Goal: Task Accomplishment & Management: Manage account settings

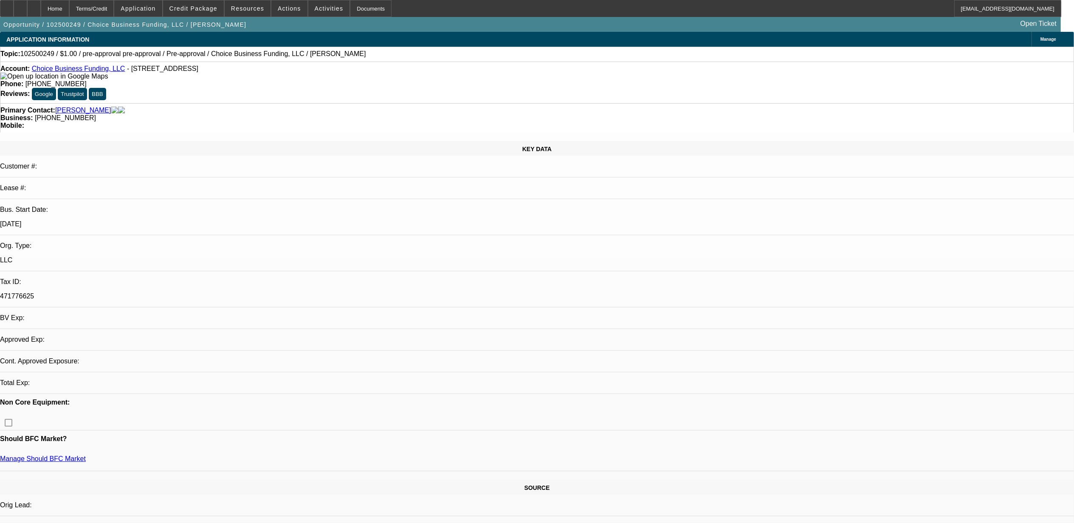
select select "0"
select select "2"
select select "0"
select select "1"
select select "2"
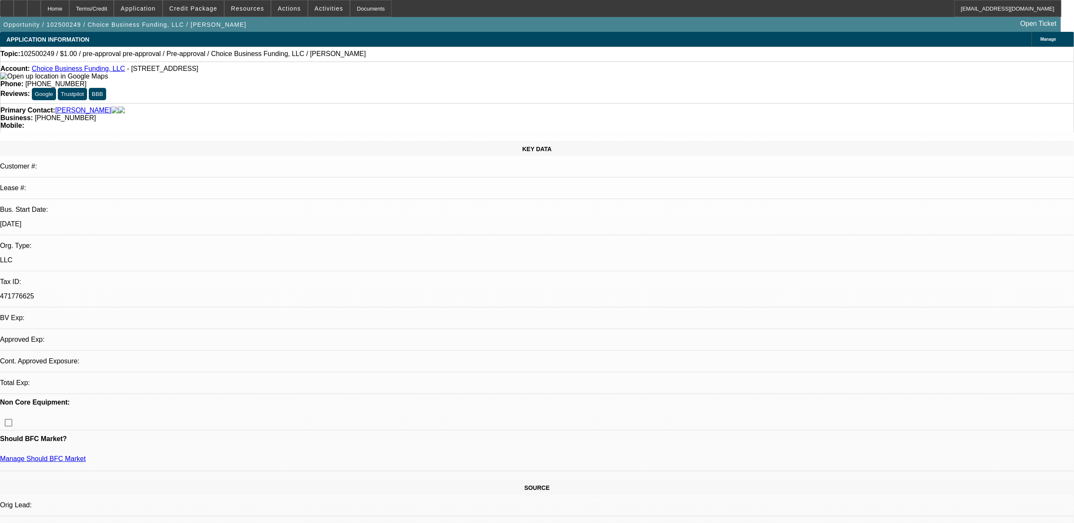
select select "6"
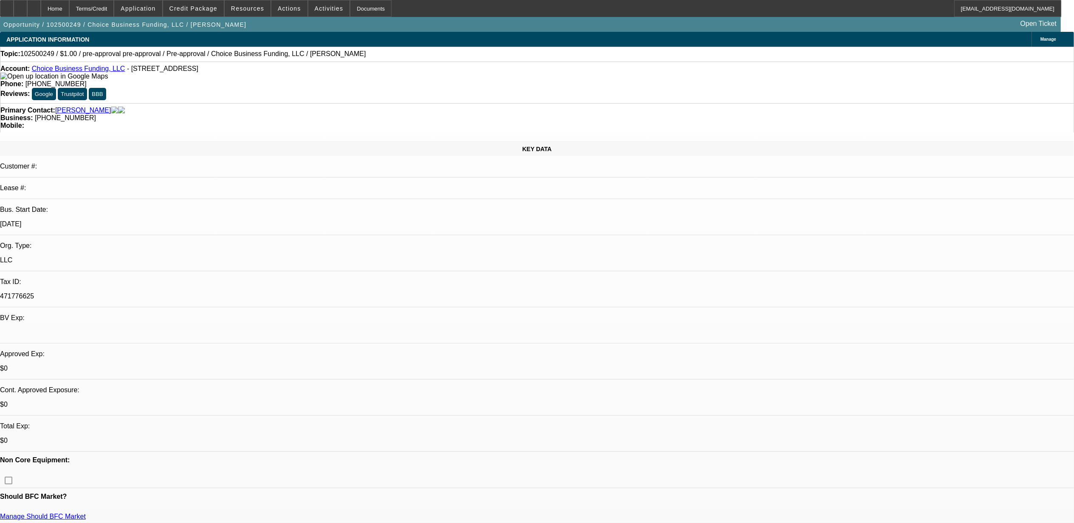
scroll to position [56, 0]
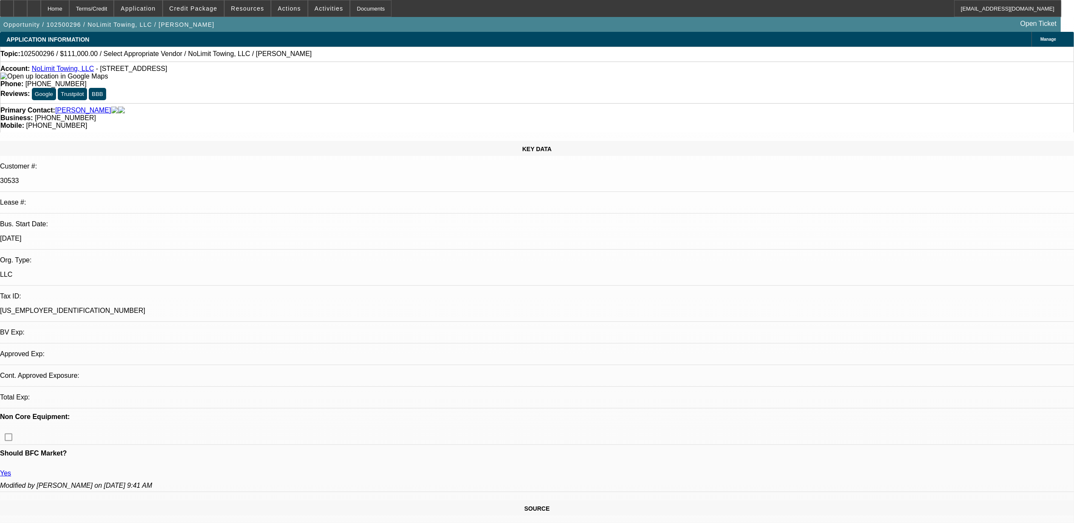
select select "0"
select select "2"
select select "0.1"
select select "4"
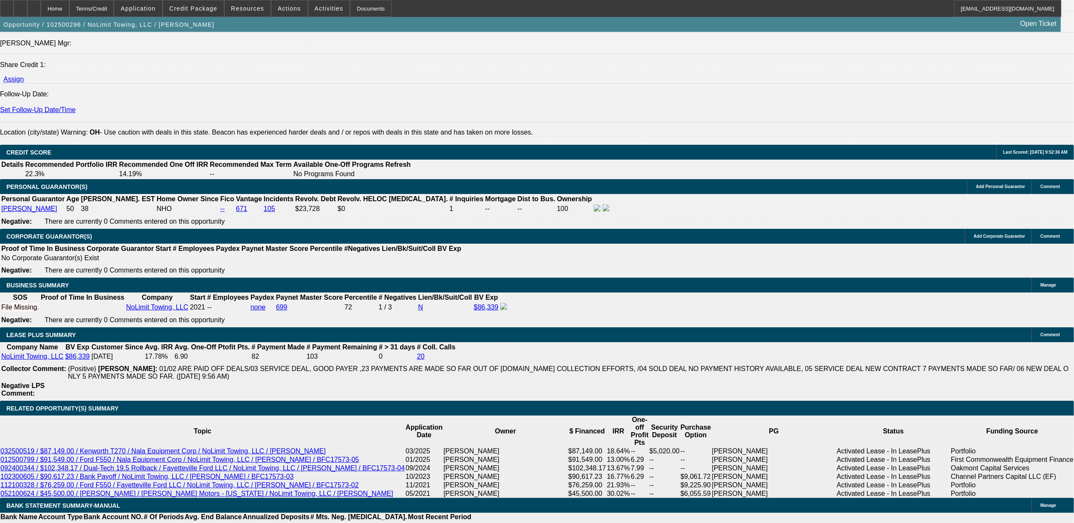
scroll to position [1246, 0]
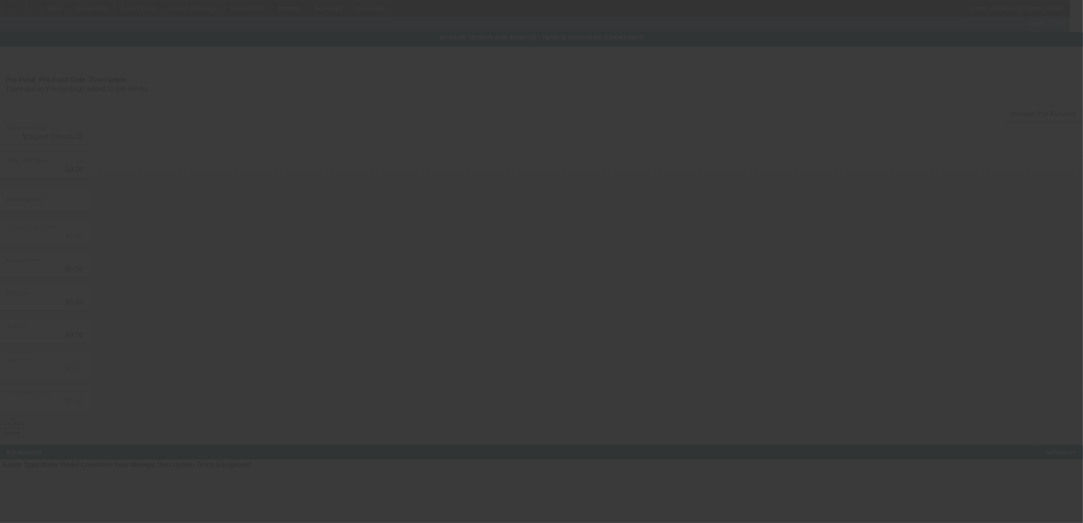
type input "$111,000.00"
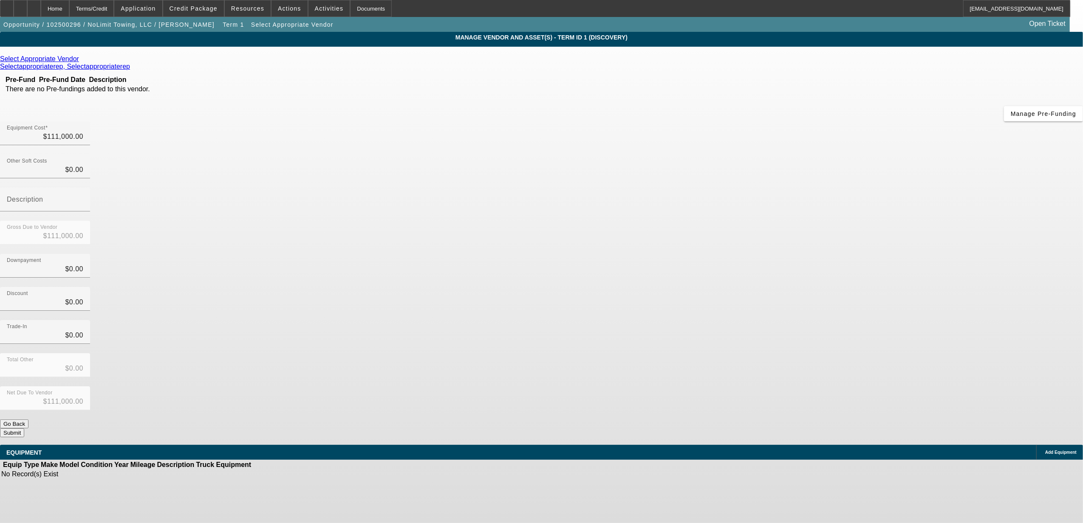
click at [81, 61] on icon at bounding box center [81, 58] width 0 height 7
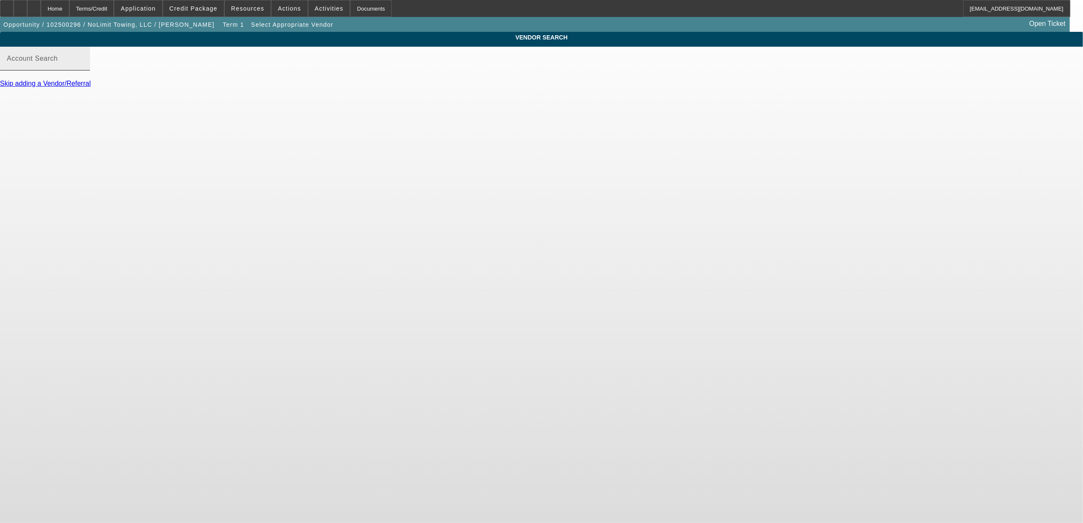
click at [83, 65] on div "Account Search" at bounding box center [45, 59] width 76 height 24
type input "k"
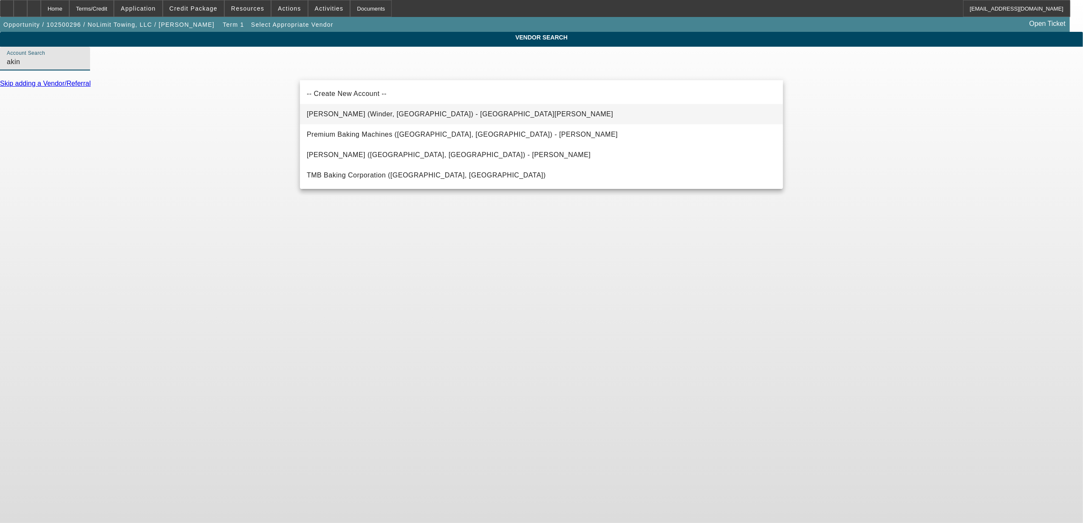
click at [386, 111] on span "Akins Ford (Winder, GA) - Durham, Todd" at bounding box center [460, 113] width 306 height 7
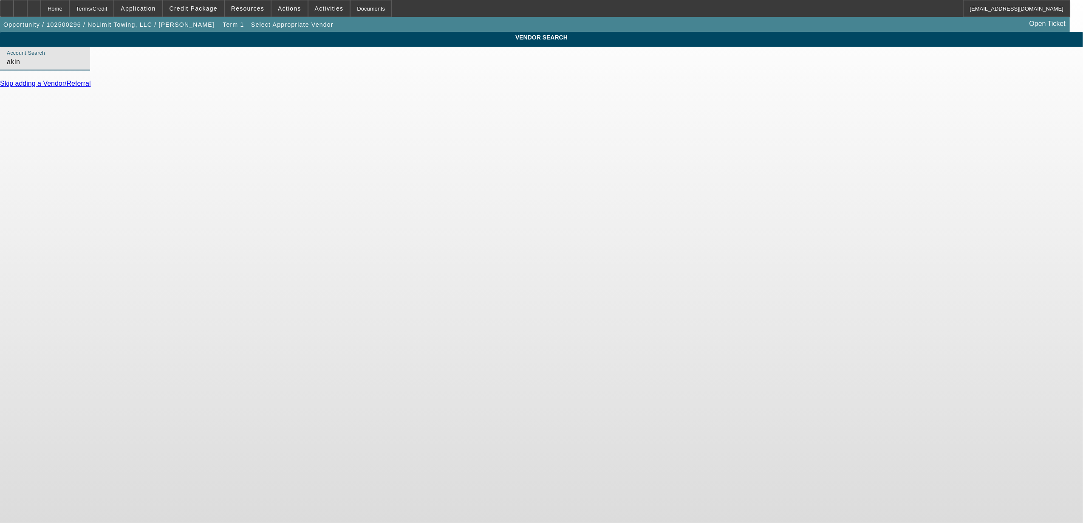
type input "Akins Ford (Winder, GA) - Durham, Todd"
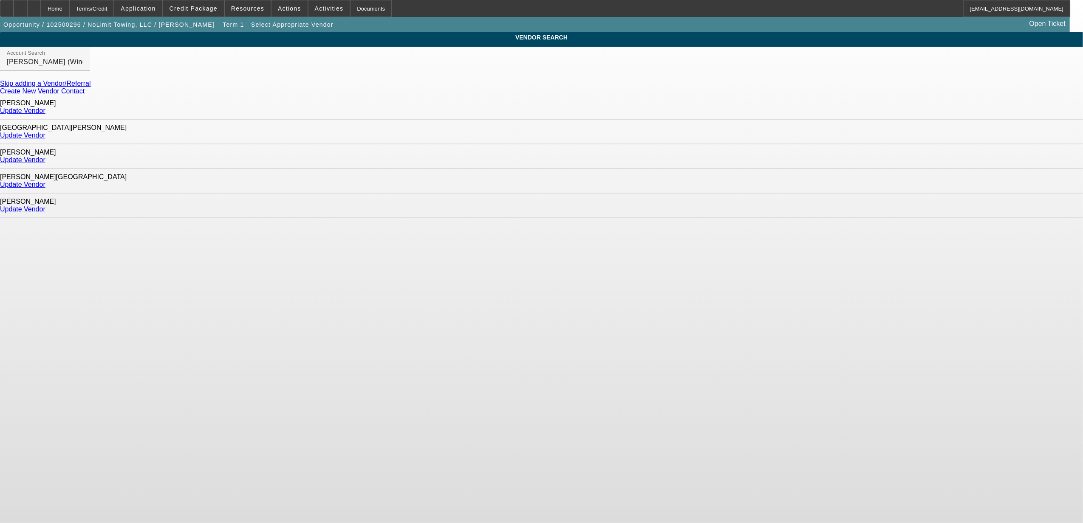
click at [753, 107] on div "Update Vendor" at bounding box center [541, 111] width 1083 height 8
click at [45, 107] on link "Update Vendor" at bounding box center [22, 110] width 45 height 7
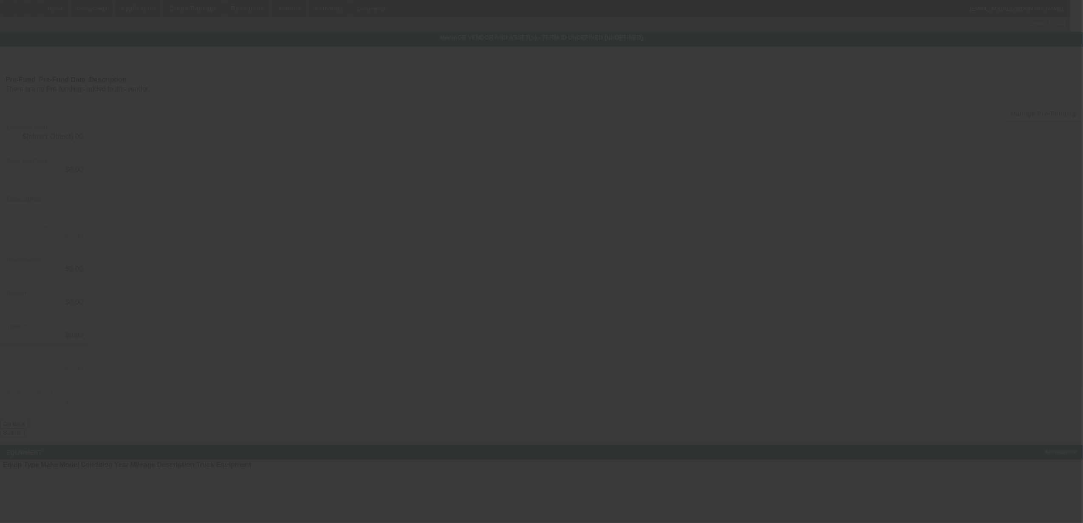
type input "$111,000.00"
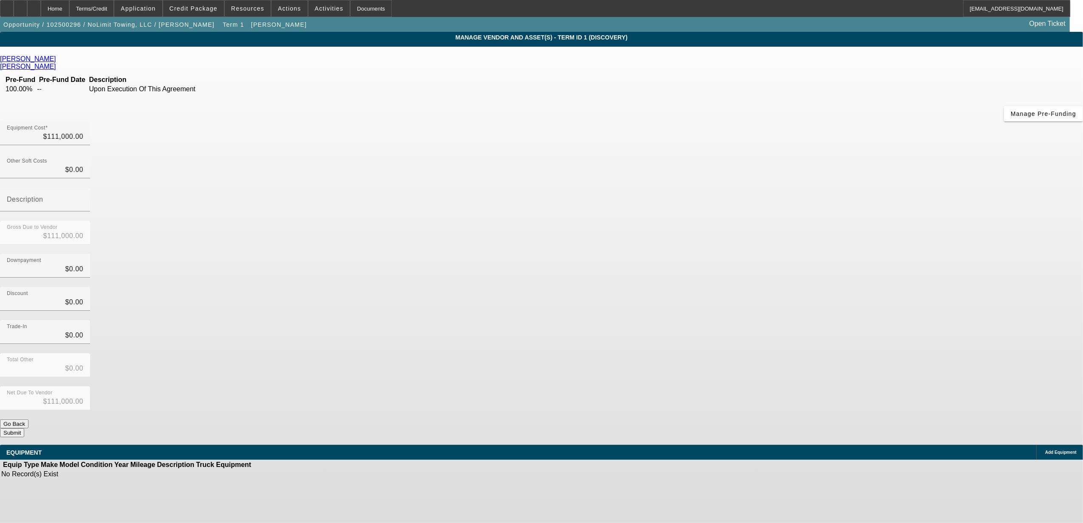
click at [24, 429] on button "Submit" at bounding box center [12, 433] width 24 height 9
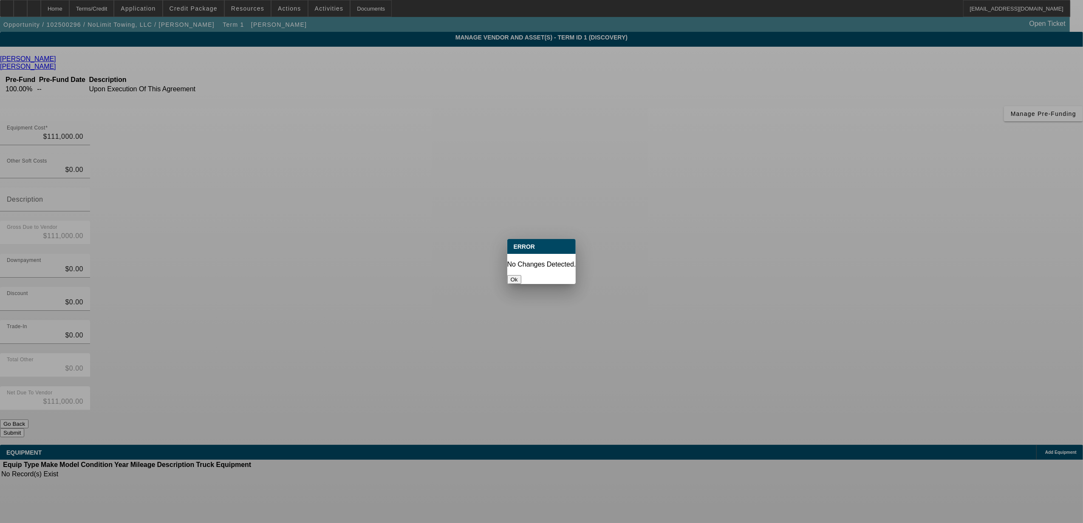
click at [521, 275] on button "Ok" at bounding box center [514, 279] width 14 height 9
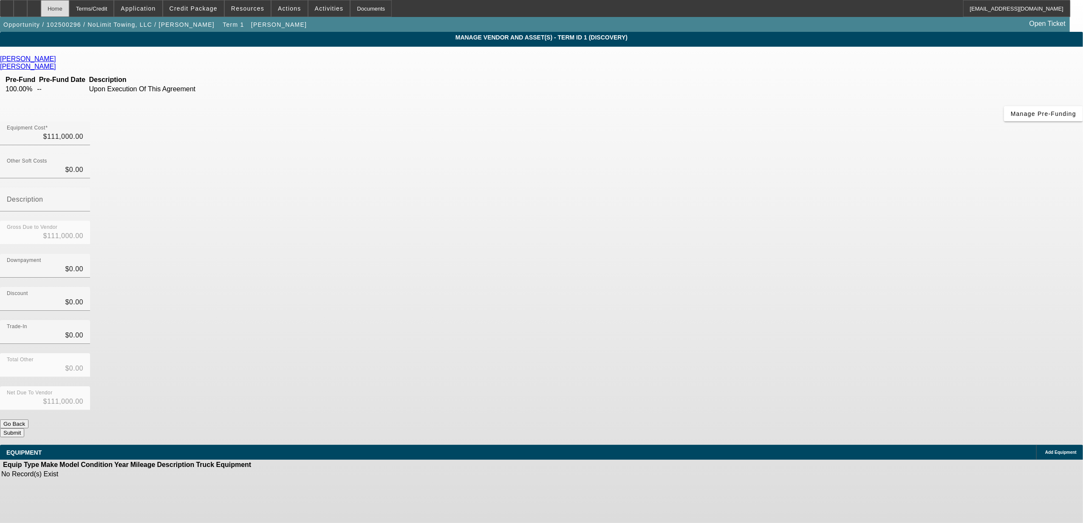
click at [69, 8] on div "Home" at bounding box center [55, 8] width 28 height 17
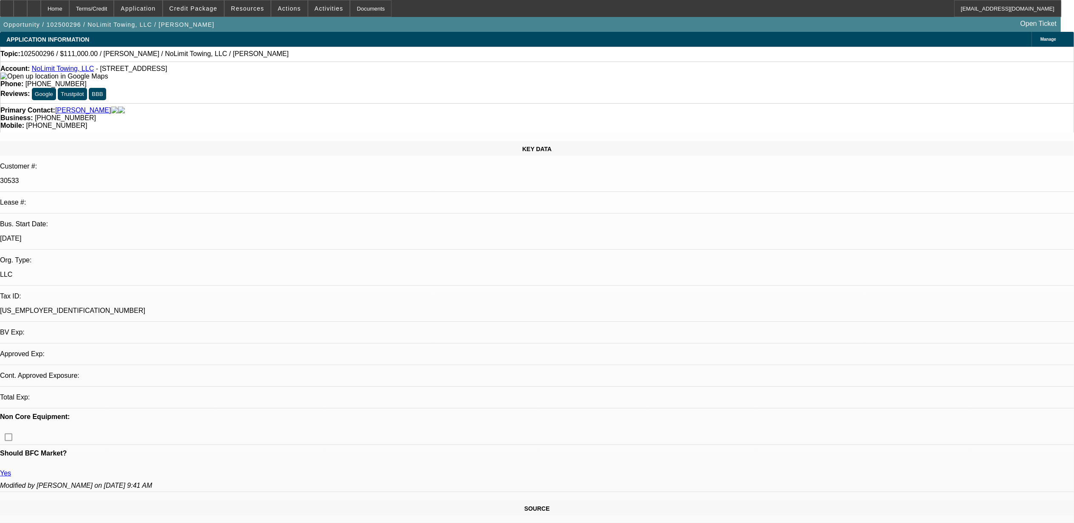
select select "0"
select select "2"
select select "0.1"
select select "4"
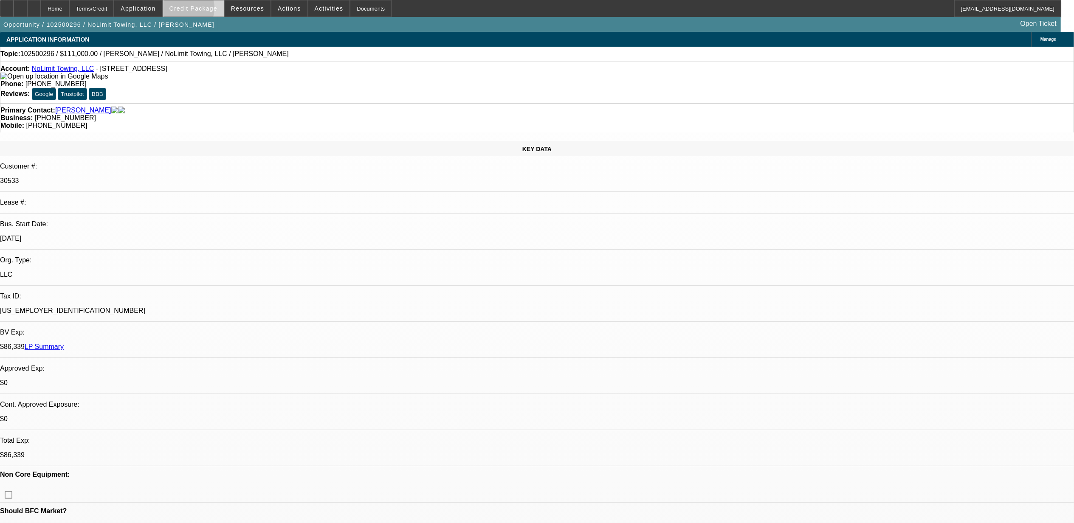
click at [196, 10] on span "Credit Package" at bounding box center [193, 8] width 48 height 7
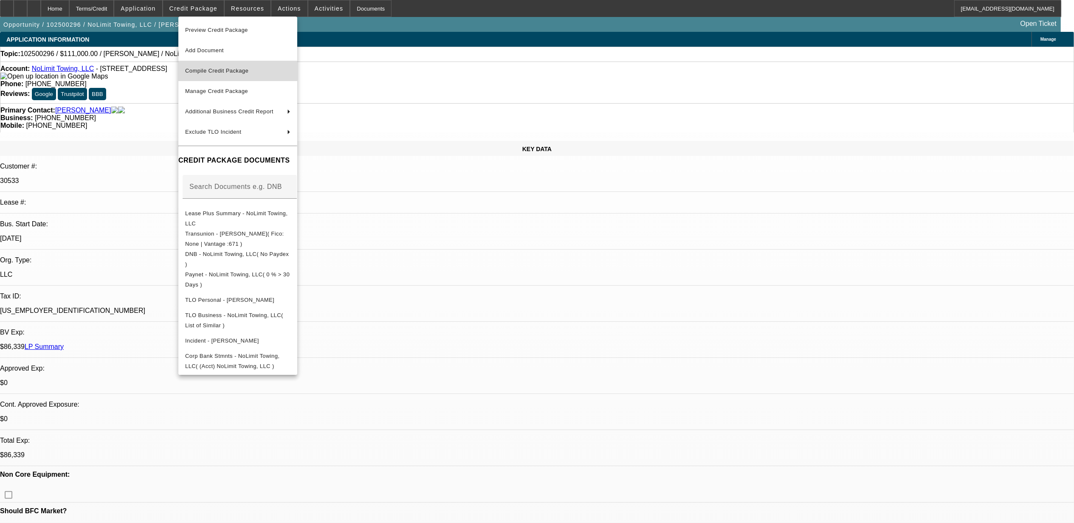
click at [213, 78] on button "Compile Credit Package" at bounding box center [237, 71] width 119 height 20
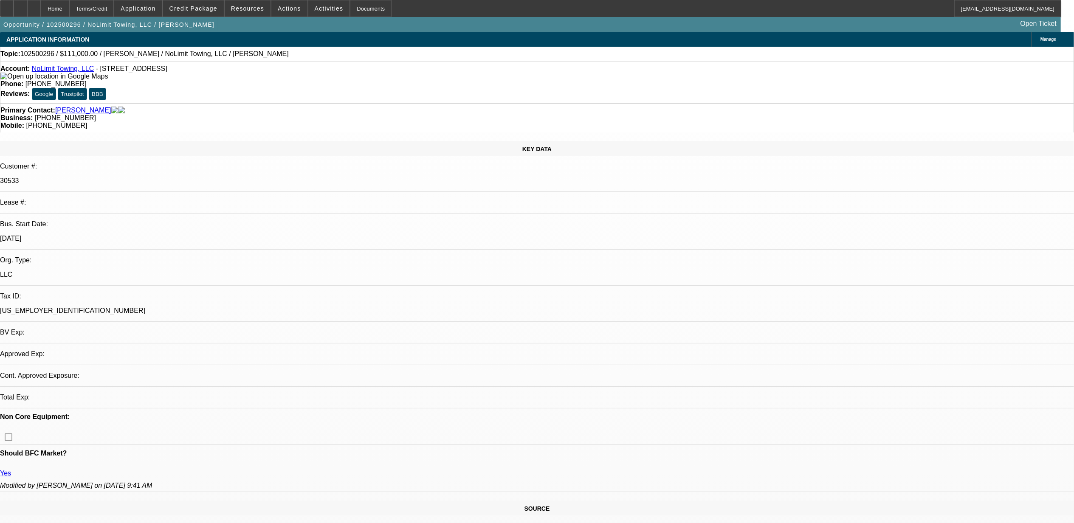
select select "0"
select select "2"
select select "0.1"
select select "4"
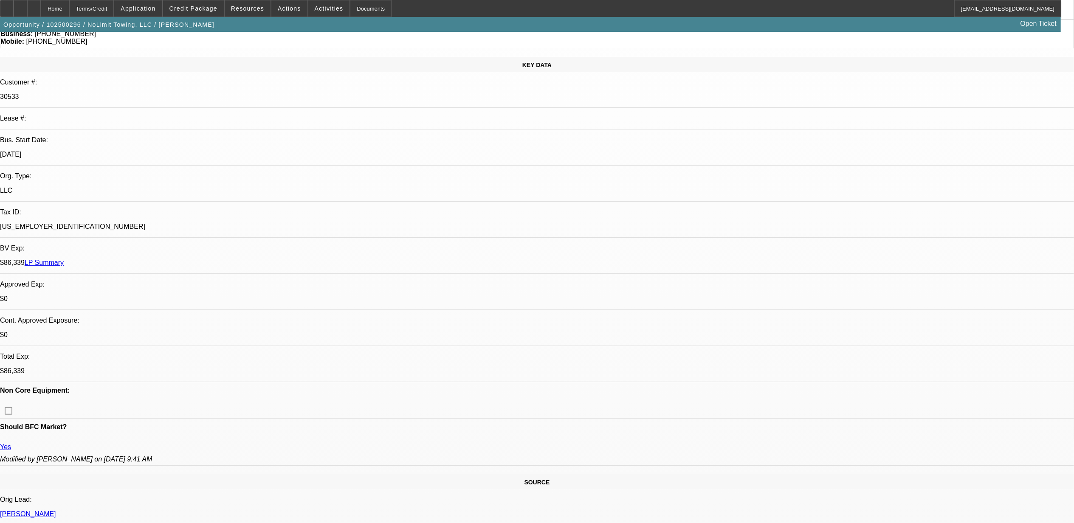
scroll to position [170, 0]
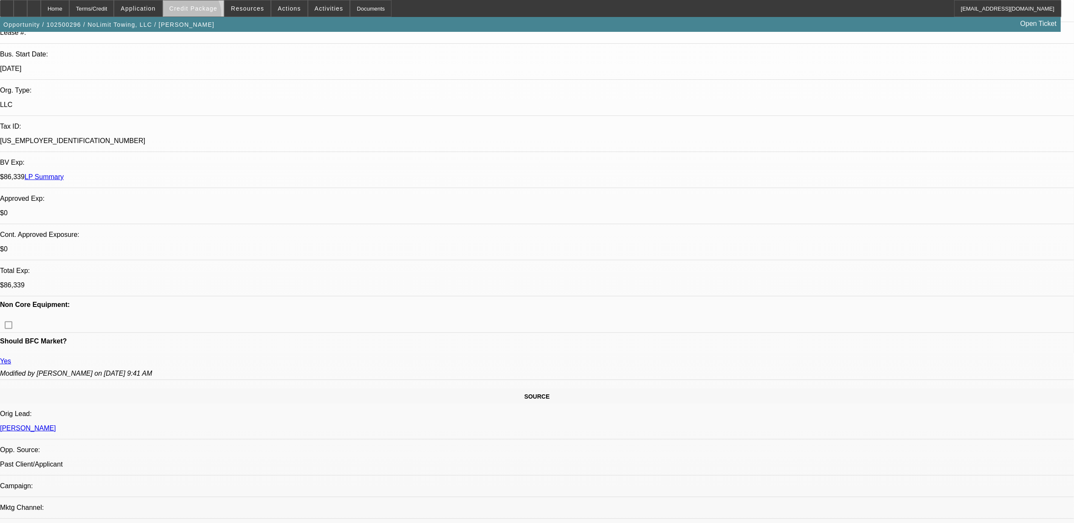
click at [206, 16] on span at bounding box center [193, 8] width 61 height 20
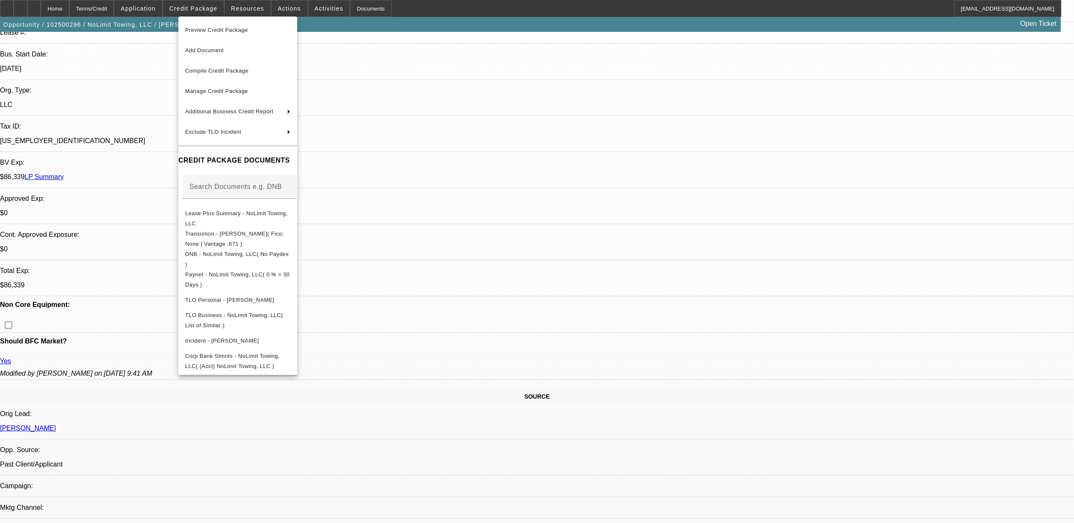
click at [414, 80] on div at bounding box center [537, 261] width 1074 height 523
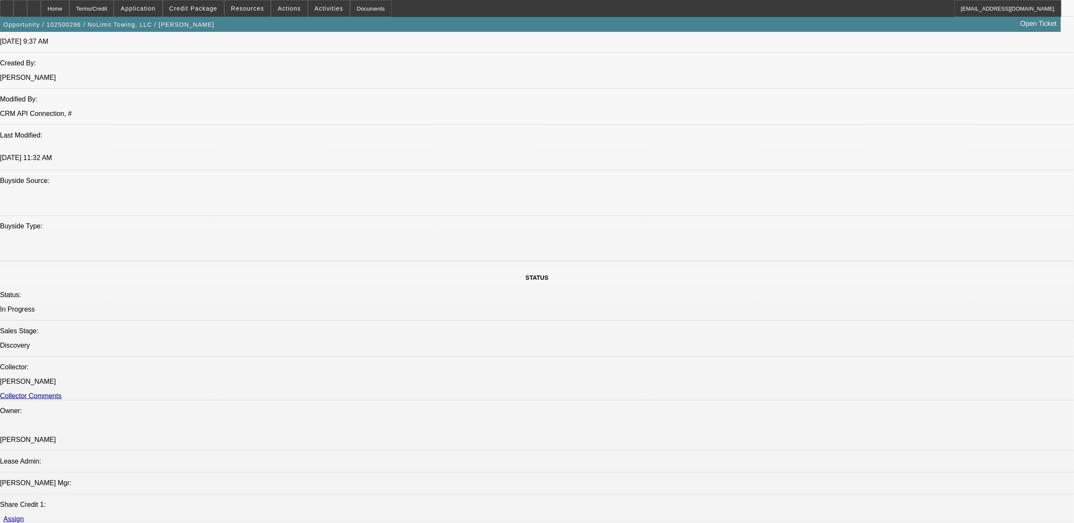
scroll to position [623, 0]
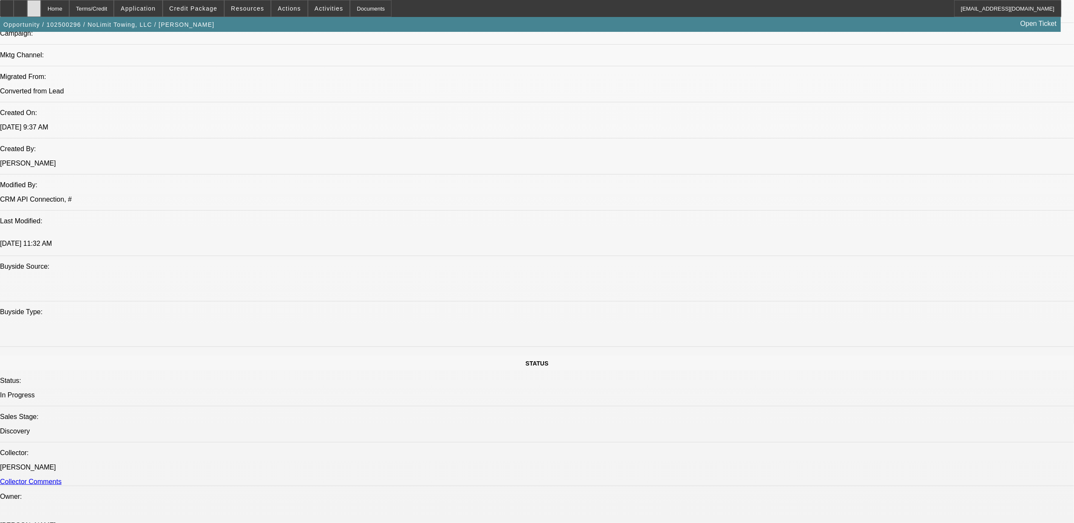
click at [41, 9] on div at bounding box center [34, 8] width 14 height 17
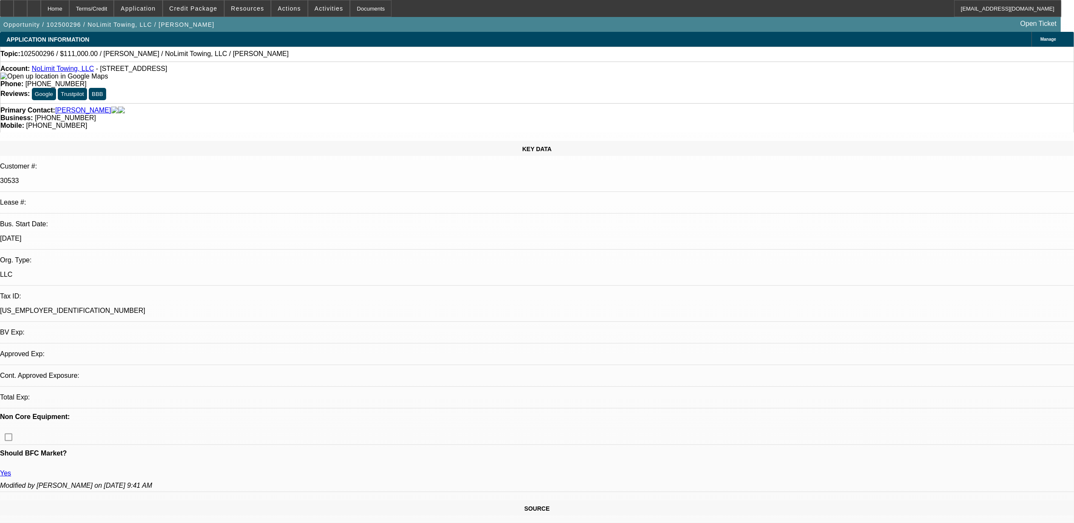
select select "0"
select select "2"
select select "0.1"
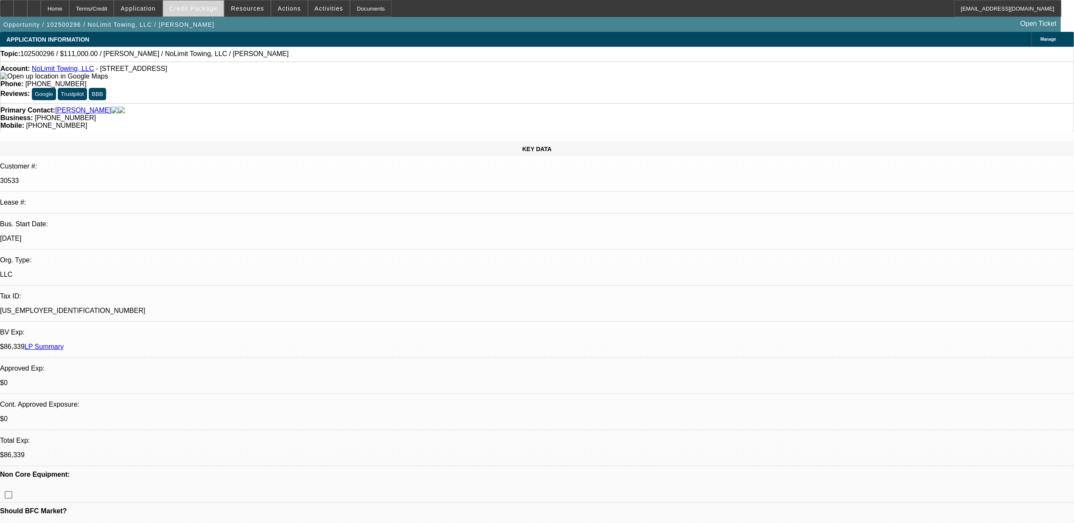
select select "1"
select select "2"
select select "4"
click at [186, 12] on span at bounding box center [193, 8] width 61 height 20
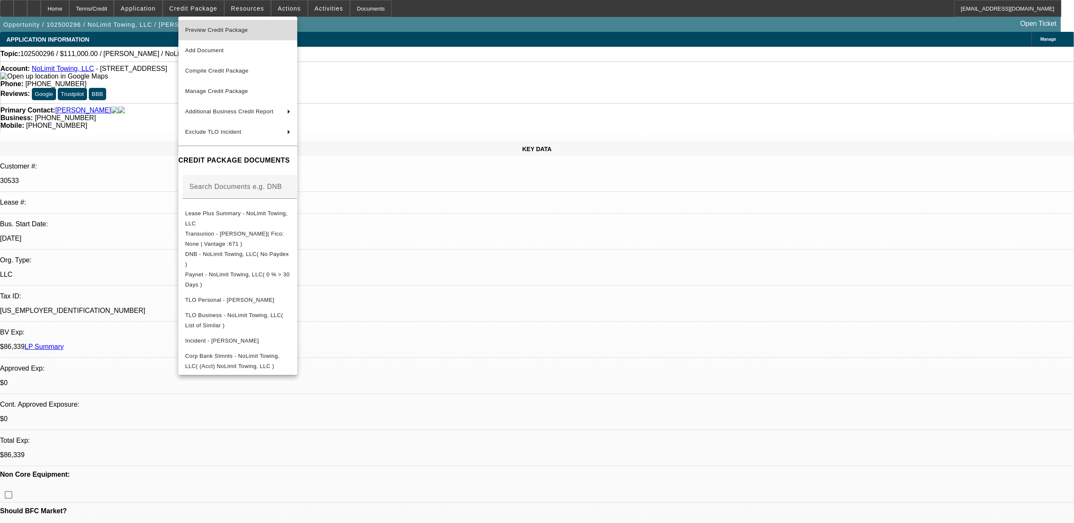
click at [227, 32] on span "Preview Credit Package" at bounding box center [216, 30] width 63 height 6
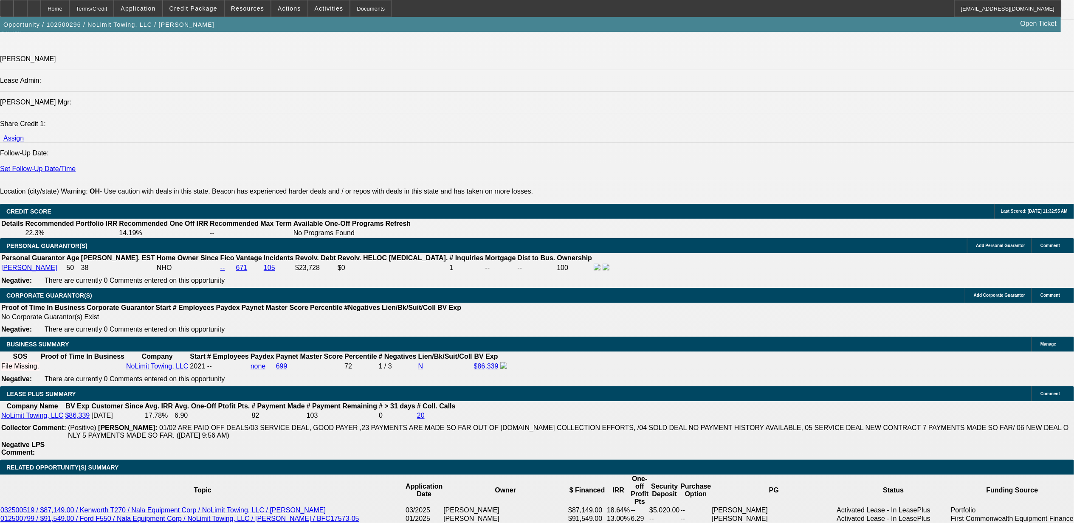
scroll to position [1189, 0]
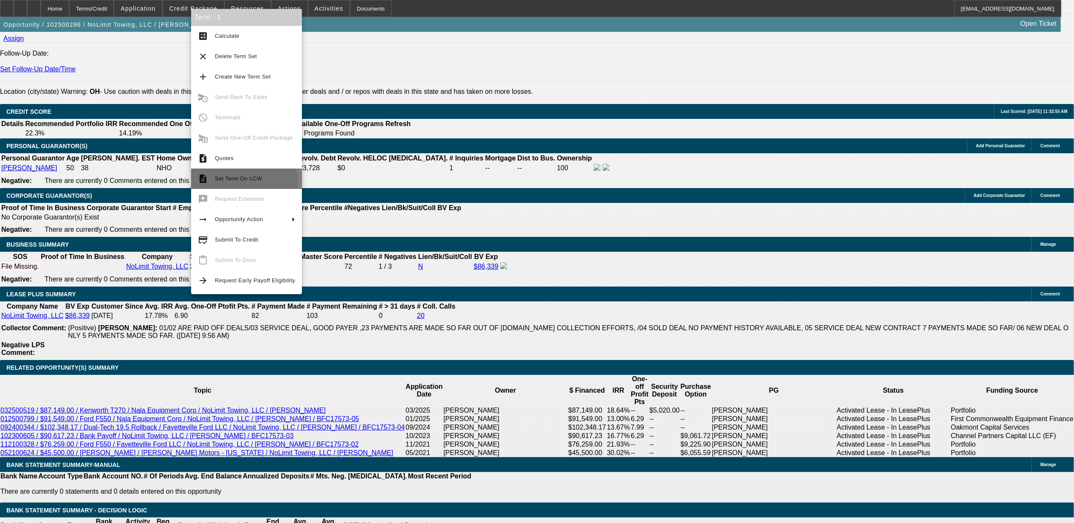
click at [221, 184] on button "description Set Term On LCW" at bounding box center [246, 179] width 111 height 20
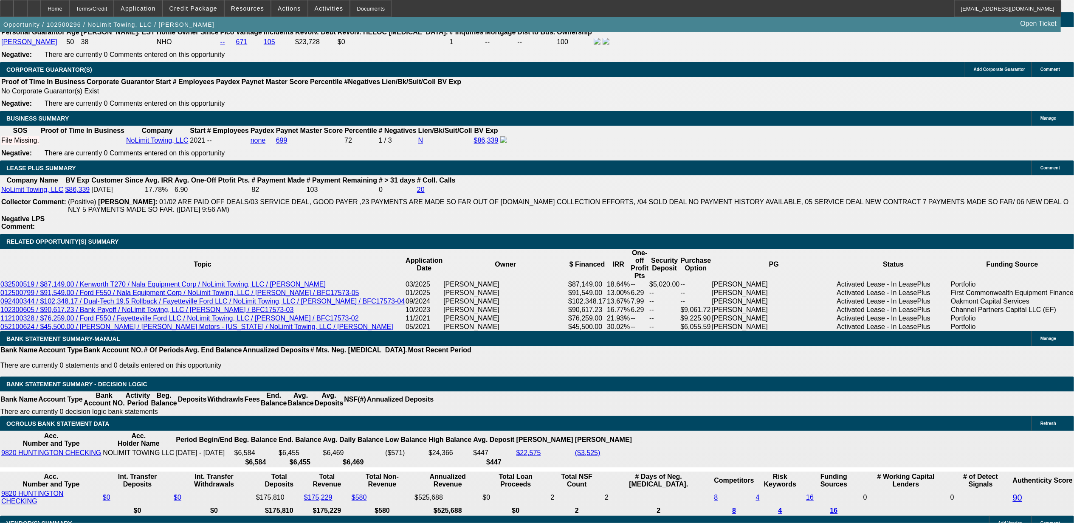
scroll to position [1302, 0]
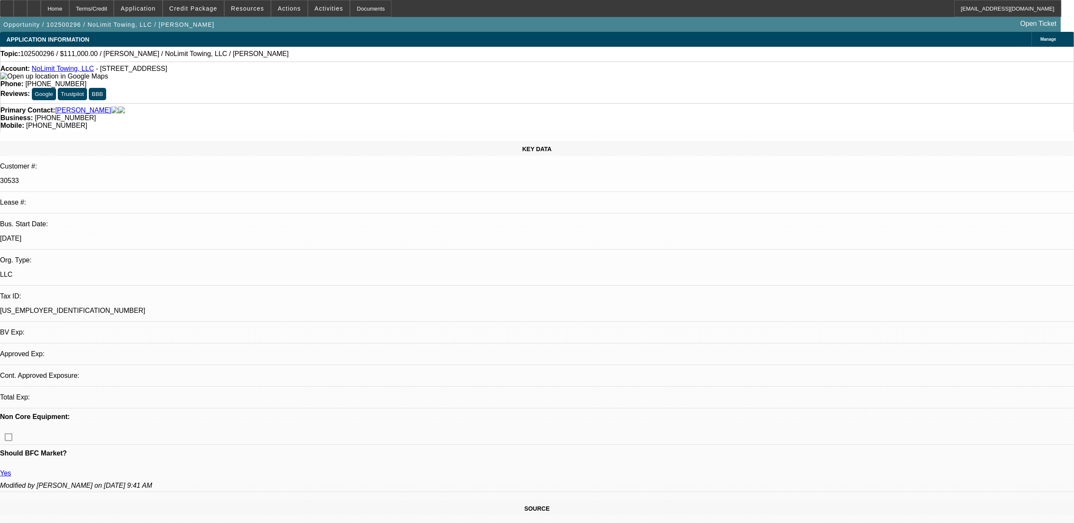
select select "0"
select select "2"
select select "0.1"
select select "4"
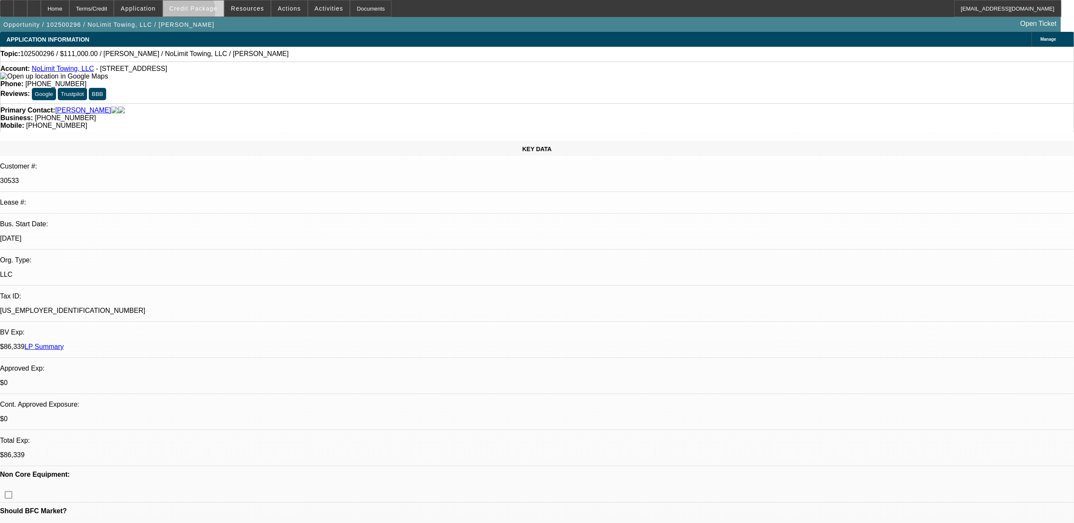
click at [200, 13] on span at bounding box center [193, 8] width 61 height 20
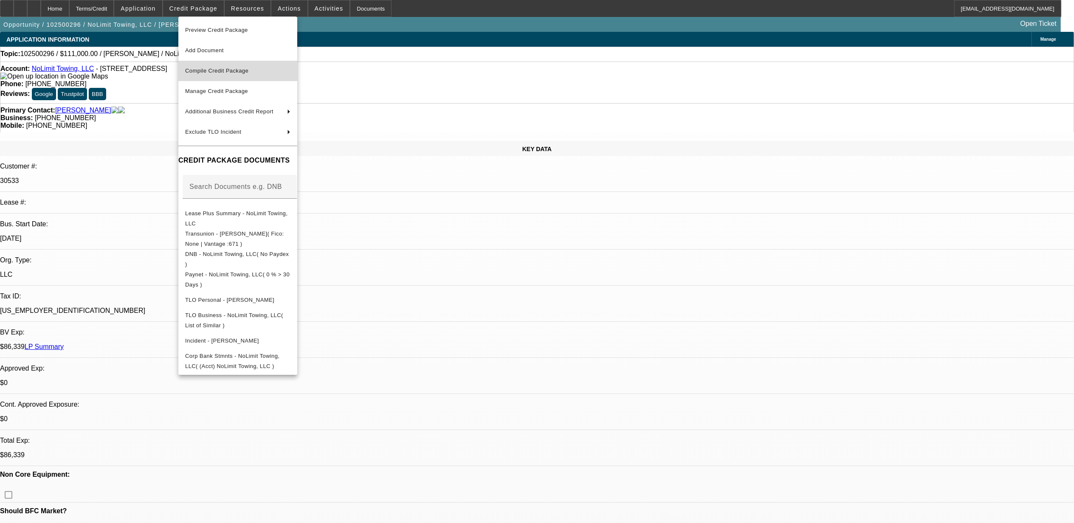
click at [212, 68] on span "Compile Credit Package" at bounding box center [216, 71] width 63 height 6
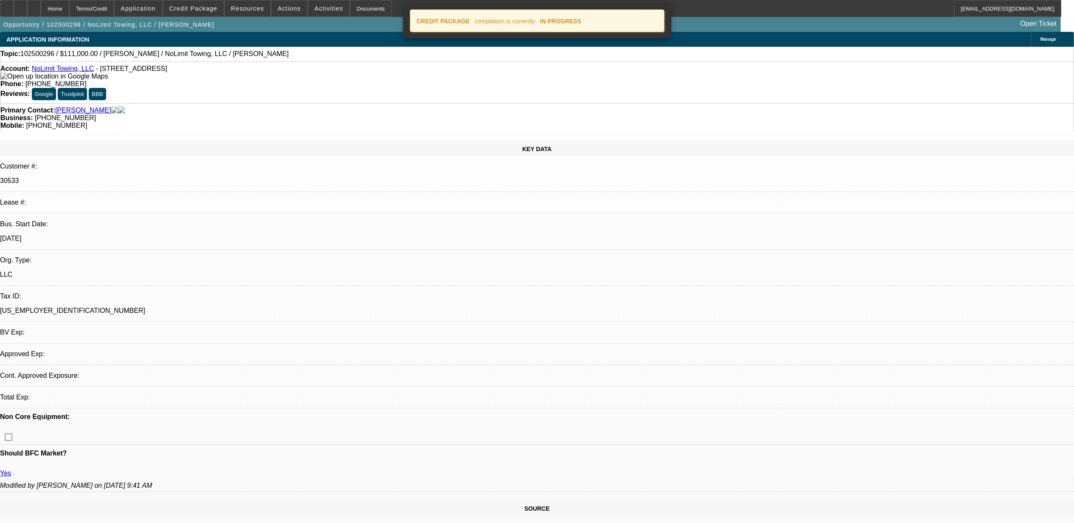
select select "0"
select select "2"
select select "0.1"
select select "4"
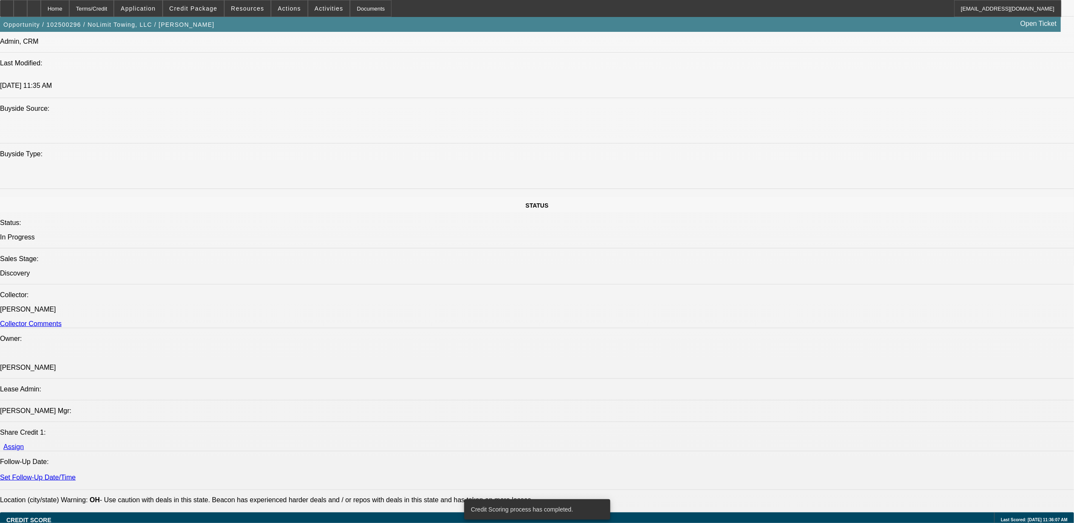
scroll to position [788, 0]
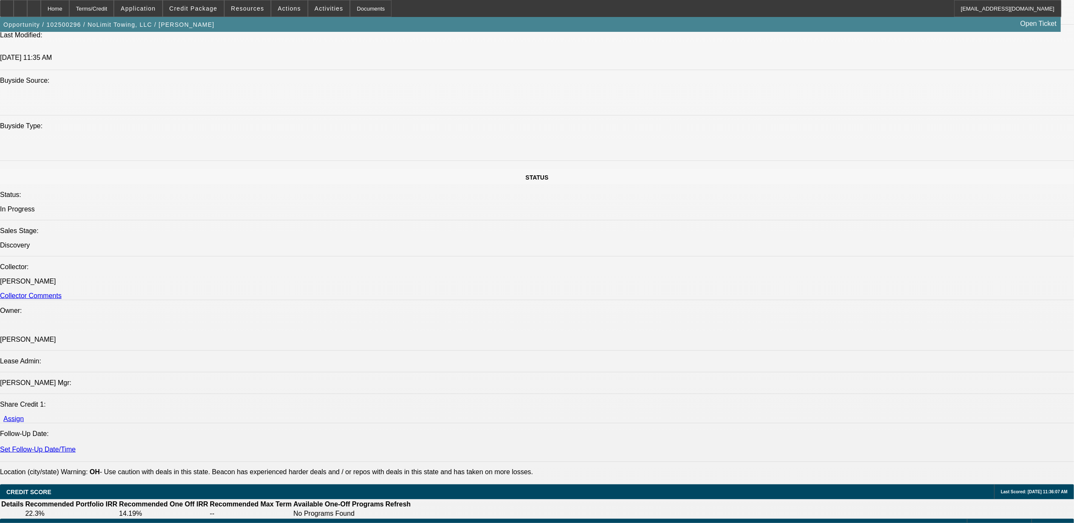
scroll to position [845, 0]
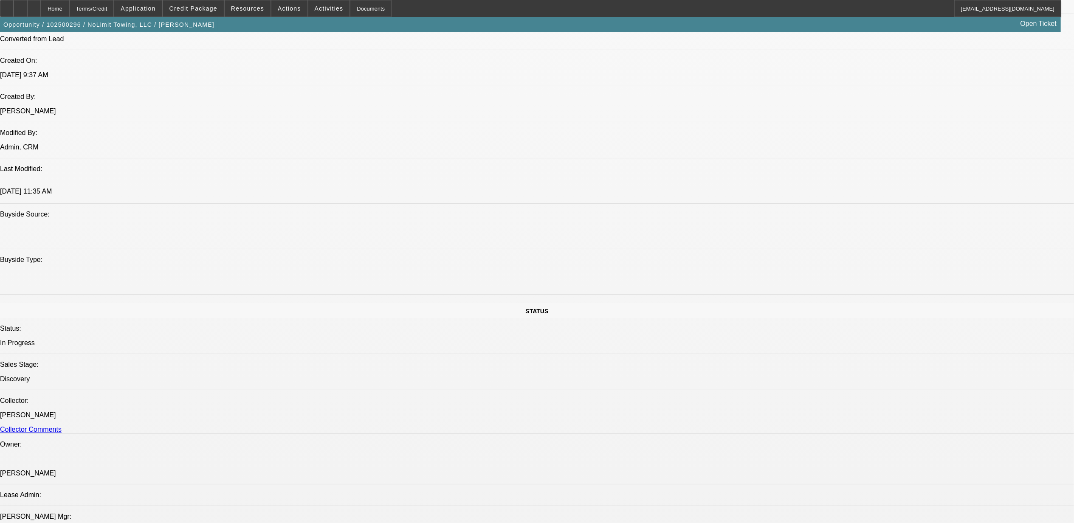
scroll to position [448, 0]
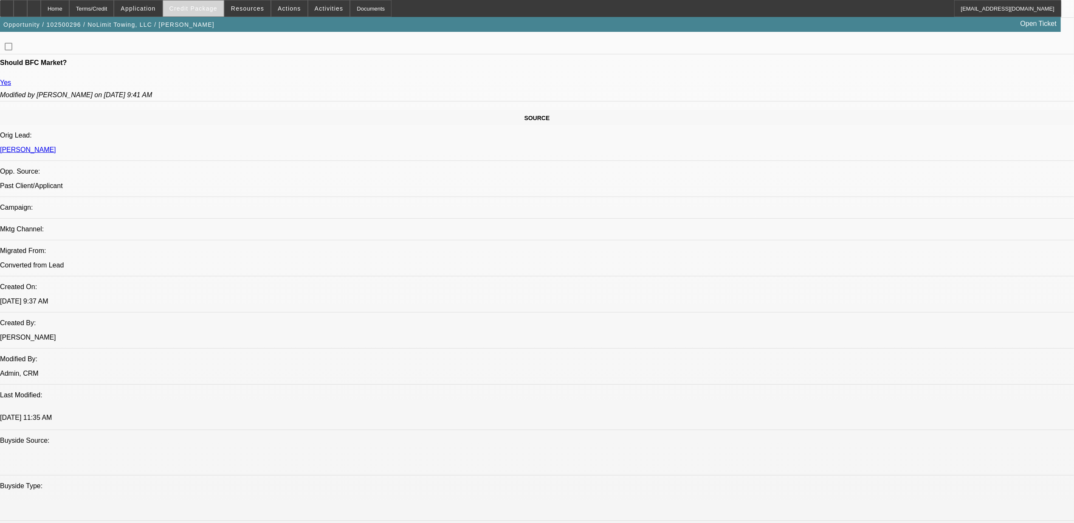
click at [214, 9] on span "Credit Package" at bounding box center [193, 8] width 48 height 7
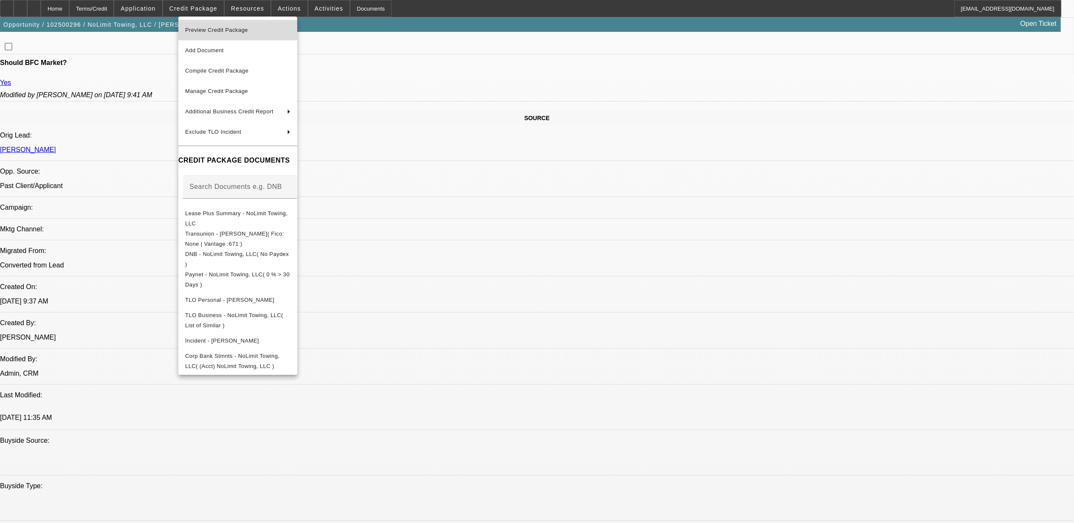
click at [223, 31] on span "Preview Credit Package" at bounding box center [216, 30] width 63 height 6
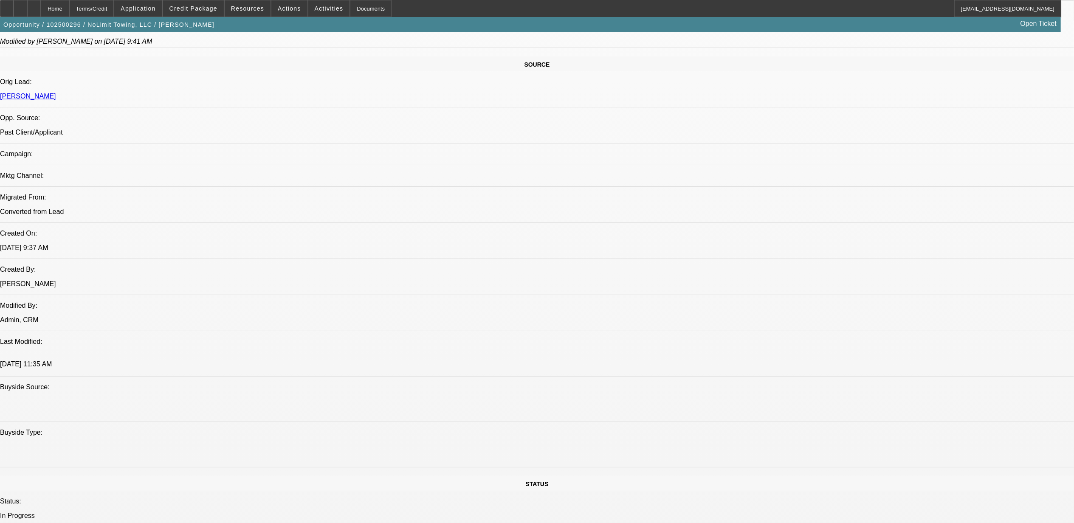
scroll to position [510, 0]
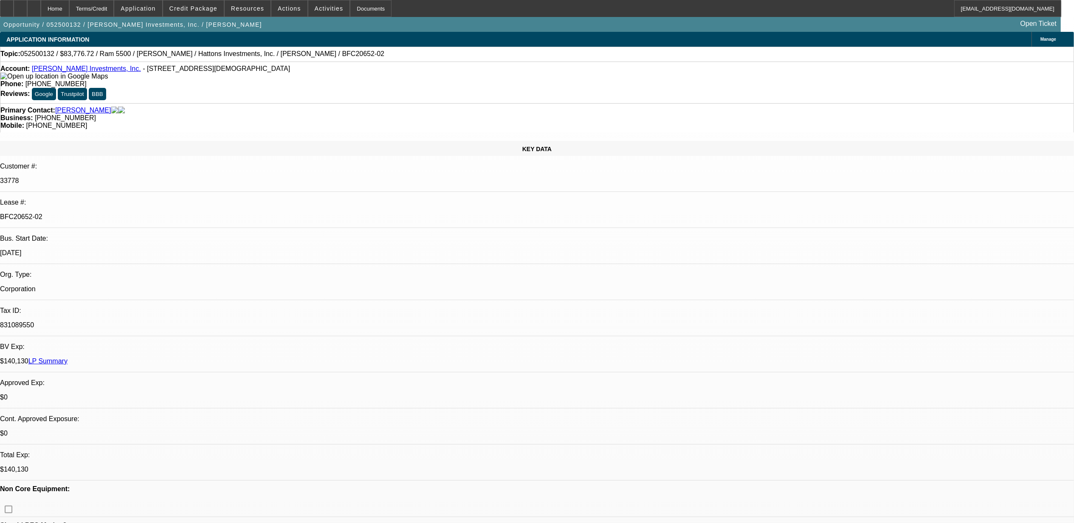
select select "0"
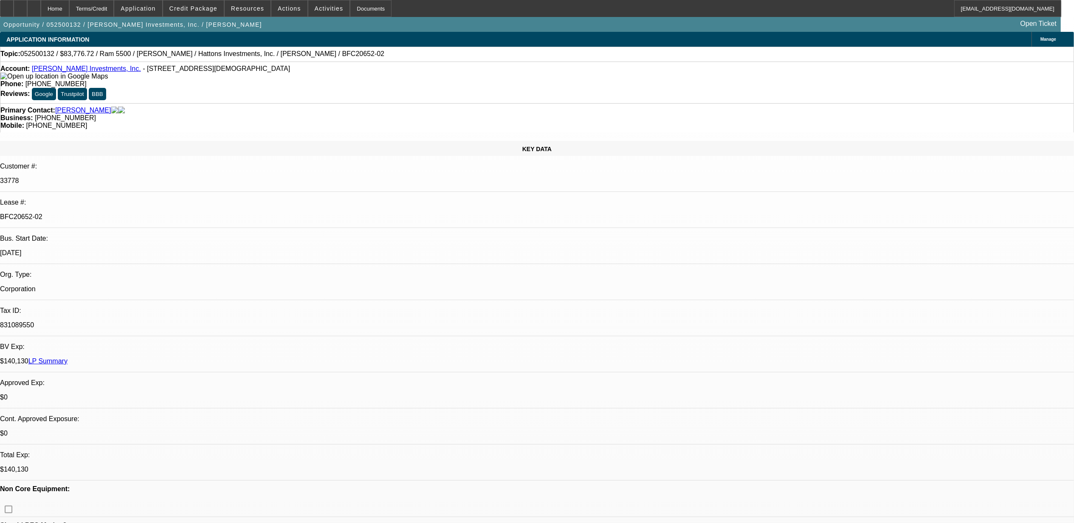
select select "0"
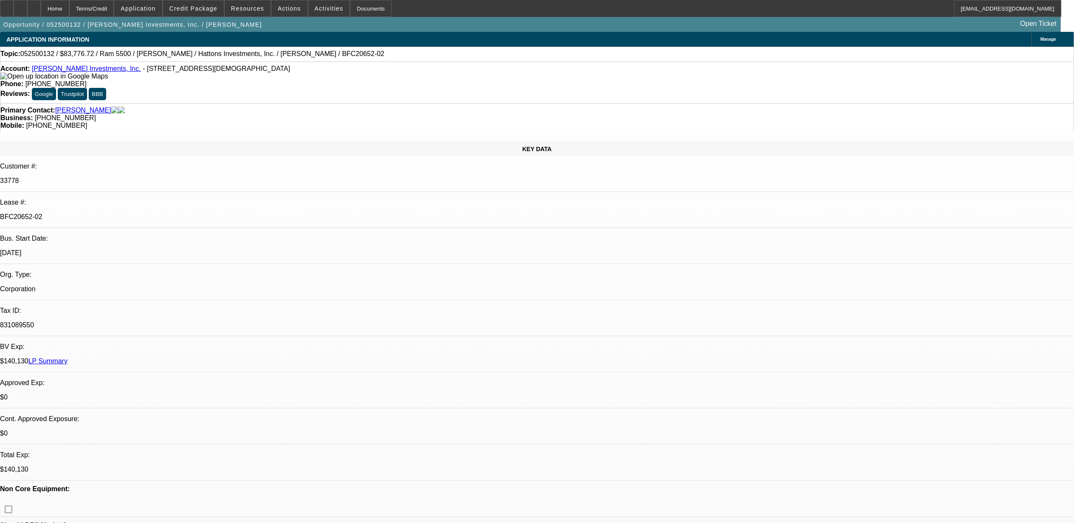
select select "0"
select select "1"
select select "6"
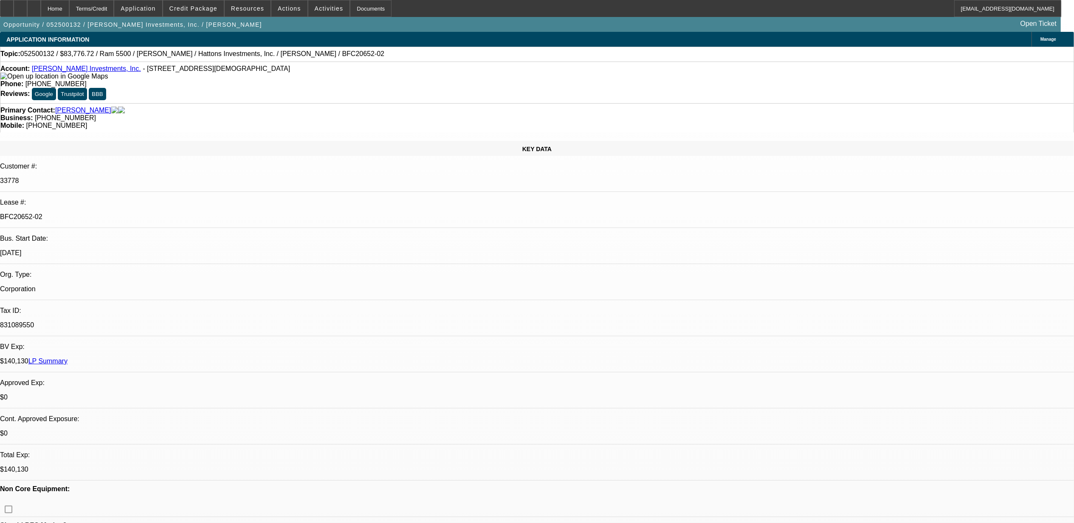
select select "1"
select select "2"
select select "6"
select select "1"
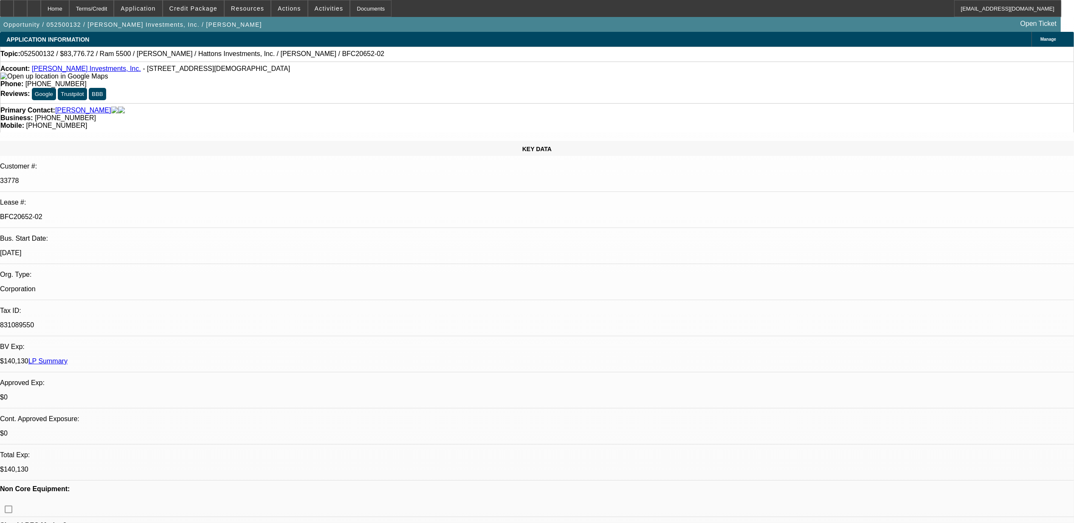
select select "6"
select select "1"
select select "2"
select select "6"
select select "0"
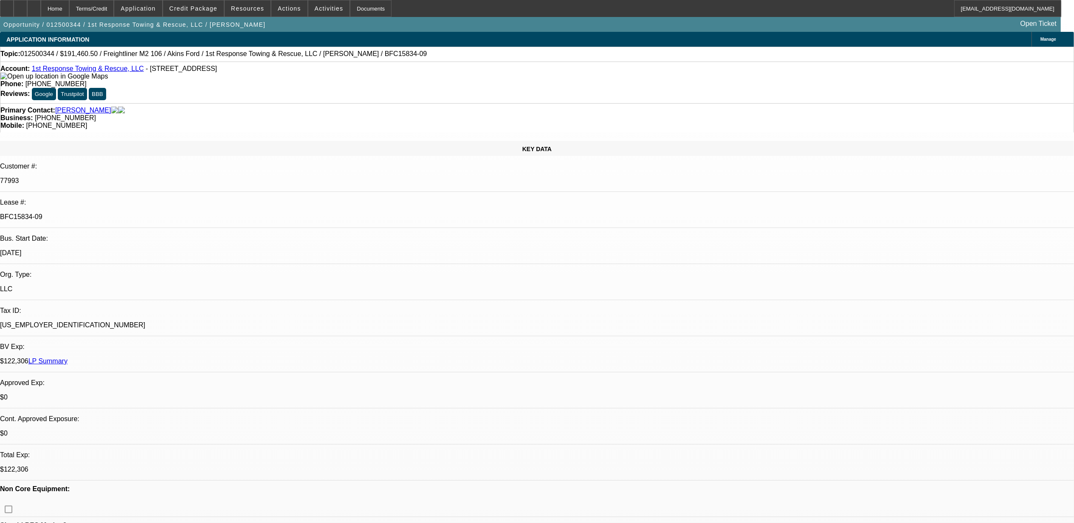
select select "0"
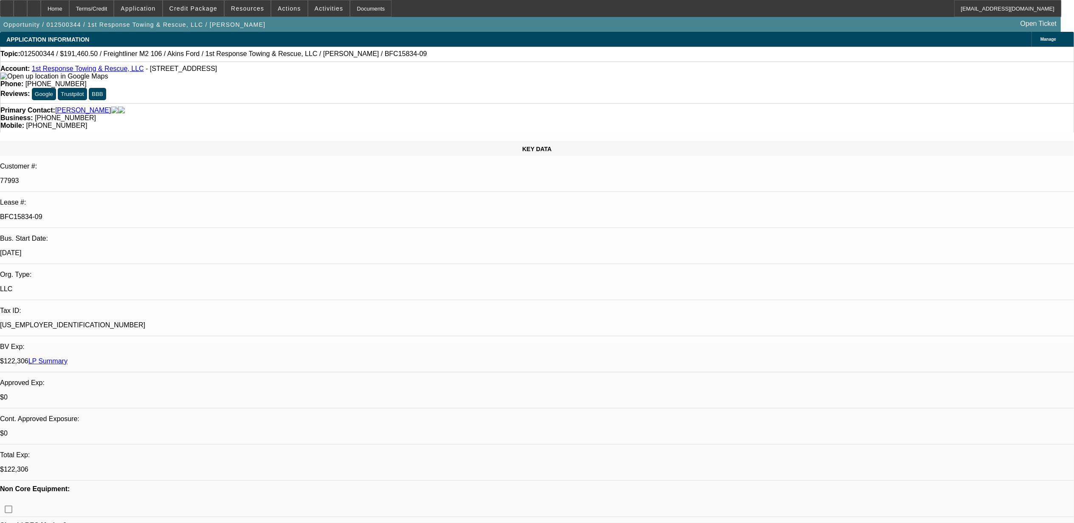
select select "0"
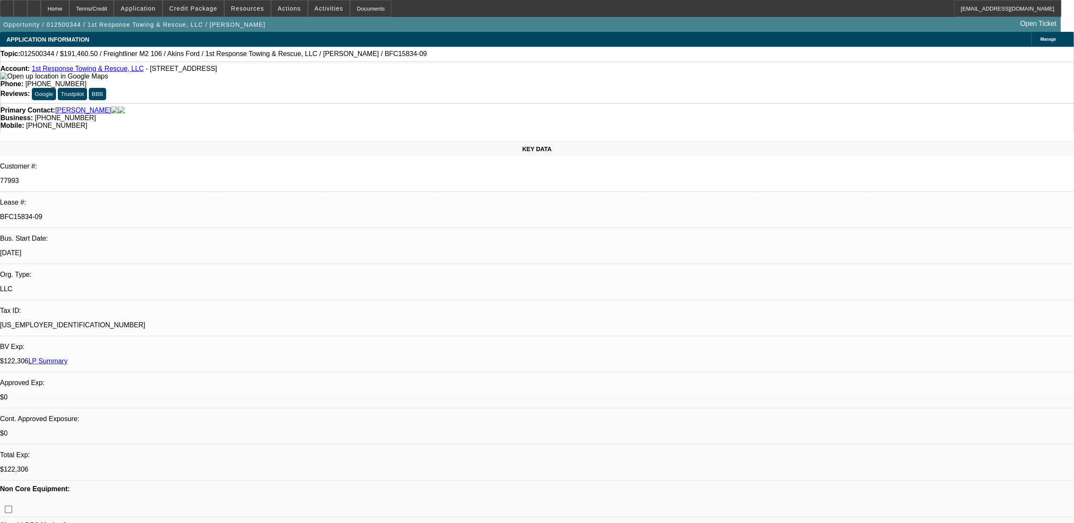
select select "0"
select select "1"
select select "3"
select select "6"
select select "1"
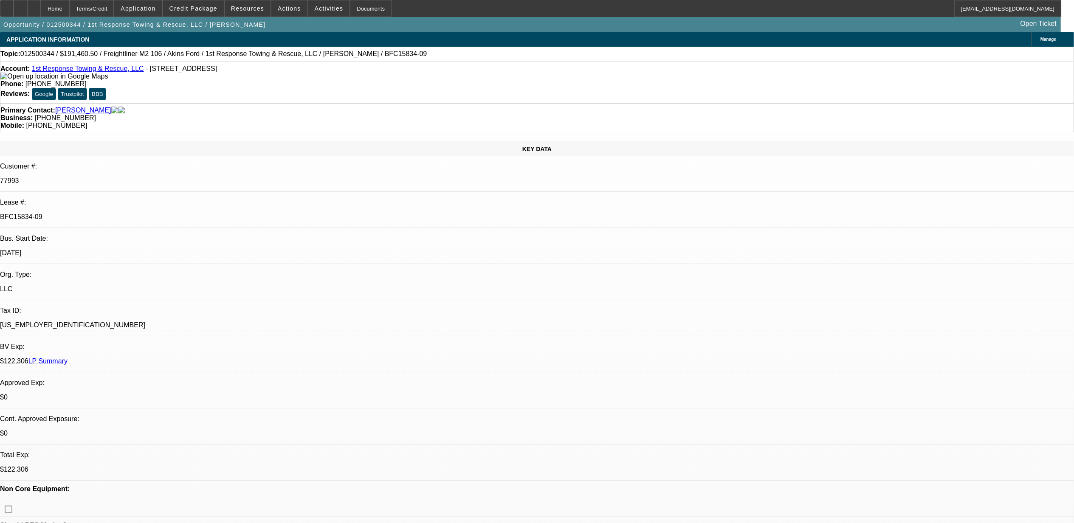
select select "3"
select select "6"
select select "1"
select select "3"
select select "6"
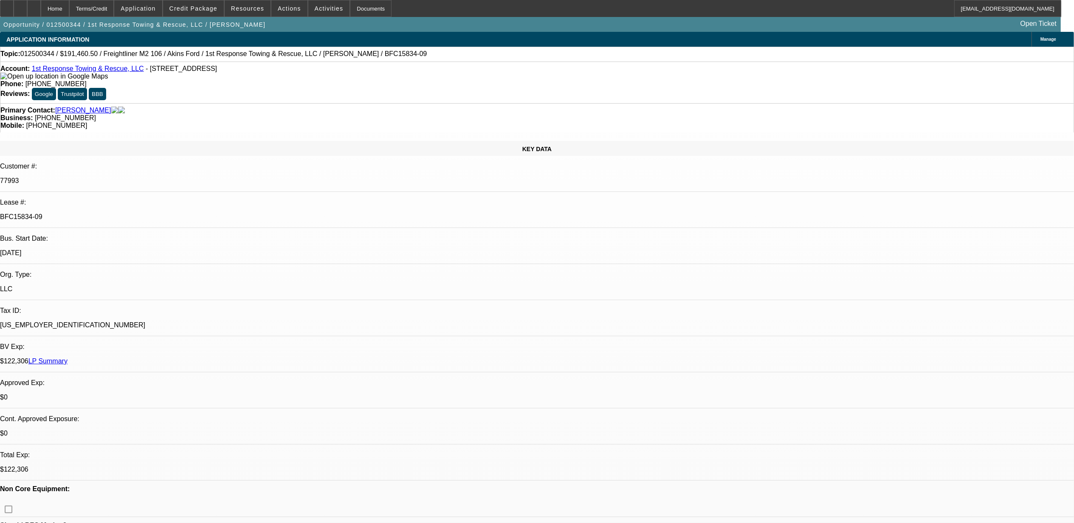
select select "1"
select select "3"
select select "6"
select select "0"
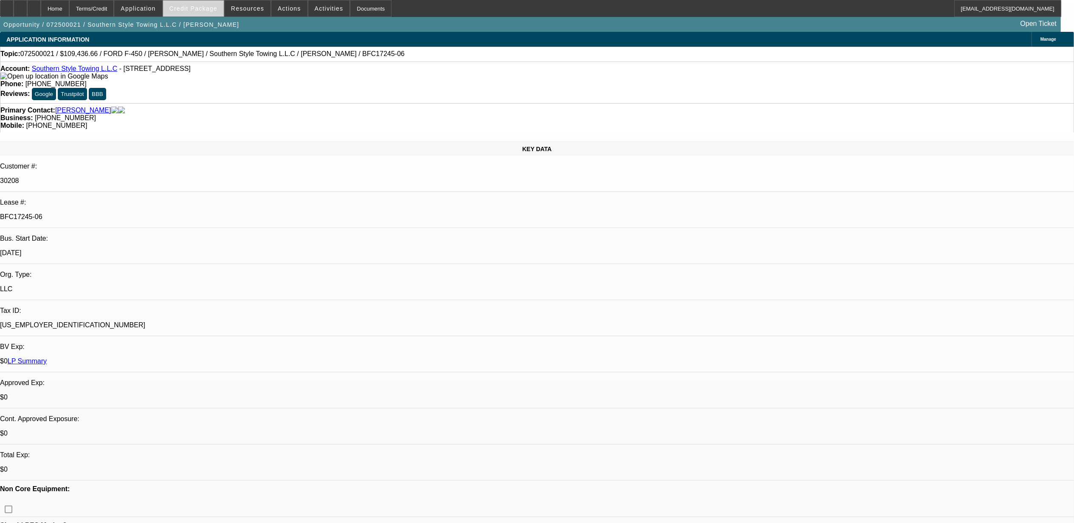
select select "0"
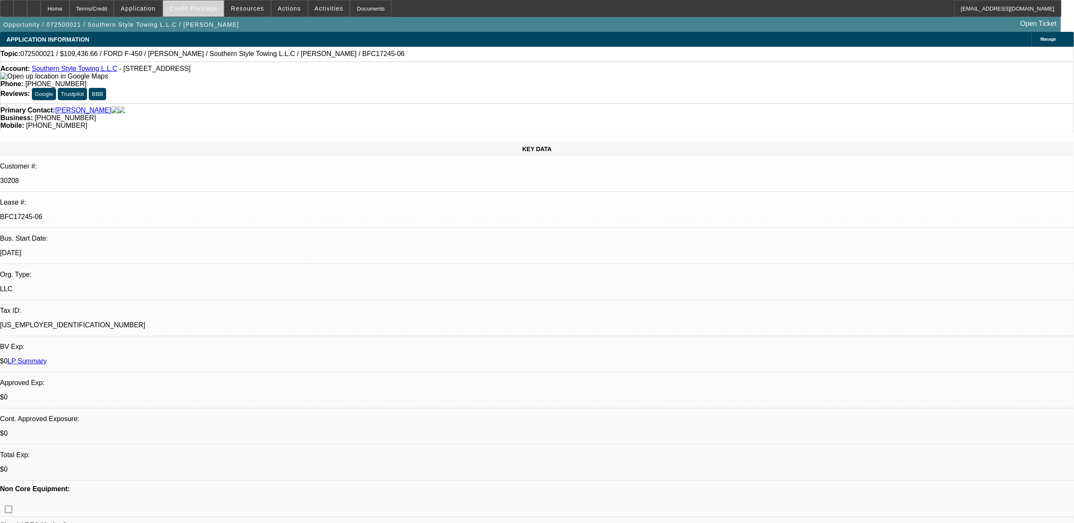
select select "0"
select select "1"
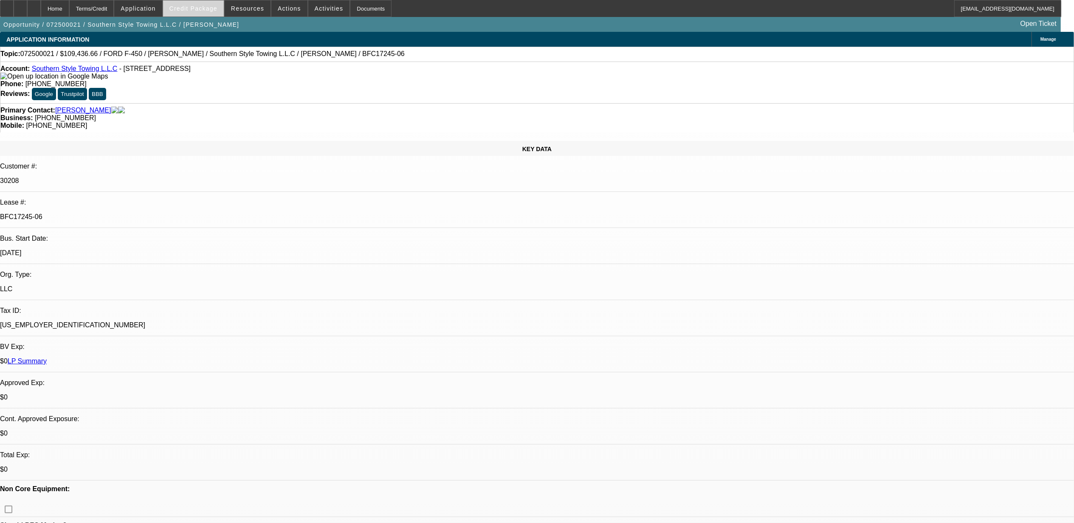
select select "2"
select select "6"
select select "1"
select select "2"
select select "6"
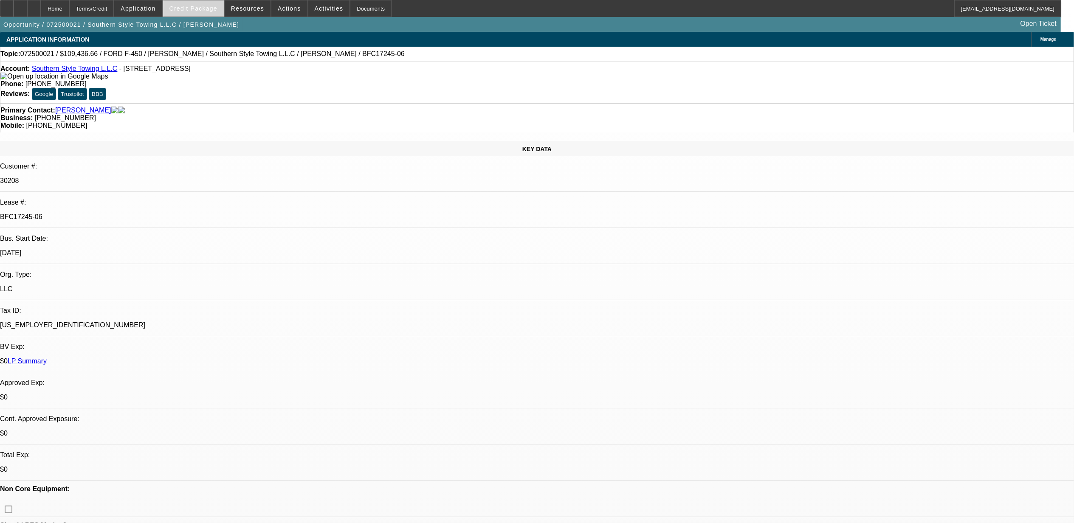
select select "1"
select select "2"
select select "6"
select select "1"
select select "2"
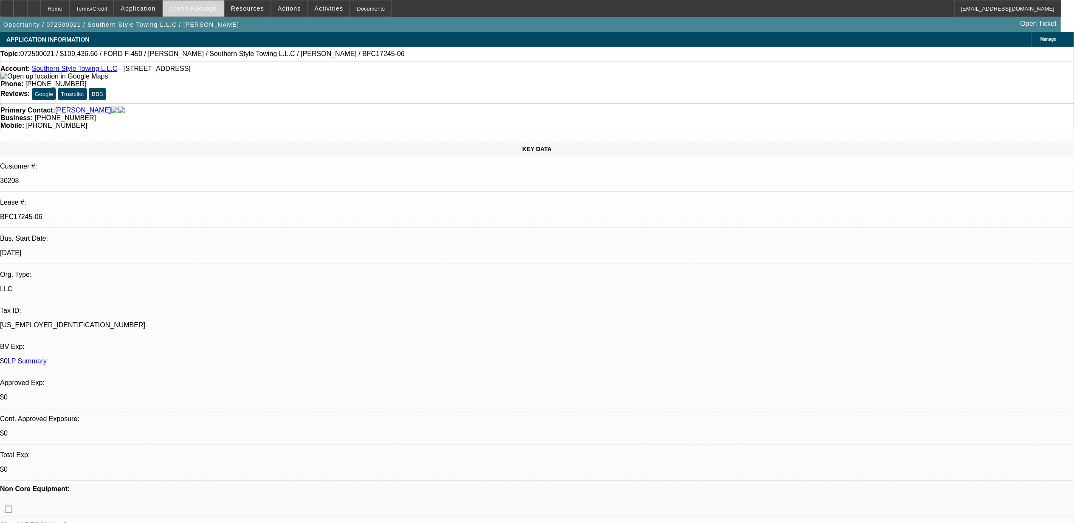
select select "6"
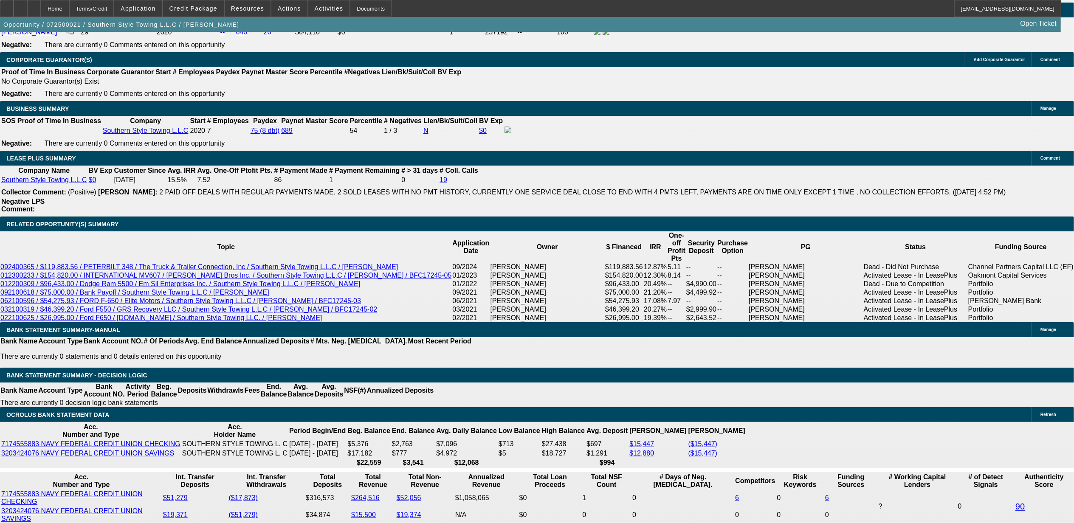
scroll to position [1328, 0]
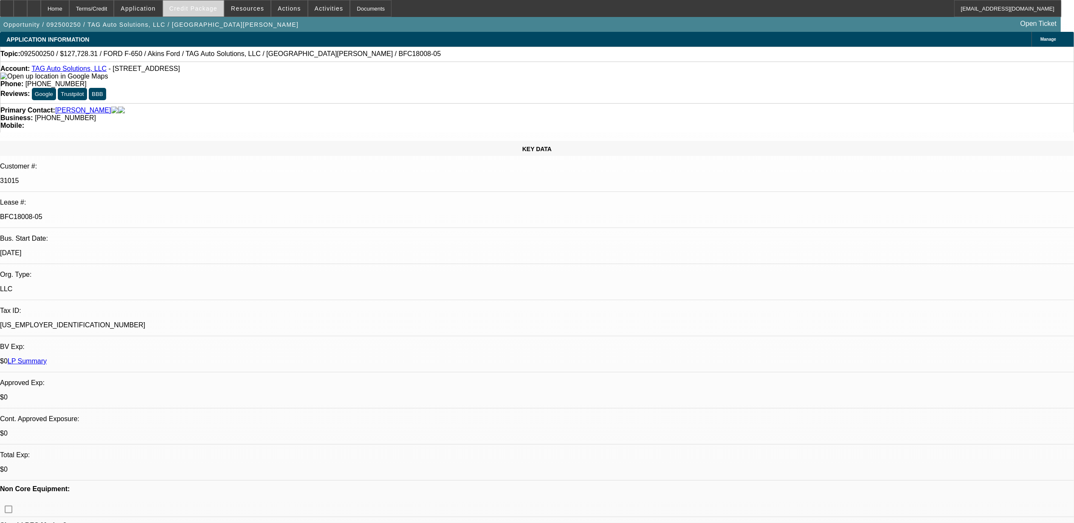
select select "0"
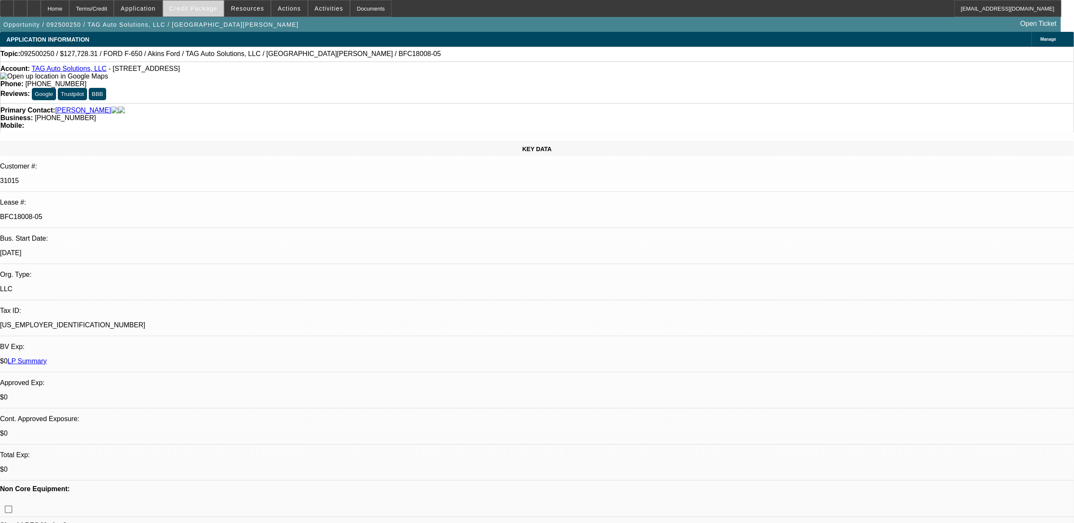
select select "0"
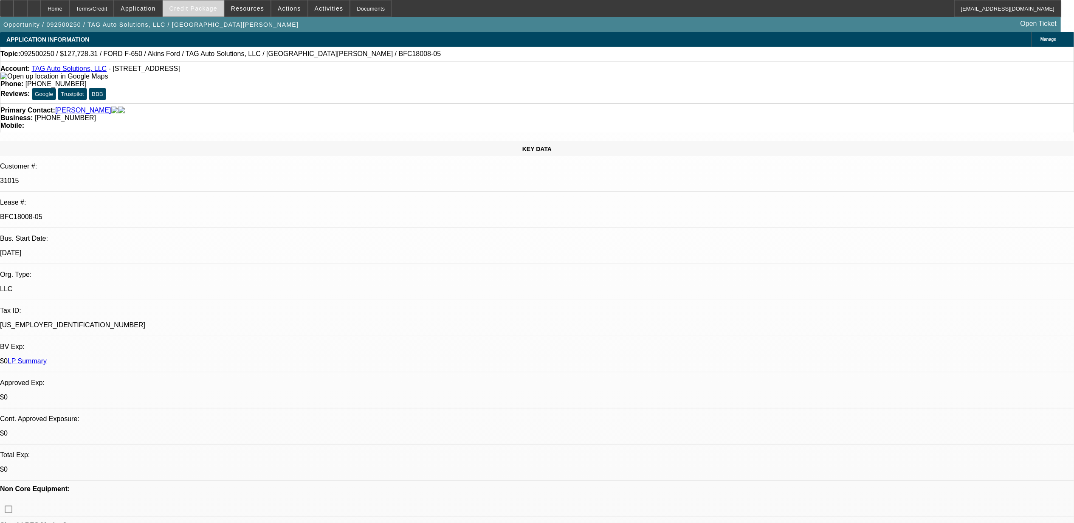
select select "0"
select select "1"
select select "2"
select select "6"
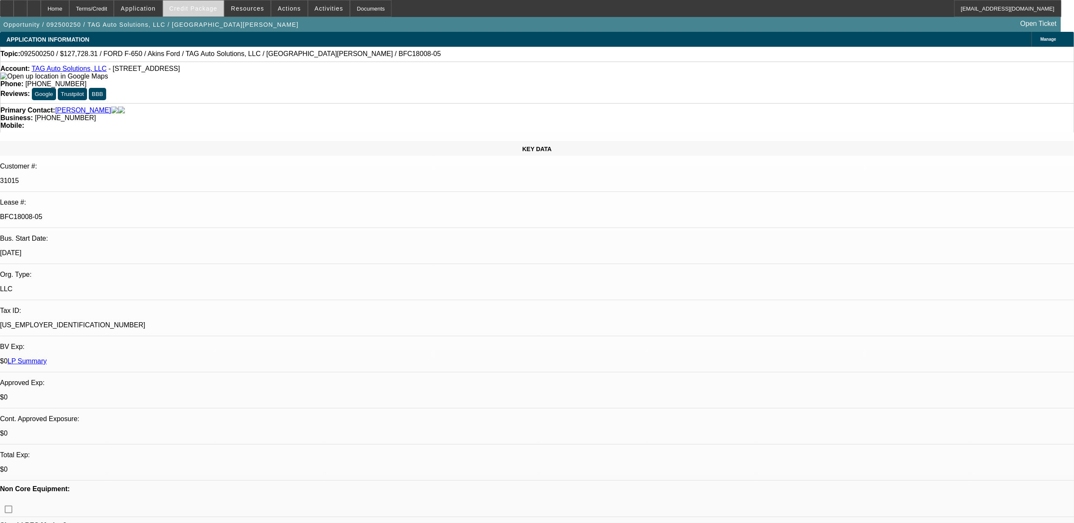
select select "1"
select select "2"
select select "6"
select select "1"
select select "2"
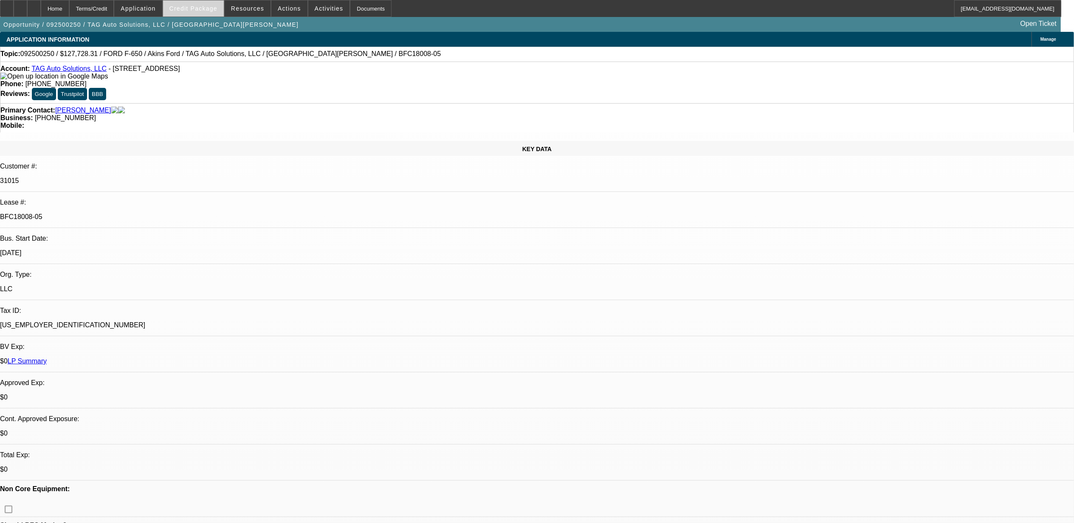
select select "6"
select select "1"
select select "2"
select select "6"
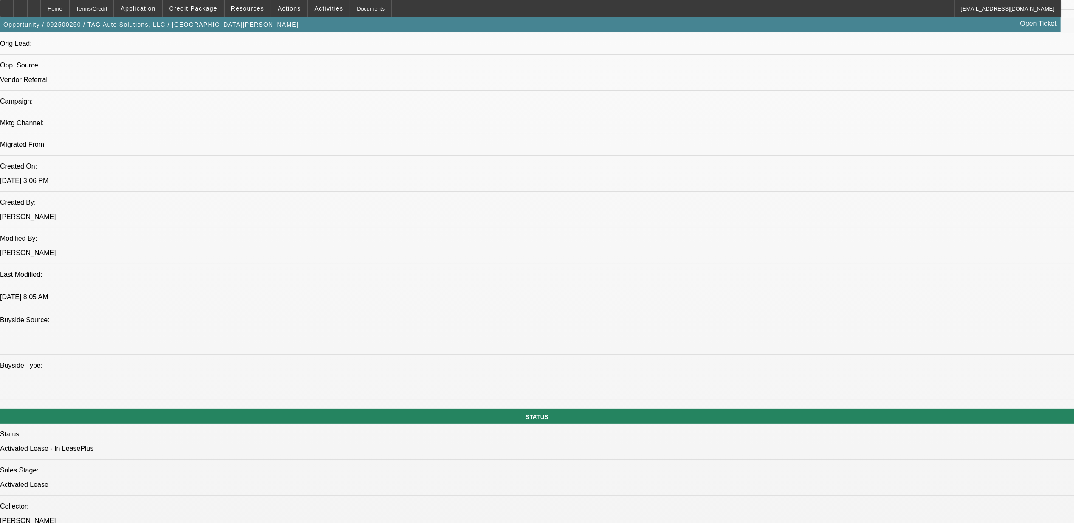
scroll to position [535, 0]
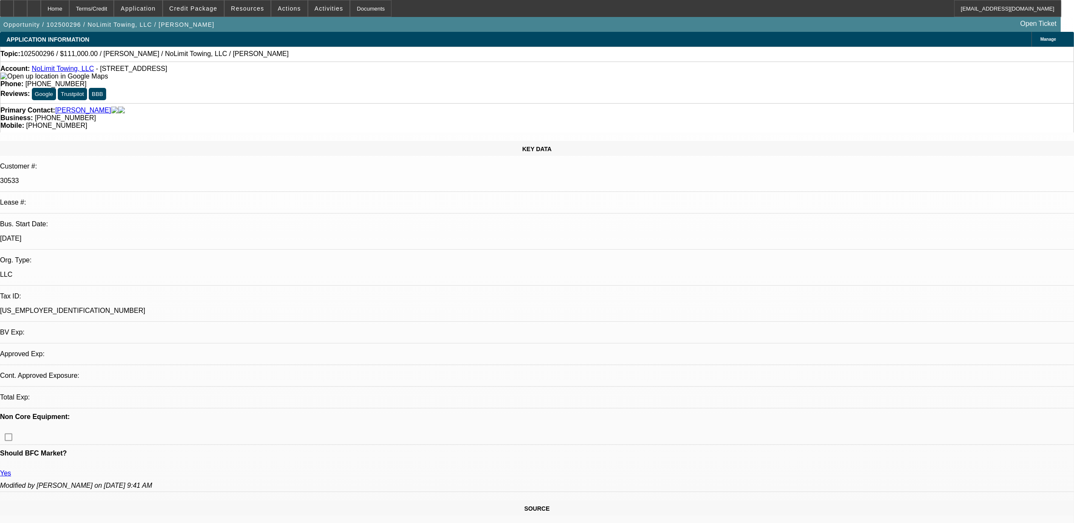
select select "0"
select select "2"
select select "0.1"
select select "1"
select select "2"
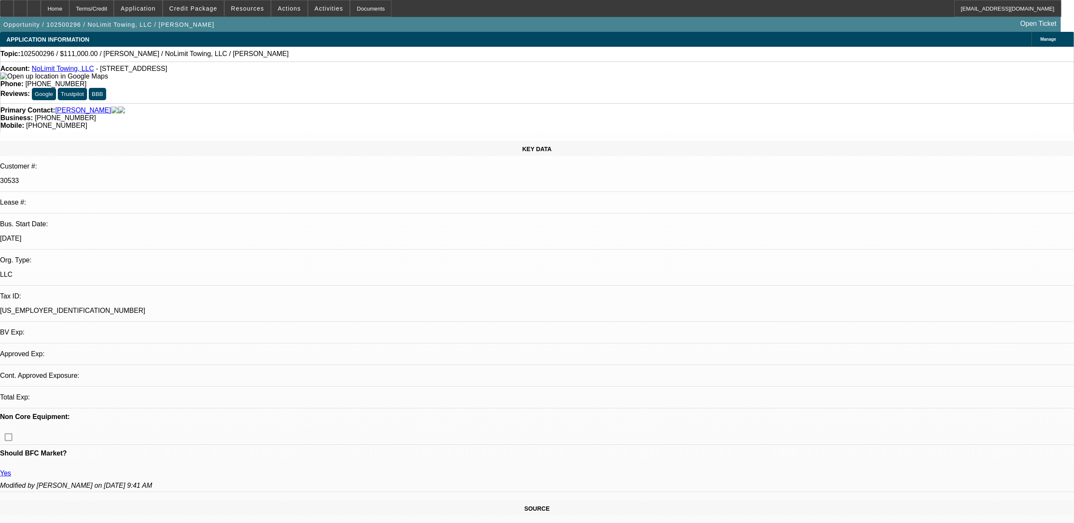
select select "4"
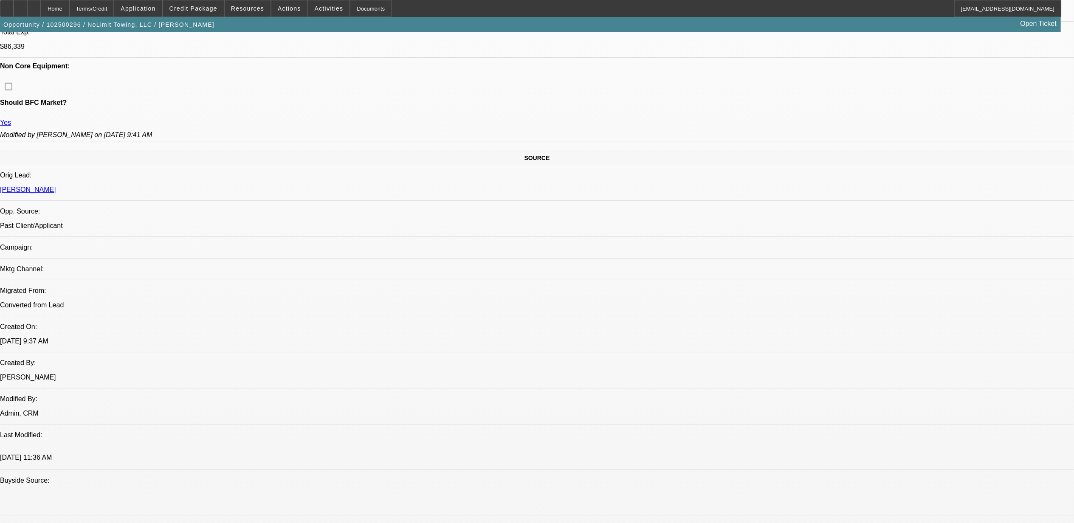
scroll to position [453, 0]
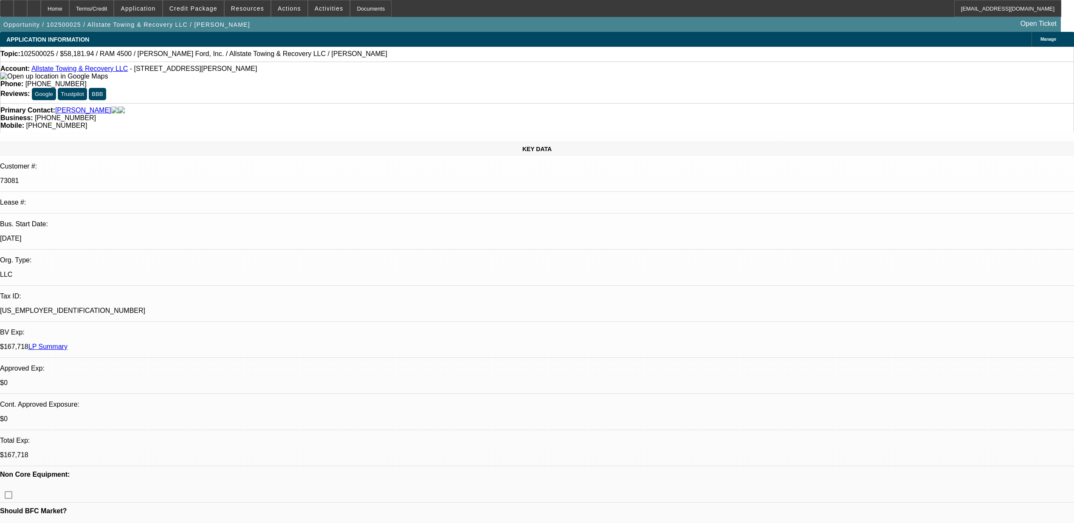
select select "0"
select select "2"
select select "0.1"
select select "4"
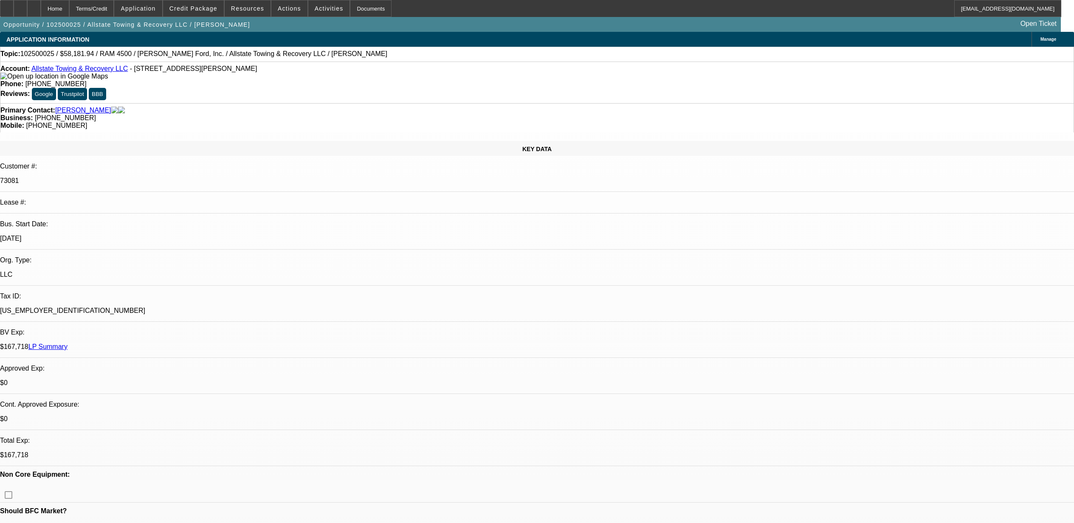
select select "0"
select select "2"
select select "0.1"
select select "4"
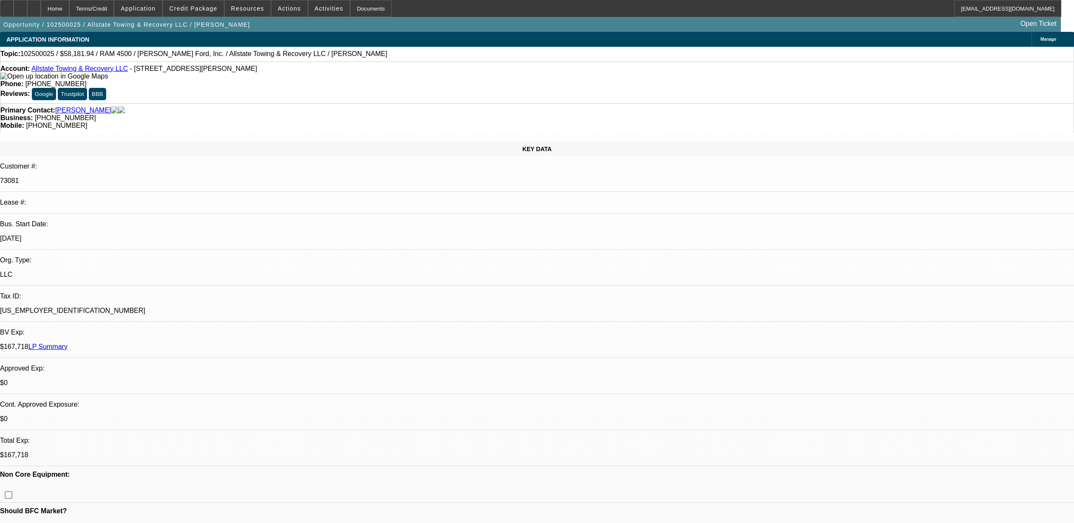
select select "0"
select select "2"
select select "0.1"
select select "4"
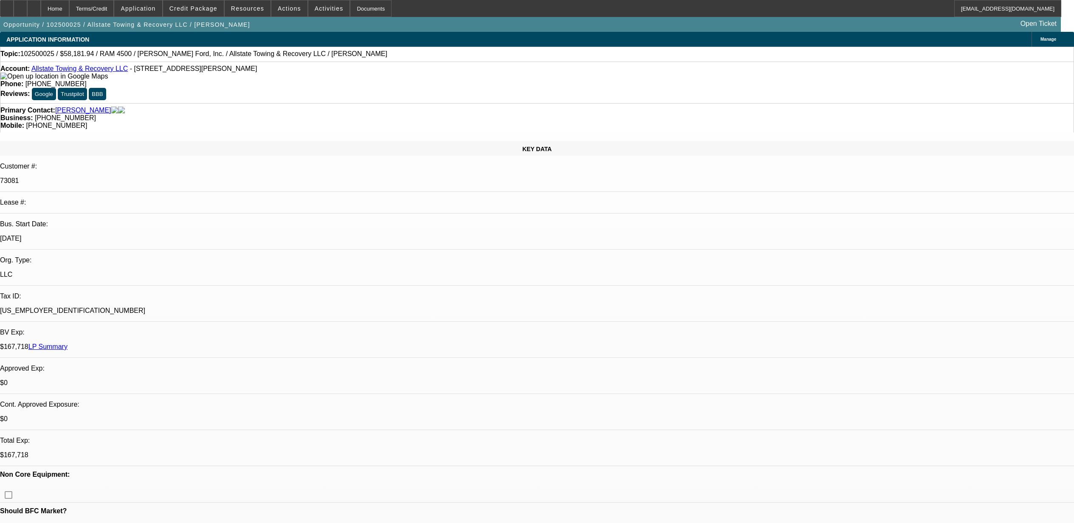
select select "0"
select select "2"
select select "0.1"
select select "4"
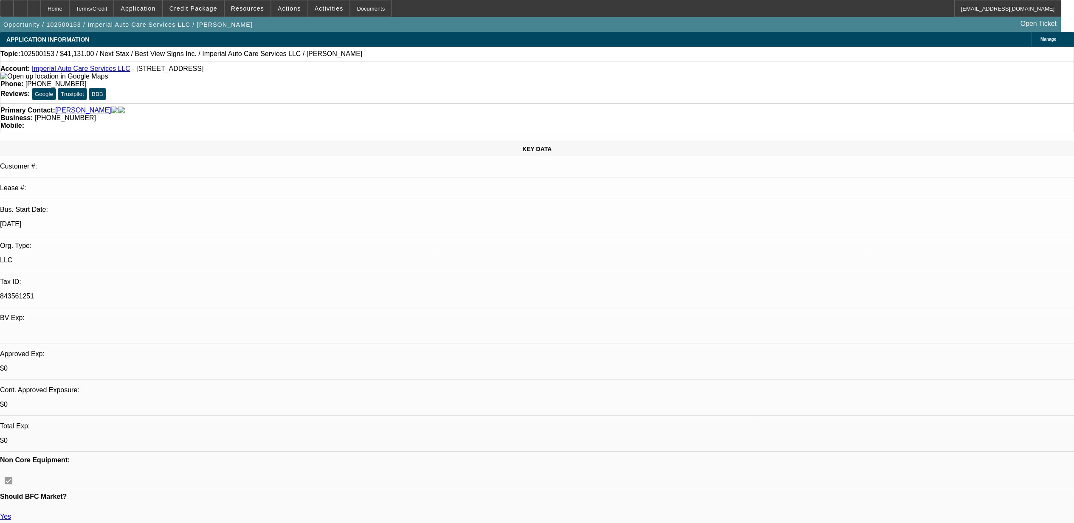
select select "0"
select select "6"
select select "0"
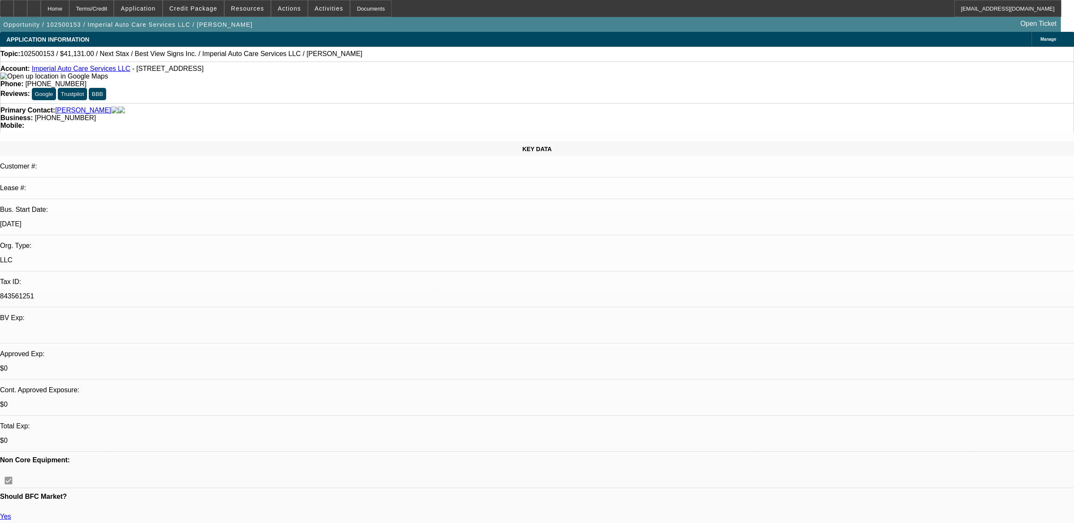
select select "0"
select select "6"
select select "0"
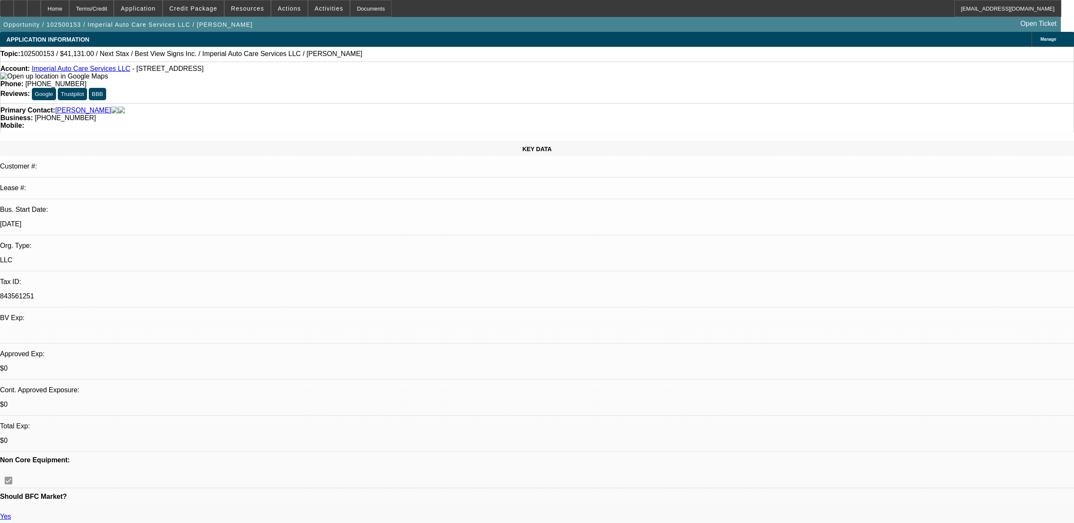
select select "3"
select select "0"
select select "6"
select select "0"
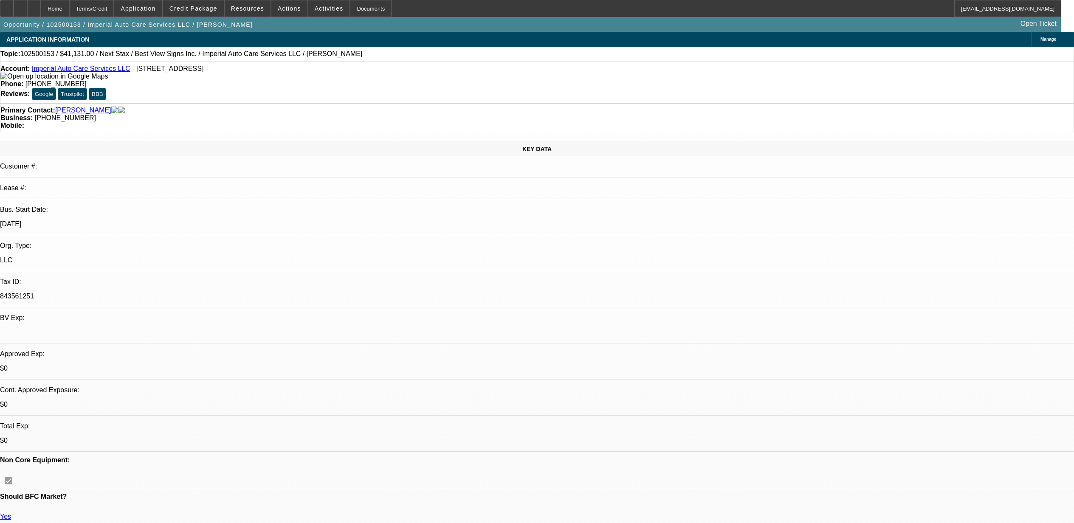
select select "2"
select select "0"
select select "6"
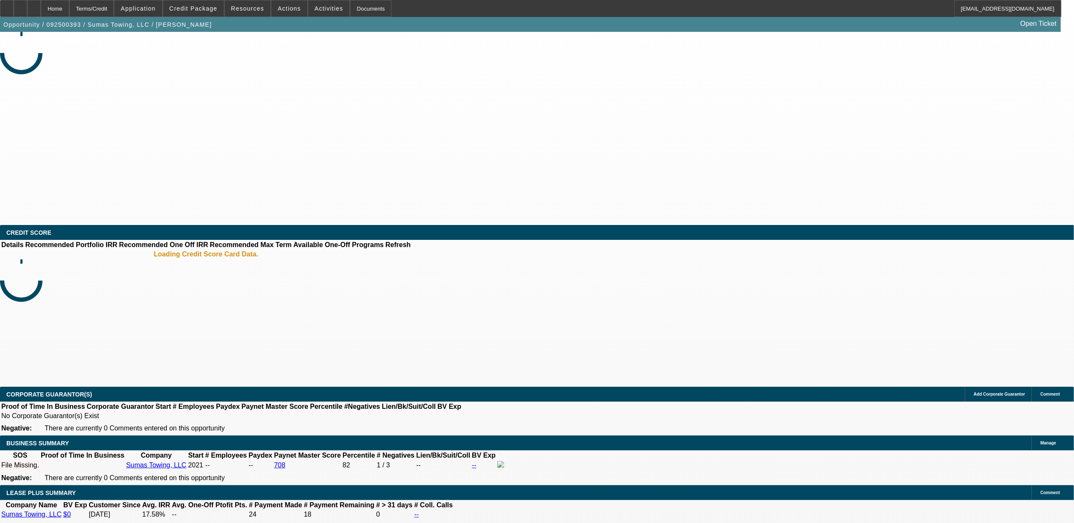
select select "0"
select select "2"
select select "0.1"
select select "4"
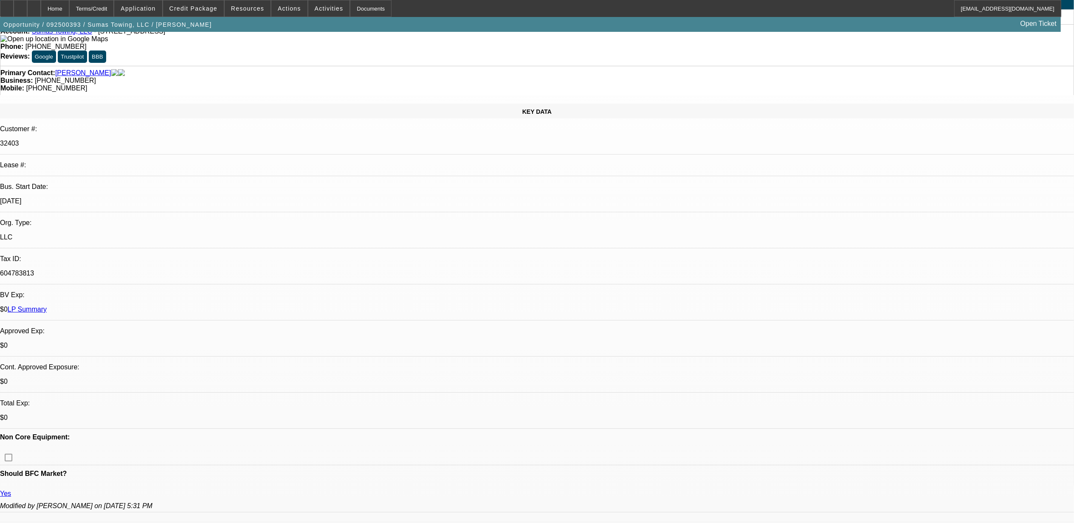
scroll to position [12, 0]
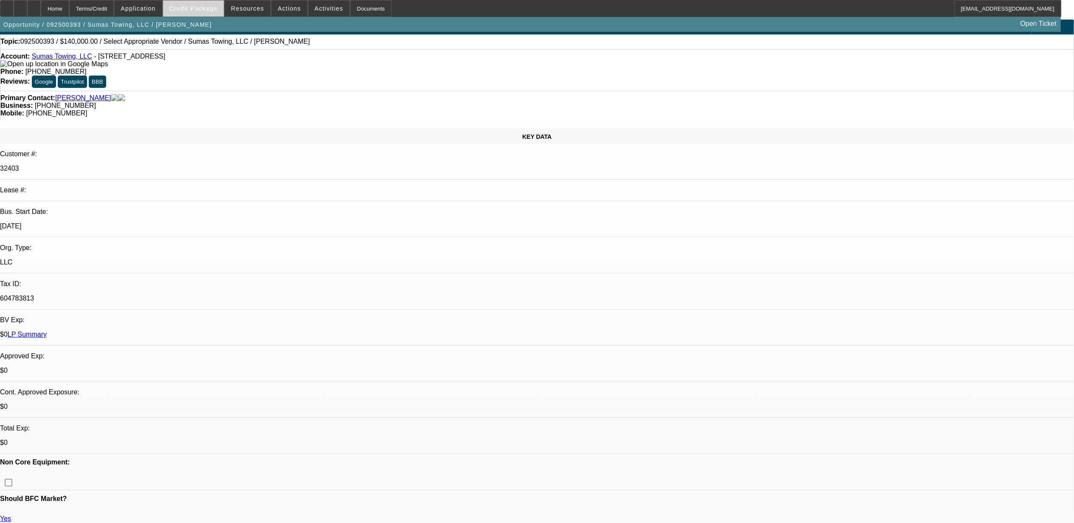
click at [202, 14] on span at bounding box center [193, 8] width 61 height 20
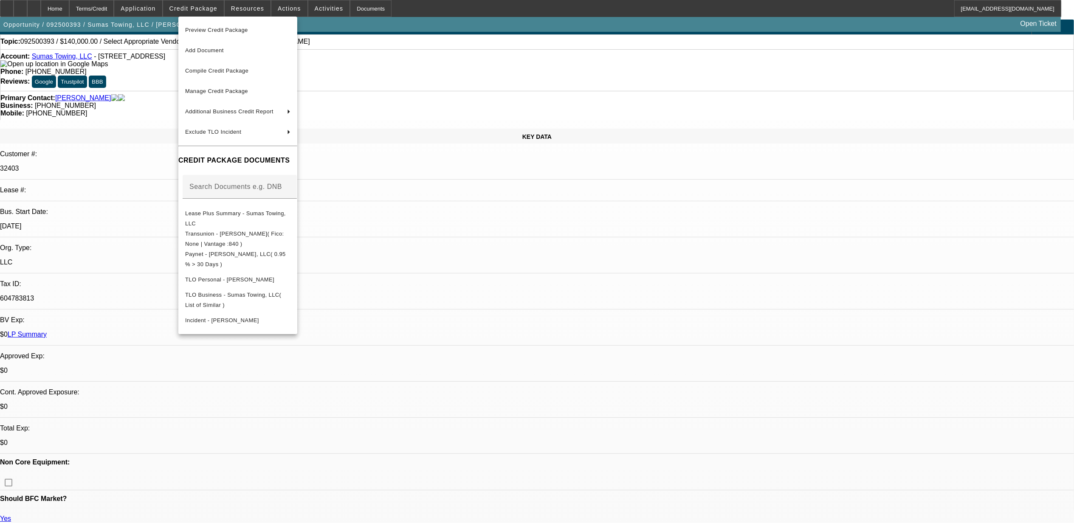
click at [131, 89] on div at bounding box center [537, 261] width 1074 height 523
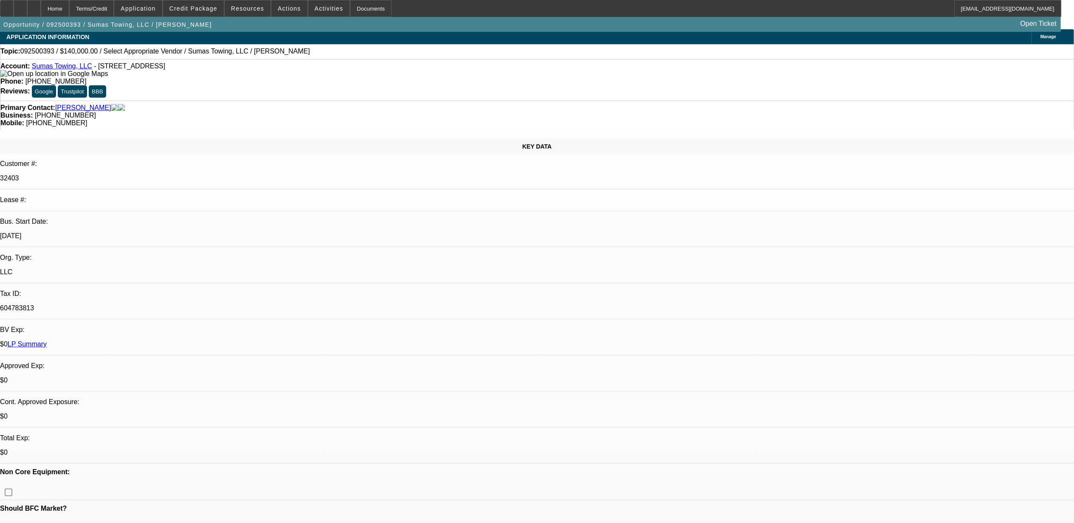
scroll to position [0, 0]
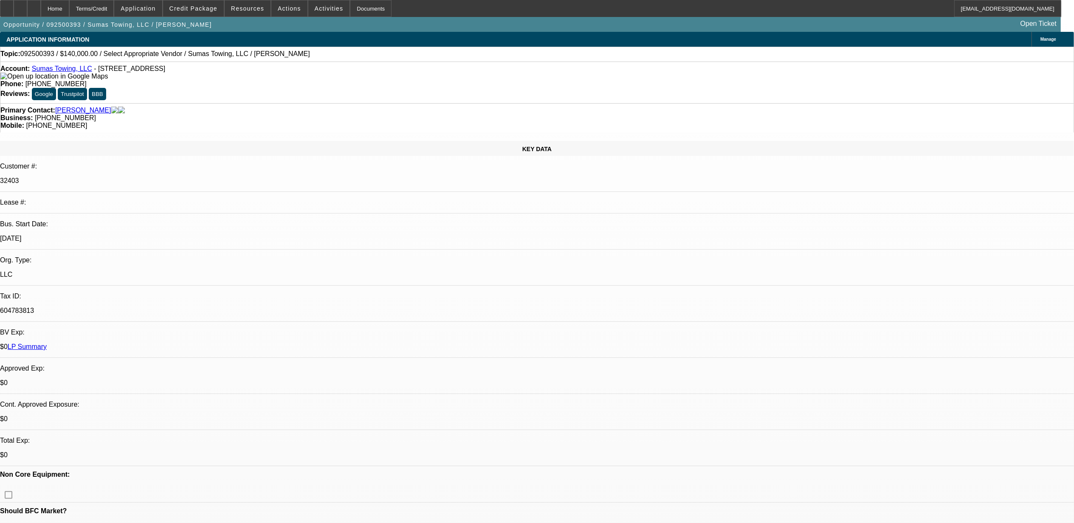
click at [37, 53] on span "092500393 / $140,000.00 / Select Appropriate Vendor / Sumas Towing, LLC / Edwar…" at bounding box center [165, 54] width 290 height 8
click at [36, 55] on span "092500393 / $140,000.00 / Select Appropriate Vendor / Sumas Towing, LLC / Edwar…" at bounding box center [165, 54] width 290 height 8
copy span "092500393"
select select "0"
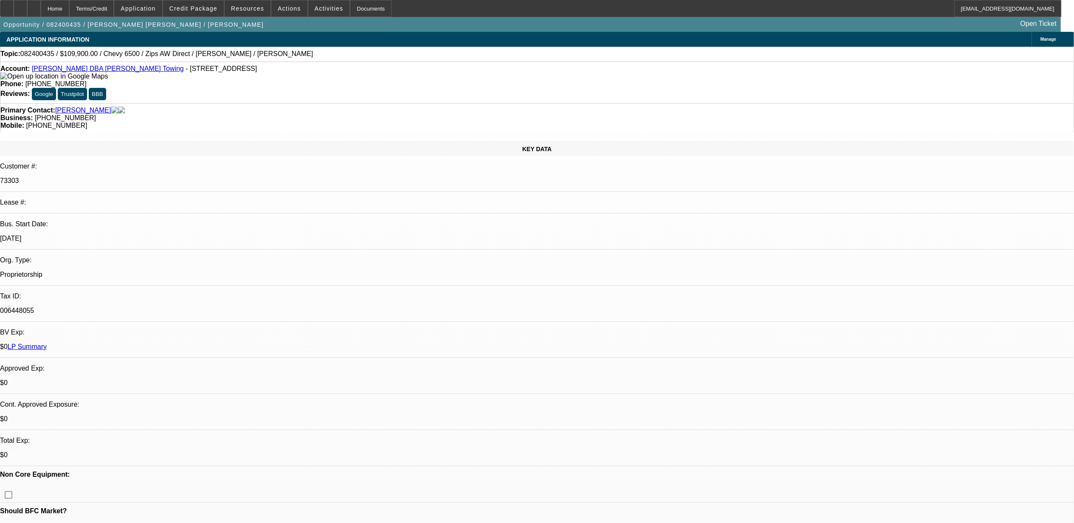
select select "0"
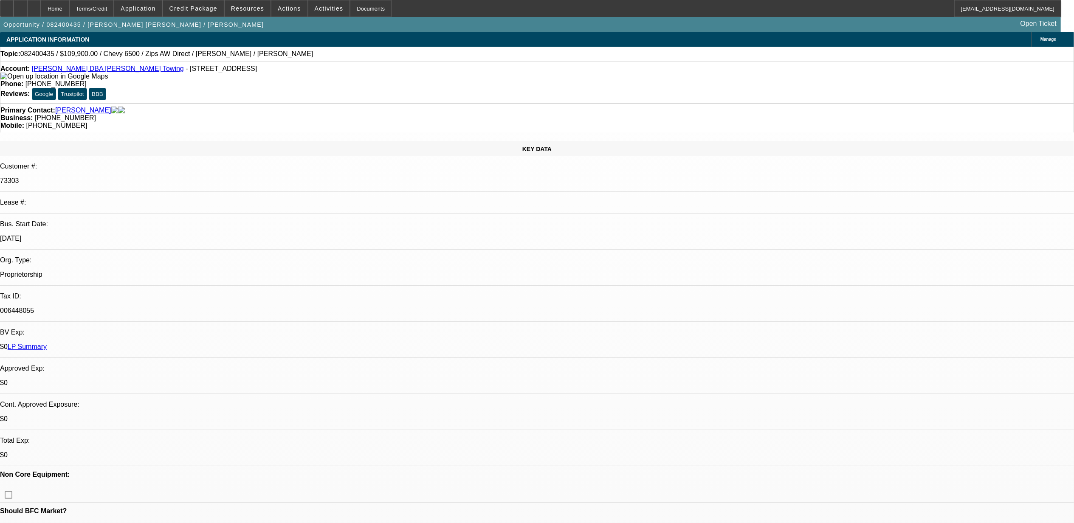
select select "0"
select select "2"
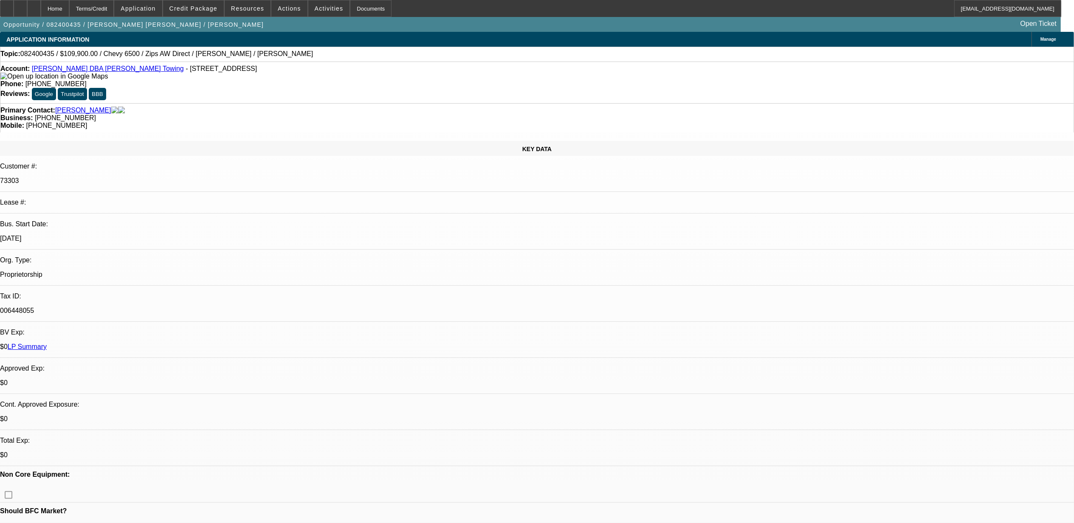
select select "0"
select select "1"
select select "6"
select select "1"
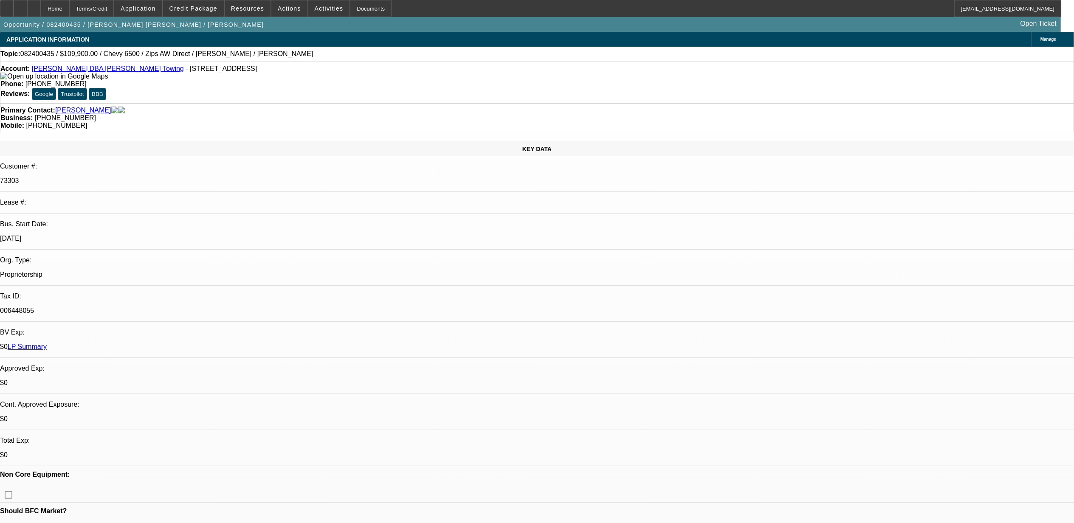
select select "2"
select select "6"
select select "1"
select select "2"
select select "6"
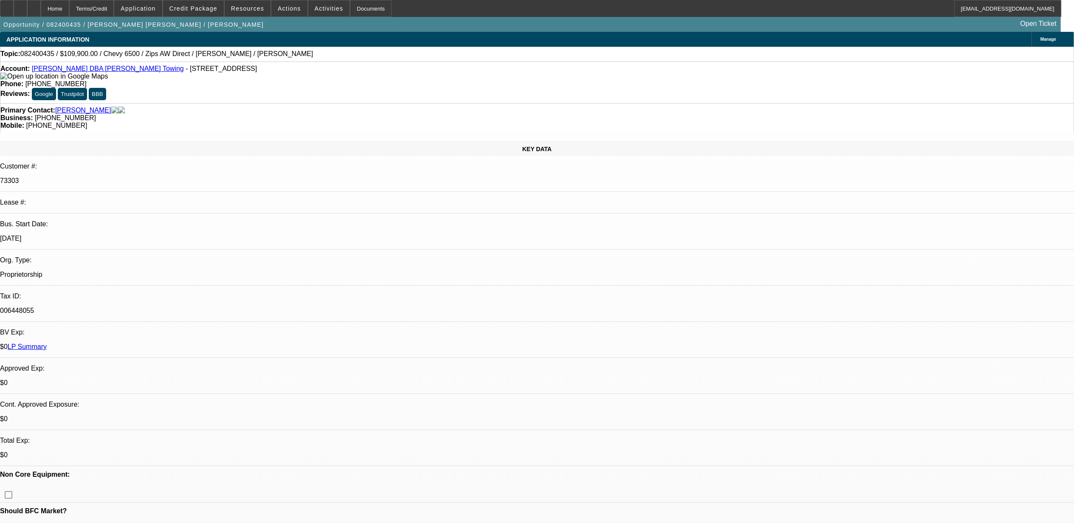
select select "1"
select select "2"
select select "6"
click at [200, 10] on span "Credit Package" at bounding box center [193, 8] width 48 height 7
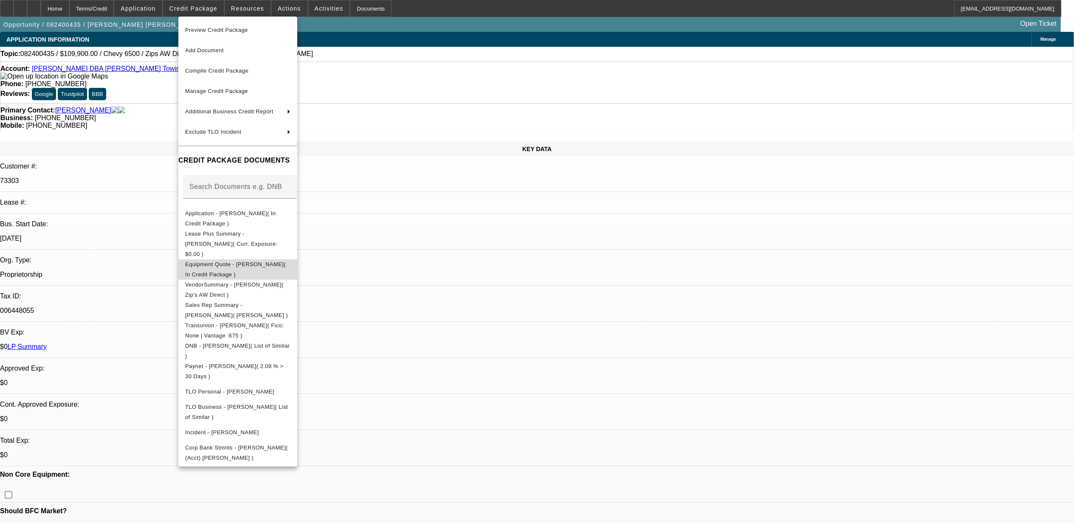
click at [225, 259] on span "Equipment Quote - Robert R Lyons( In Credit Package )" at bounding box center [237, 269] width 105 height 20
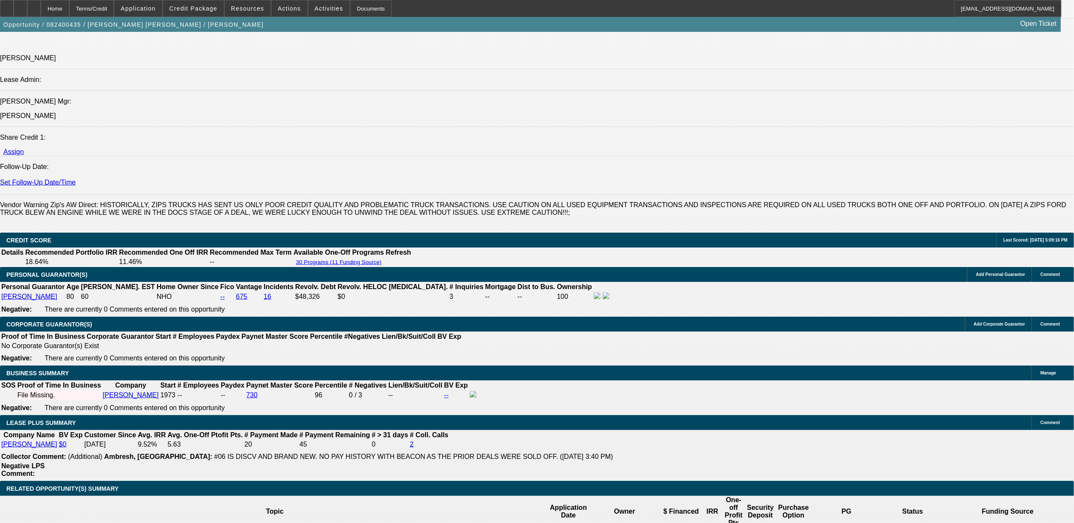
scroll to position [1472, 0]
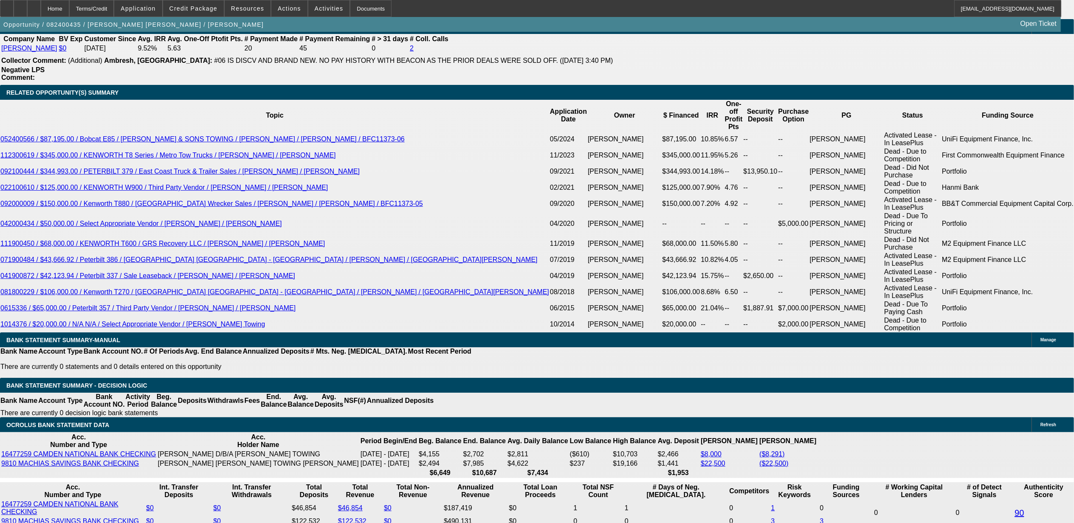
type input "$1,000.00"
type input "UNKNOWN"
type input "$1,957.58"
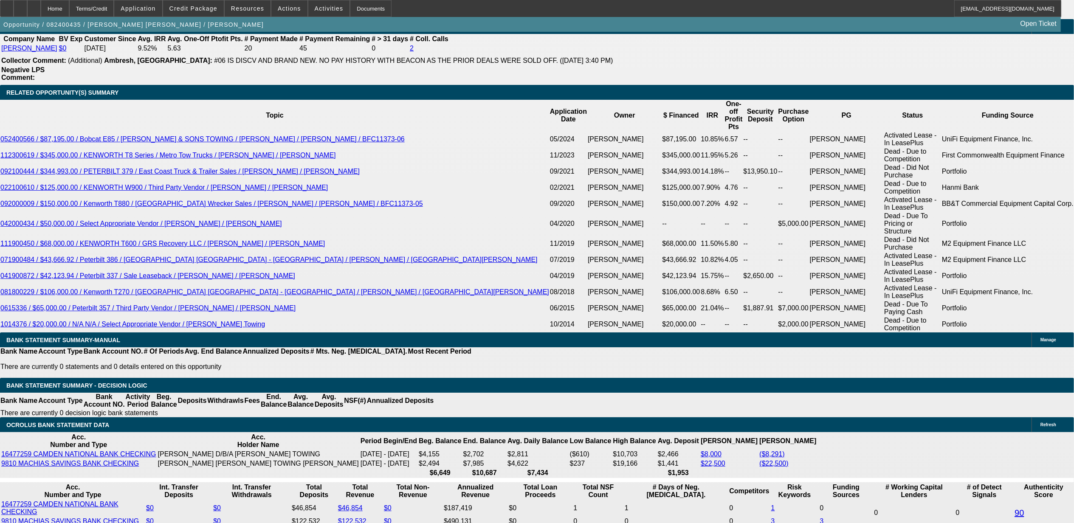
type input "$1,000.00"
type input "UNKNOWN"
type input "$2,045.03"
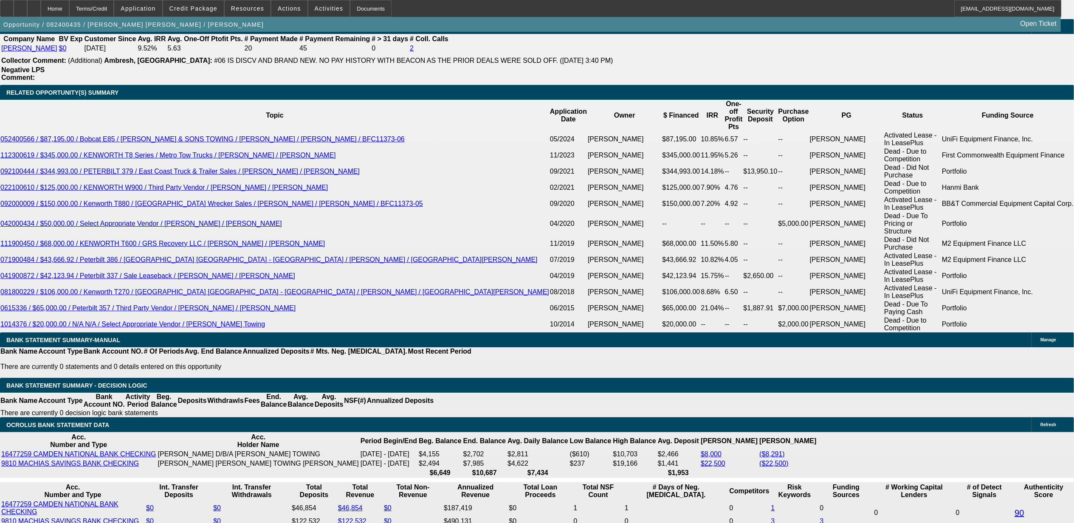
type input "19"
type input "$1,967.00"
type input "9.1"
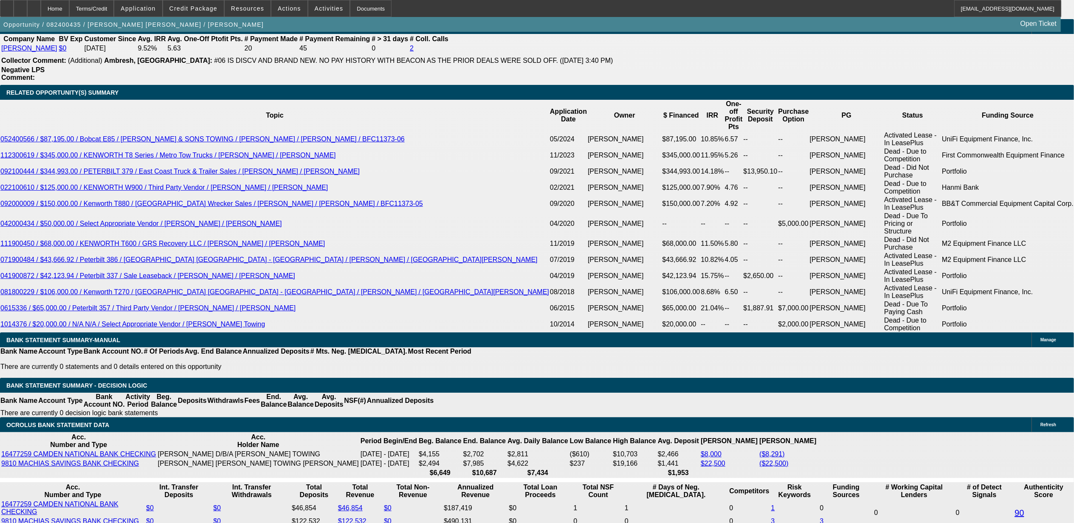
type input "20"
type input "2045"
type input "10.5"
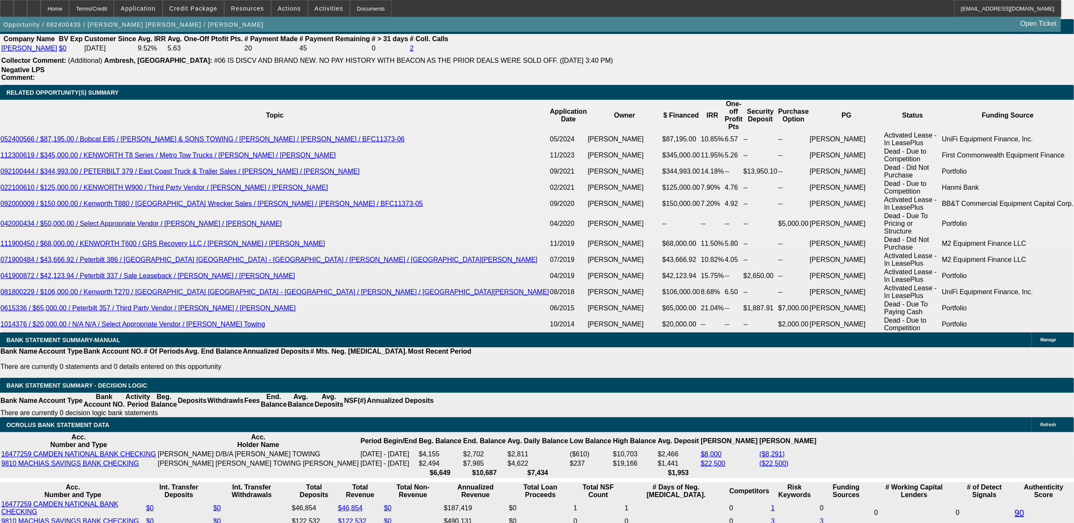
type input "$2,045.00"
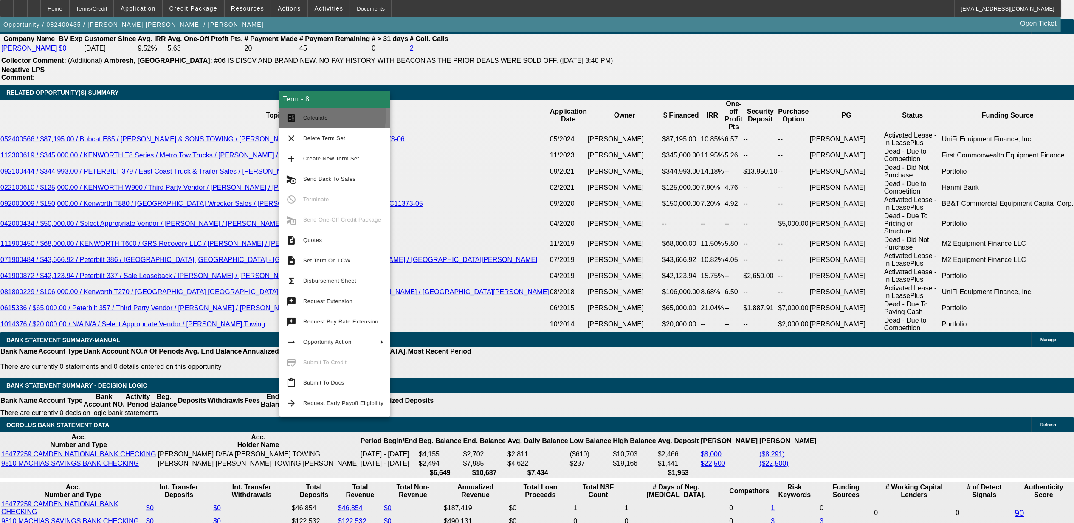
click at [311, 115] on span "Calculate" at bounding box center [315, 118] width 25 height 6
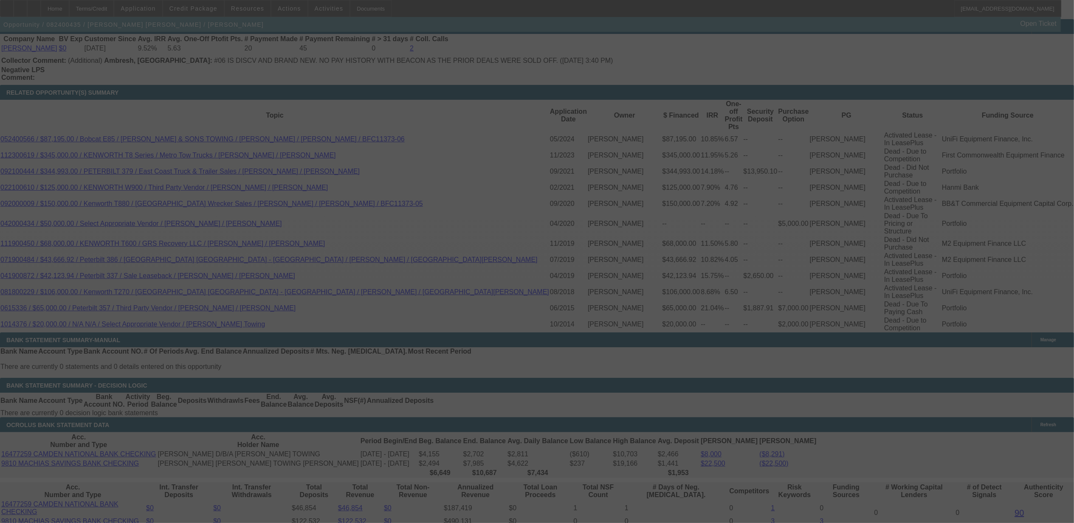
select select "0"
select select "2"
select select "0"
select select "6"
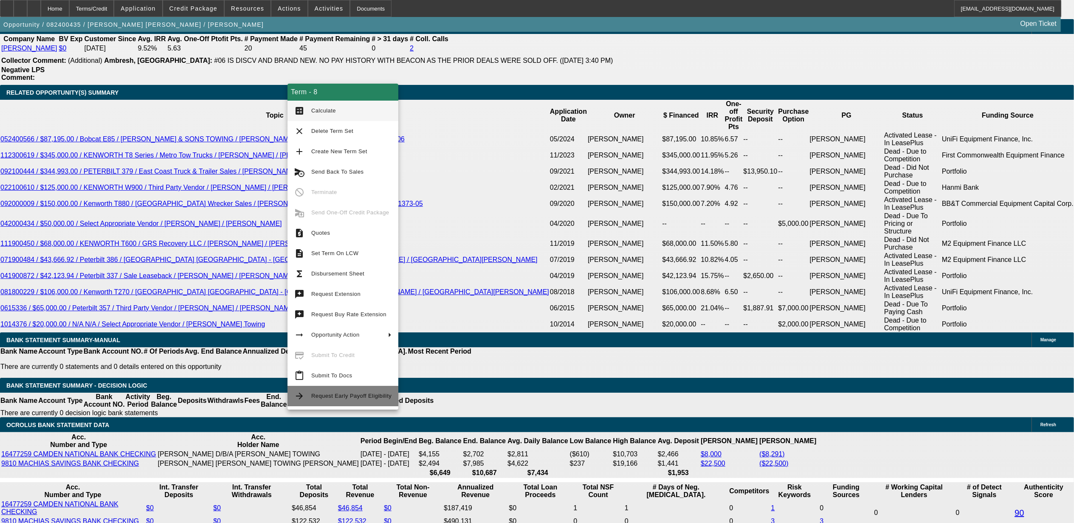
click at [313, 395] on span "Request Early Payoff Eligibility" at bounding box center [351, 396] width 80 height 6
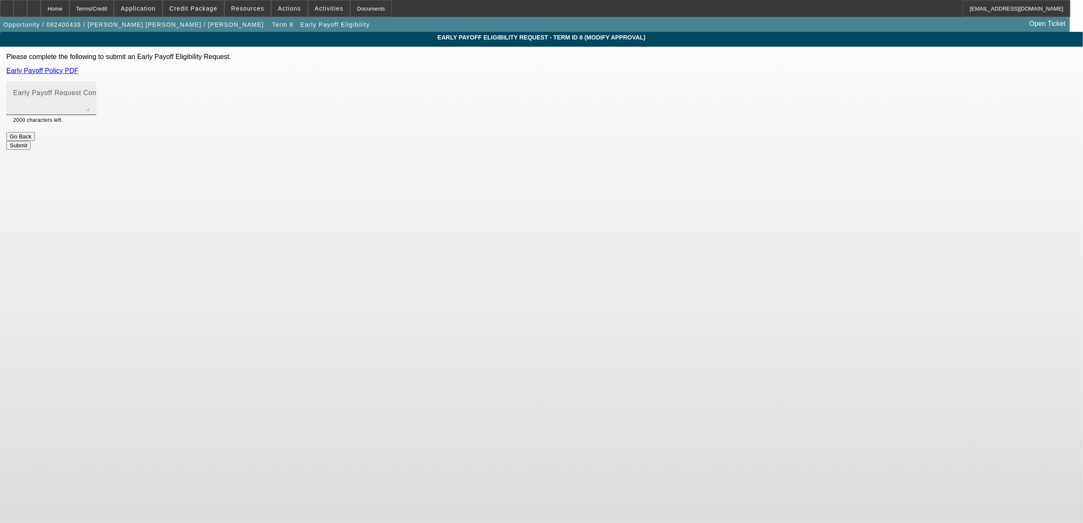
click at [114, 93] on mat-label "Early Payoff Request Comment" at bounding box center [63, 92] width 101 height 7
click at [90, 93] on textarea "Early Payoff Request Comment" at bounding box center [51, 101] width 76 height 20
type textarea "c"
type textarea "matching competition offer."
click at [31, 141] on button "Submit" at bounding box center [18, 145] width 24 height 9
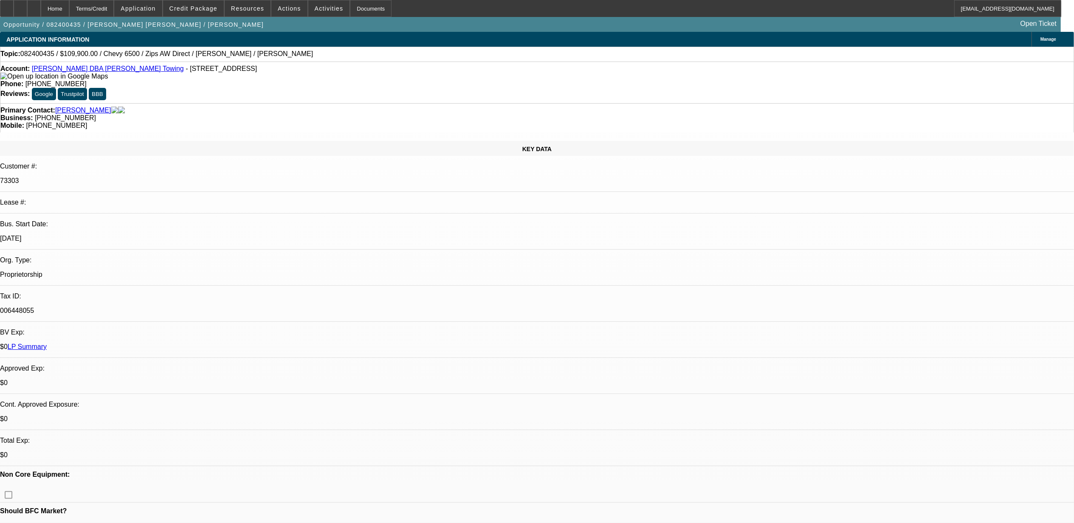
select select "0"
select select "6"
select select "0"
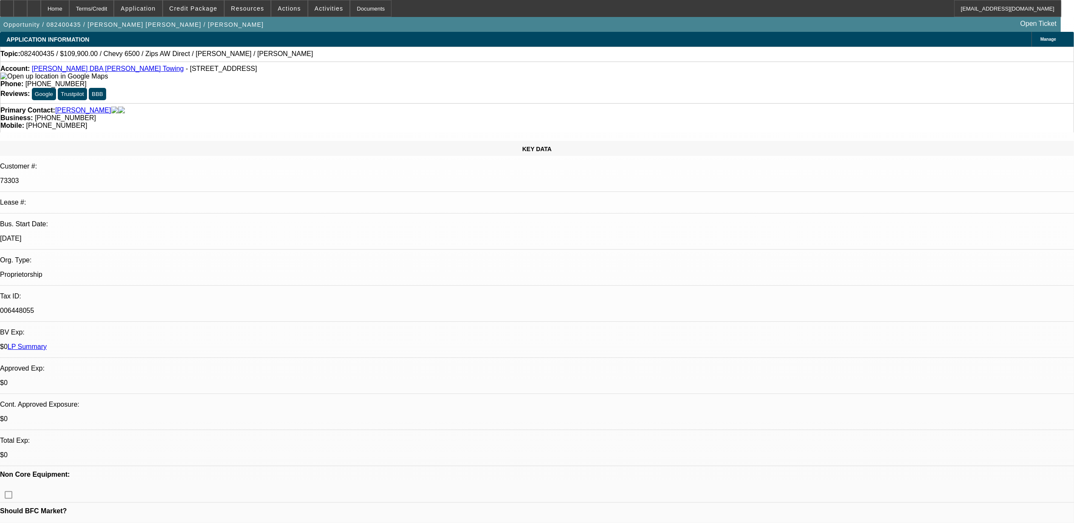
select select "0"
select select "2"
select select "0"
select select "6"
select select "0"
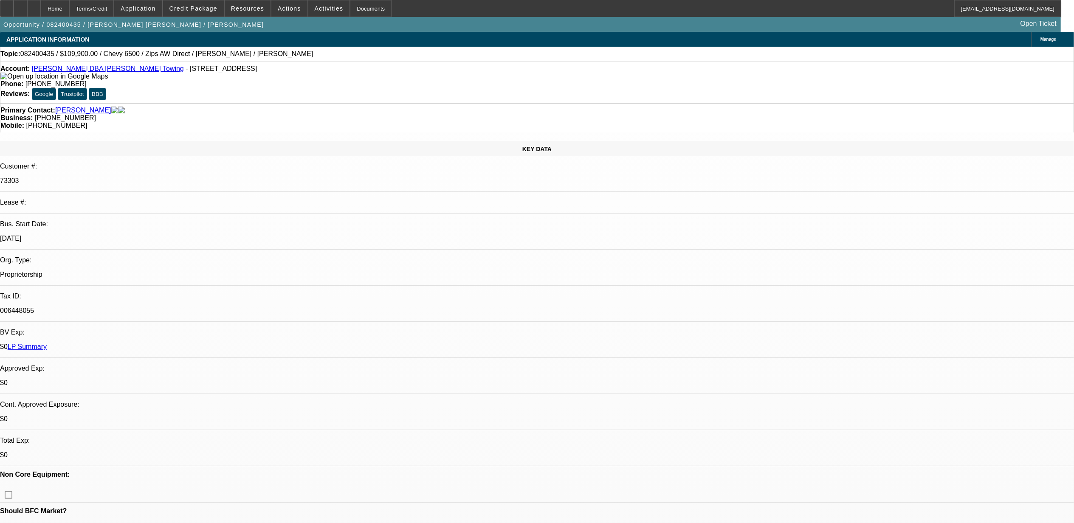
select select "0"
select select "2"
select select "0"
select select "6"
select select "0"
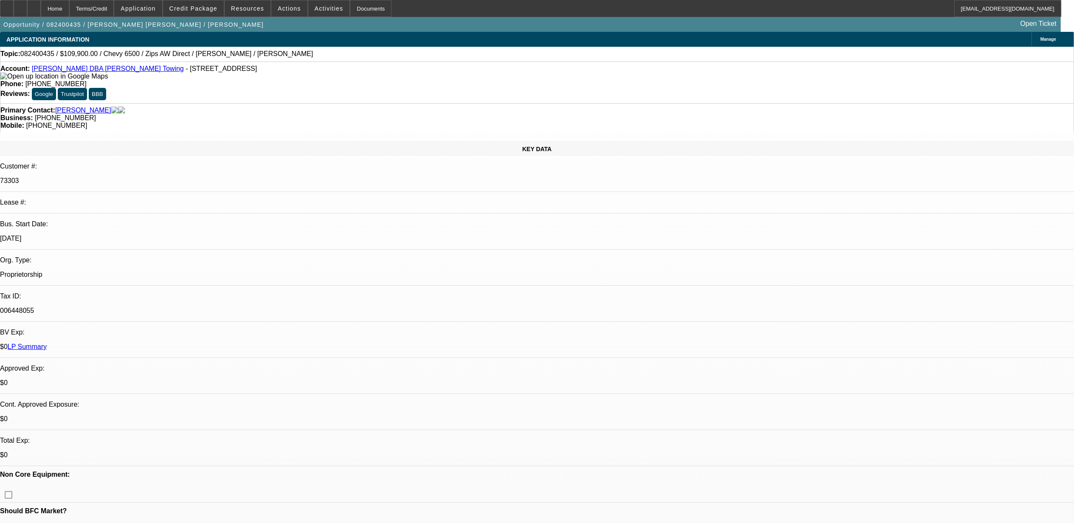
select select "2"
select select "0"
select select "6"
select select "0"
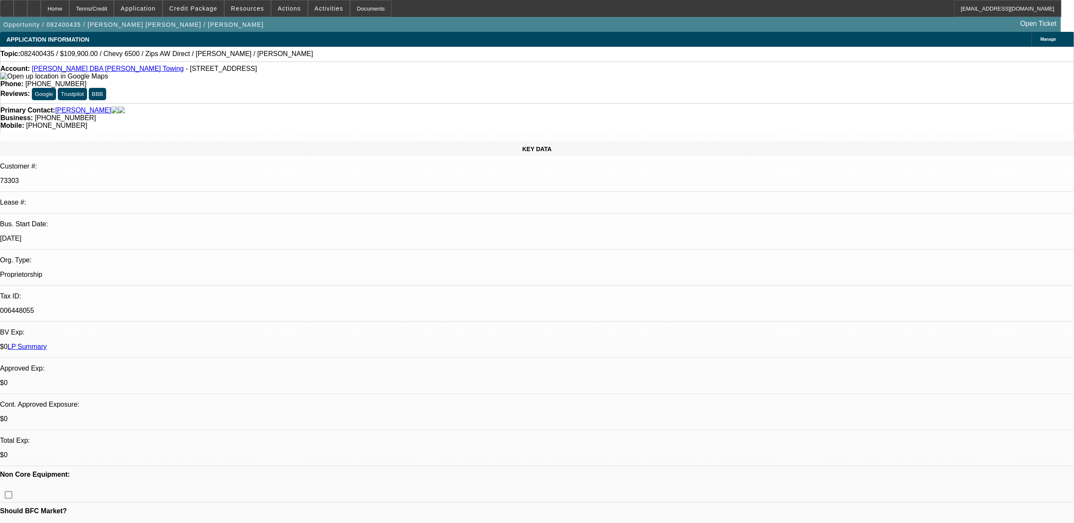
select select "0"
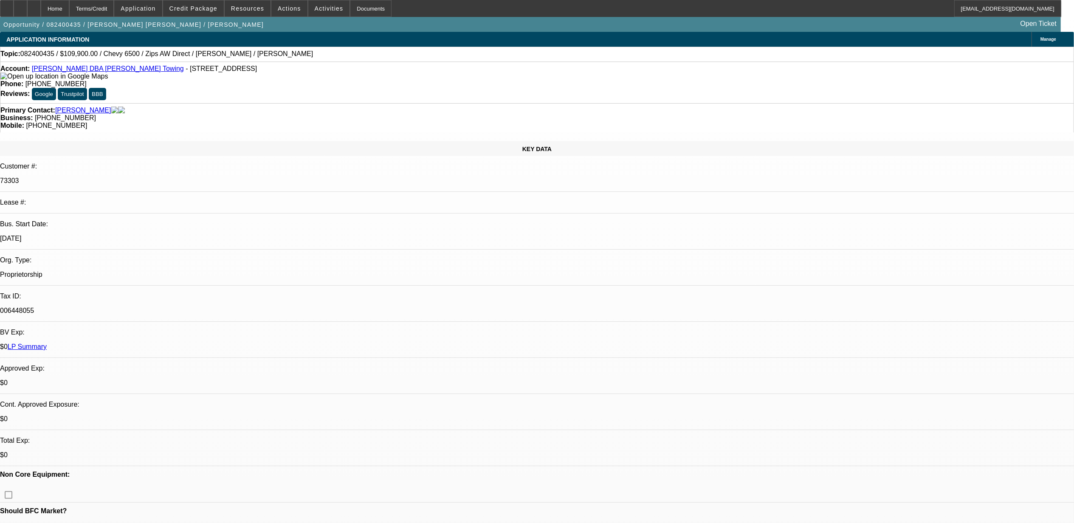
select select "0"
select select "2"
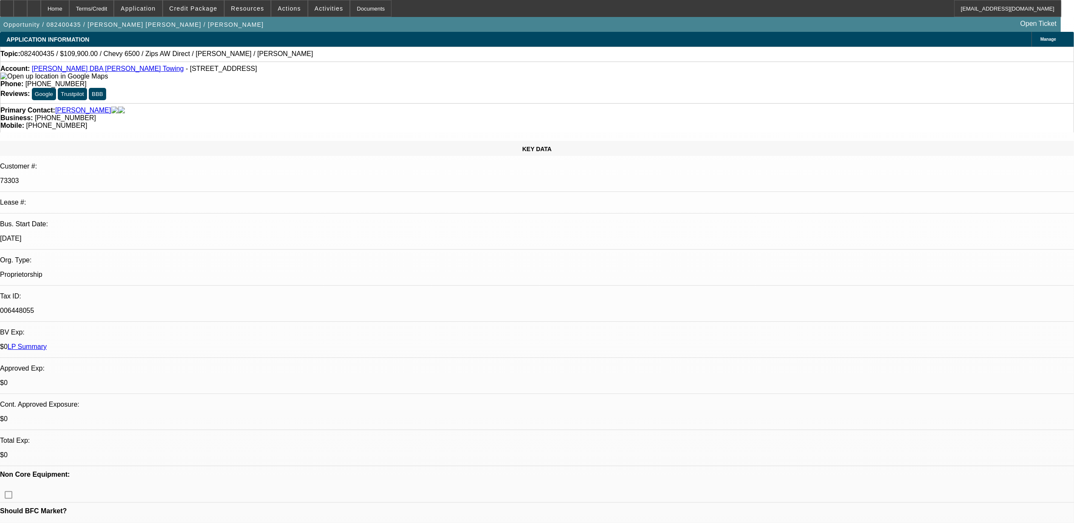
select select "0"
select select "1"
select select "6"
select select "1"
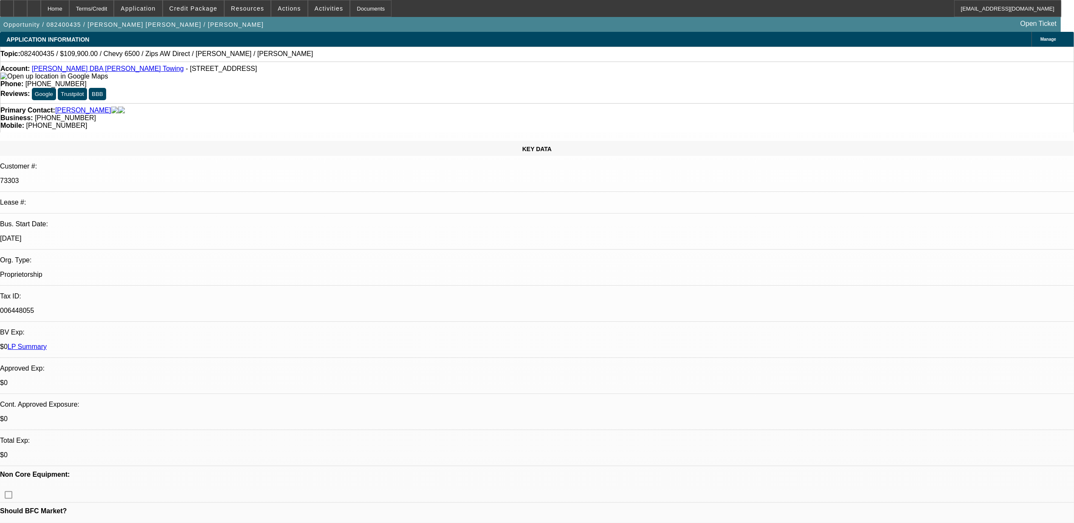
select select "2"
select select "6"
select select "1"
select select "2"
select select "6"
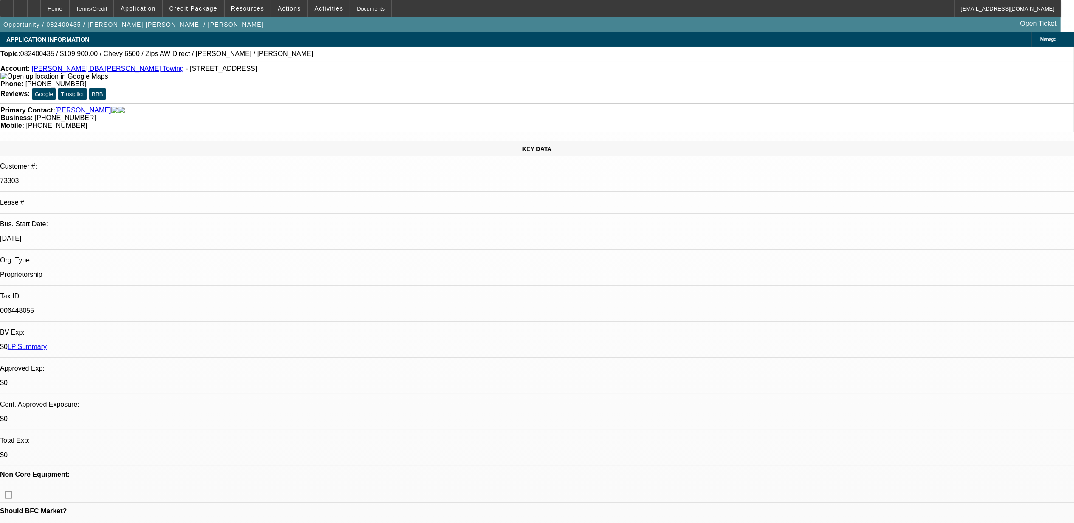
select select "1"
select select "2"
select select "6"
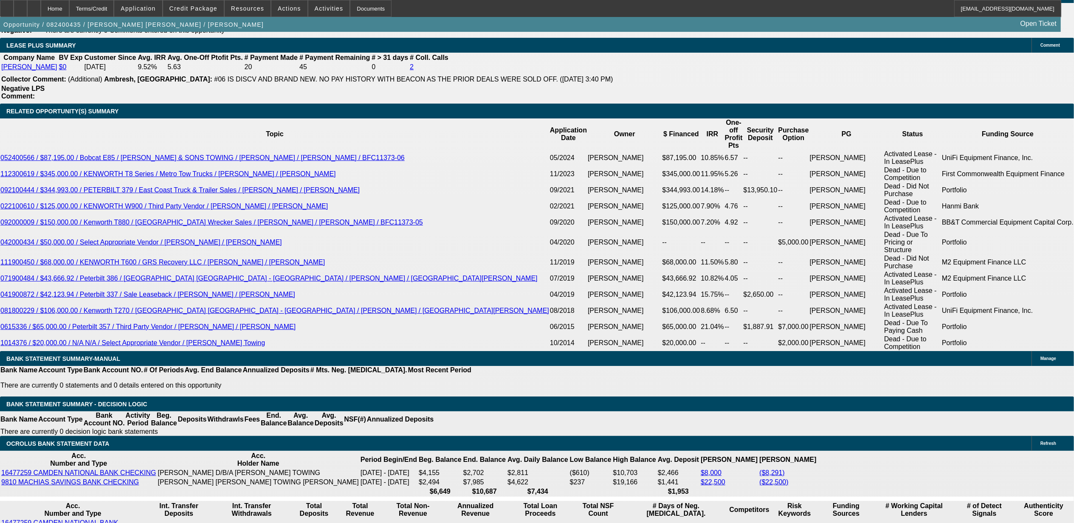
scroll to position [1472, 0]
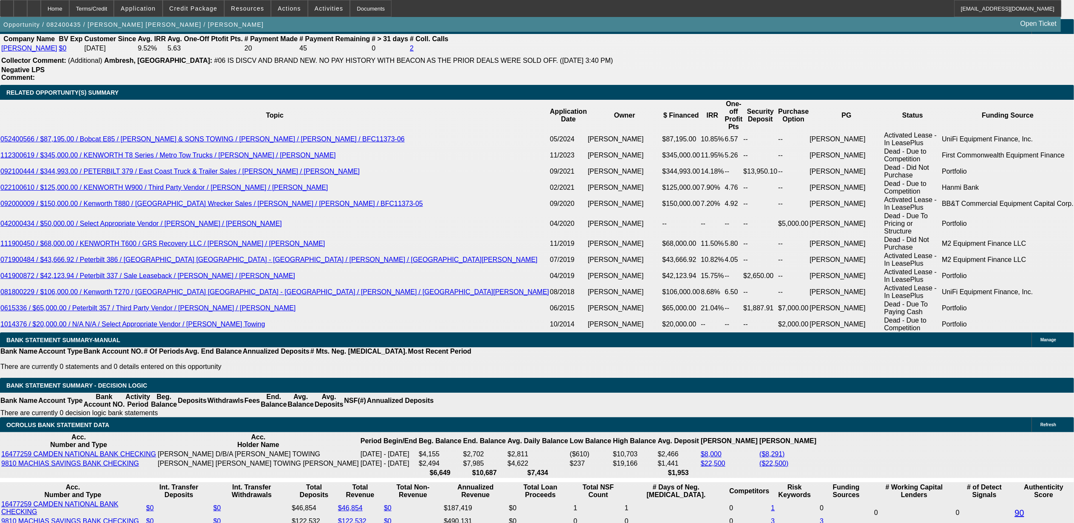
type input "1000"
type input "$0.00"
type input "UNKNOWN"
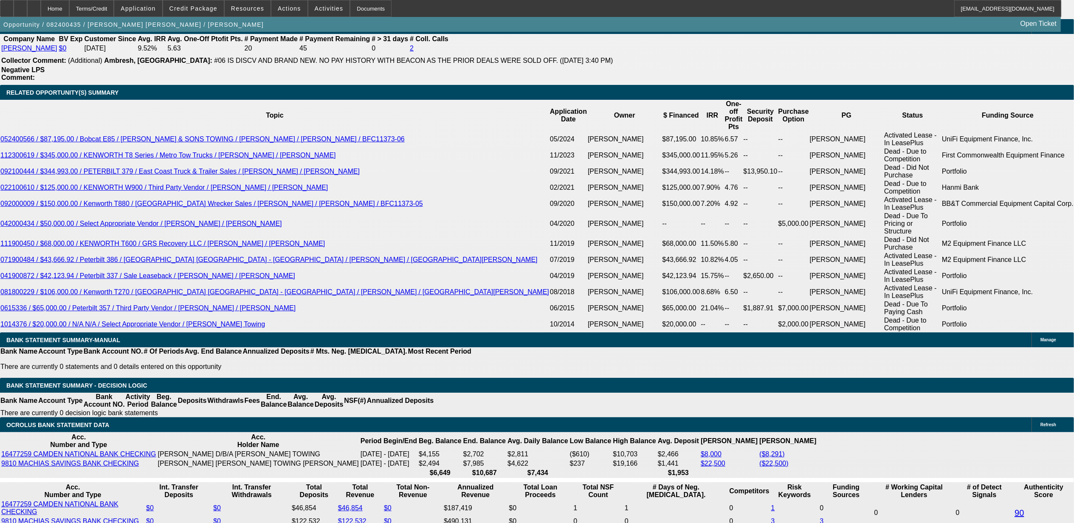
type input "$2,063.75"
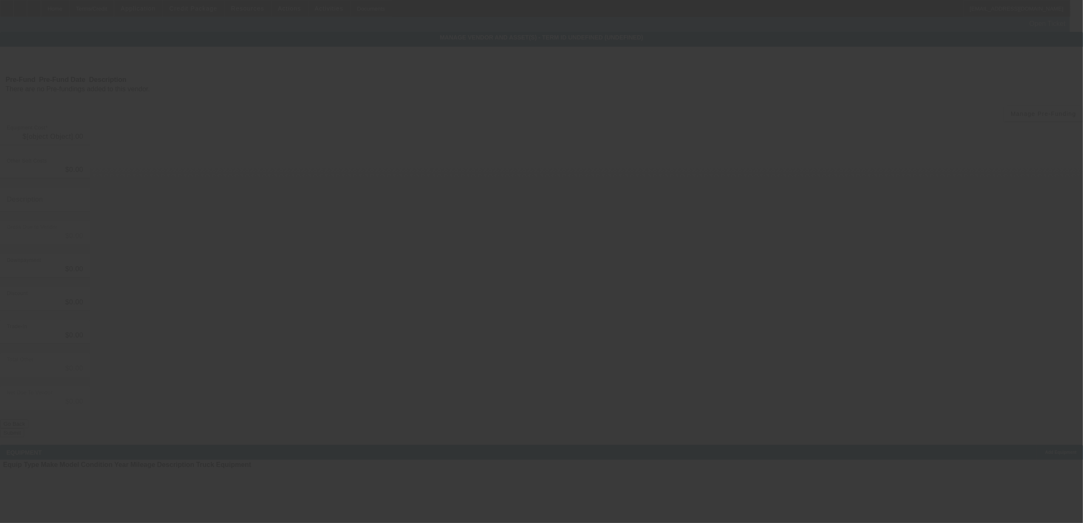
type input "$109,900.00"
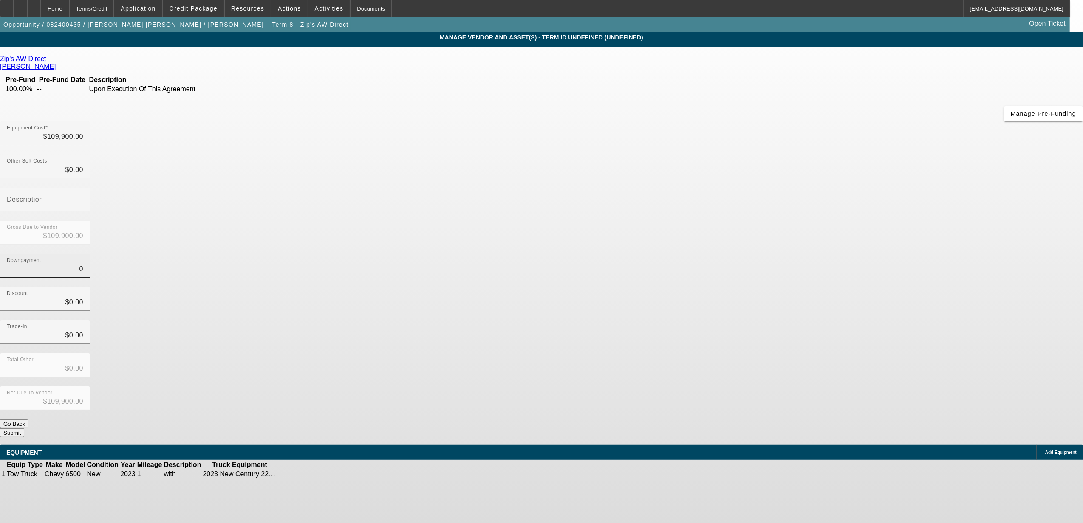
click at [83, 264] on input "0" at bounding box center [45, 269] width 76 height 10
type input "1"
type input "$1.00"
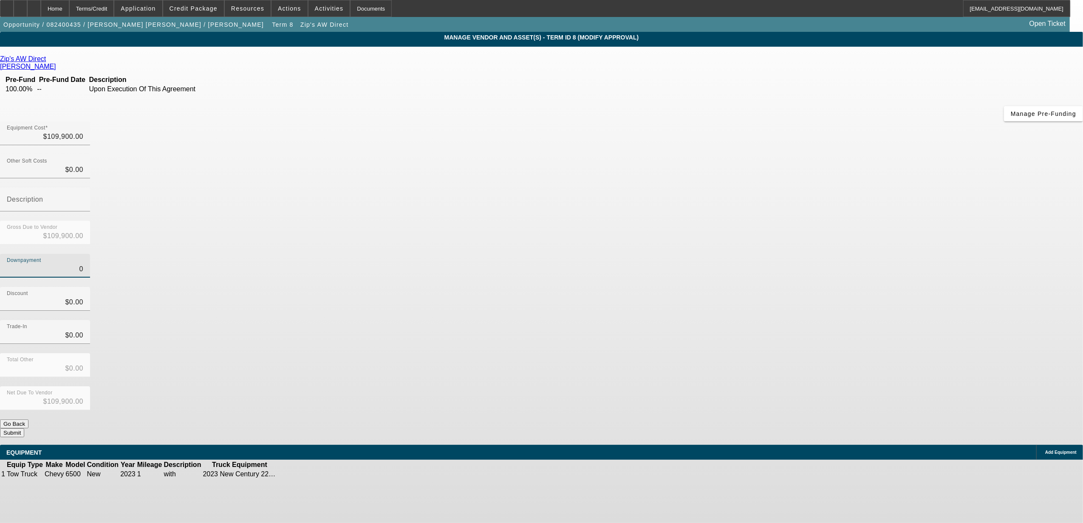
type input "$109,899.00"
type input "10"
type input "$10.00"
type input "$109,890.00"
type input "100"
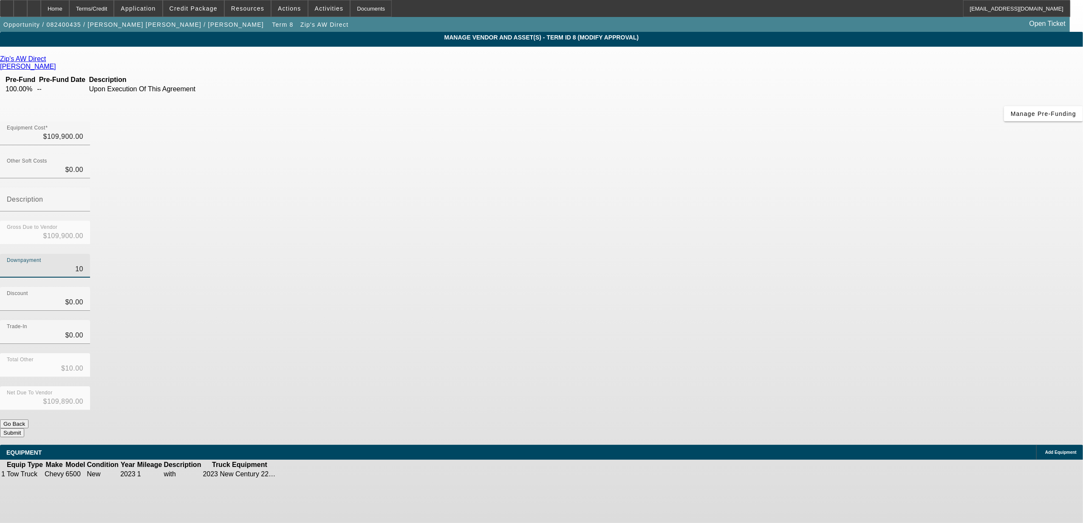
type input "$100.00"
type input "$109,800.00"
type input "1000"
type input "$1,000.00"
type input "$108,900.00"
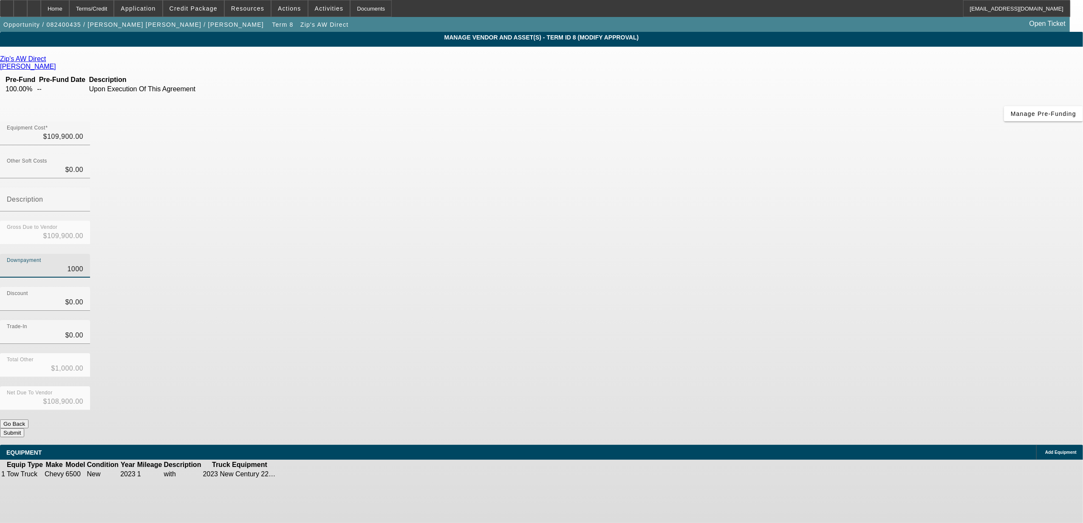
type input "$1,000.00"
type input "$0.00"
click at [24, 429] on button "Submit" at bounding box center [12, 433] width 24 height 9
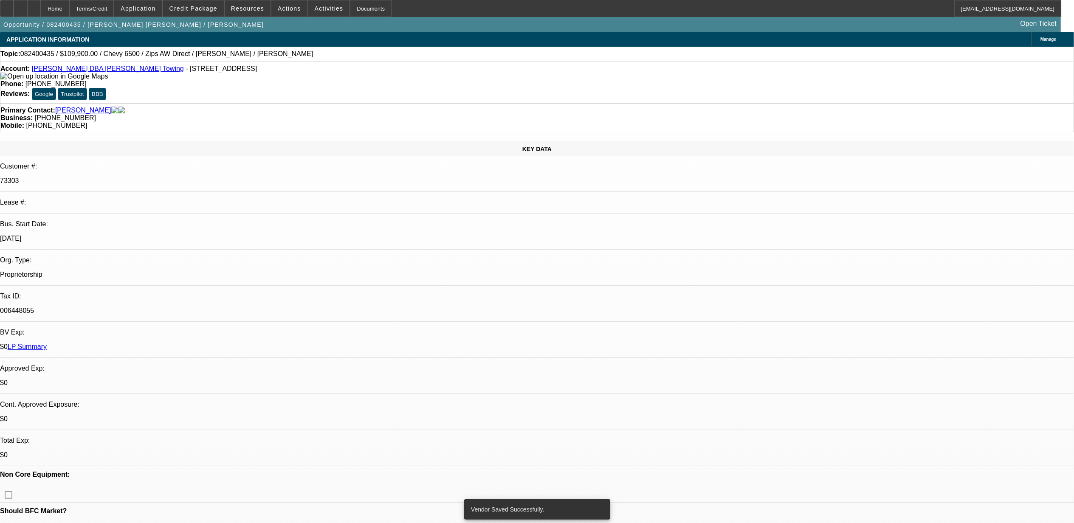
select select "0"
select select "6"
select select "0"
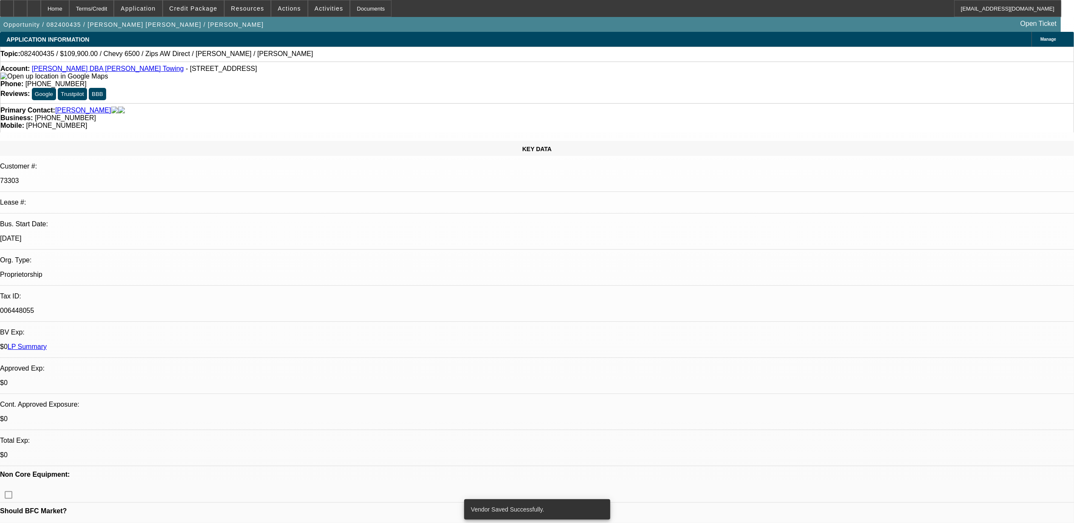
select select "0"
select select "2"
select select "0"
select select "6"
select select "0"
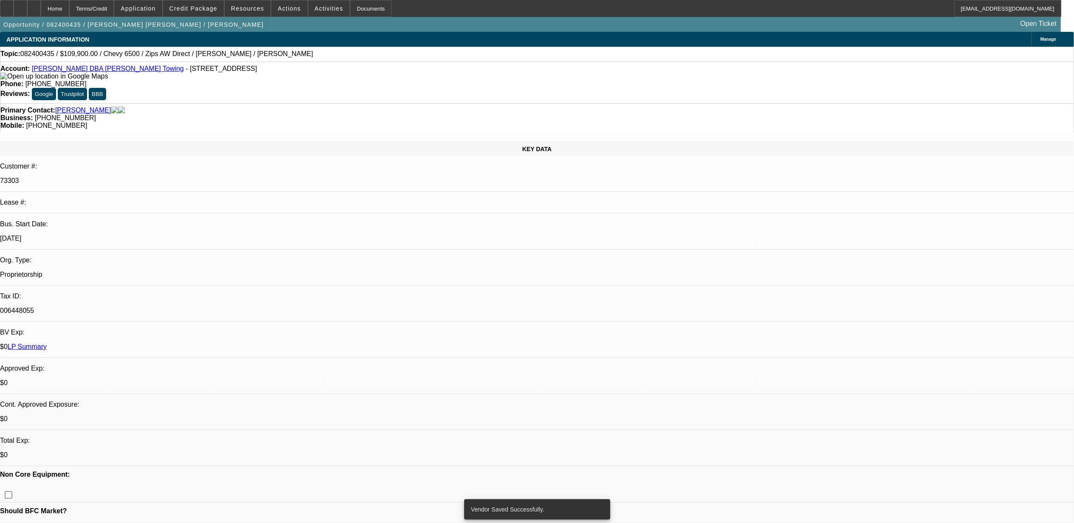
select select "0"
select select "2"
select select "0"
select select "6"
select select "0"
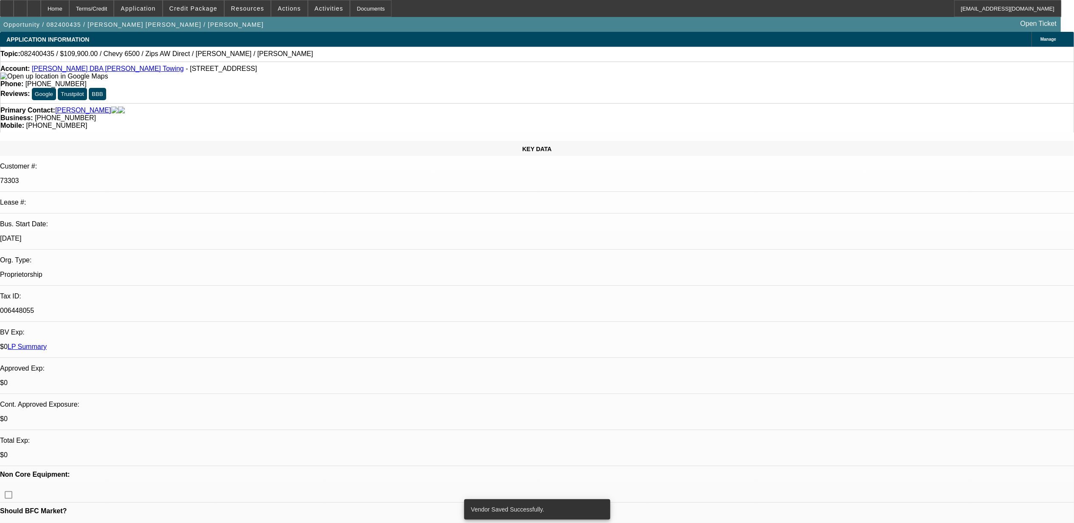
select select "2"
select select "0"
select select "6"
click at [34, 6] on icon at bounding box center [34, 6] width 0 height 0
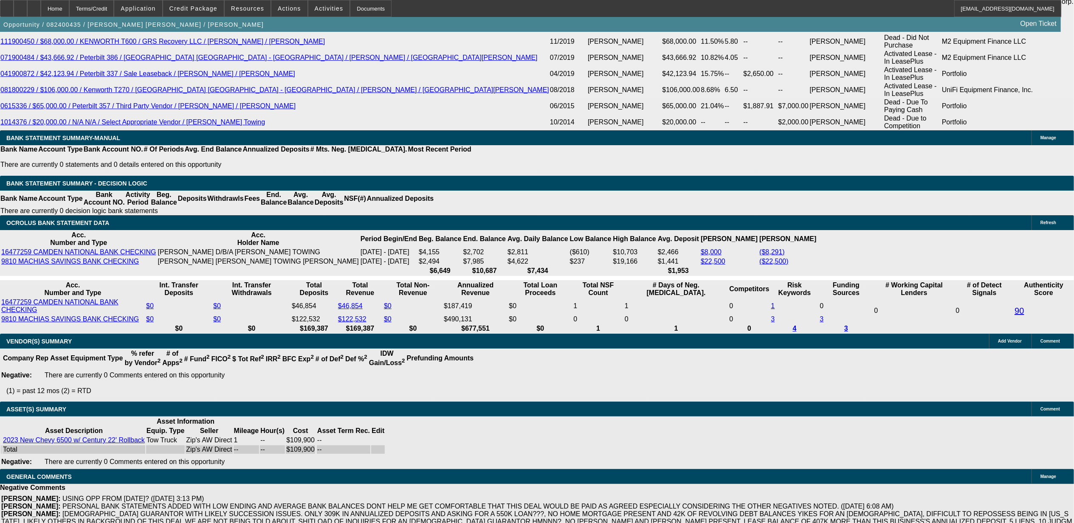
select select "0"
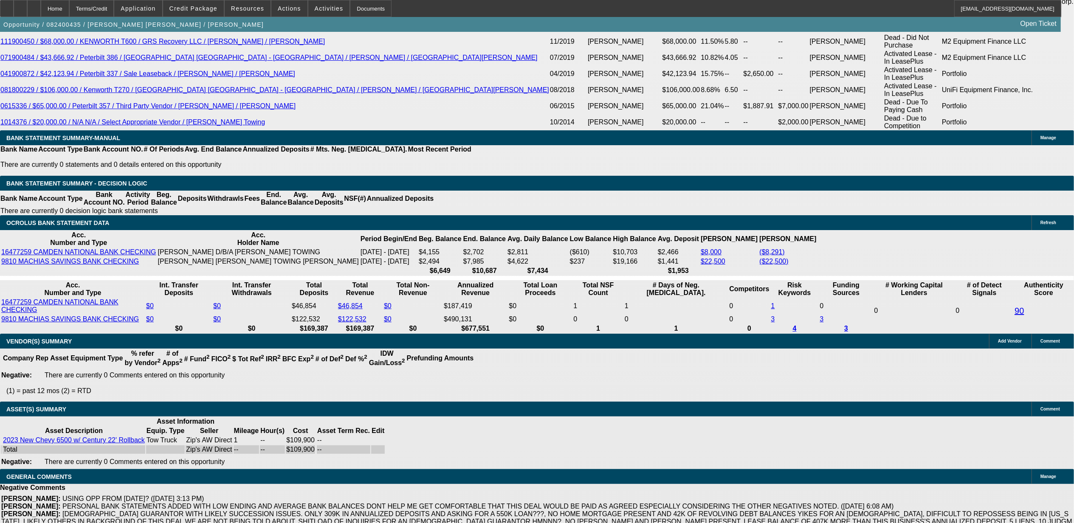
select select "0"
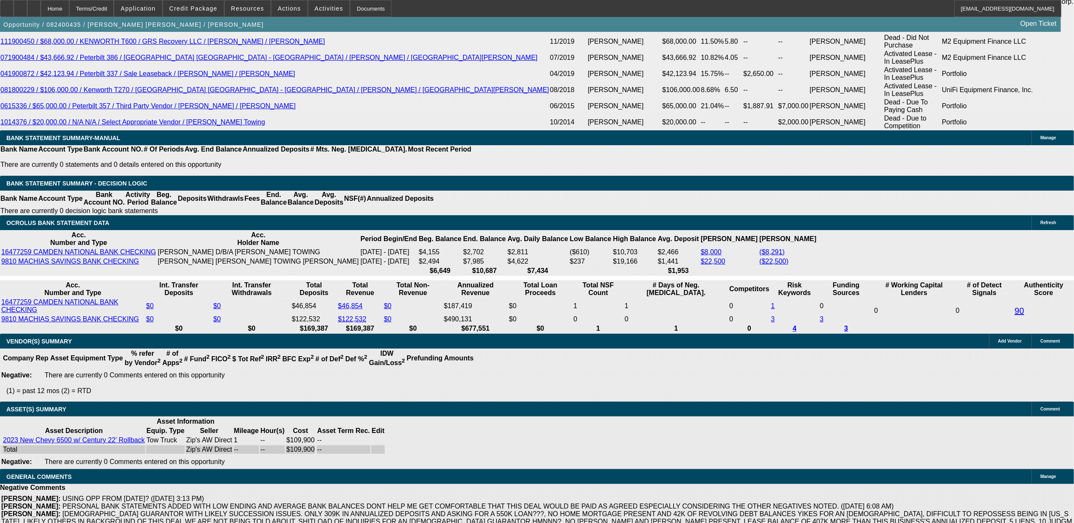
select select "2"
select select "0"
select select "1"
select select "6"
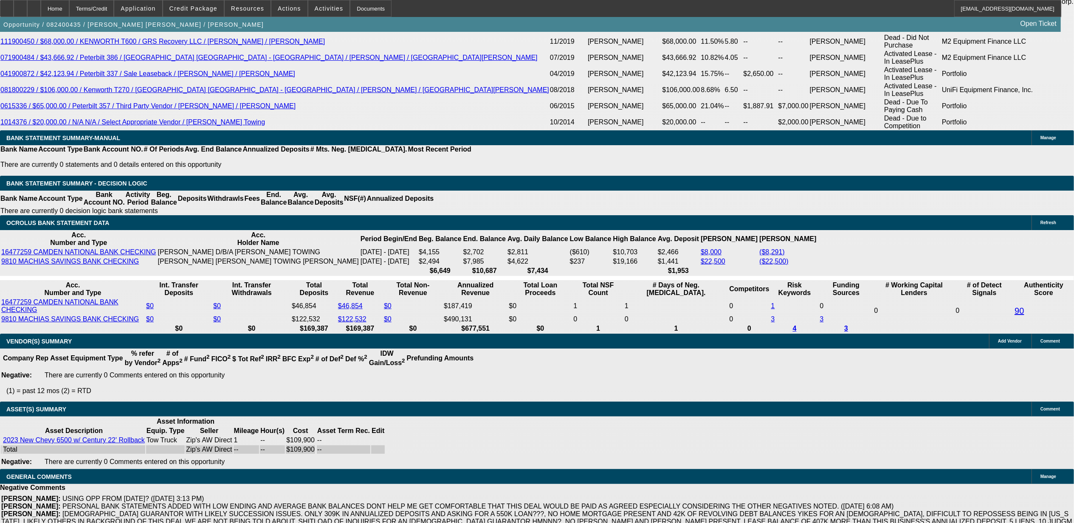
select select "1"
select select "2"
select select "6"
select select "1"
select select "2"
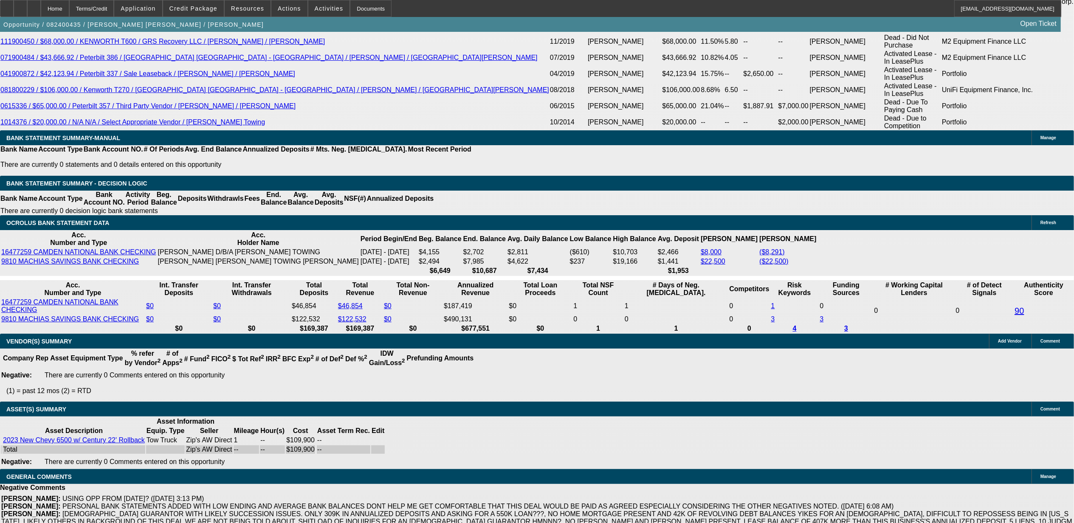
select select "6"
select select "1"
select select "2"
select select "6"
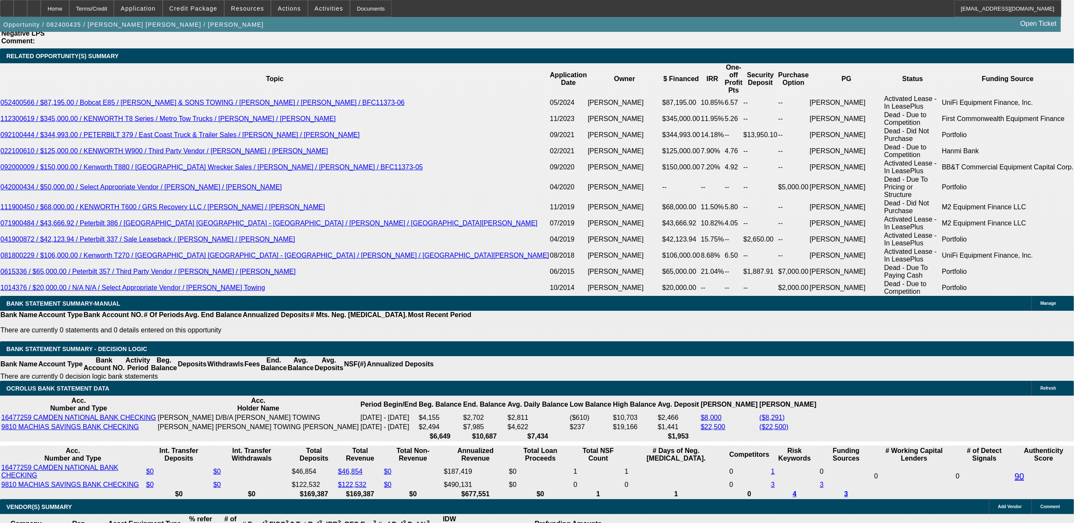
scroll to position [1534, 0]
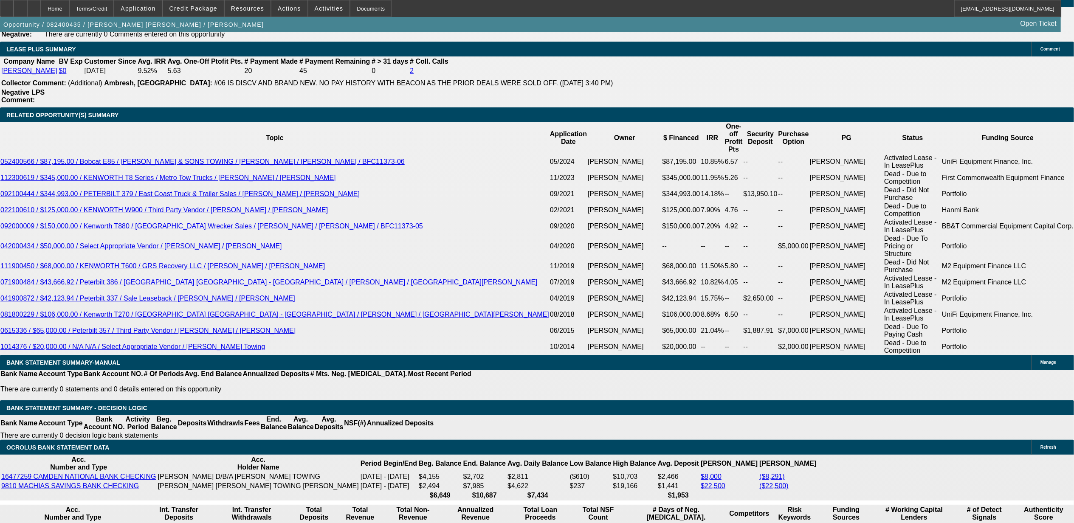
scroll to position [1477, 0]
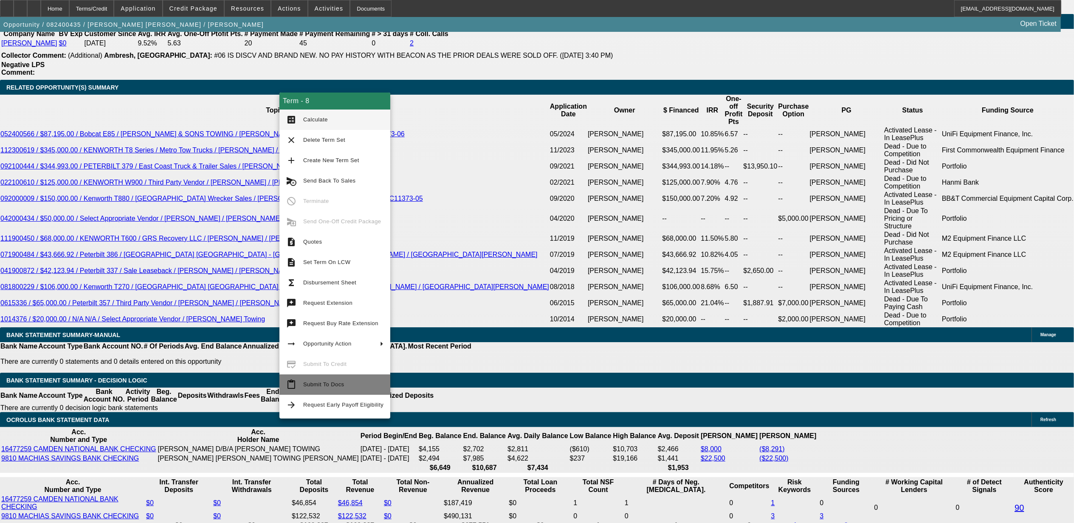
click at [304, 389] on span "Submit To Docs" at bounding box center [343, 385] width 80 height 10
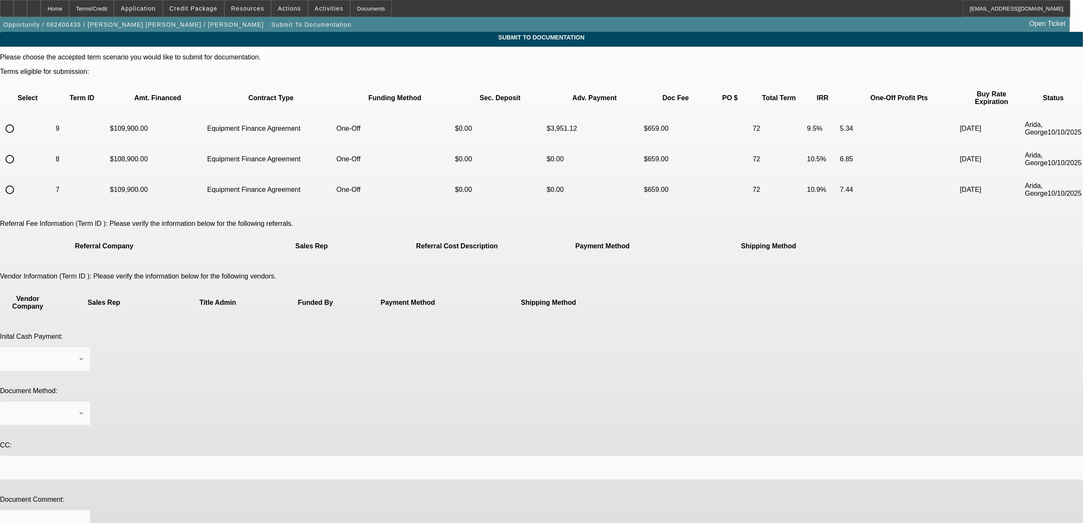
click at [18, 151] on input "radio" at bounding box center [9, 159] width 17 height 17
radio input "true"
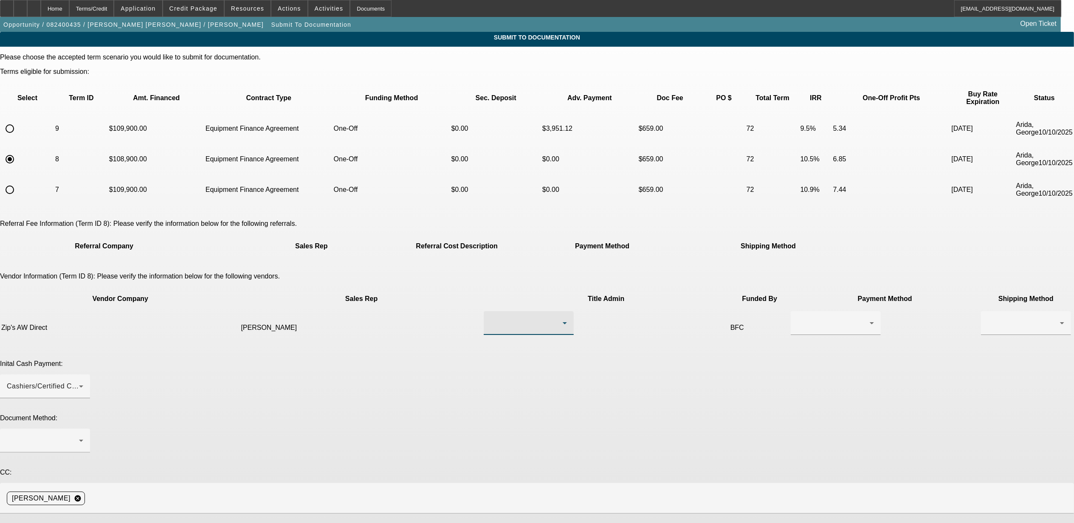
click at [527, 318] on div at bounding box center [527, 323] width 72 height 10
click at [500, 348] on mat-option "Bohaty, Carrie" at bounding box center [498, 350] width 101 height 20
click at [798, 318] on div at bounding box center [834, 323] width 72 height 10
click at [612, 325] on span "Wire Transfer" at bounding box center [608, 330] width 44 height 10
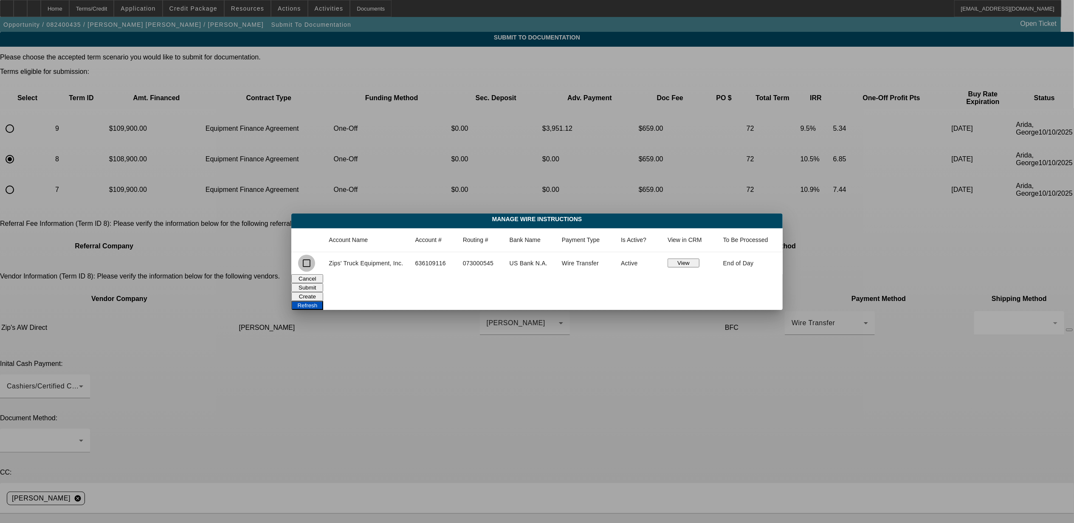
drag, startPoint x: 306, startPoint y: 267, endPoint x: 317, endPoint y: 262, distance: 11.8
click at [311, 264] on input "checkbox" at bounding box center [306, 263] width 17 height 17
checkbox input "true"
click at [323, 285] on button "Submit" at bounding box center [307, 287] width 32 height 9
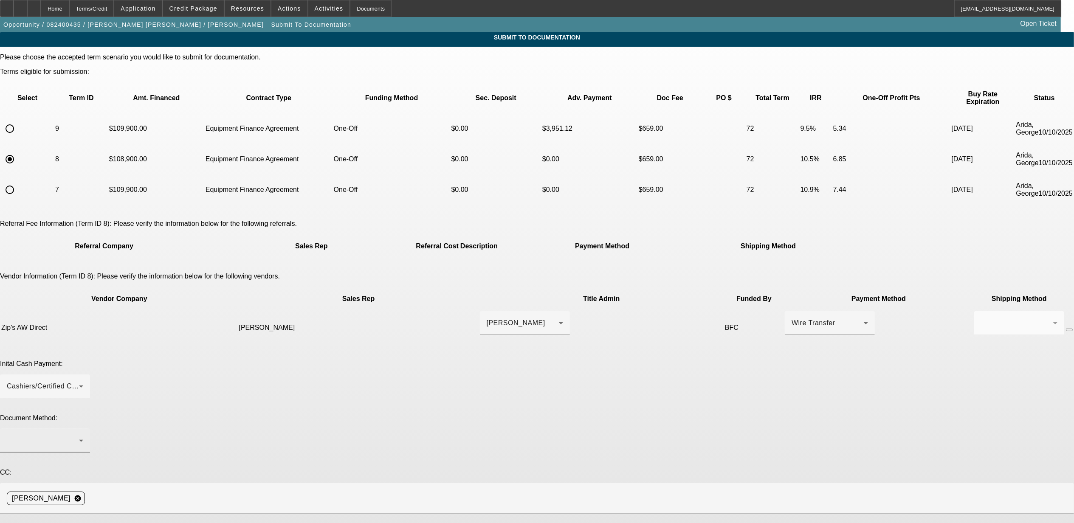
click at [83, 429] on div at bounding box center [45, 441] width 76 height 24
click at [440, 381] on mat-option "DocuSign (Electronic)" at bounding box center [497, 387] width 229 height 20
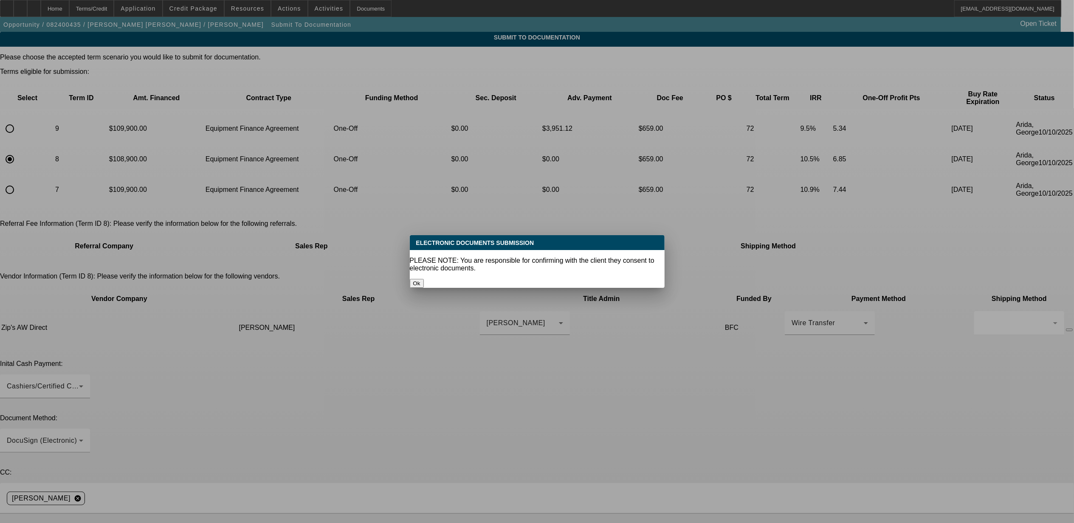
click at [424, 279] on button "Ok" at bounding box center [417, 283] width 14 height 9
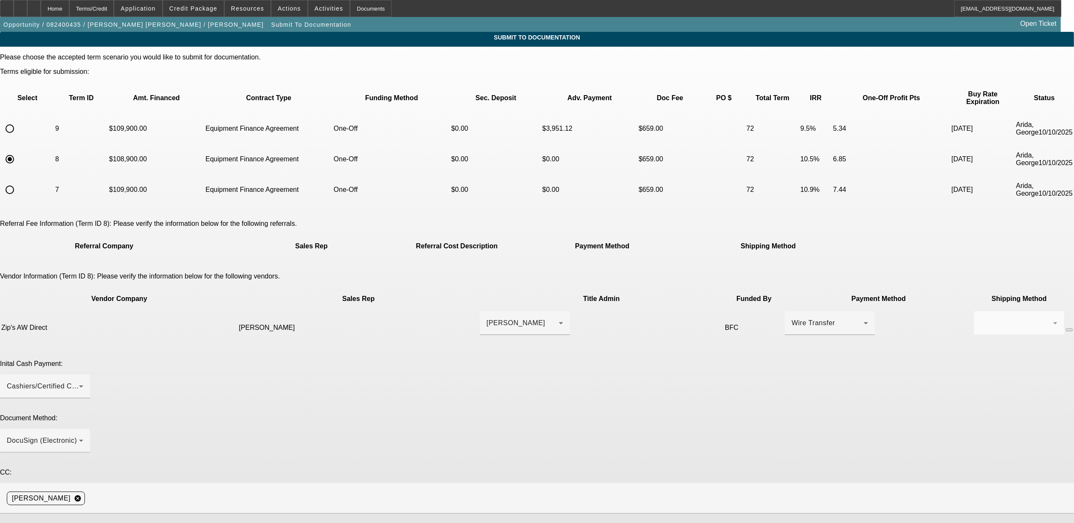
type textarea "***current customer *** E POA *** Early buyout language ***"
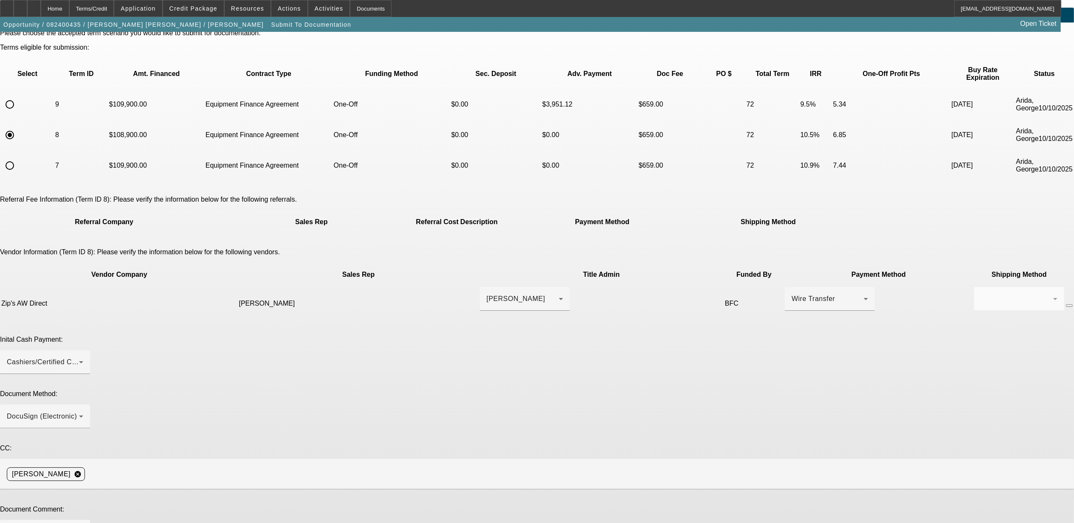
scroll to position [37, 0]
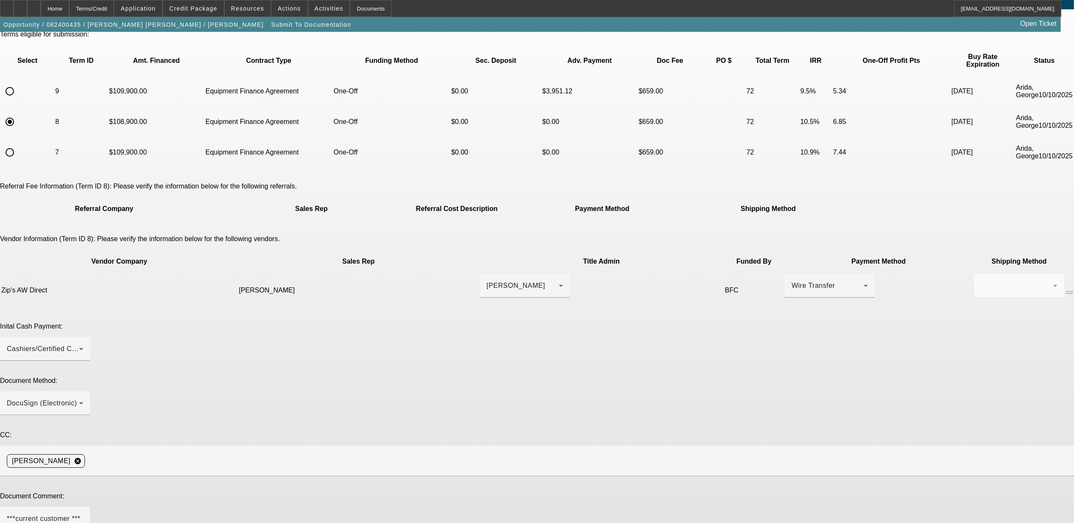
type textarea "1K deposit to hold truck."
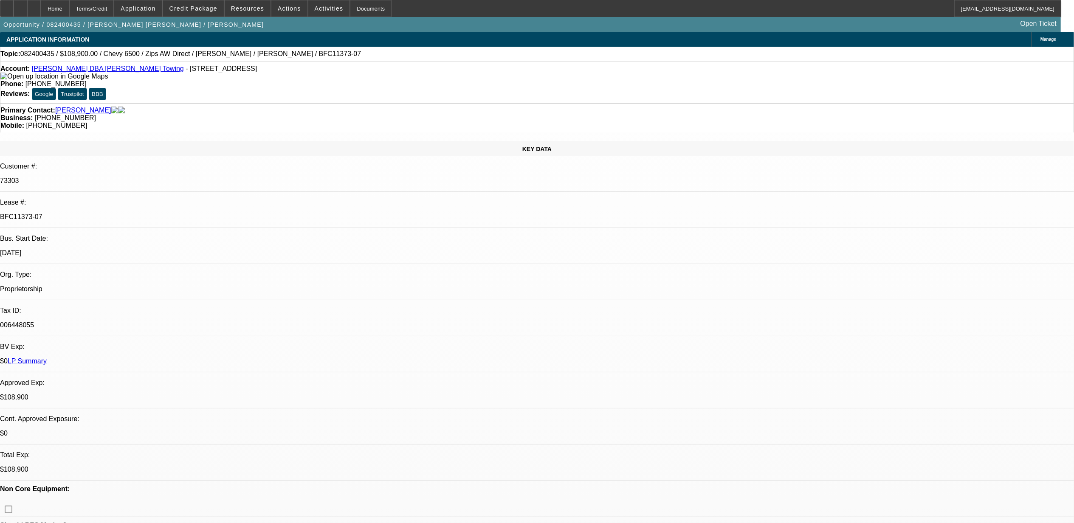
select select "0"
select select "6"
select select "0"
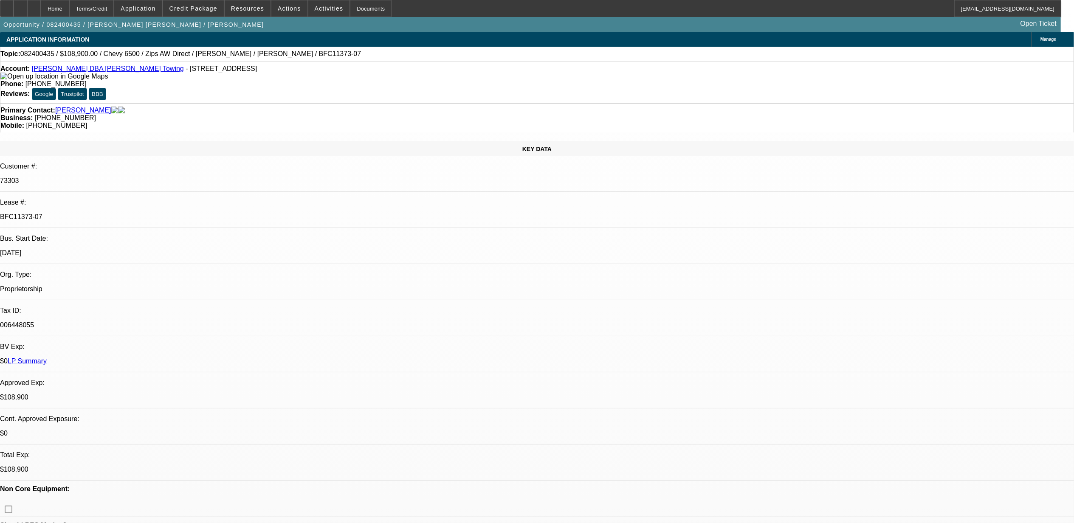
select select "0"
select select "2"
select select "0"
select select "6"
select select "0"
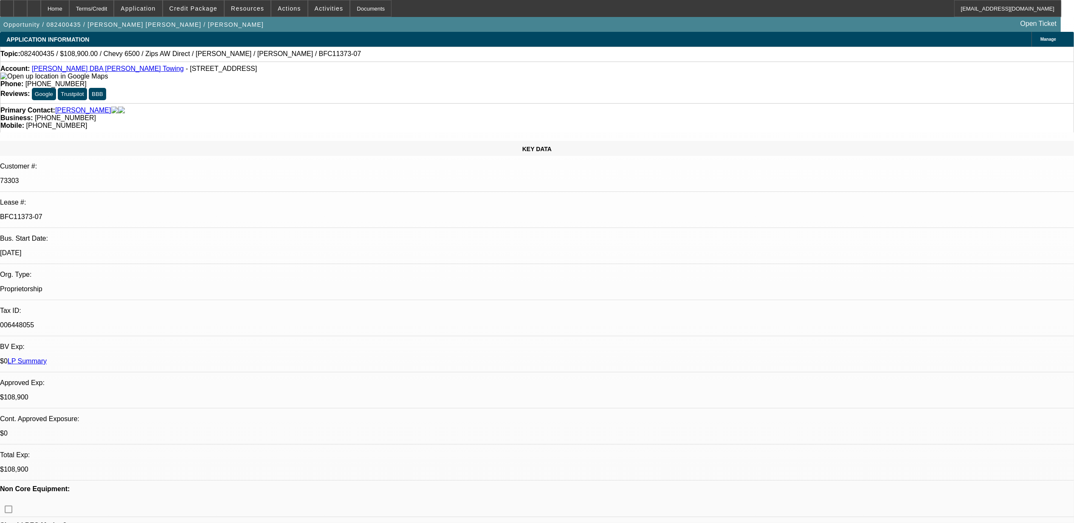
select select "0"
select select "2"
select select "0"
select select "6"
select select "0"
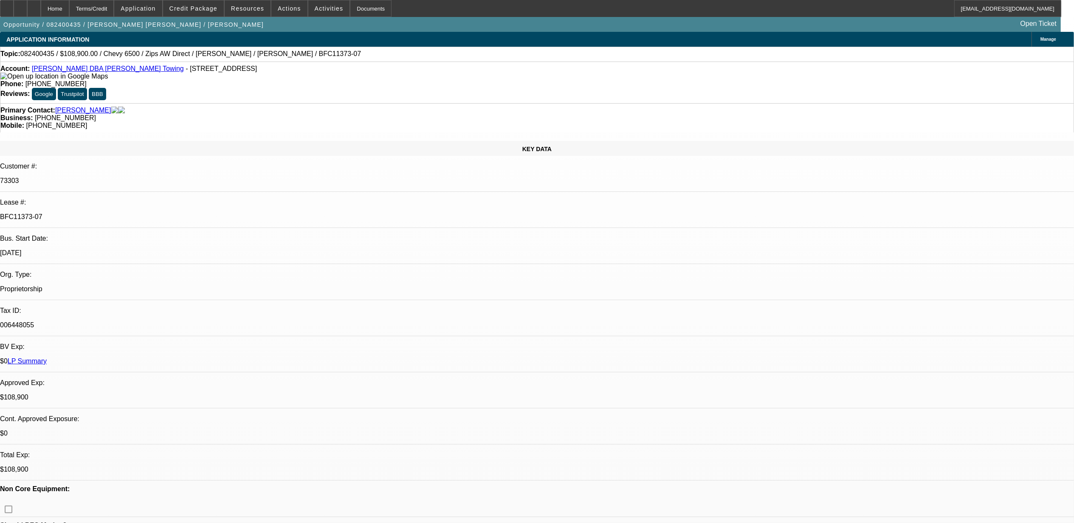
select select "2"
select select "0"
select select "6"
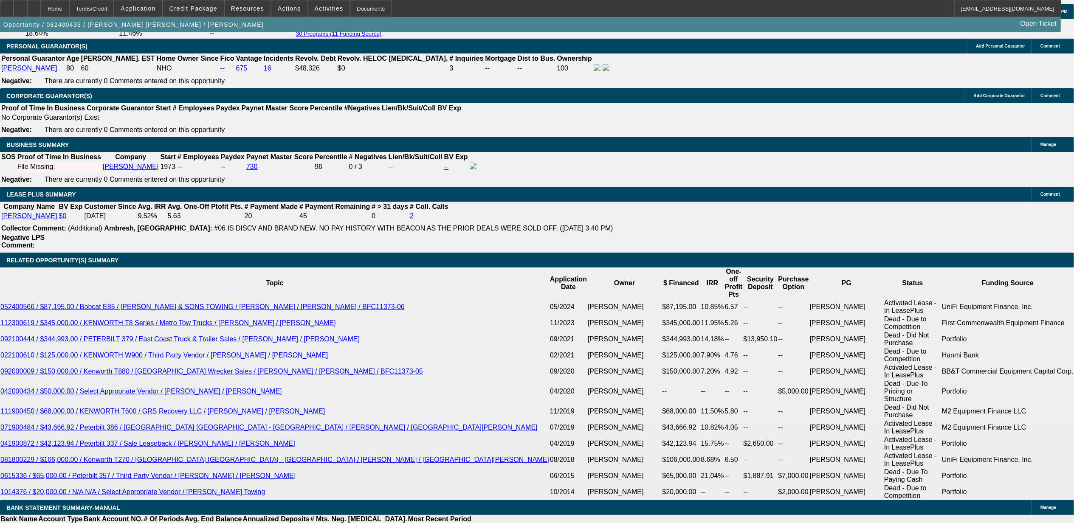
scroll to position [1472, 0]
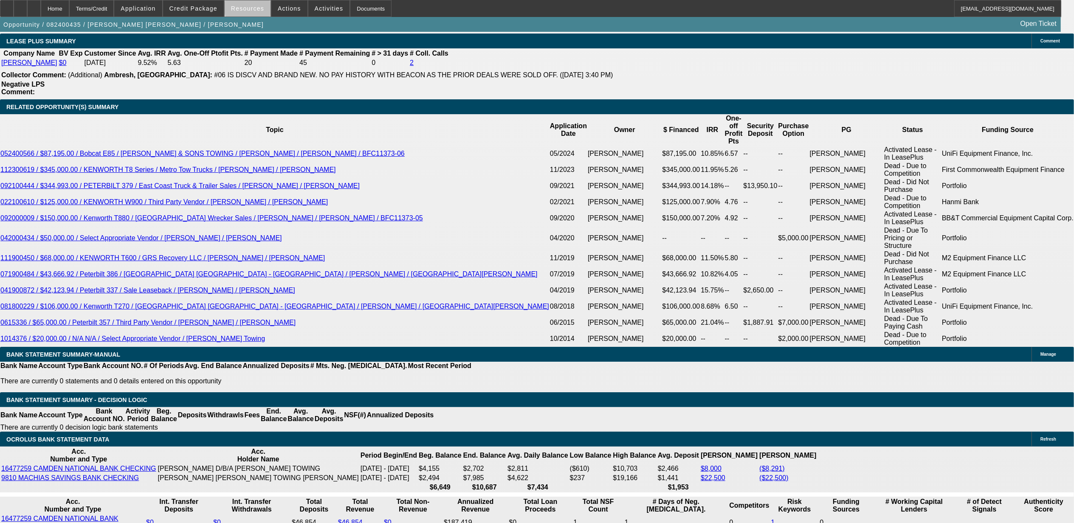
click at [254, 9] on span "Resources" at bounding box center [247, 8] width 33 height 7
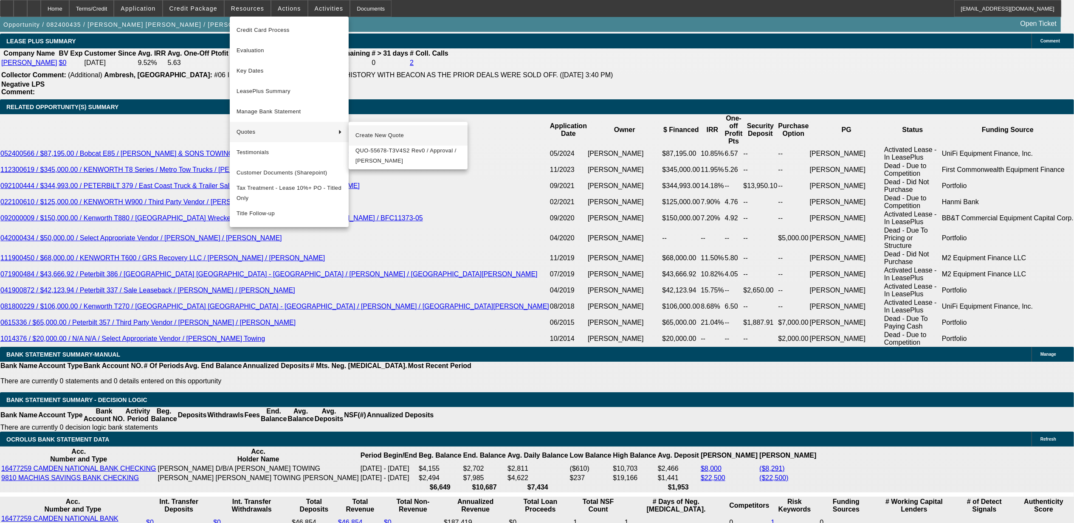
click at [369, 133] on span "Create New Quote" at bounding box center [407, 135] width 105 height 10
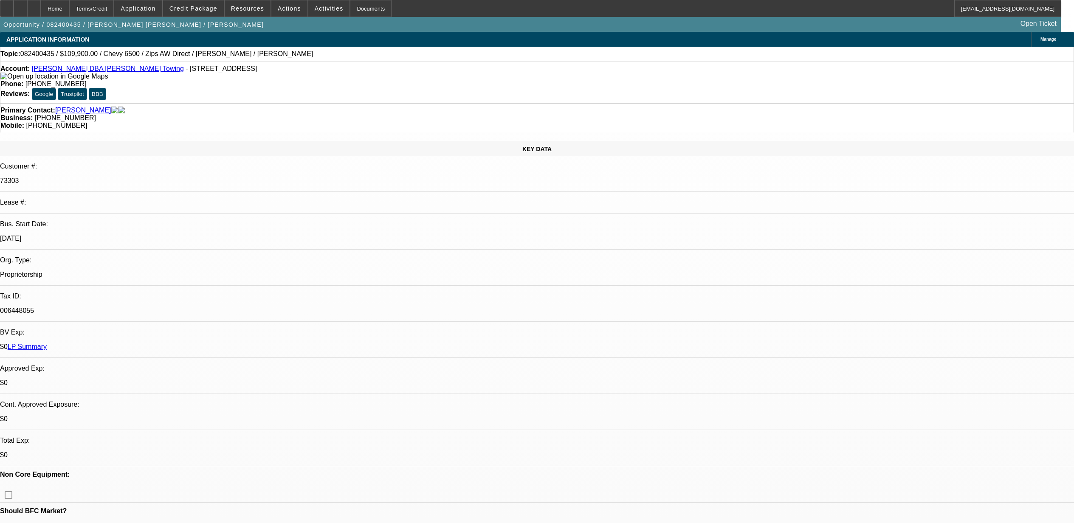
select select "0"
select select "6"
select select "0"
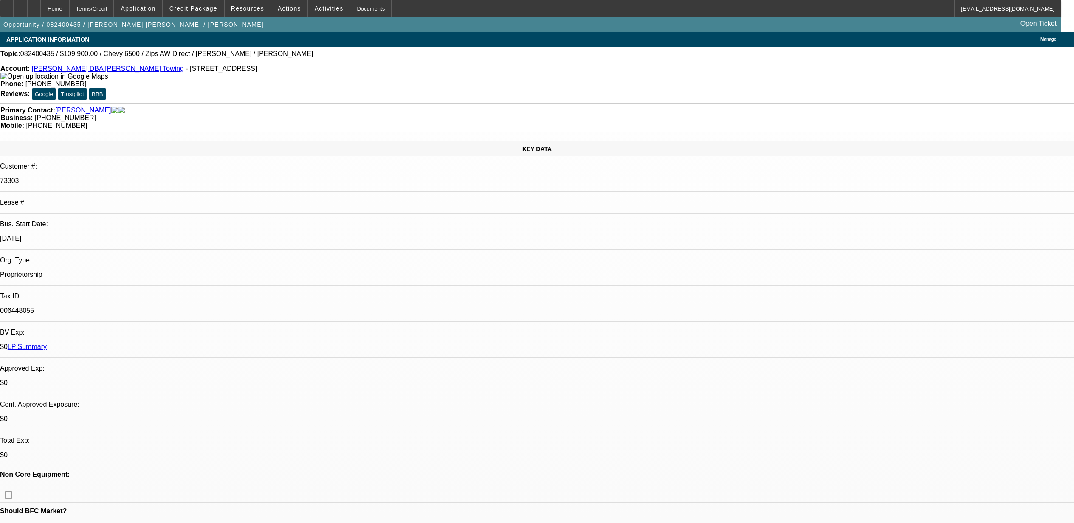
select select "0"
select select "2"
select select "0"
select select "6"
select select "0"
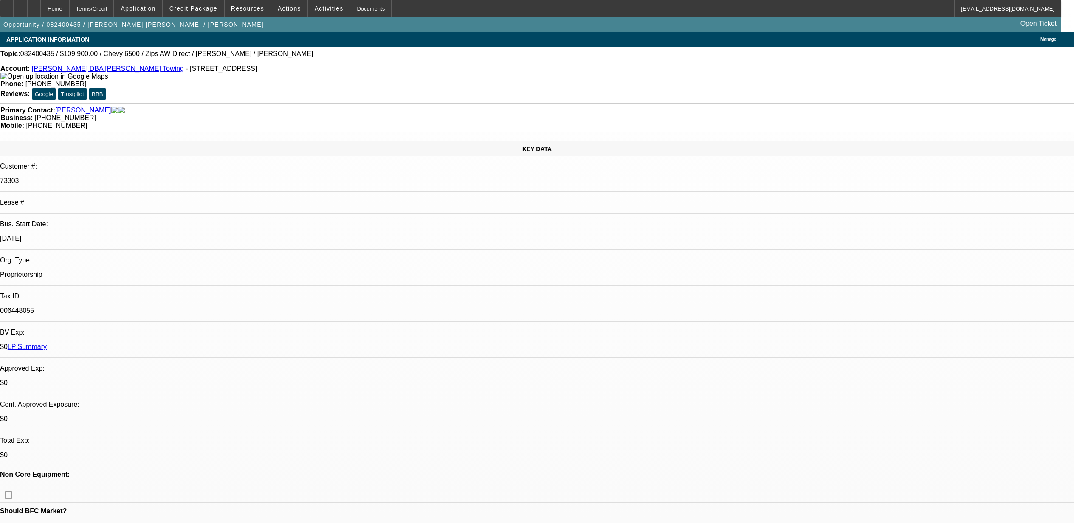
select select "0"
select select "2"
select select "0"
select select "6"
select select "0"
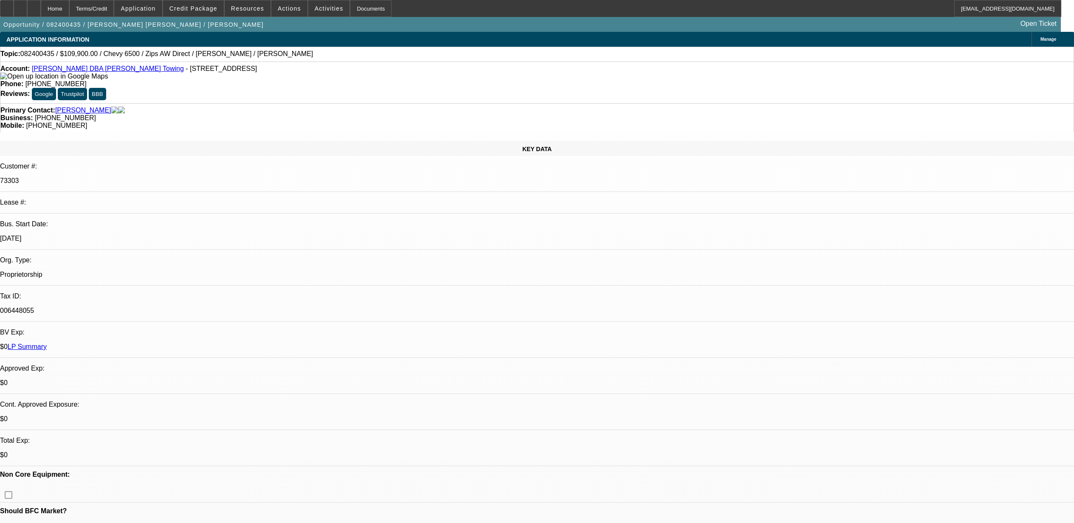
select select "2"
select select "0"
select select "6"
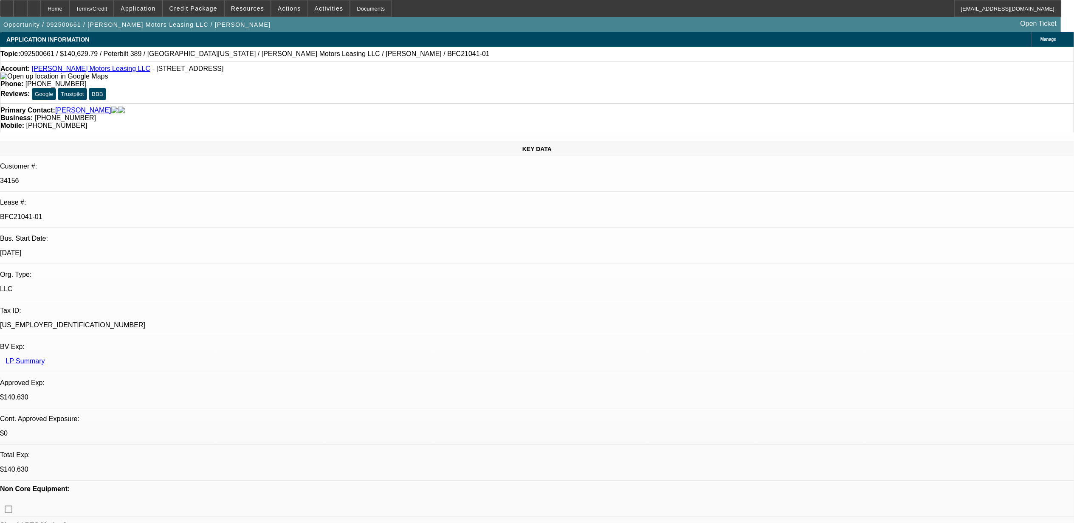
select select "0"
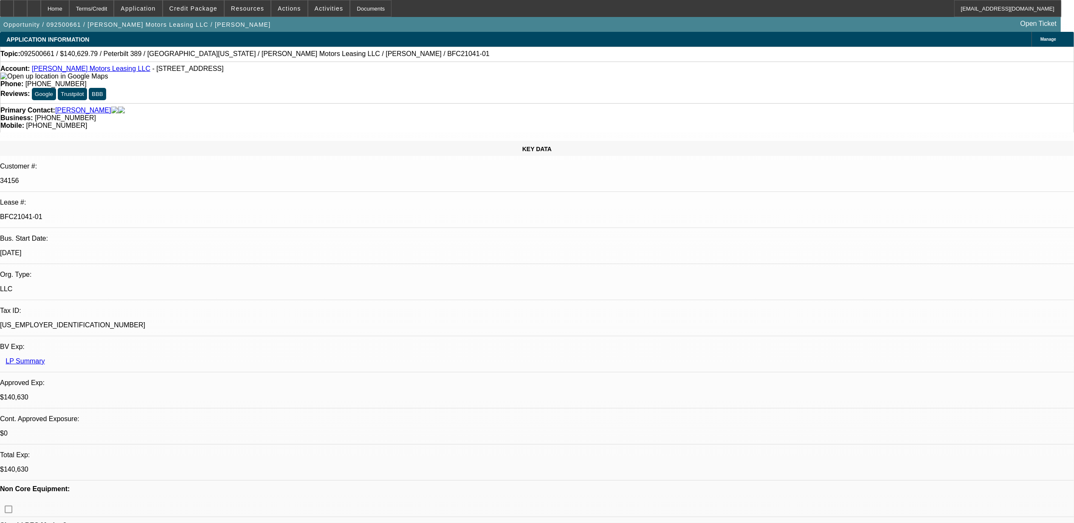
select select "0"
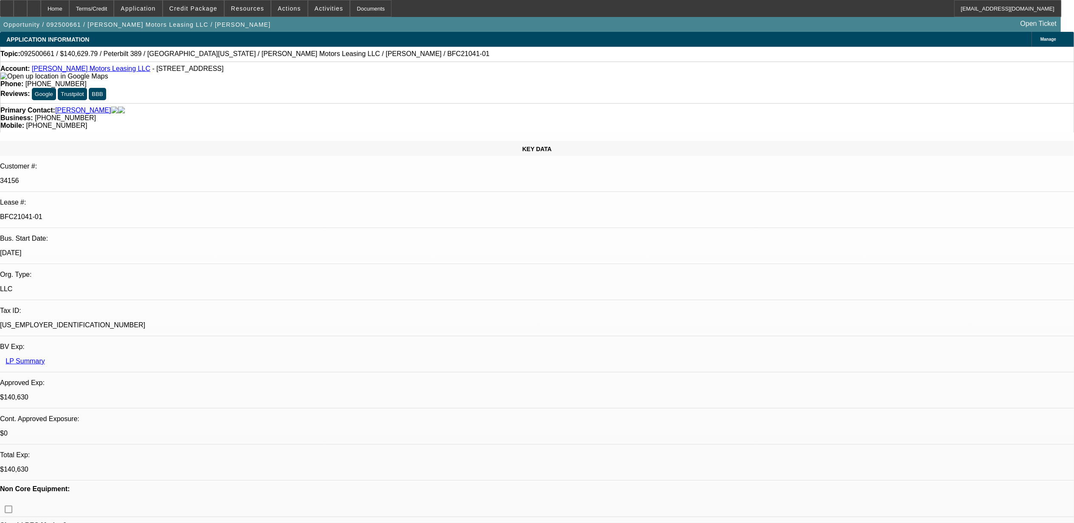
select select "0"
select select "1"
select select "2"
select select "6"
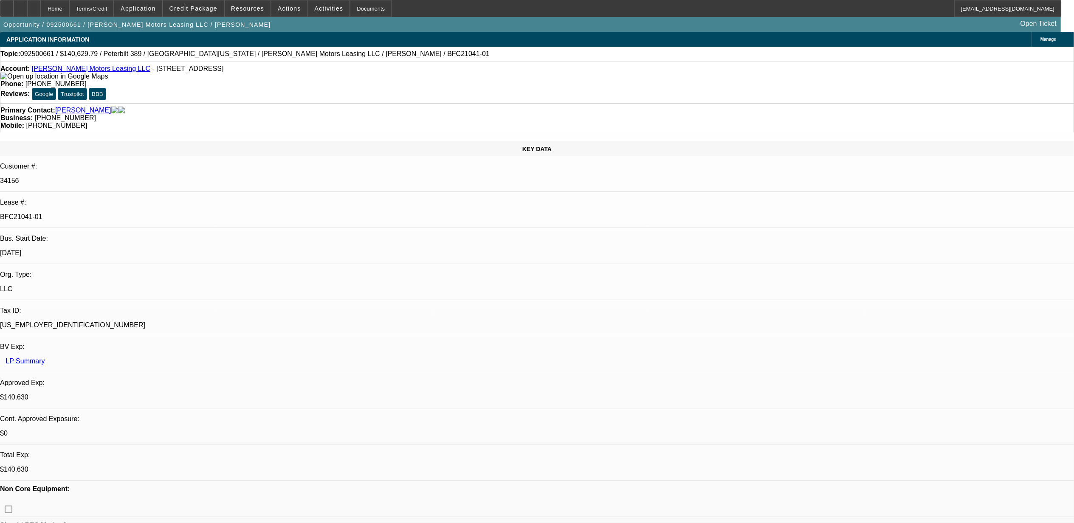
select select "1"
select select "6"
select select "1"
select select "2"
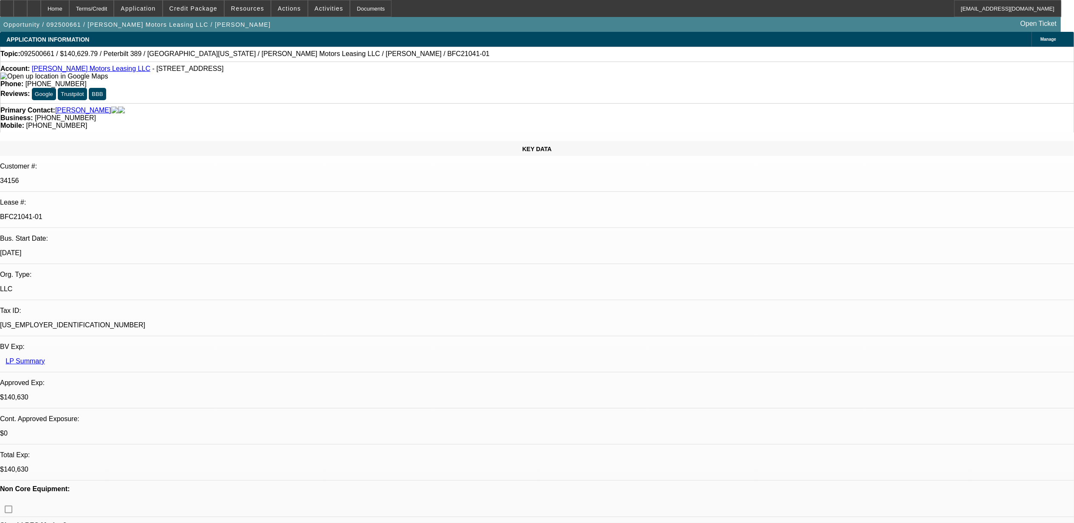
select select "6"
select select "1"
select select "6"
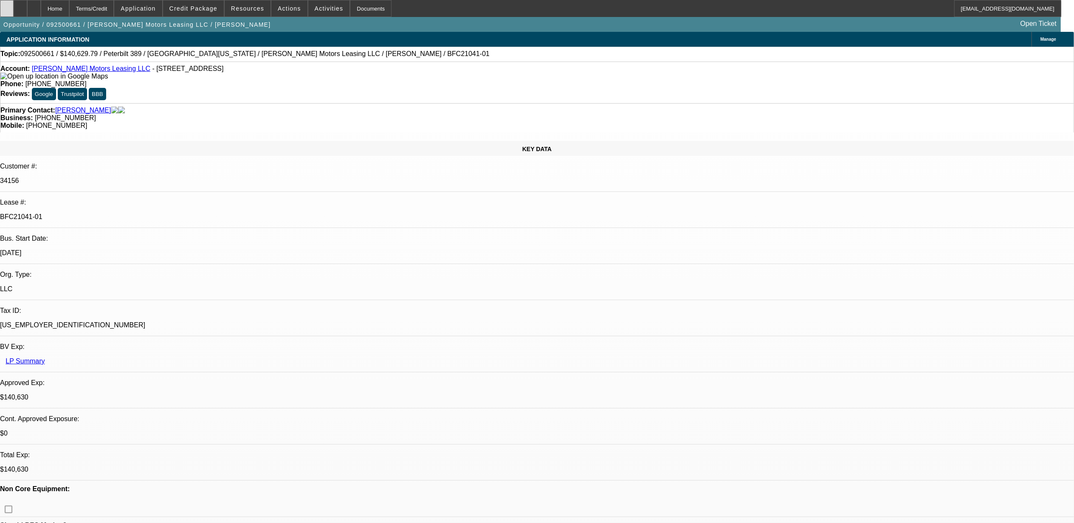
click at [10, 7] on div at bounding box center [7, 8] width 14 height 17
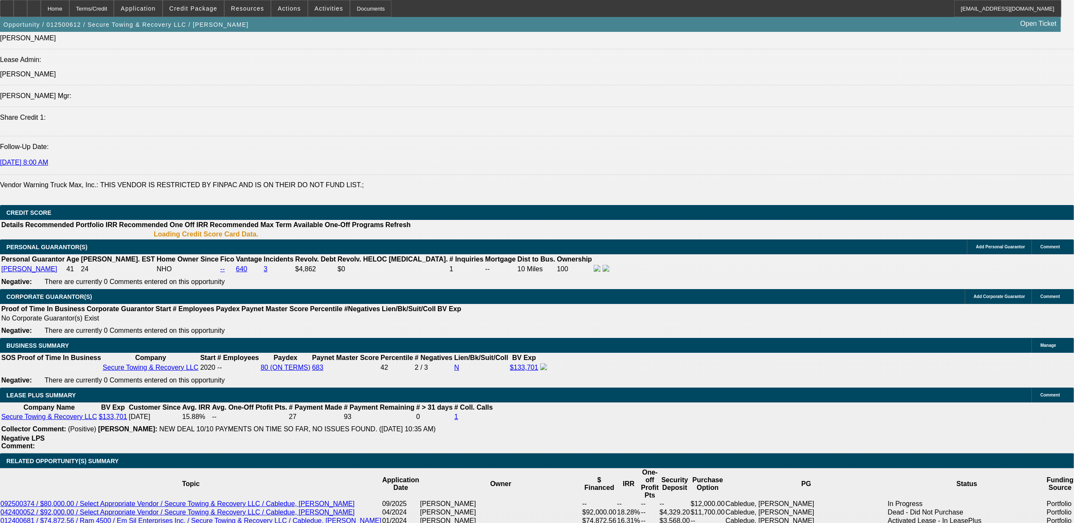
select select "0"
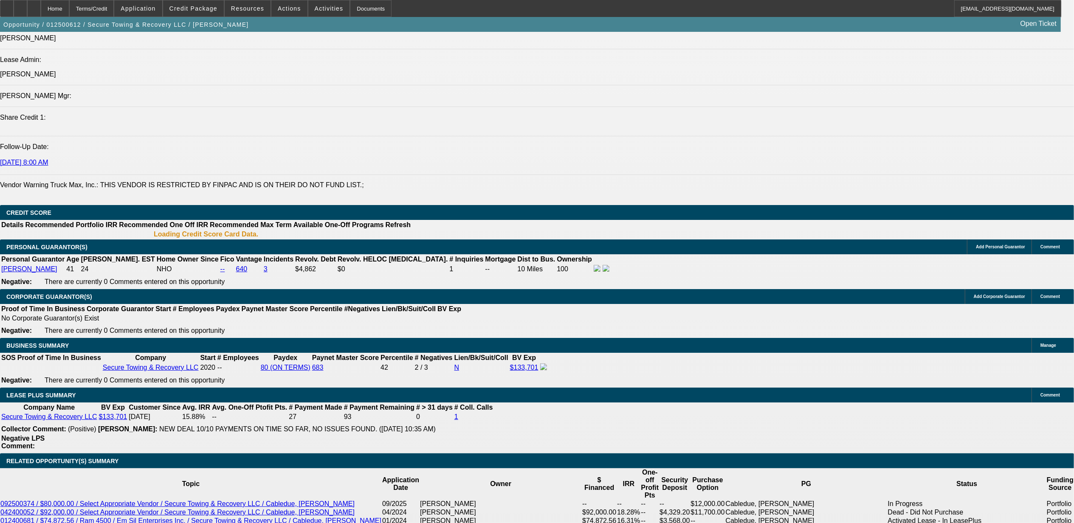
select select "0"
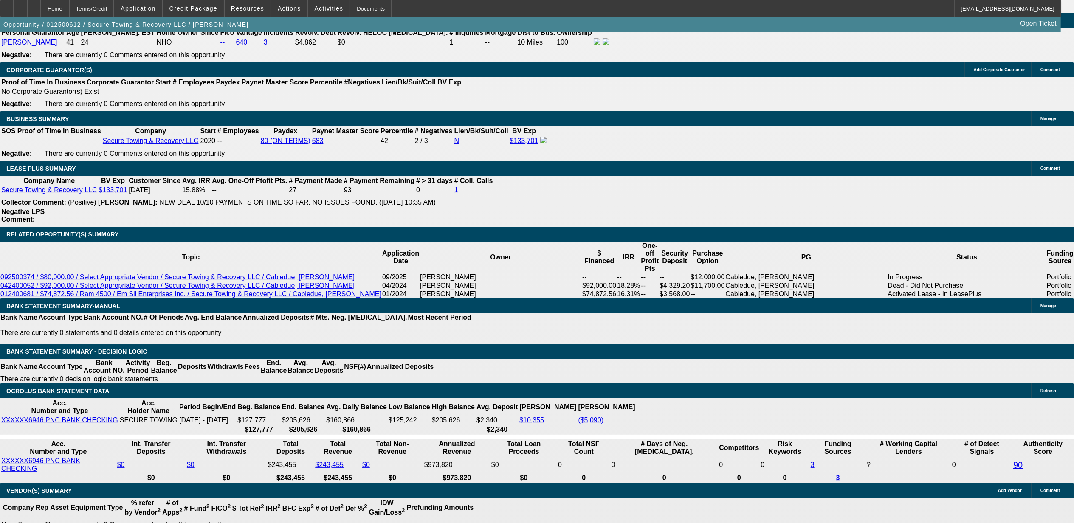
select select "1"
select select "2"
select select "6"
select select "1"
select select "2"
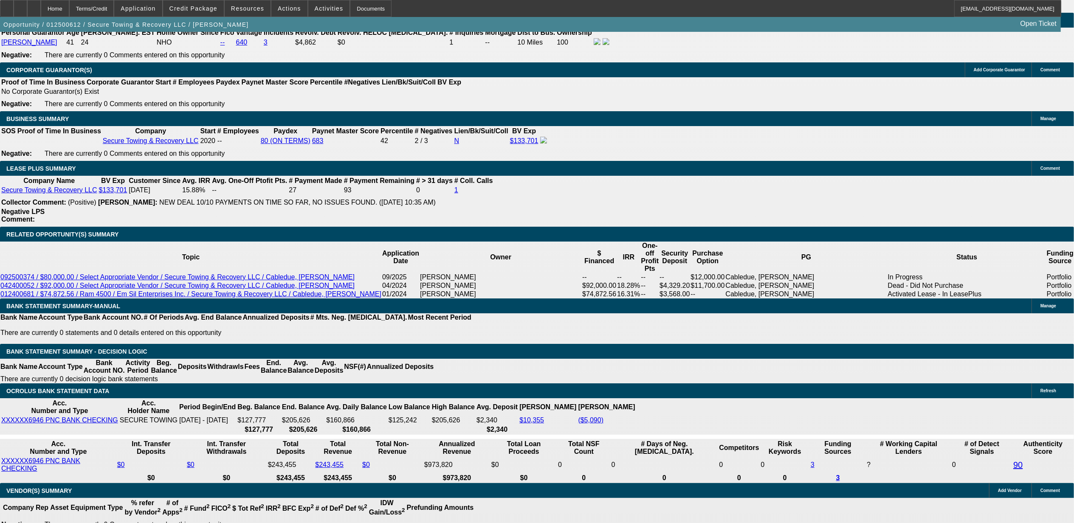
select select "6"
select select "1"
select select "2"
select select "6"
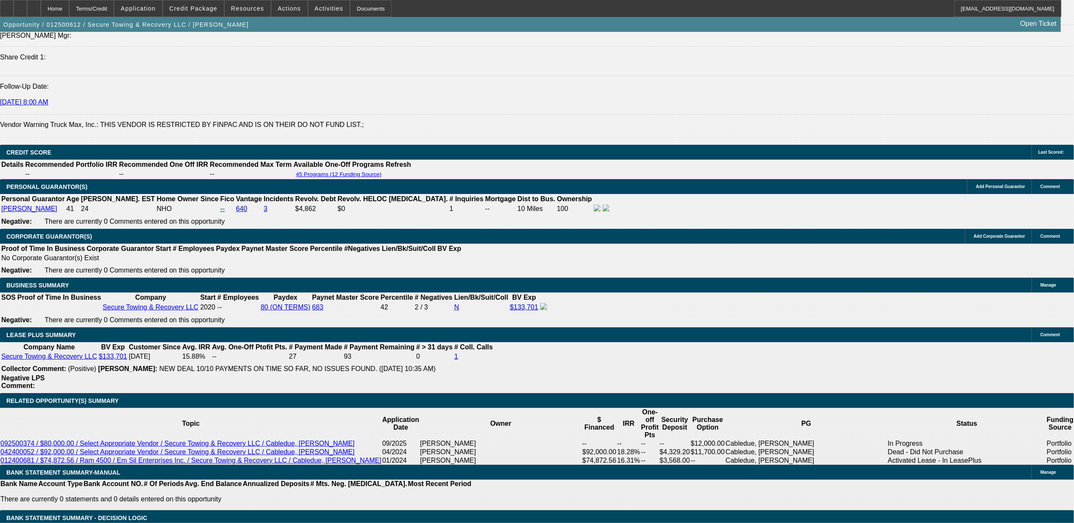
scroll to position [1167, 0]
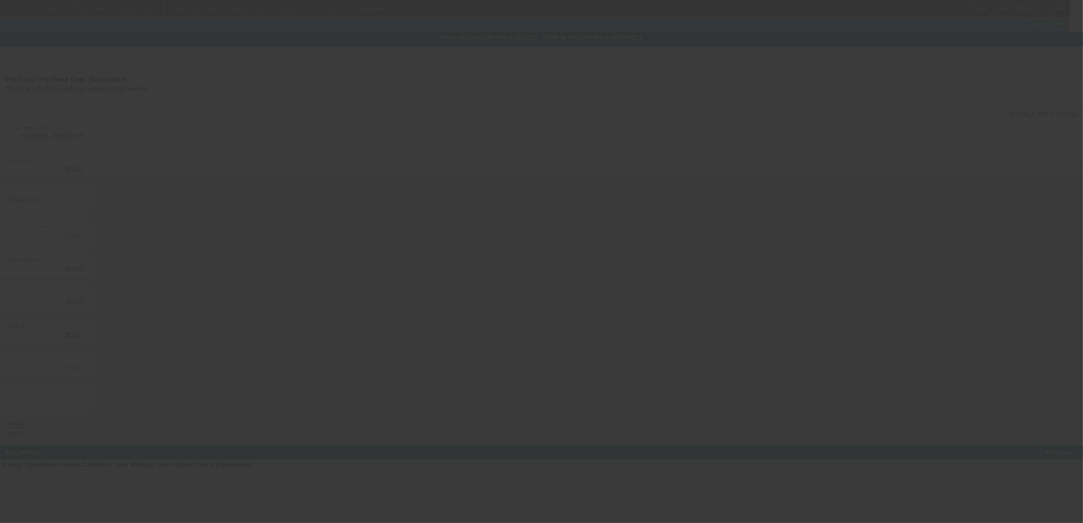
type input "$127,537.85"
type input "$1,000.00"
type input "$126,537.85"
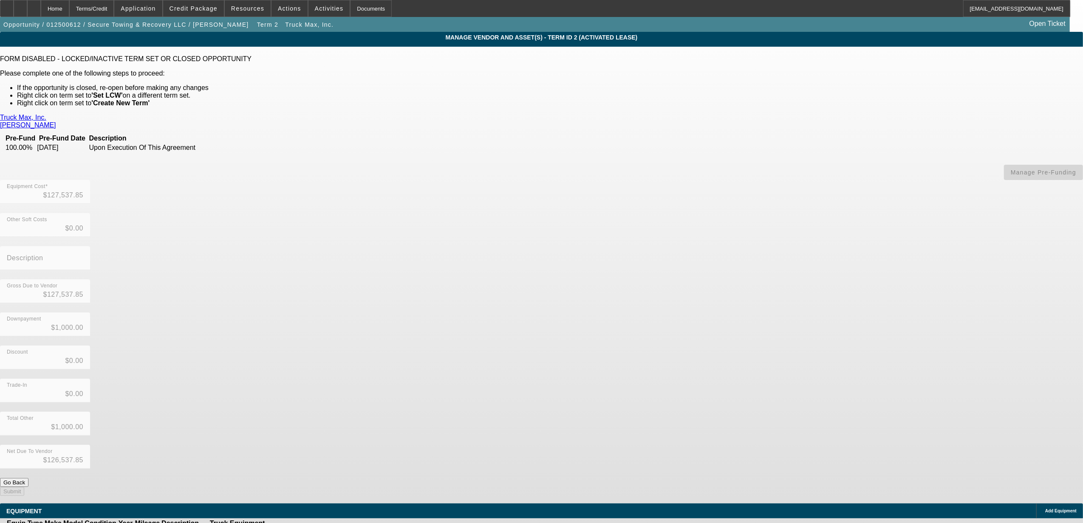
click at [301, 523] on icon at bounding box center [301, 533] width 0 height 0
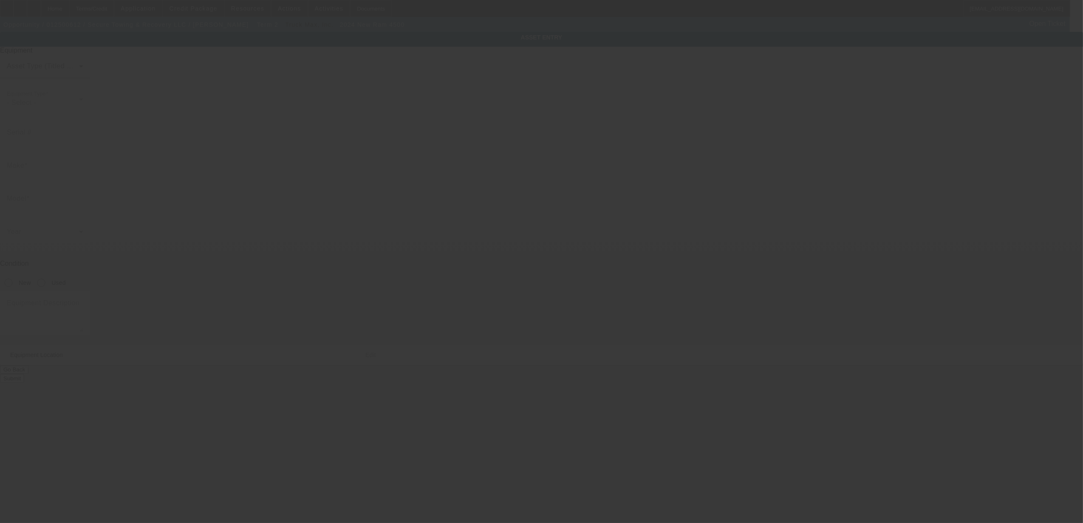
type input "3C7WRLAL0RG398283"
type input "ram"
type input "4500"
radio input "true"
type textarea "with:"
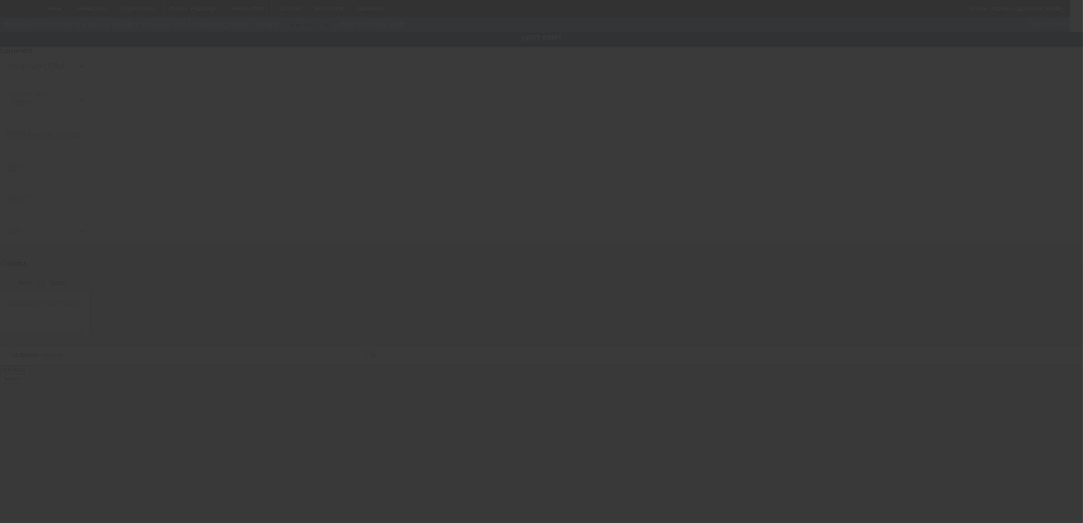
type input "2136 S WW White Road"
type input "San Antonio"
type input "78222"
type input "Bexar"
type input "$127,537.85"
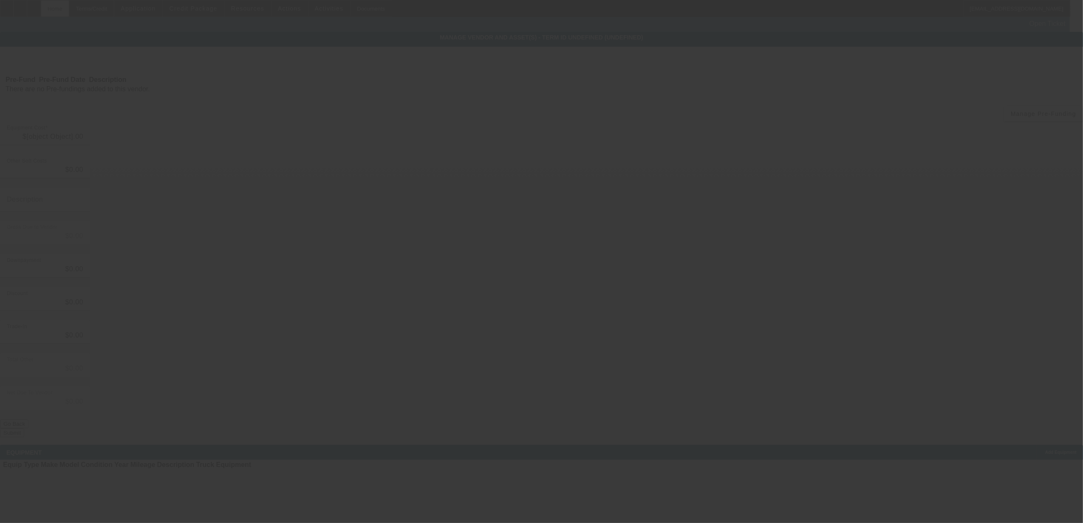
type input "$127,537.85"
type input "$1,000.00"
type input "$126,537.85"
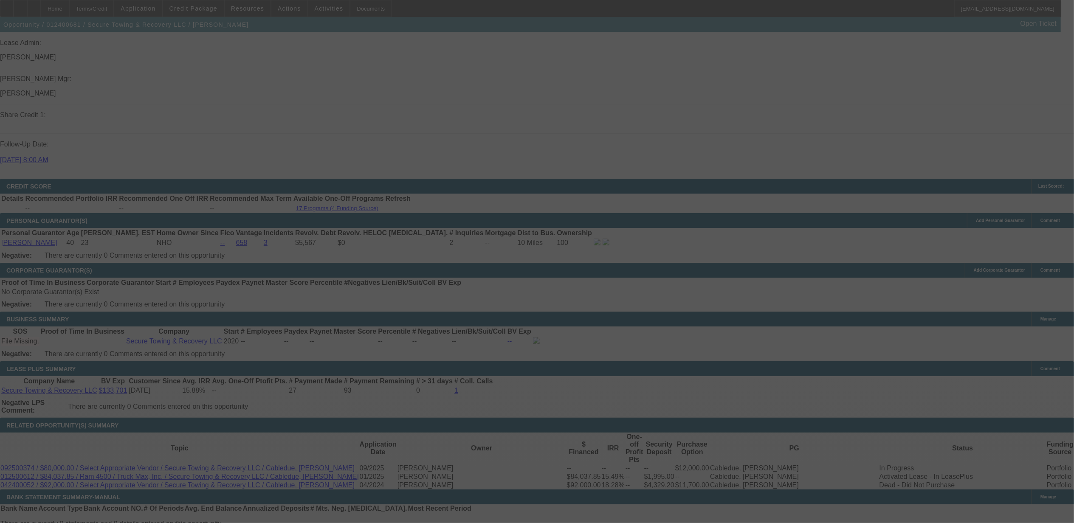
scroll to position [1129, 0]
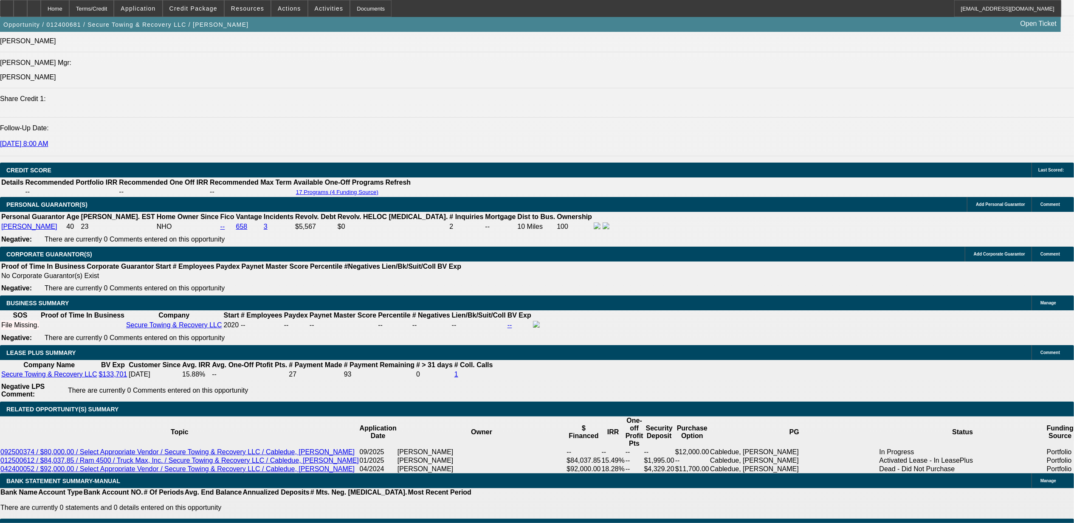
select select "0"
select select "2"
select select "0"
select select "2"
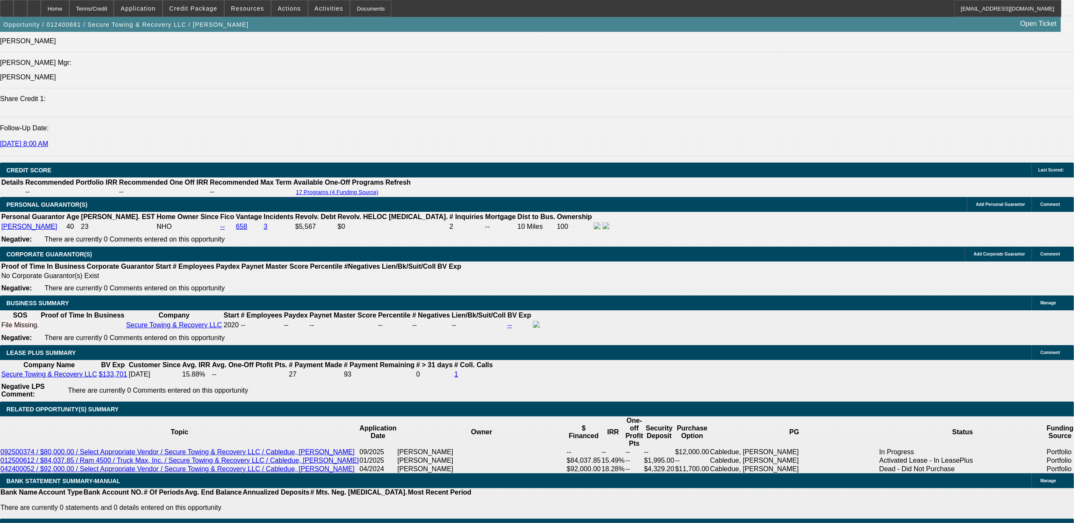
select select "0"
select select "2"
select select "0"
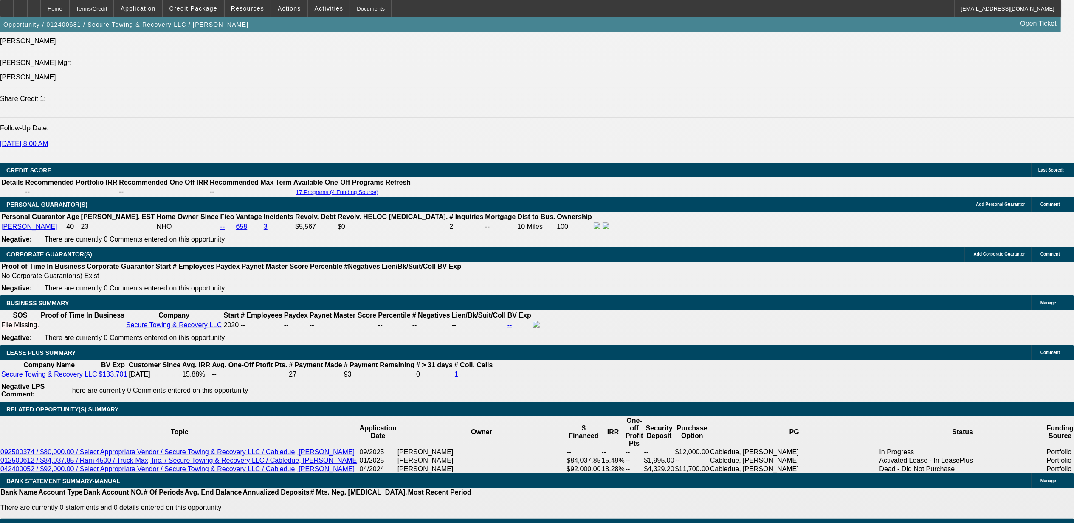
select select "2"
select select "0"
select select "1"
select select "2"
select select "6"
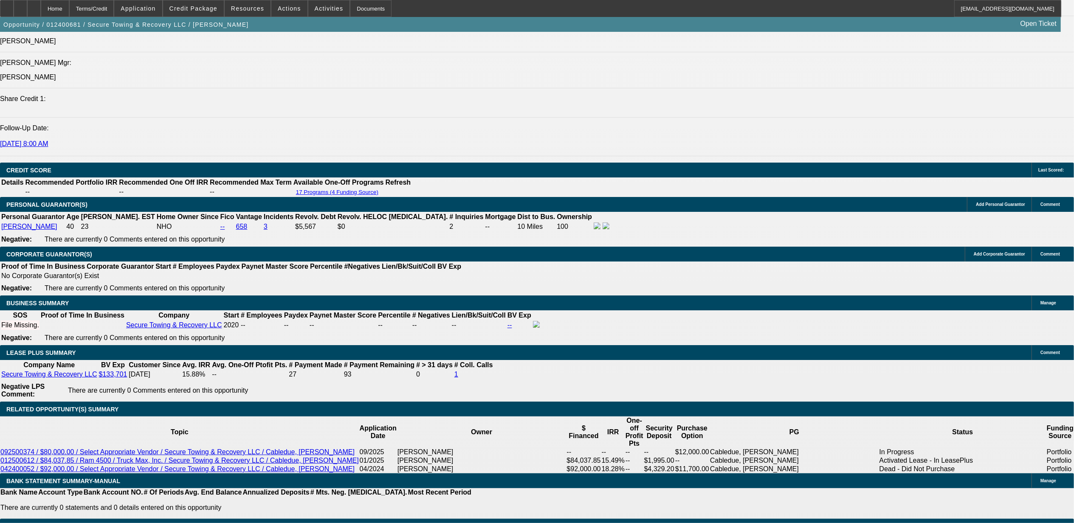
select select "1"
select select "2"
select select "6"
select select "1"
select select "2"
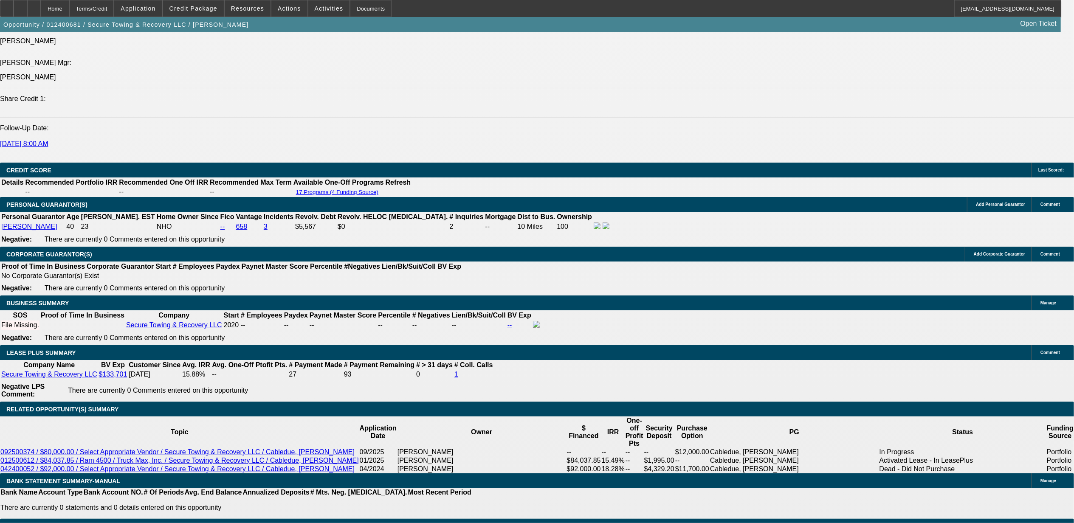
select select "6"
select select "1"
select select "2"
select select "6"
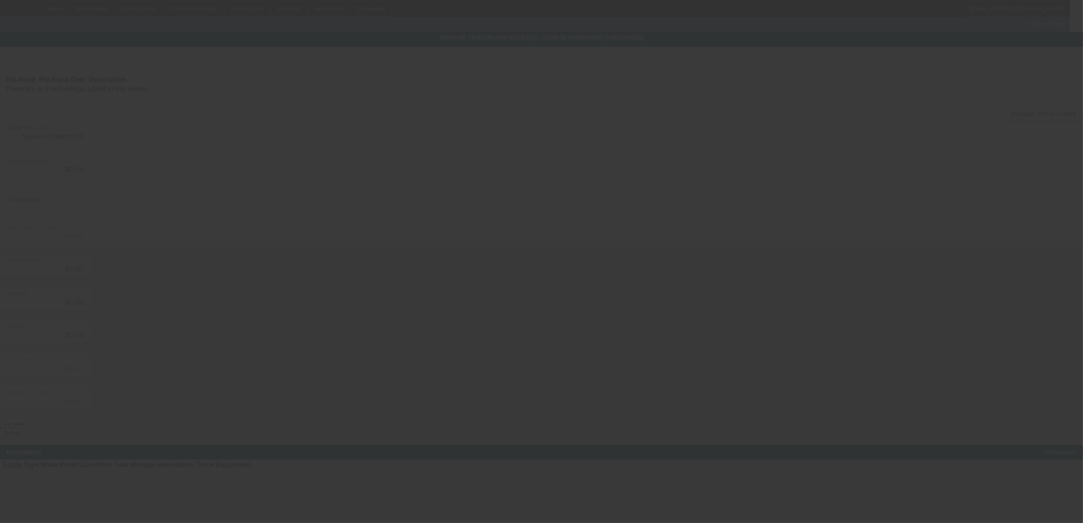
type input "$114,233.00"
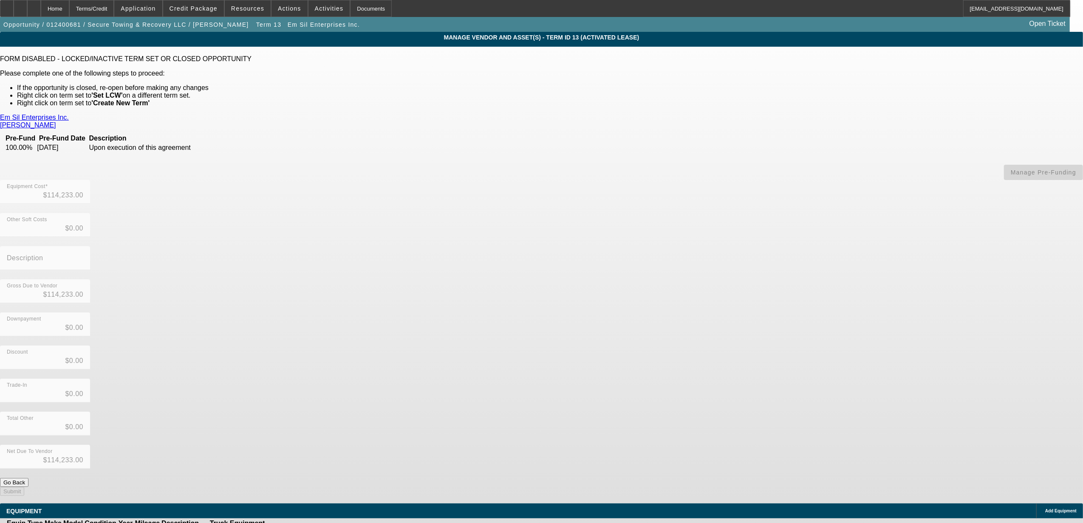
click at [301, 523] on icon at bounding box center [301, 533] width 0 height 0
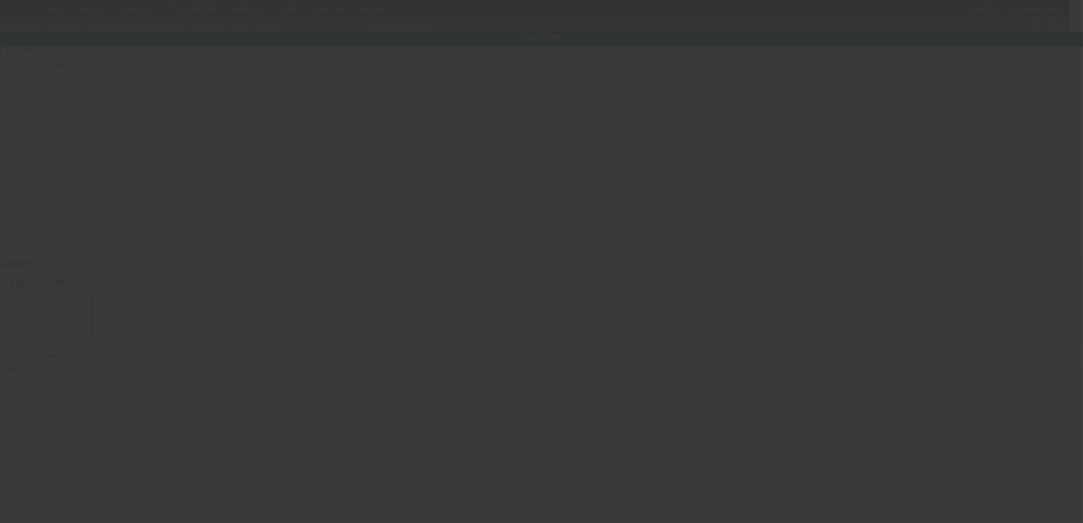
type input "[US_VEHICLE_IDENTIFICATION_NUMBER]"
type input "ram"
type input "4500"
radio input "true"
type textarea "with"
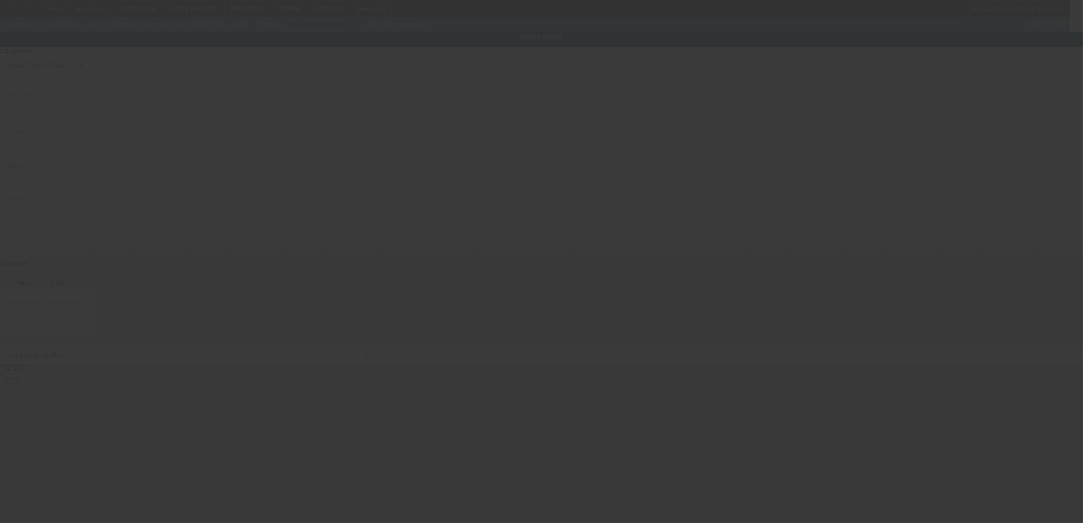
type input "[STREET_ADDRESS]"
type input "San Antonio"
type input "78222"
type input "Bexar"
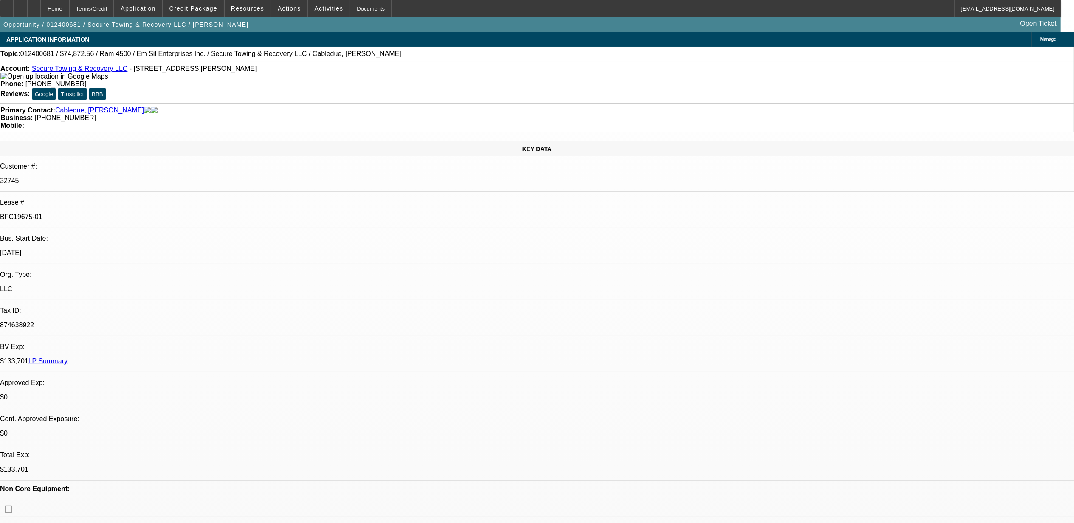
select select "0"
select select "2"
select select "0"
select select "2"
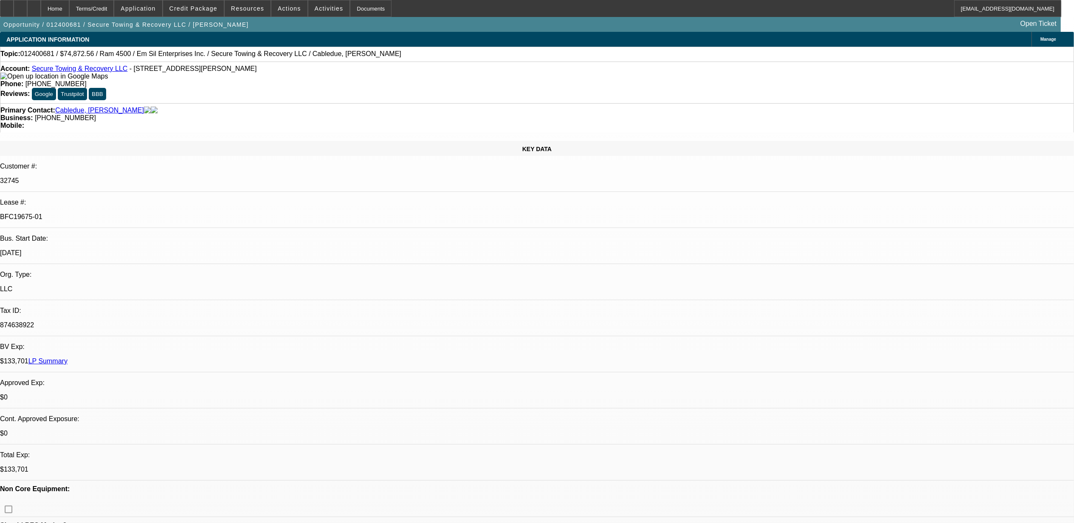
select select "0"
select select "2"
select select "0"
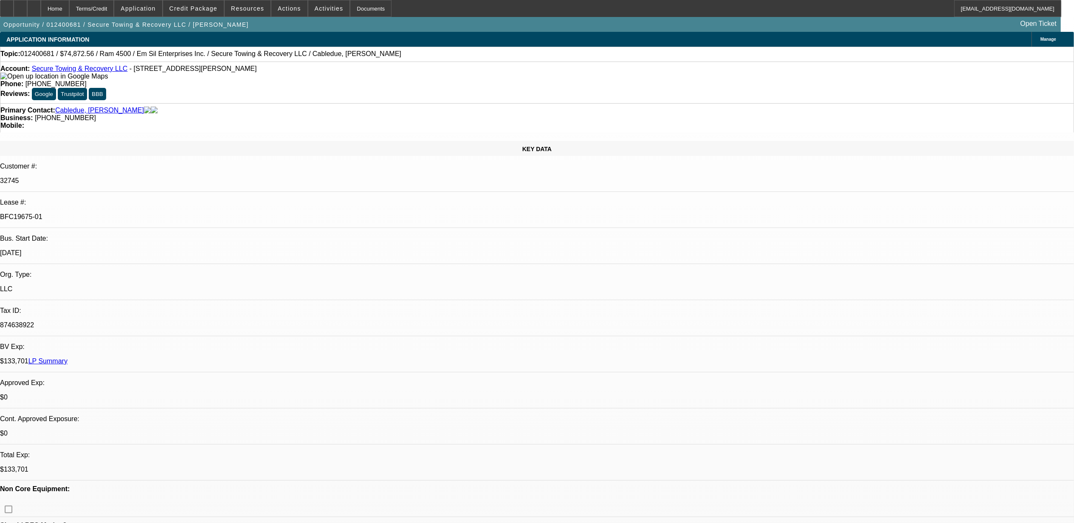
select select "2"
select select "0"
select select "1"
select select "2"
select select "6"
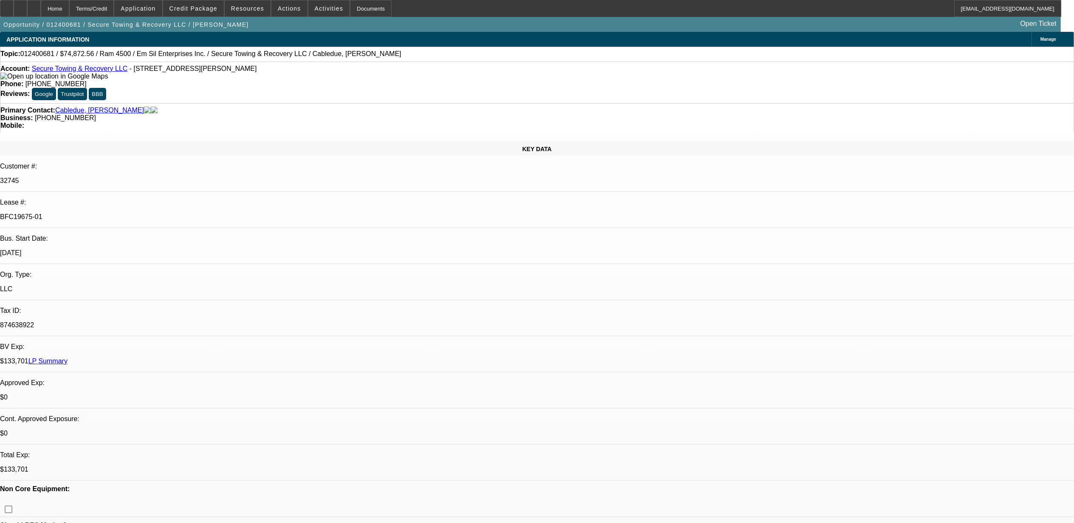
select select "1"
select select "2"
select select "6"
select select "1"
select select "2"
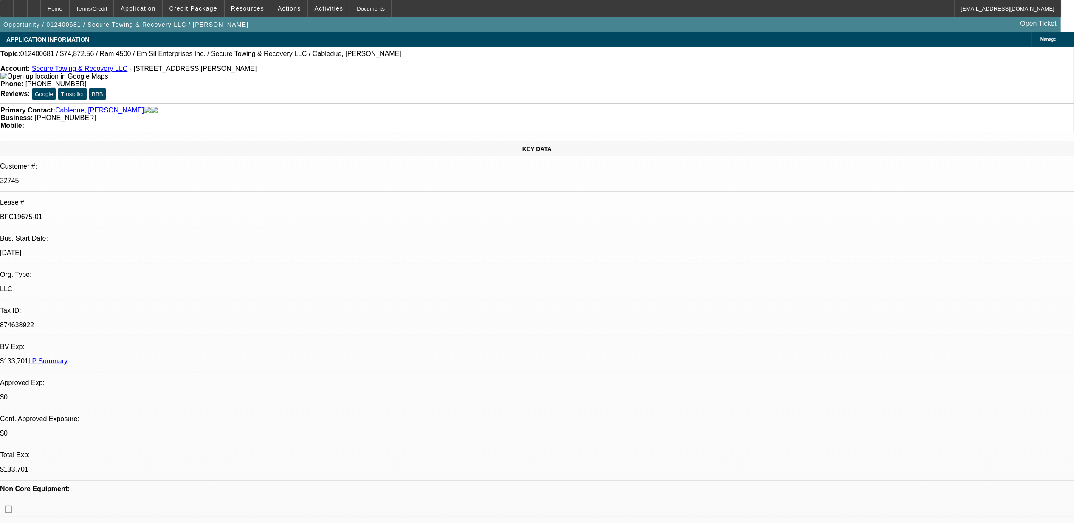
select select "6"
select select "1"
select select "2"
select select "6"
click at [7, 6] on icon at bounding box center [7, 6] width 0 height 0
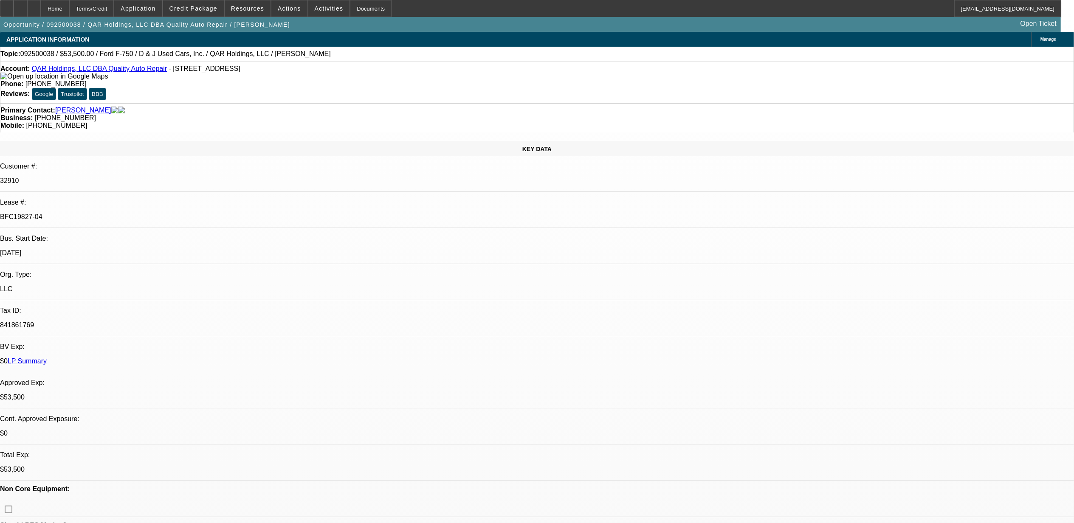
select select "0"
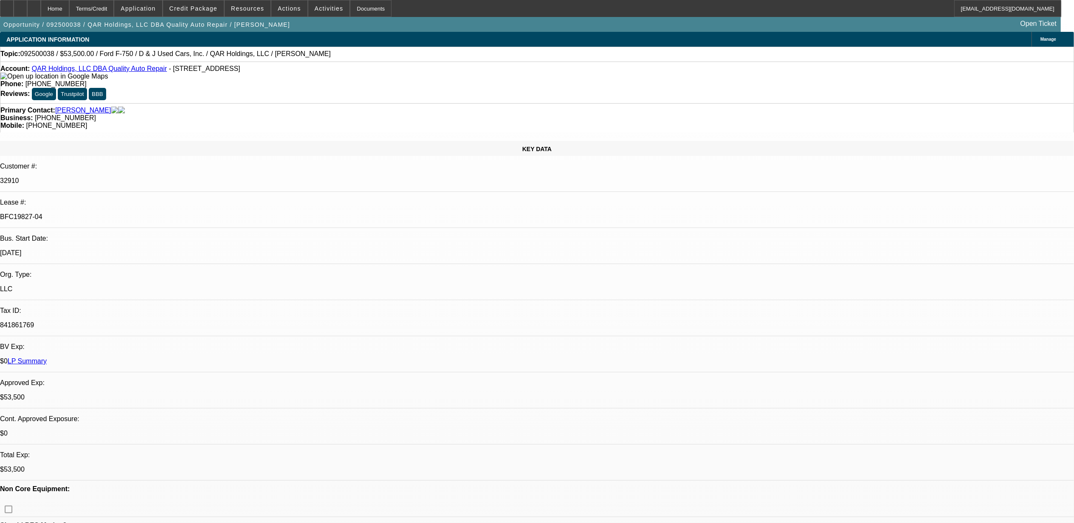
select select "0"
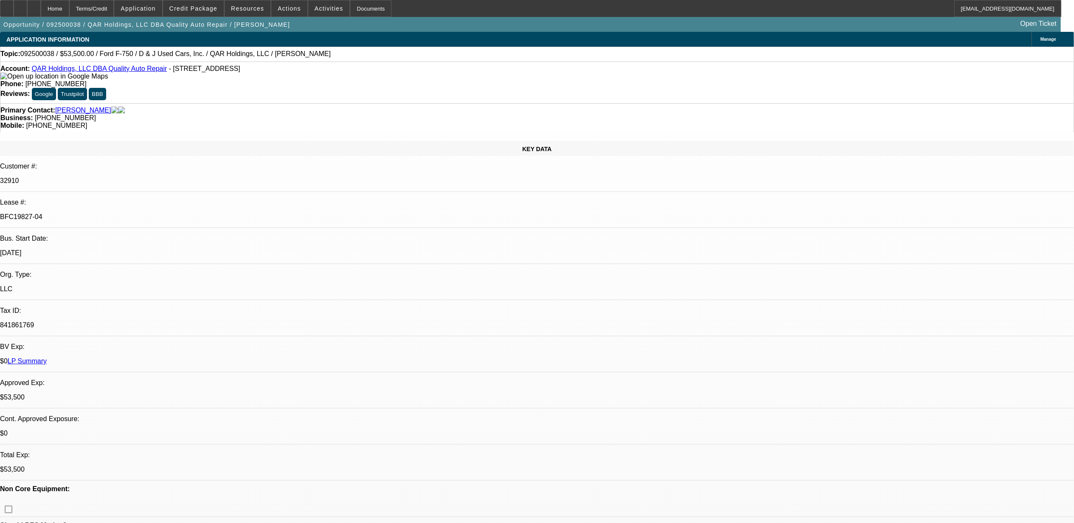
select select "0"
select select "1"
select select "2"
select select "6"
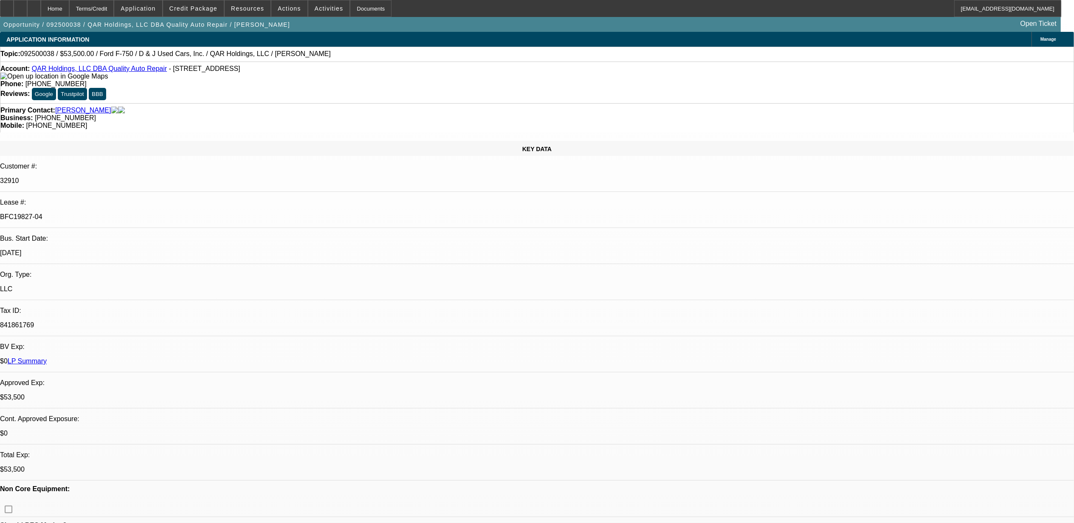
select select "1"
select select "6"
select select "1"
select select "2"
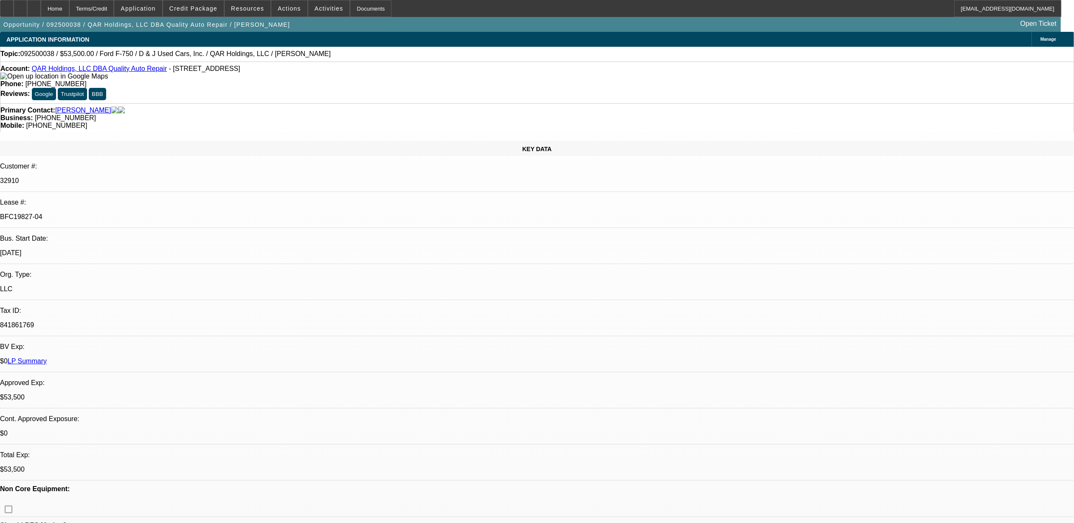
select select "6"
select select "1"
select select "2"
select select "6"
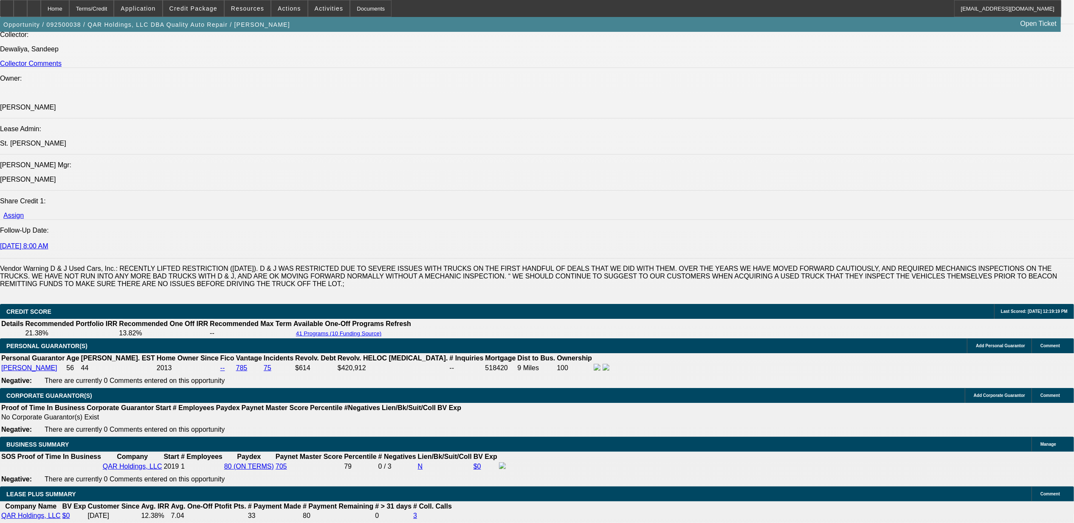
scroll to position [1076, 0]
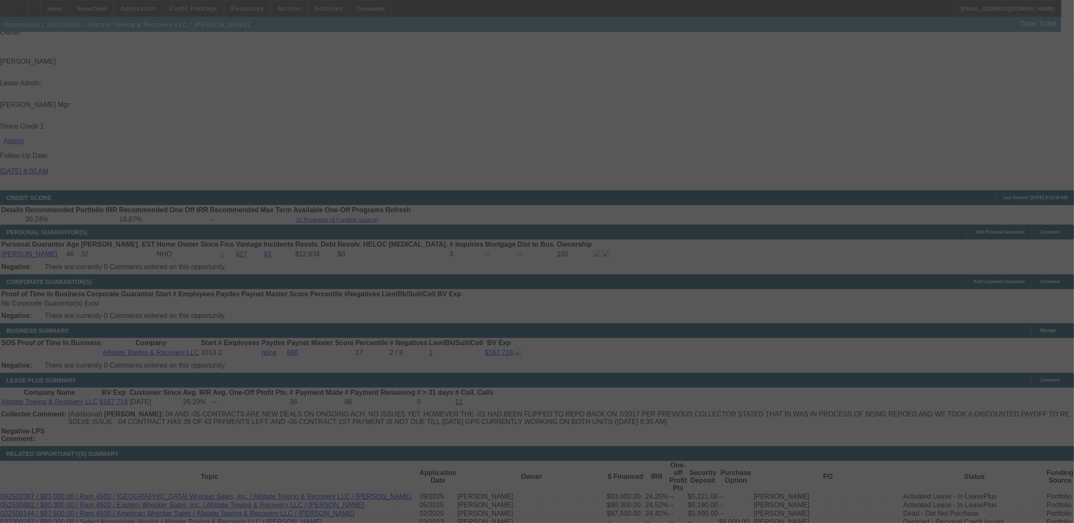
scroll to position [1356, 0]
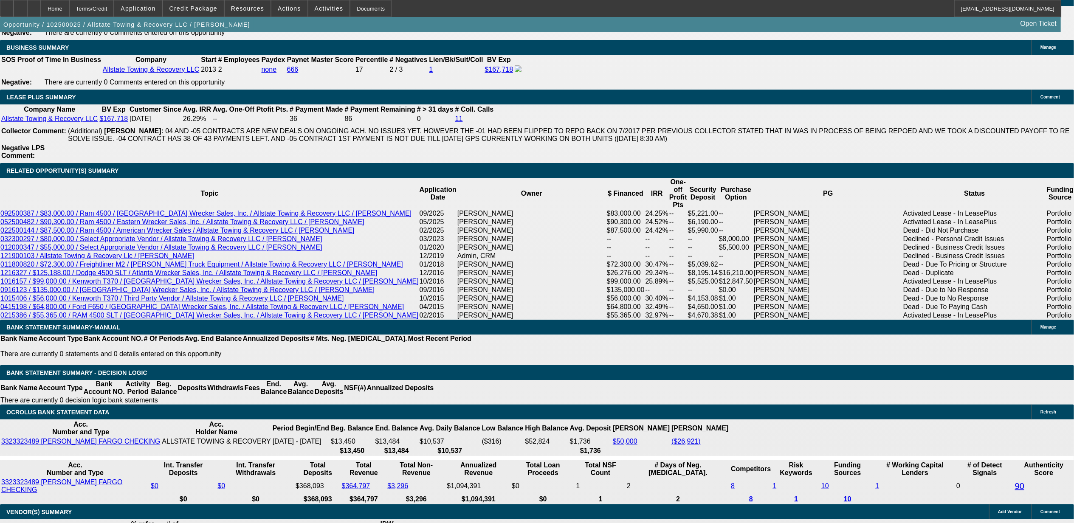
select select "0"
select select "2"
select select "0.1"
select select "0"
select select "2"
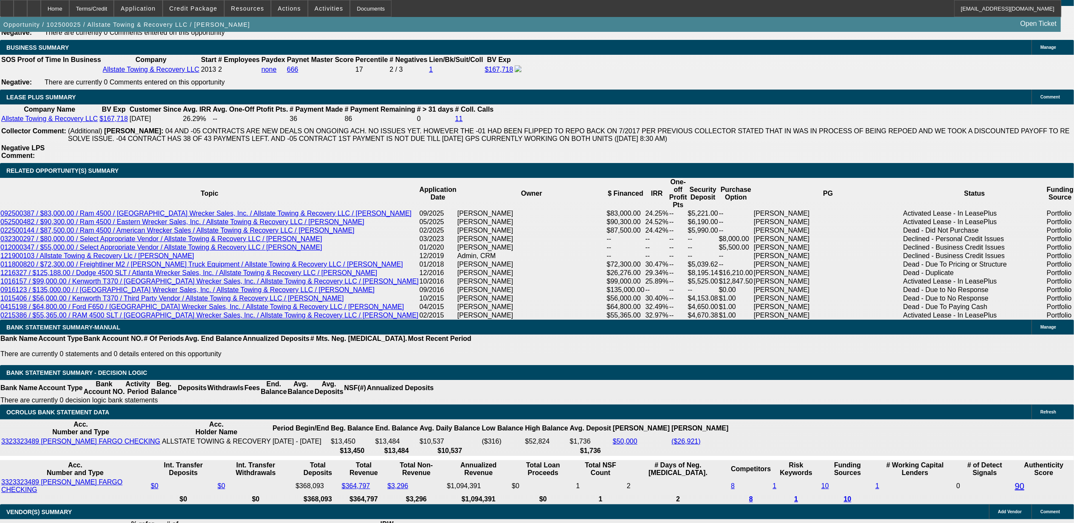
select select "0.1"
select select "0"
select select "2"
select select "0.1"
select select "0"
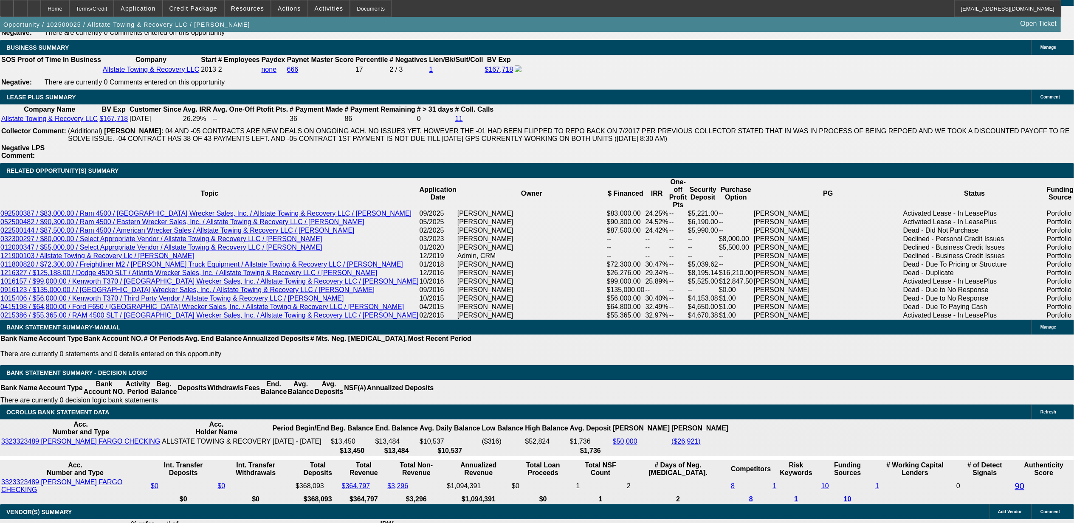
select select "2"
select select "0.1"
select select "1"
select select "2"
select select "4"
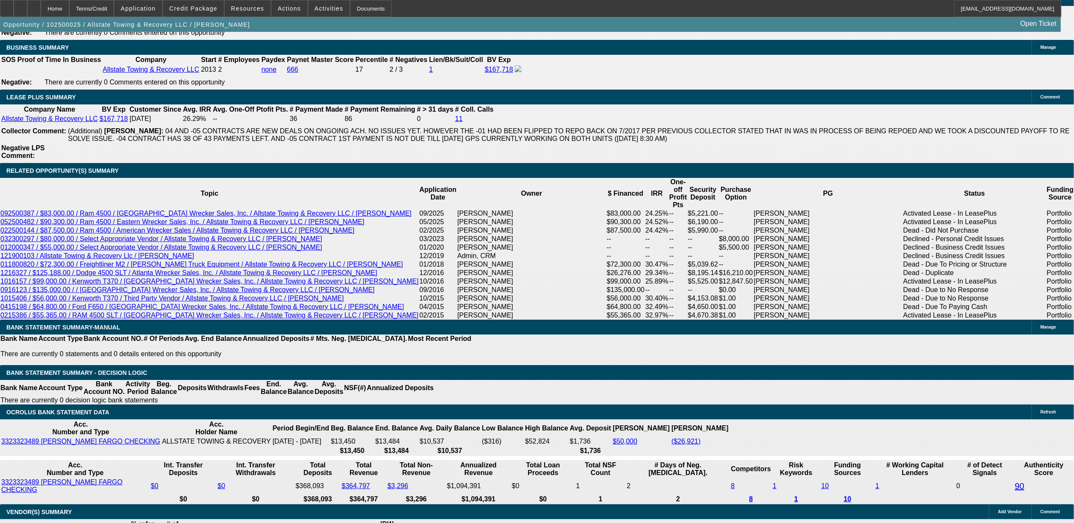
select select "1"
select select "2"
select select "4"
select select "1"
select select "2"
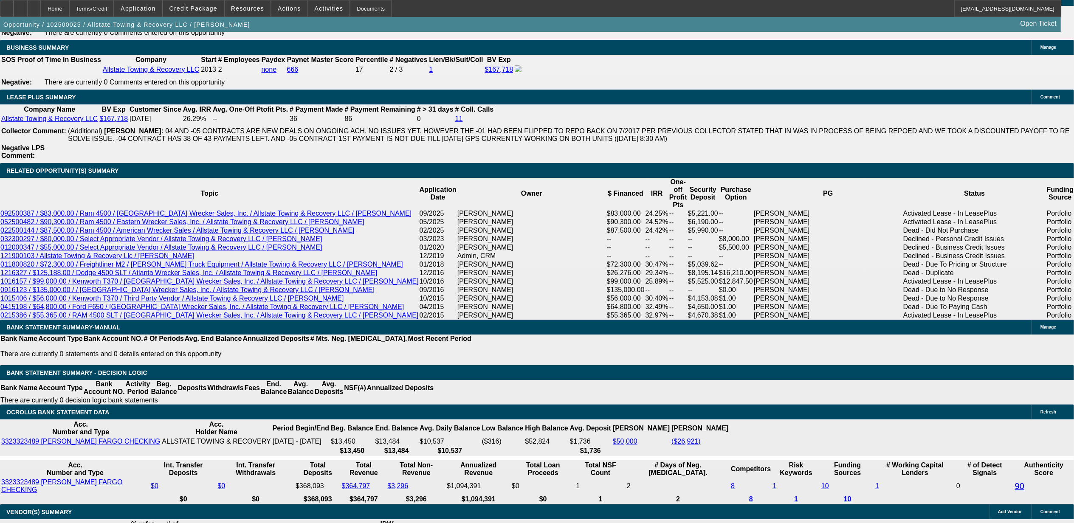
select select "4"
select select "1"
select select "2"
select select "4"
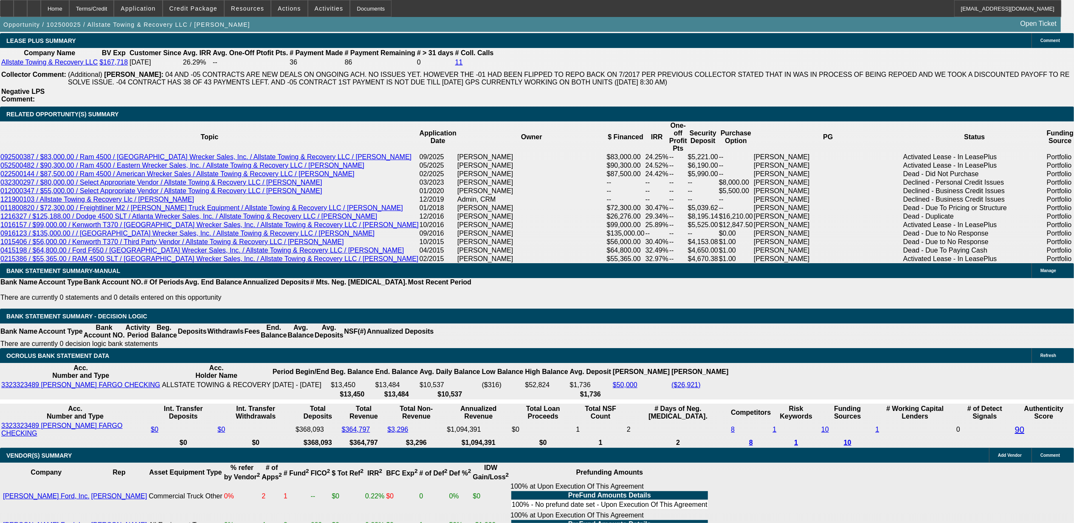
scroll to position [1438, 0]
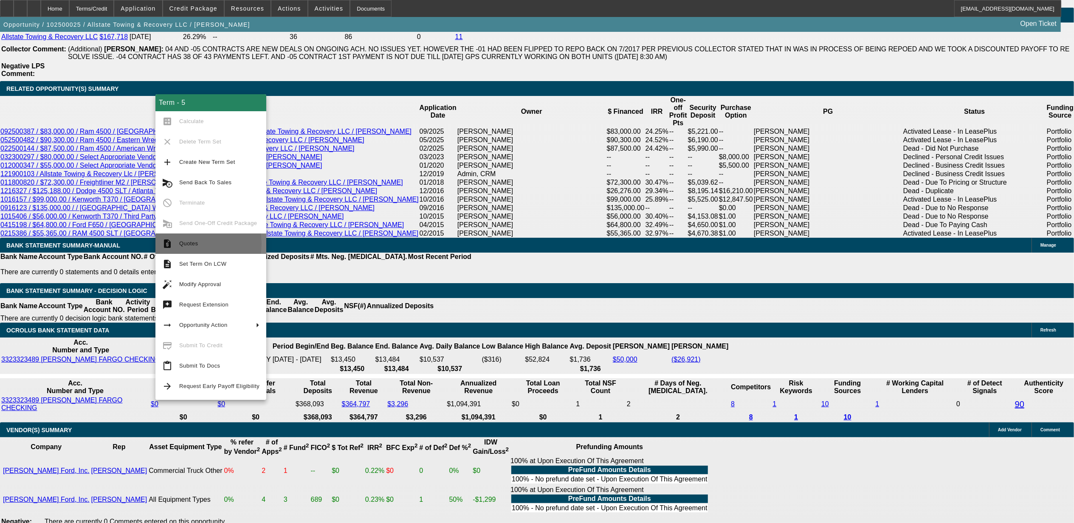
click at [189, 243] on span "Quotes" at bounding box center [188, 243] width 19 height 6
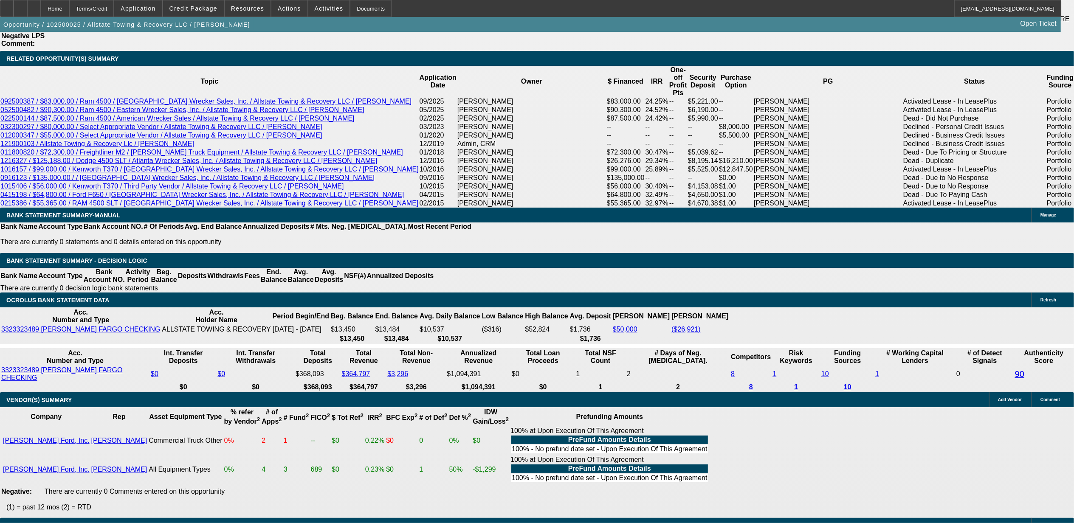
scroll to position [1494, 0]
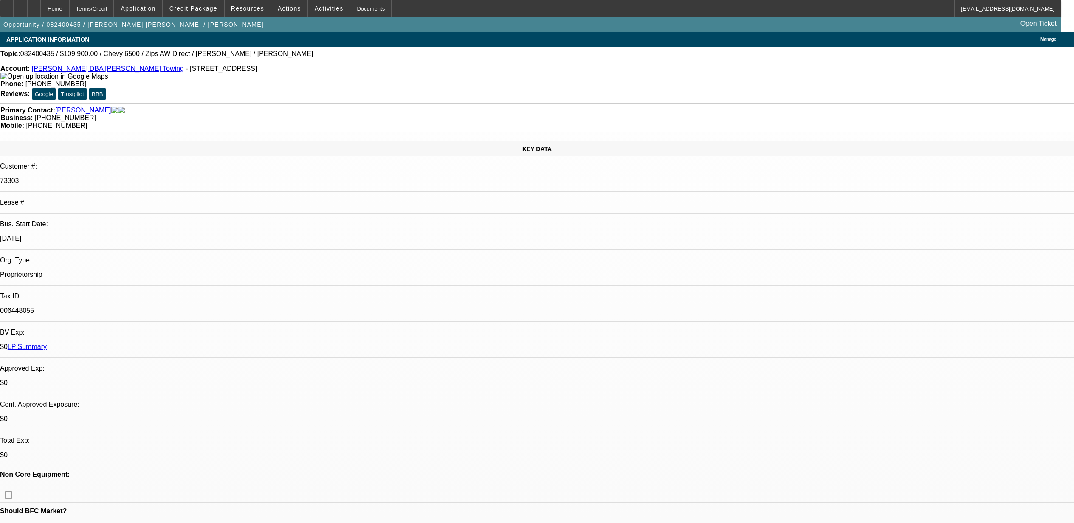
select select "0"
select select "6"
select select "0"
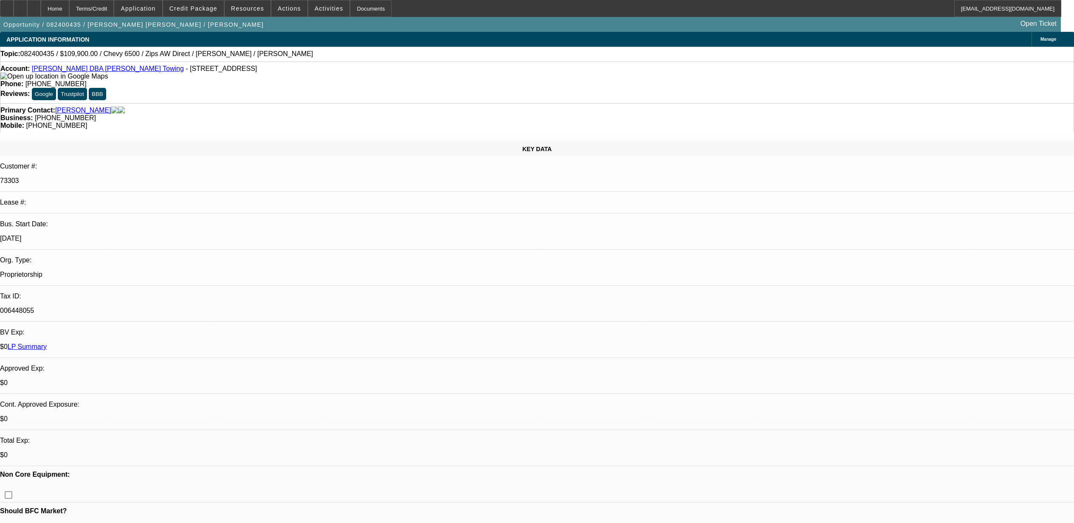
select select "0"
select select "2"
select select "0"
select select "6"
select select "0"
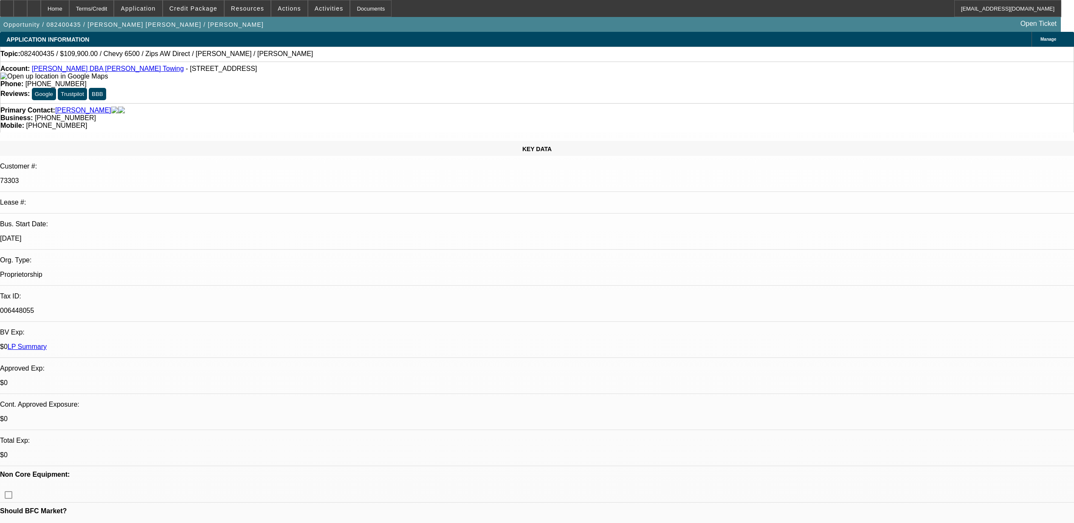
select select "0"
select select "2"
select select "0"
select select "6"
select select "0"
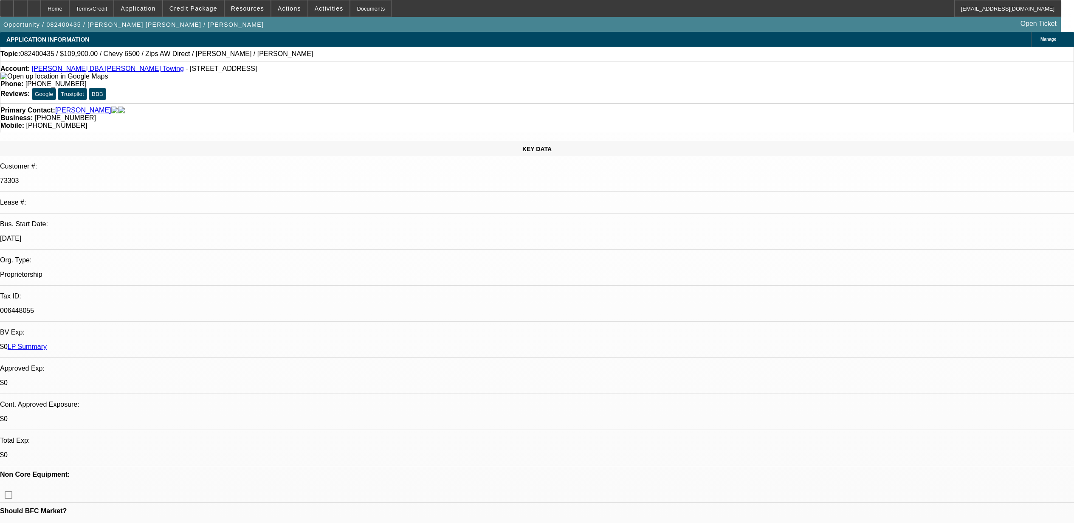
select select "2"
select select "0"
select select "6"
select select "0"
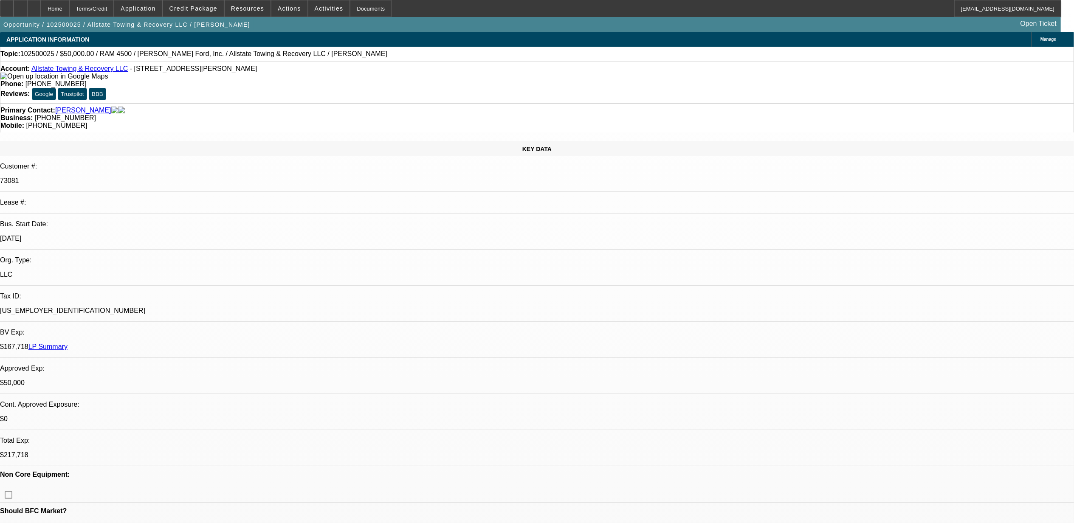
select select "2"
select select "0.1"
select select "0"
select select "2"
select select "0.1"
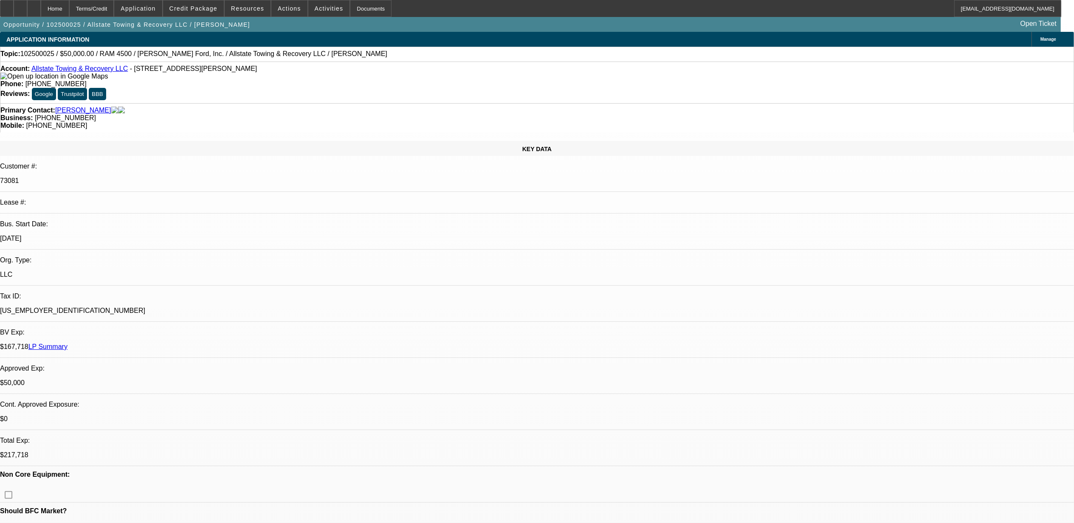
select select "0"
select select "2"
select select "0.1"
select select "0"
select select "2"
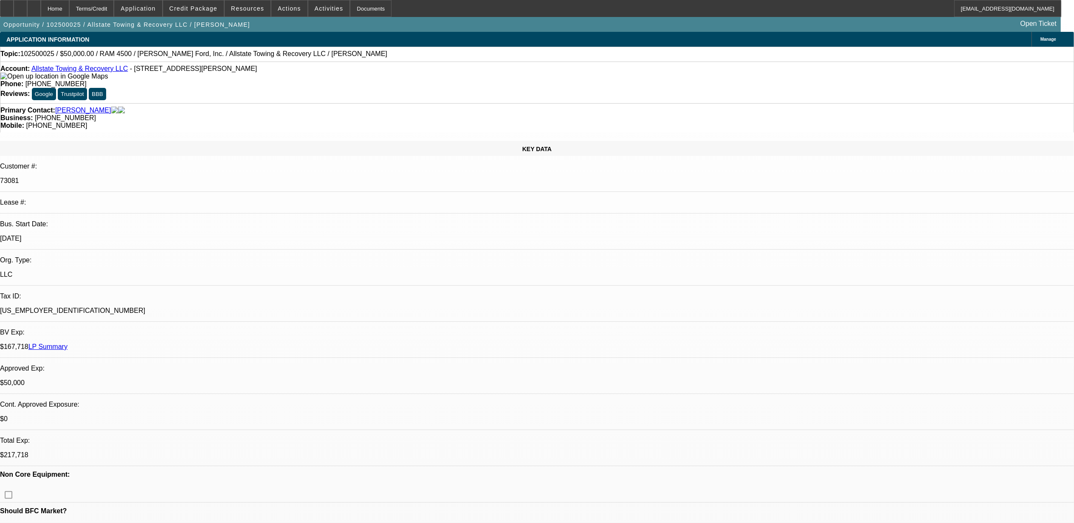
select select "0.1"
select select "1"
select select "2"
select select "4"
select select "1"
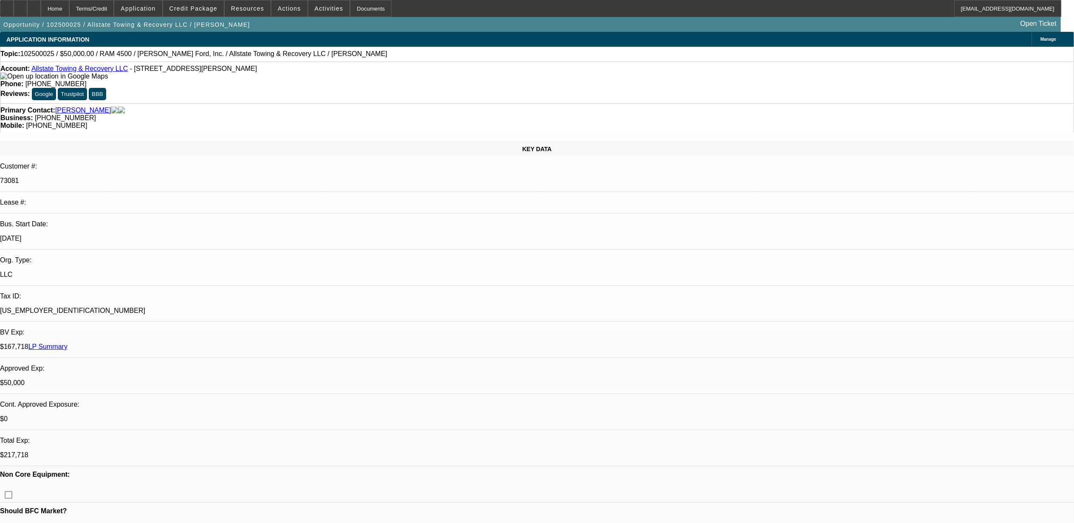
select select "2"
select select "4"
select select "1"
select select "2"
select select "4"
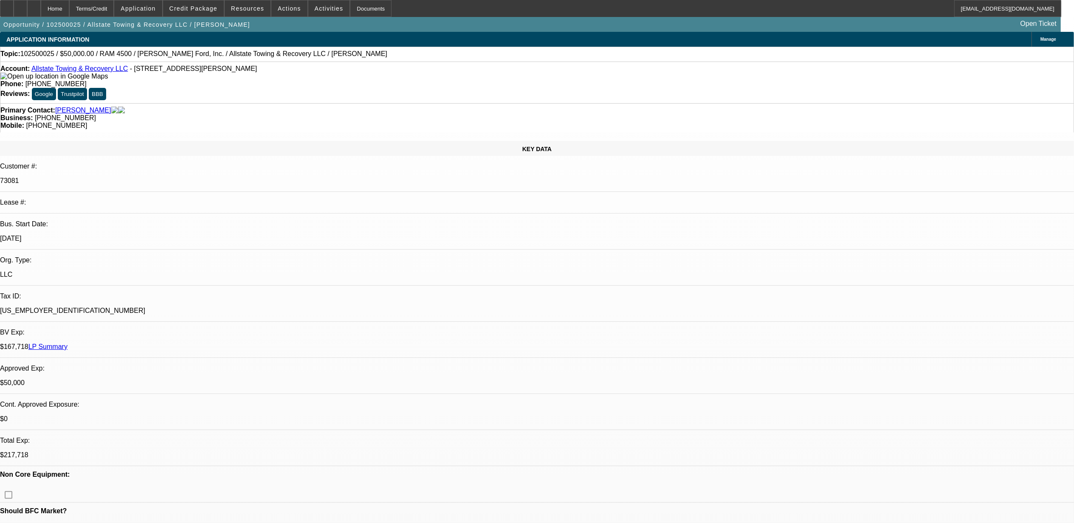
select select "1"
select select "2"
select select "4"
click at [243, 16] on span at bounding box center [248, 8] width 46 height 20
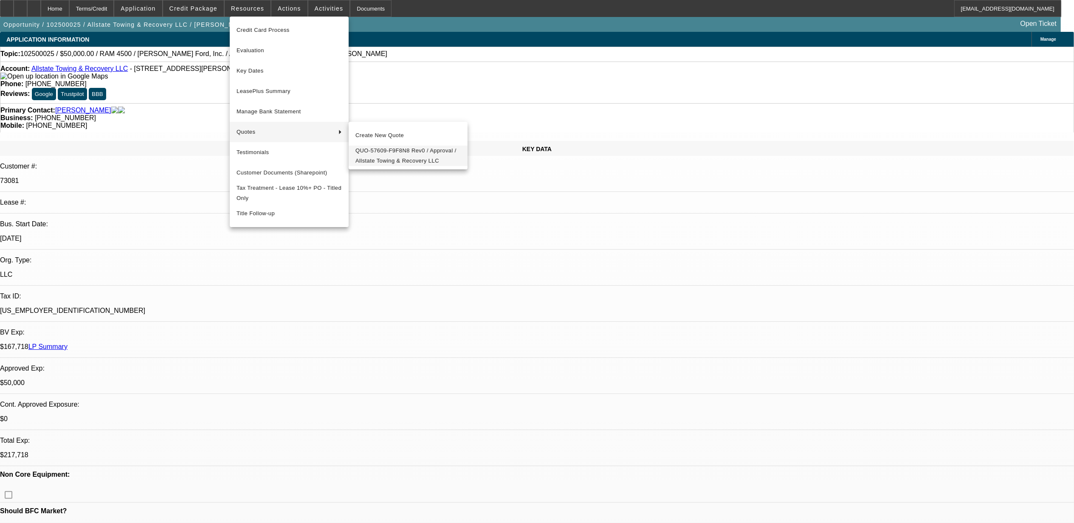
click at [381, 155] on span "QUO-57609-F9F8N8 Rev0 / Approval / Allstate Towing & Recovery LLC" at bounding box center [407, 156] width 105 height 20
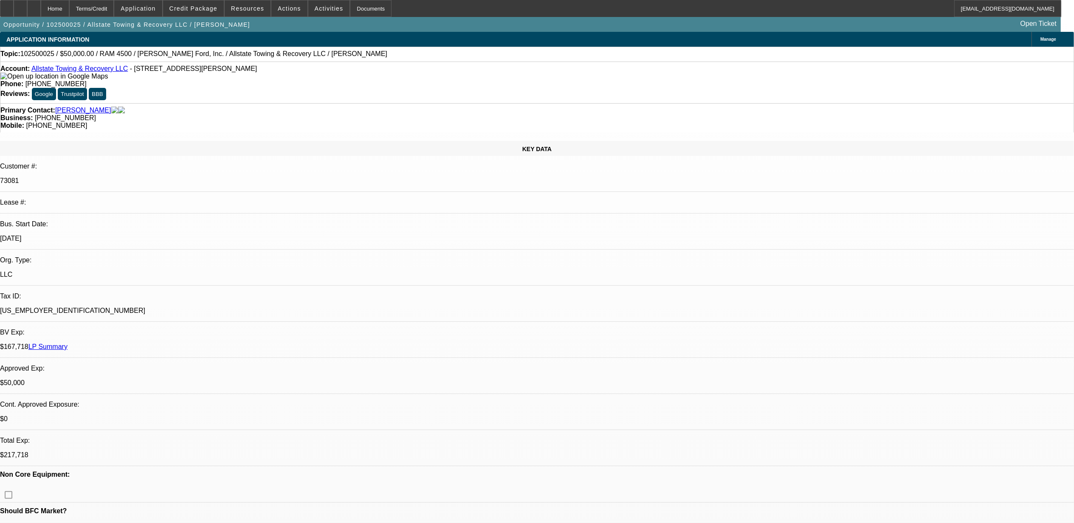
select select "0"
select select "2"
select select "0.1"
select select "0"
select select "2"
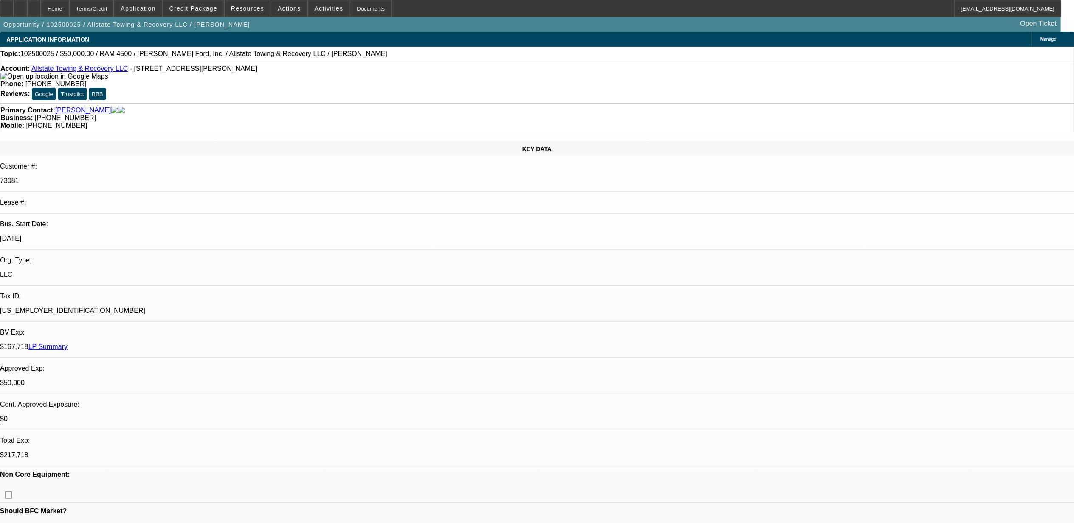
select select "0.1"
select select "0"
select select "2"
select select "0.1"
select select "0"
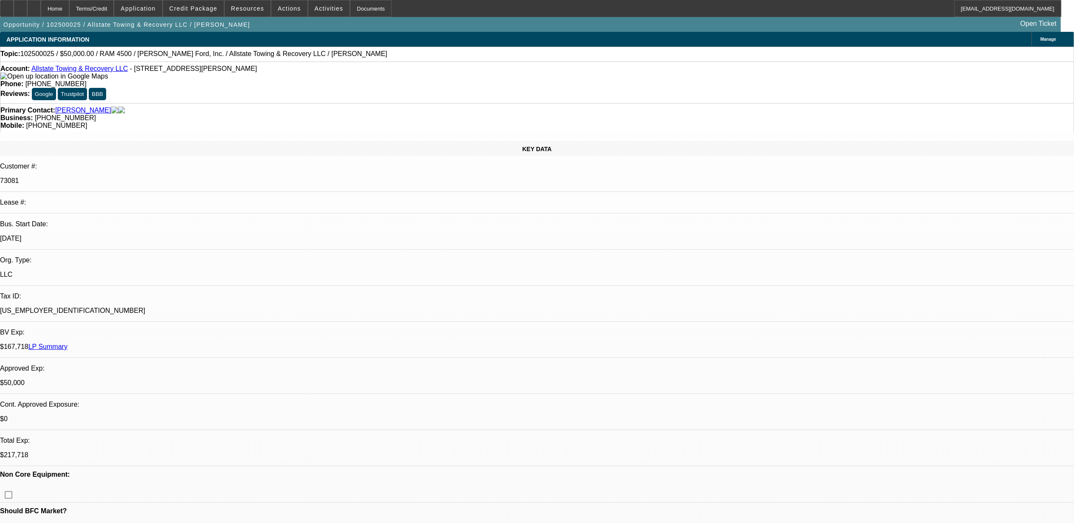
select select "2"
select select "0.1"
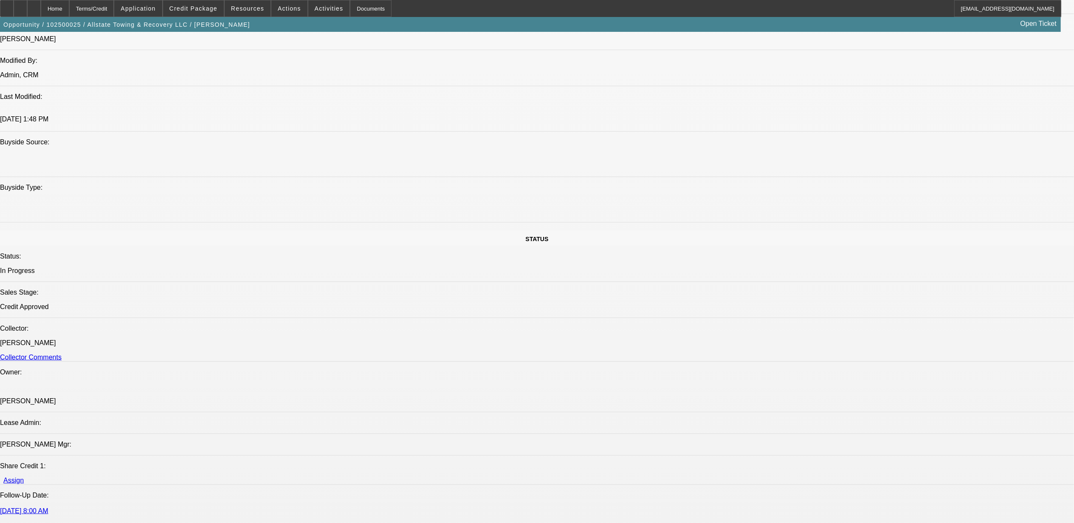
select select "1"
select select "2"
select select "4"
select select "1"
select select "2"
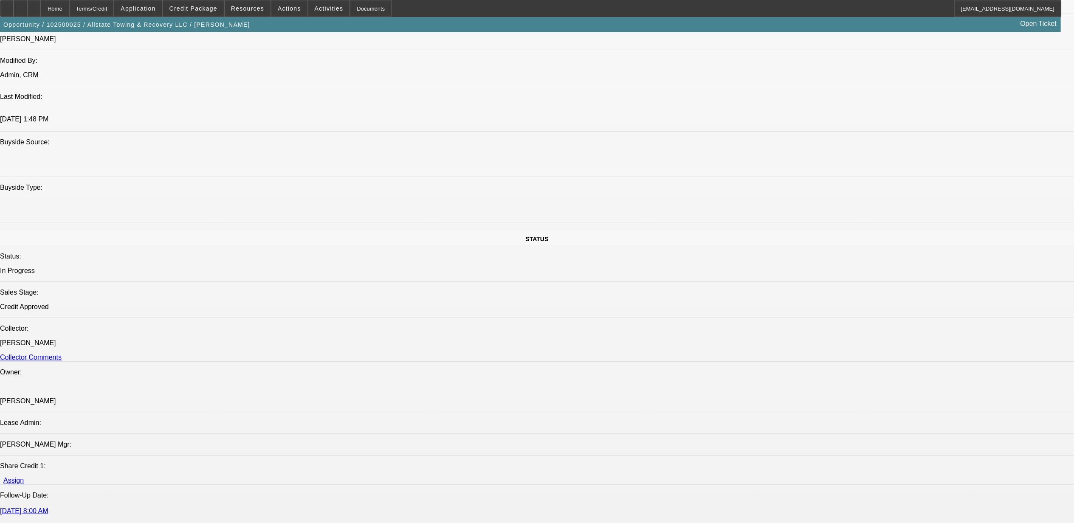
select select "4"
select select "1"
select select "2"
select select "4"
select select "1"
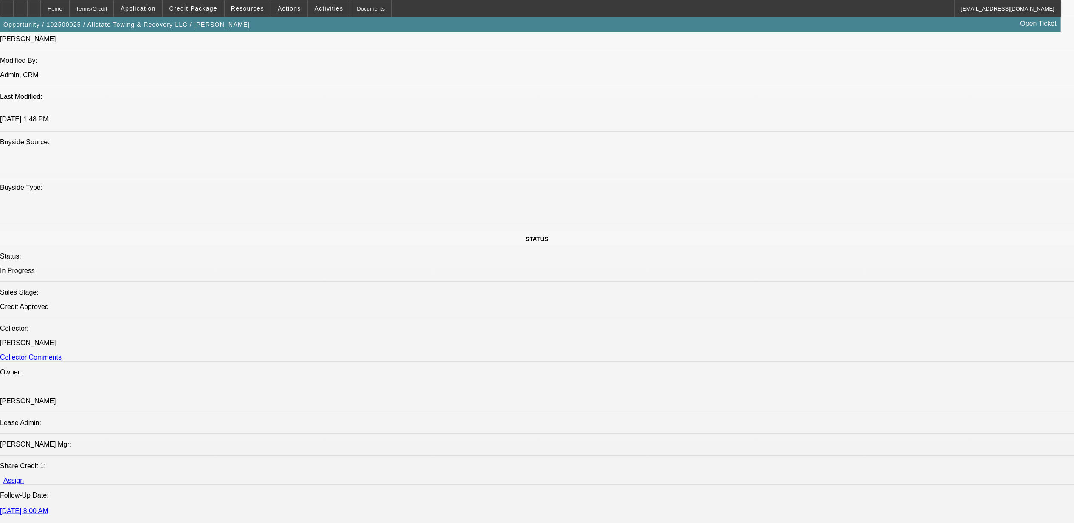
select select "2"
select select "4"
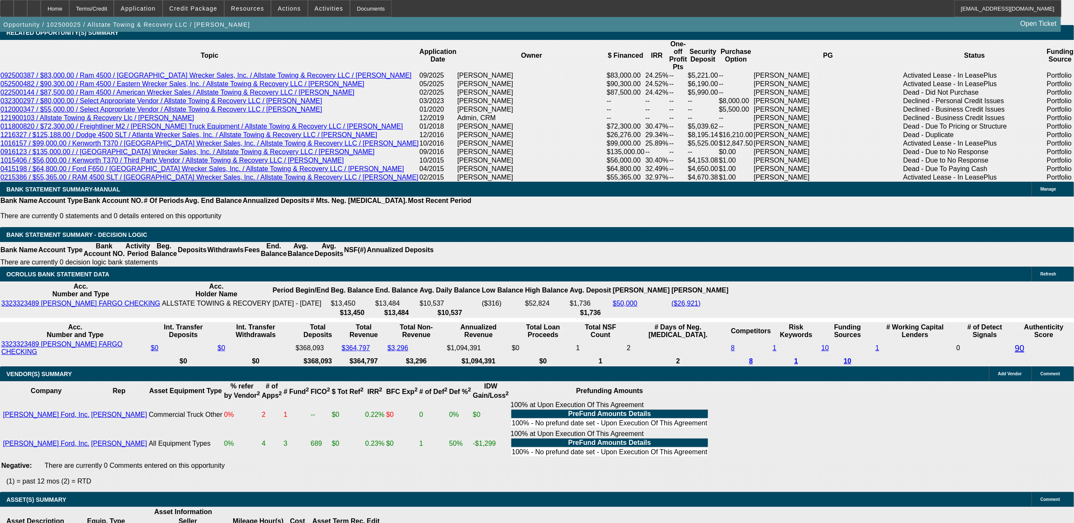
scroll to position [1494, 0]
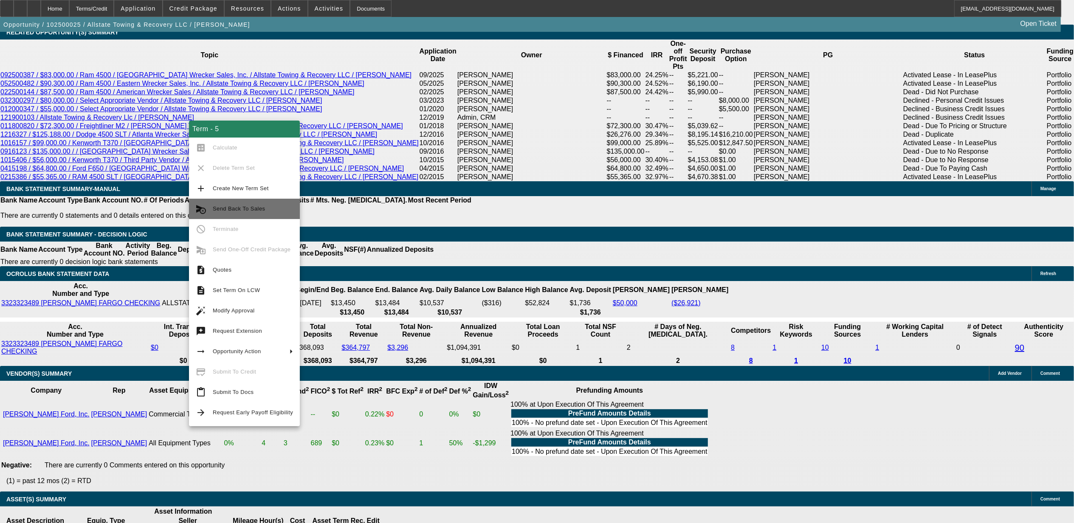
click at [259, 199] on button "cancel_schedule_send Send Back To Sales" at bounding box center [244, 209] width 111 height 20
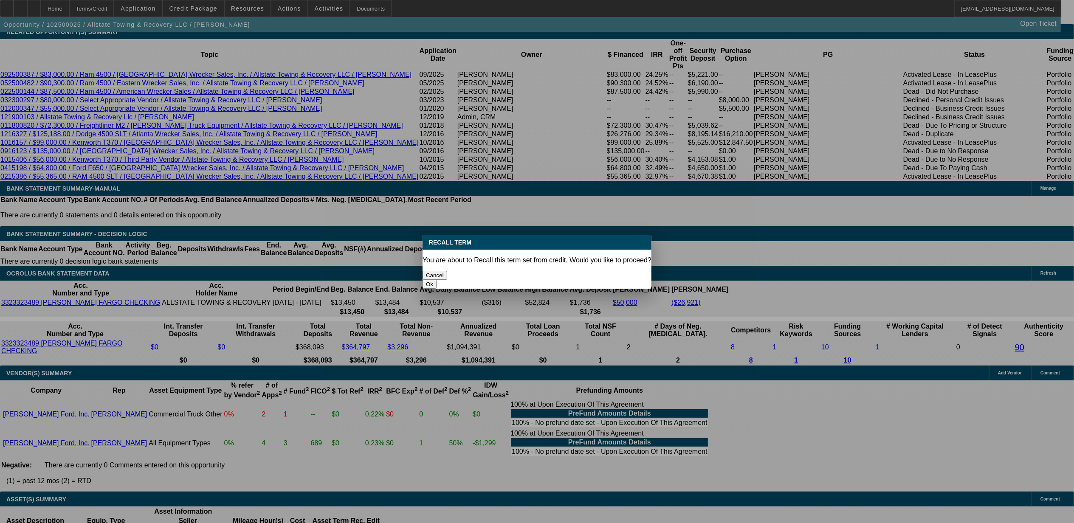
scroll to position [0, 0]
click at [447, 272] on button "Cancel" at bounding box center [435, 275] width 25 height 9
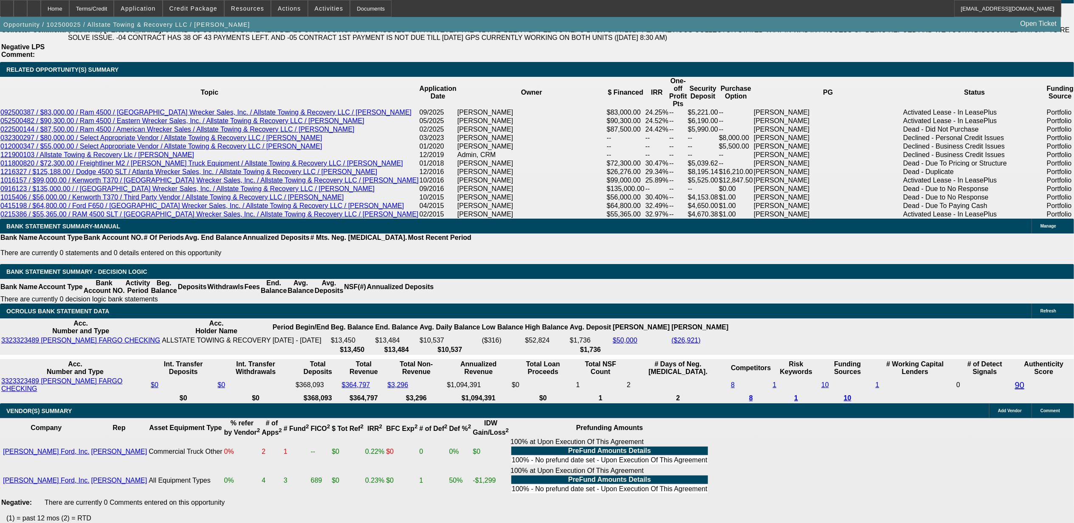
scroll to position [1438, 0]
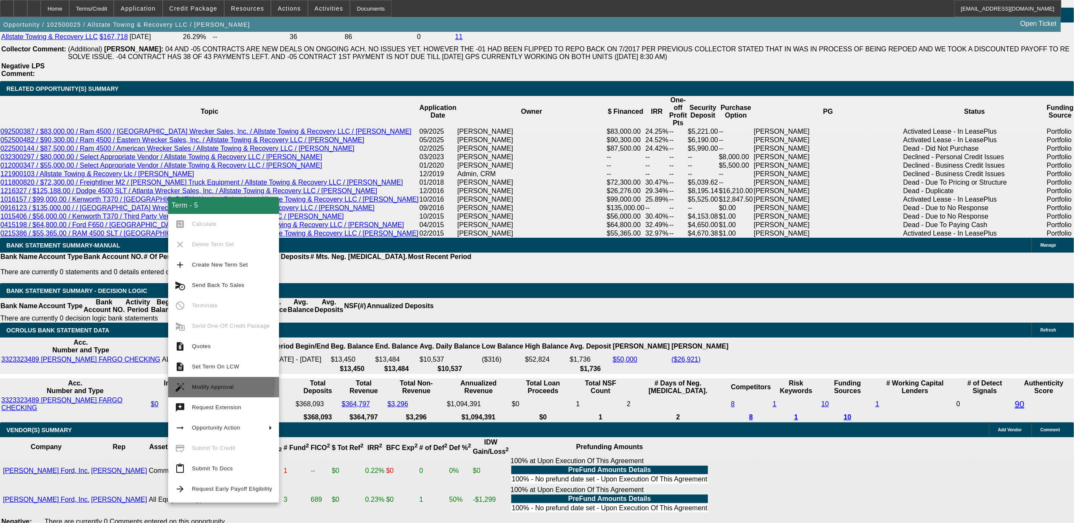
click at [209, 383] on span "Modify Approval" at bounding box center [232, 387] width 80 height 10
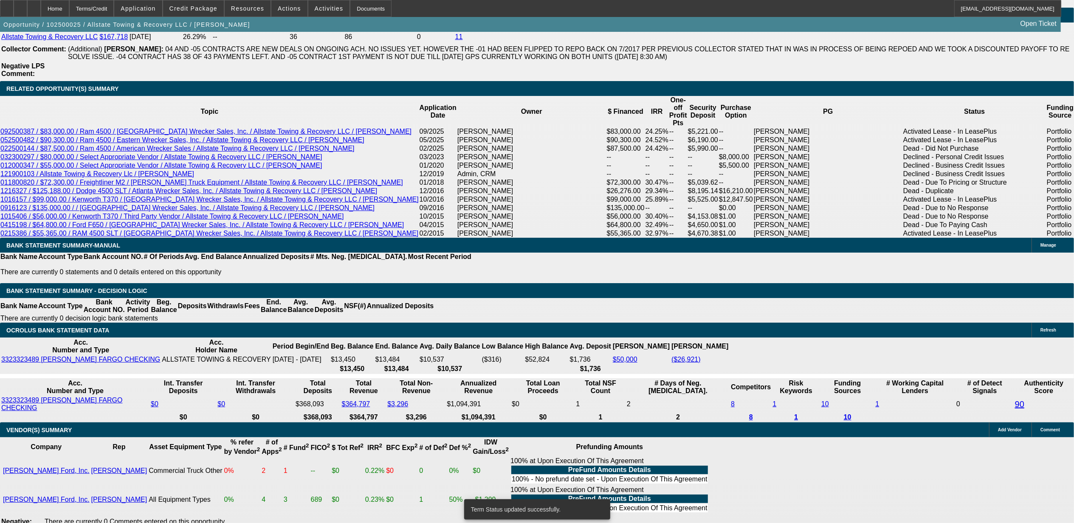
select select "0"
select select "2"
select select "0.1"
select select "4"
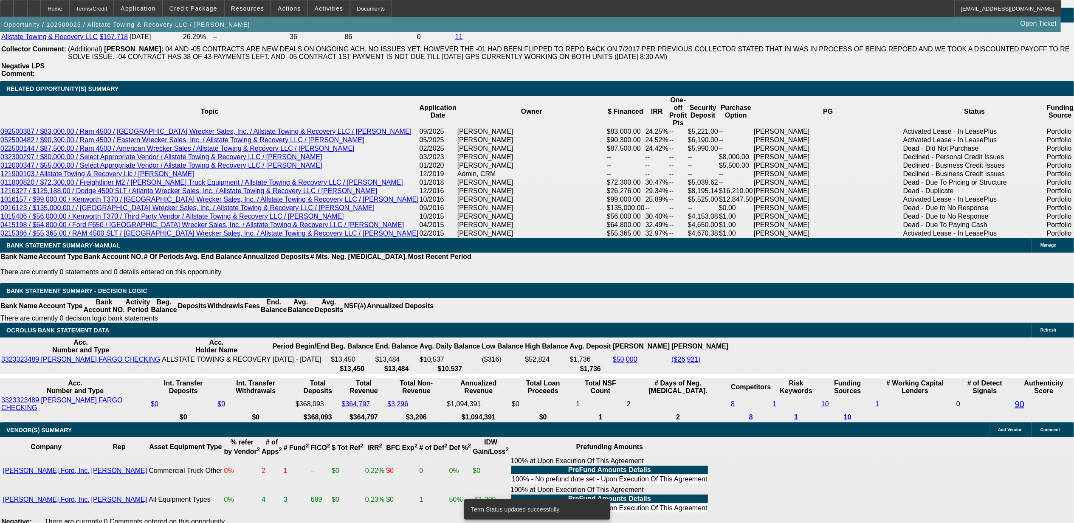
select select "0"
select select "2"
select select "0.1"
select select "4"
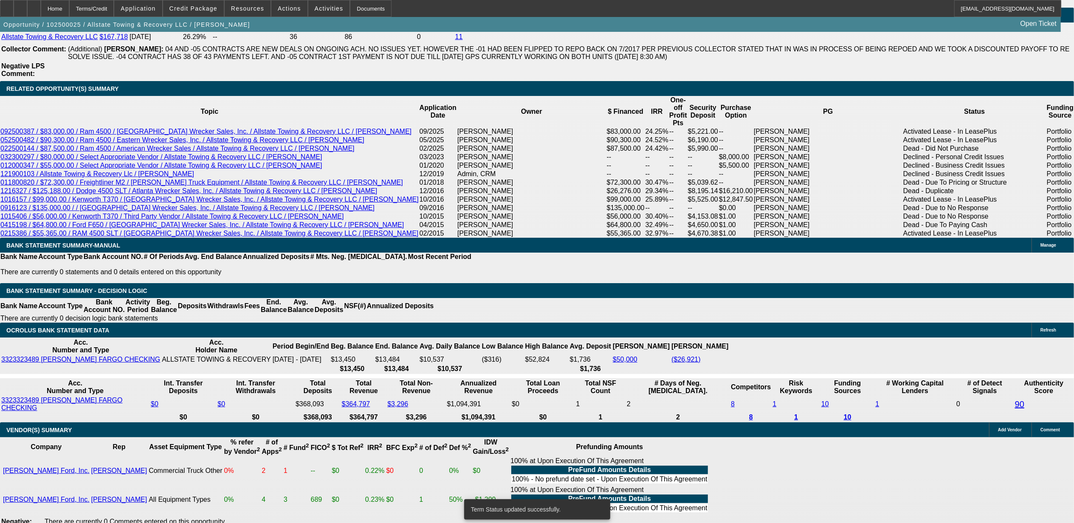
select select "0"
select select "2"
select select "0.1"
select select "4"
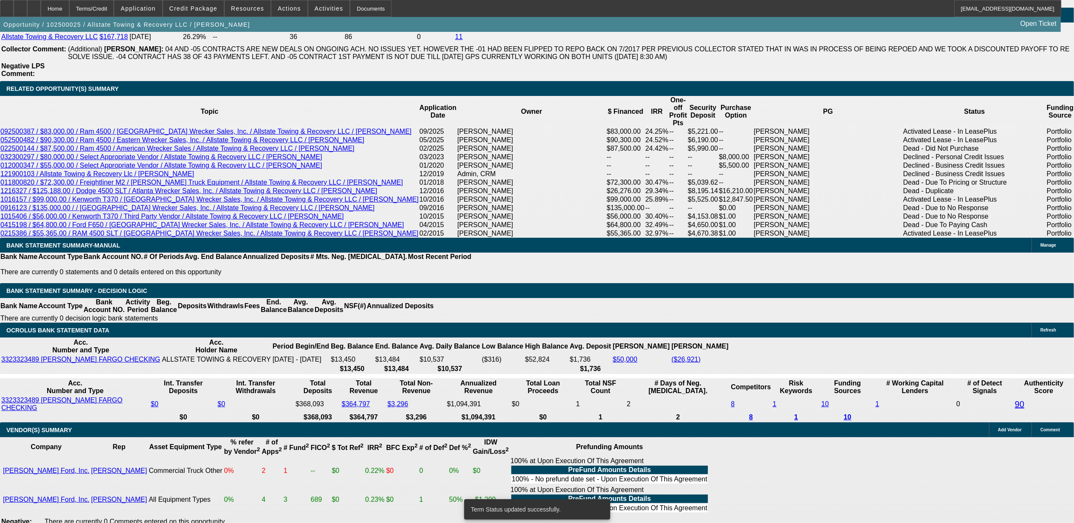
select select "0"
select select "2"
select select "0.1"
select select "4"
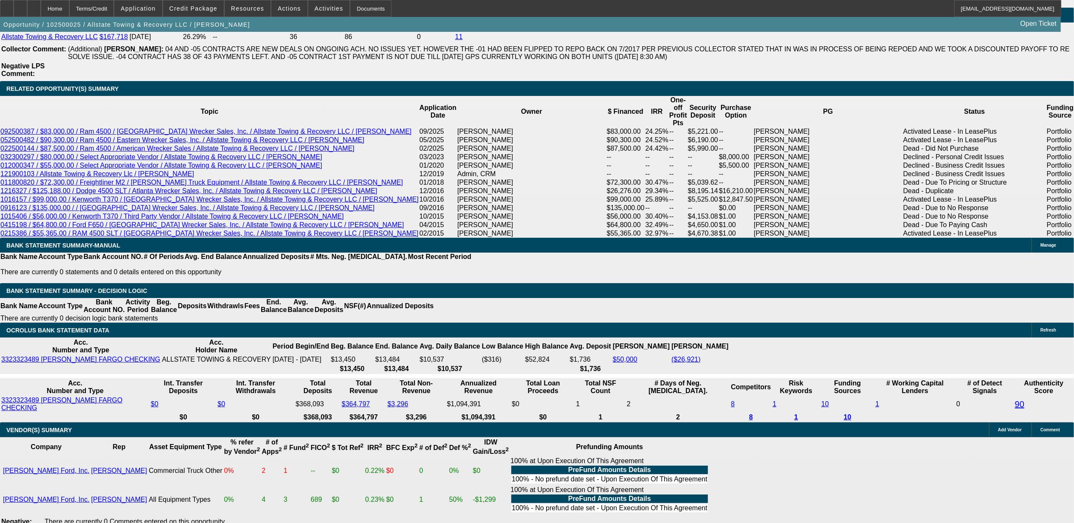
type input "UNKNOWN"
type input "24"
type input "$3,420.14"
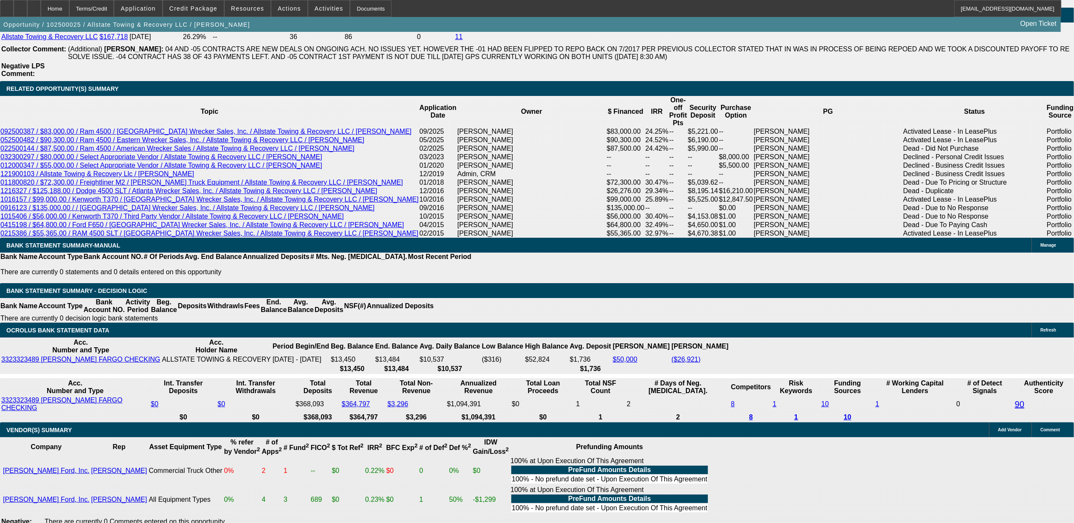
type input "$1,710.07"
type input "24."
type input "$4,465.00"
type input "$2,232.50"
type input "24.9"
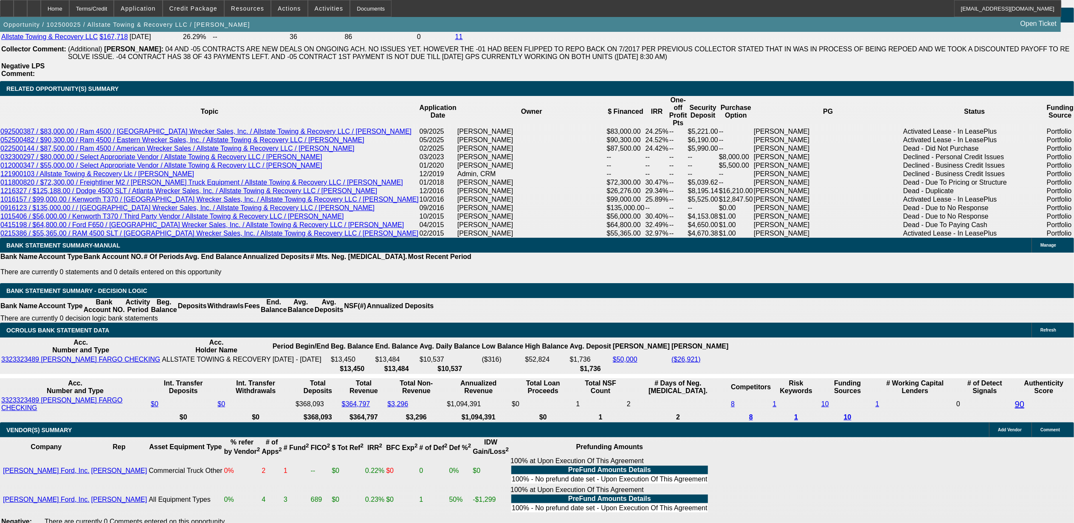
type input "$4,511.16"
type input "$2,255.58"
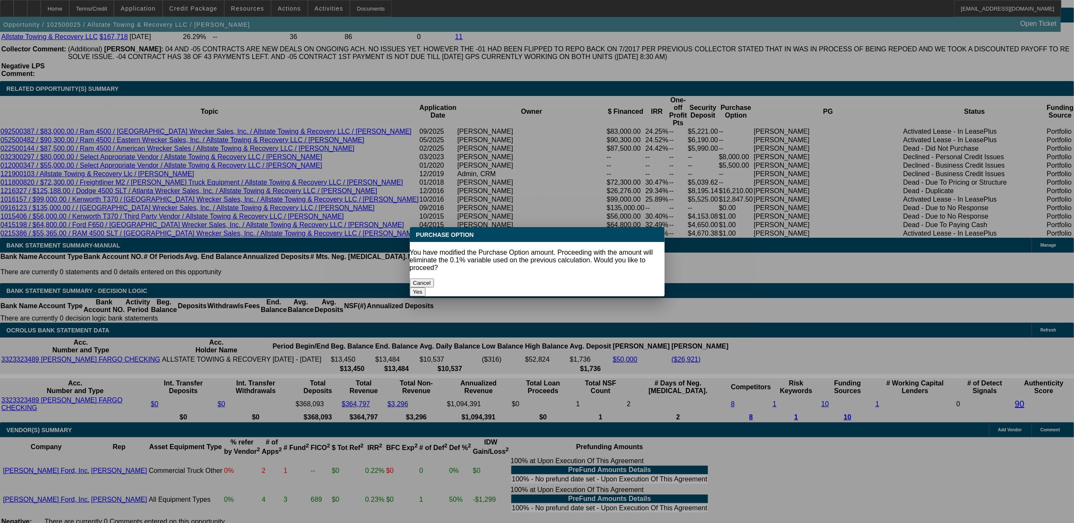
scroll to position [0, 0]
click at [434, 279] on button "Cancel" at bounding box center [422, 283] width 25 height 9
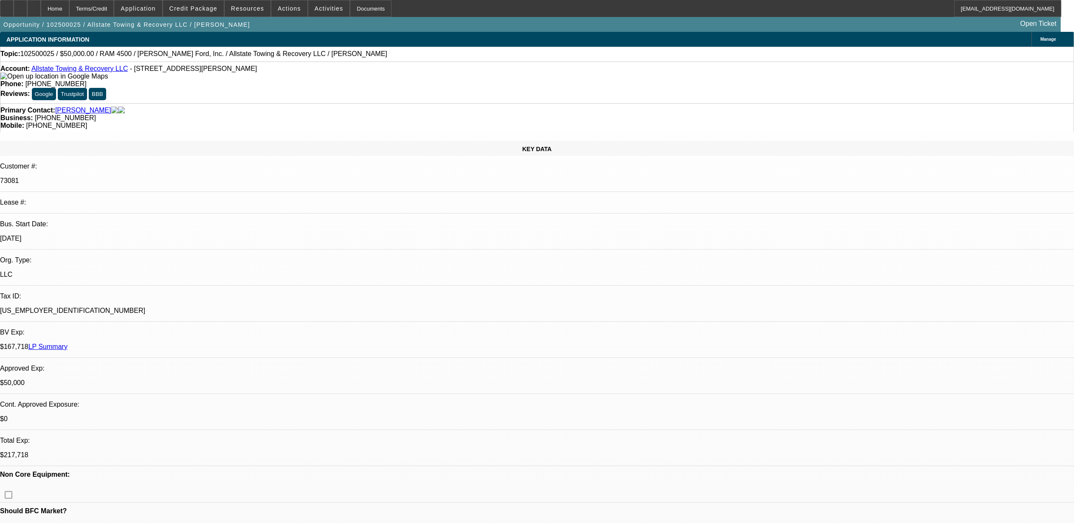
scroll to position [1438, 0]
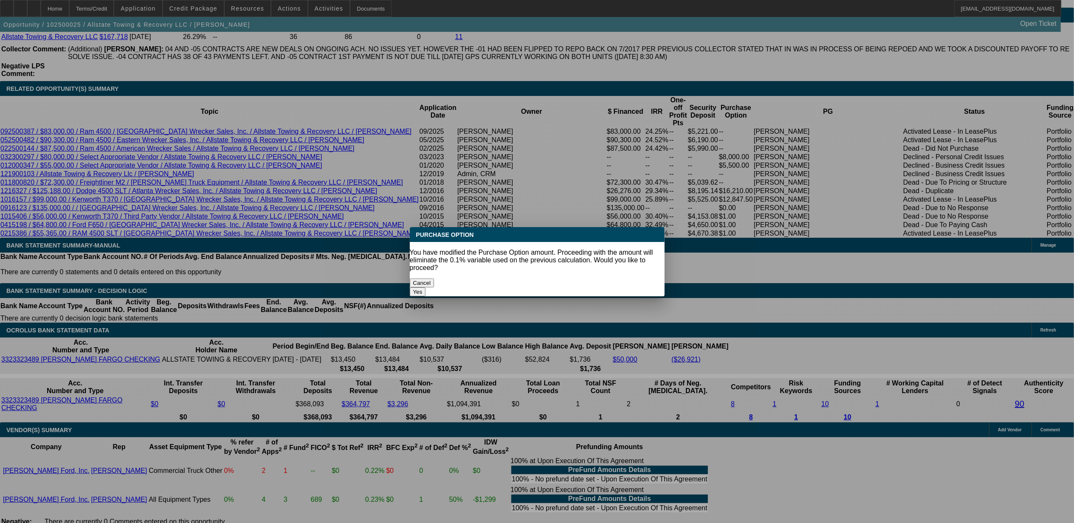
scroll to position [0, 0]
click at [434, 279] on button "Cancel" at bounding box center [422, 283] width 25 height 9
select select "0.1"
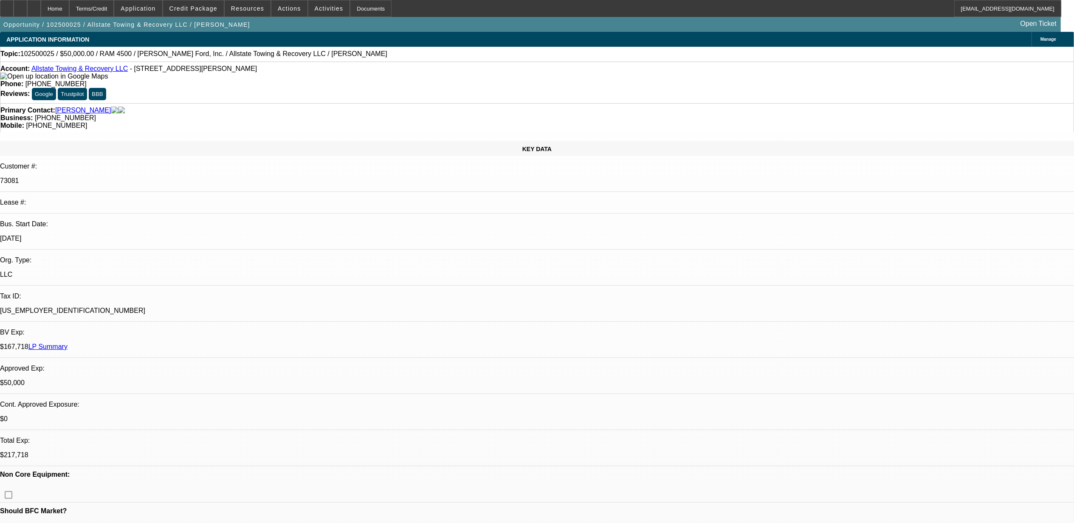
scroll to position [1438, 0]
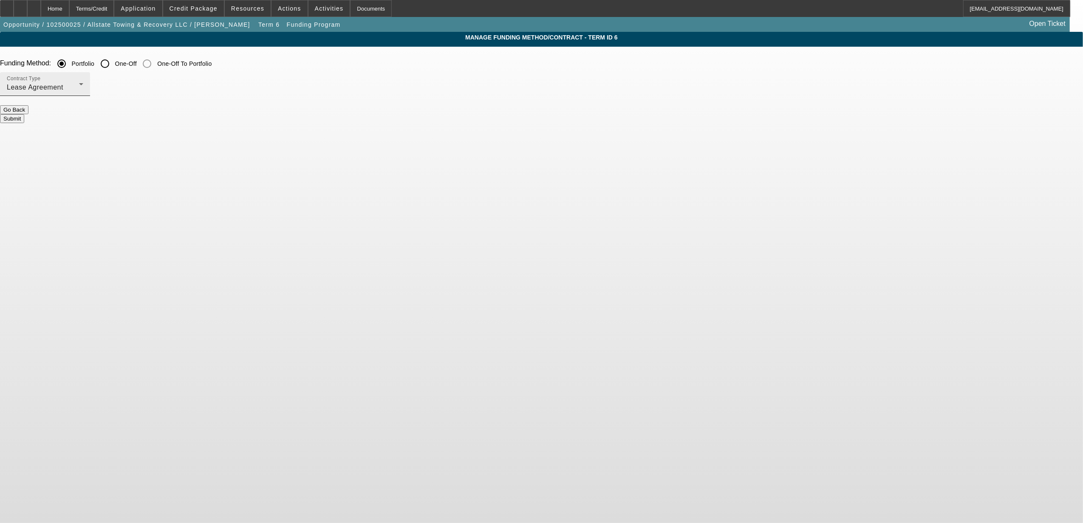
click at [63, 90] on span "Lease Agreement" at bounding box center [35, 87] width 56 height 7
click at [323, 125] on span "Equipment Finance Agreement" at bounding box center [356, 131] width 98 height 20
click at [24, 116] on button "Submit" at bounding box center [12, 118] width 24 height 9
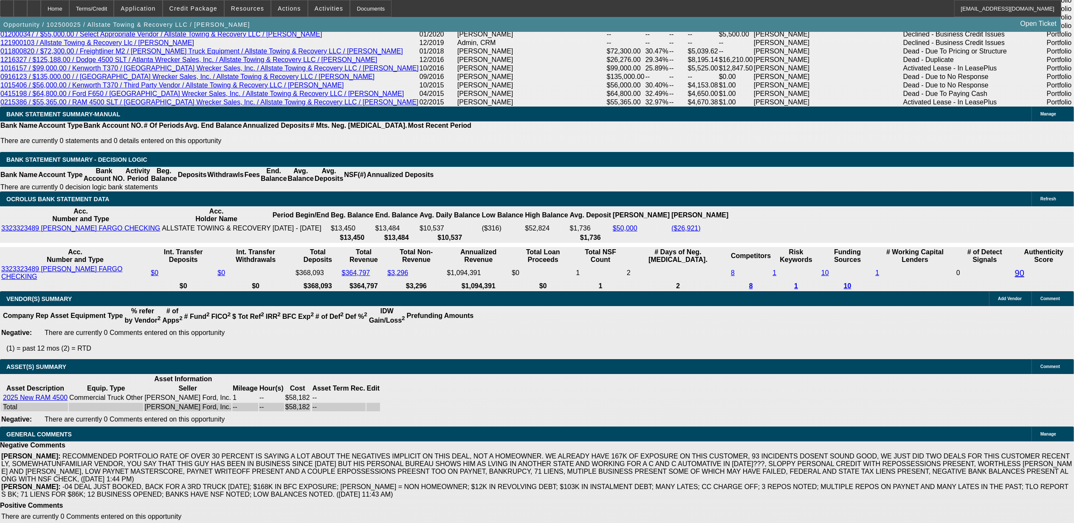
select select "0"
select select "2"
select select "0"
select select "6"
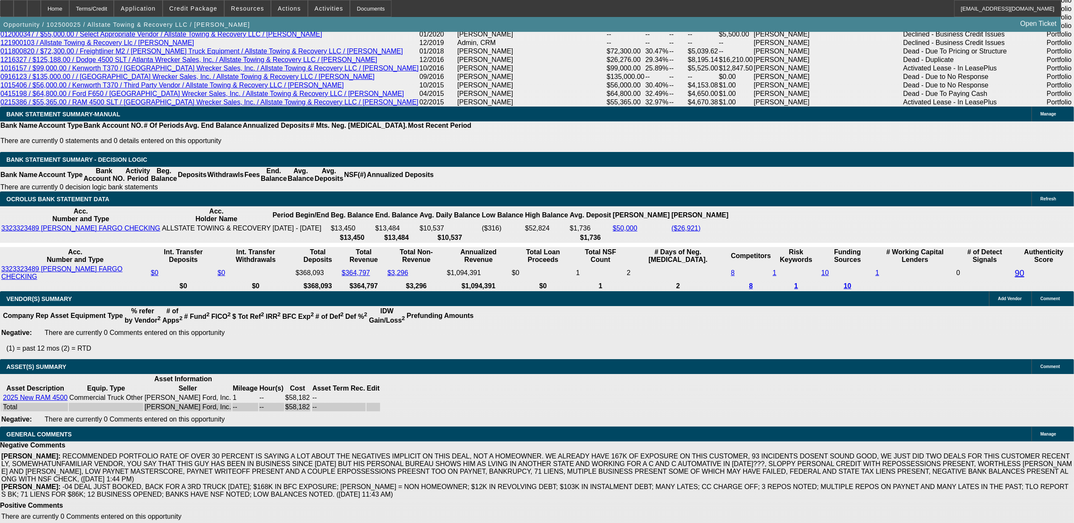
select select "0"
select select "2"
select select "0.1"
select select "4"
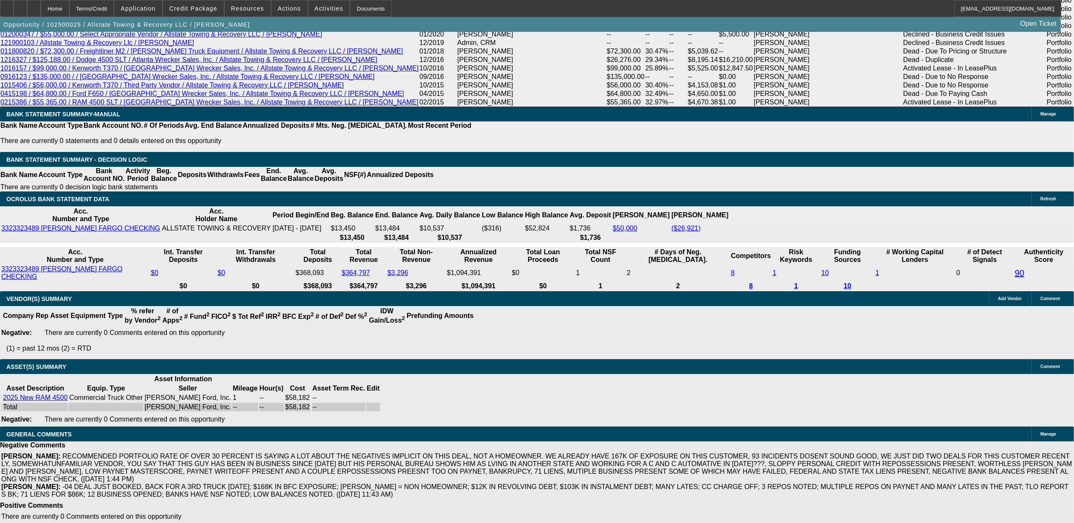
select select "0"
select select "2"
select select "0.1"
select select "4"
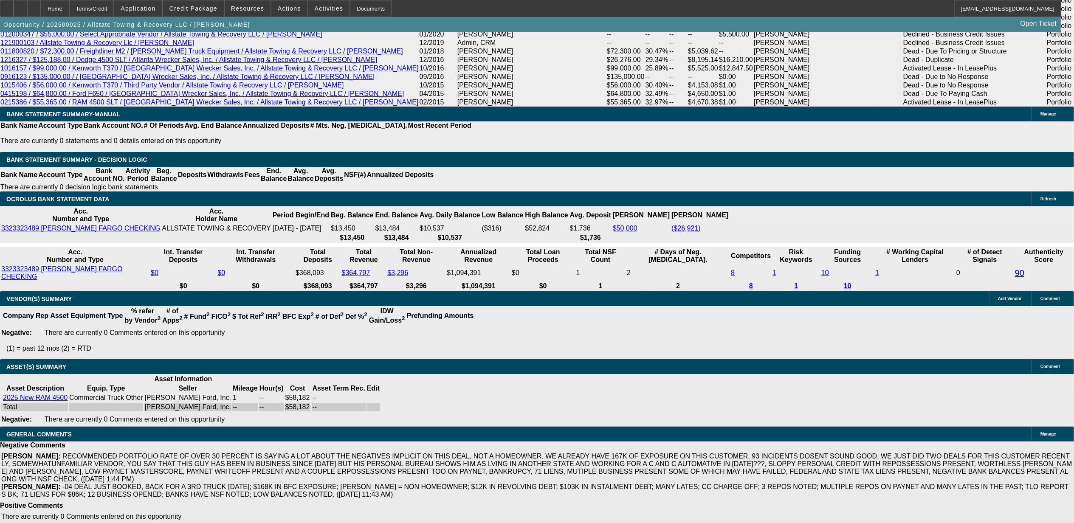
select select "0"
select select "2"
select select "0.1"
select select "4"
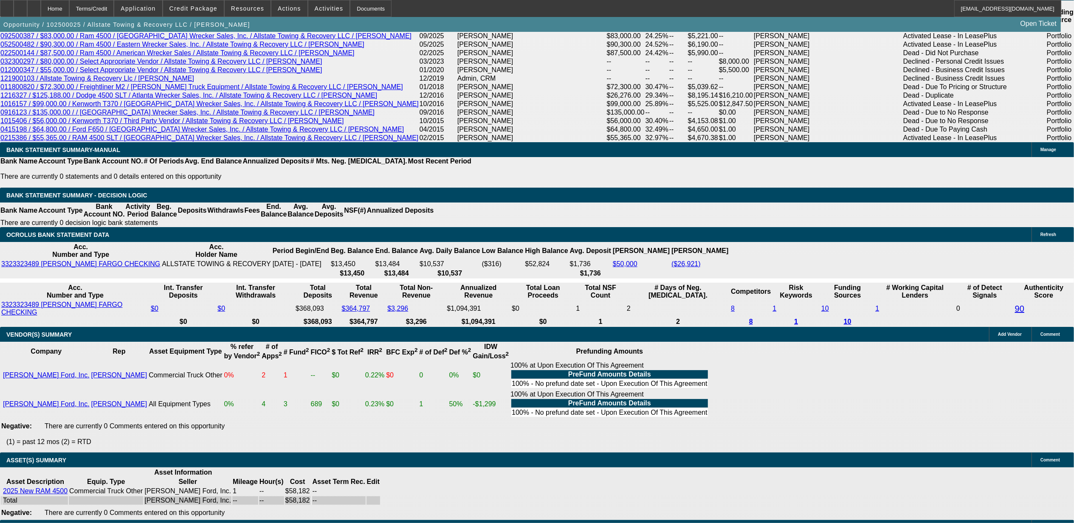
scroll to position [1502, 0]
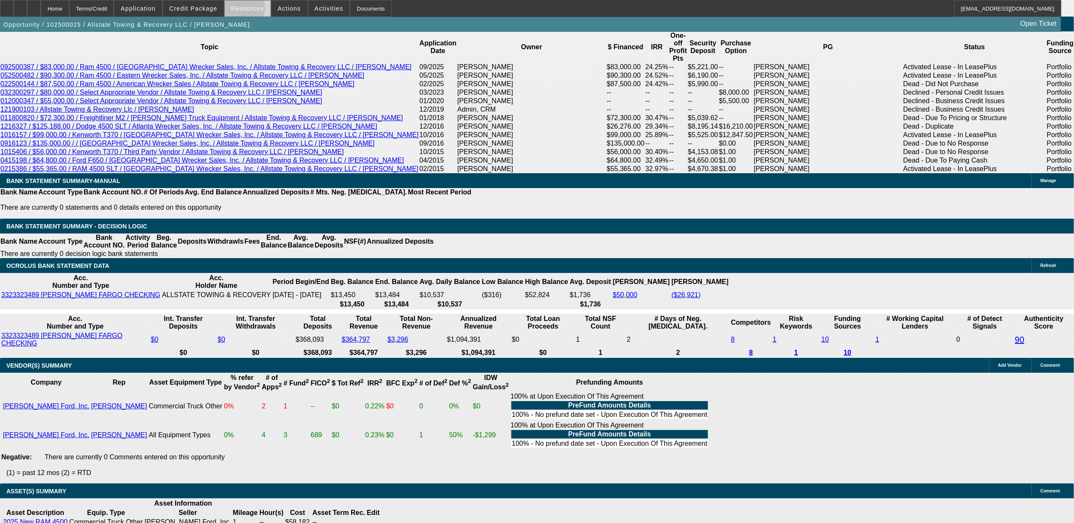
click at [246, 10] on span "Resources" at bounding box center [247, 8] width 33 height 7
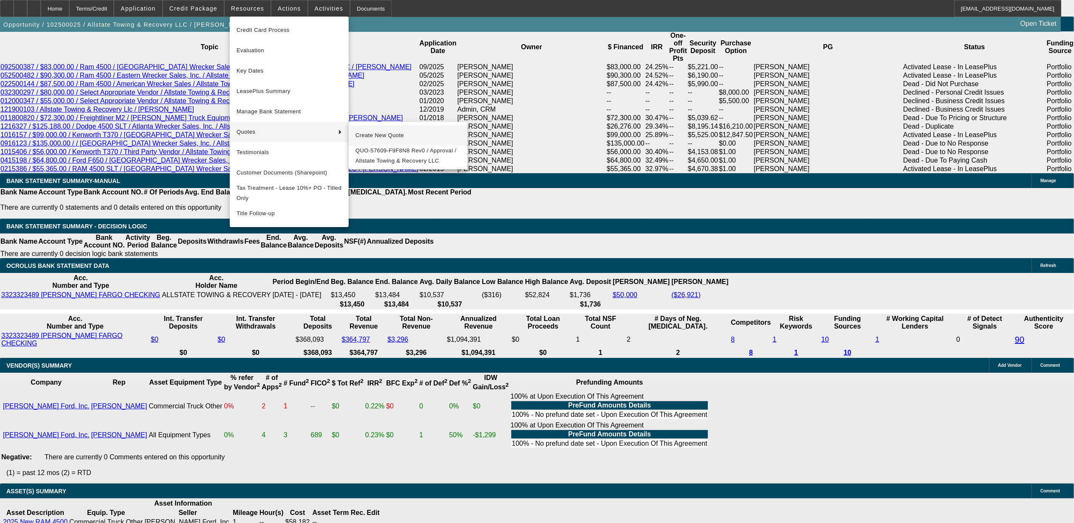
click at [371, 137] on span "Create New Quote" at bounding box center [407, 135] width 105 height 10
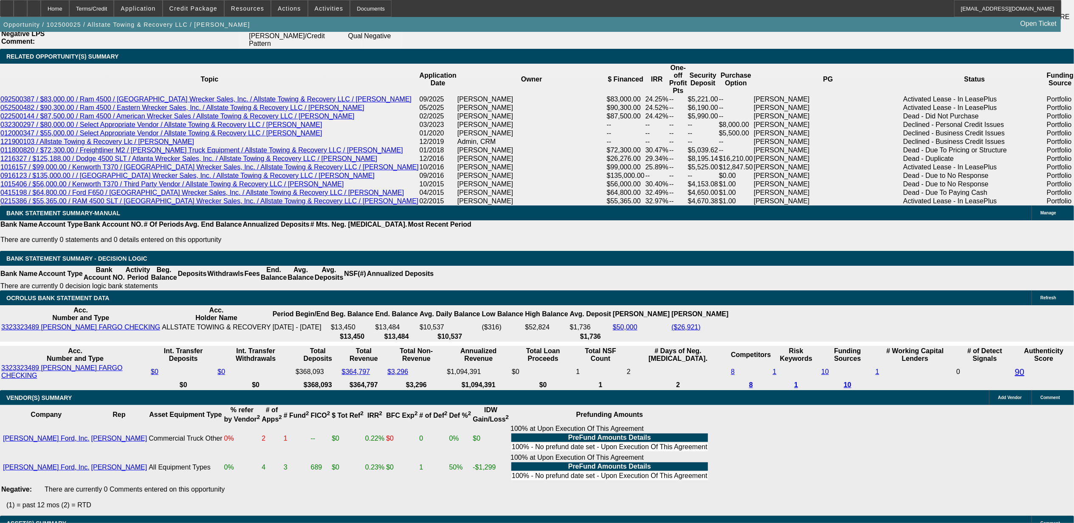
scroll to position [1472, 0]
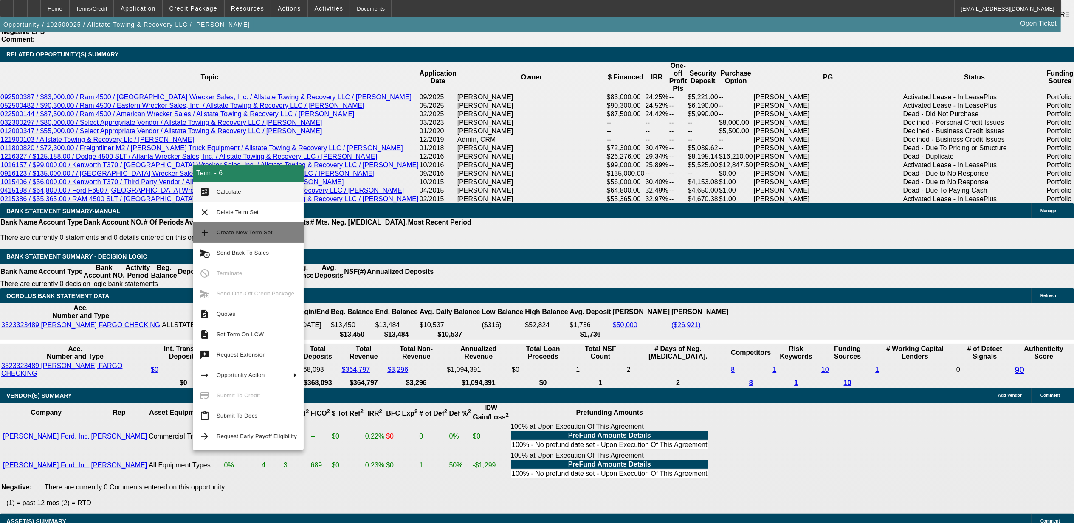
click at [244, 231] on span "Create New Term Set" at bounding box center [245, 232] width 56 height 6
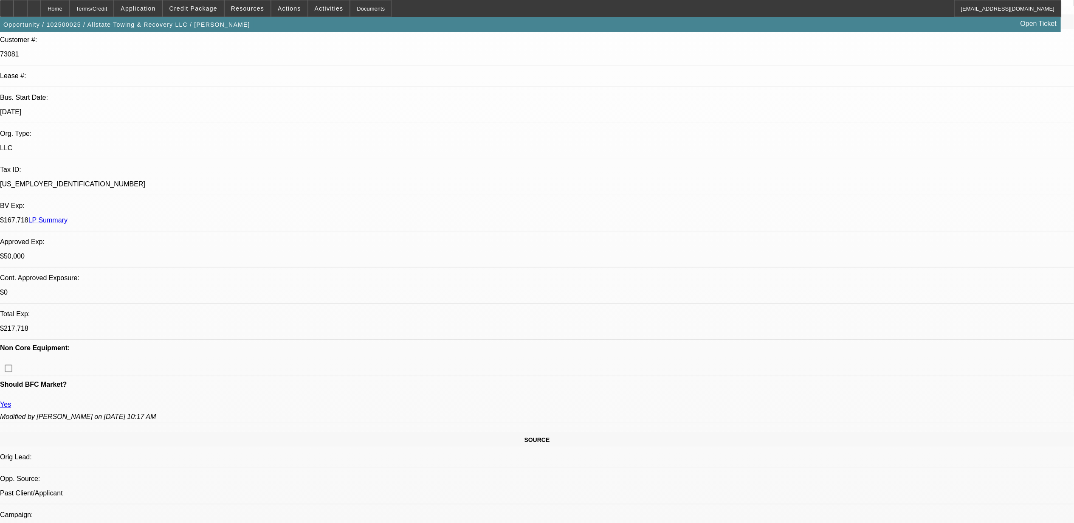
select select "0"
select select "2"
select select "0"
select select "2"
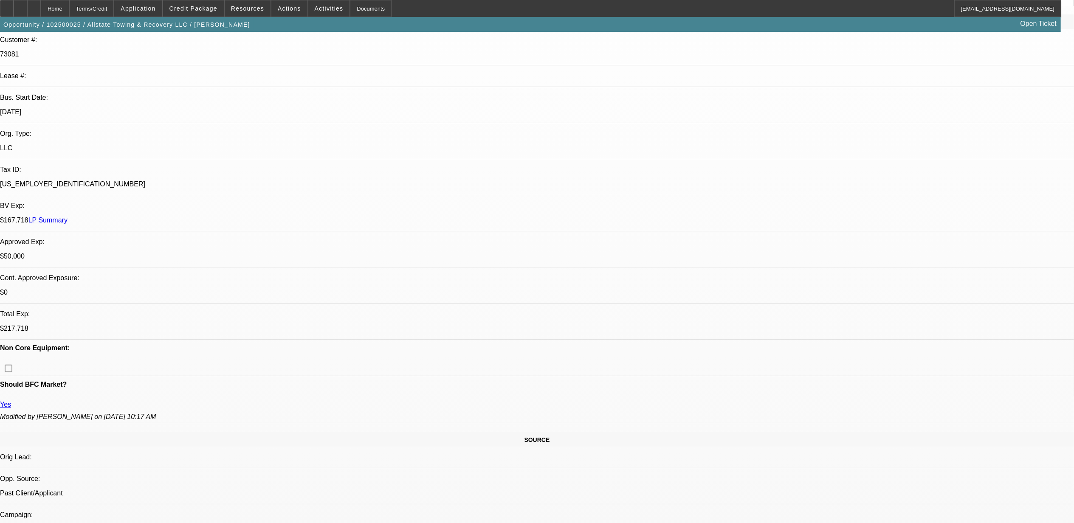
select select "0"
select select "2"
select select "0.1"
select select "0"
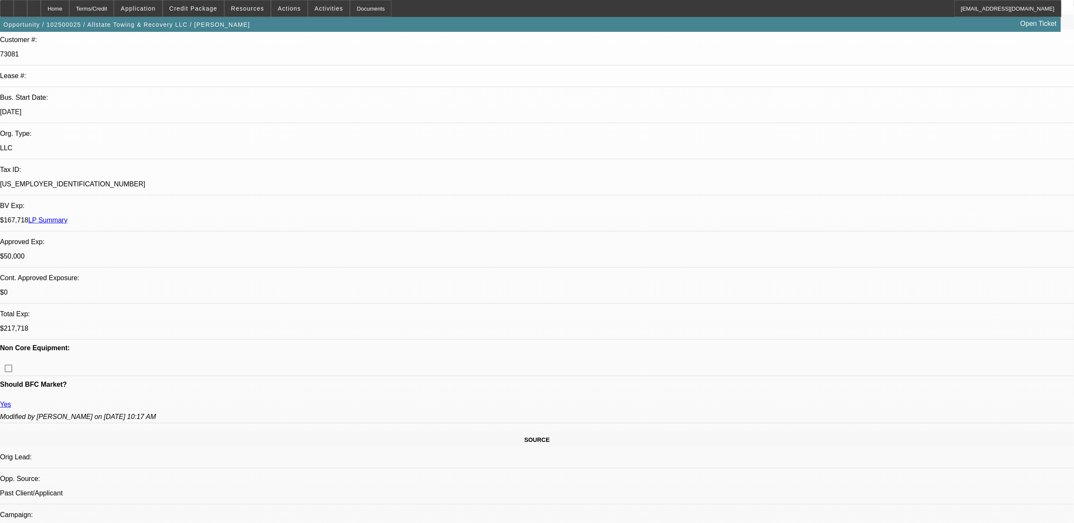
select select "2"
select select "0.1"
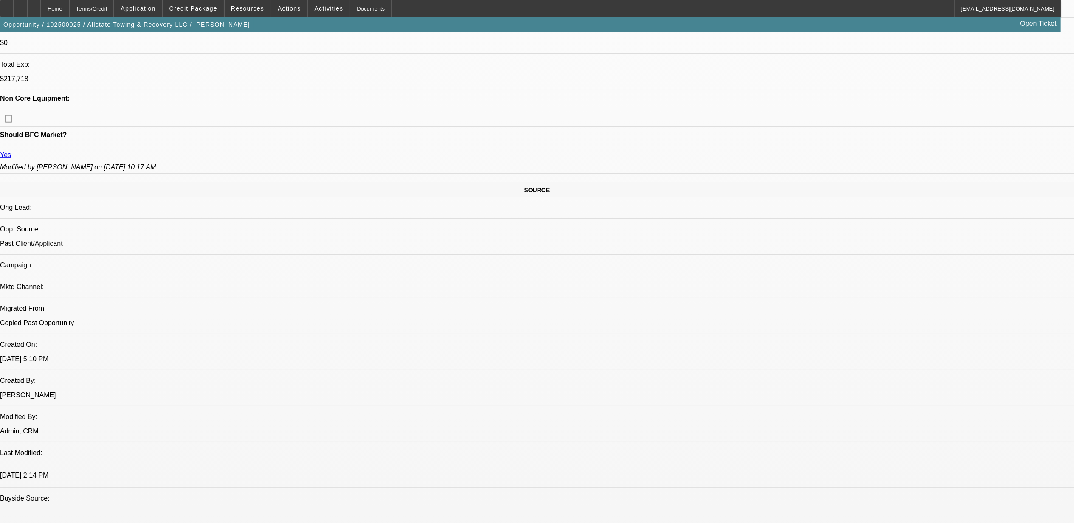
select select "1"
select select "2"
select select "6"
select select "1"
select select "2"
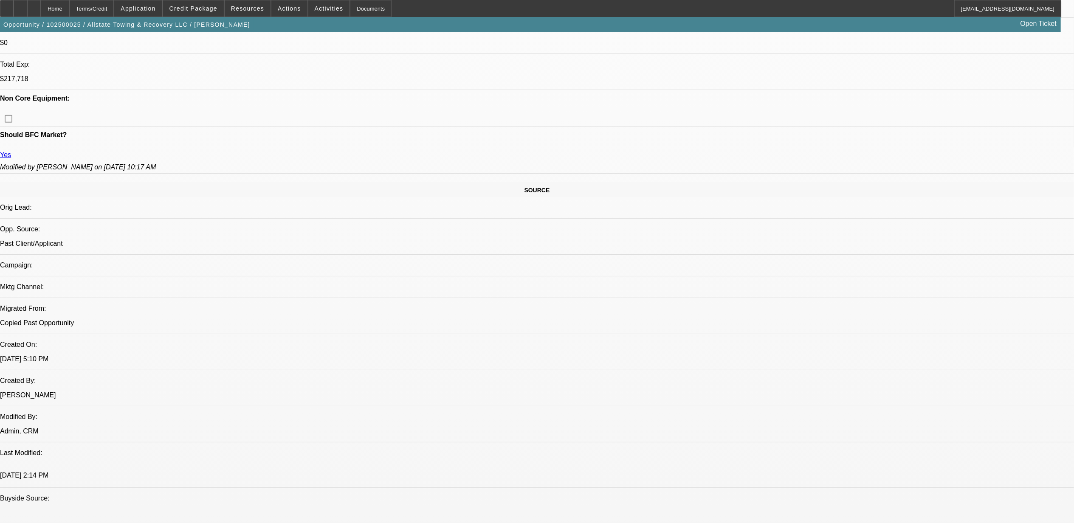
select select "6"
select select "1"
select select "2"
select select "4"
select select "1"
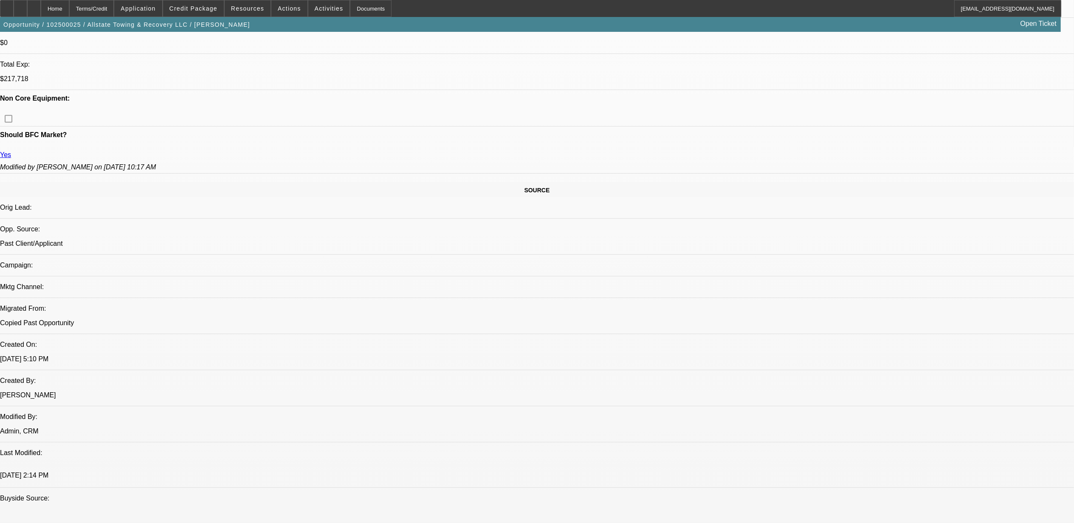
select select "2"
select select "4"
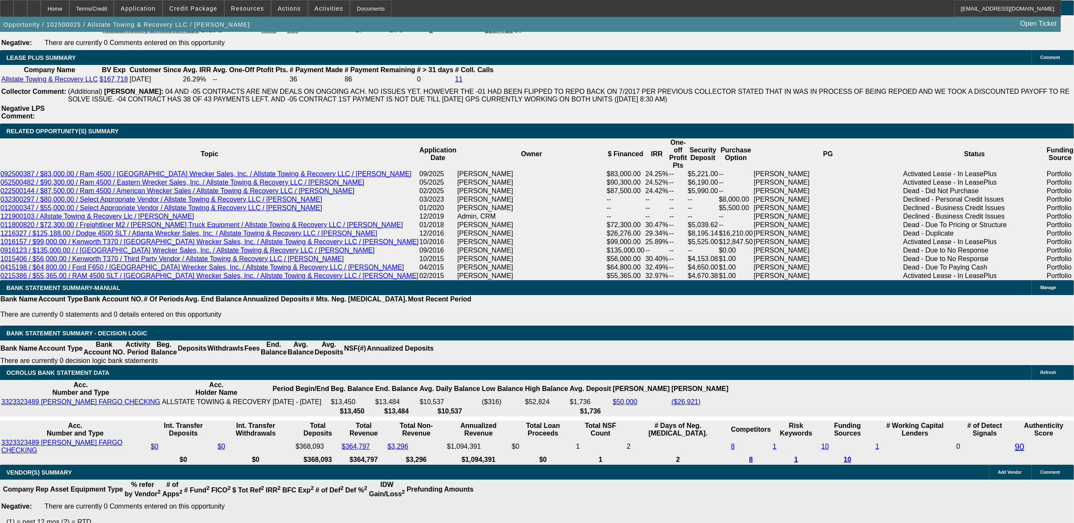
scroll to position [1415, 0]
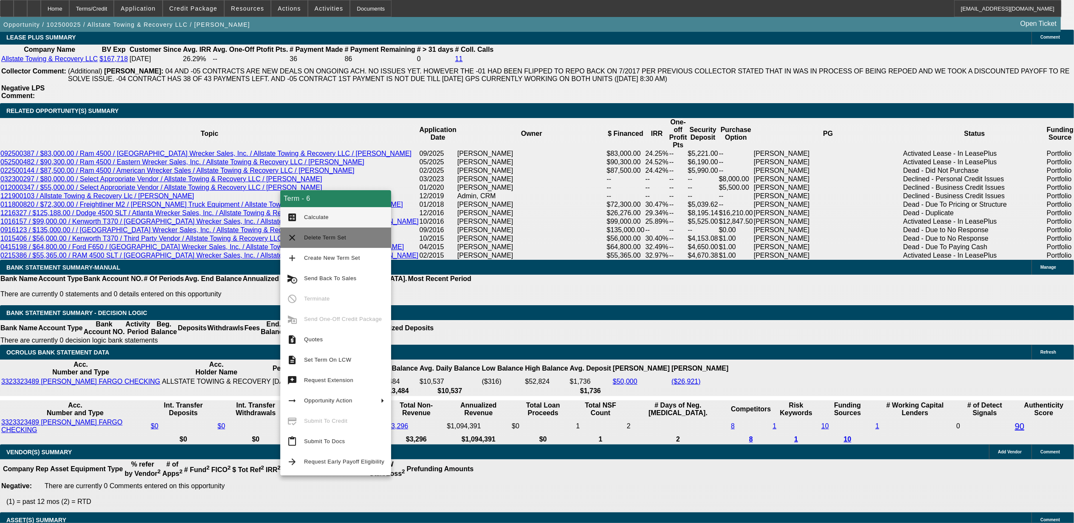
click at [313, 238] on span "Delete Term Set" at bounding box center [325, 237] width 42 height 6
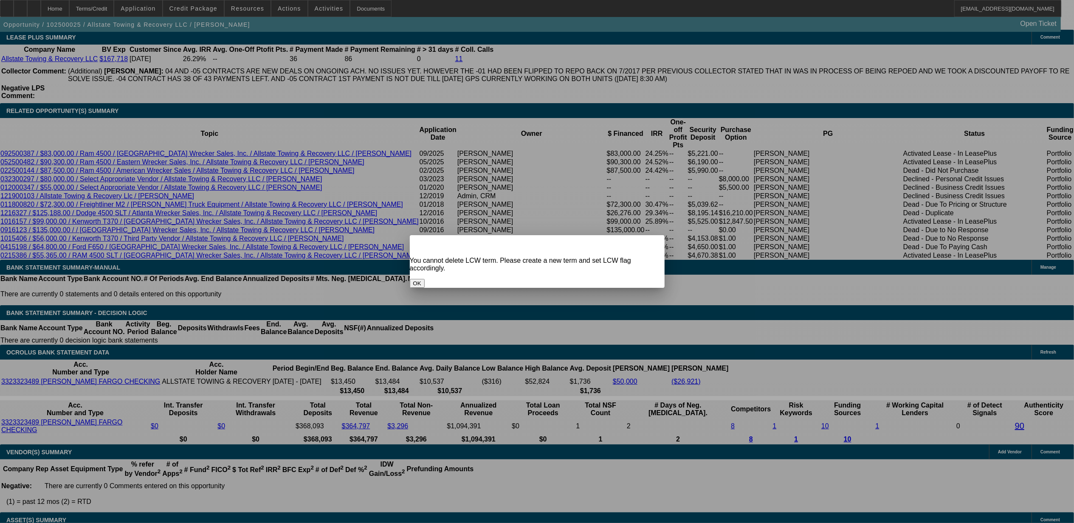
scroll to position [0, 0]
click at [425, 279] on button "OK" at bounding box center [417, 283] width 15 height 9
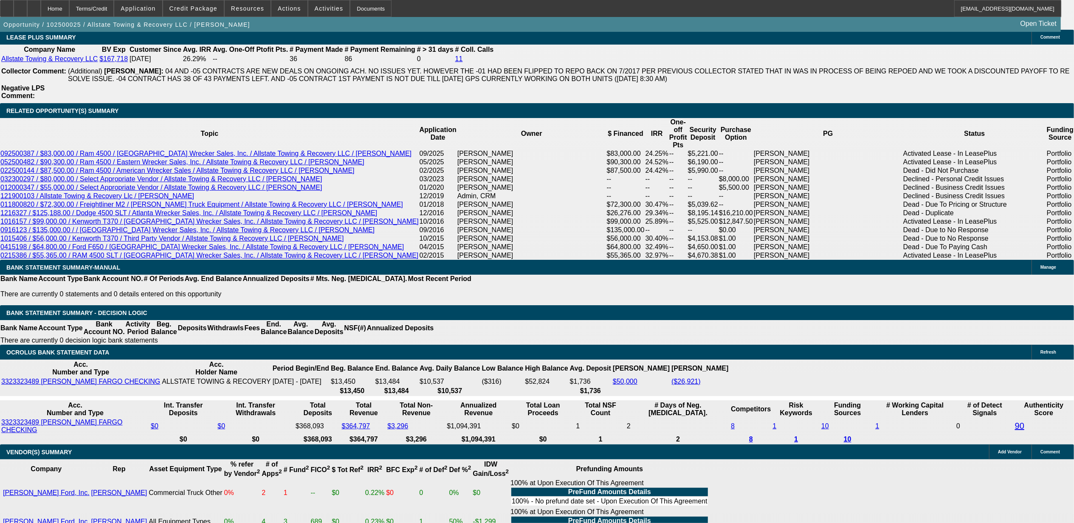
scroll to position [1415, 0]
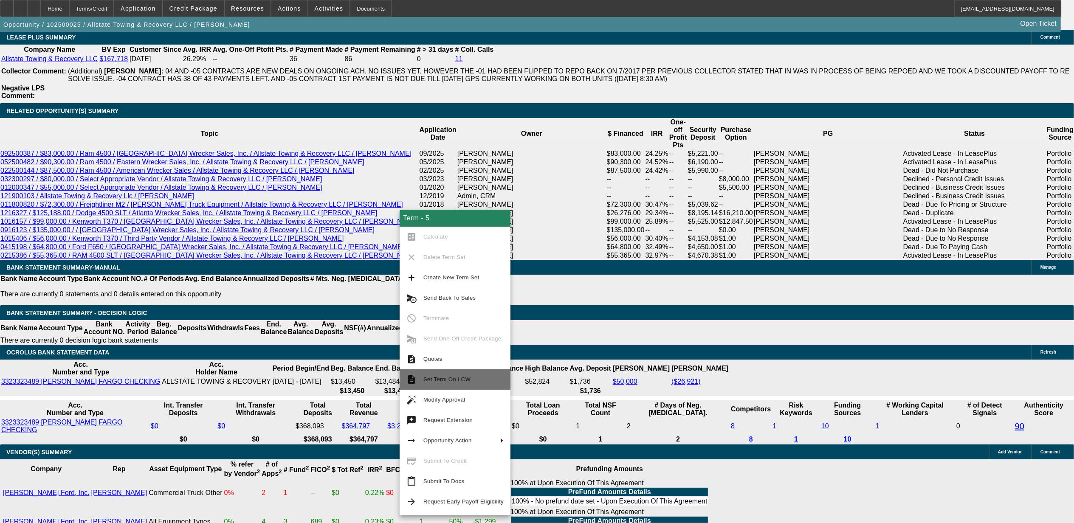
click at [456, 371] on button "description Set Term On LCW" at bounding box center [455, 379] width 111 height 20
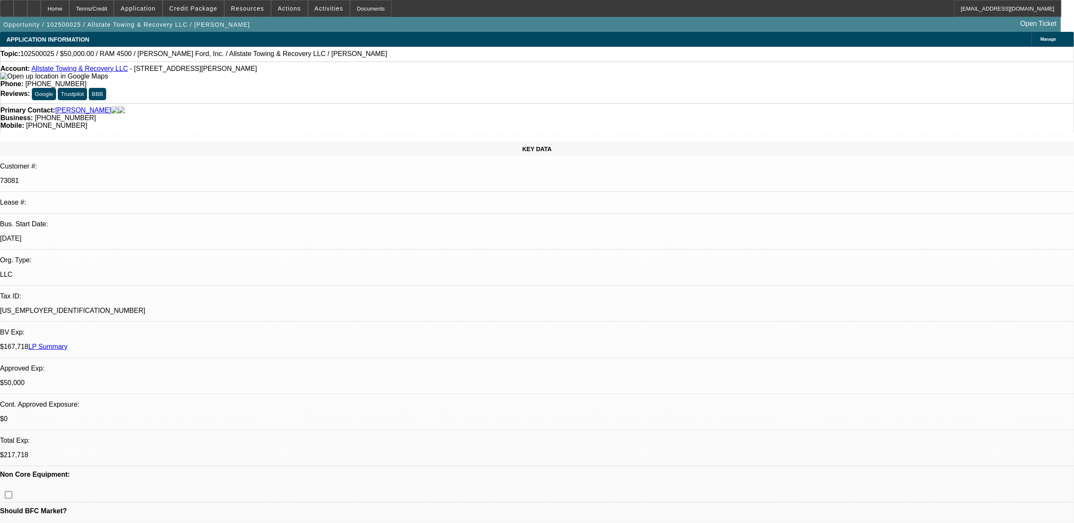
select select "0"
select select "2"
select select "0"
select select "2"
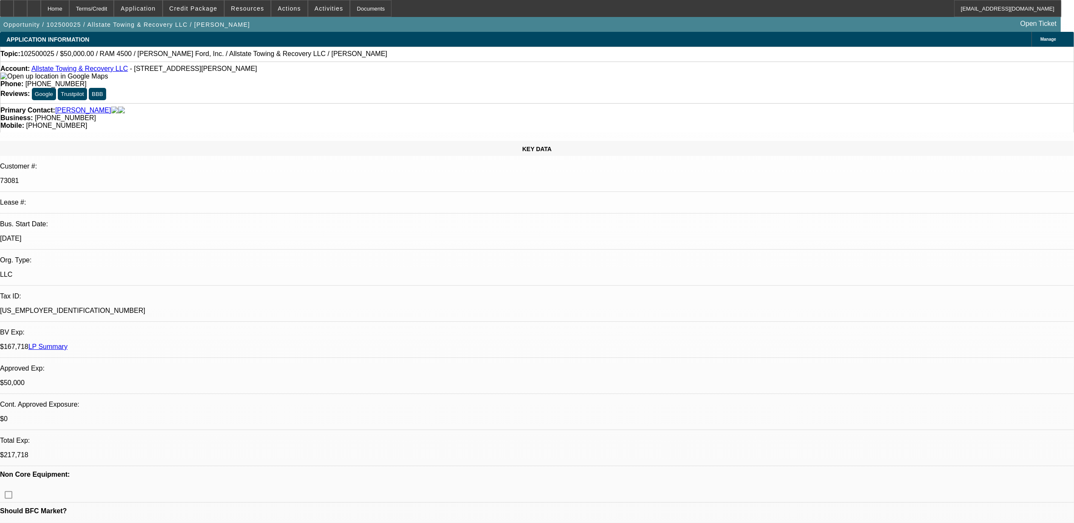
select select "0"
select select "2"
select select "0.1"
select select "0"
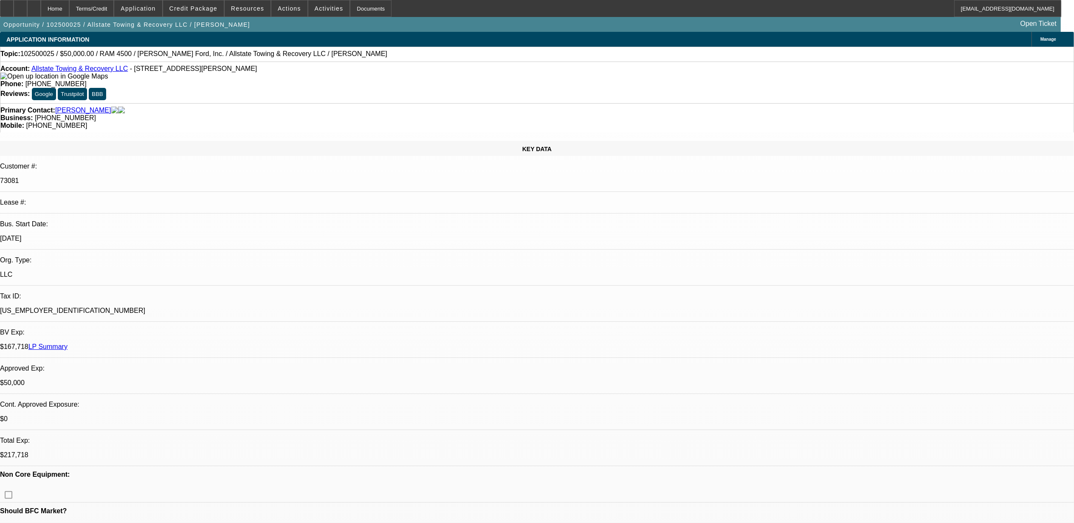
select select "2"
select select "0.1"
select select "1"
select select "2"
select select "6"
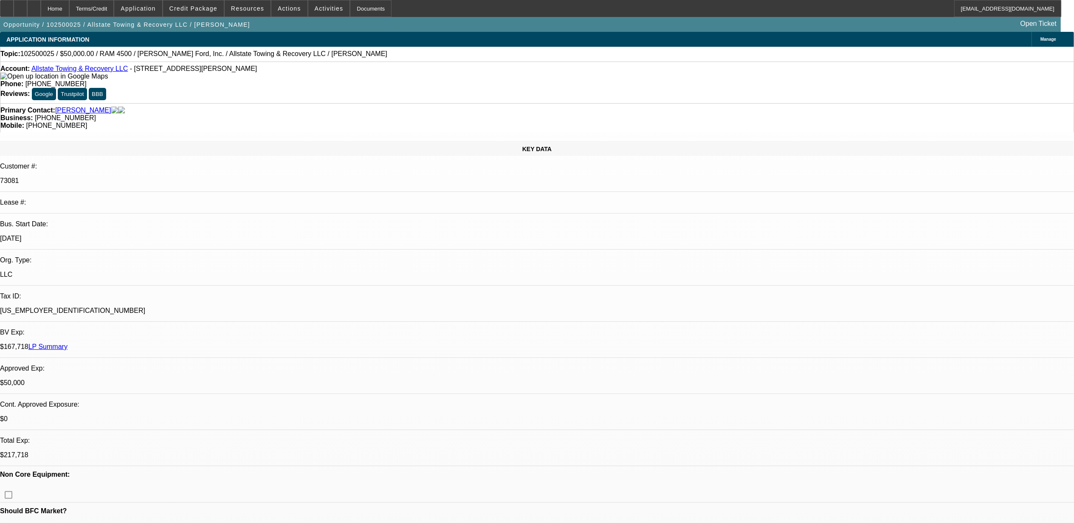
select select "1"
select select "2"
select select "6"
select select "1"
select select "2"
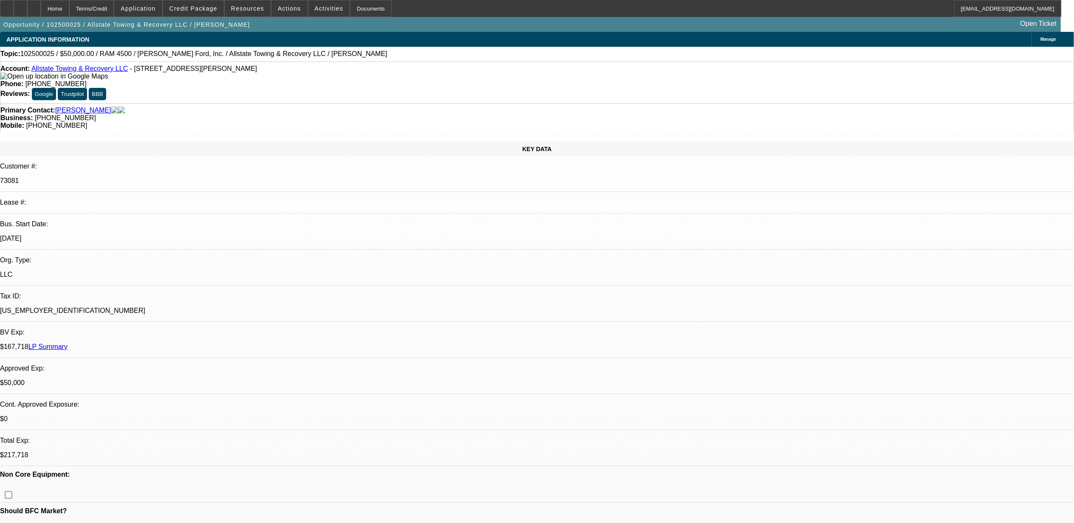
select select "4"
select select "1"
select select "2"
select select "4"
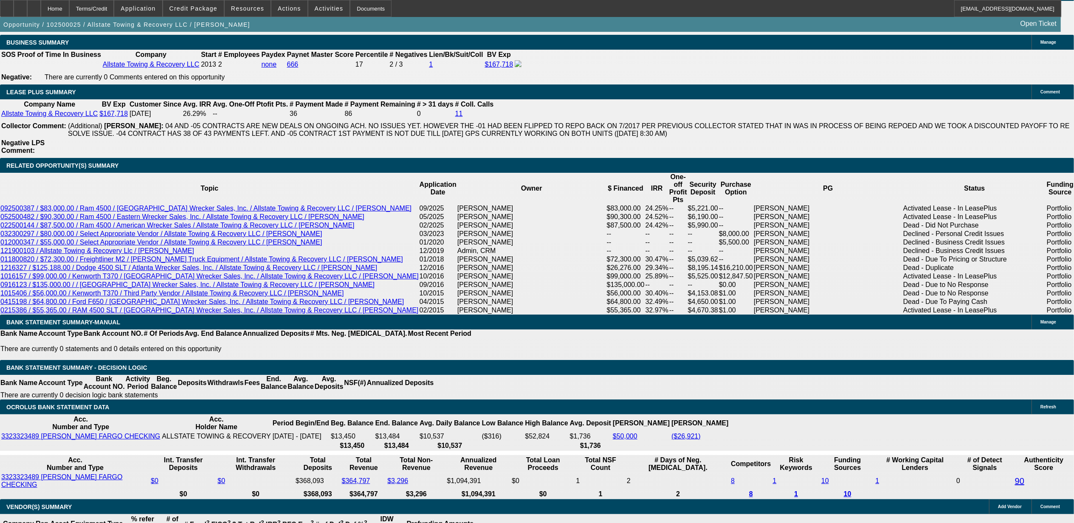
scroll to position [1472, 0]
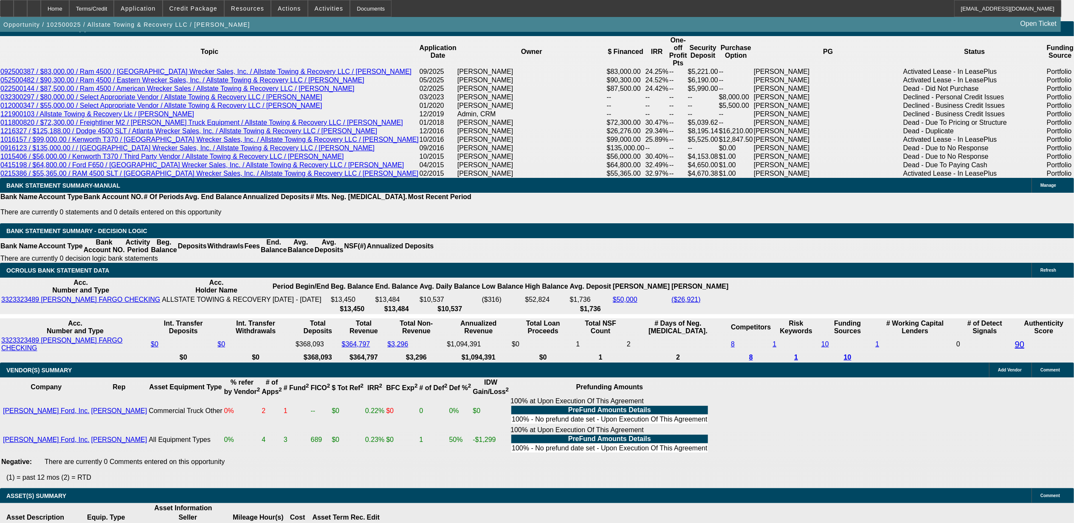
type input "3"
type input "$3,181.94"
type input "UNKNOWN"
type input "$2,481.14"
type input "$4,962.28"
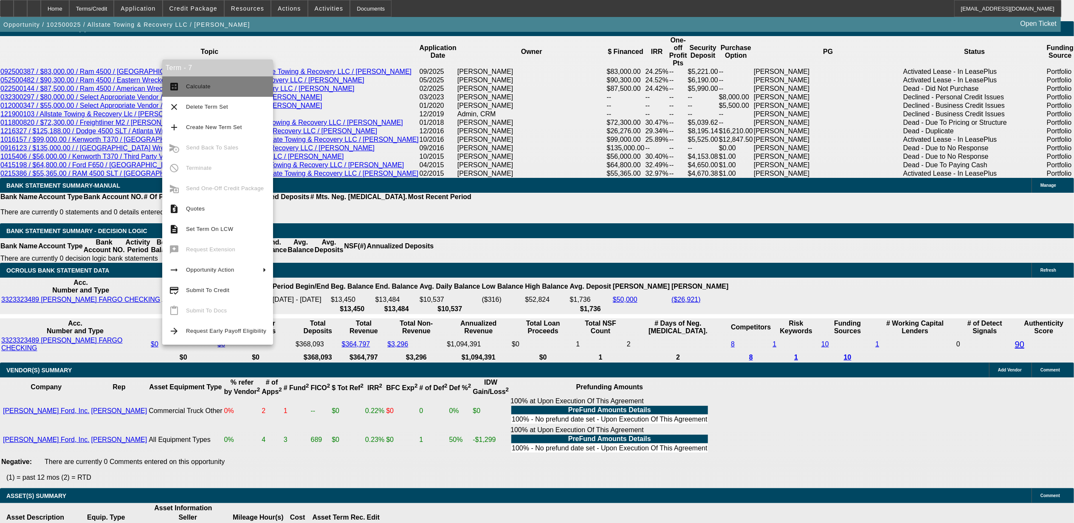
click at [194, 87] on span "Calculate" at bounding box center [198, 86] width 25 height 6
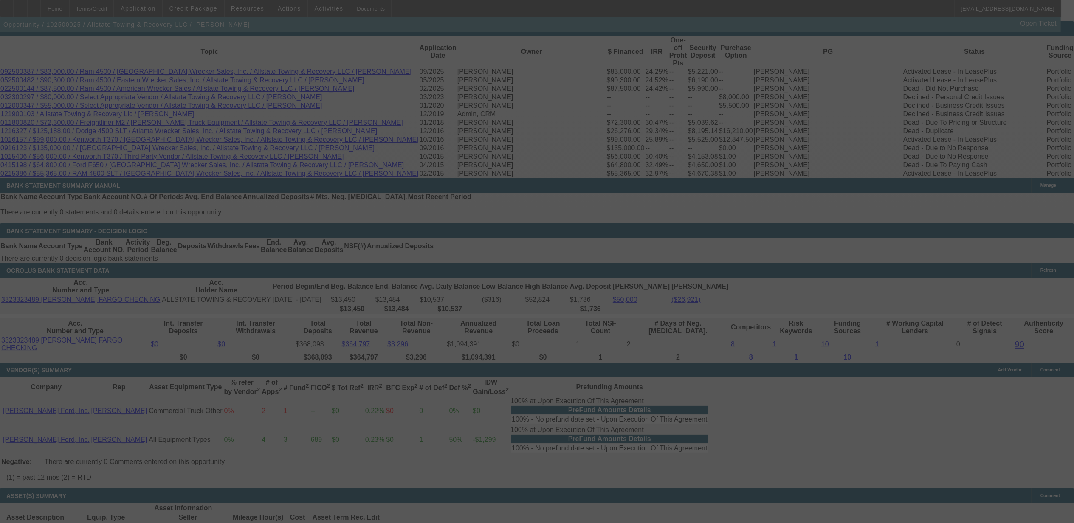
select select "0"
select select "2"
select select "0"
select select "6"
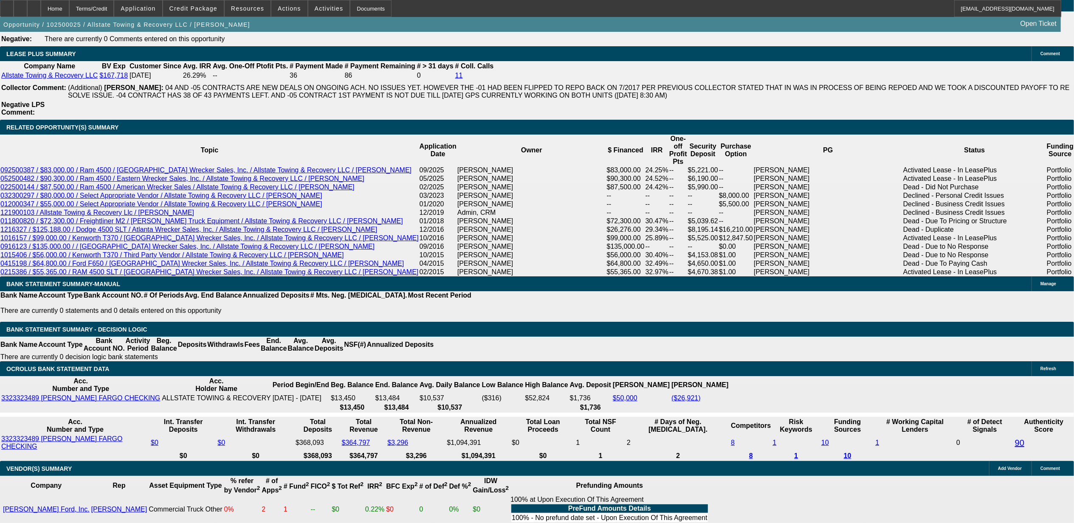
scroll to position [1441, 0]
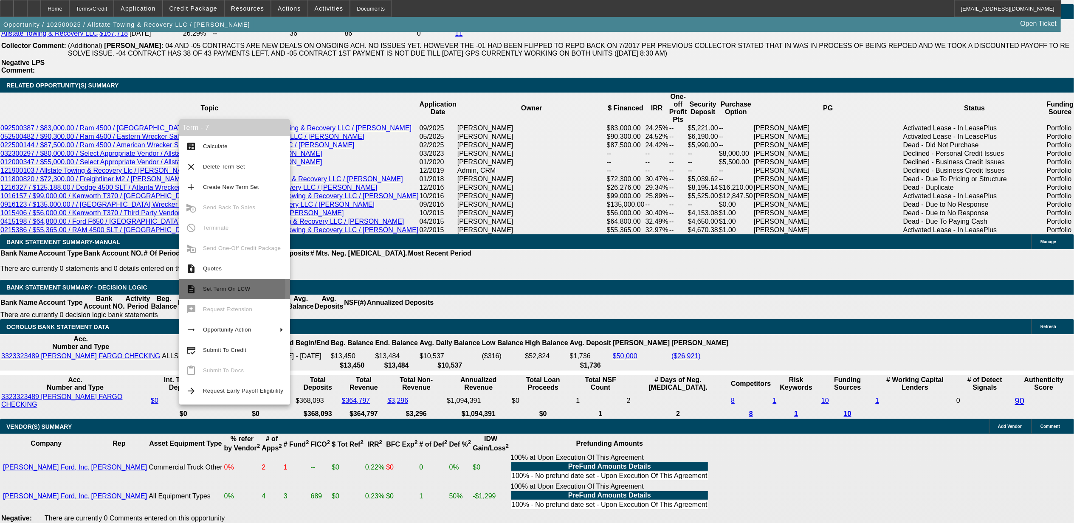
click at [191, 288] on mat-icon "description" at bounding box center [191, 289] width 10 height 10
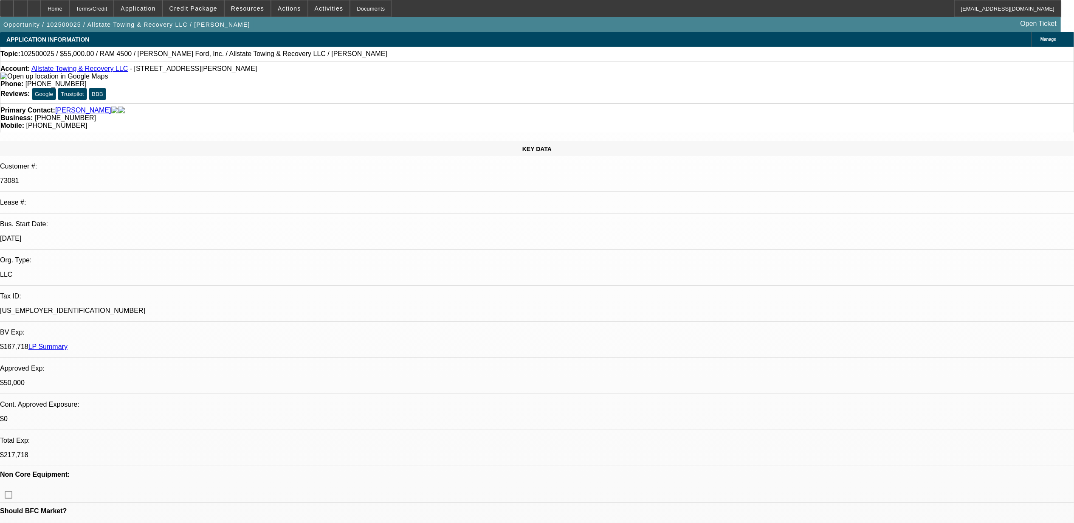
select select "0"
select select "2"
select select "0"
select select "2"
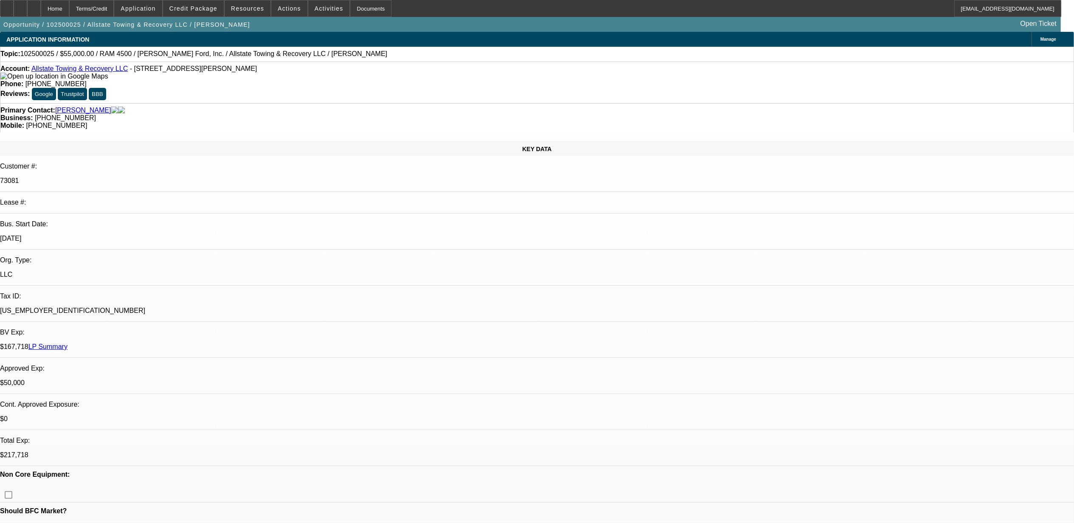
select select "0"
select select "2"
select select "0.1"
select select "0"
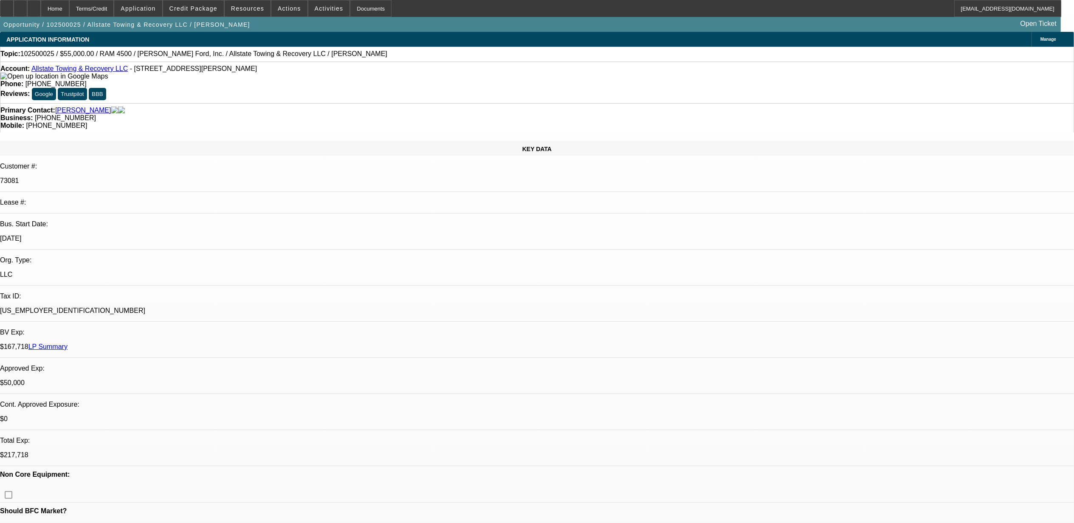
select select "2"
select select "0.1"
select select "1"
select select "2"
select select "6"
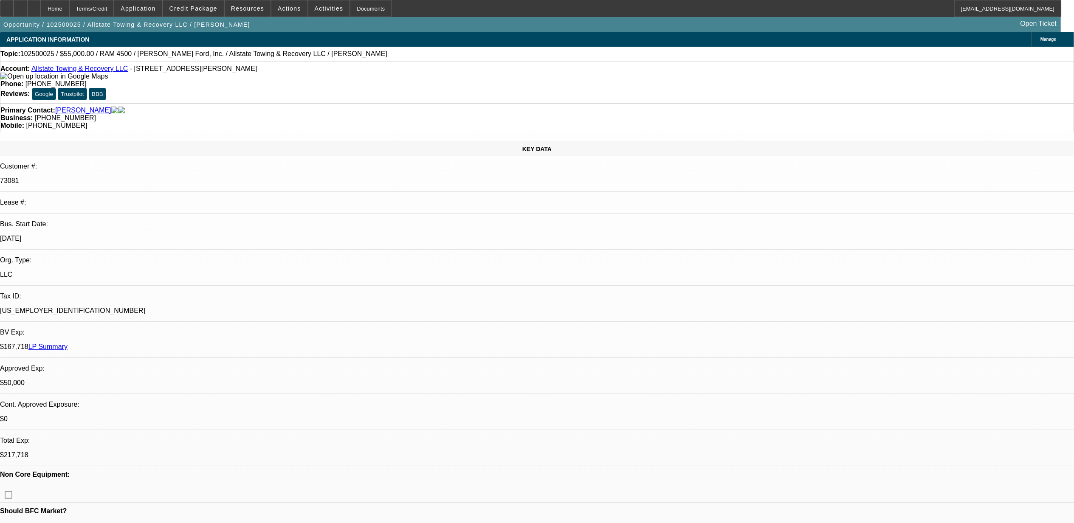
select select "1"
select select "2"
select select "6"
select select "1"
select select "2"
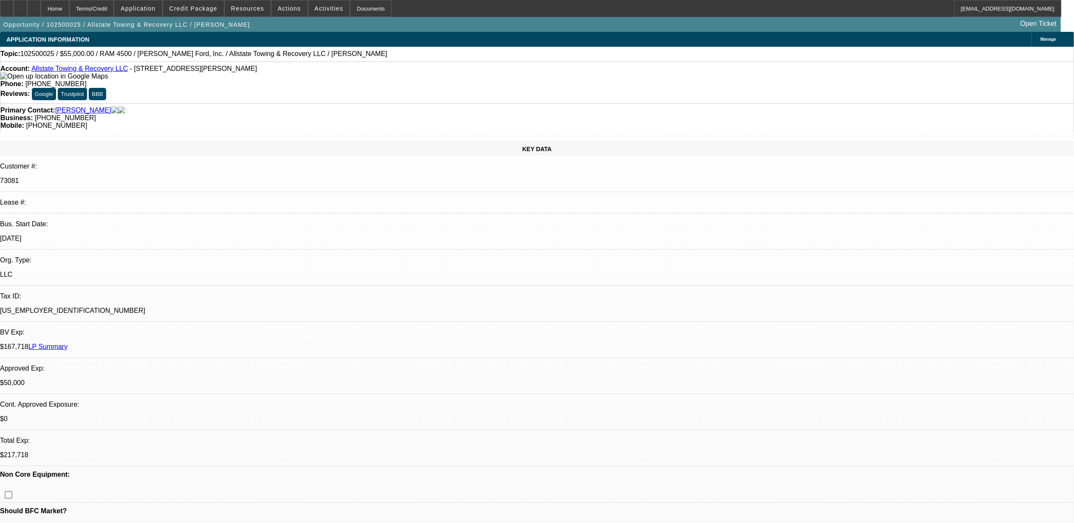
select select "4"
select select "1"
select select "2"
select select "4"
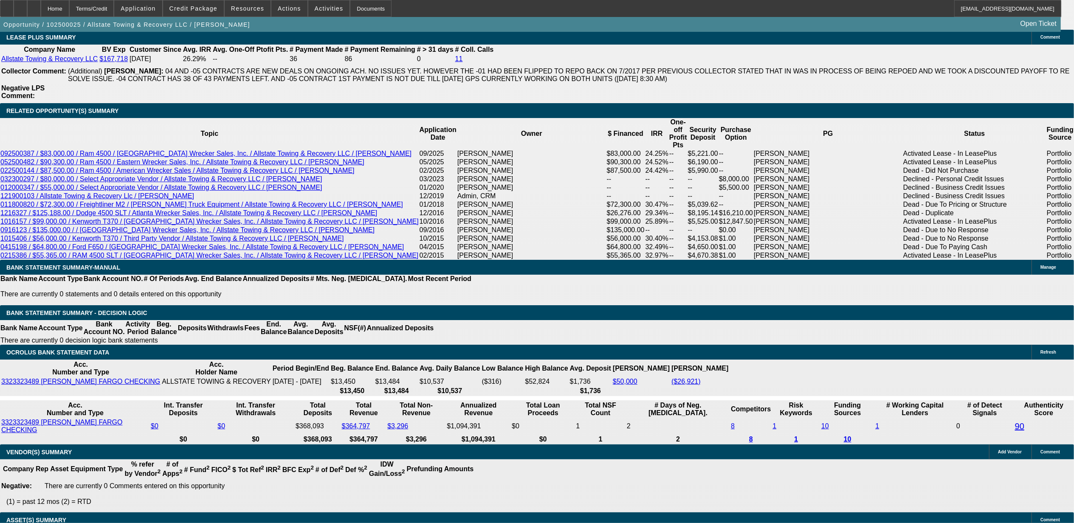
scroll to position [1441, 0]
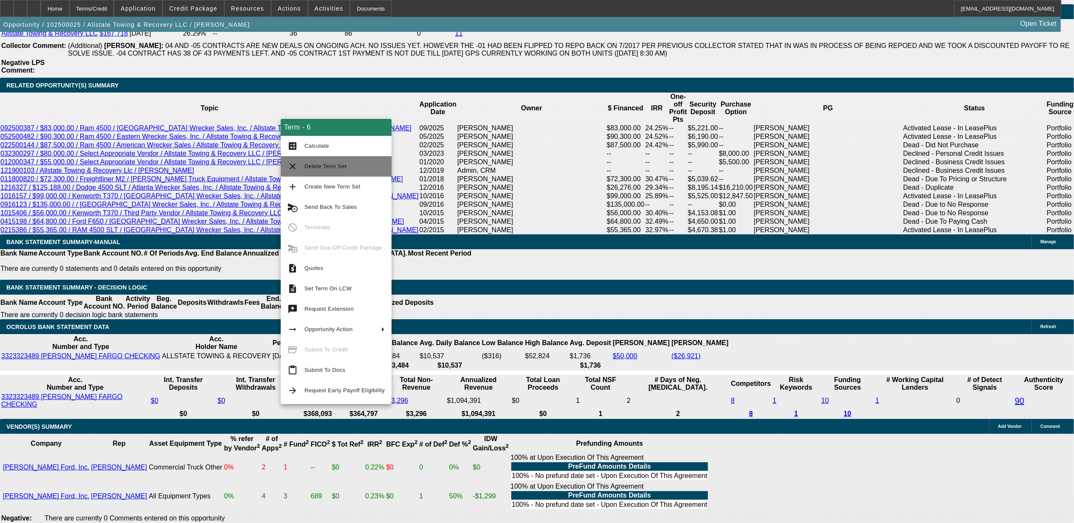
click at [321, 173] on button "clear Delete Term Set" at bounding box center [336, 166] width 111 height 20
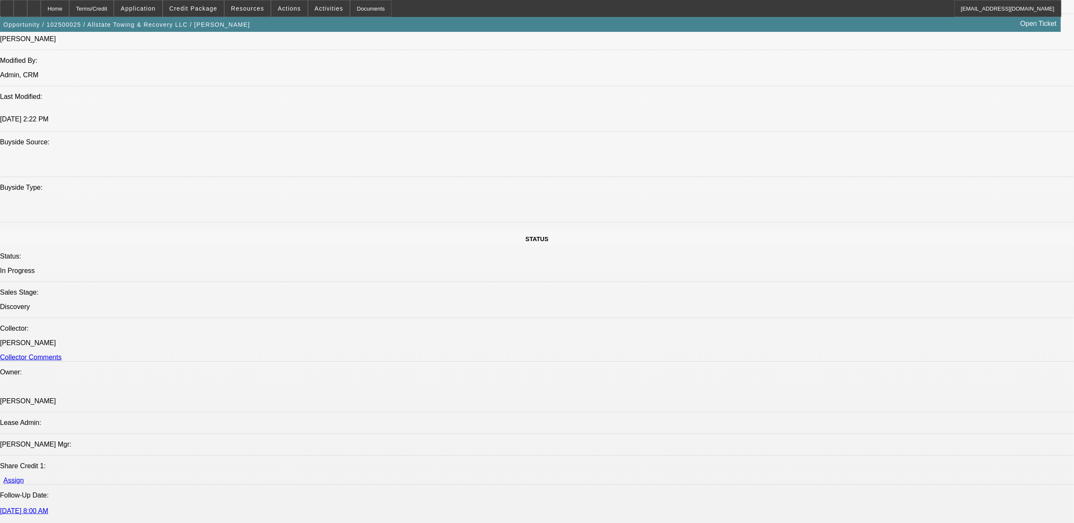
select select "0"
select select "2"
select select "0"
select select "2"
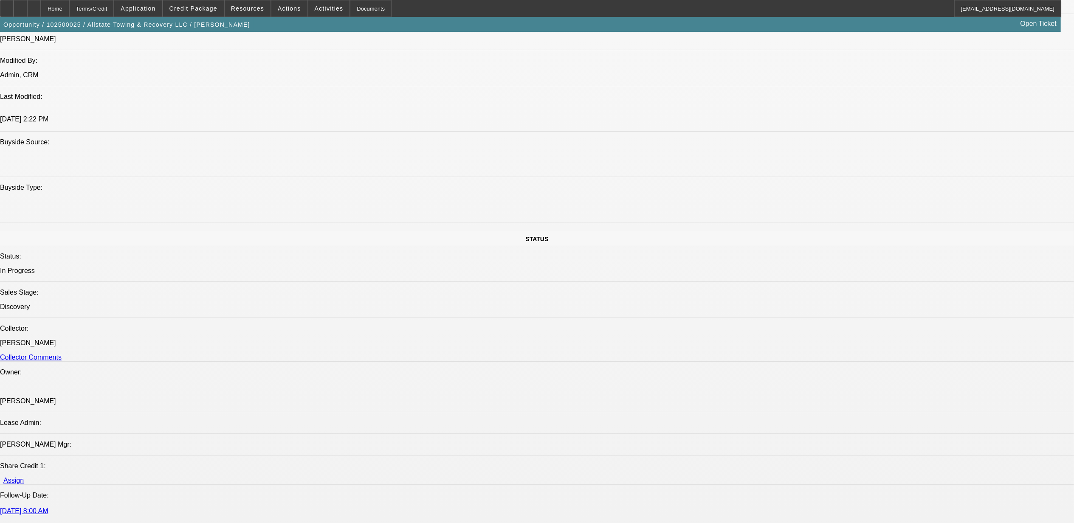
select select "0.1"
select select "0"
select select "2"
select select "0.1"
select select "0"
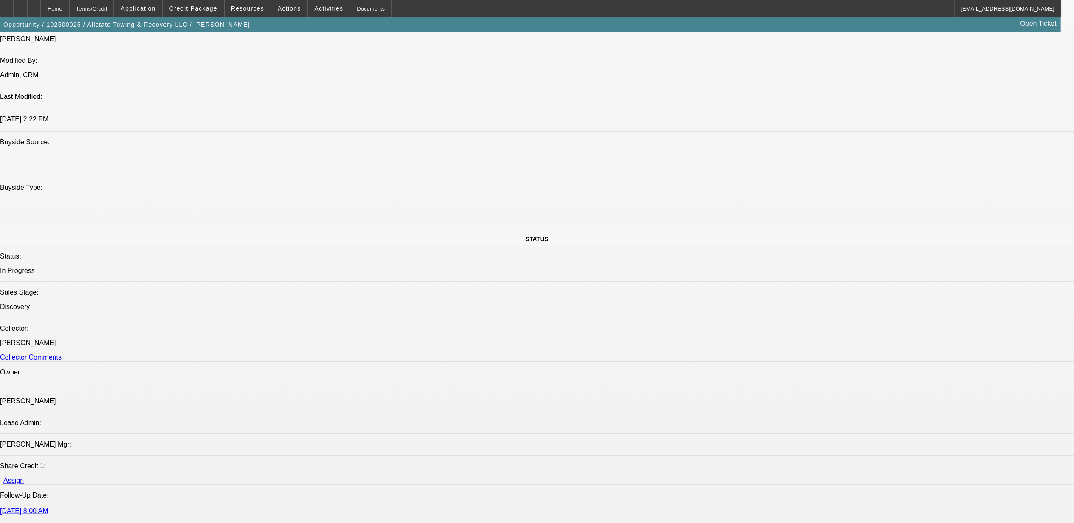
select select "2"
select select "0.1"
select select "1"
select select "2"
select select "6"
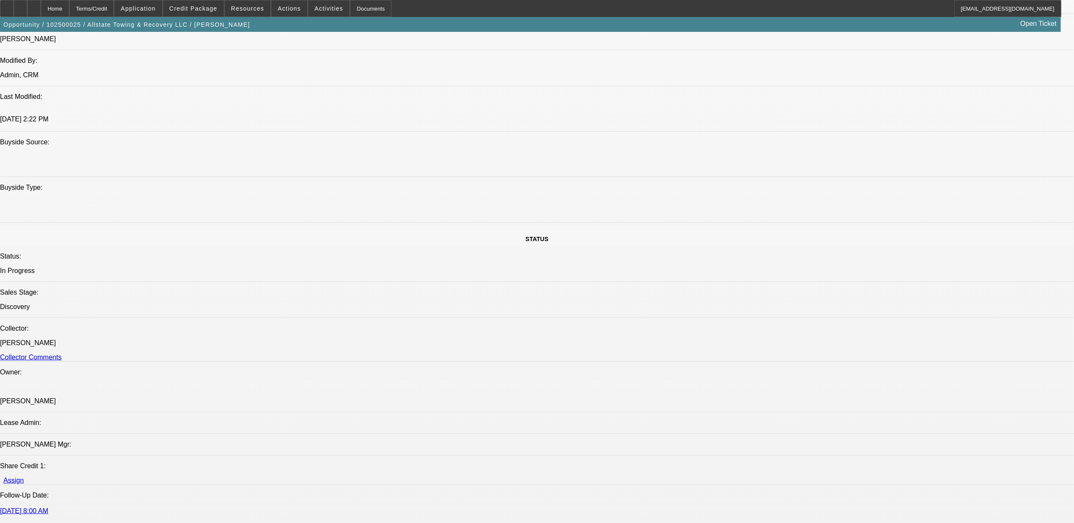
select select "1"
select select "2"
select select "4"
select select "1"
select select "2"
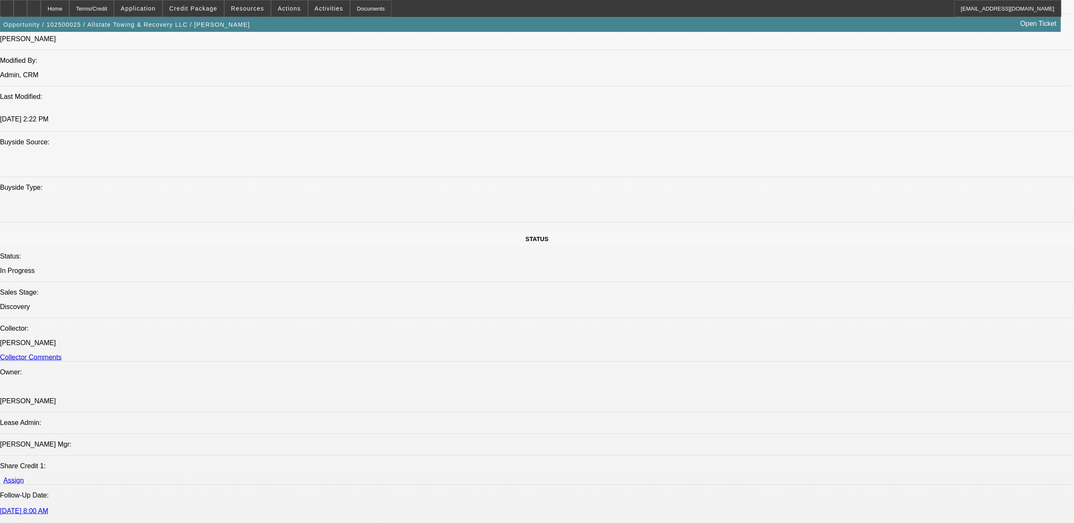
select select "4"
select select "1"
select select "2"
select select "4"
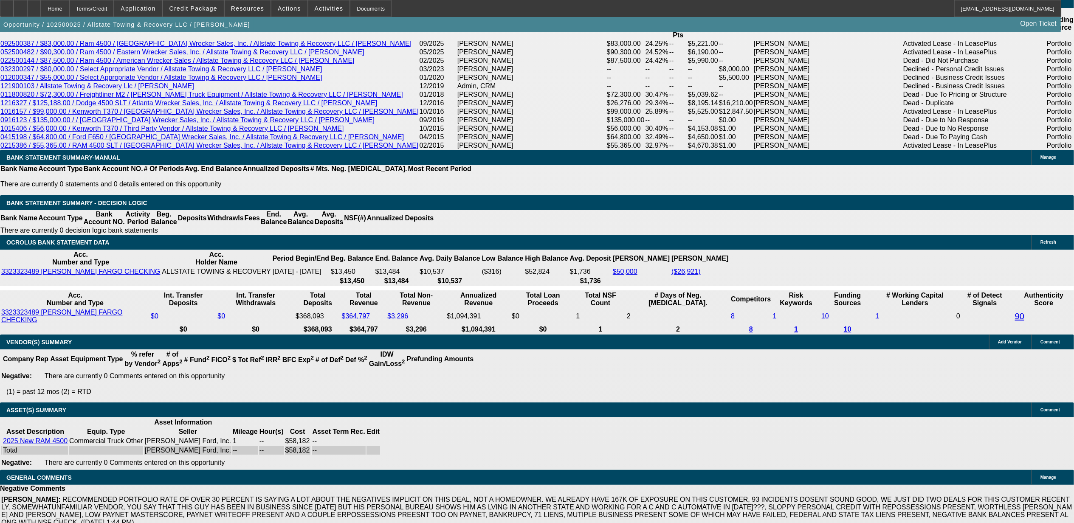
scroll to position [1469, 0]
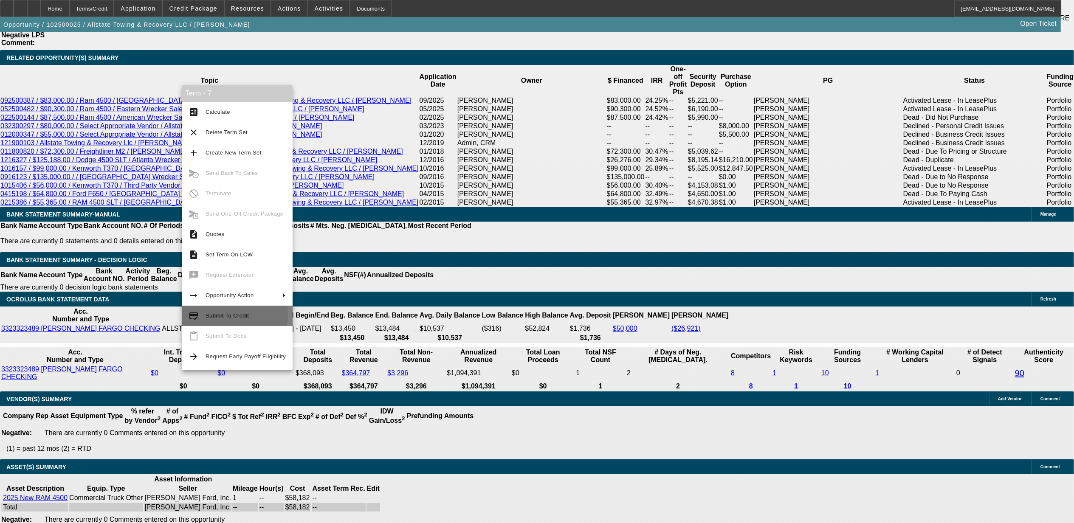
click at [211, 313] on span "Submit To Credit" at bounding box center [227, 316] width 43 height 6
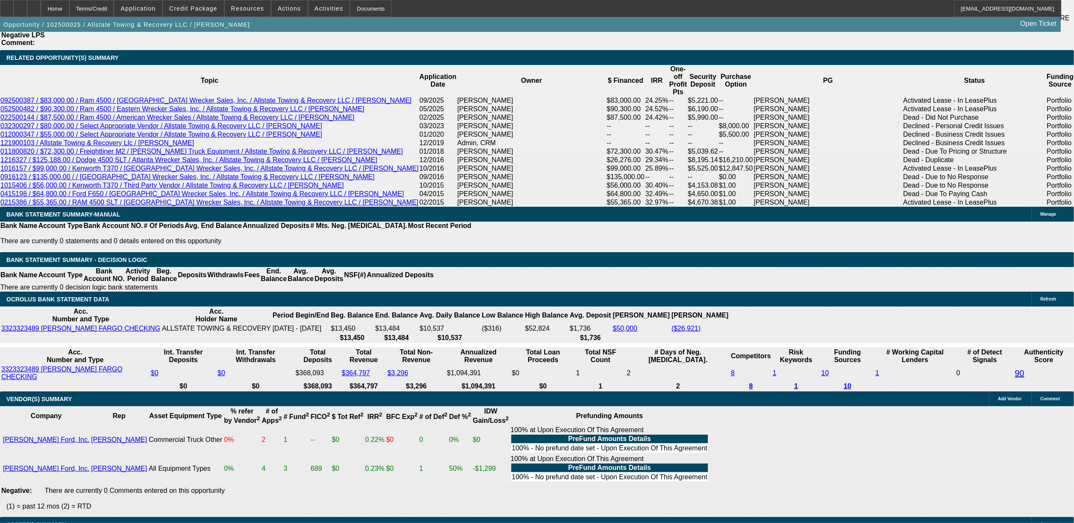
scroll to position [1494, 0]
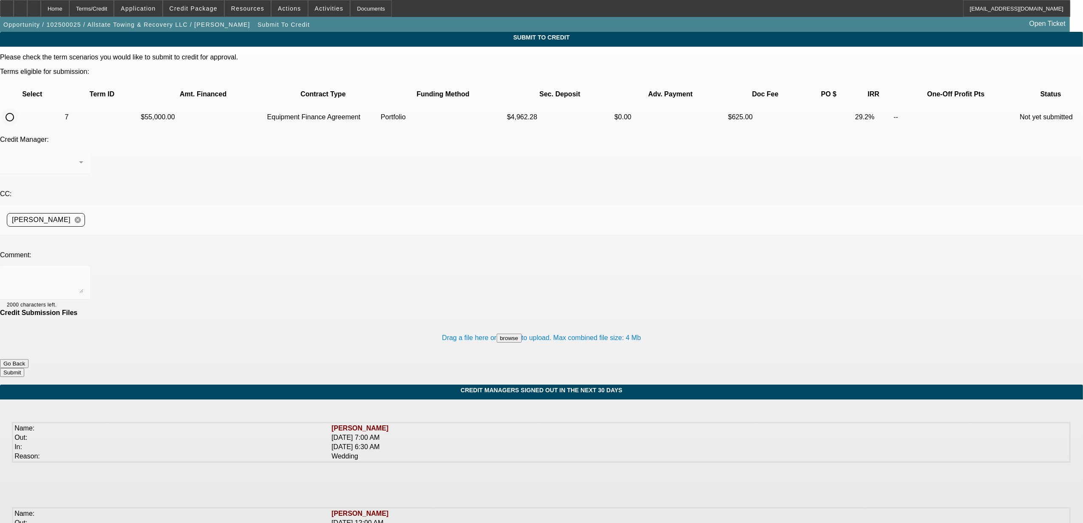
click at [18, 109] on input "radio" at bounding box center [9, 117] width 17 height 17
radio input "true"
click at [79, 157] on div "[PERSON_NAME]" at bounding box center [43, 162] width 72 height 10
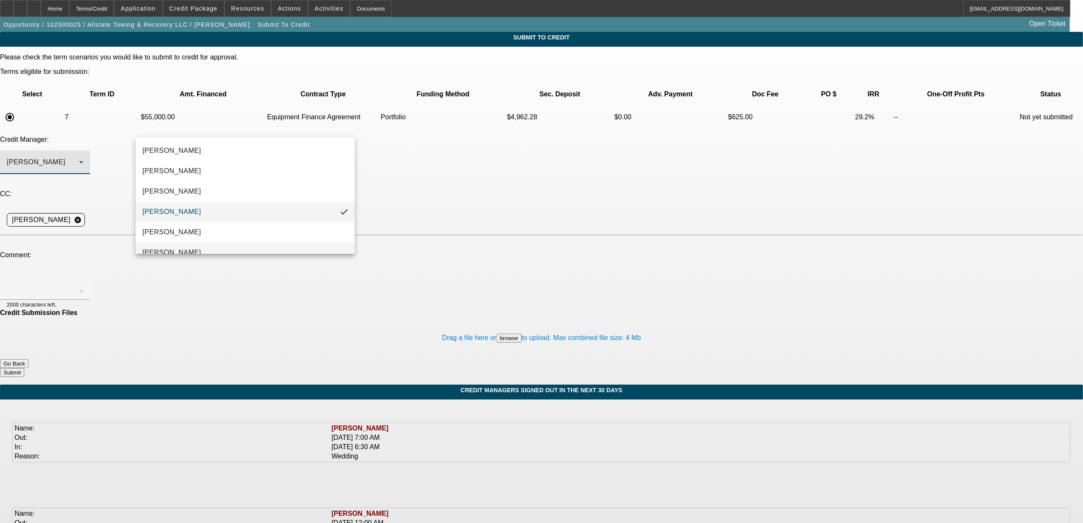
click at [180, 245] on mat-option "[PERSON_NAME]" at bounding box center [244, 252] width 219 height 20
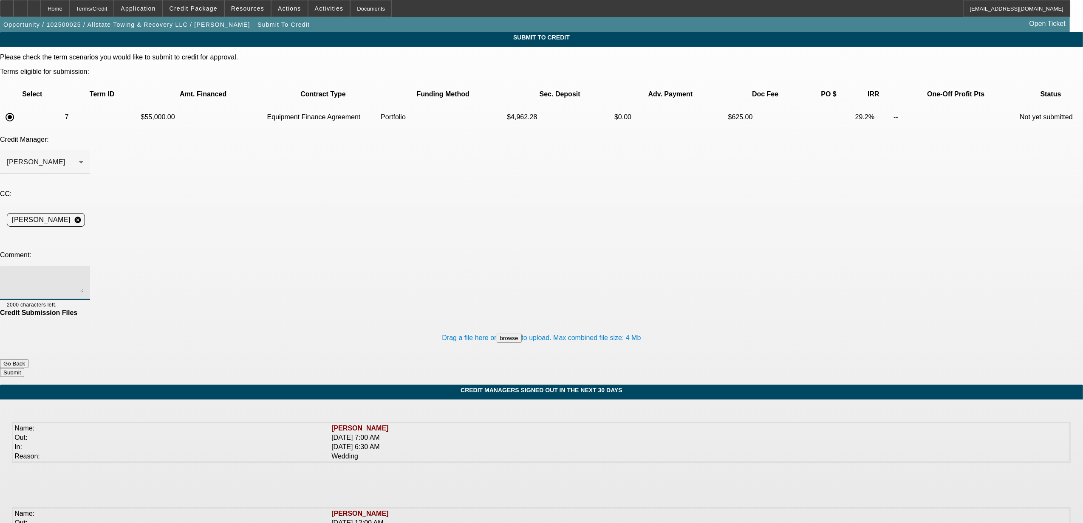
click at [83, 273] on textarea at bounding box center [45, 283] width 76 height 20
click at [83, 273] on textarea "Sam, Same IRR but 4K less up front. The customer was hoping to do just the SD b…" at bounding box center [45, 283] width 76 height 20
click at [83, 266] on div "Sam, Same IRR but 4K less up front. The customer was hoping to do just the SD b…" at bounding box center [45, 283] width 76 height 34
click at [83, 273] on textarea "Sam, Same IRR but 4K less up front. The customer was hoping to do just the SD b…" at bounding box center [45, 283] width 76 height 20
type textarea "Sam, Same IRR but 4K less up front. The customer was hoping to do just the SD b…"
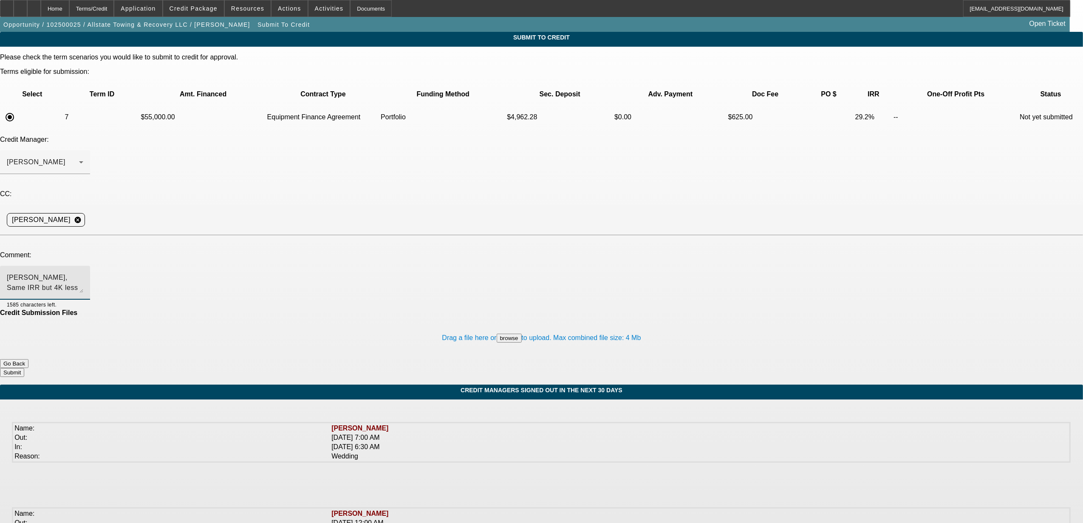
click at [24, 368] on button "Submit" at bounding box center [12, 372] width 24 height 9
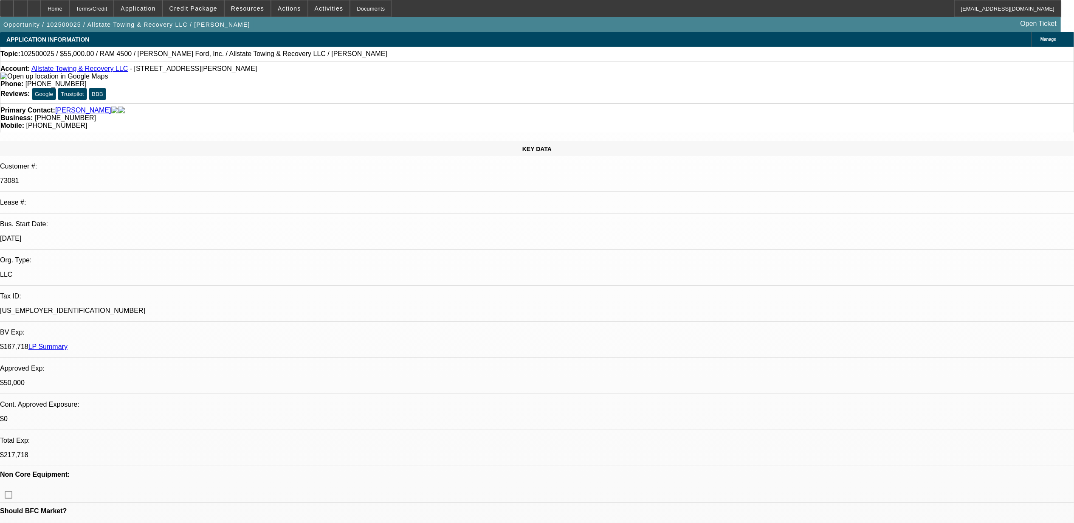
select select "0"
select select "2"
select select "0"
select select "6"
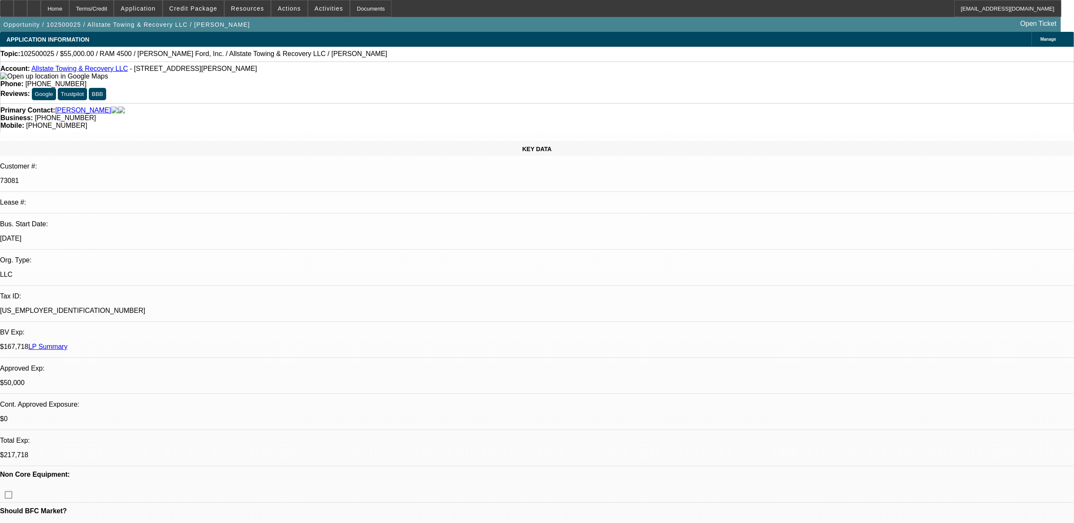
select select "0"
select select "2"
select select "0.1"
select select "4"
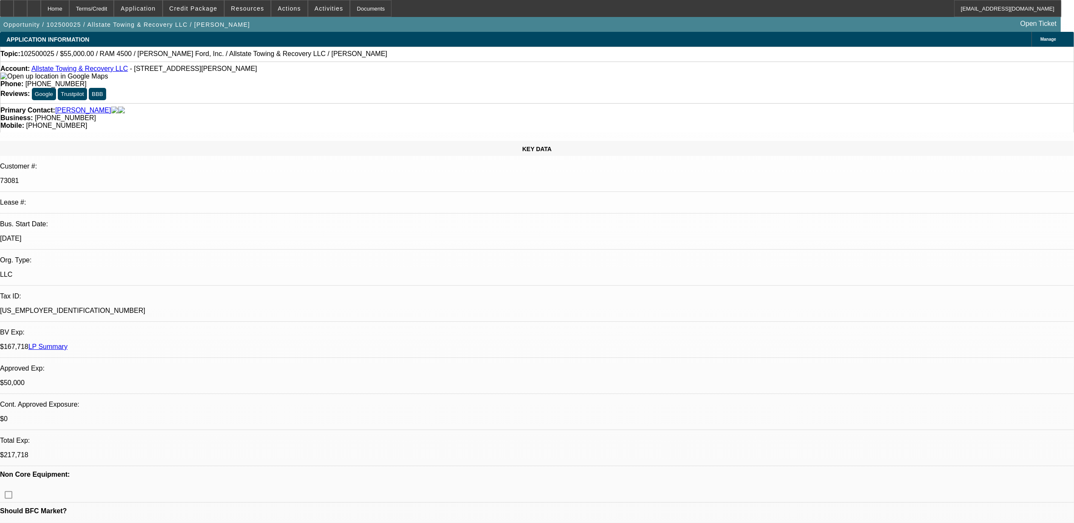
select select "0"
select select "2"
select select "0.1"
select select "4"
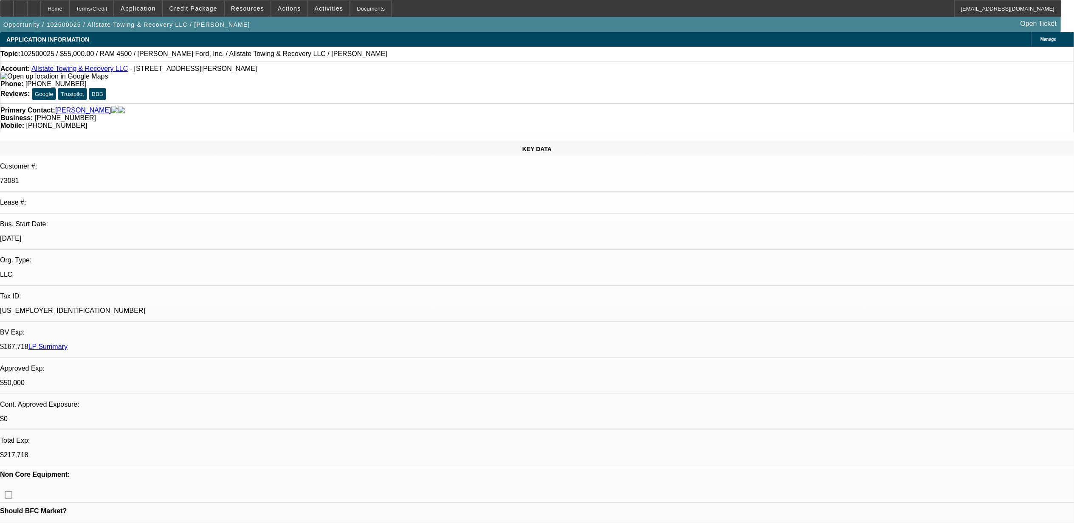
select select "0"
select select "2"
select select "0.1"
select select "4"
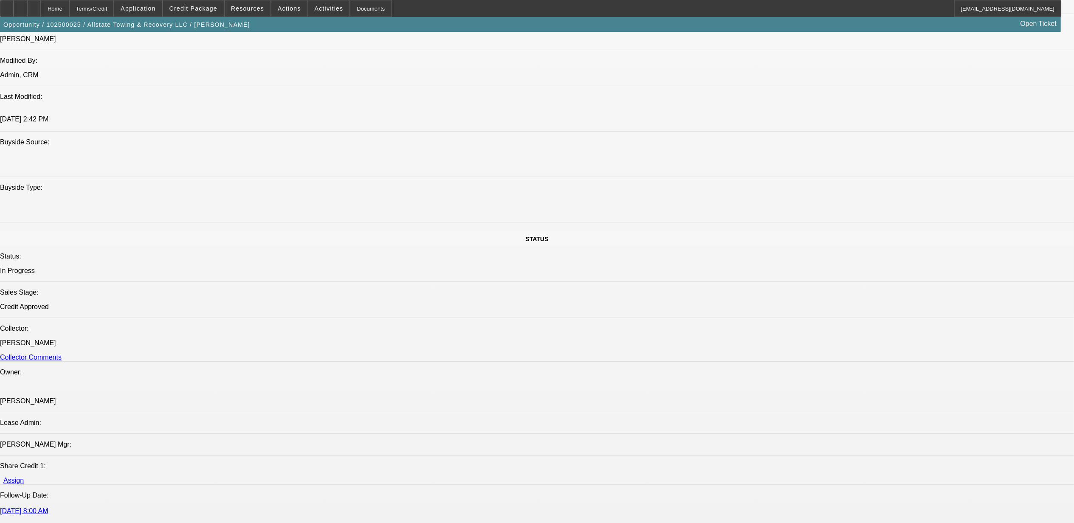
select select "0"
select select "2"
select select "0"
select select "2"
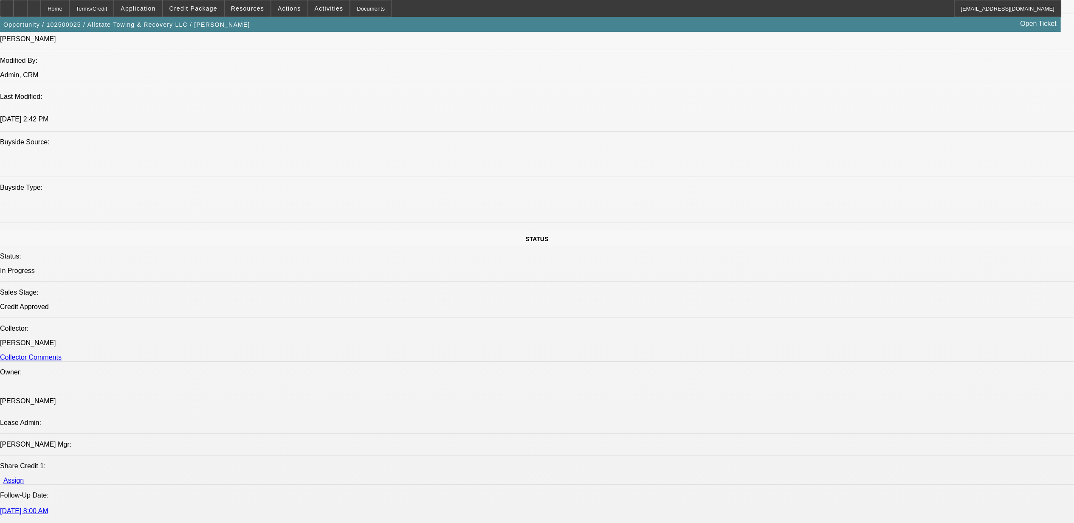
select select "0.1"
select select "0"
select select "2"
select select "0.1"
select select "0"
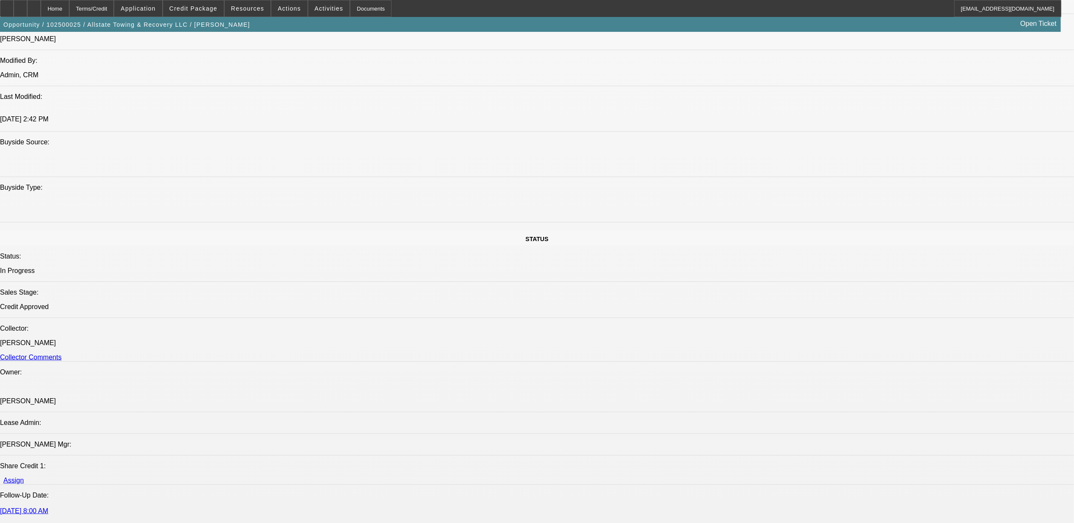
select select "2"
select select "0.1"
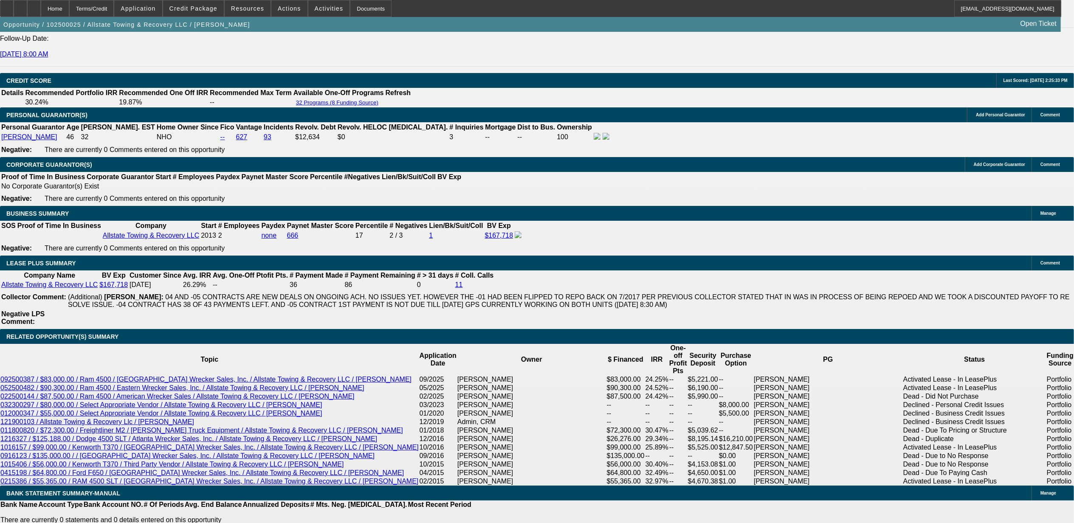
select select "1"
select select "2"
select select "6"
select select "1"
select select "2"
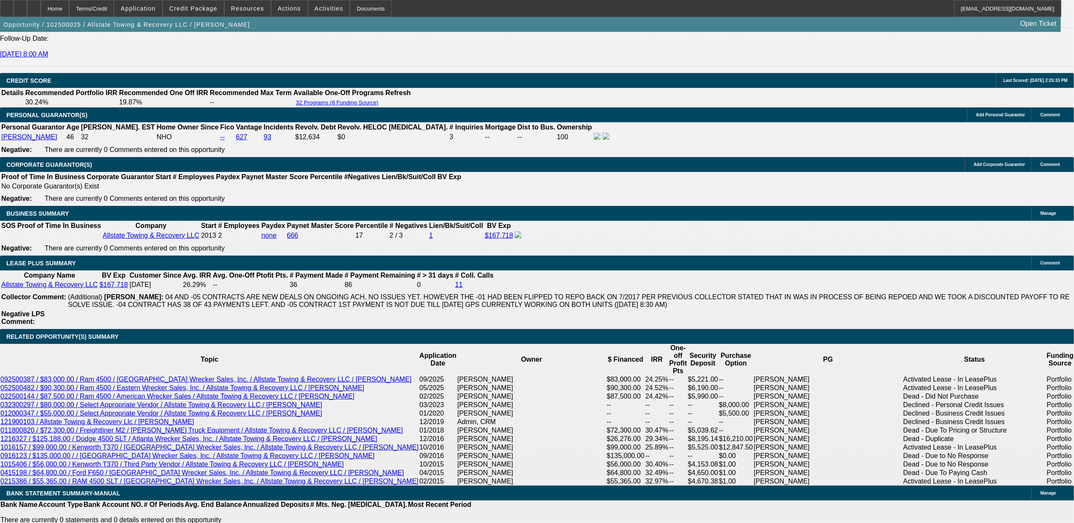
select select "4"
select select "1"
select select "2"
select select "4"
select select "1"
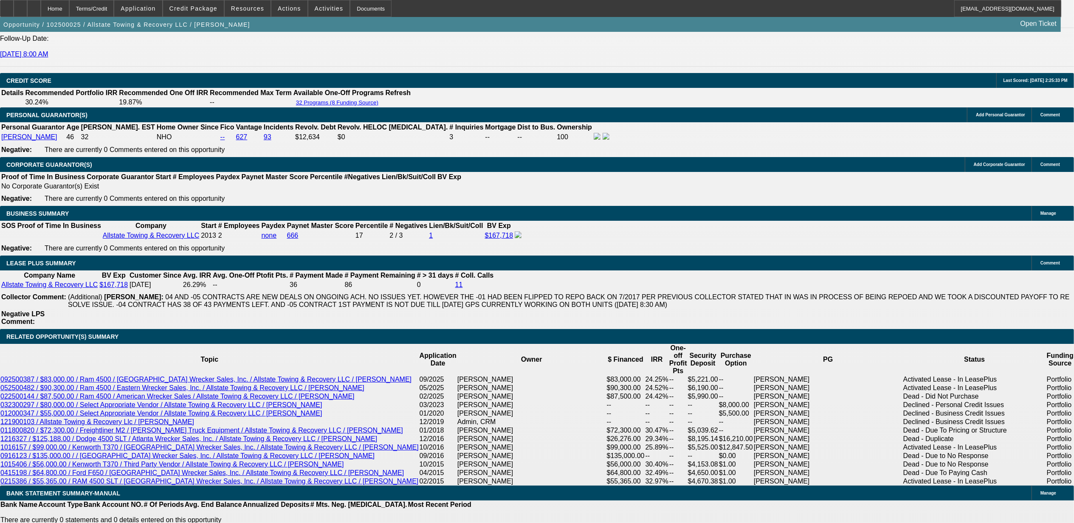
select select "2"
select select "4"
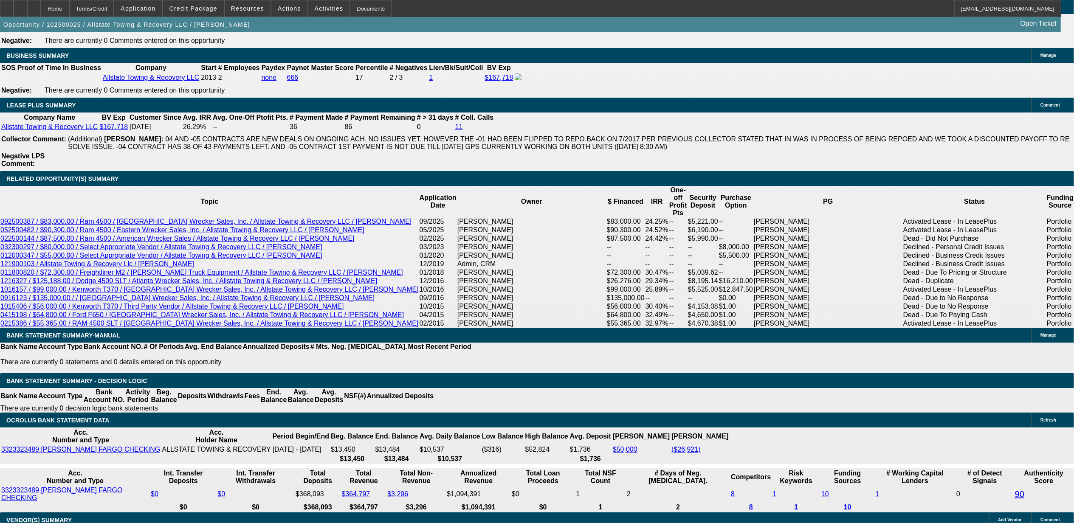
scroll to position [1412, 0]
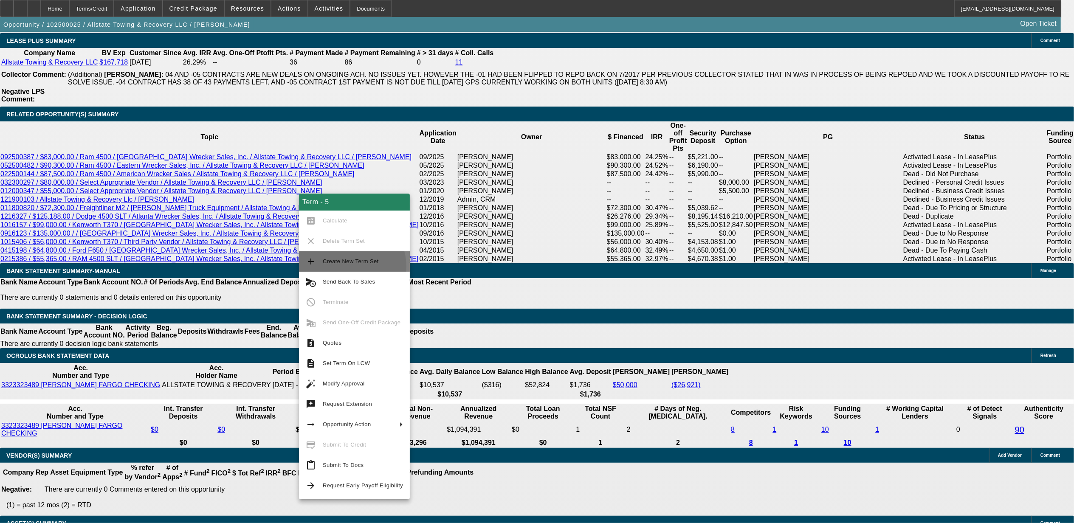
click at [346, 266] on button "add Create New Term Set" at bounding box center [354, 261] width 111 height 20
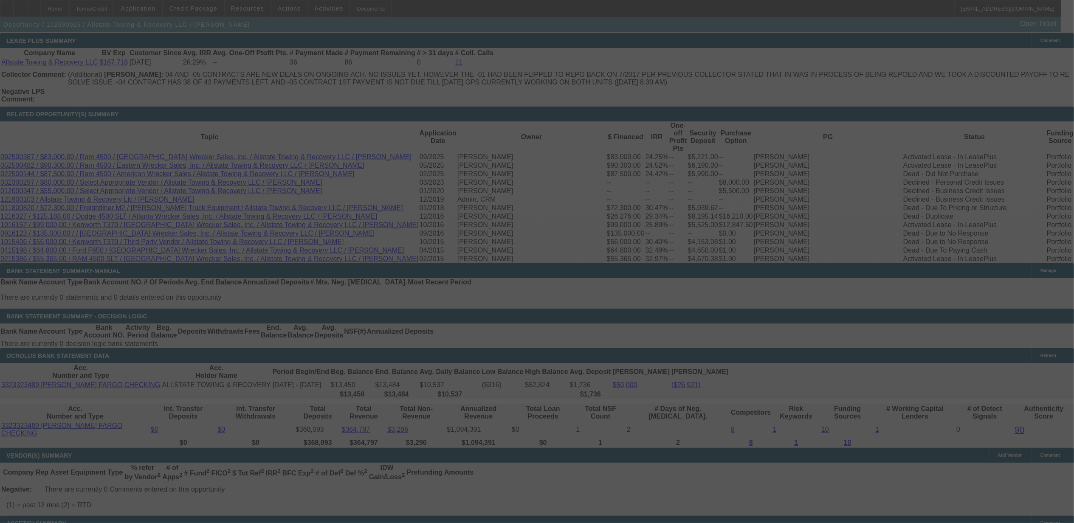
scroll to position [1438, 0]
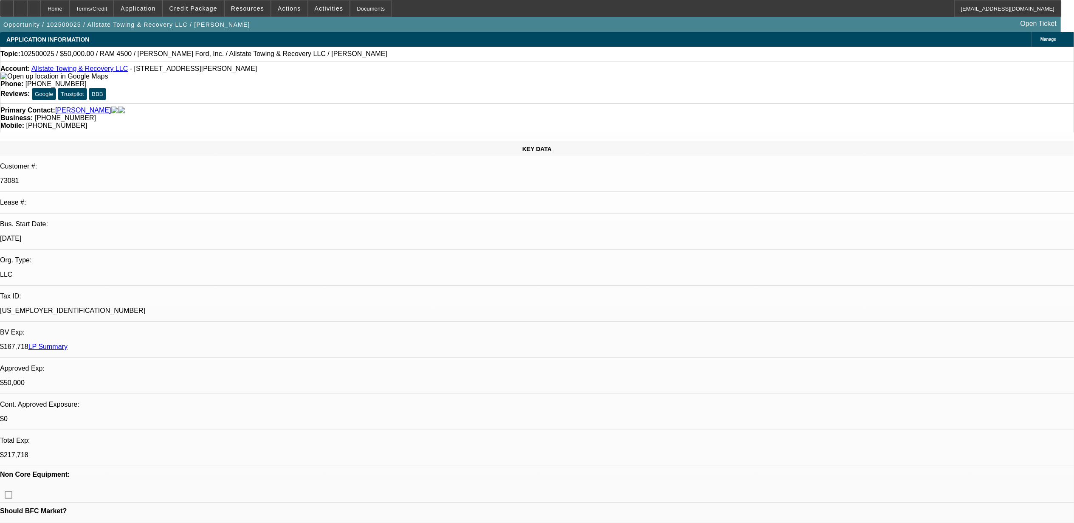
select select "0"
select select "2"
select select "0.1"
select select "0"
select select "2"
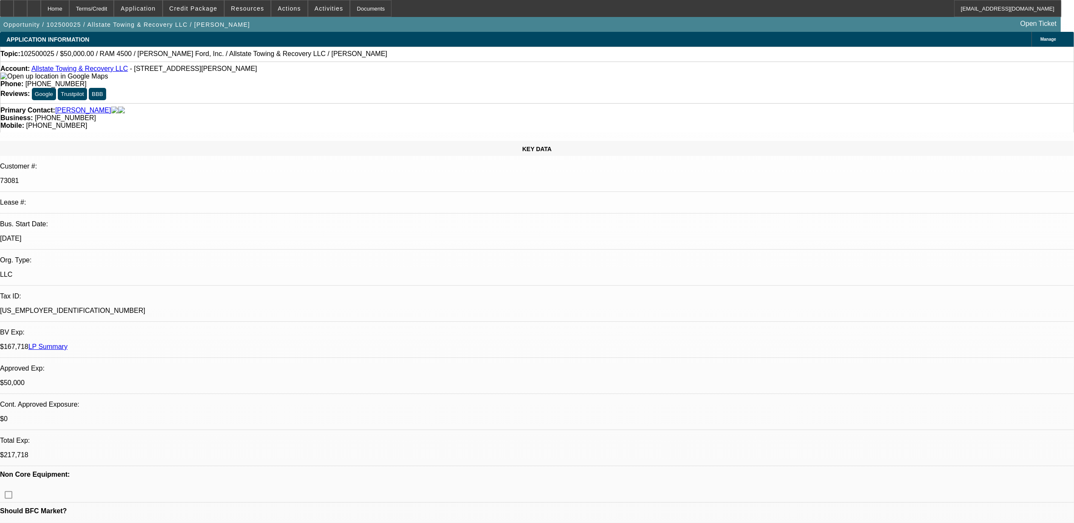
select select "0"
select select "2"
select select "0.1"
select select "0"
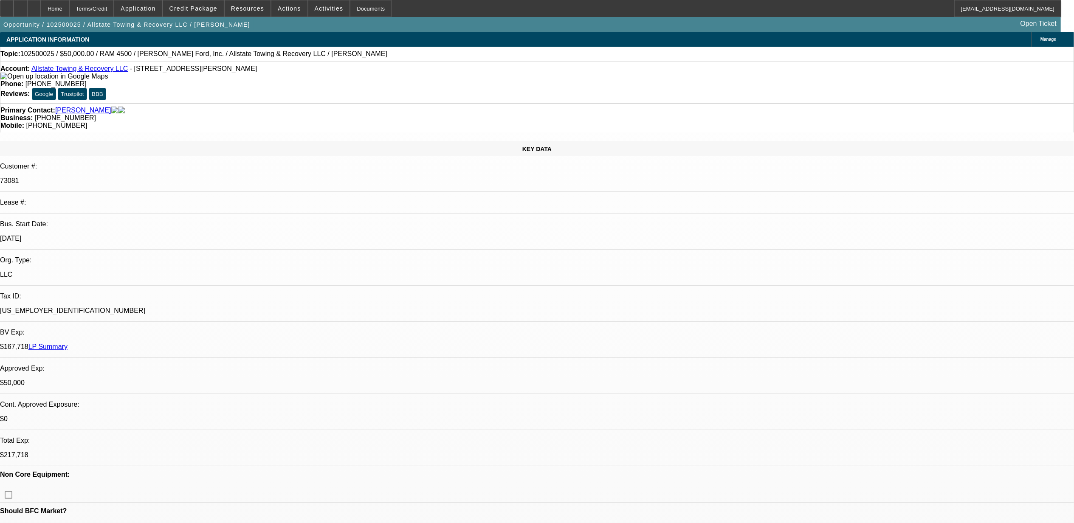
select select "2"
select select "0.1"
select select "1"
select select "2"
select select "4"
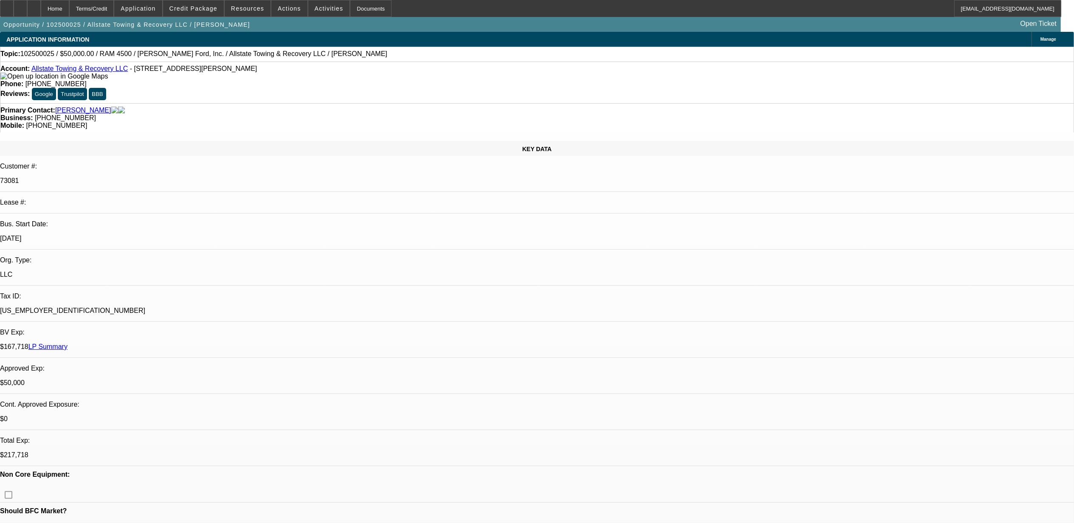
select select "1"
select select "2"
select select "6"
select select "1"
select select "2"
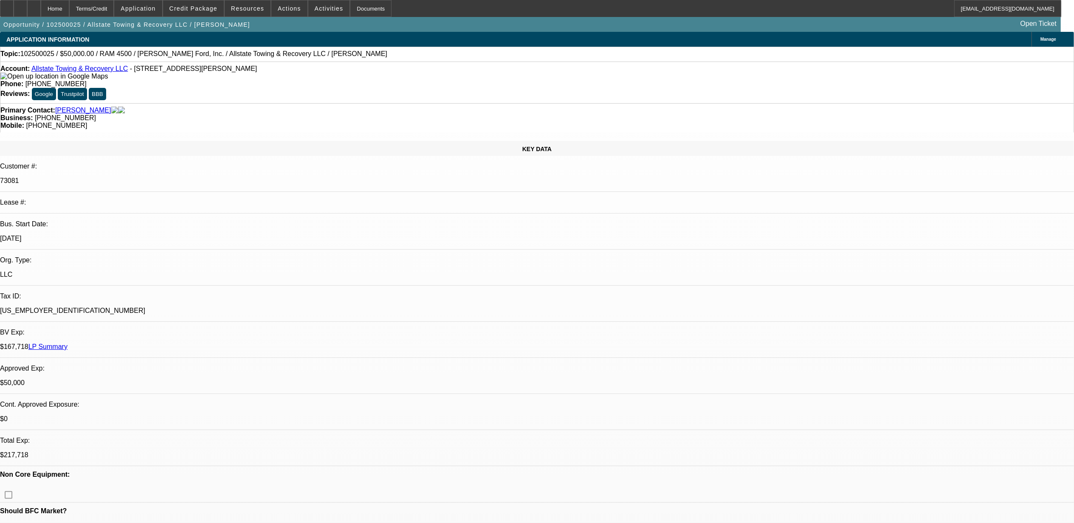
select select "4"
select select "1"
select select "2"
select select "4"
click at [245, 9] on span "Resources" at bounding box center [247, 8] width 33 height 7
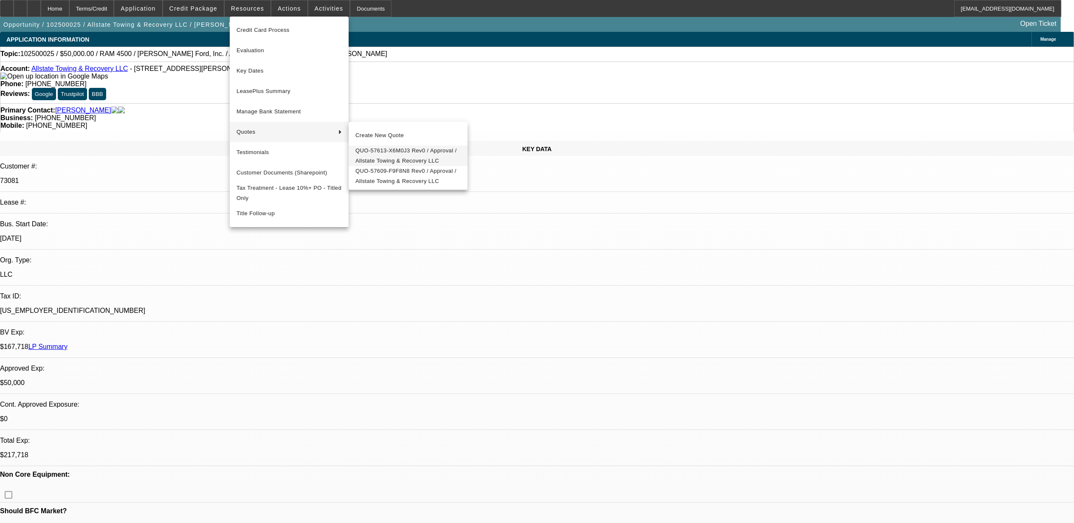
click at [395, 158] on span "QUO-57613-X6M0J3 Rev0 / Approval / Allstate Towing & Recovery LLC" at bounding box center [407, 156] width 105 height 20
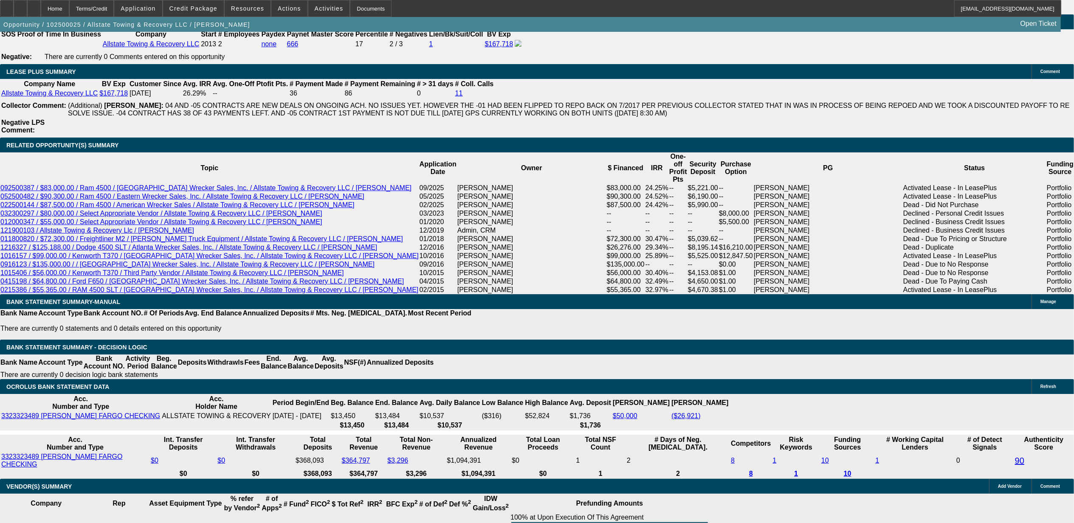
scroll to position [1472, 0]
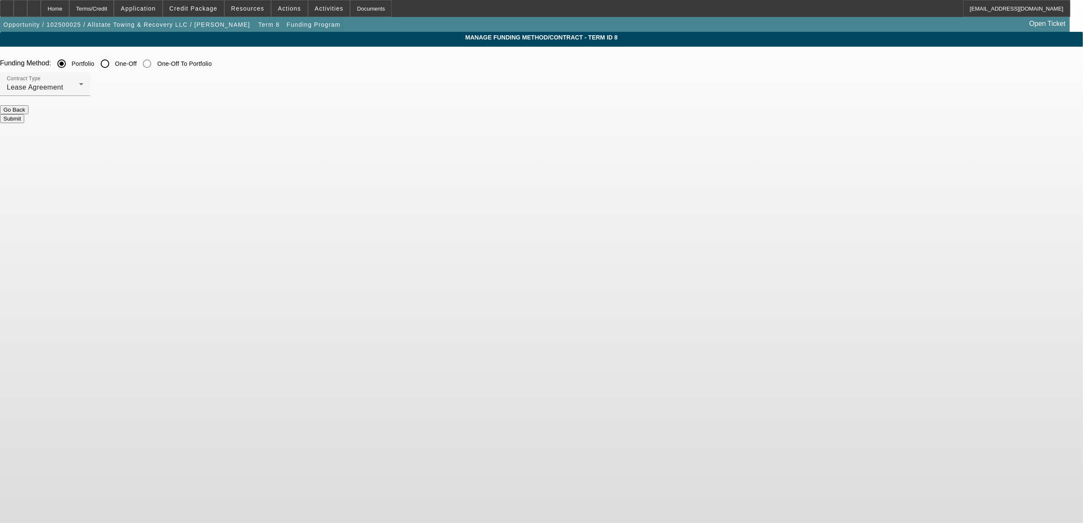
click at [113, 64] on input "One-Off" at bounding box center [104, 63] width 17 height 17
radio input "true"
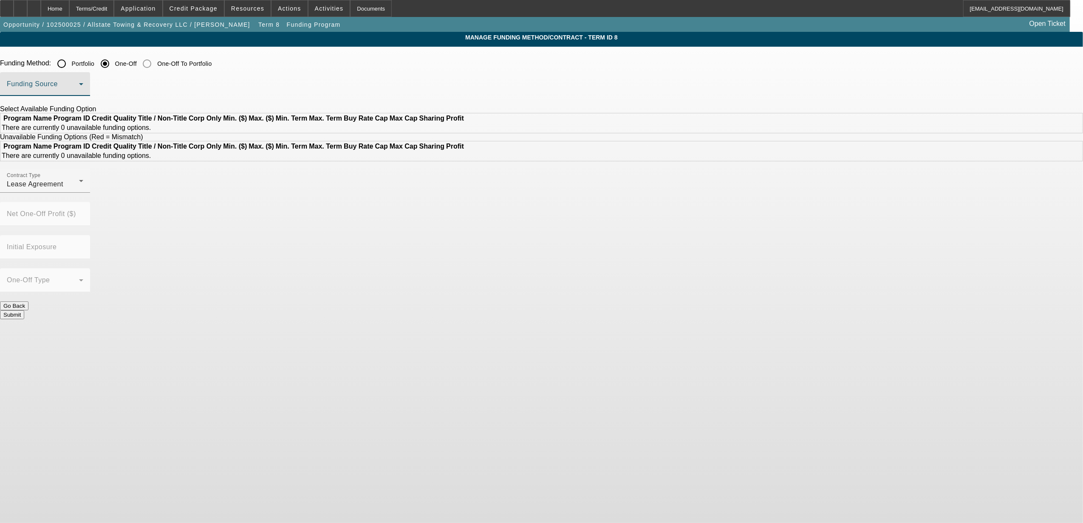
click at [79, 91] on span at bounding box center [43, 87] width 72 height 10
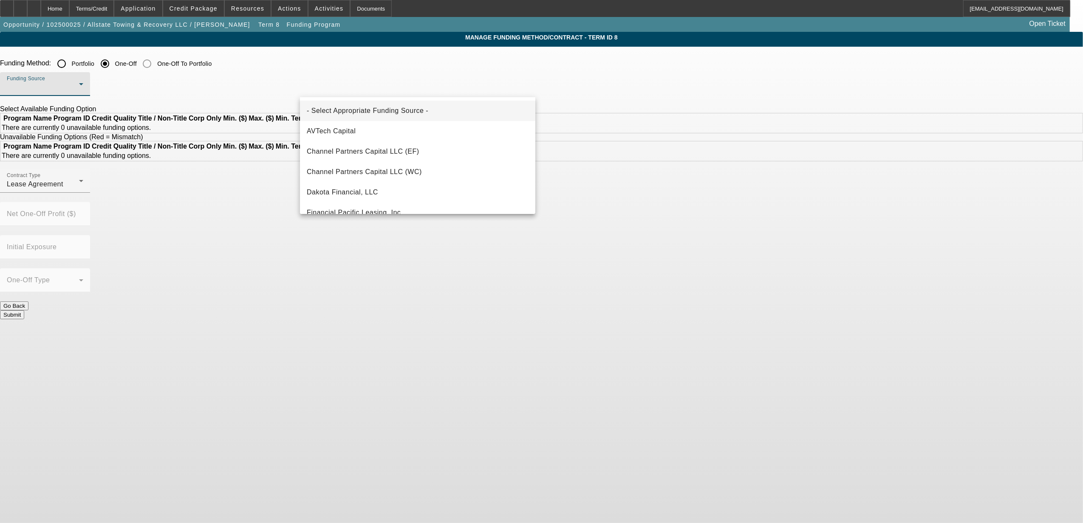
click at [237, 102] on div at bounding box center [541, 261] width 1083 height 523
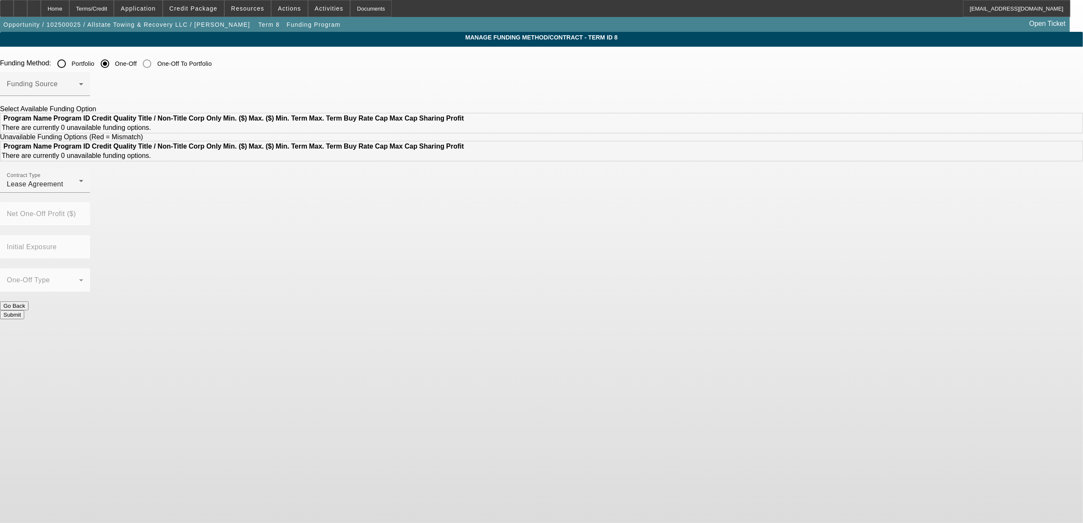
click at [70, 67] on input "Portfolio" at bounding box center [61, 63] width 17 height 17
radio input "true"
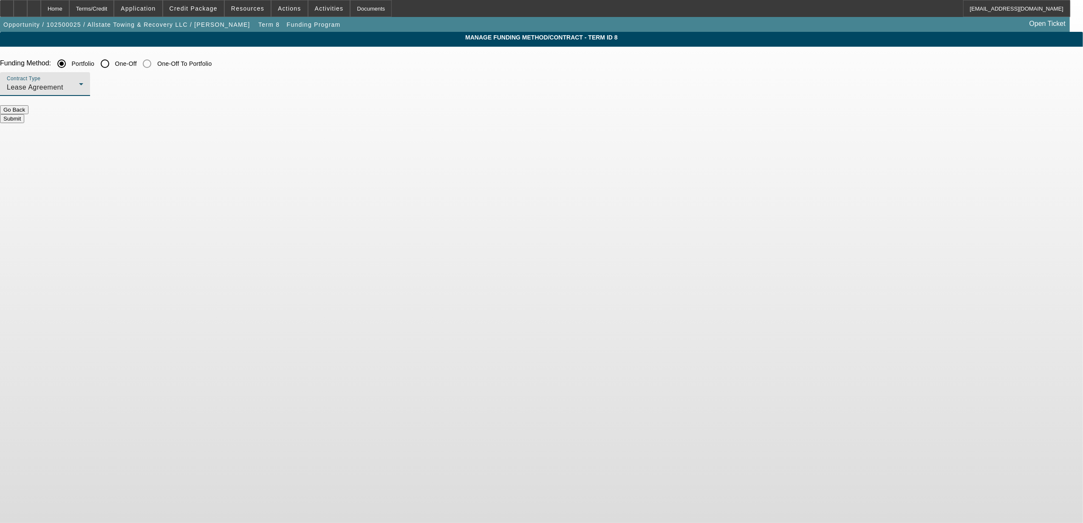
click at [63, 86] on span "Lease Agreement" at bounding box center [35, 87] width 56 height 7
click at [338, 135] on span "Equipment Finance Agreement" at bounding box center [356, 131] width 98 height 20
click at [24, 116] on button "Submit" at bounding box center [12, 118] width 24 height 9
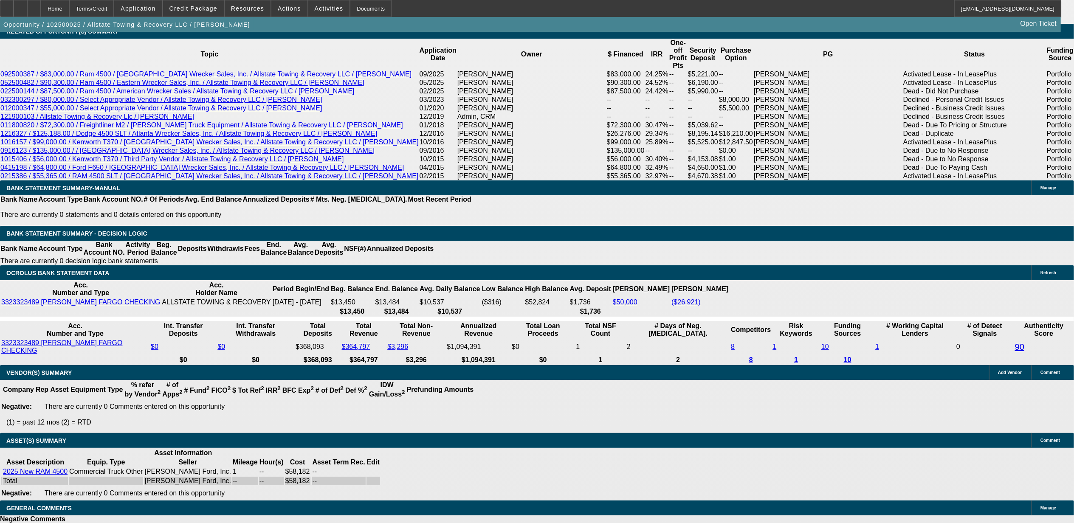
select select "0"
select select "2"
select select "0"
select select "6"
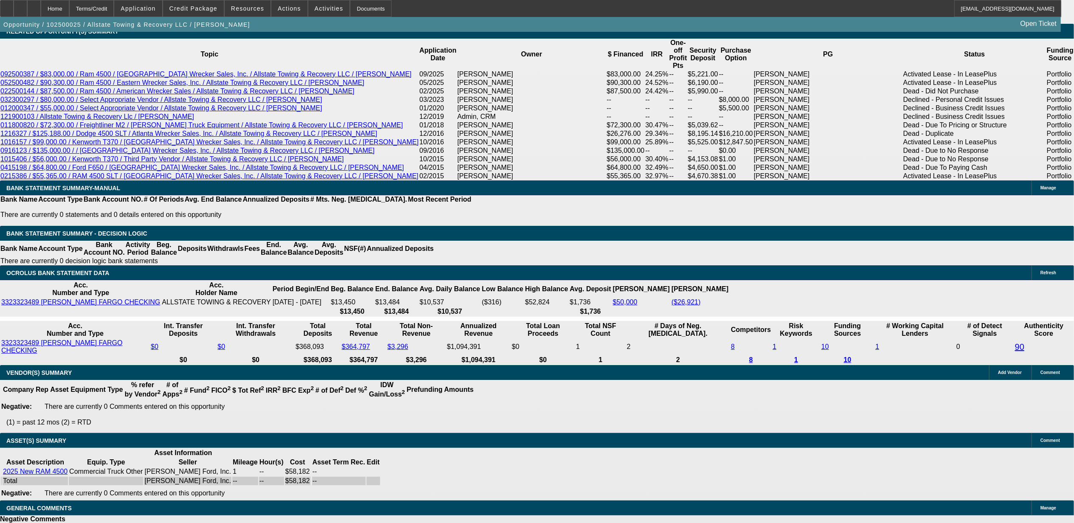
select select "0"
select select "2"
select select "0"
select select "6"
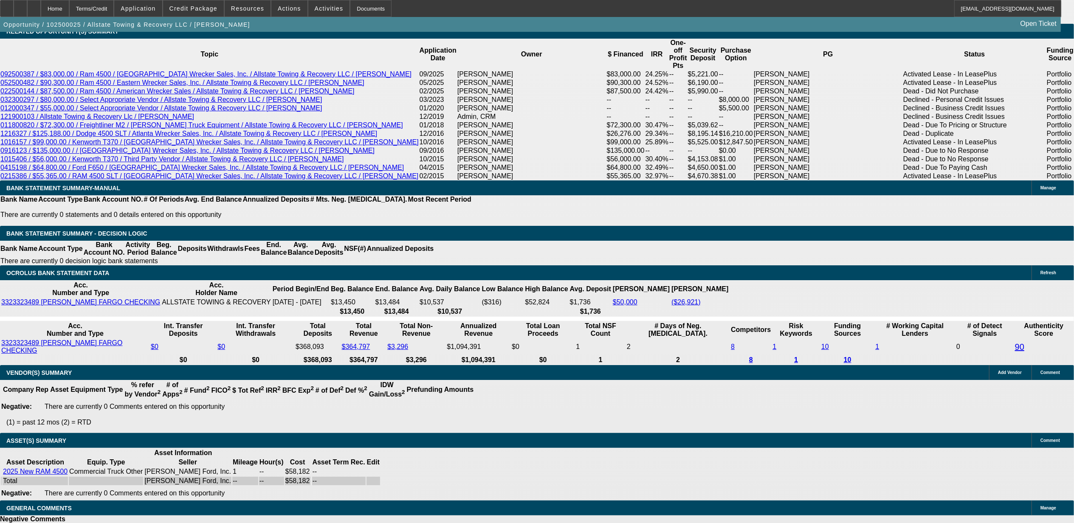
select select "0"
select select "2"
select select "0.1"
select select "4"
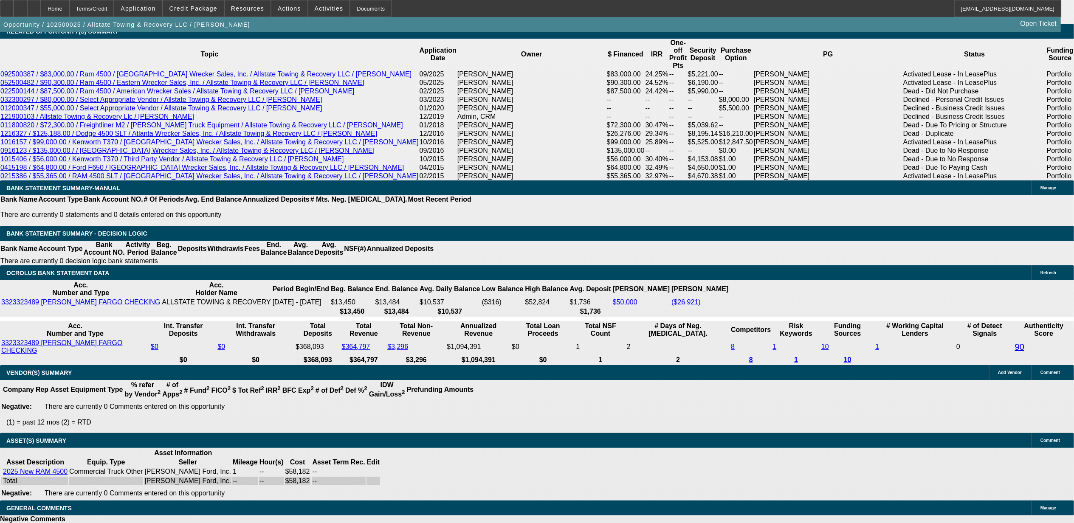
select select "0"
select select "2"
select select "0.1"
select select "4"
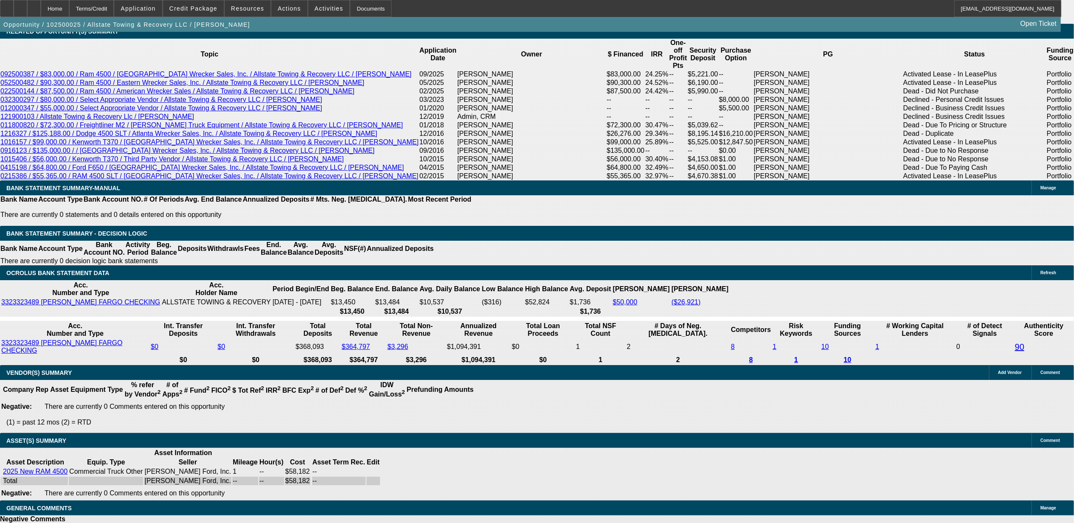
scroll to position [1487, 0]
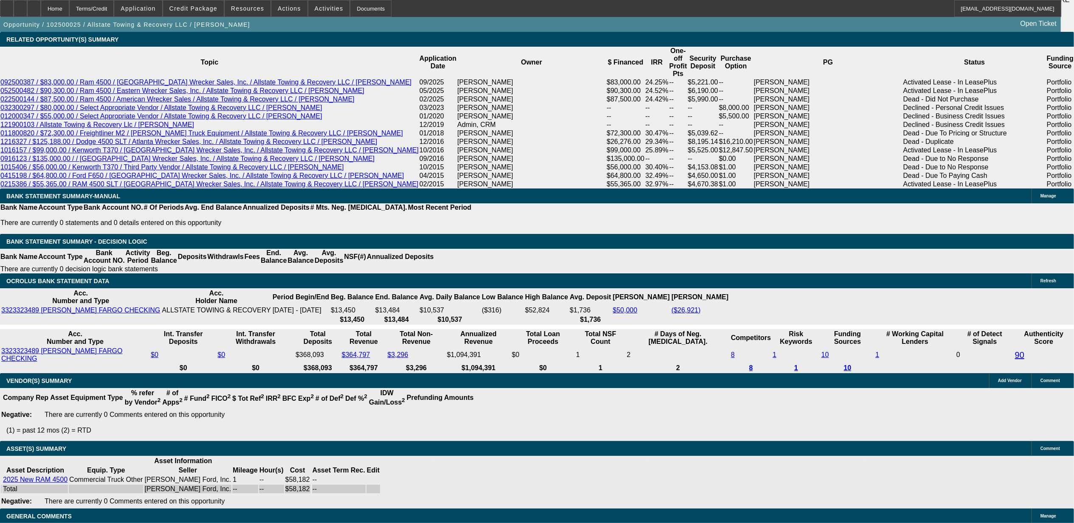
type input "22"
type input "$44.00"
type input "UNKNOWN"
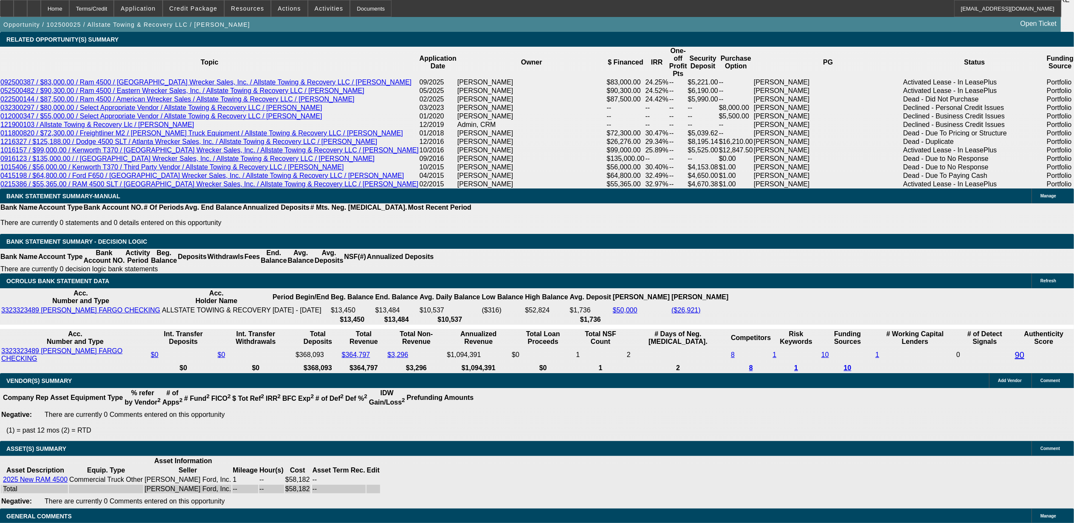
type input "2255"
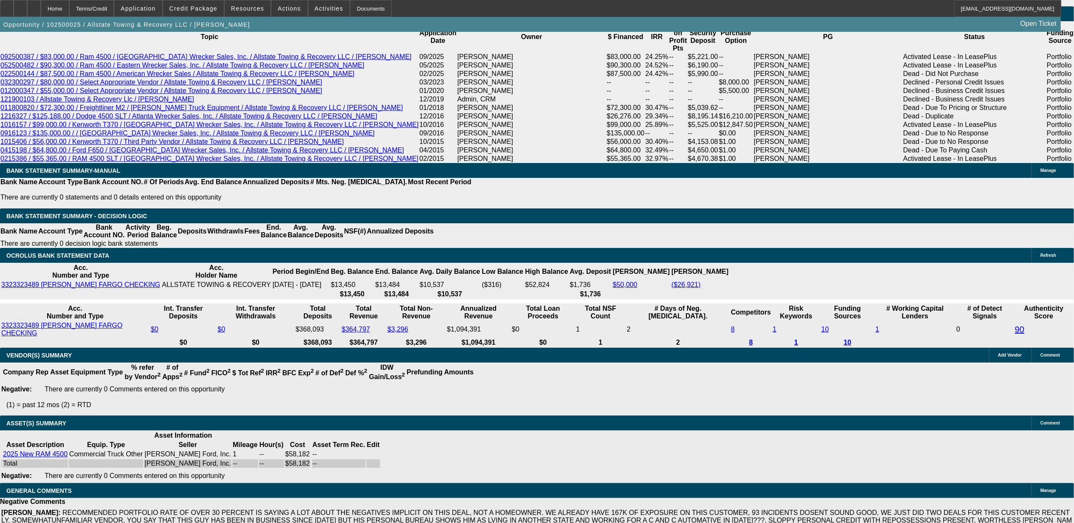
type input "$4,510.00"
type input "24.9"
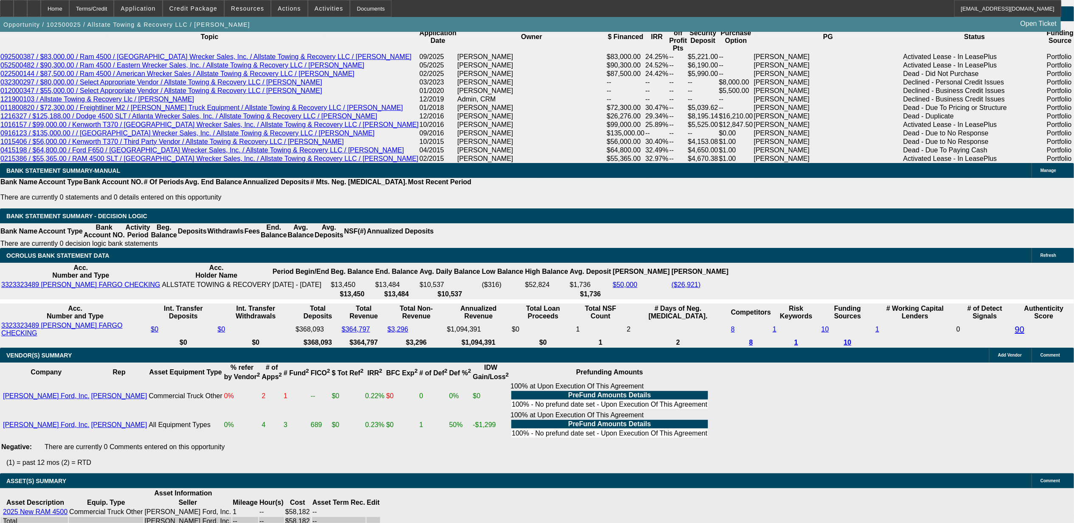
type input "2255.5"
type input "$4,511.00"
type input "2255.58"
type input "$4,511.16"
type input "$2,255.58"
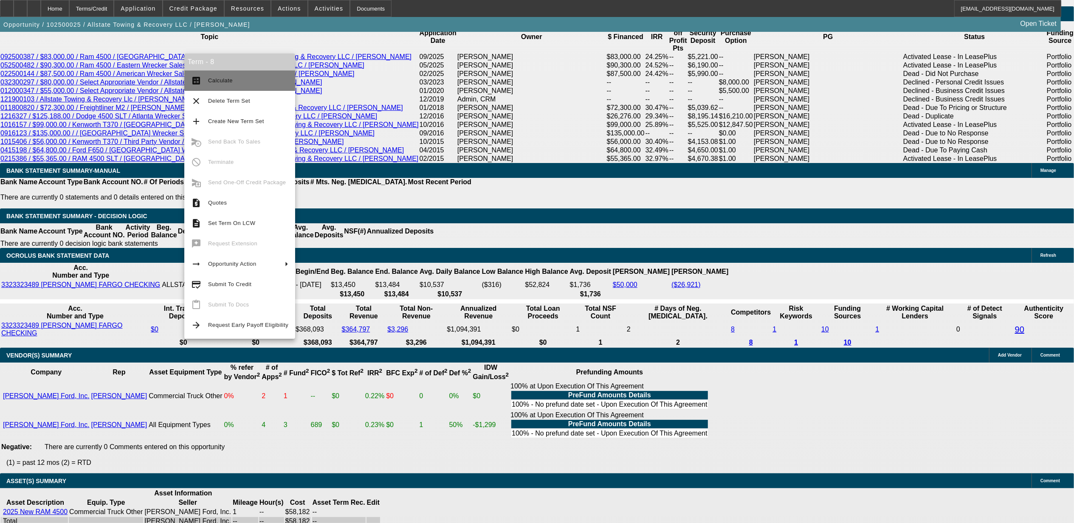
click at [196, 75] on button "calculate Calculate" at bounding box center [239, 80] width 111 height 20
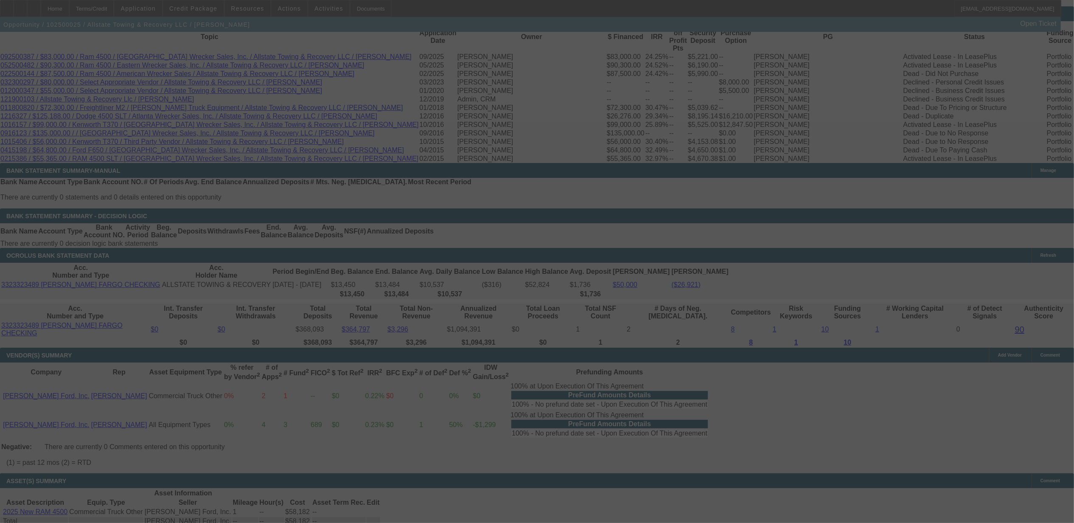
select select "0"
select select "2"
select select "0"
select select "6"
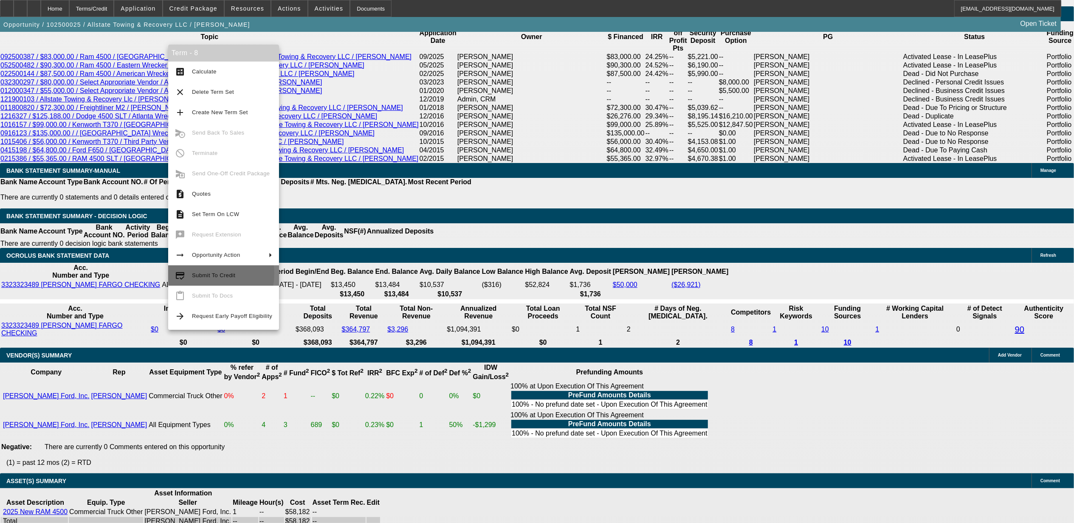
click at [200, 273] on span "Submit To Credit" at bounding box center [213, 275] width 43 height 6
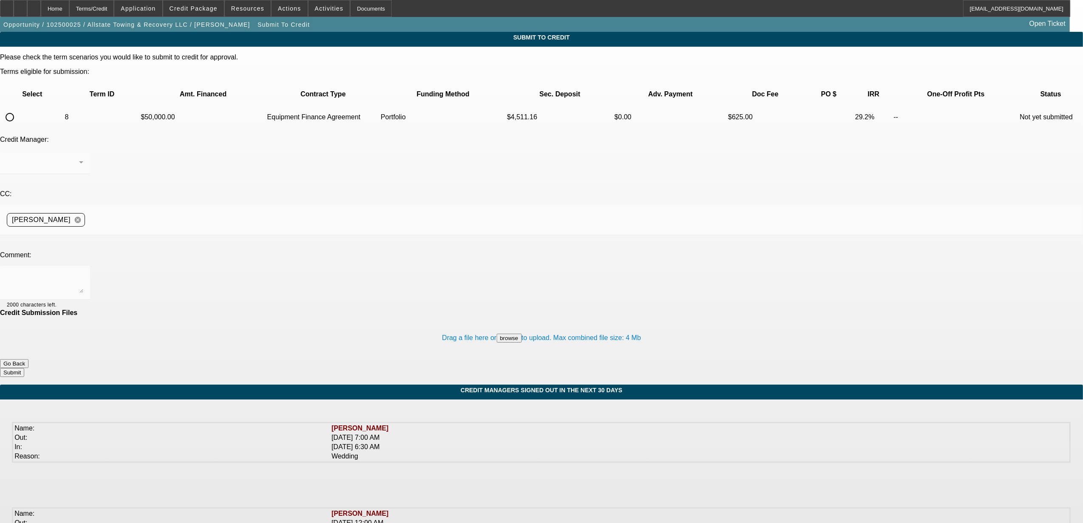
click at [18, 109] on input "radio" at bounding box center [9, 117] width 17 height 17
radio input "true"
click at [79, 157] on div "[PERSON_NAME]" at bounding box center [43, 162] width 72 height 10
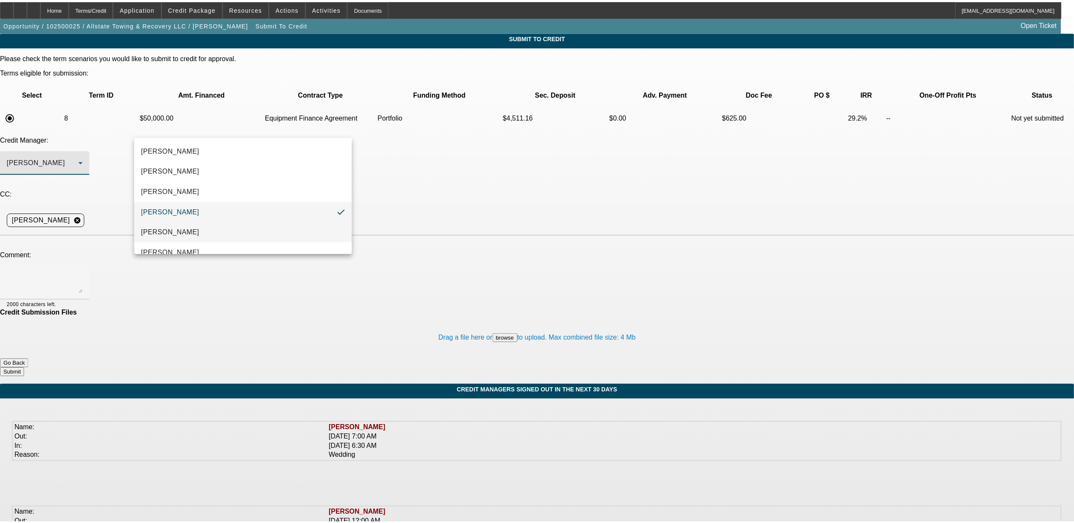
scroll to position [12, 0]
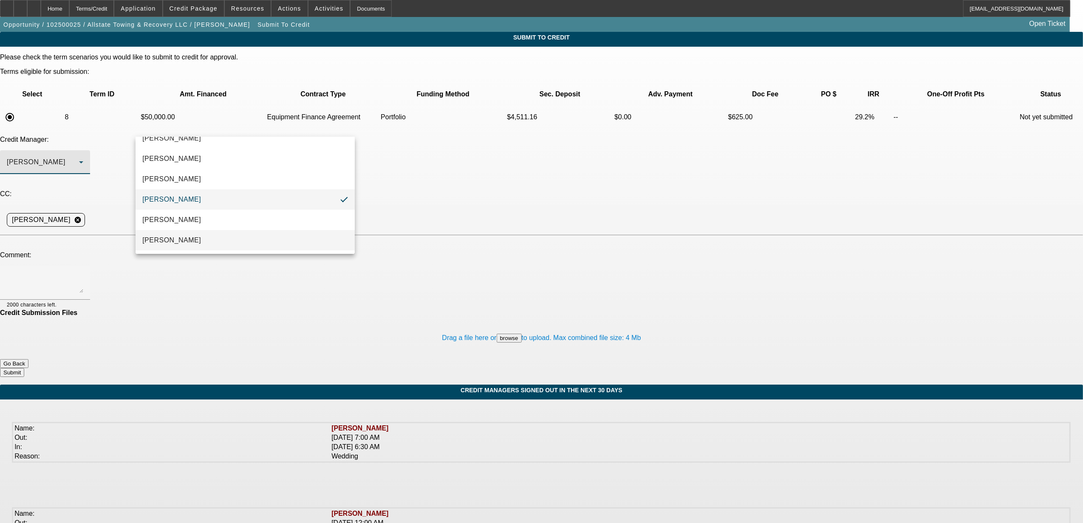
click at [181, 237] on span "Oliva, Samuel" at bounding box center [171, 240] width 59 height 10
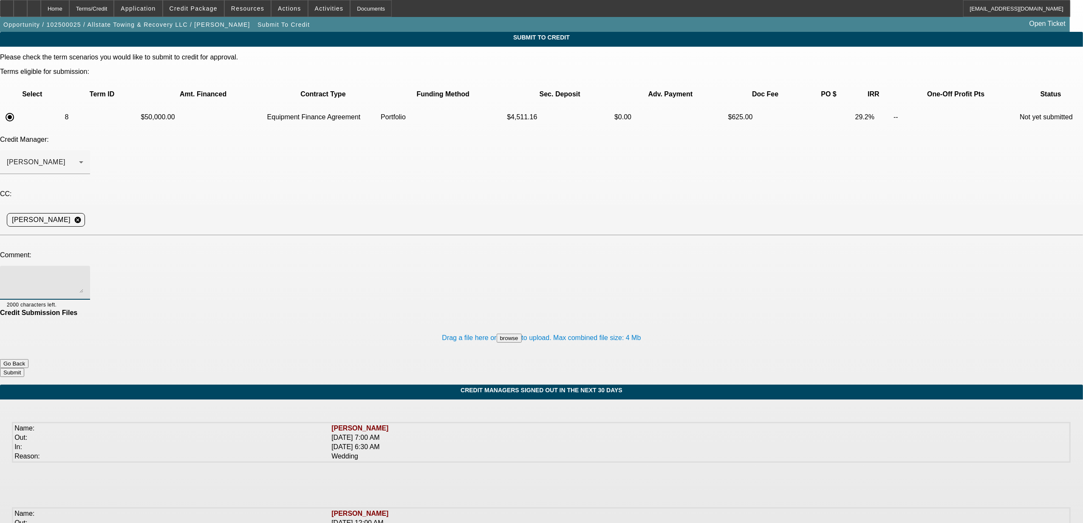
click at [83, 273] on textarea at bounding box center [45, 283] width 76 height 20
type textarea "same up front cash, same IRR. Just an EFA instead of a lease."
click at [24, 368] on button "Submit" at bounding box center [12, 372] width 24 height 9
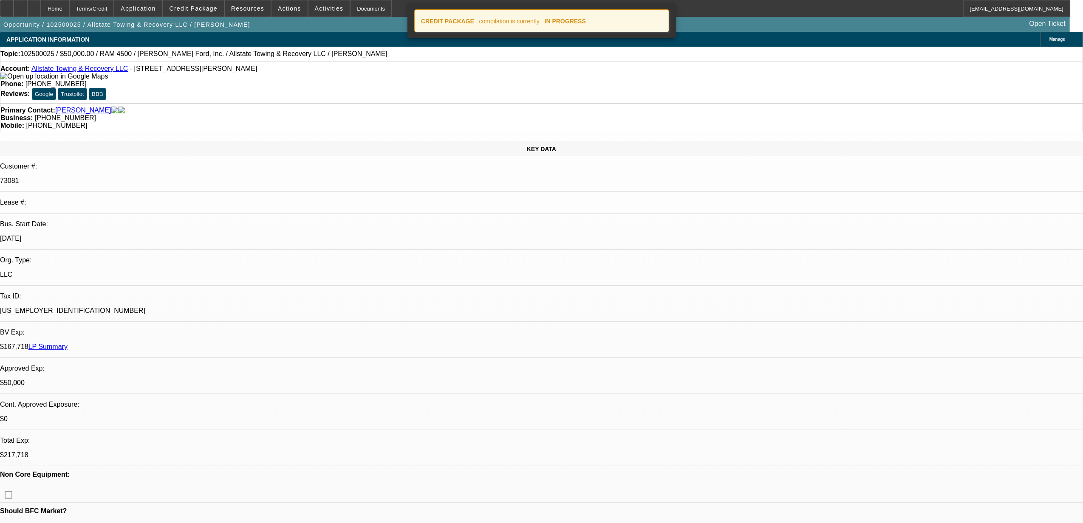
select select "0"
select select "2"
select select "0"
select select "6"
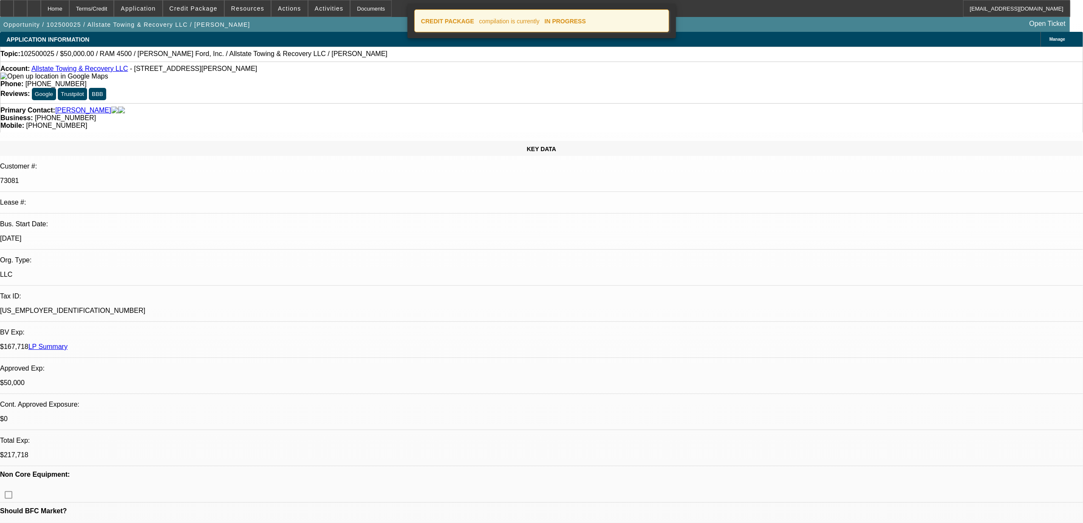
select select "0"
select select "2"
select select "0"
select select "6"
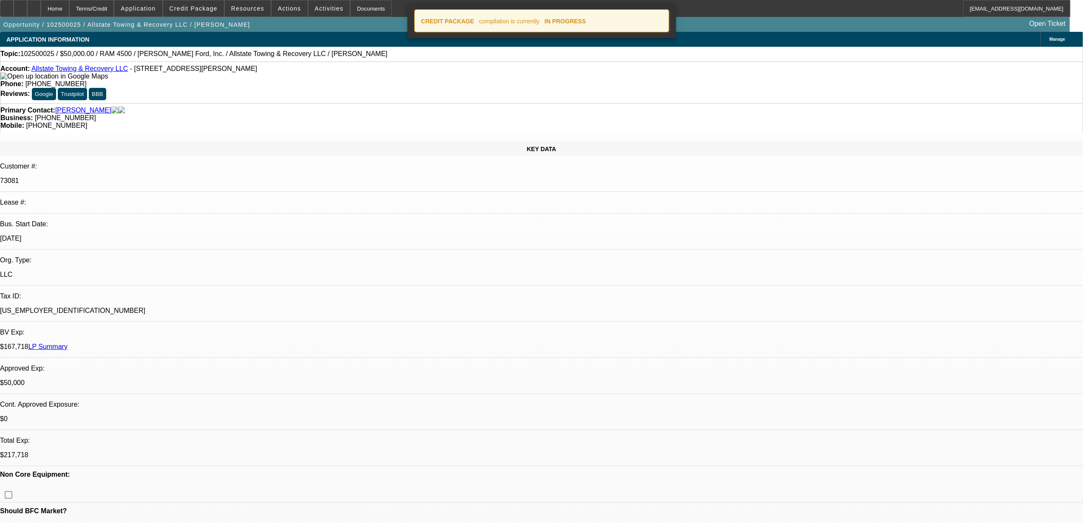
select select "0"
select select "2"
select select "0.1"
select select "4"
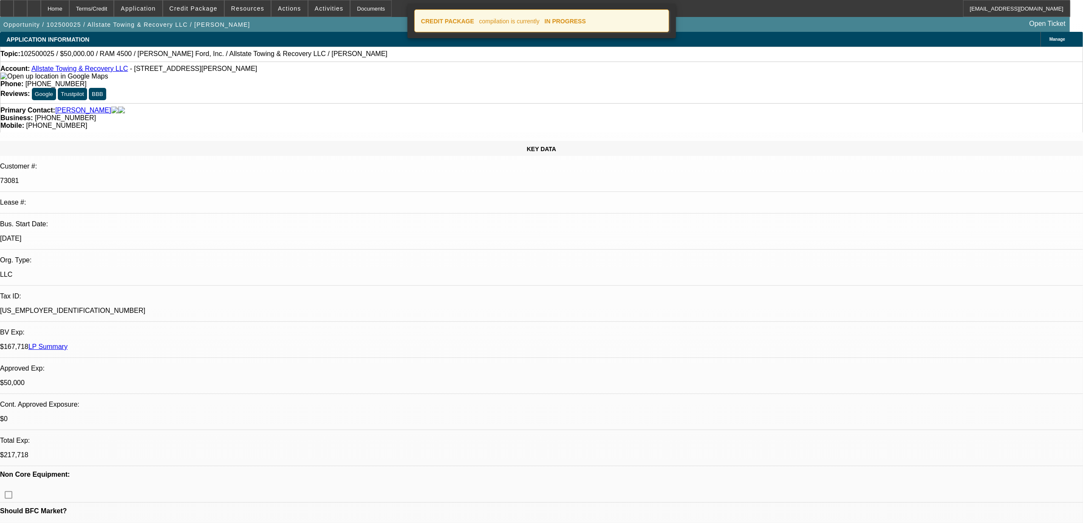
select select "0"
select select "2"
select select "0.1"
select select "4"
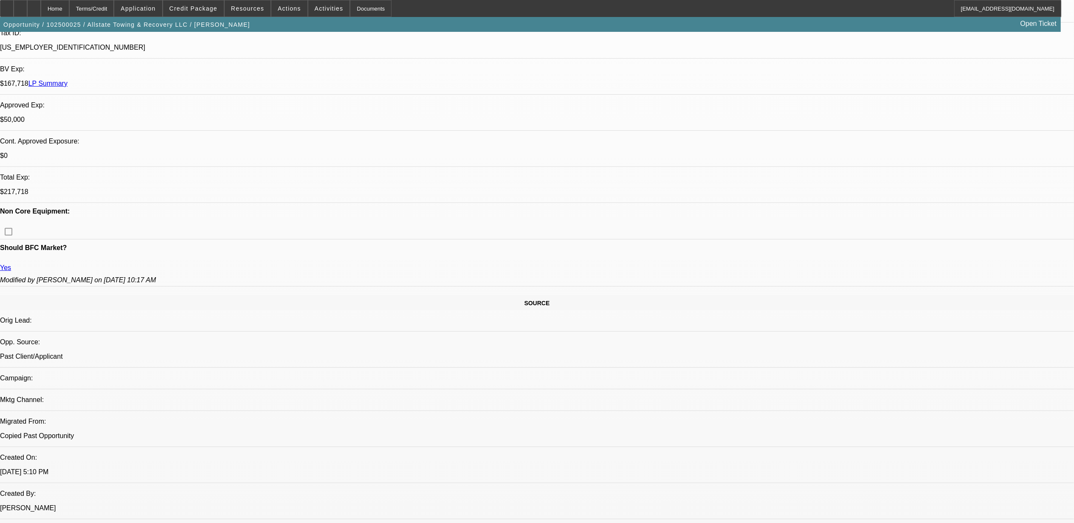
scroll to position [283, 0]
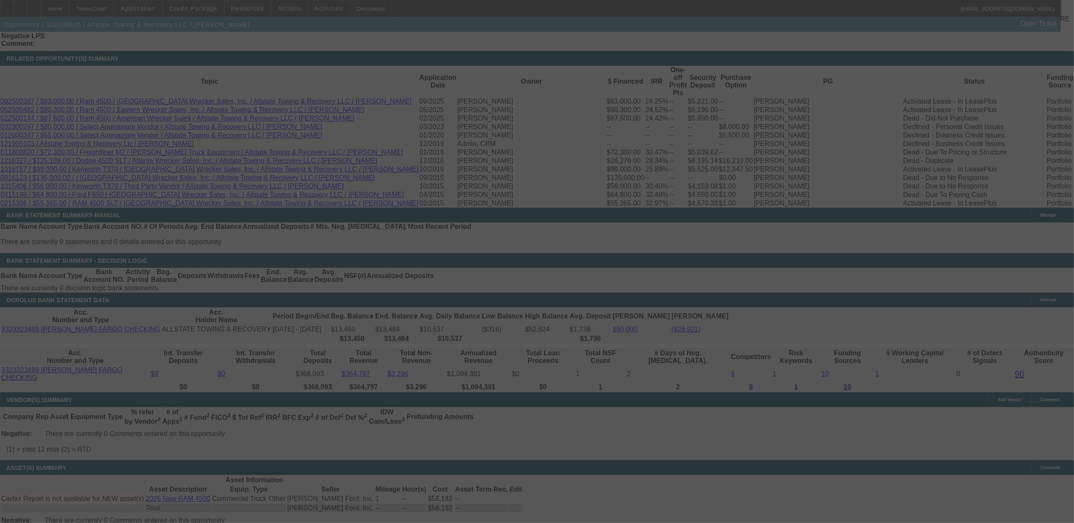
scroll to position [1464, 0]
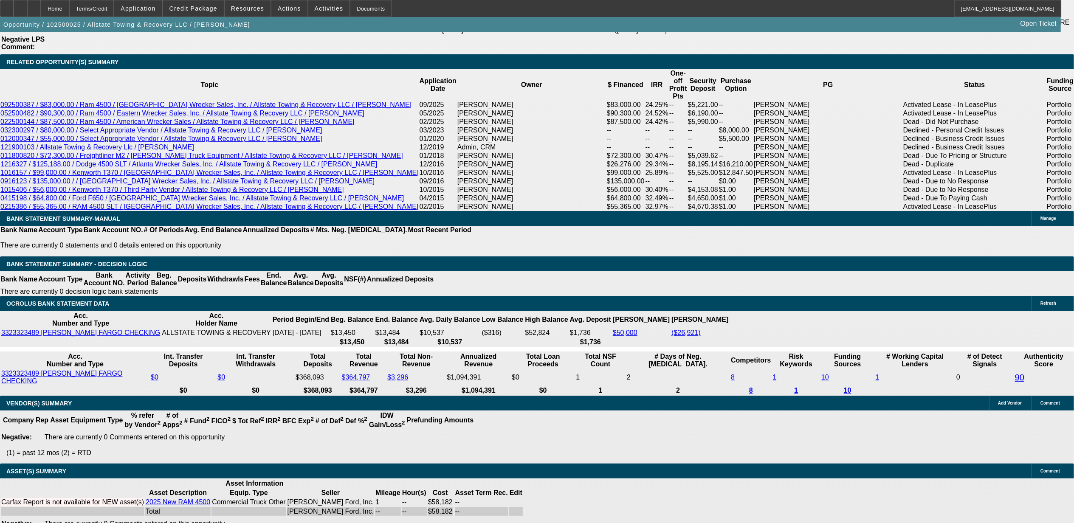
select select "0"
select select "2"
select select "0"
select select "2"
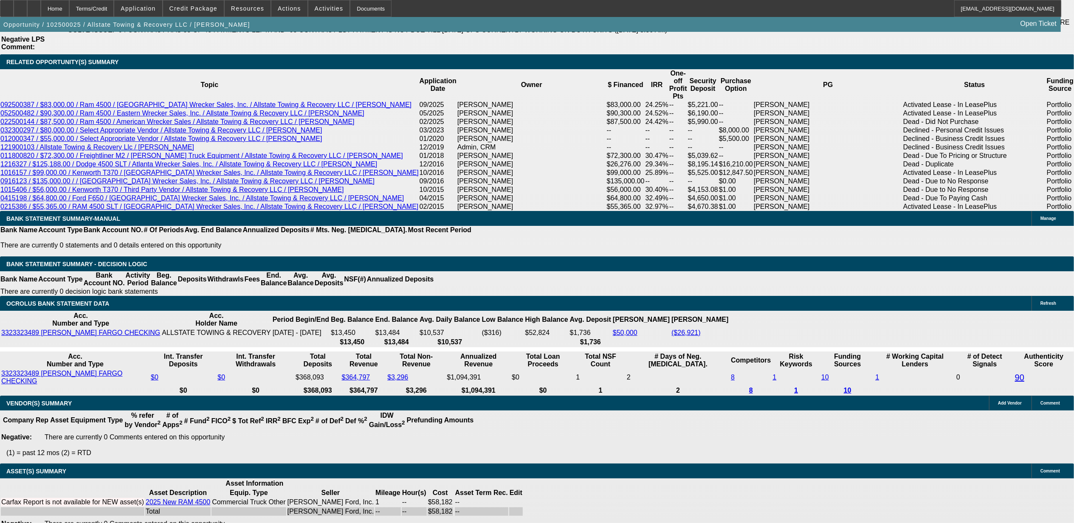
select select "0"
select select "2"
select select "0.1"
select select "0"
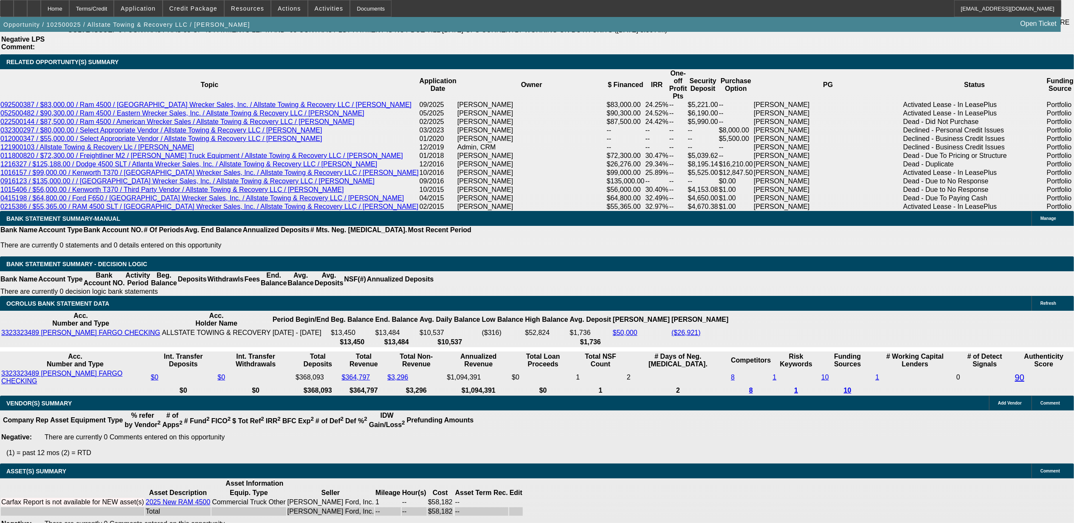
select select "2"
select select "0.1"
select select "1"
select select "2"
select select "6"
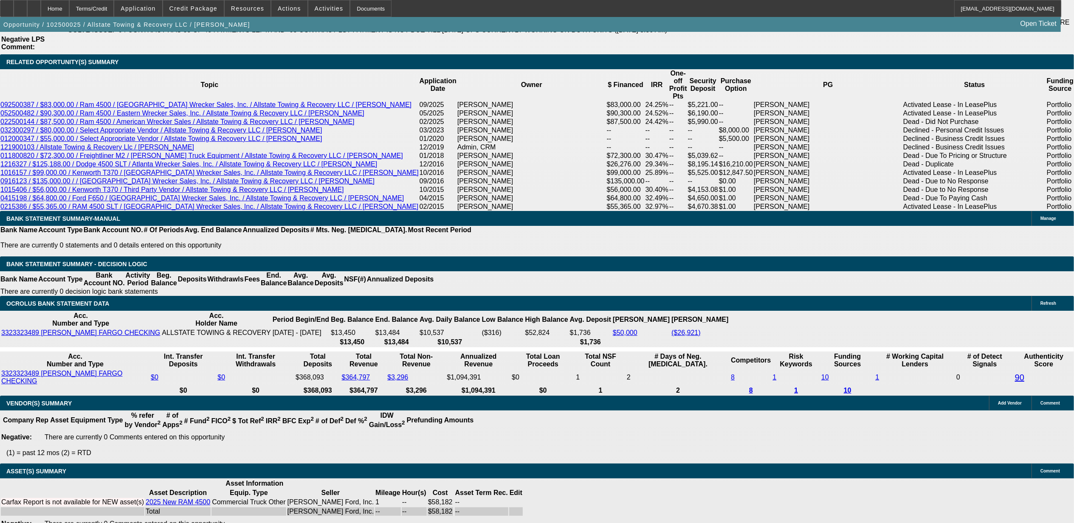
select select "1"
select select "2"
select select "6"
select select "1"
select select "2"
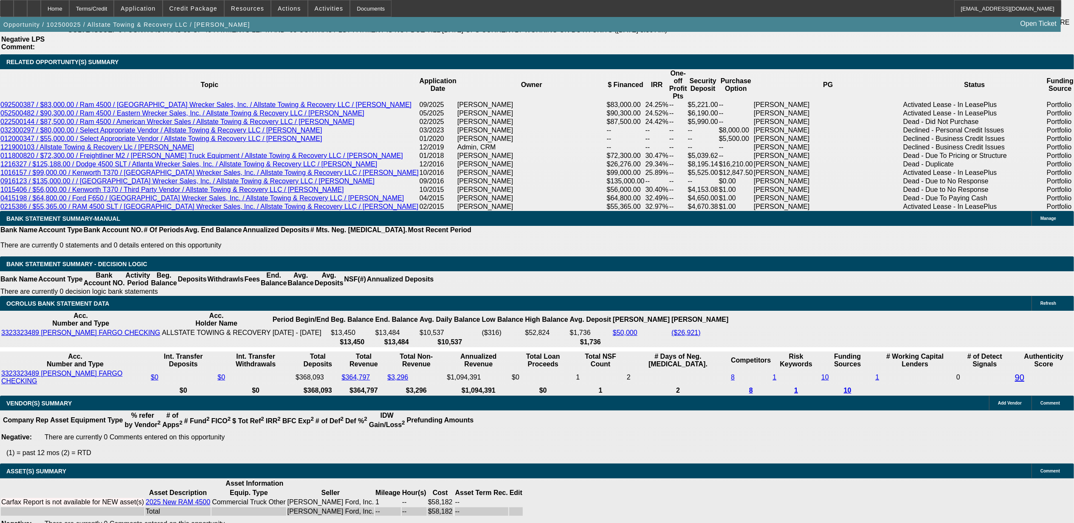
select select "4"
select select "1"
select select "2"
select select "4"
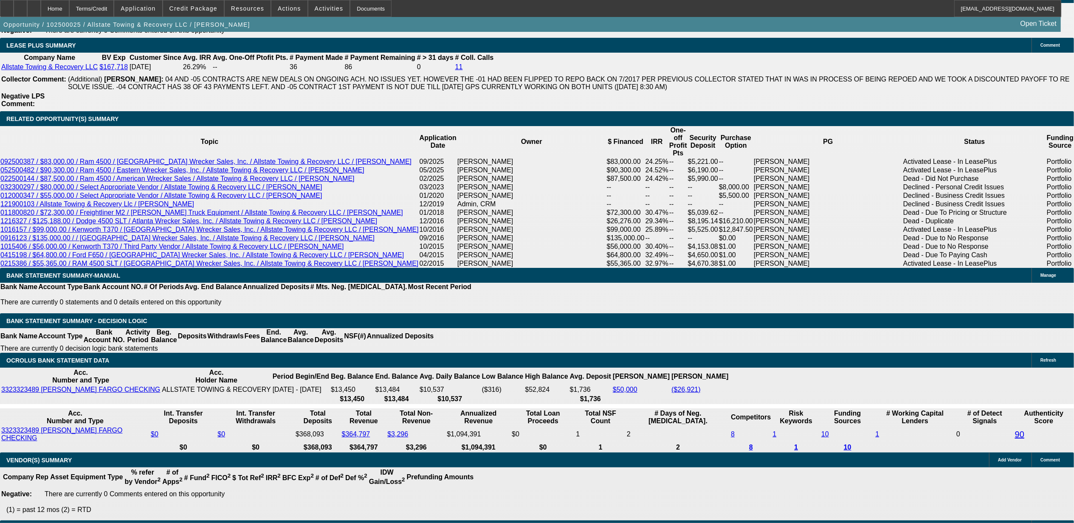
scroll to position [1433, 0]
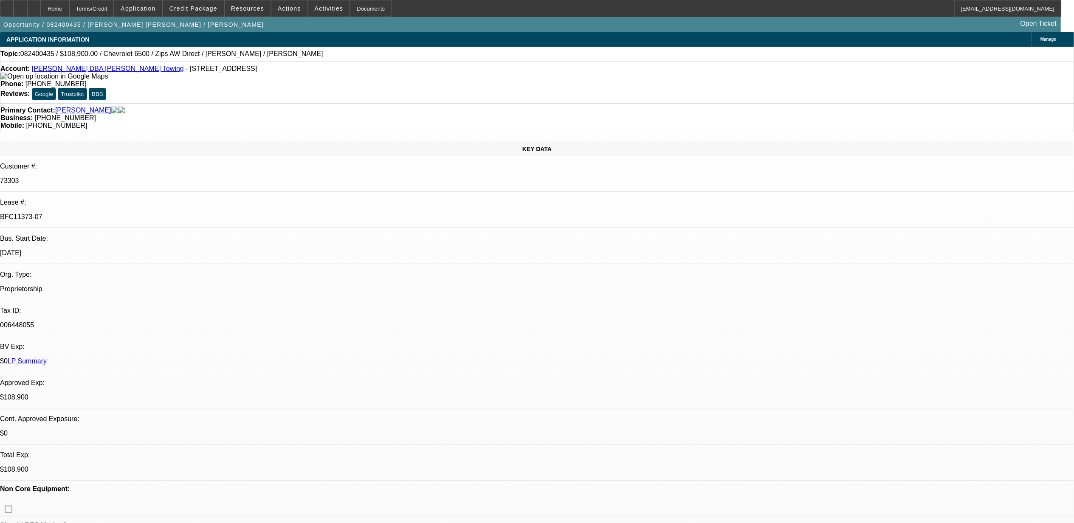
select select "0"
select select "6"
select select "0"
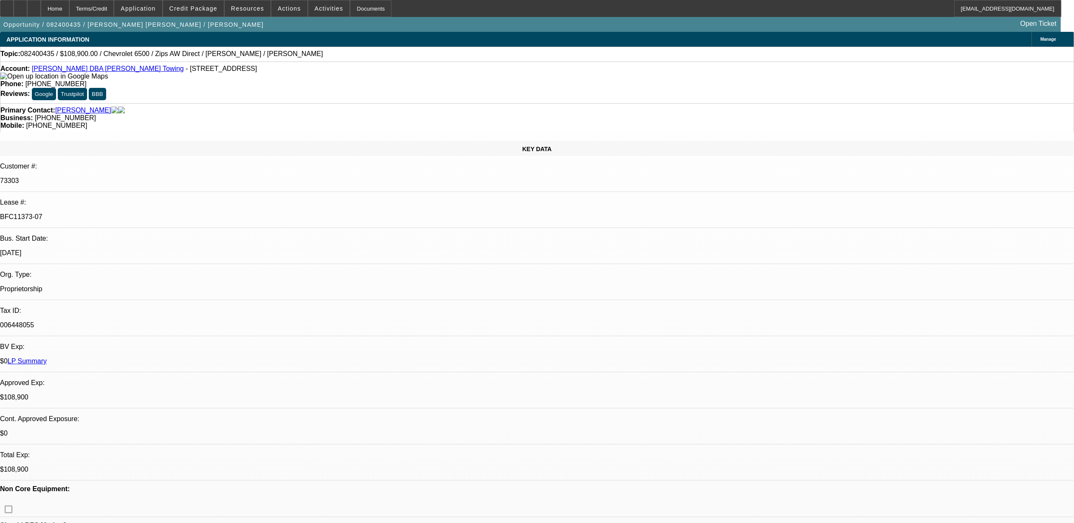
select select "0"
select select "2"
select select "0"
select select "6"
select select "0"
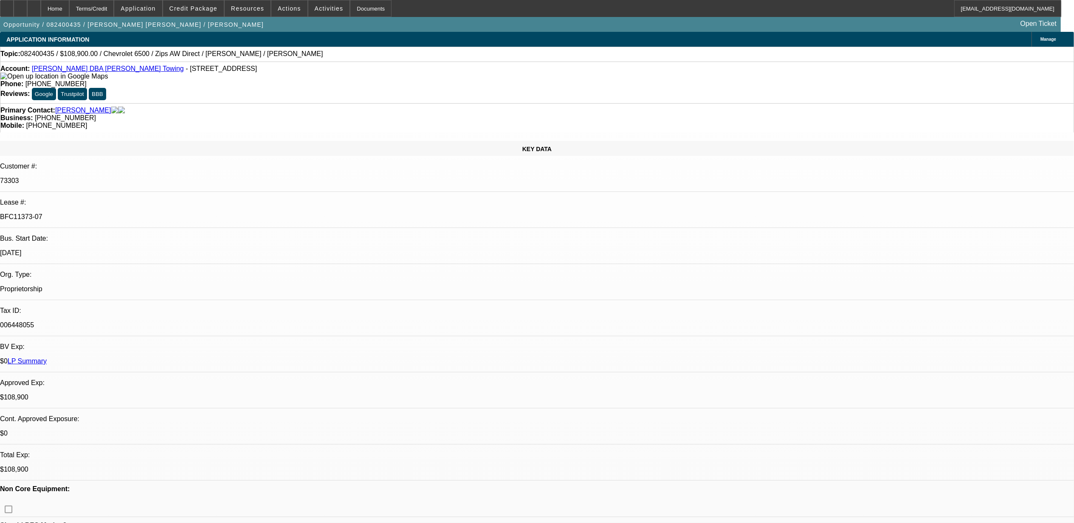
select select "0"
select select "2"
select select "0"
select select "6"
select select "0"
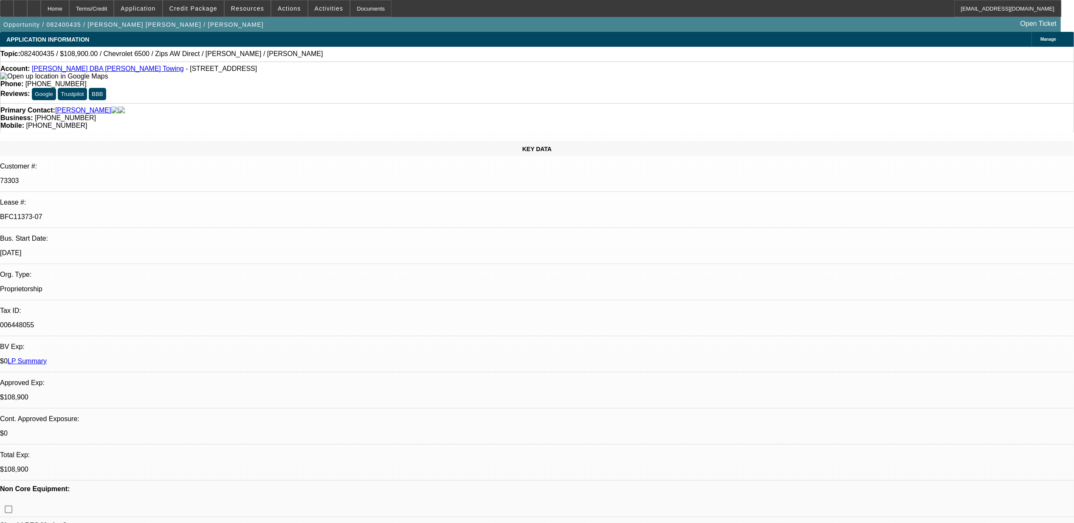
select select "2"
select select "0"
select select "6"
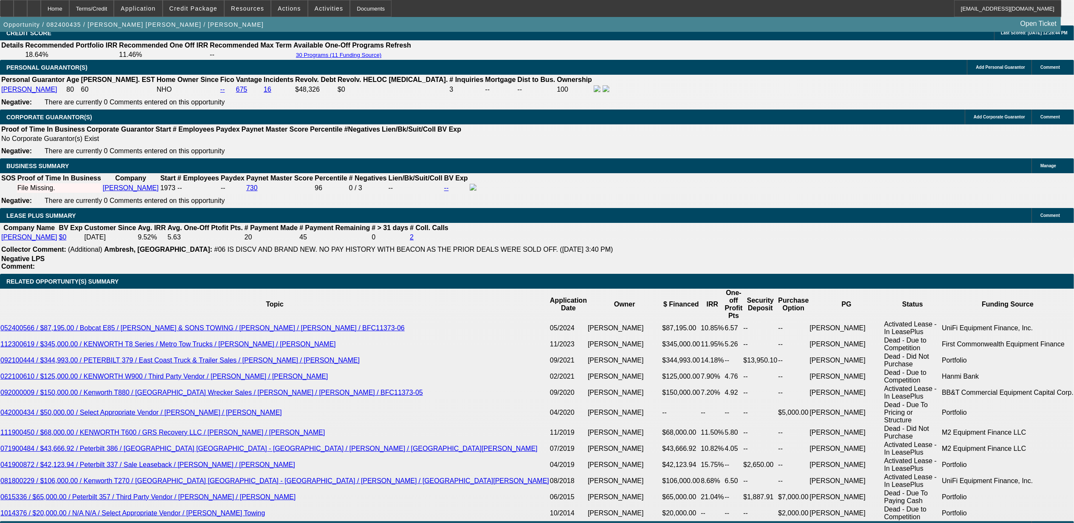
scroll to position [1472, 0]
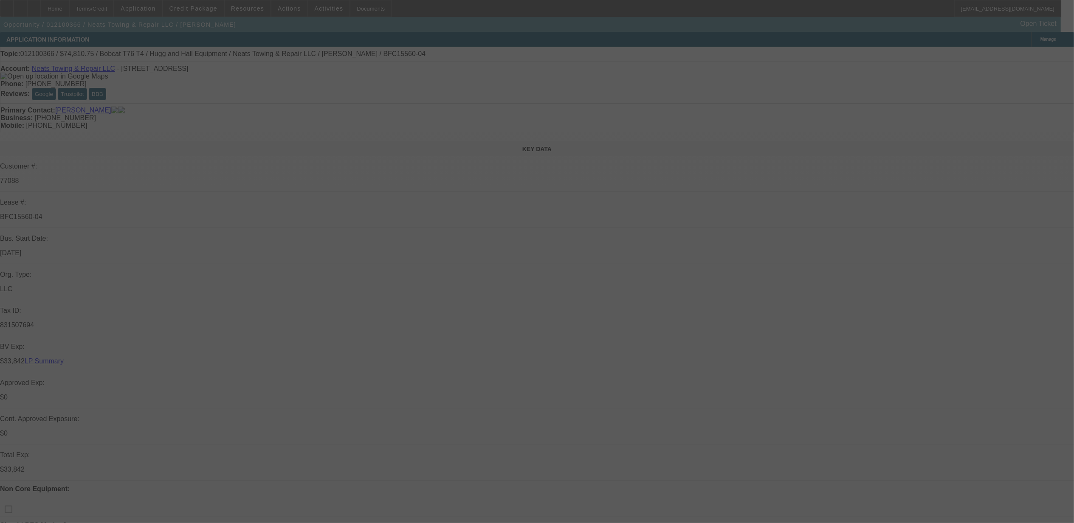
select select "0"
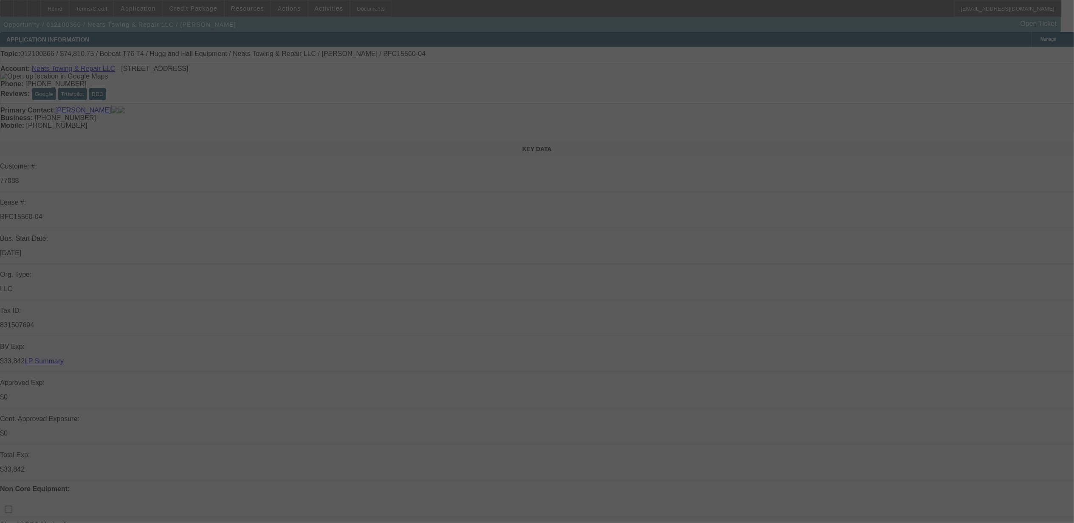
select select "0"
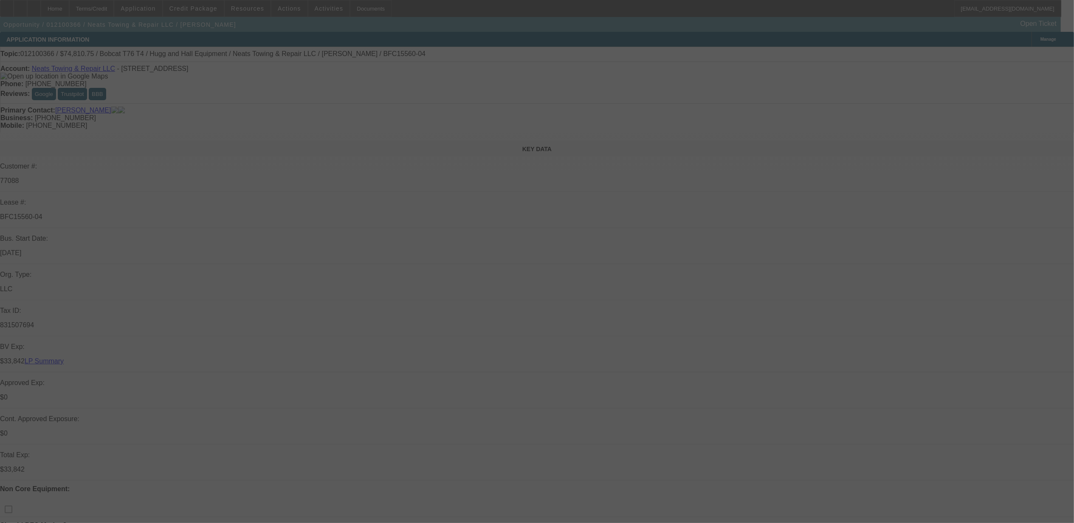
select select "0"
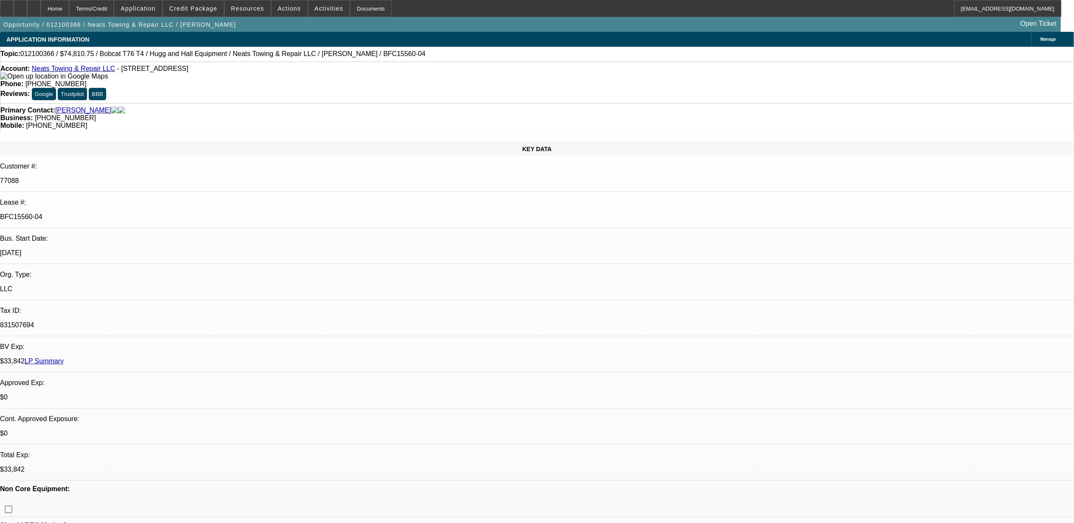
select select "1"
select select "6"
select select "1"
select select "2"
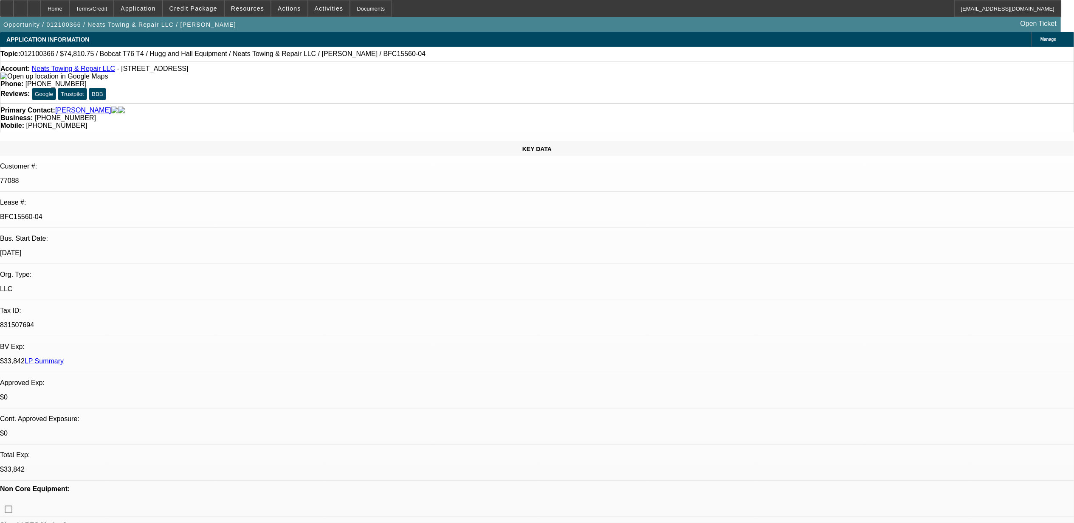
select select "6"
select select "1"
select select "2"
select select "6"
select select "1"
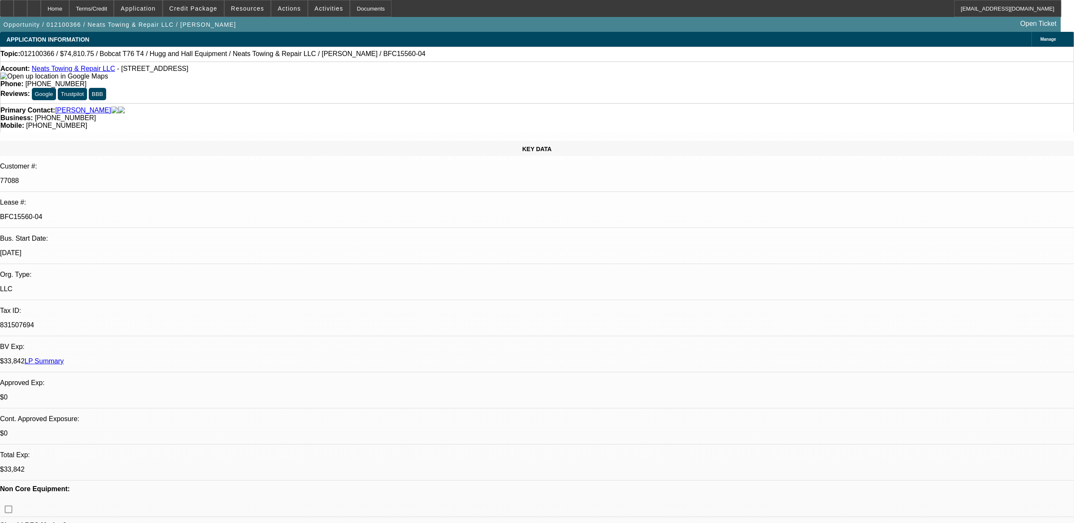
select select "2"
select select "6"
click at [84, 68] on link "Neats Towing & Repair LLC" at bounding box center [73, 68] width 83 height 7
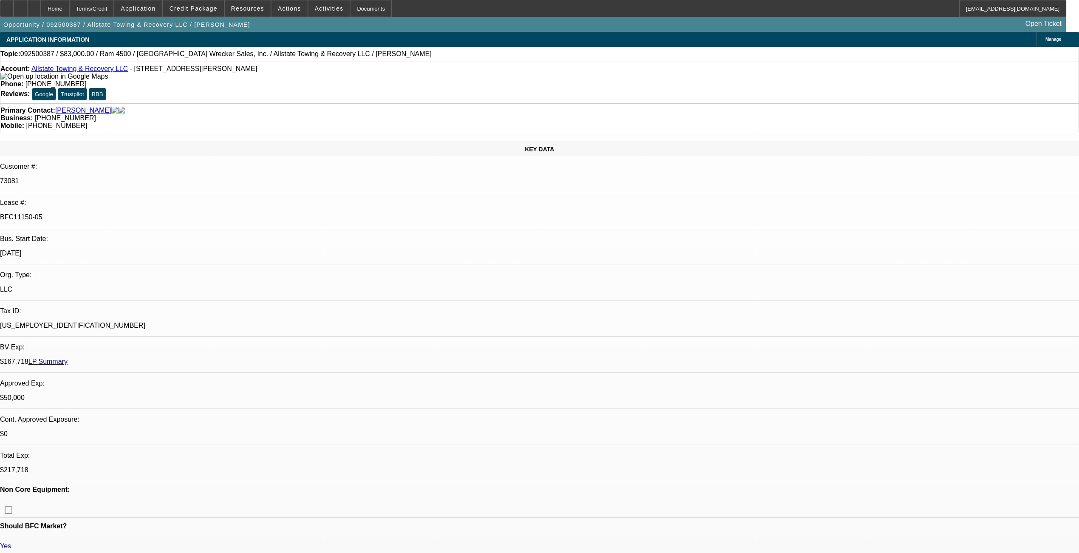
select select "0"
select select "2"
select select "0"
select select "2"
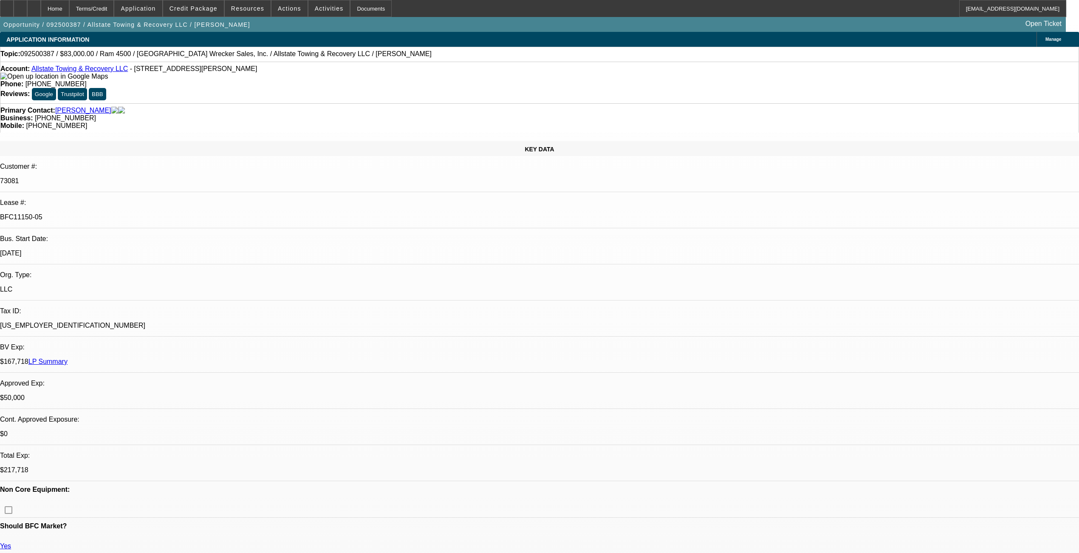
select select "0"
select select "1"
select select "2"
select select "6"
select select "1"
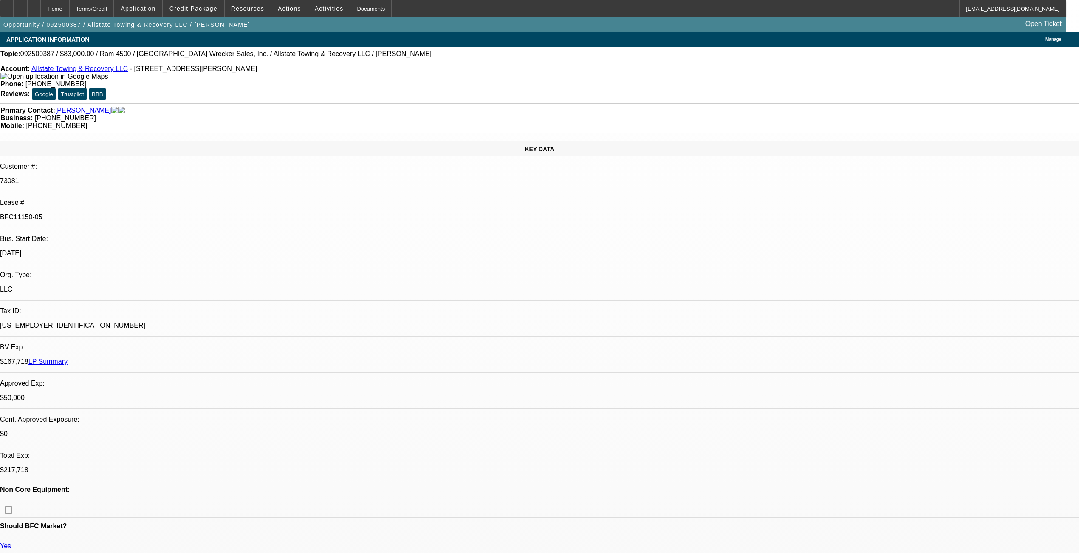
select select "2"
select select "6"
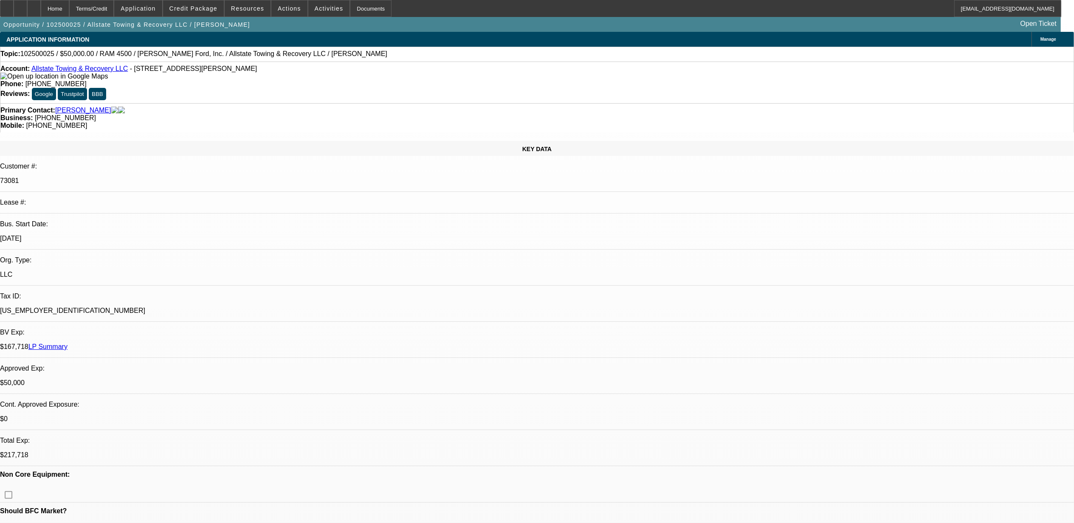
select select "0"
select select "2"
select select "0"
select select "2"
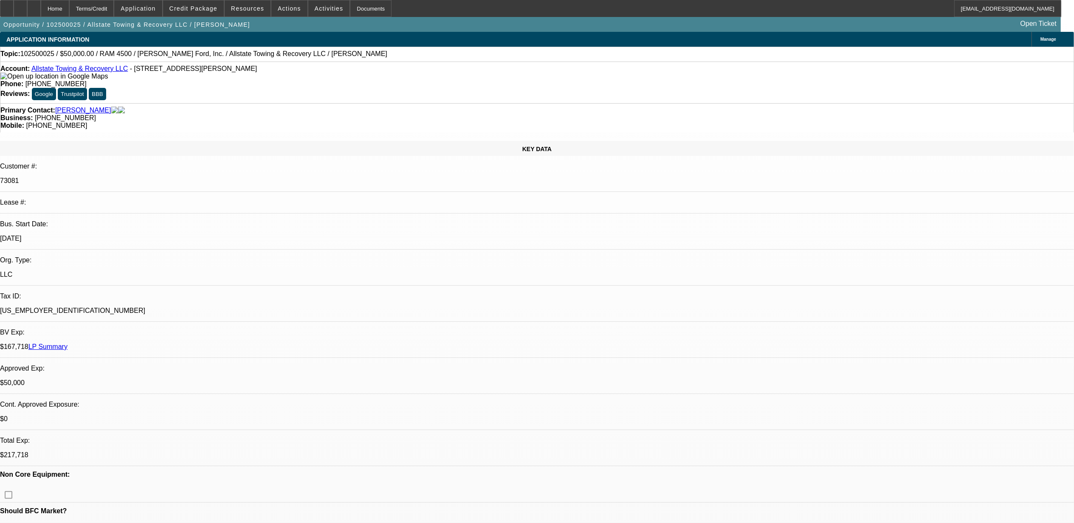
select select "0"
select select "2"
select select "0.1"
select select "0"
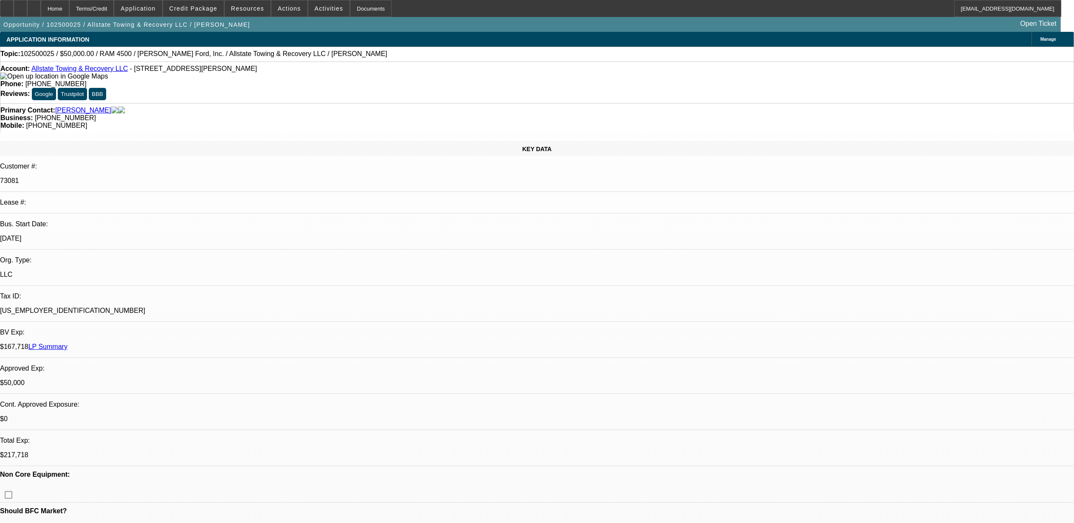
select select "2"
select select "0.1"
select select "1"
select select "2"
select select "6"
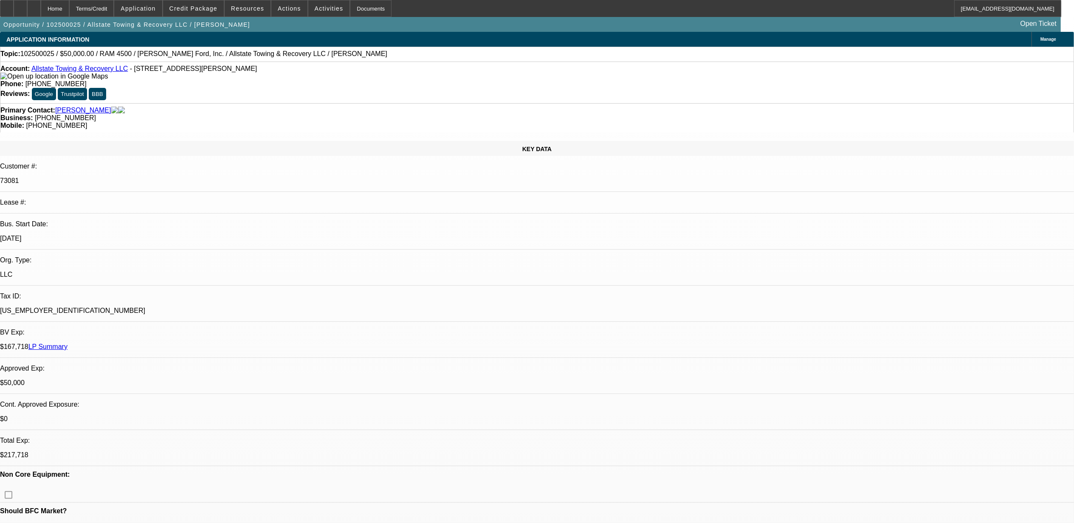
select select "1"
select select "2"
select select "6"
select select "1"
select select "2"
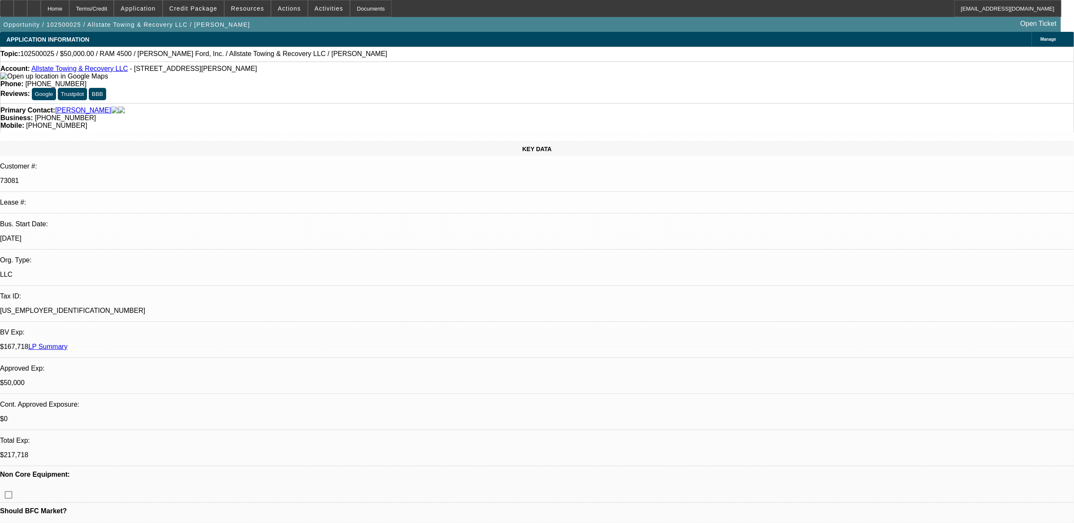
select select "4"
select select "1"
select select "2"
select select "4"
click at [203, 7] on span "Credit Package" at bounding box center [193, 8] width 48 height 7
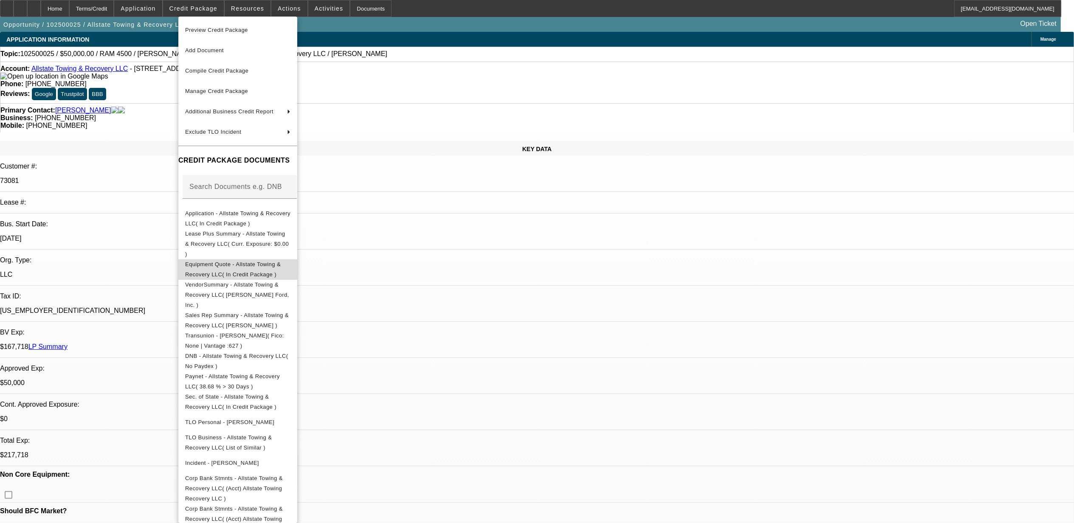
click at [240, 261] on span "Equipment Quote - Allstate Towing & Recovery LLC( In Credit Package )" at bounding box center [233, 269] width 96 height 17
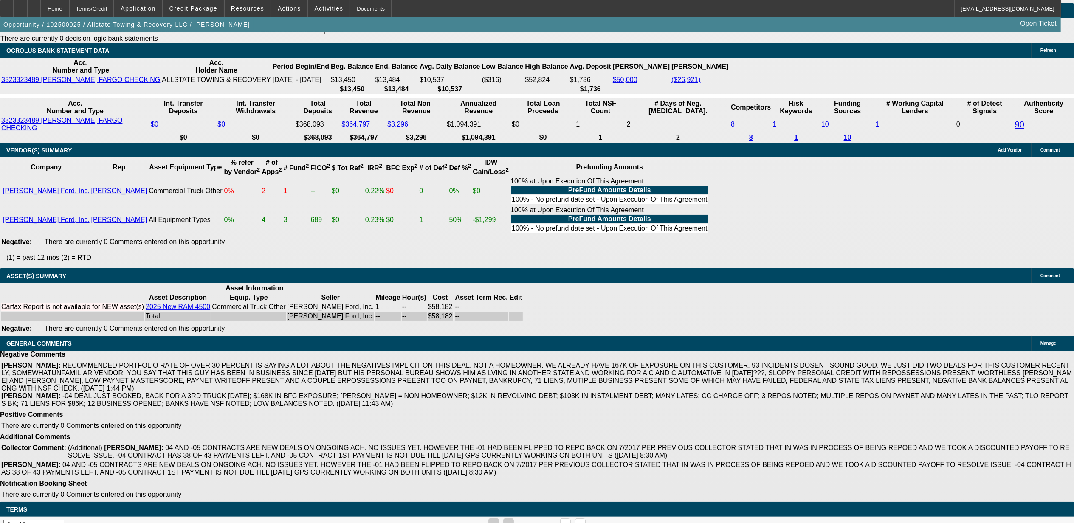
scroll to position [1718, 0]
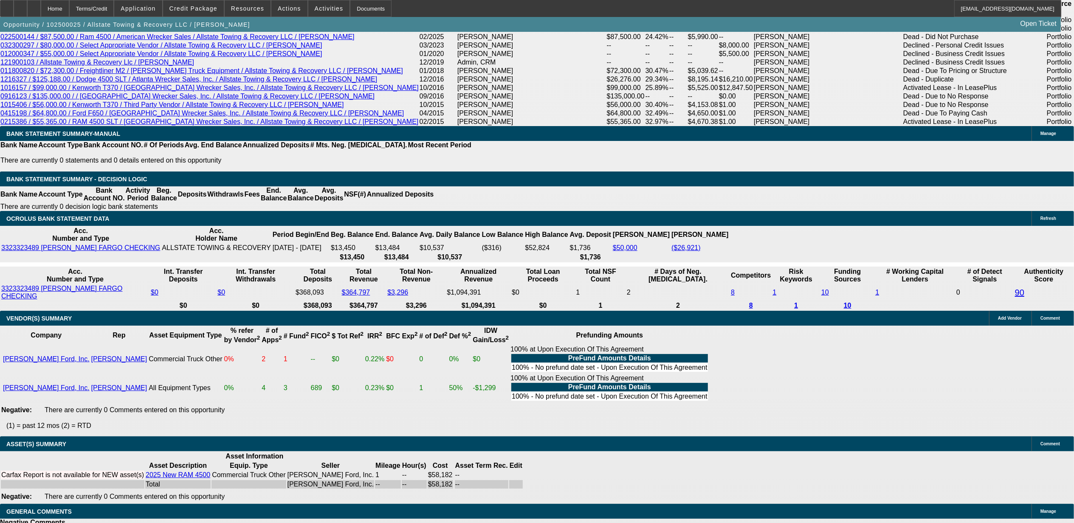
scroll to position [1548, 0]
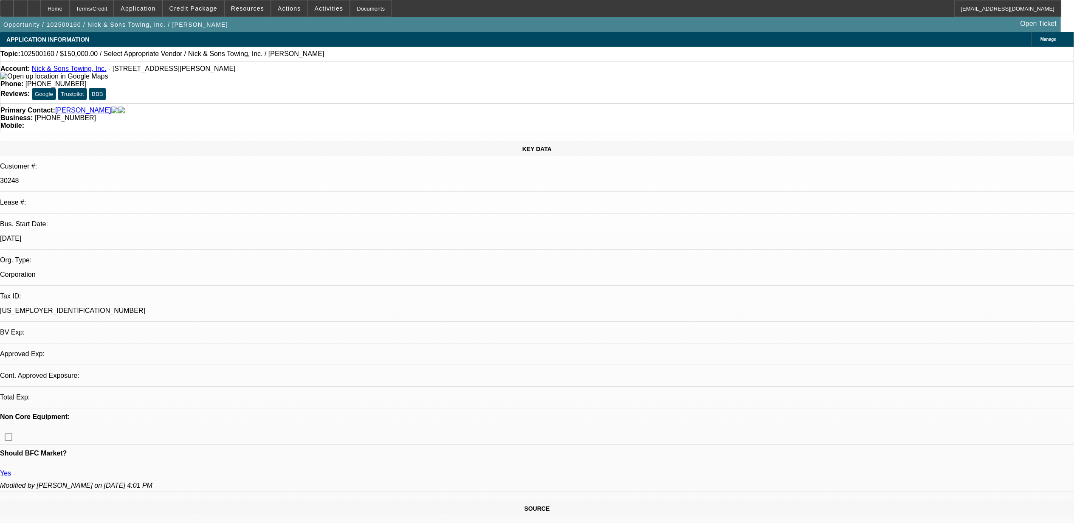
select select "0"
select select "2"
select select "0.1"
select select "4"
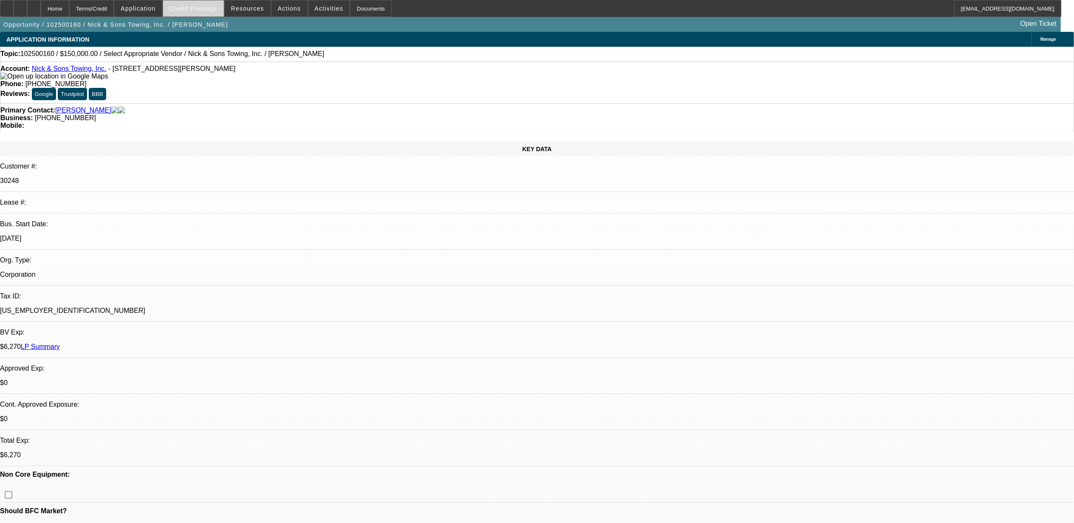
click at [212, 14] on span at bounding box center [193, 8] width 61 height 20
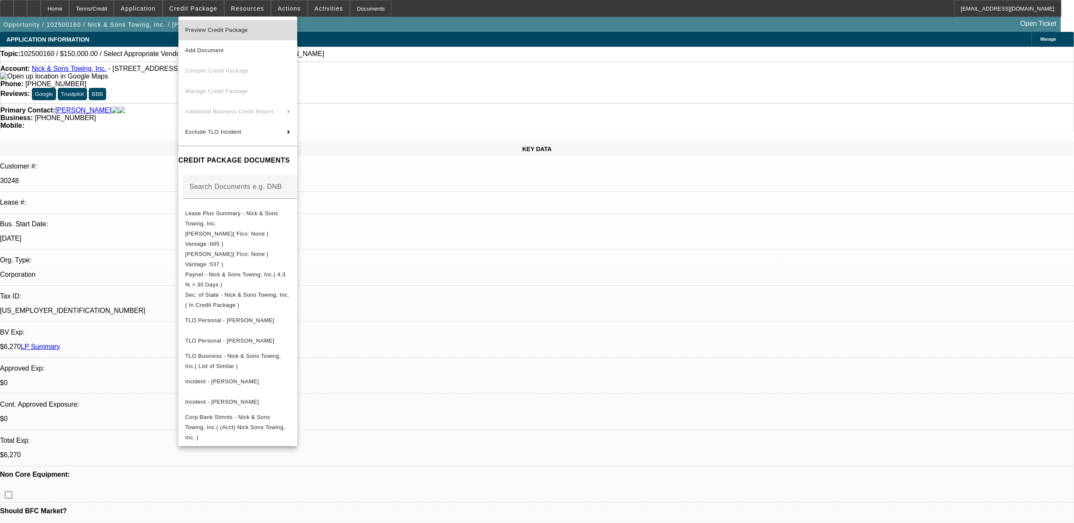
click at [217, 30] on span "Preview Credit Package" at bounding box center [216, 30] width 63 height 6
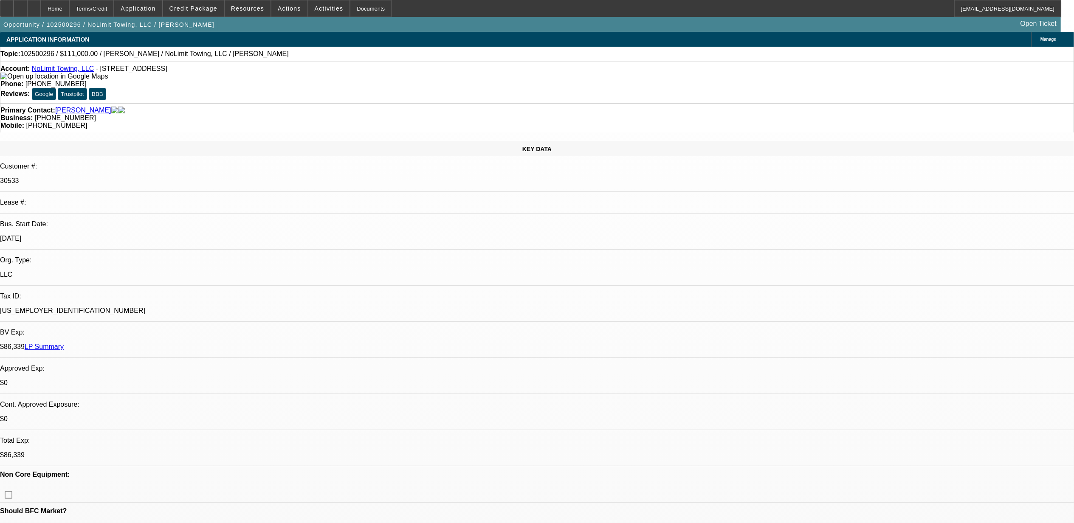
select select "0"
select select "2"
select select "0.1"
select select "4"
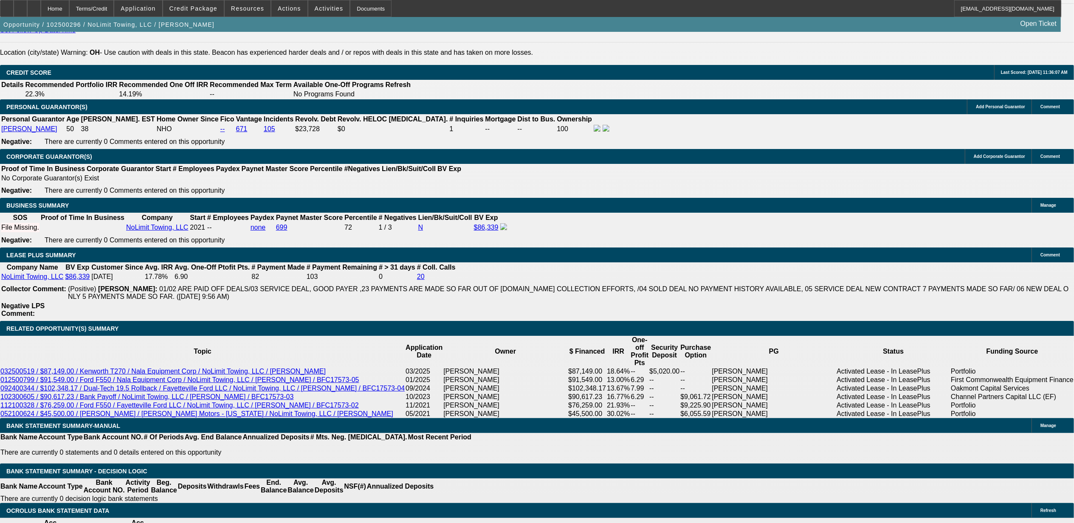
scroll to position [1246, 0]
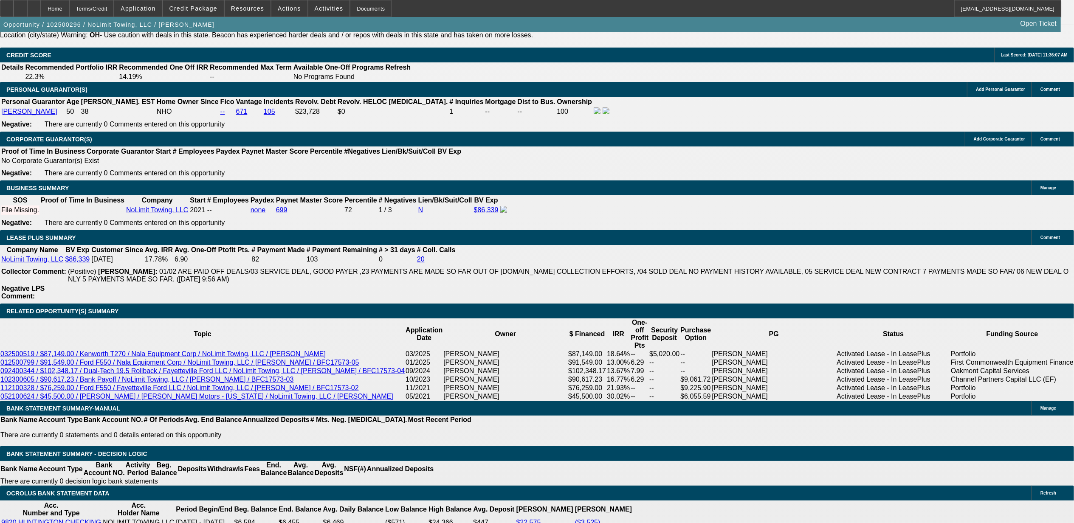
drag, startPoint x: 226, startPoint y: 171, endPoint x: 227, endPoint y: 178, distance: 6.8
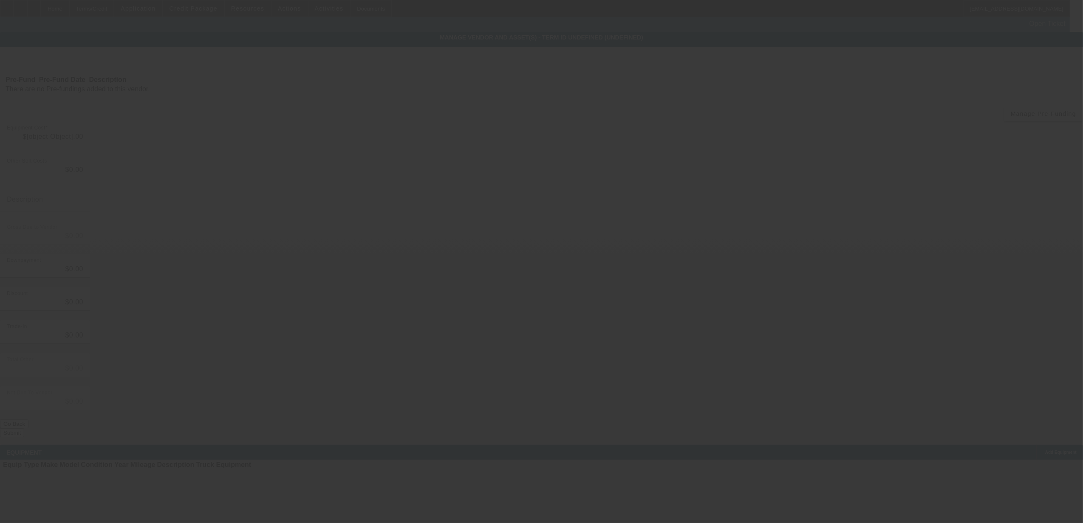
type input "$111,000.00"
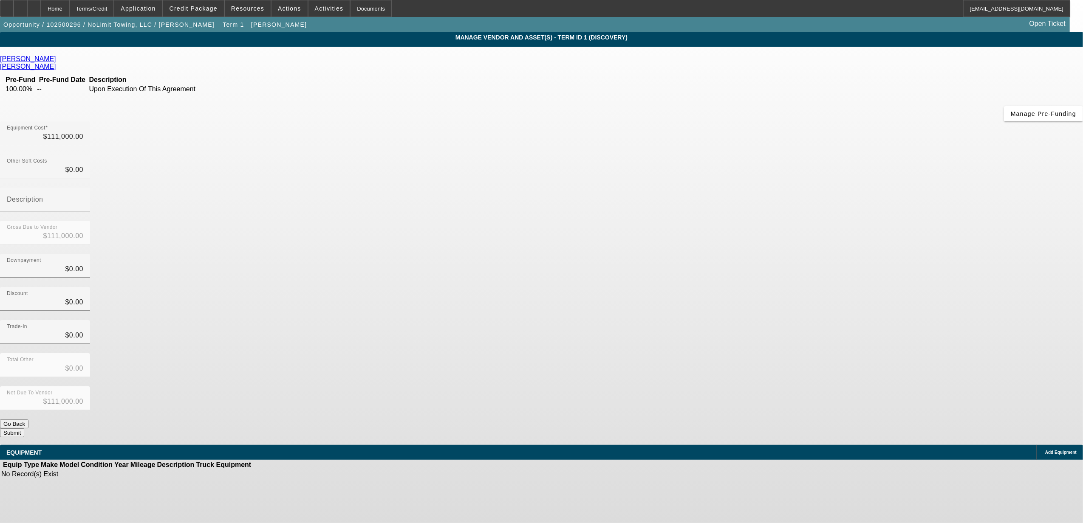
click at [1043, 453] on icon at bounding box center [1043, 453] width 0 height 0
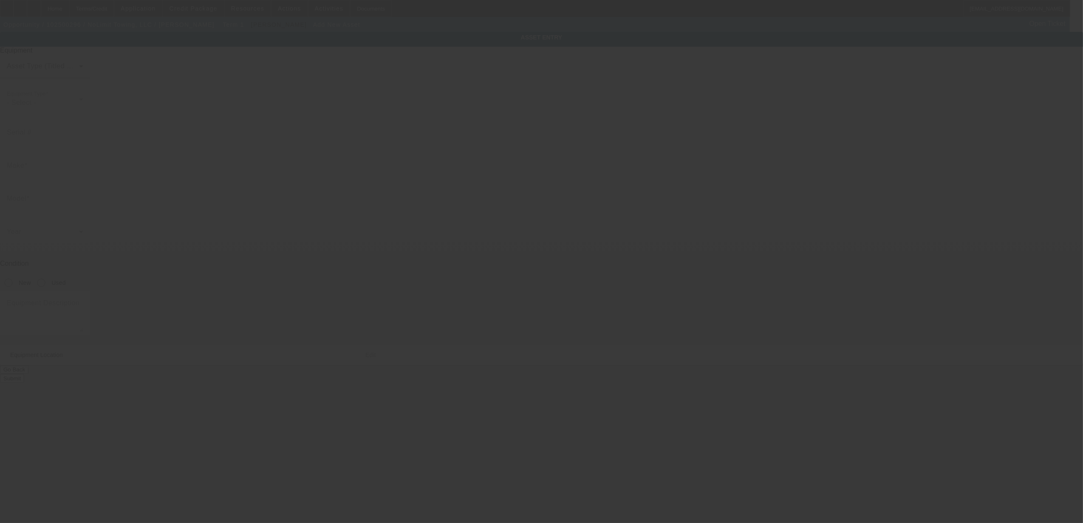
type input "409 Ardmore Dr"
type input "Trenton"
type input "45067"
type input "Butler"
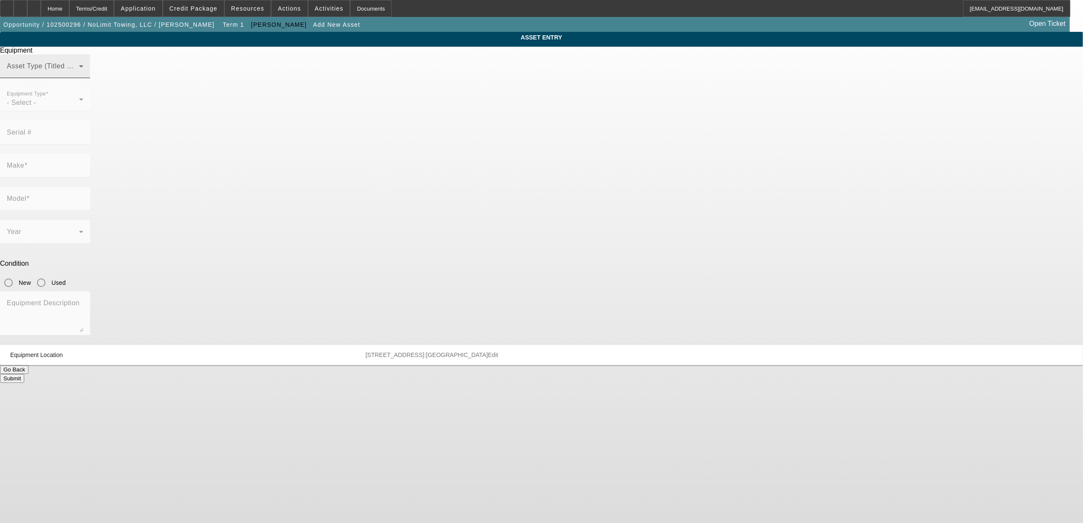
click at [83, 78] on div "Asset Type (Titled or Non-Titled)" at bounding box center [45, 66] width 76 height 24
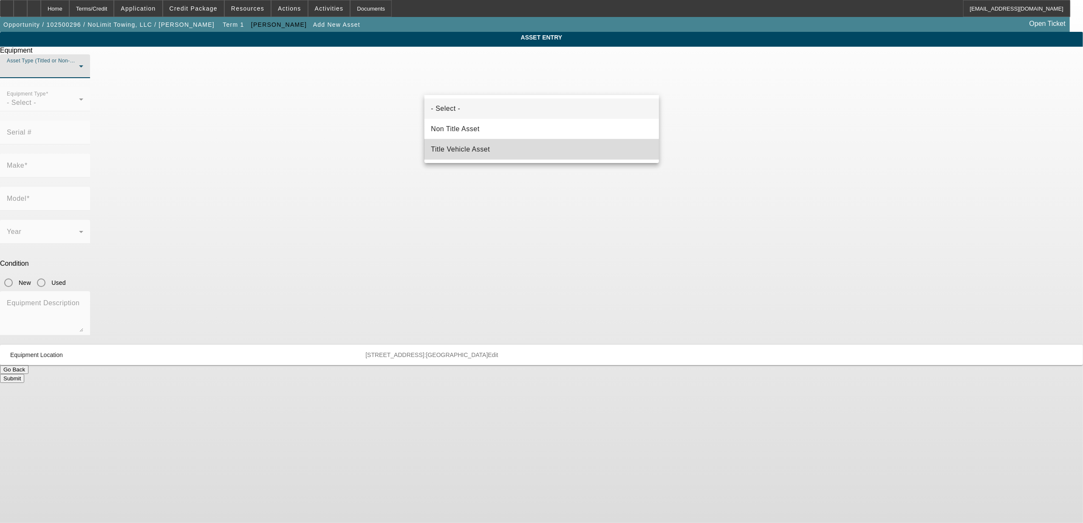
click at [468, 149] on span "Title Vehicle Asset" at bounding box center [460, 149] width 59 height 10
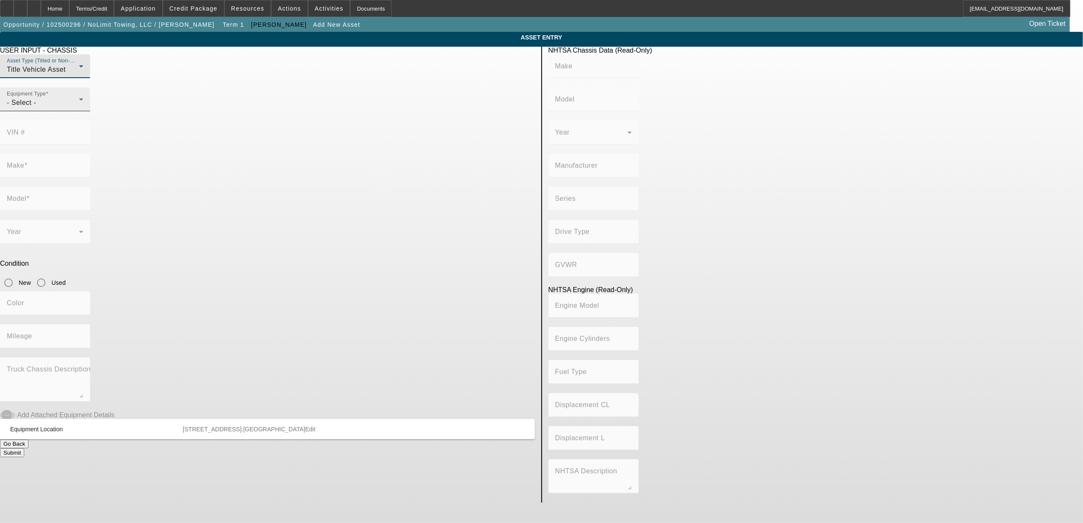
click at [79, 108] on div "- Select -" at bounding box center [43, 103] width 72 height 10
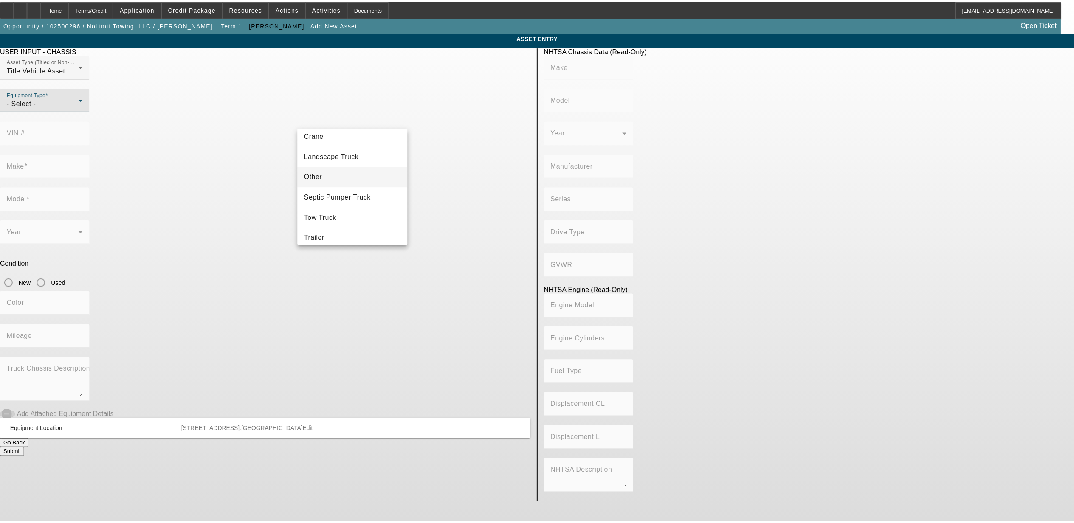
scroll to position [94, 0]
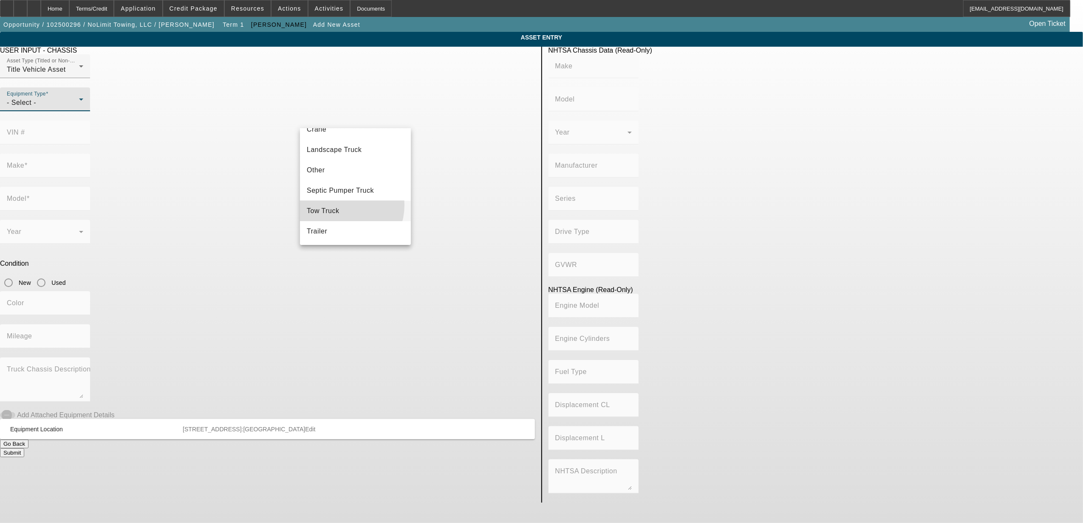
click at [338, 205] on mat-option "Tow Truck" at bounding box center [355, 211] width 111 height 20
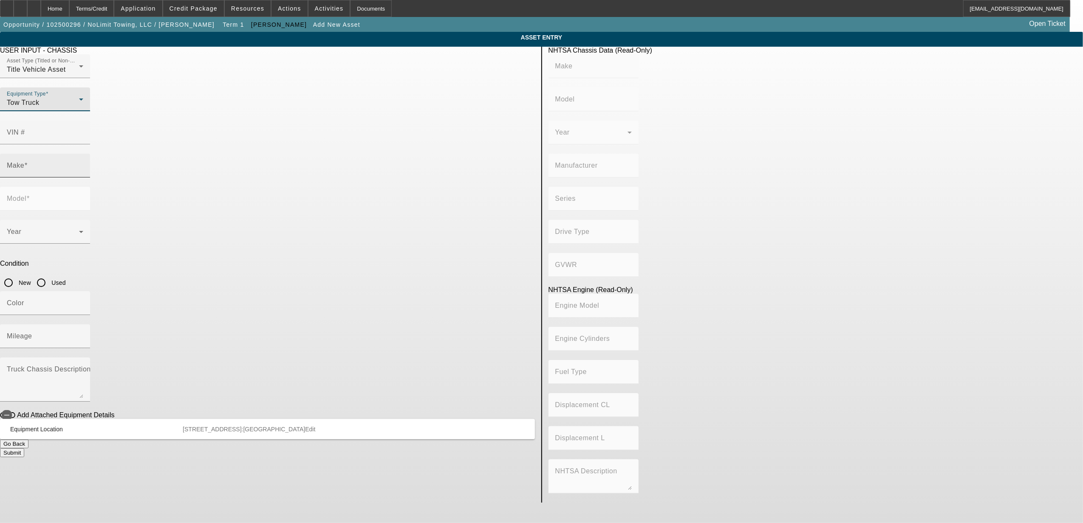
click at [83, 160] on div "Make" at bounding box center [45, 166] width 76 height 24
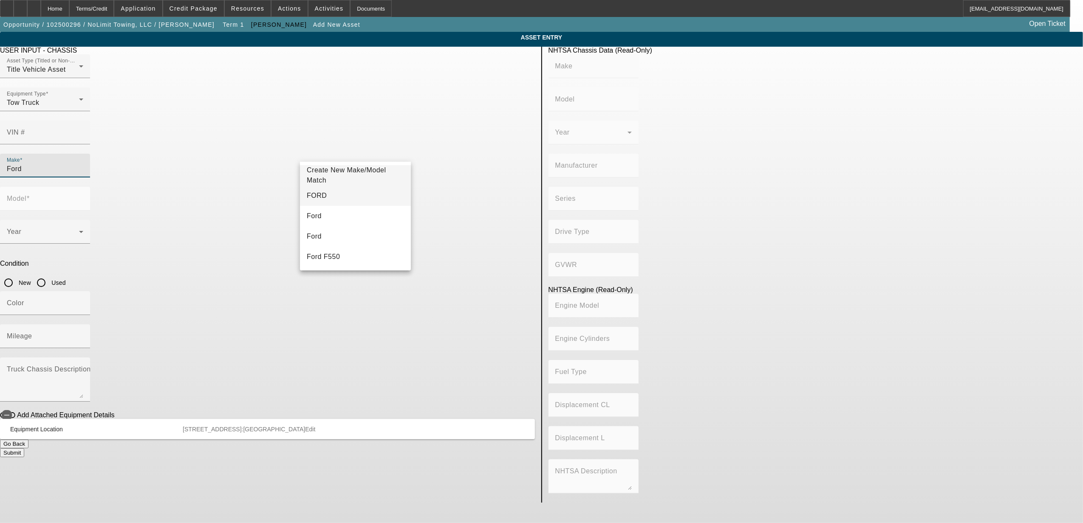
click at [330, 198] on mat-option "FORD" at bounding box center [355, 196] width 111 height 20
click at [83, 164] on input "FORD" at bounding box center [45, 169] width 76 height 10
click at [329, 213] on mat-option "Ford" at bounding box center [355, 216] width 111 height 20
type input "Ford"
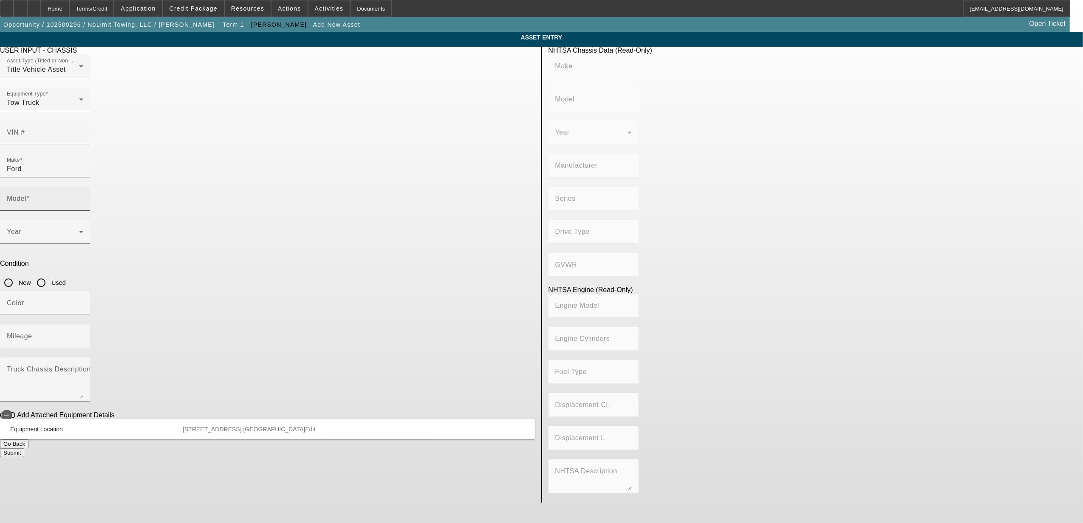
click at [83, 187] on div "Model" at bounding box center [45, 199] width 76 height 24
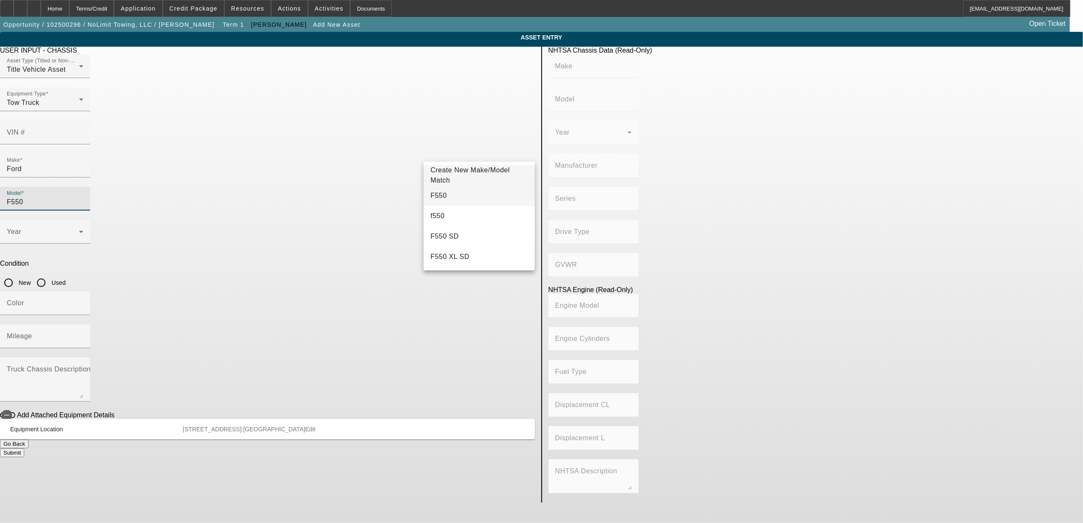
type input "F550"
click at [445, 197] on mat-option "F550" at bounding box center [478, 196] width 111 height 20
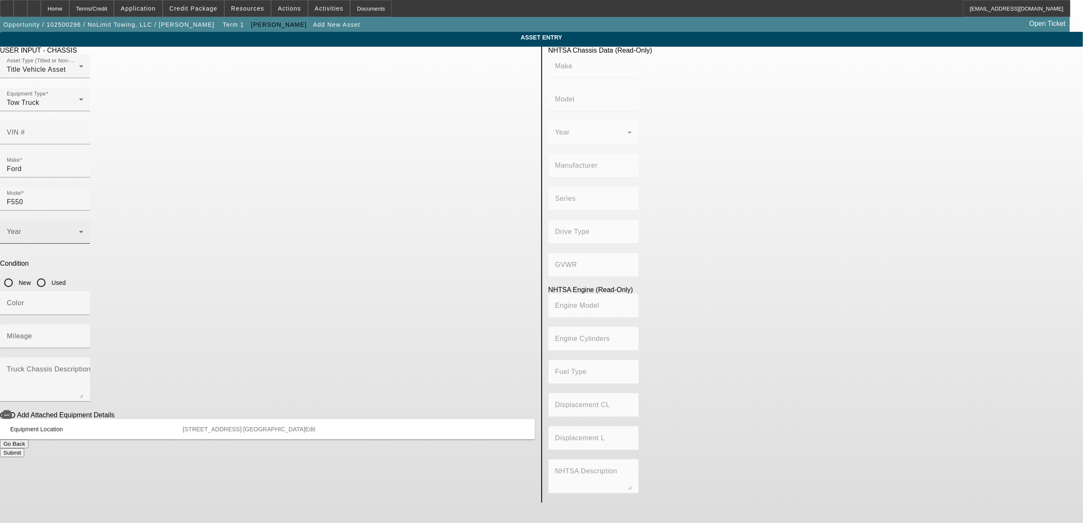
click at [83, 220] on div "Year" at bounding box center [45, 232] width 76 height 24
click at [320, 284] on mat-option "2024" at bounding box center [355, 290] width 111 height 20
click at [17, 274] on input "New" at bounding box center [8, 282] width 17 height 17
radio input "true"
drag, startPoint x: 448, startPoint y: 217, endPoint x: 445, endPoint y: 214, distance: 4.5
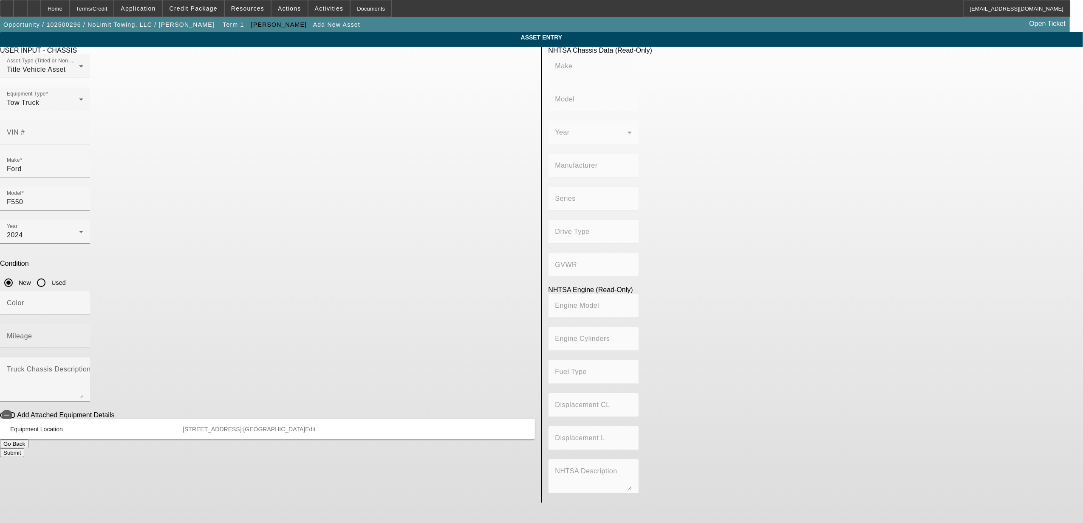
click at [32, 333] on mat-label "Mileage" at bounding box center [19, 336] width 25 height 7
click at [83, 335] on input "Mileage" at bounding box center [45, 340] width 76 height 10
type input "1"
type textarea "w/"
click at [11, 412] on icon "button" at bounding box center [7, 416] width 8 height 8
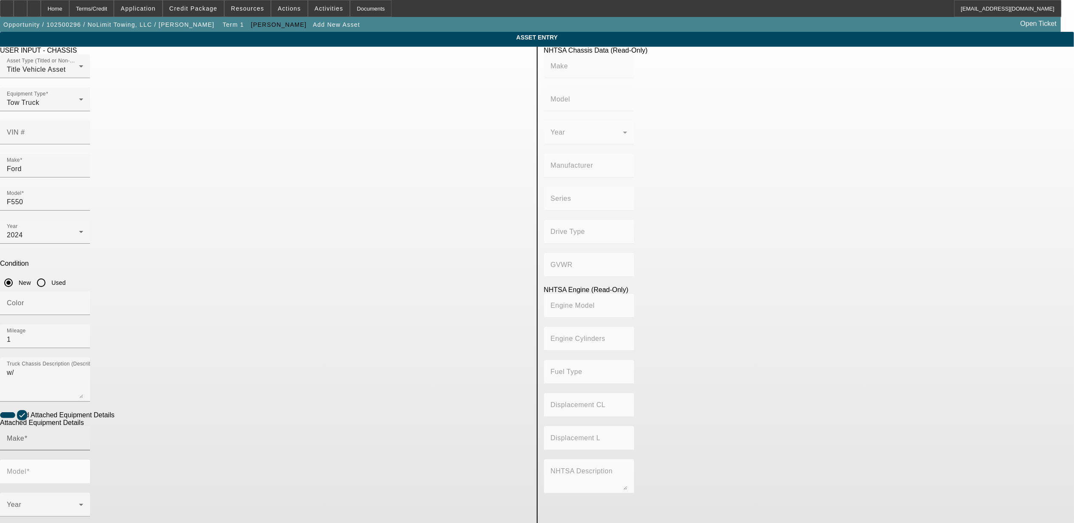
click at [83, 437] on input "Make" at bounding box center [45, 442] width 76 height 10
drag, startPoint x: 315, startPoint y: 403, endPoint x: 340, endPoint y: 387, distance: 29.4
click at [315, 403] on span "Miller" at bounding box center [331, 407] width 59 height 10
type input "Miller"
click at [83, 470] on input "Model" at bounding box center [45, 475] width 76 height 10
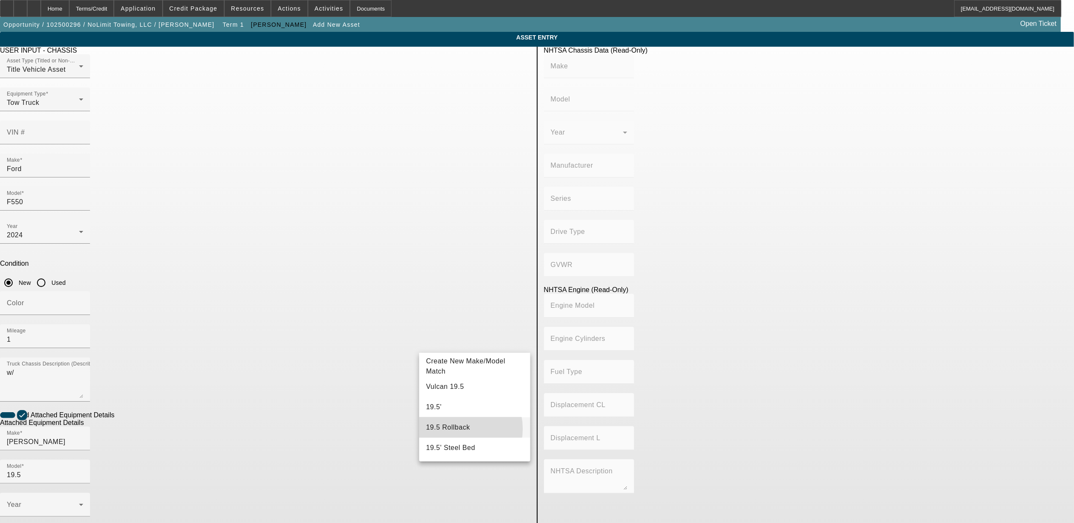
click at [456, 429] on span "19.5 Rollback" at bounding box center [448, 427] width 44 height 7
type input "19.5 Rollback"
radio input "true"
click at [83, 493] on div "Year" at bounding box center [45, 505] width 76 height 24
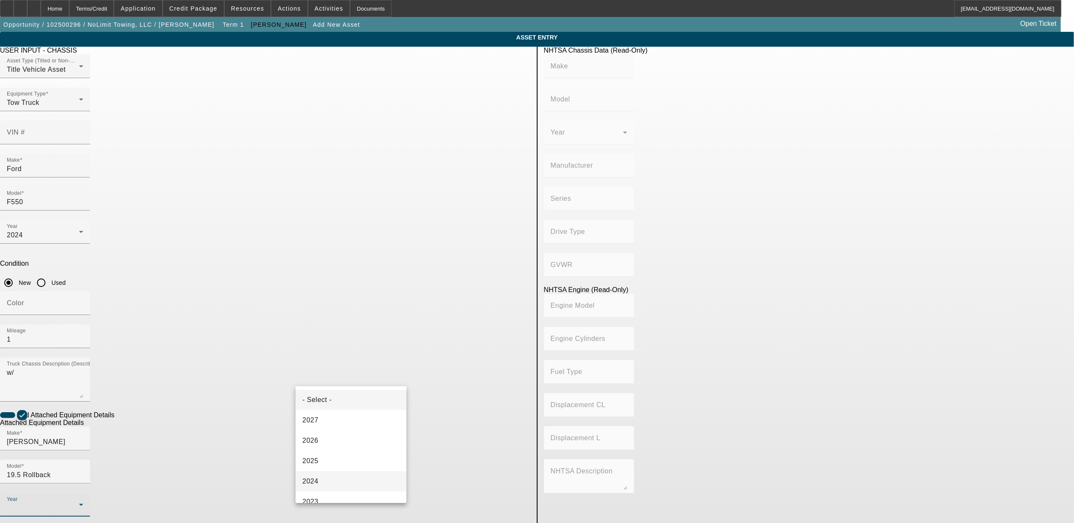
drag, startPoint x: 323, startPoint y: 483, endPoint x: 330, endPoint y: 478, distance: 8.8
click at [324, 481] on mat-option "2024" at bounding box center [351, 481] width 111 height 20
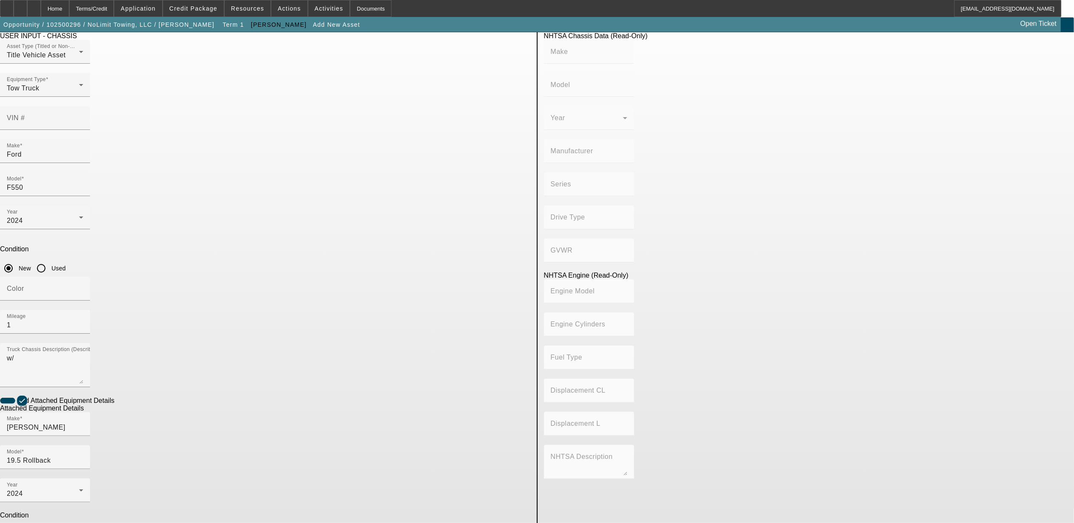
scroll to position [23, 0]
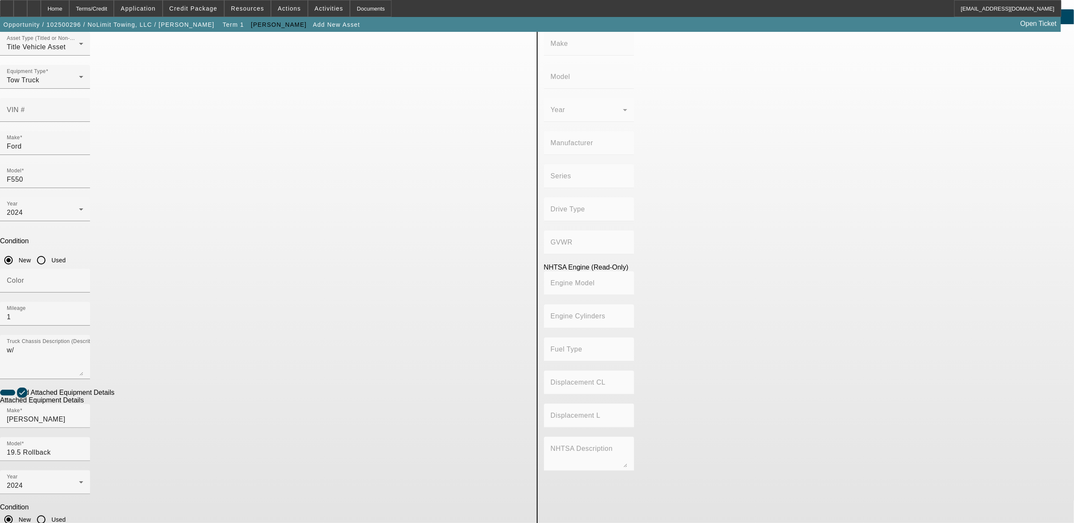
type textarea "rollback"
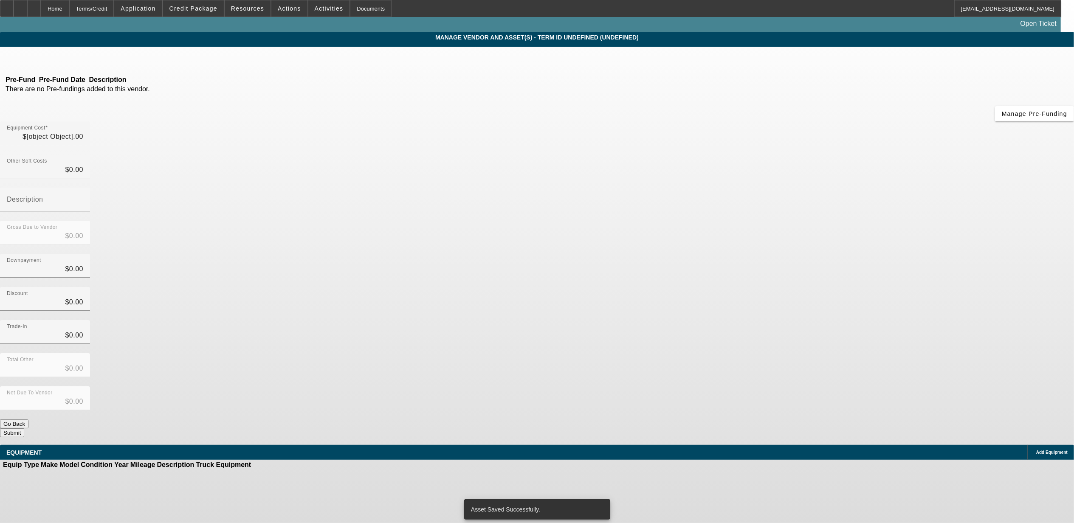
type input "$111,000.00"
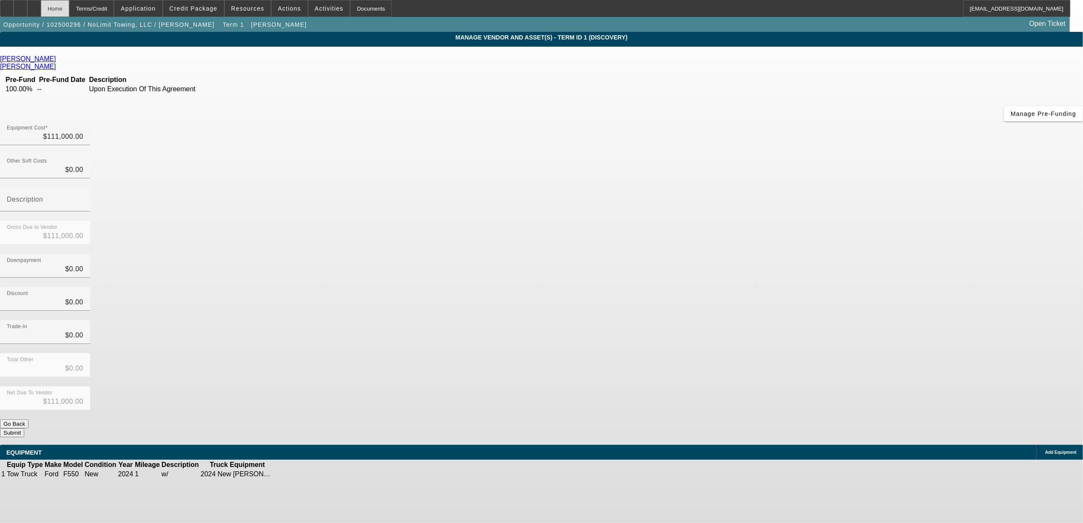
click at [69, 11] on div "Home" at bounding box center [55, 8] width 28 height 17
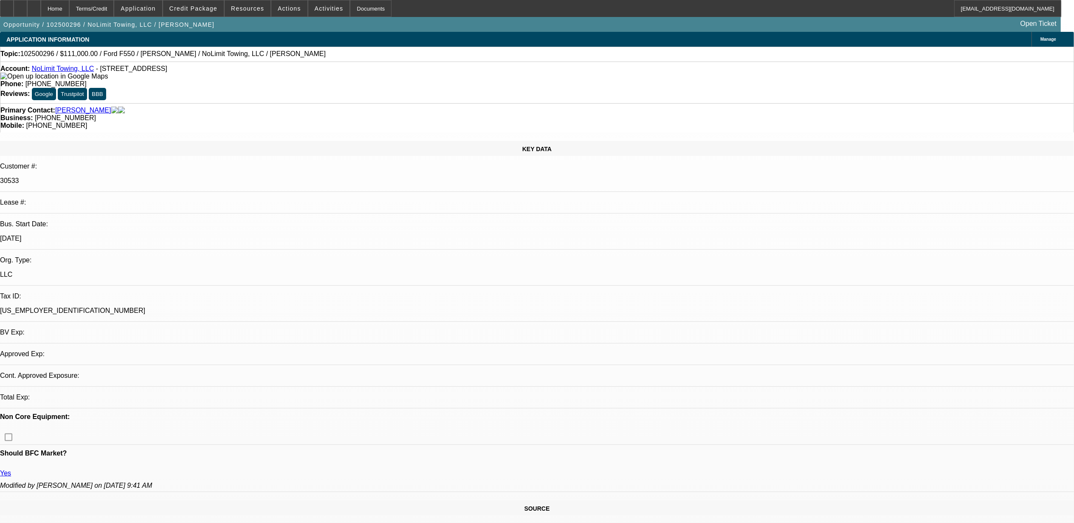
select select "0"
select select "2"
select select "0.1"
select select "4"
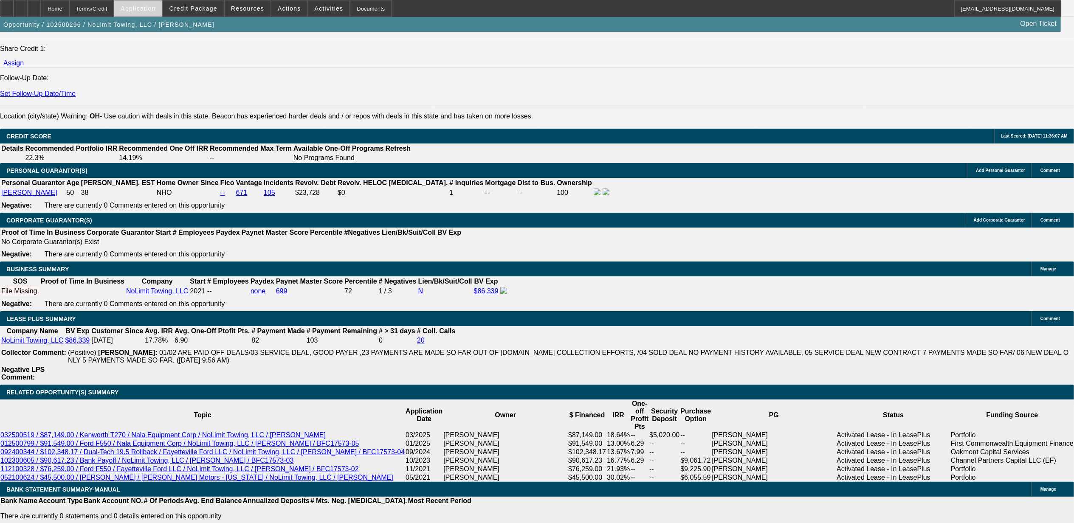
scroll to position [1162, 0]
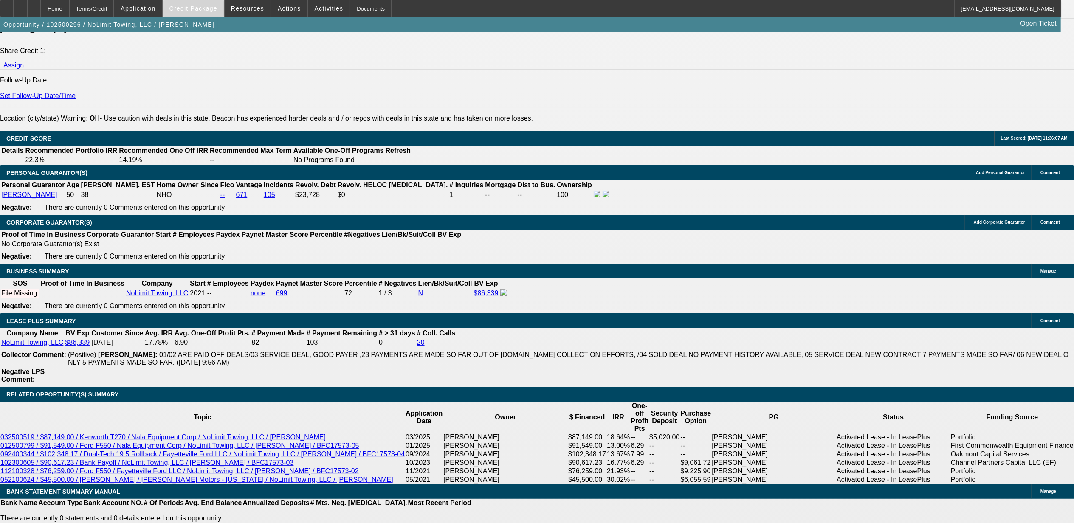
click at [194, 7] on span "Credit Package" at bounding box center [193, 8] width 48 height 7
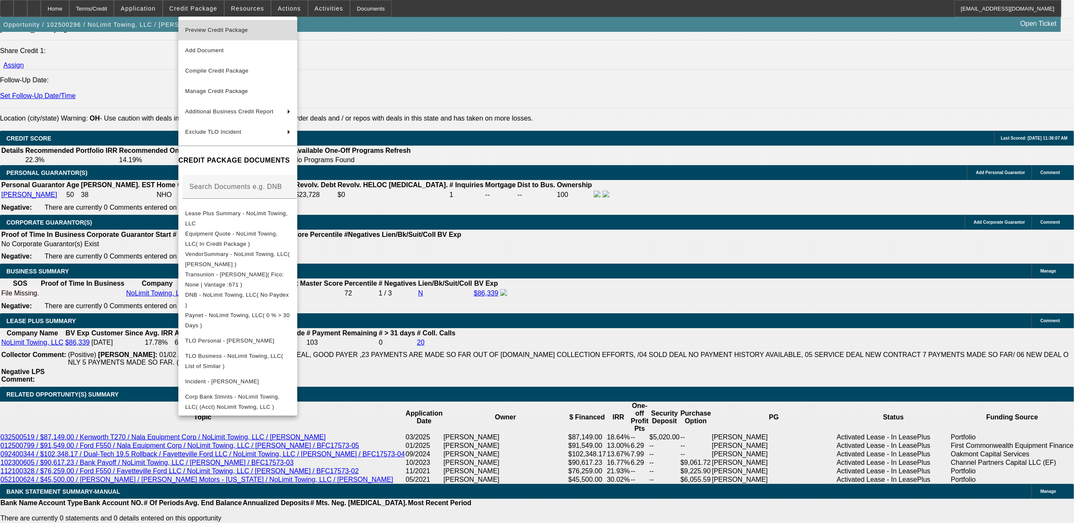
click at [206, 30] on span "Preview Credit Package" at bounding box center [216, 30] width 63 height 6
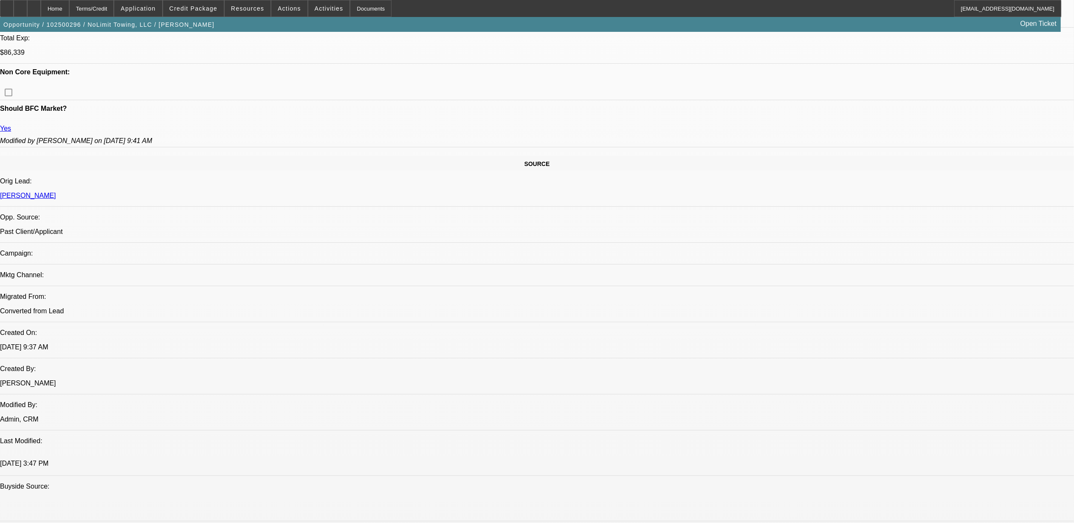
scroll to position [395, 0]
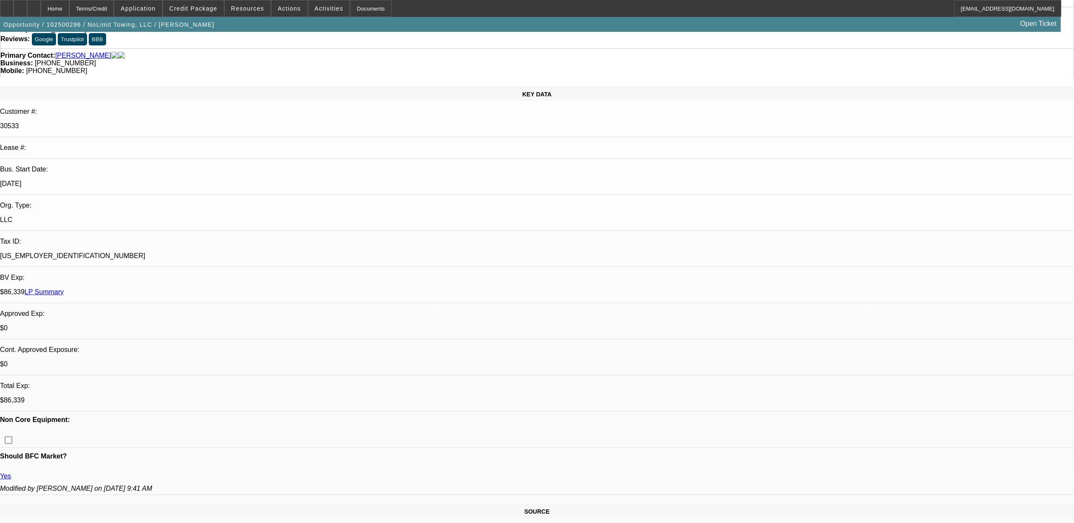
scroll to position [0, 0]
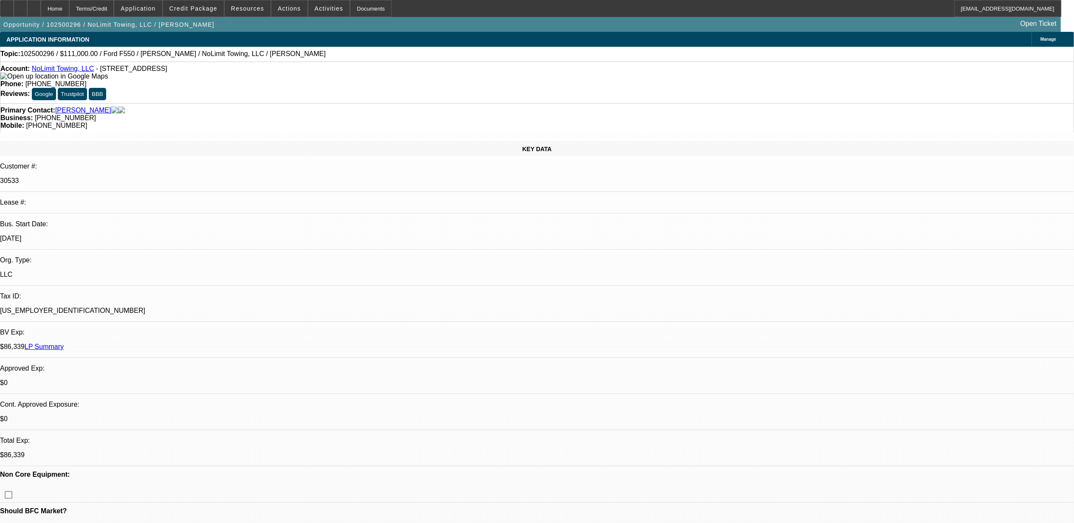
click at [64, 343] on link "LP Summary" at bounding box center [44, 346] width 39 height 7
click at [191, 3] on span at bounding box center [193, 8] width 61 height 20
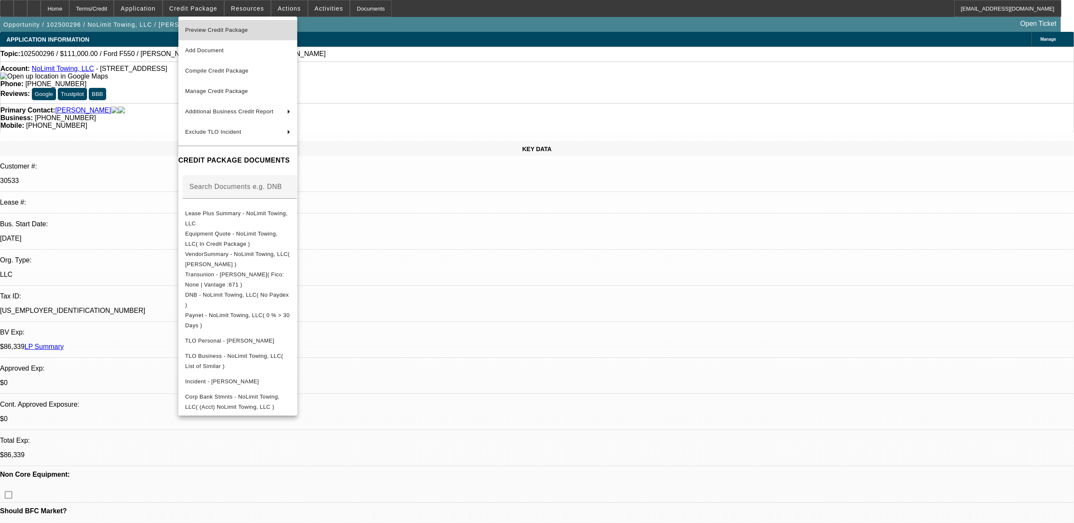
click at [225, 24] on button "Preview Credit Package" at bounding box center [237, 30] width 119 height 20
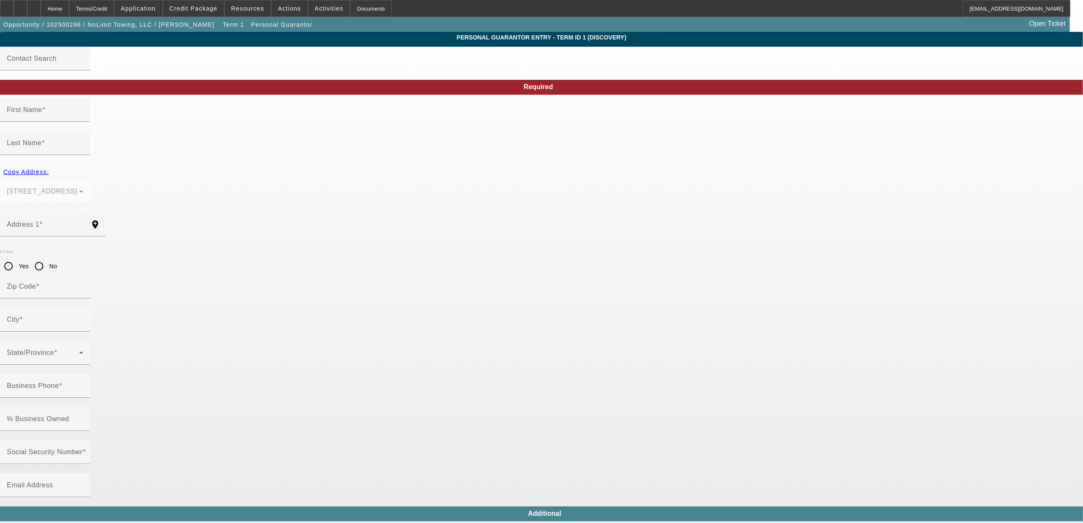
type input "Derrick"
type input "Burton"
type input "409 Ardmore Dr"
radio input "true"
type input "45067"
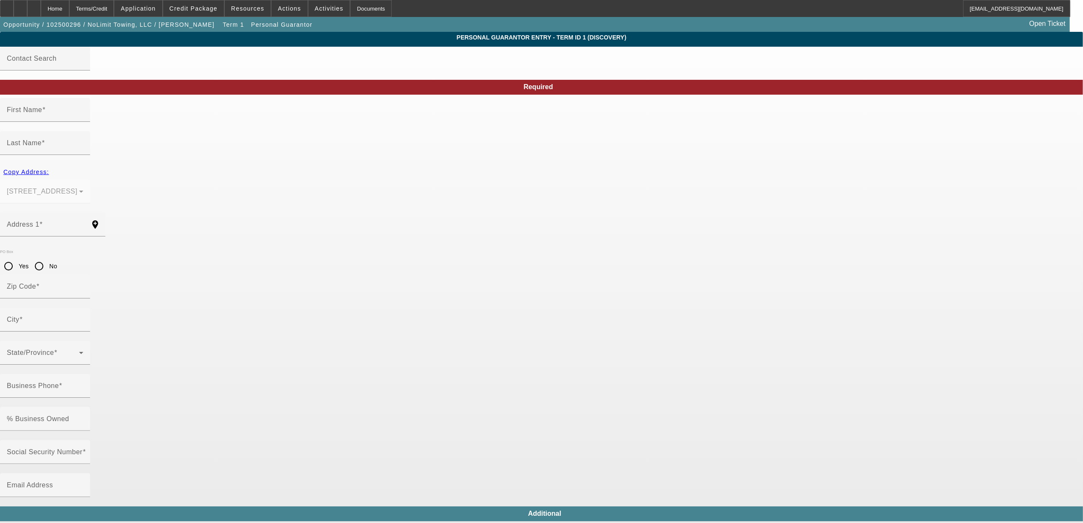
type input "Trenton"
type input "(513) 468-8668"
type input "100"
type input "289-86-2148"
type input "nolimittowingohio@gmail.com"
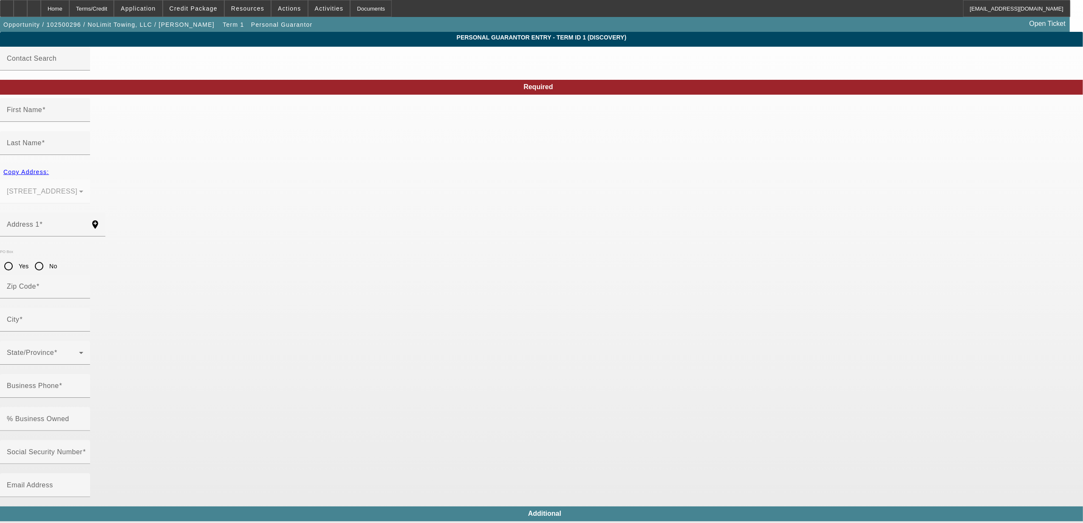
type input "(513) 418-8381"
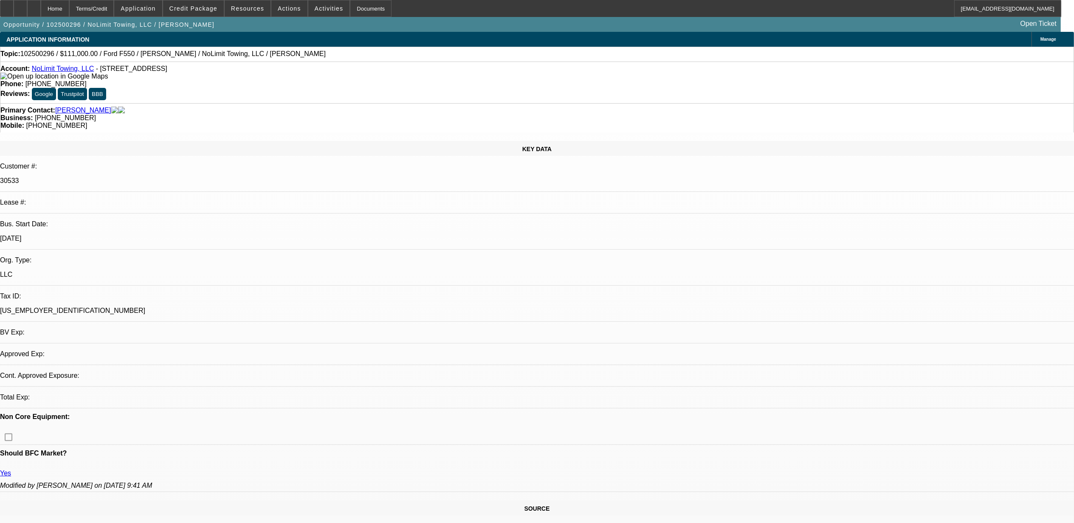
select select "0"
select select "2"
select select "0.1"
select select "4"
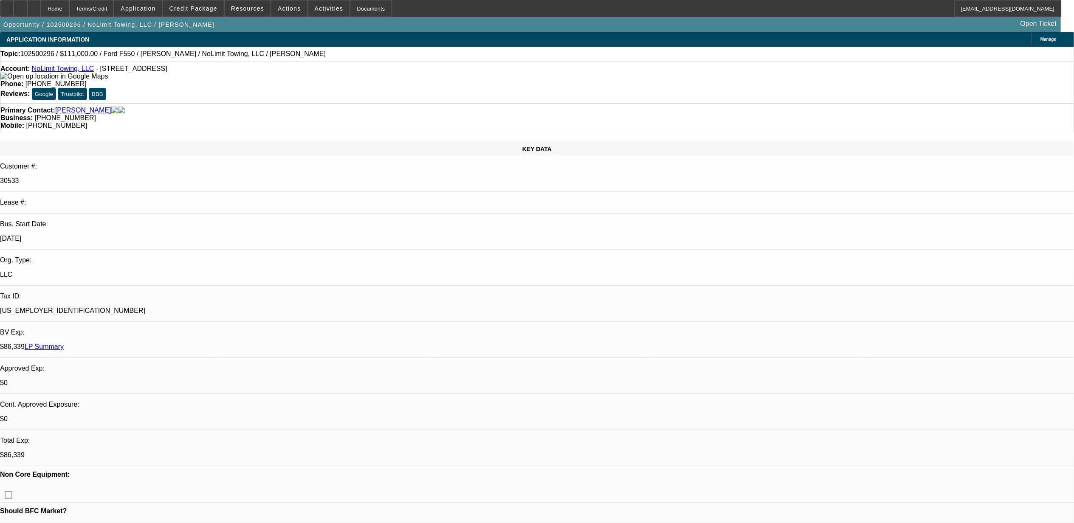
click at [77, 71] on link "NoLimit Towing, LLC" at bounding box center [63, 68] width 62 height 7
click at [175, 343] on div "$86,339 LP Summary" at bounding box center [537, 347] width 1074 height 8
click at [64, 343] on link "LP Summary" at bounding box center [44, 346] width 39 height 7
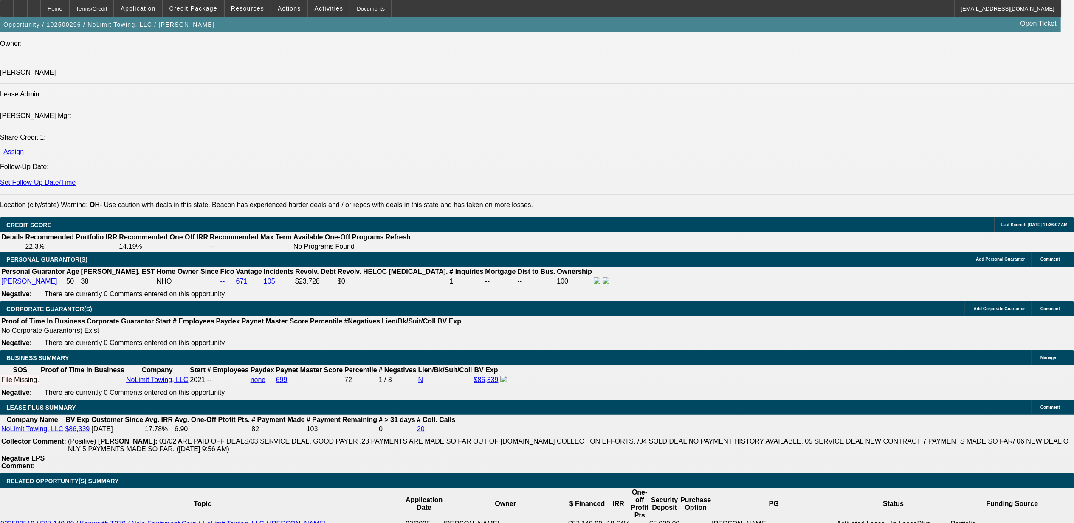
scroll to position [1302, 0]
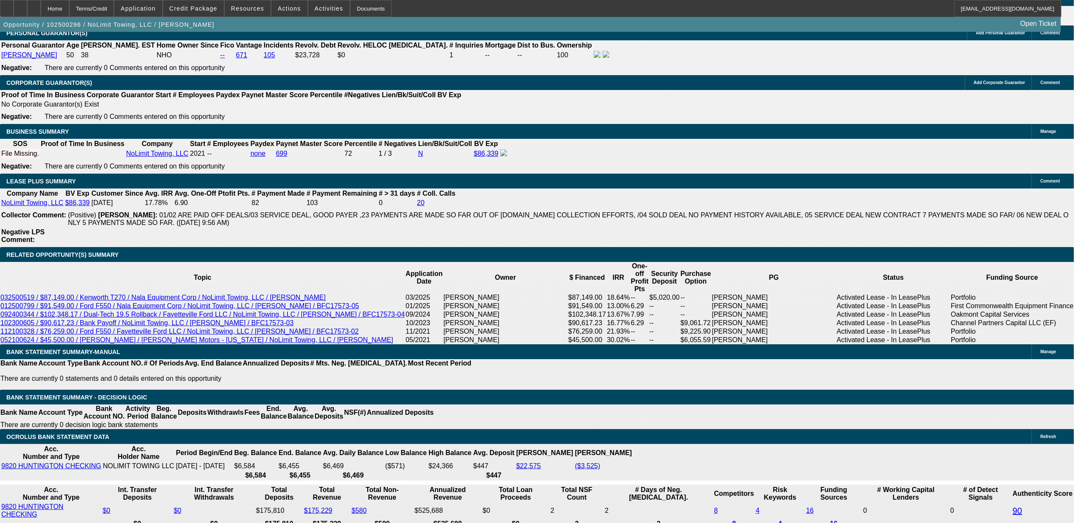
type input "$0.00"
type input "60"
type input "19"
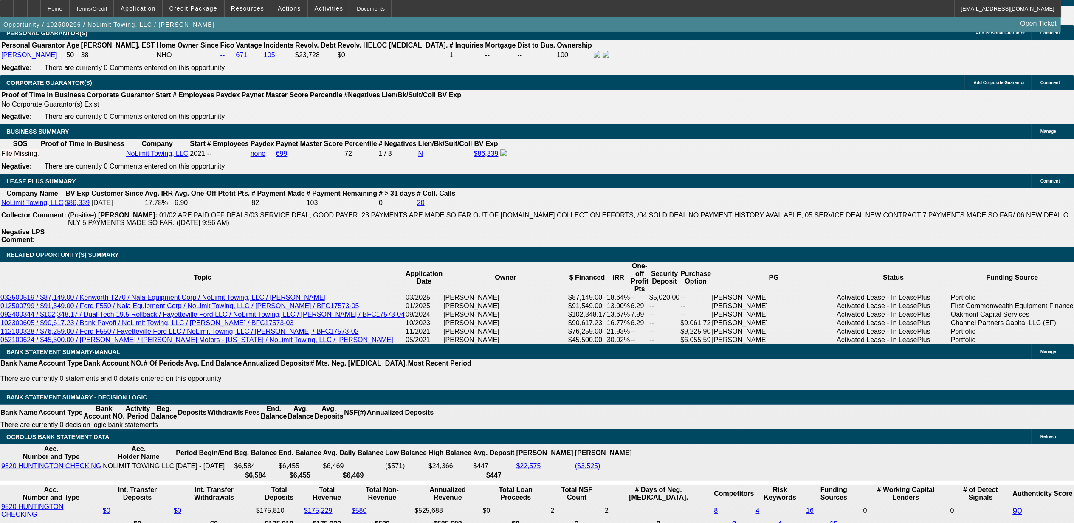
type input "$3,794.82"
type input "$1,897.41"
type input "19."
type input "$5,758.80"
type input "$2,879.40"
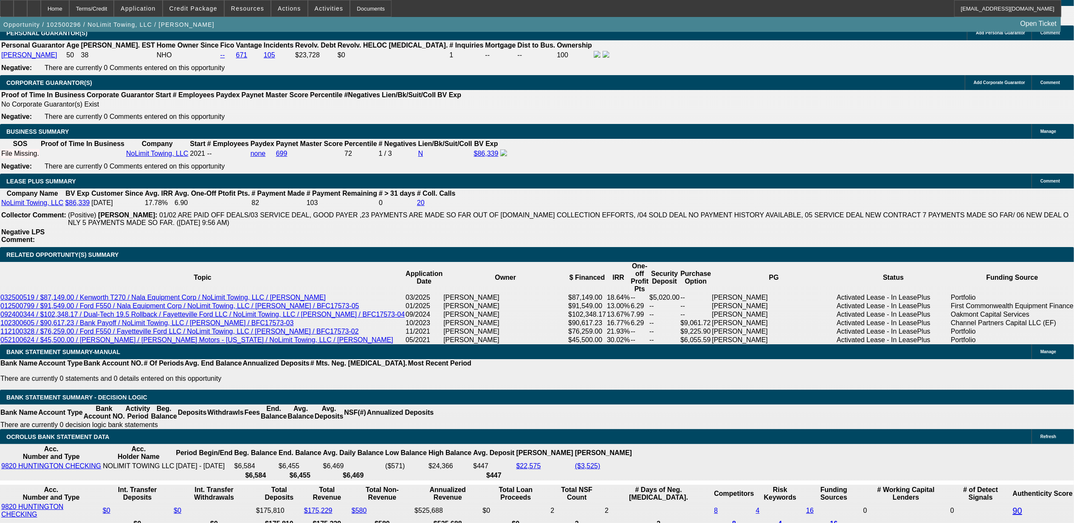
type input "19.9"
type input "$5,869.30"
type input "$2,934.65"
type input "19"
type input "$5,758.80"
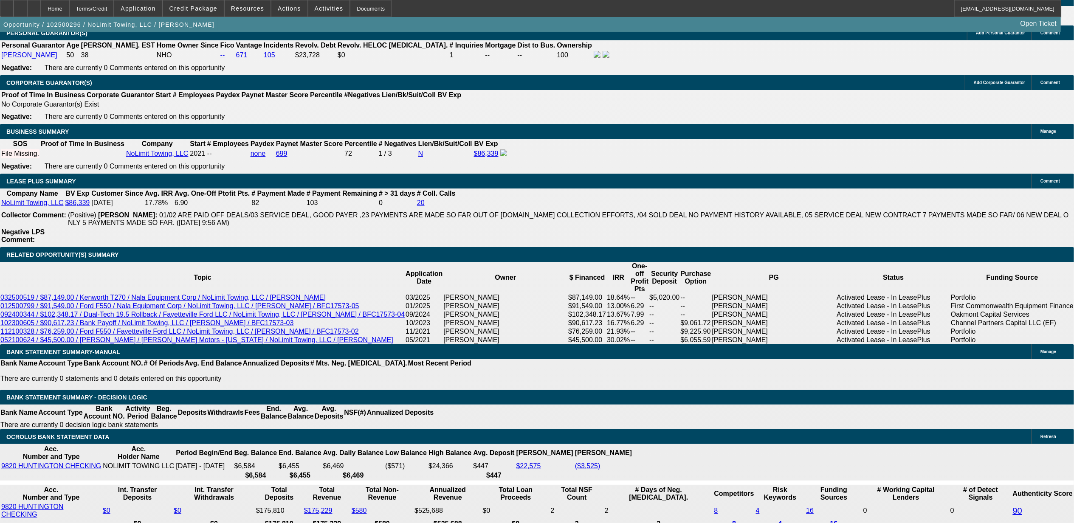
type input "$2,879.40"
type input "1"
type input "$3,794.82"
type input "$1,897.41"
type input "112"
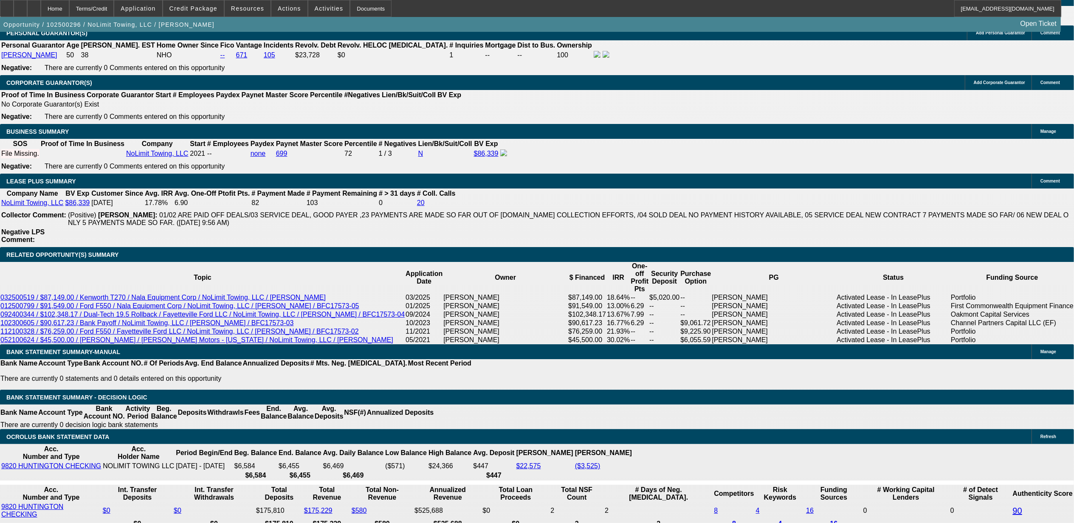
type input "$4,826.82"
type input "$2,413.41"
type input "112."
type input "$20,818.46"
type input "$10,409.23"
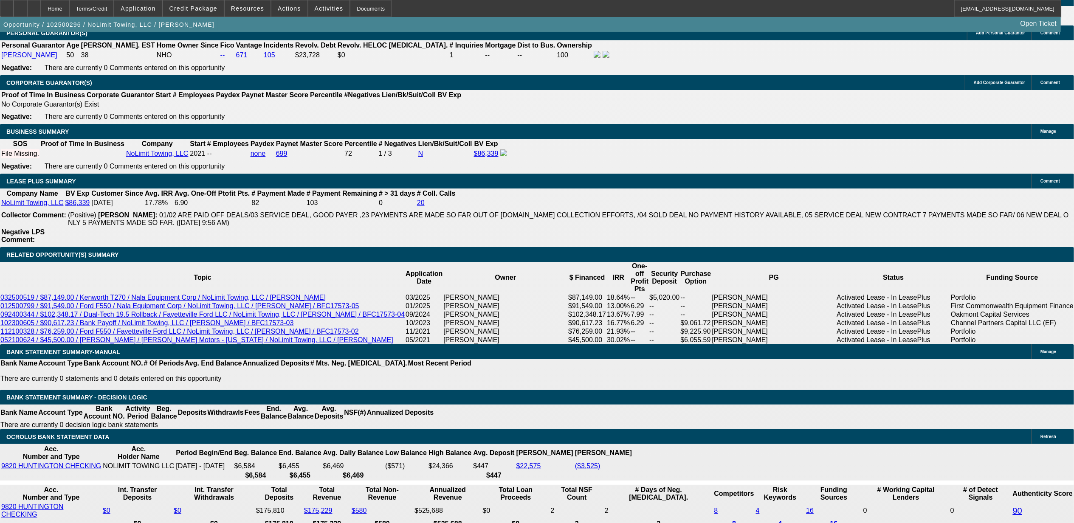
type input "112.9"
type input "$20,981.74"
type input "$10,490.87"
type input "12"
type input "$3,794.82"
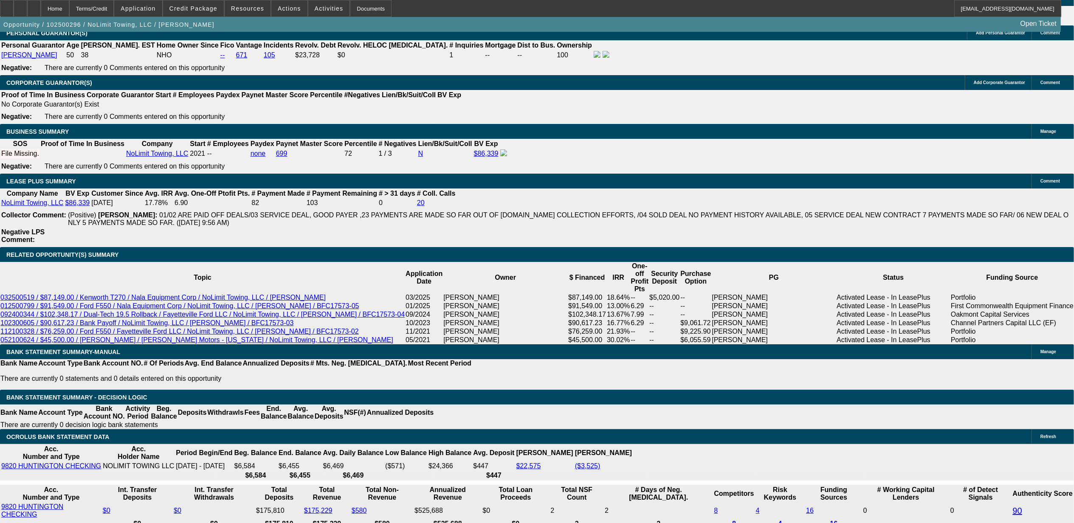
type input "$1,897.41"
type input "12."
type input "$4,938.26"
type input "$2,469.13"
type input "12.9"
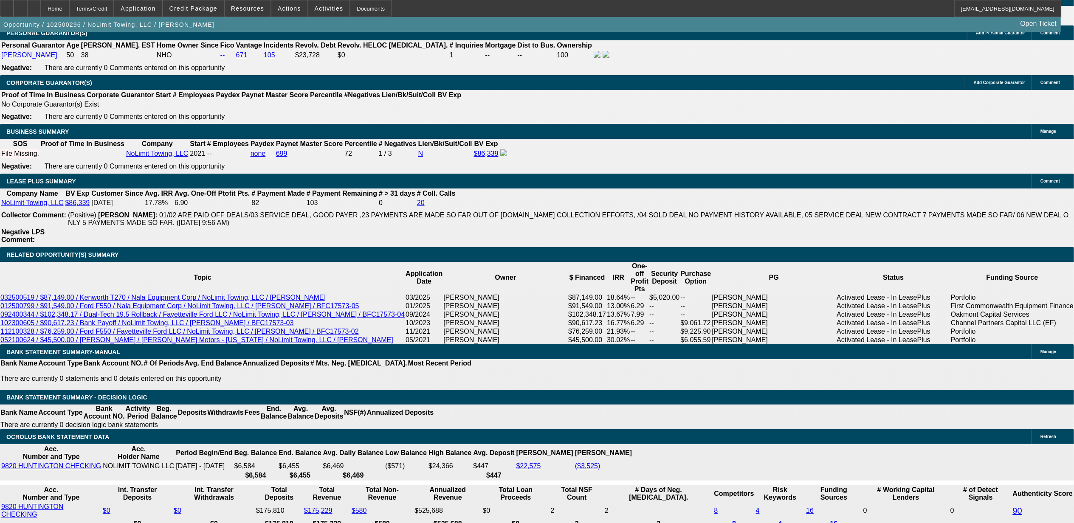
type input "$5,039.82"
type input "$2,519.91"
select select "0"
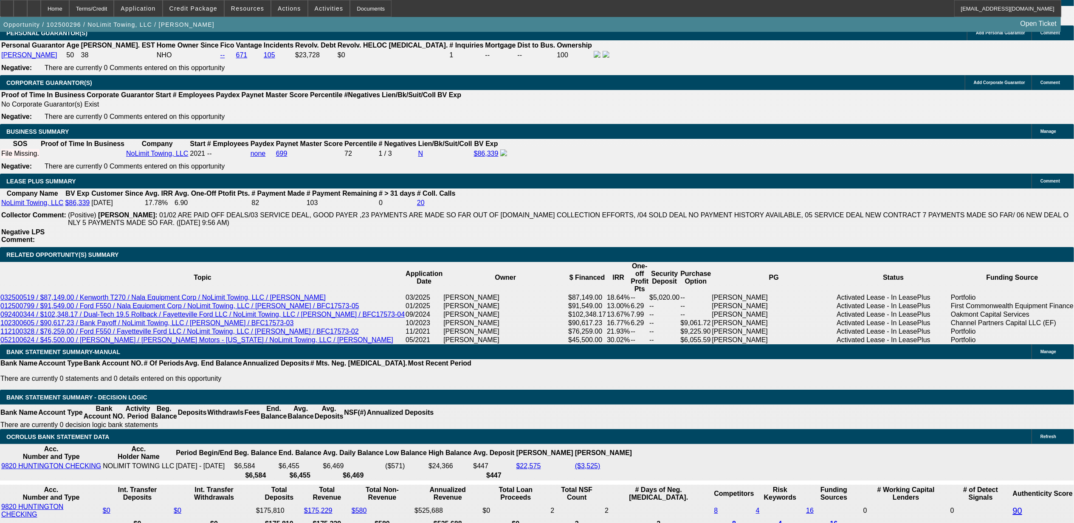
scroll to position [0, 0]
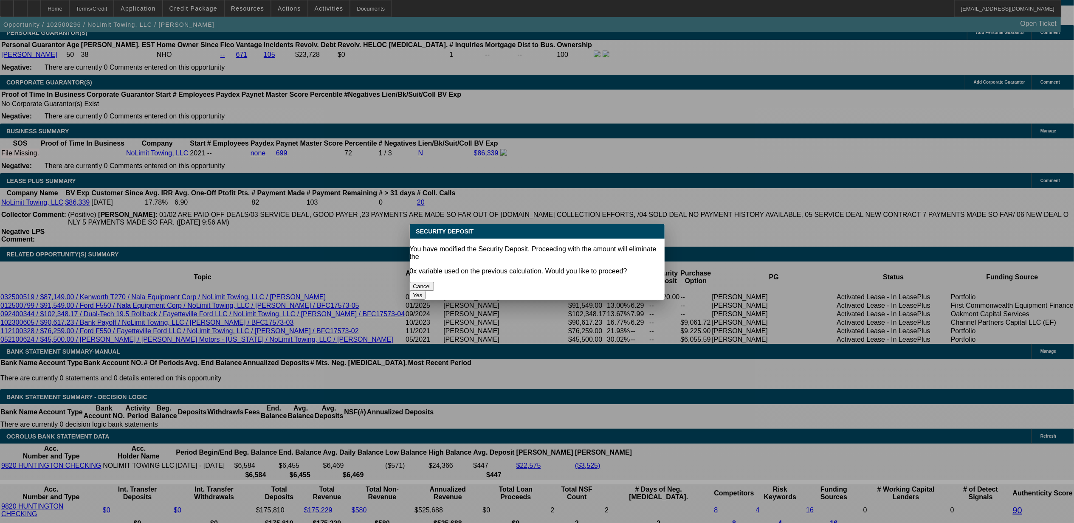
click at [426, 291] on button "Yes" at bounding box center [418, 295] width 16 height 9
type input "$0.00"
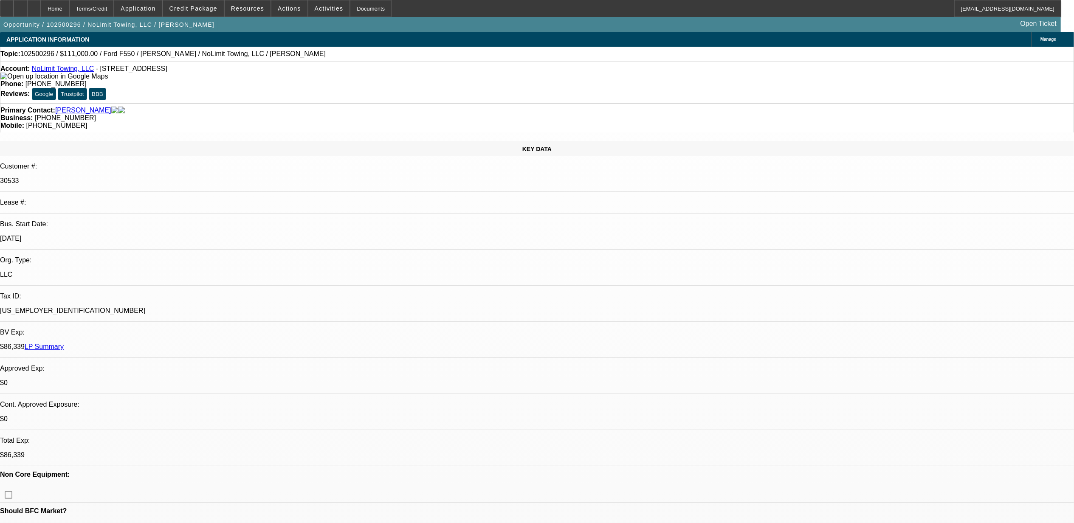
scroll to position [1302, 0]
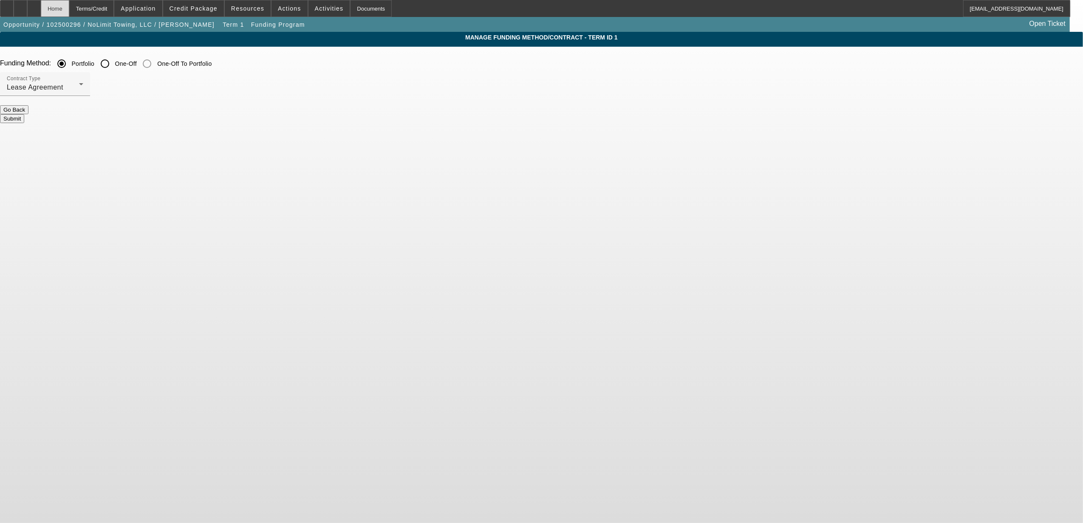
click at [69, 10] on div "Home" at bounding box center [55, 8] width 28 height 17
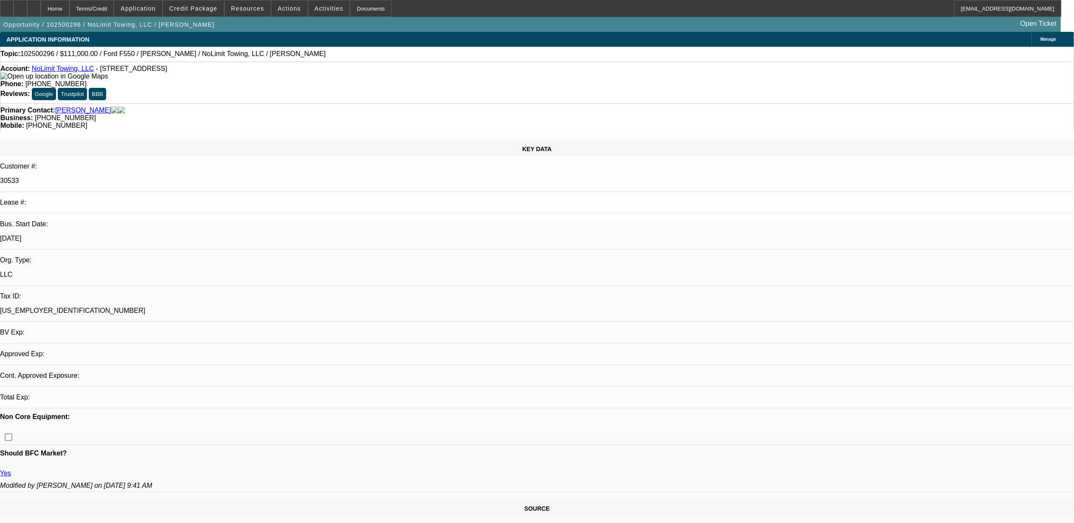
select select "0"
select select "2"
select select "0.1"
select select "4"
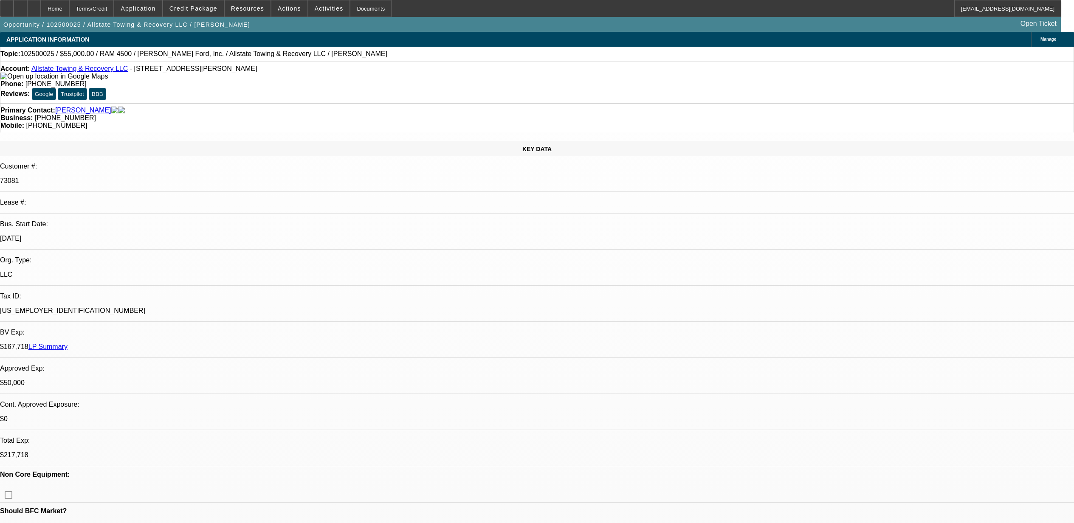
select select "0"
select select "2"
select select "0"
select select "6"
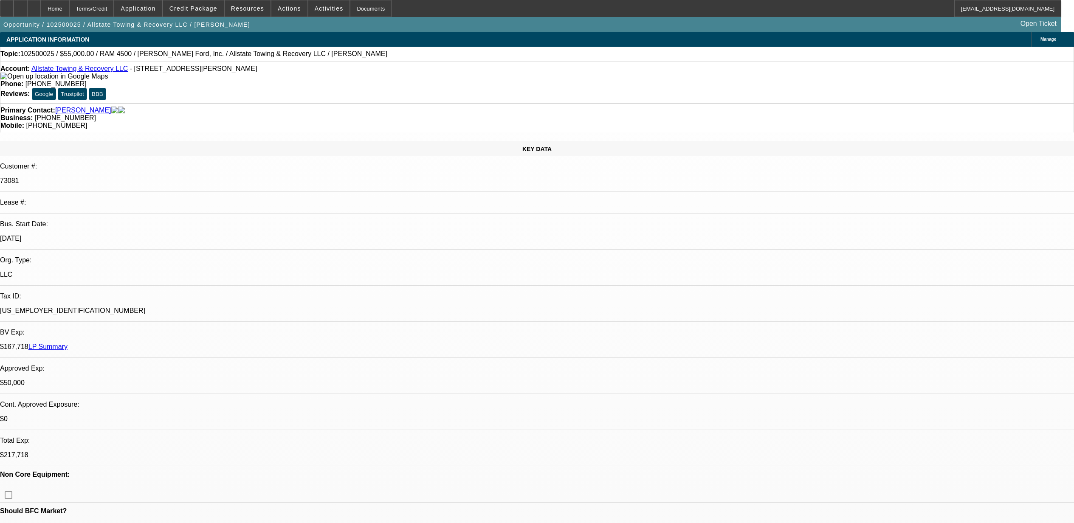
select select "0"
select select "2"
select select "0.1"
select select "4"
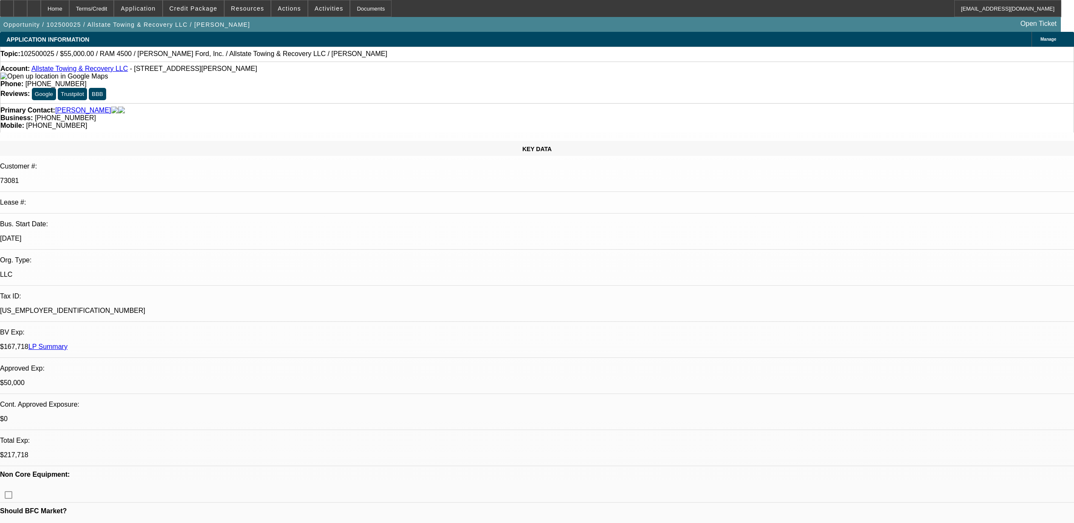
select select "0"
select select "2"
select select "0.1"
select select "4"
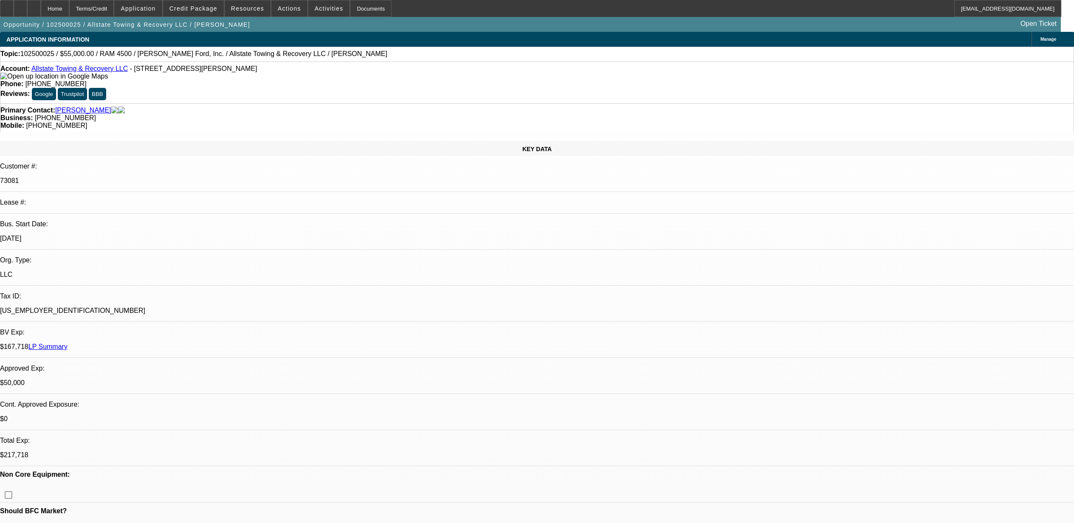
select select "0"
select select "2"
select select "0.1"
select select "4"
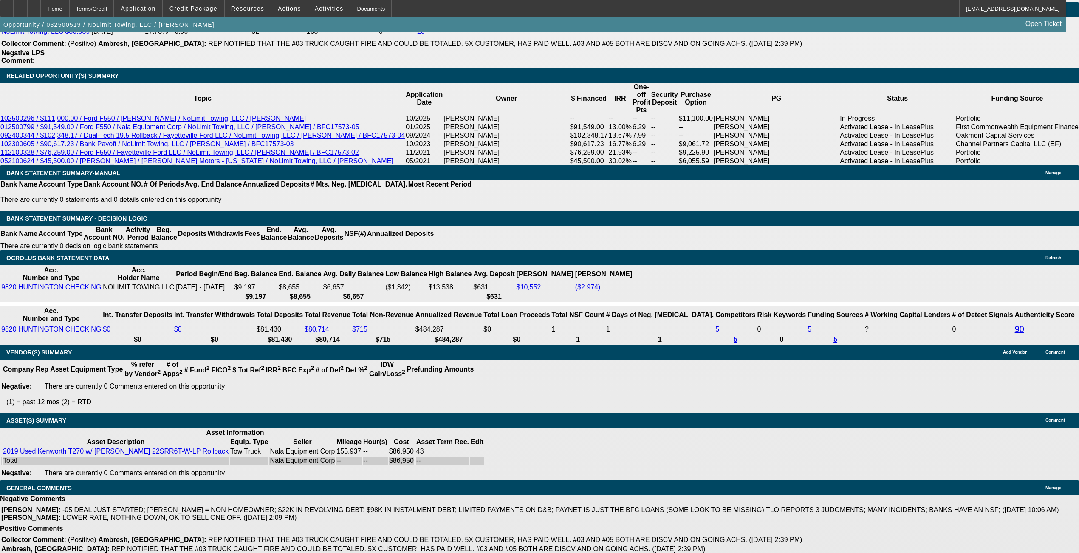
select select "0"
select select "0.1"
select select "0"
select select "2"
select select "0"
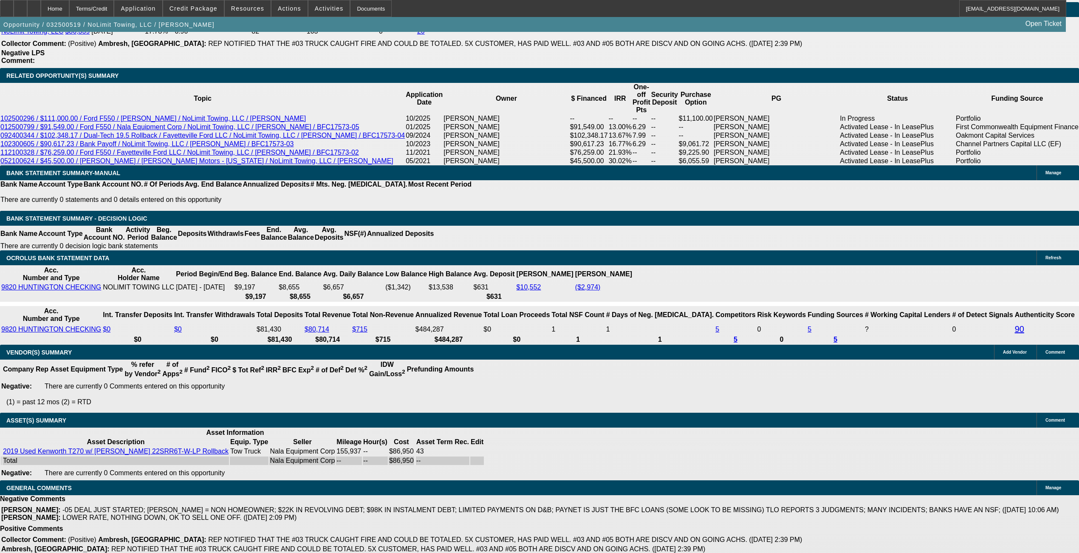
select select "0"
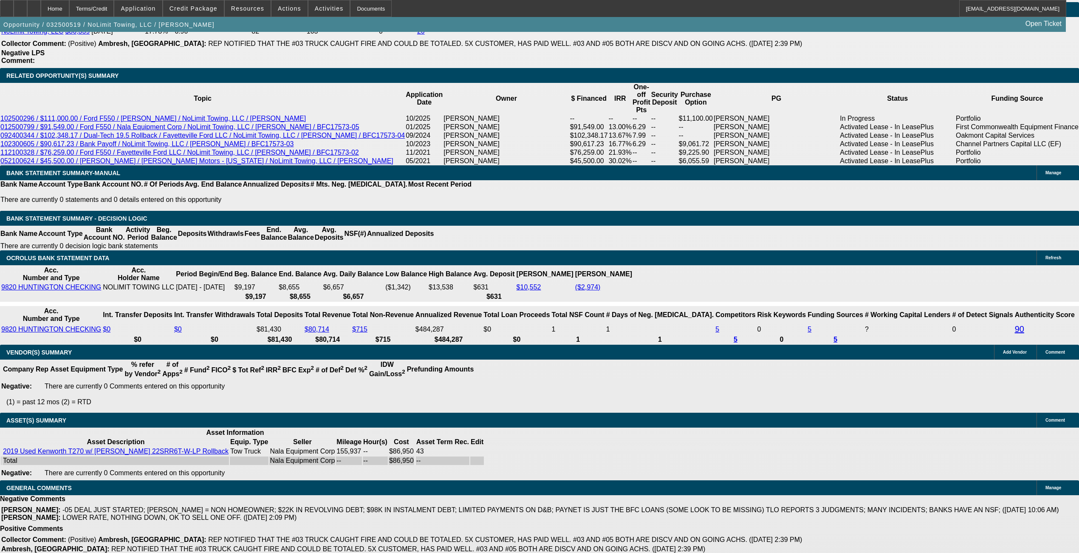
select select "0"
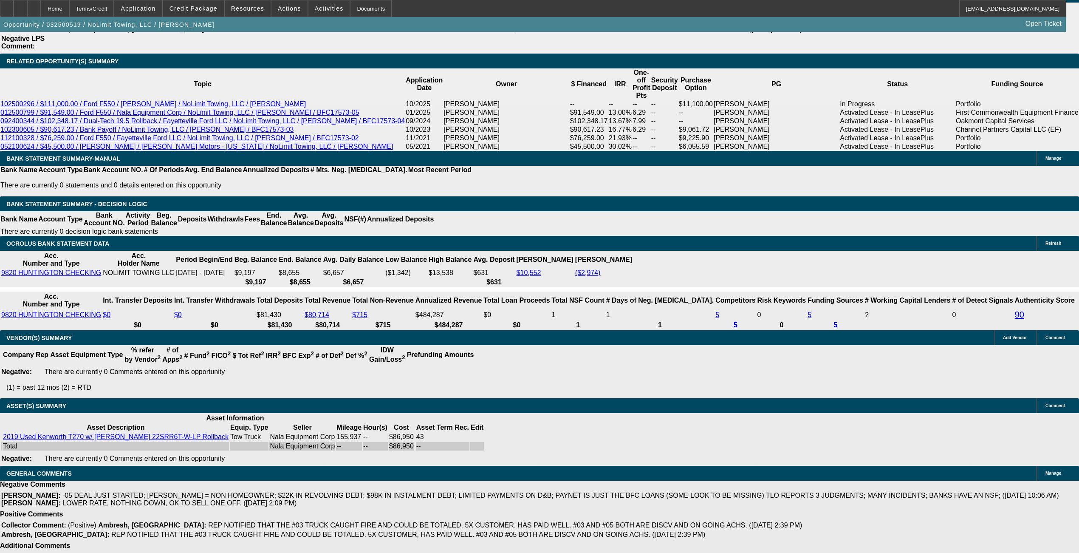
select select "1"
select select "2"
select select "4"
select select "1"
select select "2"
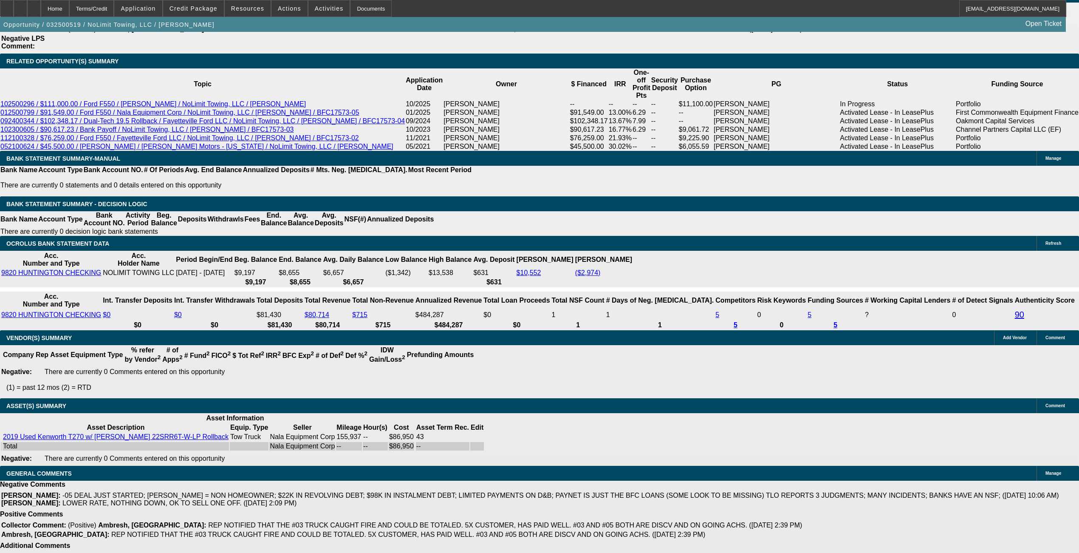
select select "6"
select select "1"
select select "6"
select select "1"
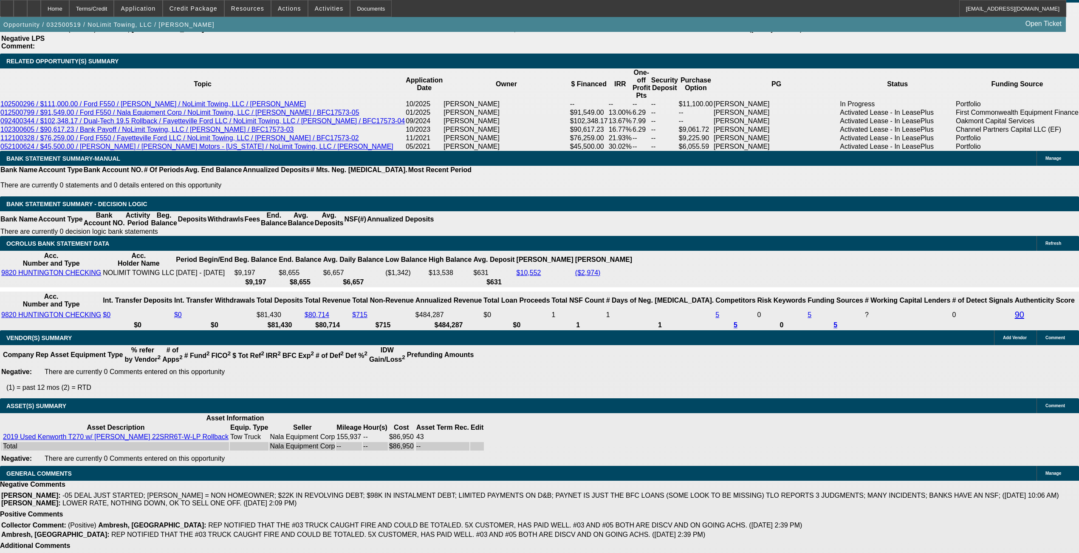
select select "1"
select select "6"
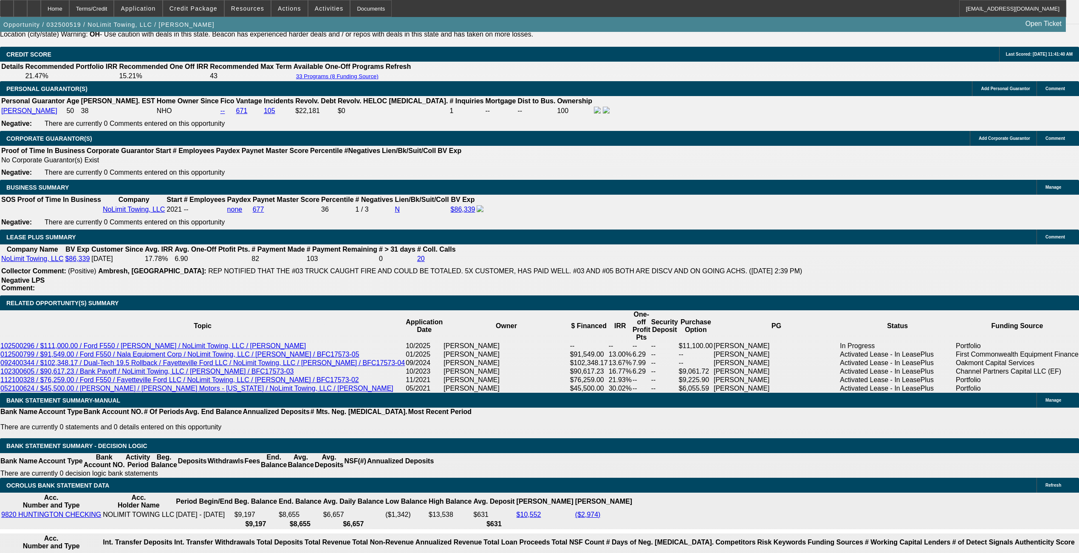
scroll to position [1234, 0]
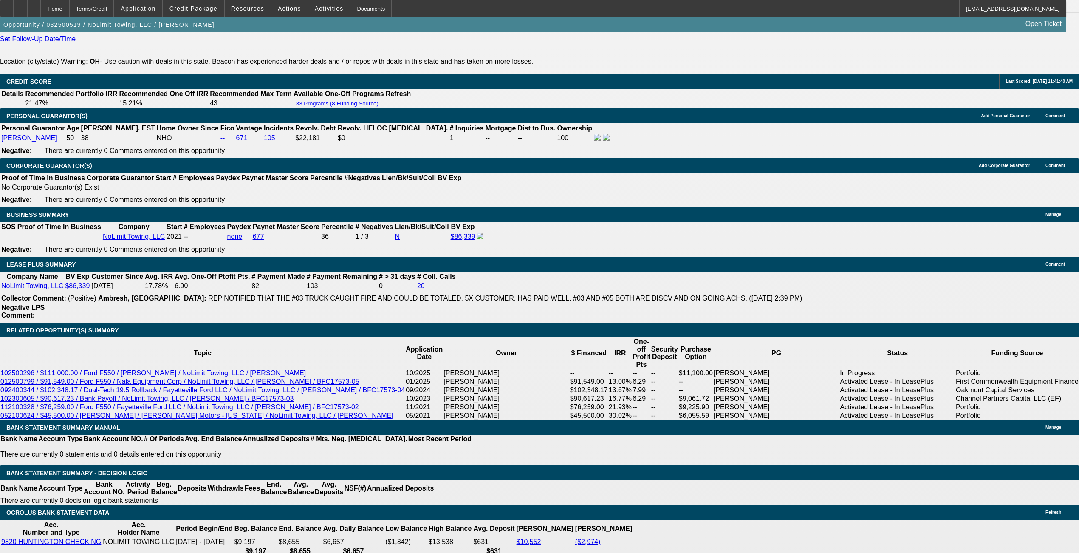
select select "0"
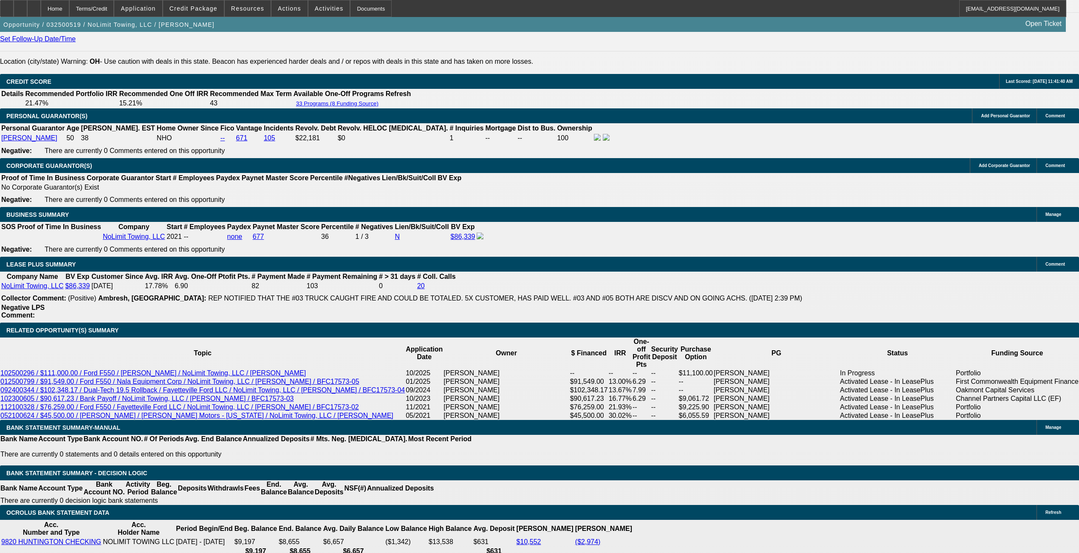
select select "6"
select select "0"
select select "6"
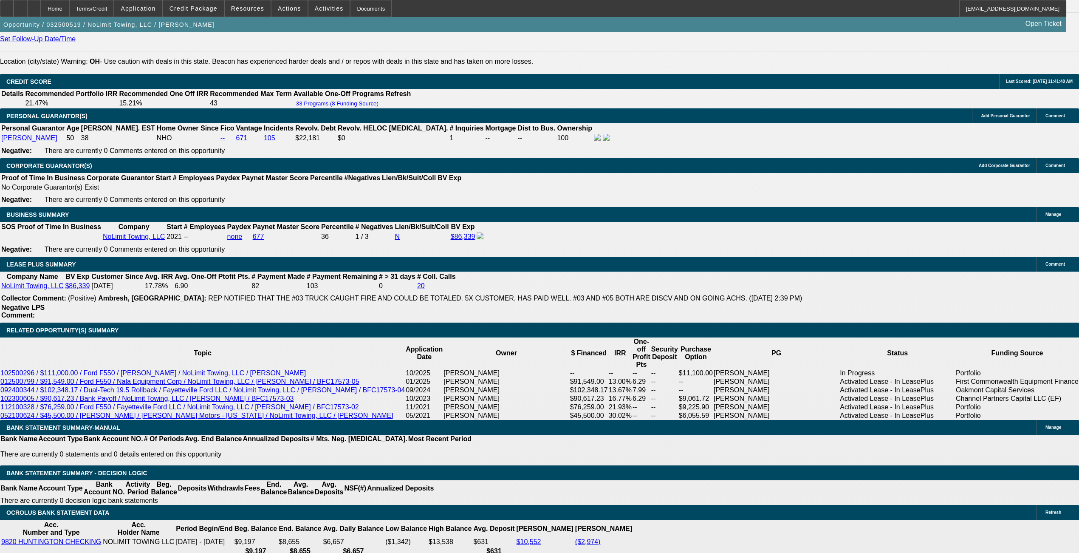
select select "0"
select select "6"
select select "0"
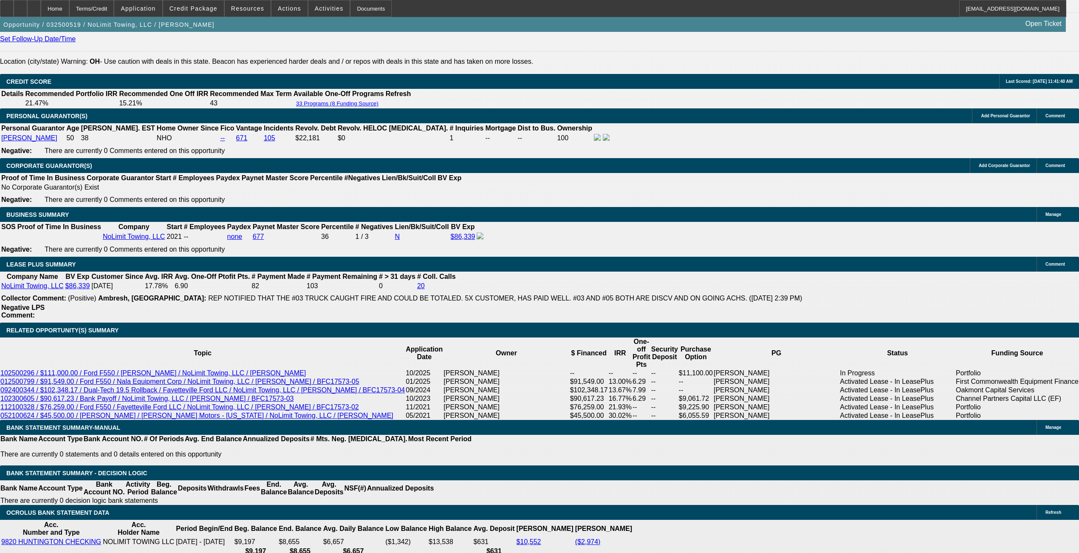
select select "0"
select select "6"
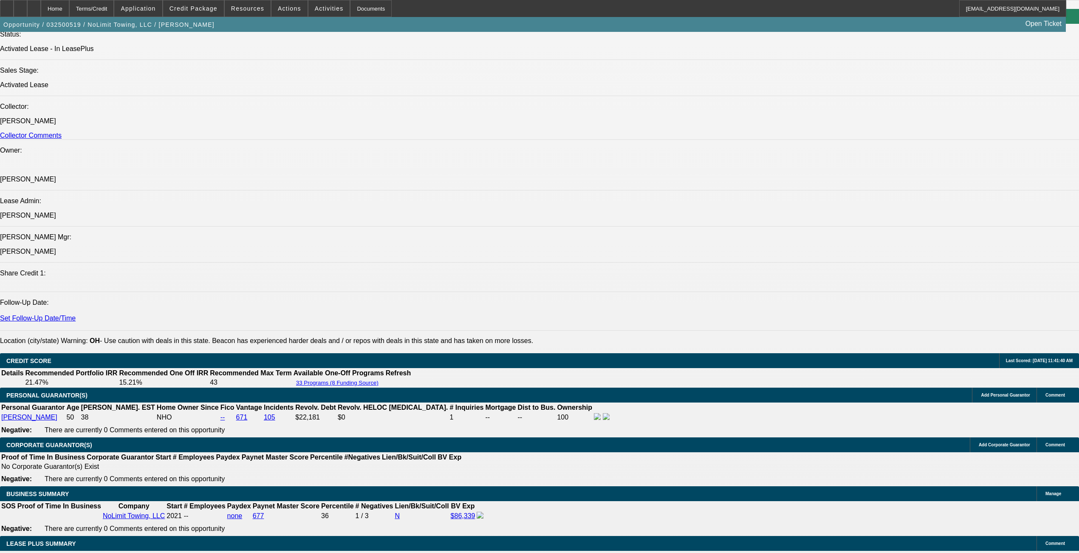
scroll to position [838, 0]
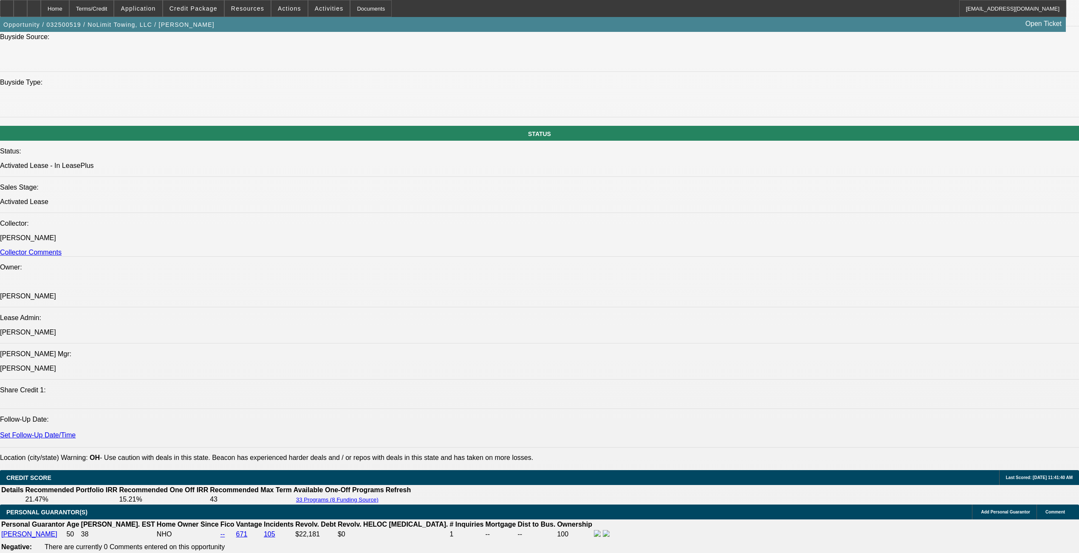
drag, startPoint x: 52, startPoint y: 497, endPoint x: 125, endPoint y: 505, distance: 73.5
drag, startPoint x: 125, startPoint y: 505, endPoint x: 101, endPoint y: 499, distance: 24.9
copy div "NoLimit Towing was est in 2021 and is a 3x BFC customer dating back to July 202…"
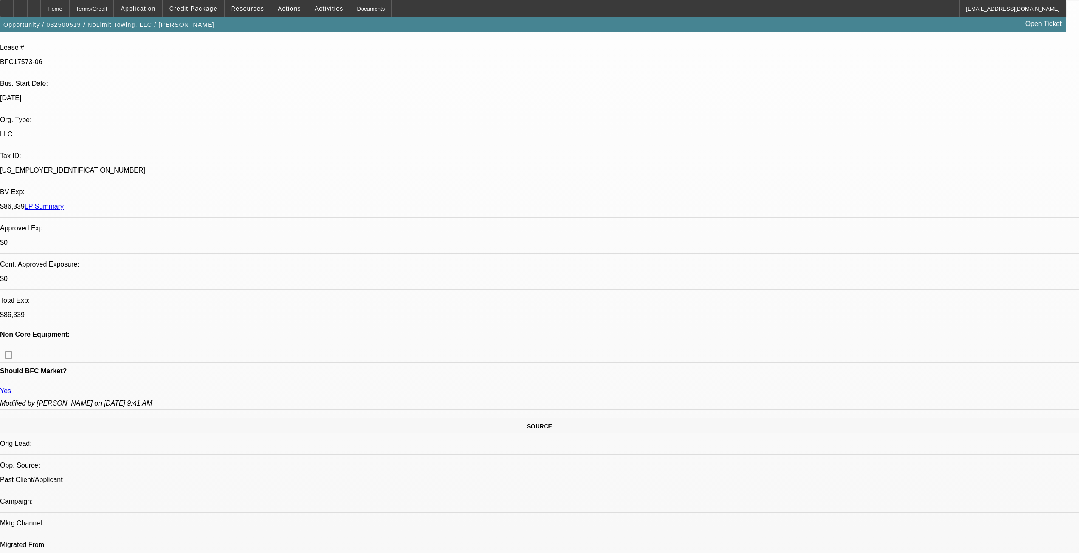
scroll to position [0, 0]
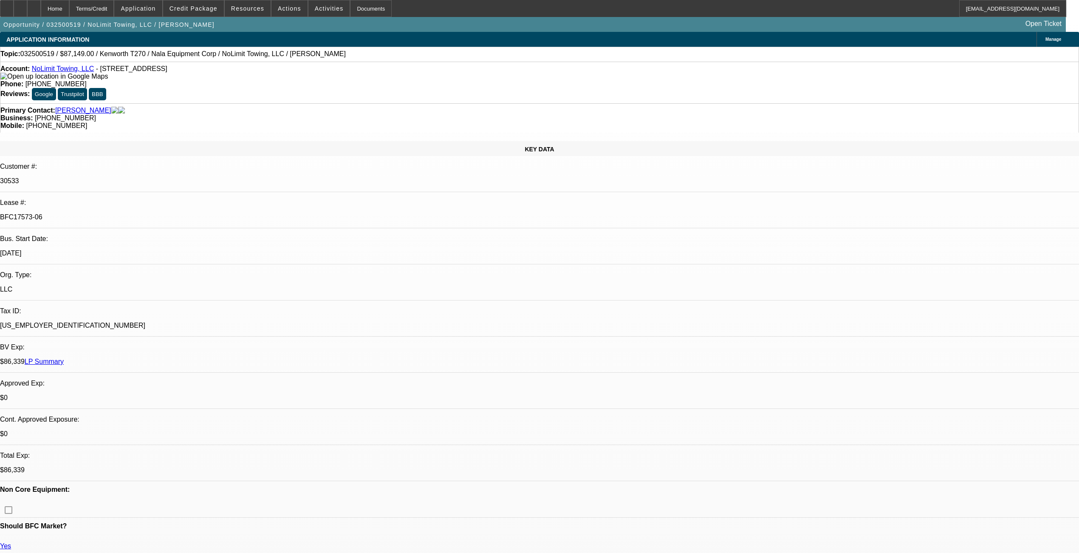
click at [64, 358] on link "LP Summary" at bounding box center [44, 361] width 39 height 7
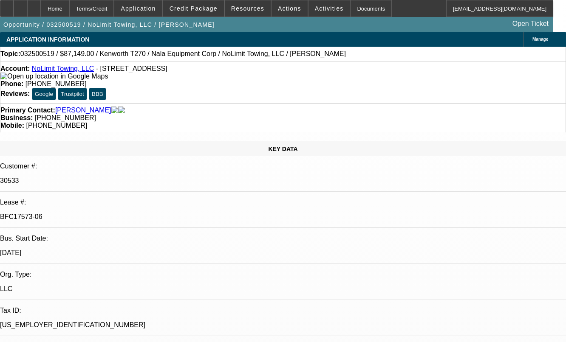
select select "0"
select select "0.1"
select select "0"
select select "2"
select select "0"
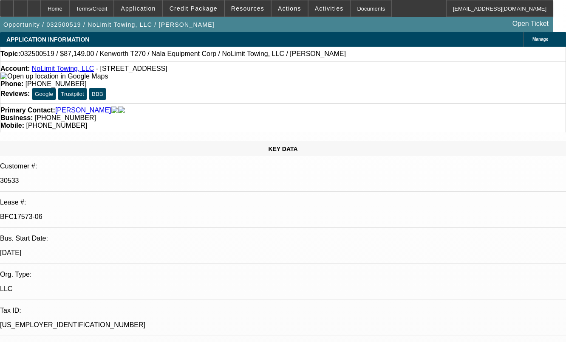
select select "0"
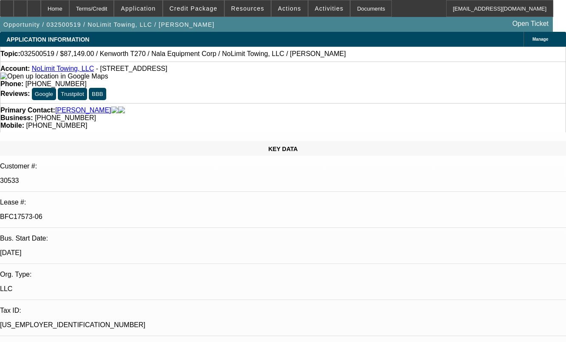
select select "0"
select select "1"
select select "2"
select select "4"
select select "1"
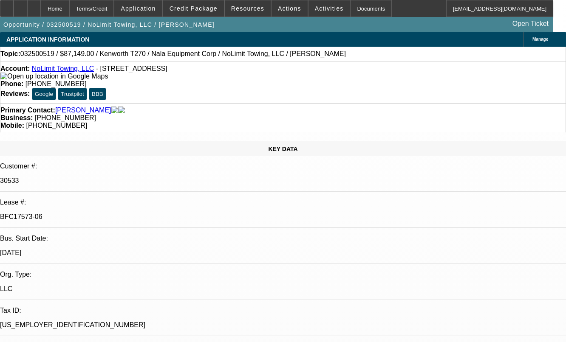
select select "2"
select select "6"
select select "1"
select select "6"
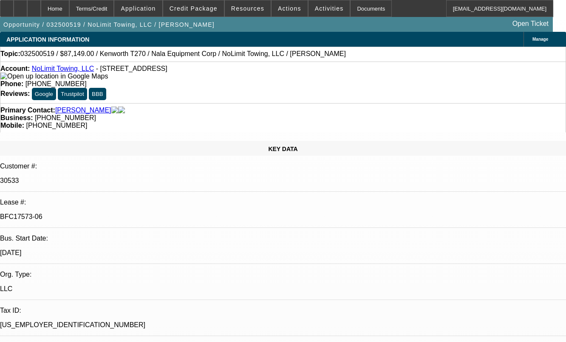
select select "1"
select select "6"
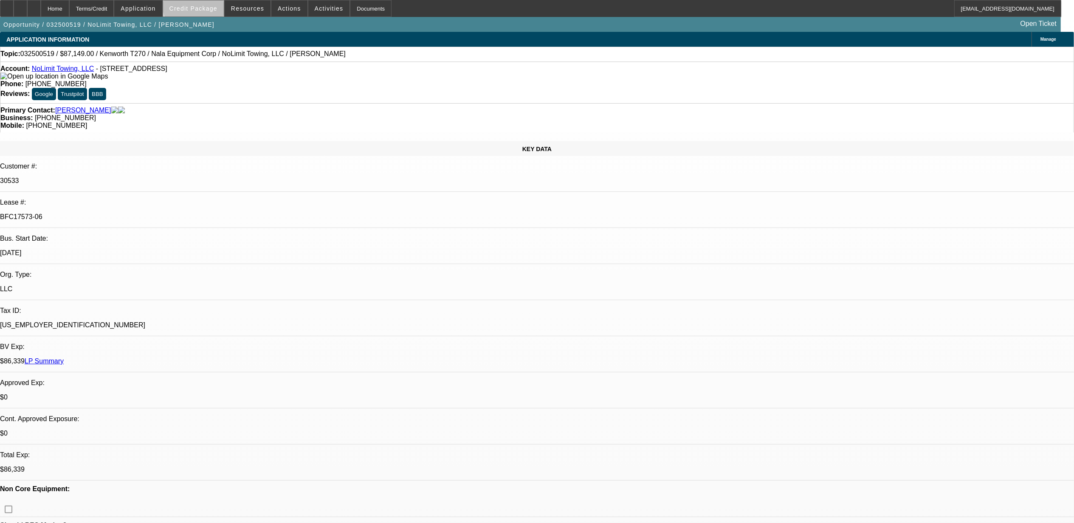
click at [210, 5] on span "Credit Package" at bounding box center [193, 8] width 48 height 7
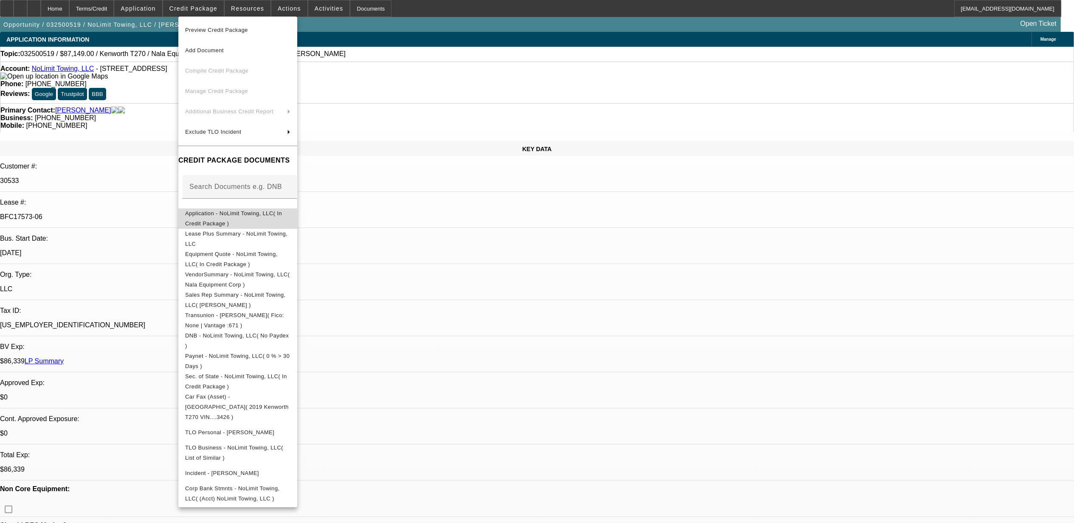
click at [218, 221] on button "Application - NoLimit Towing, LLC( In Credit Package )" at bounding box center [237, 218] width 119 height 20
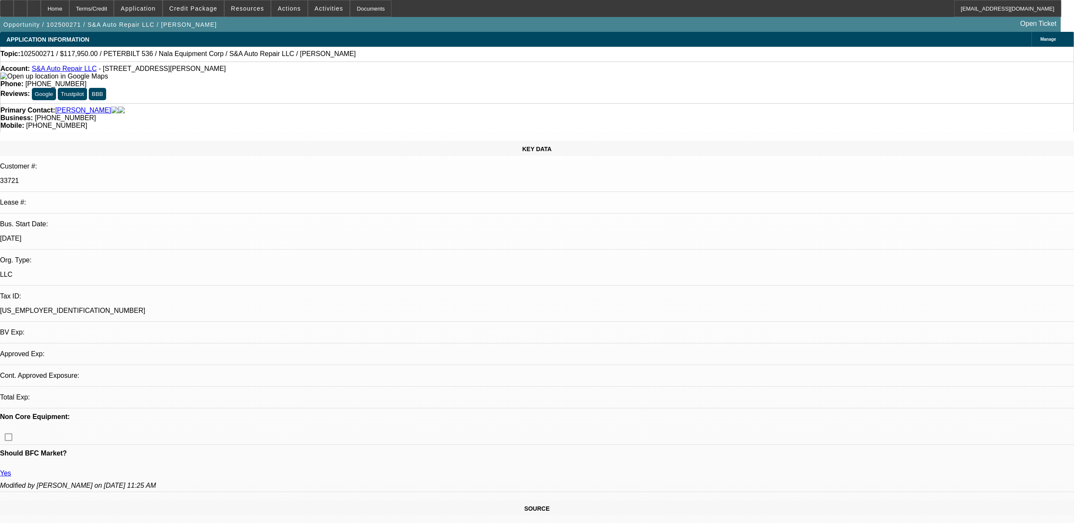
select select "0"
select select "2"
select select "0.1"
select select "4"
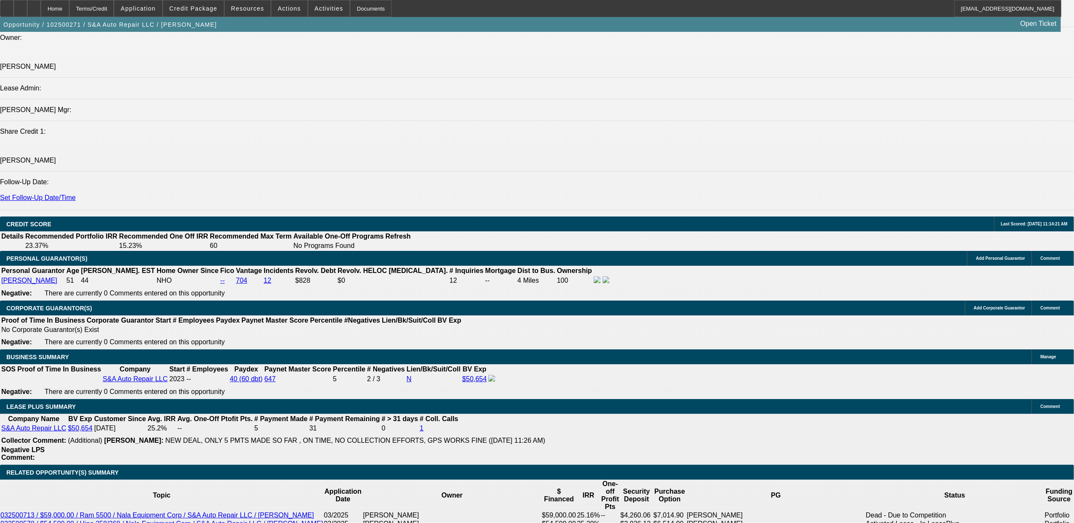
scroll to position [1132, 0]
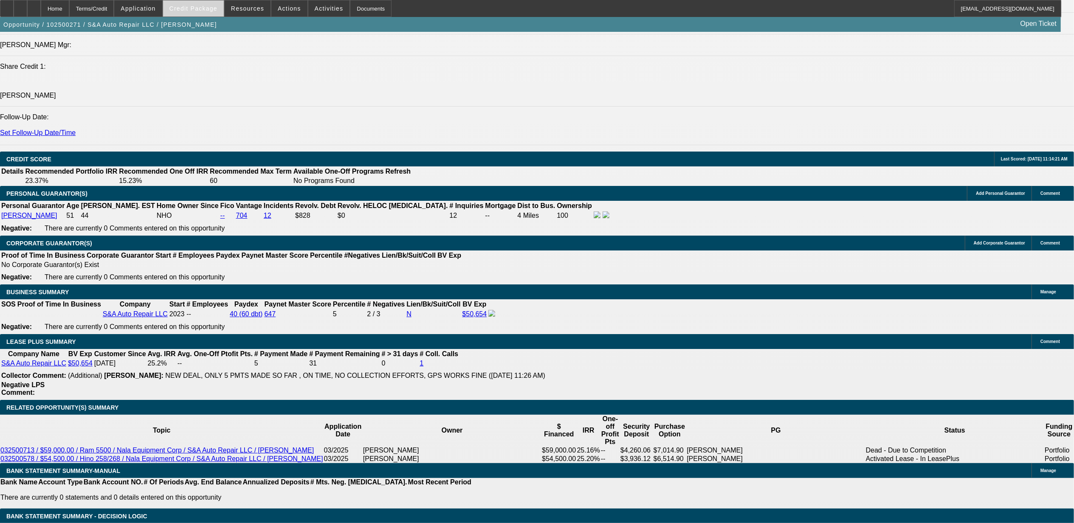
click at [199, 7] on span "Credit Package" at bounding box center [193, 8] width 48 height 7
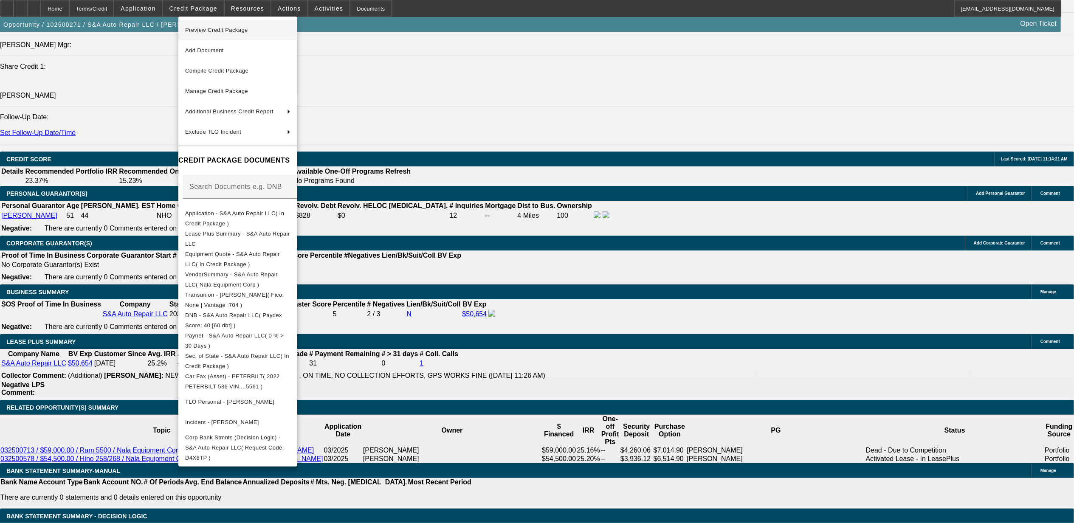
click at [211, 27] on span "Preview Credit Package" at bounding box center [216, 30] width 63 height 6
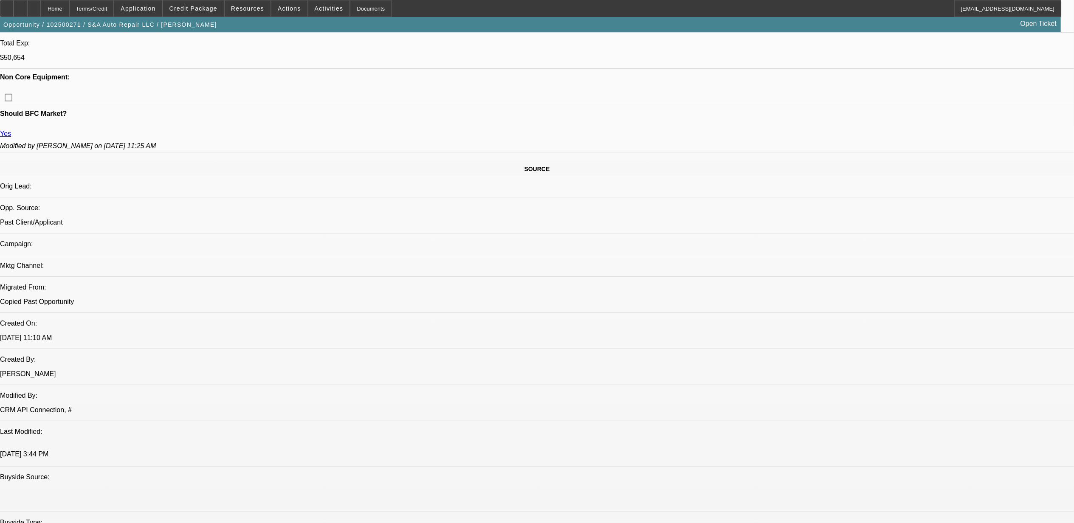
scroll to position [396, 0]
click at [191, 9] on span "Credit Package" at bounding box center [193, 8] width 48 height 7
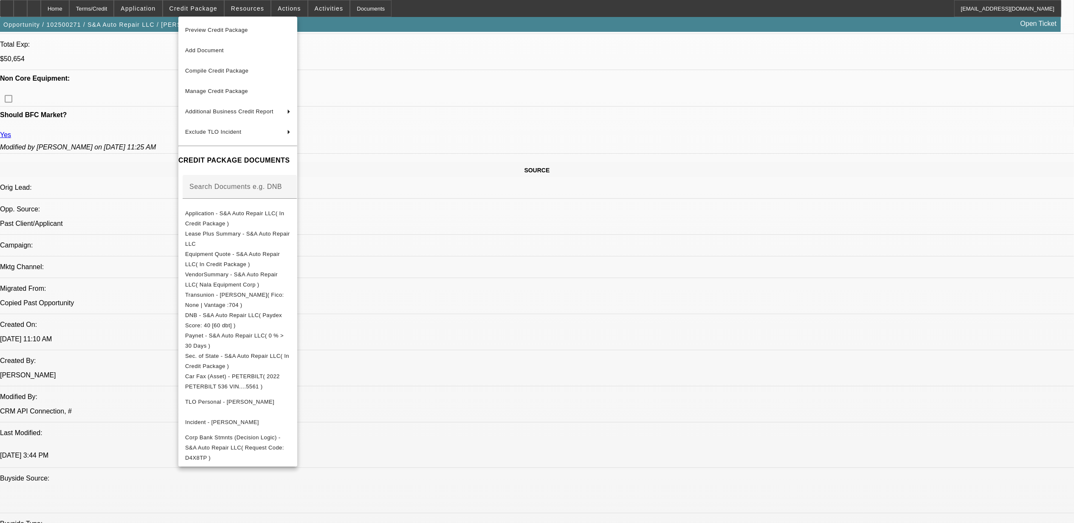
click at [491, 439] on div at bounding box center [537, 261] width 1074 height 523
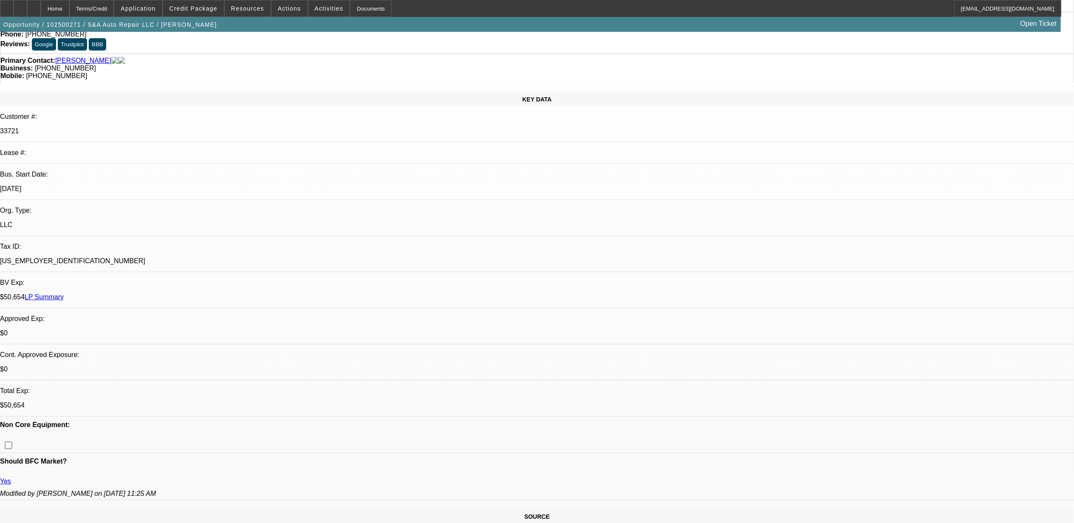
scroll to position [283, 0]
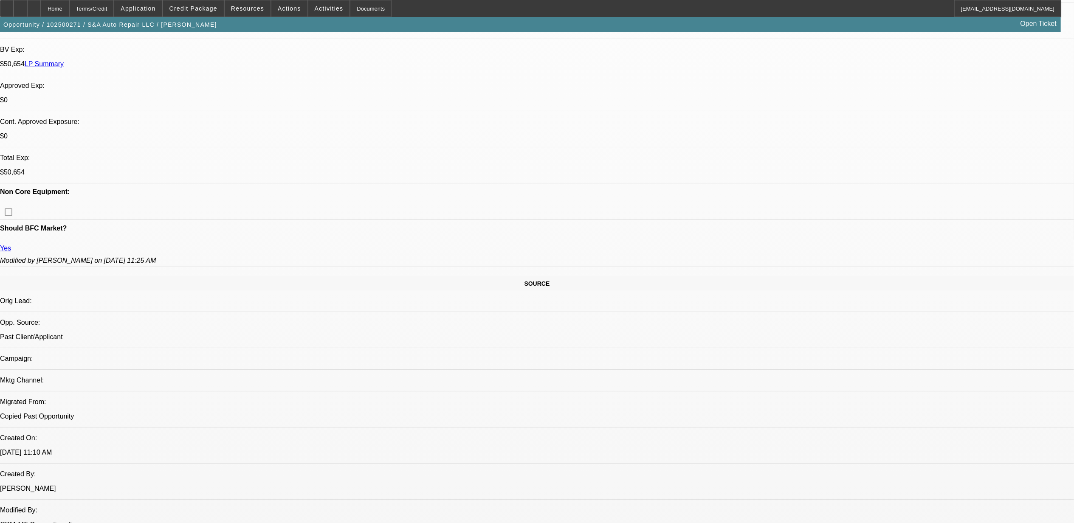
click at [205, 10] on span "Credit Package" at bounding box center [193, 8] width 48 height 7
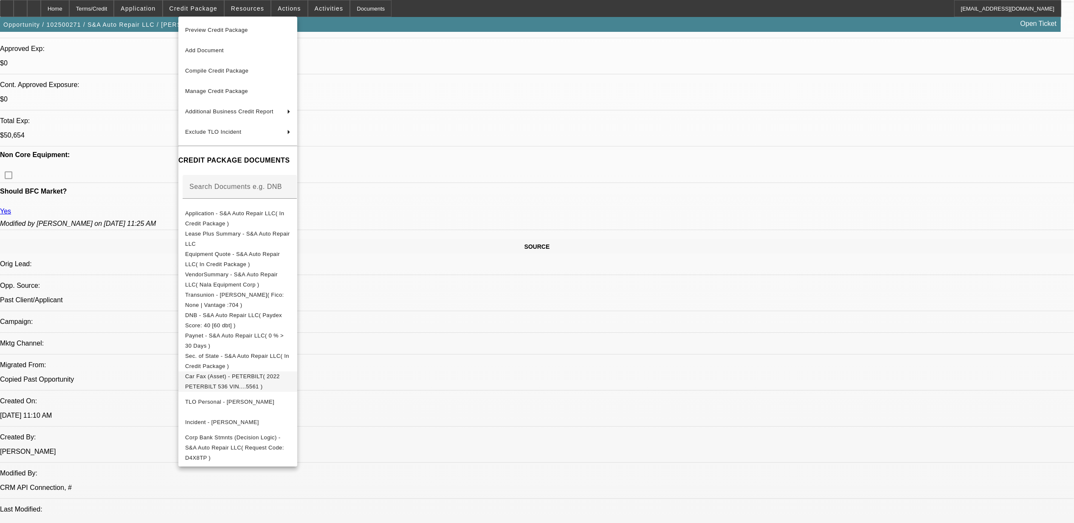
scroll to position [340, 0]
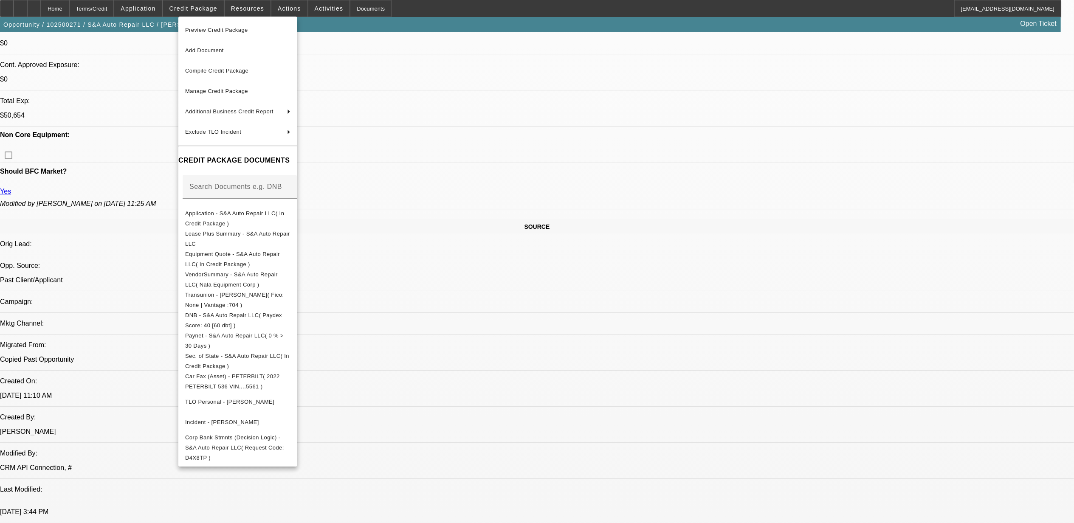
click at [784, 436] on div at bounding box center [537, 261] width 1074 height 523
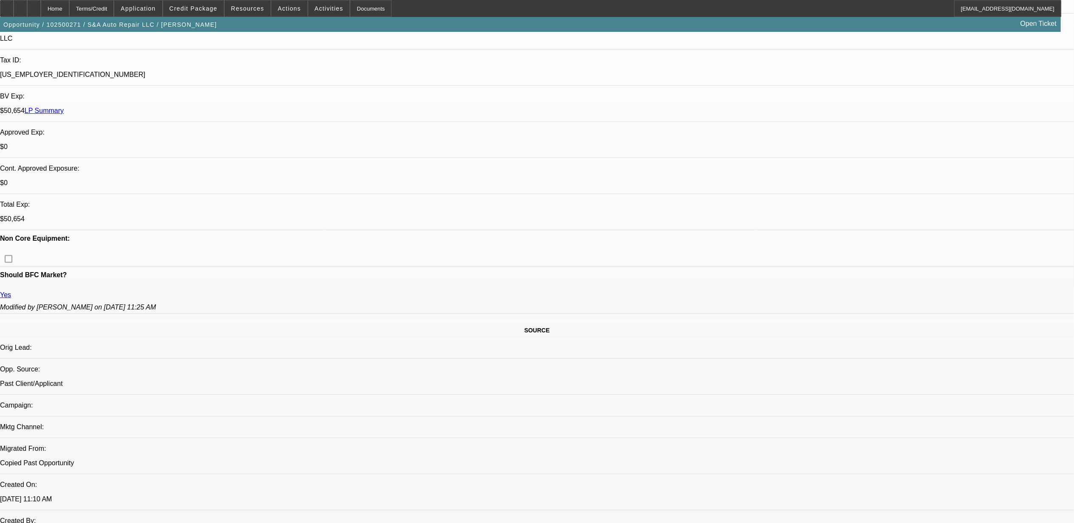
scroll to position [226, 0]
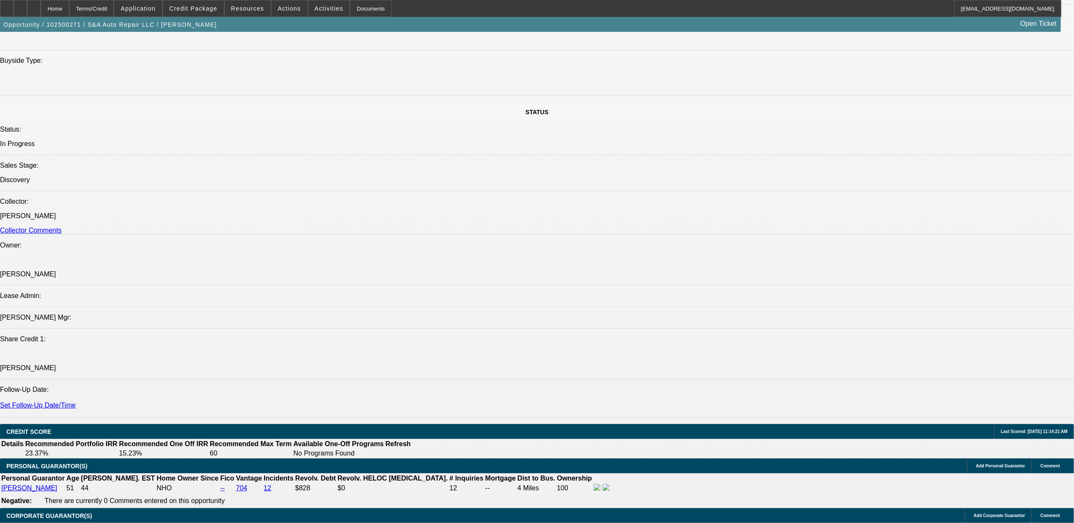
scroll to position [962, 0]
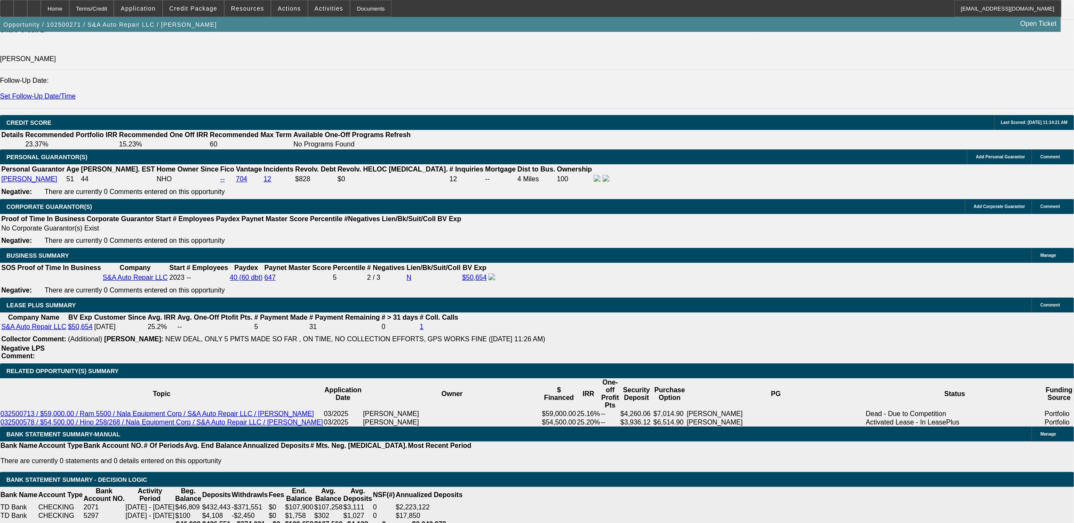
scroll to position [1189, 0]
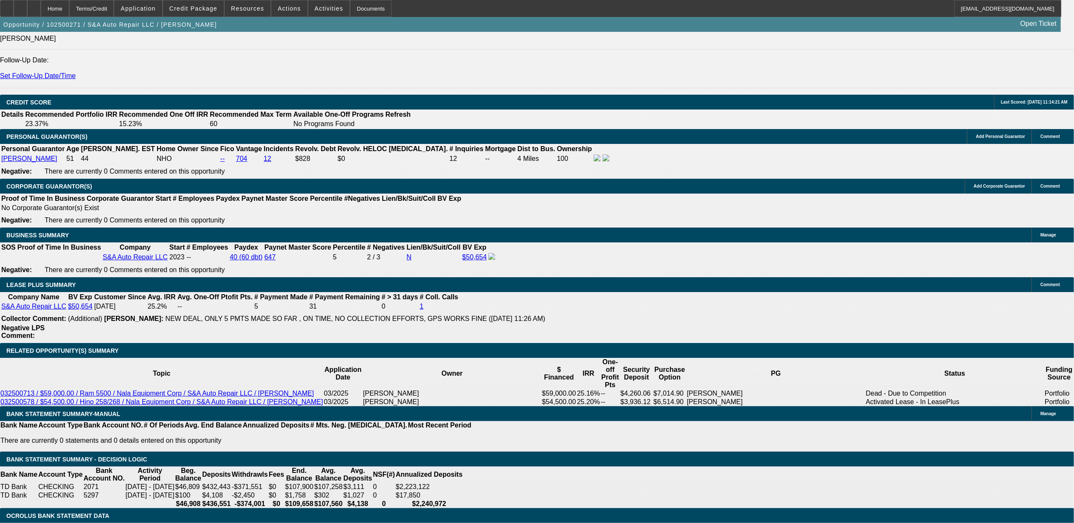
type input "$0.00"
type input "6"
type input "$0.00"
type input "60"
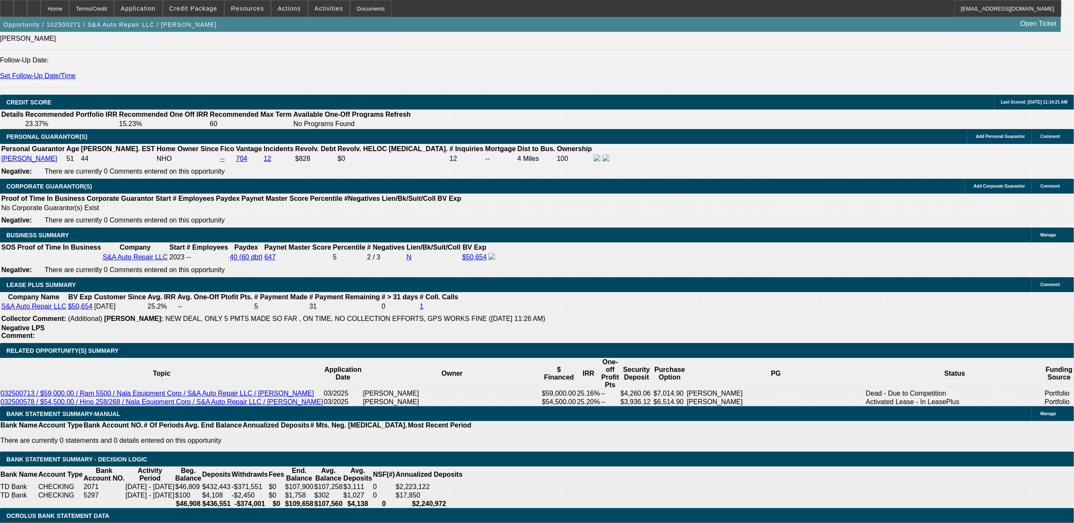
type input "1"
type input "$2,016.21"
type input "$4,032.42"
type input "12."
type input "$2,623.73"
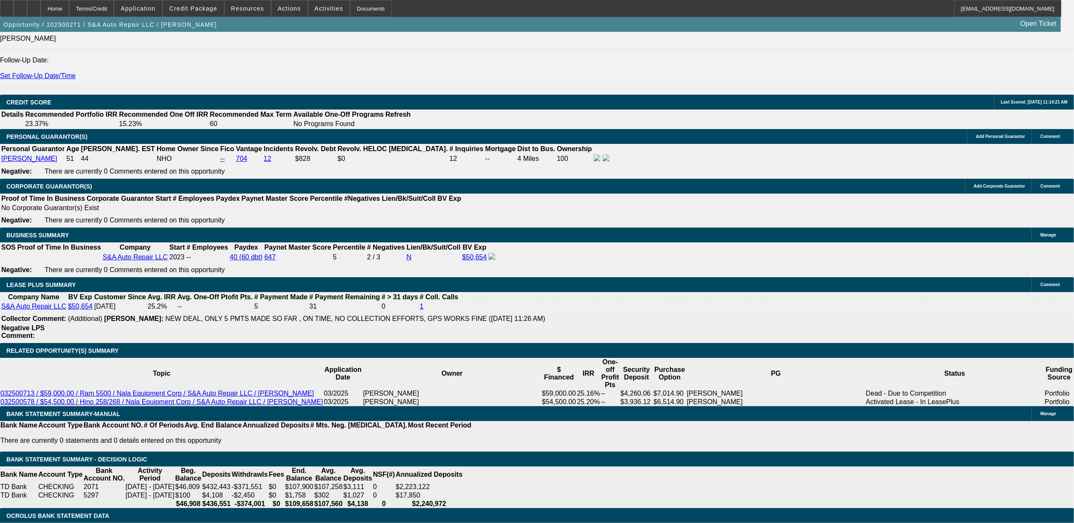
type input "$5,247.46"
type input "12.9"
type input "$2,677.69"
type input "$5,355.38"
type input "12.9"
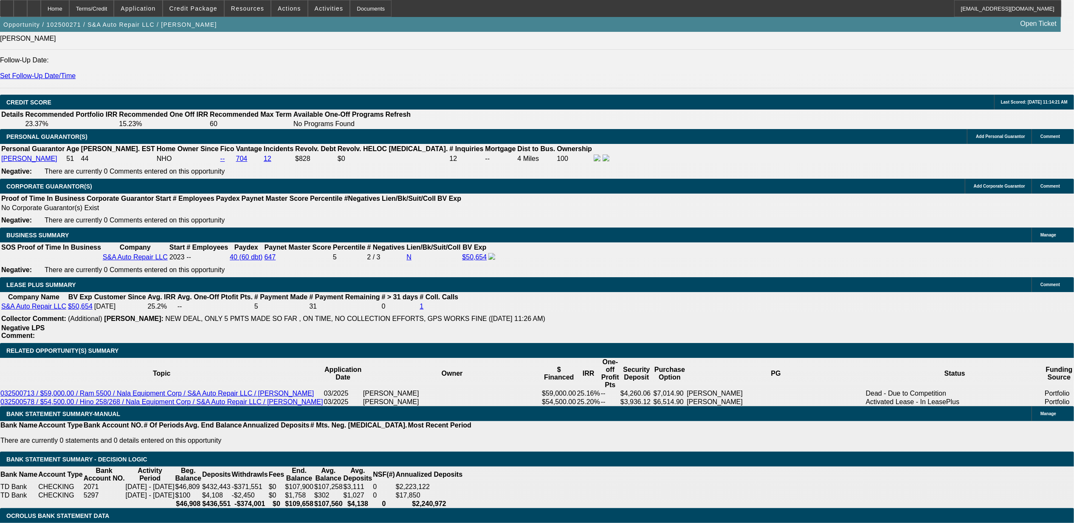
type input "$5,355.38"
select select "0"
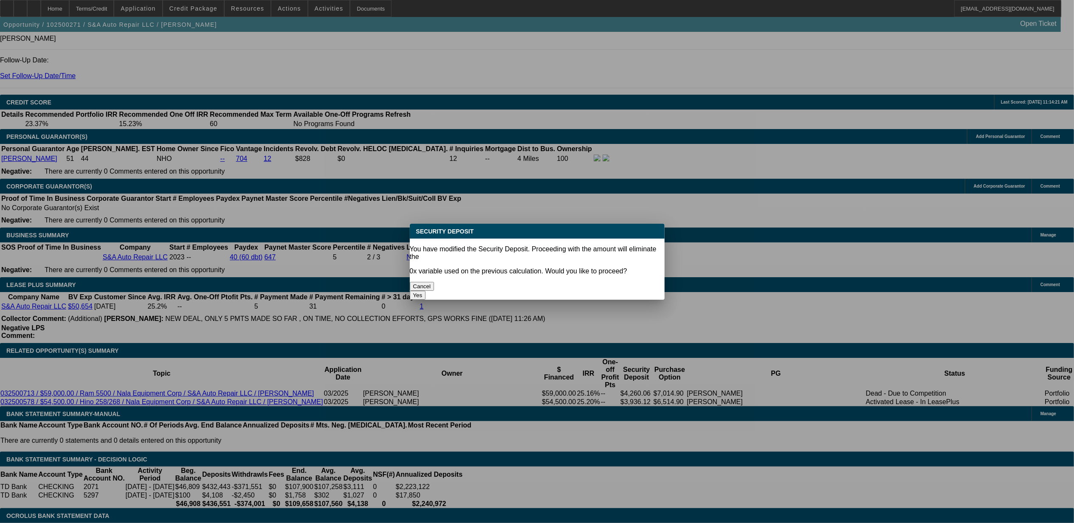
click at [426, 291] on button "Yes" at bounding box center [418, 295] width 16 height 9
type input "$0.00"
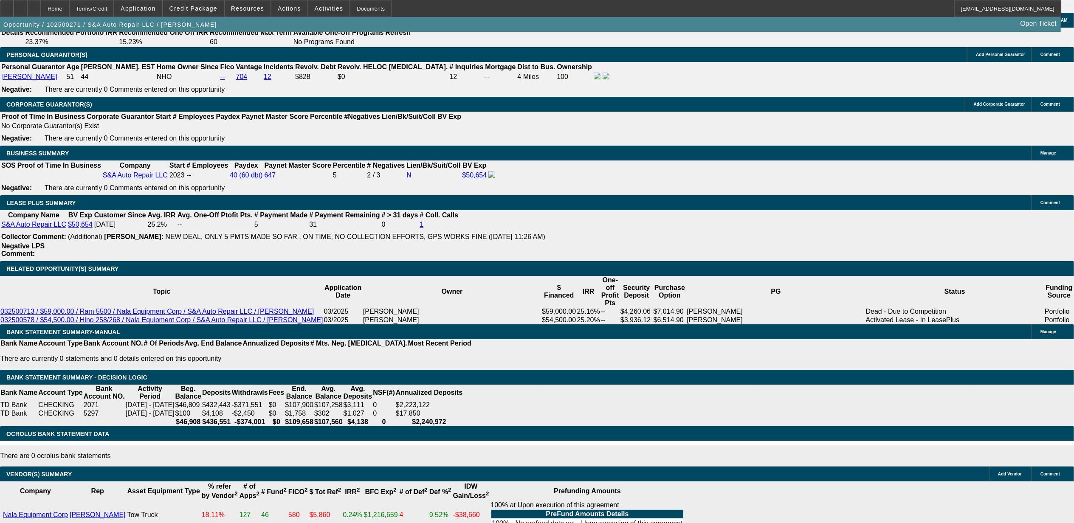
scroll to position [1189, 0]
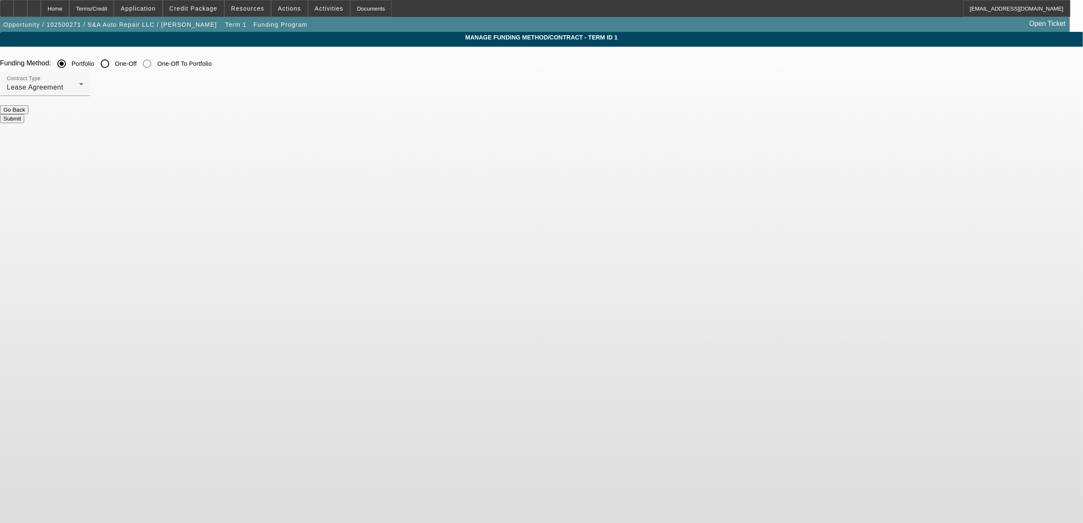
click at [113, 65] on input "One-Off" at bounding box center [104, 63] width 17 height 17
radio input "true"
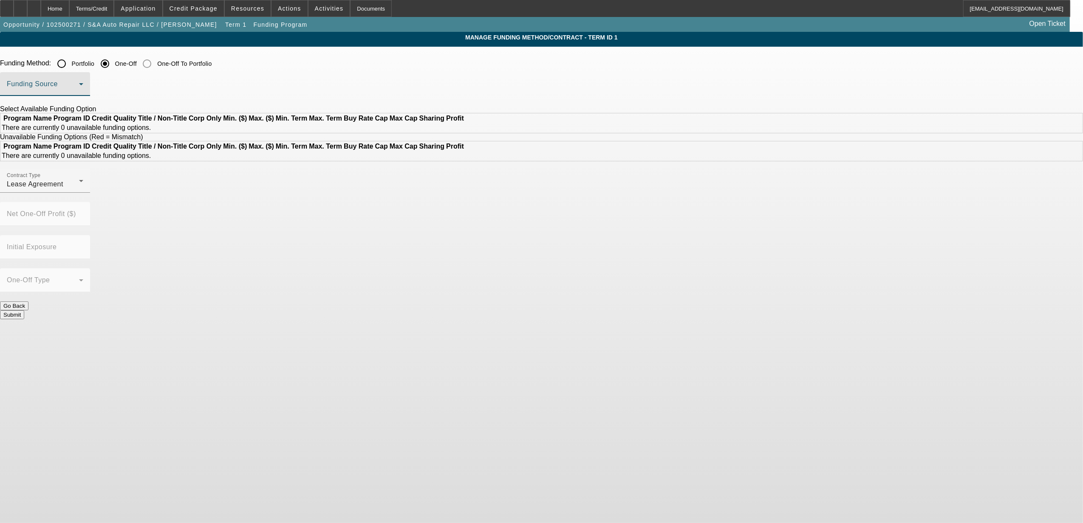
click at [79, 88] on span at bounding box center [43, 87] width 72 height 10
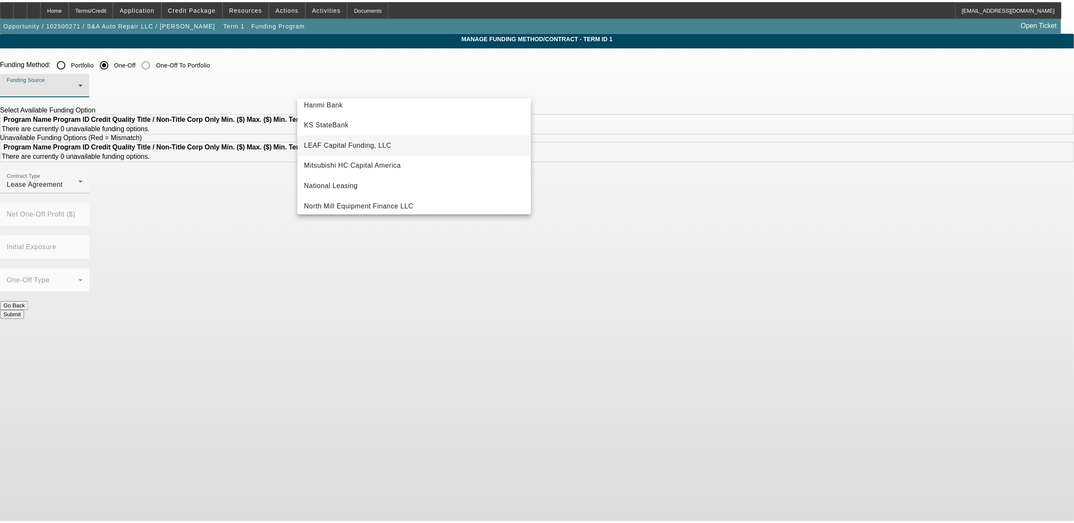
scroll to position [226, 0]
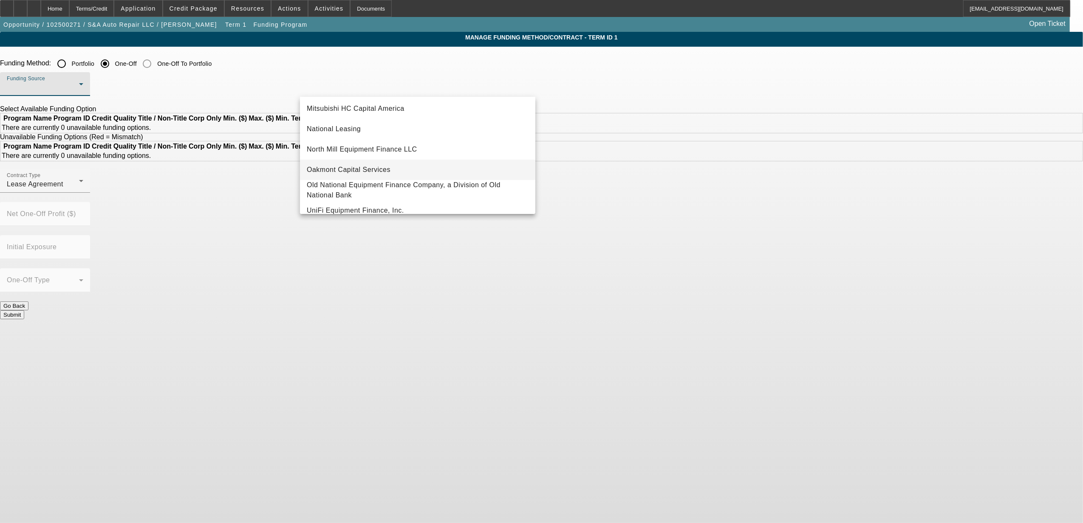
click at [337, 167] on span "Oakmont Capital Services" at bounding box center [349, 170] width 84 height 10
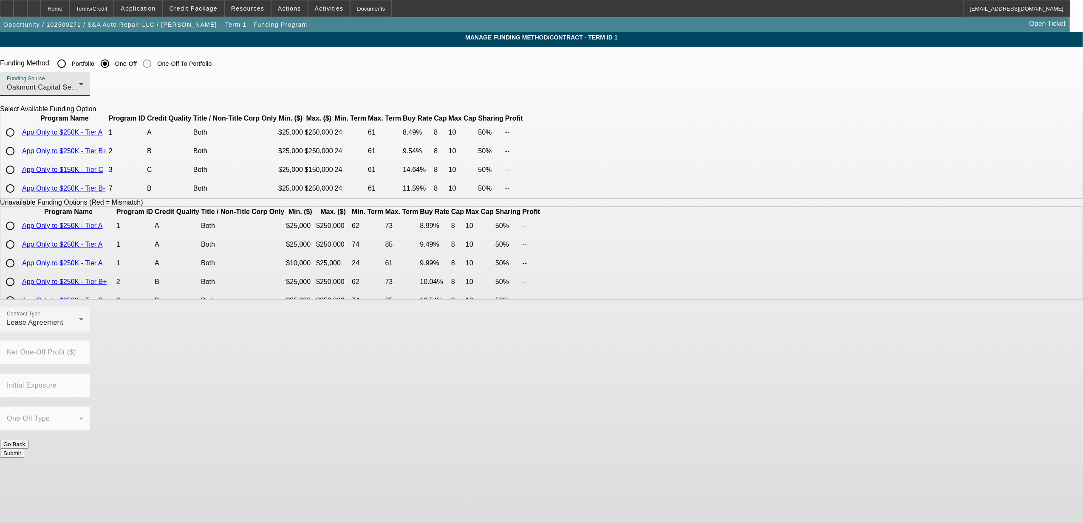
click at [19, 160] on input "radio" at bounding box center [10, 151] width 17 height 17
radio input "true"
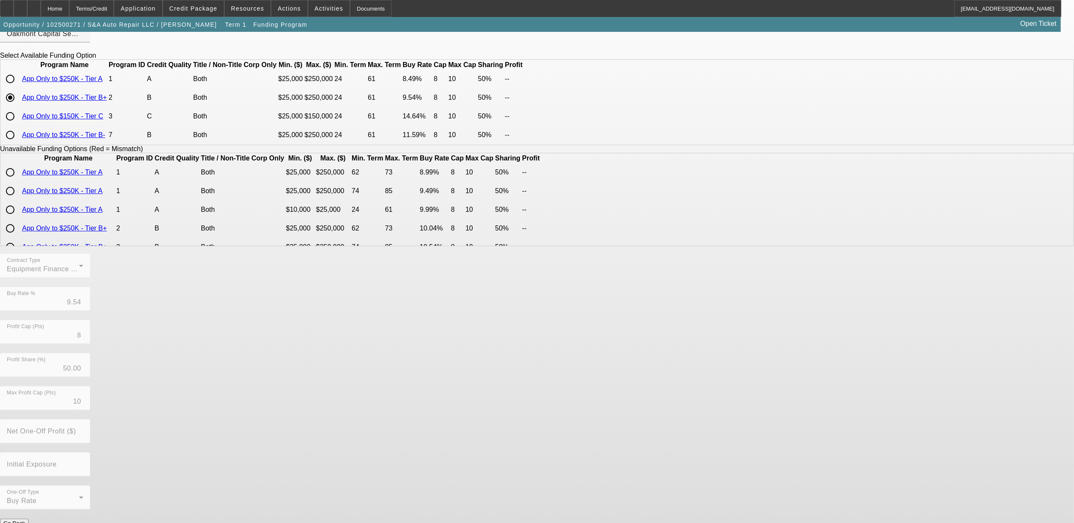
scroll to position [56, 0]
click at [24, 523] on button "Submit" at bounding box center [12, 529] width 24 height 9
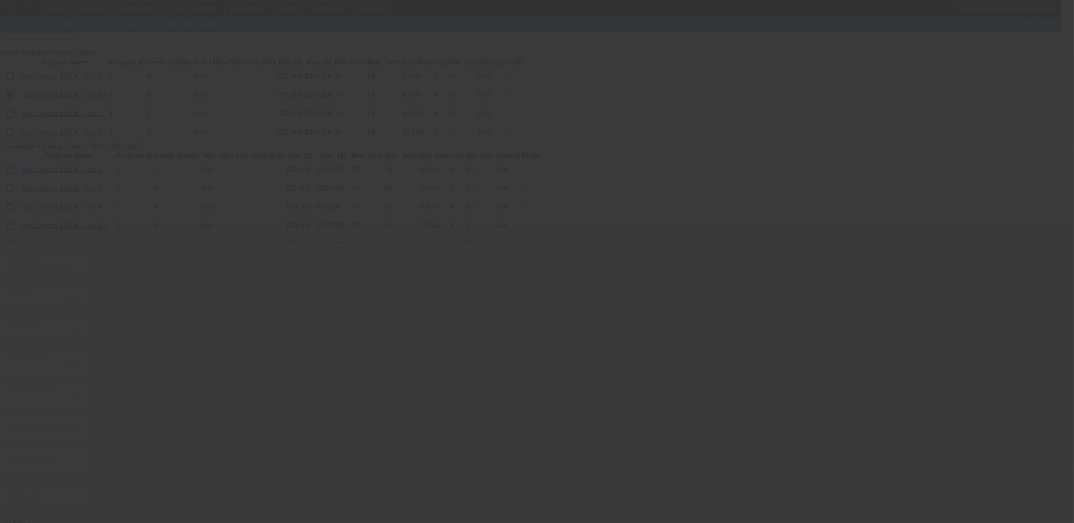
radio input "true"
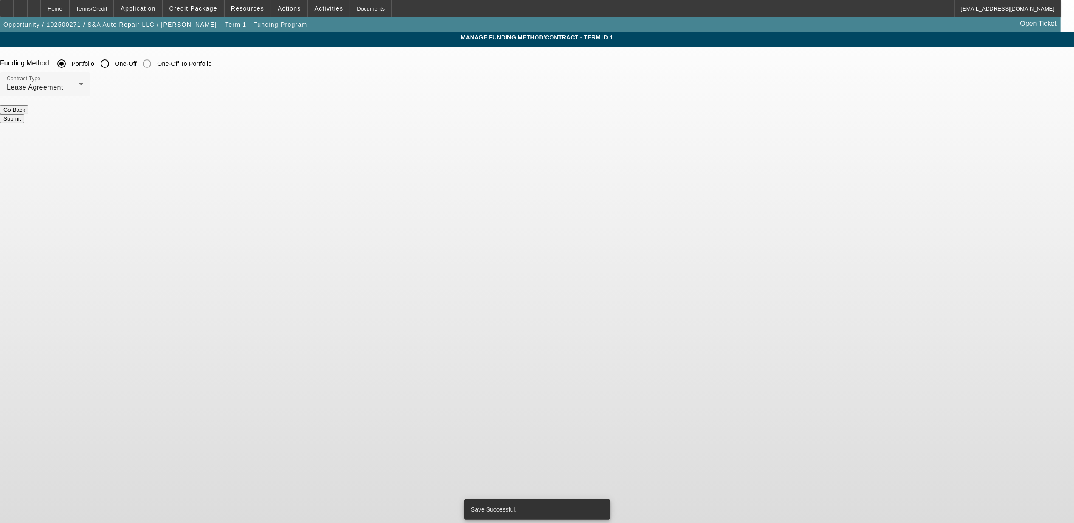
scroll to position [0, 0]
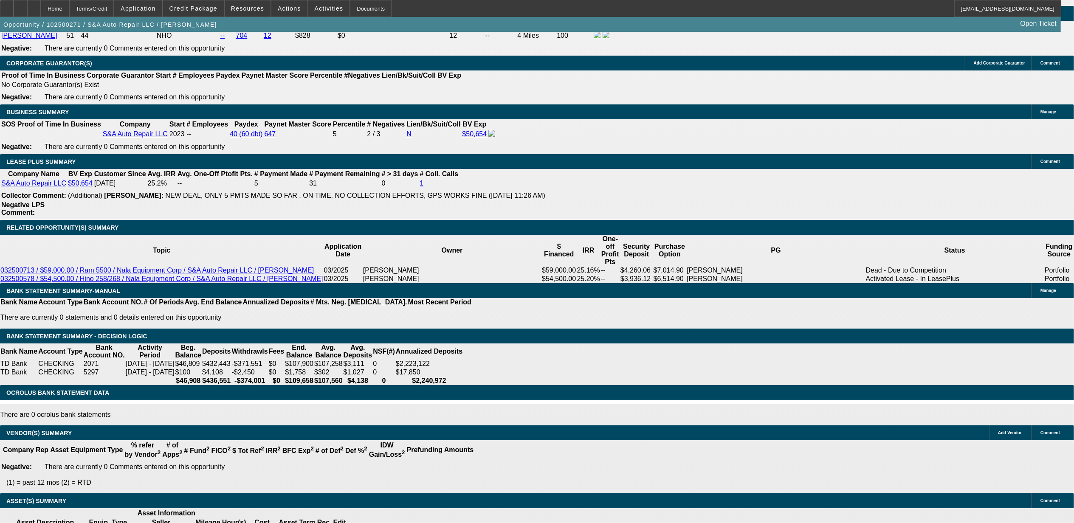
select select "0"
select select "2"
select select "0"
select select "6"
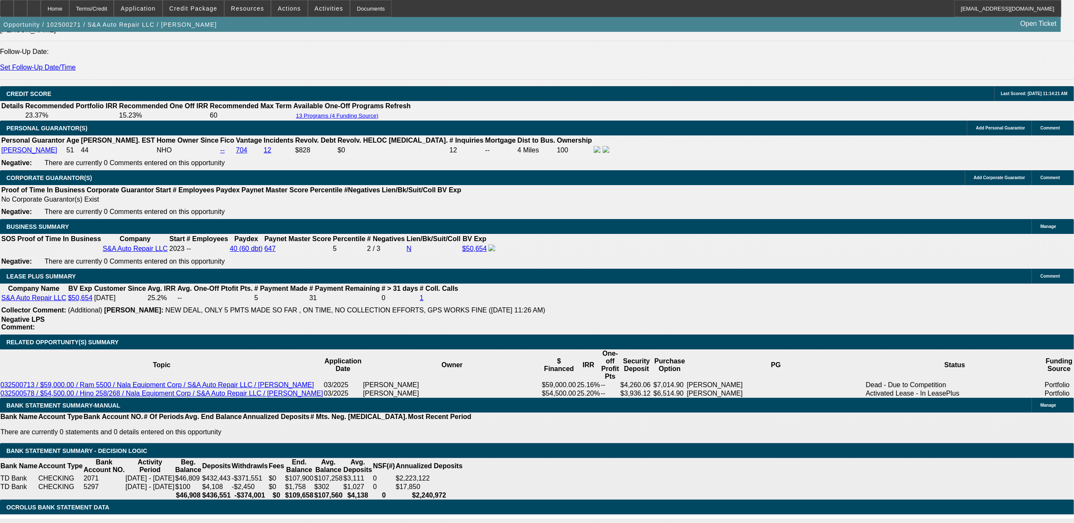
scroll to position [1196, 0]
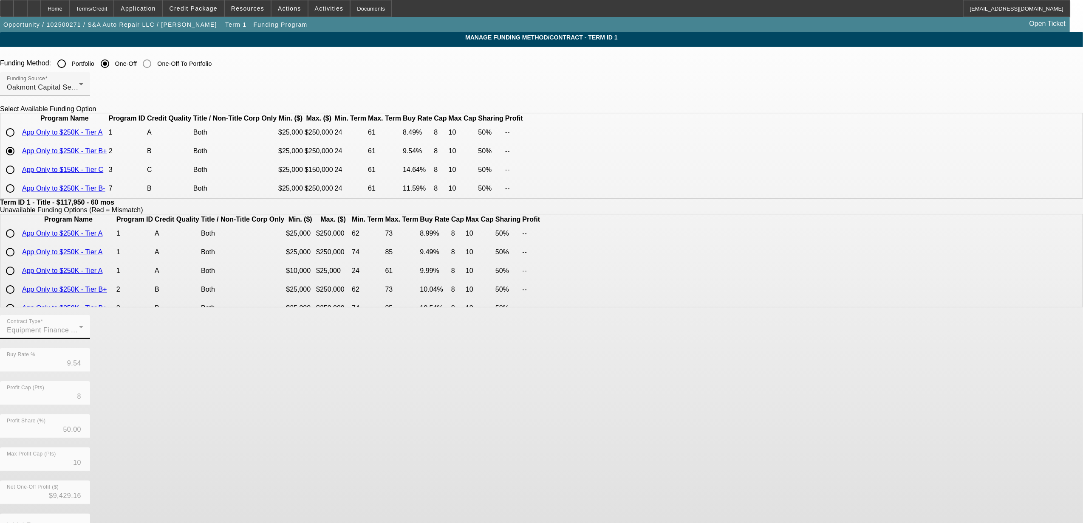
click at [316, 213] on form "Funding Method: Portfolio One-Off One-Off To Portfolio Funding Source Oakmont C…" at bounding box center [541, 330] width 1083 height 550
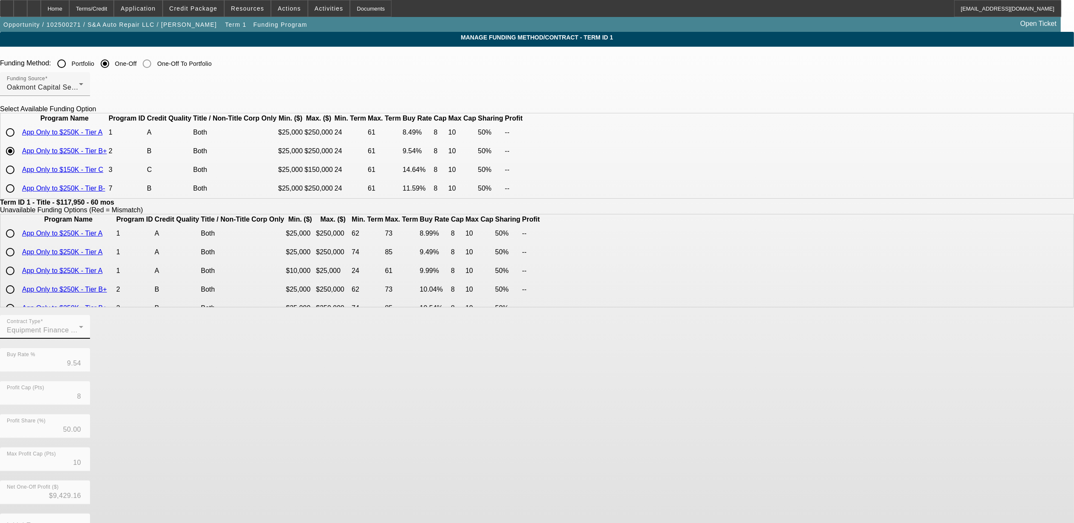
click at [282, 334] on app-term-manage-funding "Manage Funding Method/Contract - Term ID 1 Funding Method: Portfolio One-Off On…" at bounding box center [537, 319] width 1074 height 574
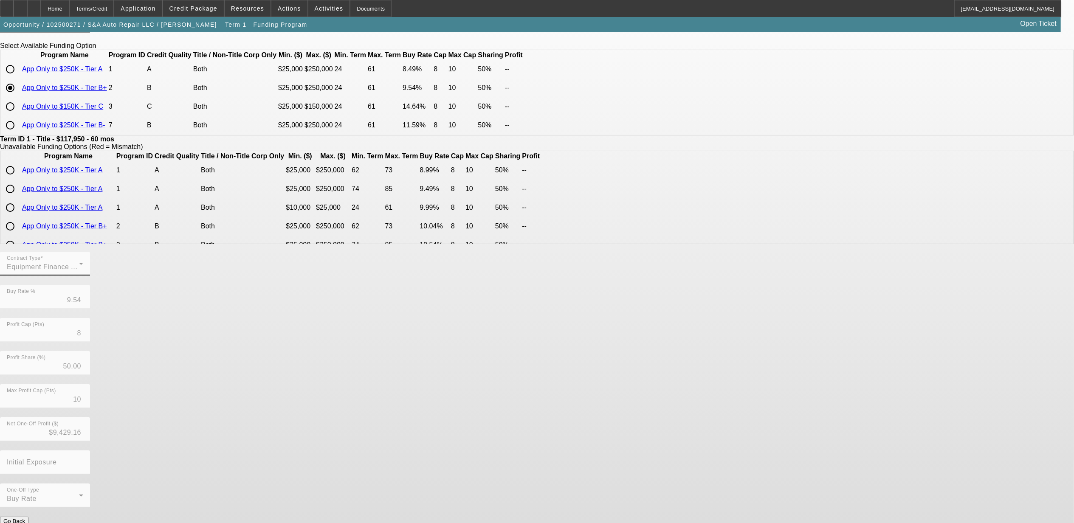
scroll to position [64, 0]
click at [28, 516] on button "Go Back" at bounding box center [14, 520] width 28 height 9
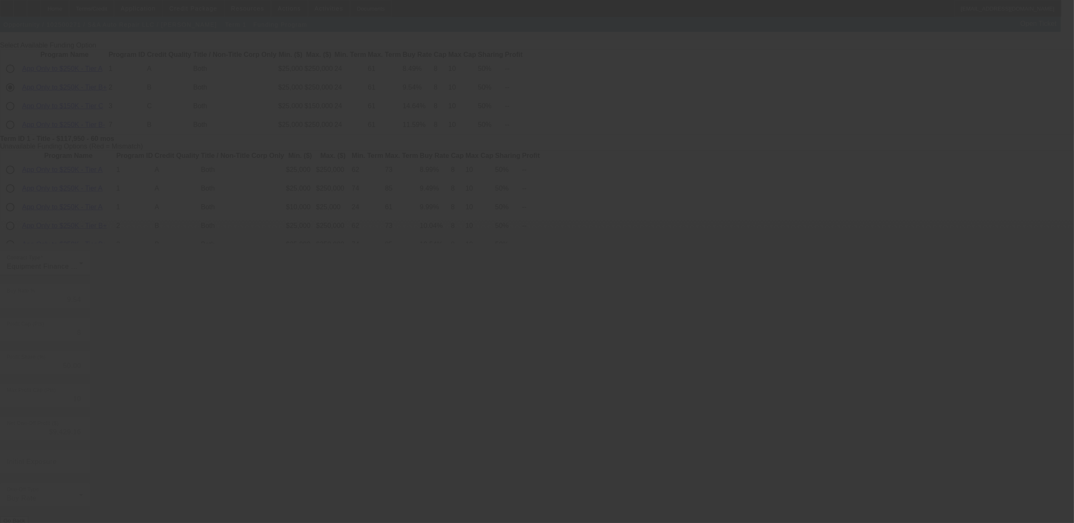
scroll to position [0, 0]
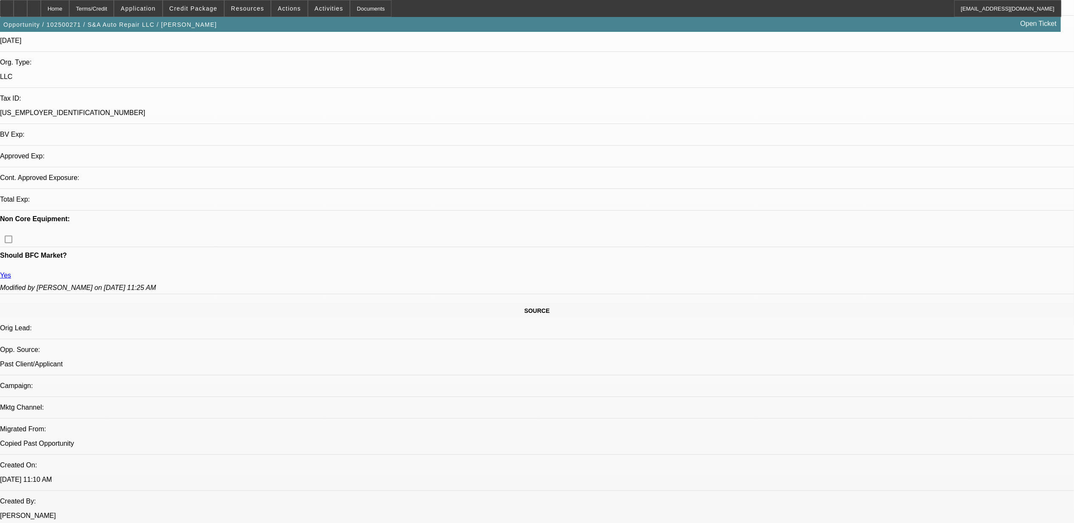
select select "0"
select select "2"
select select "0"
select select "6"
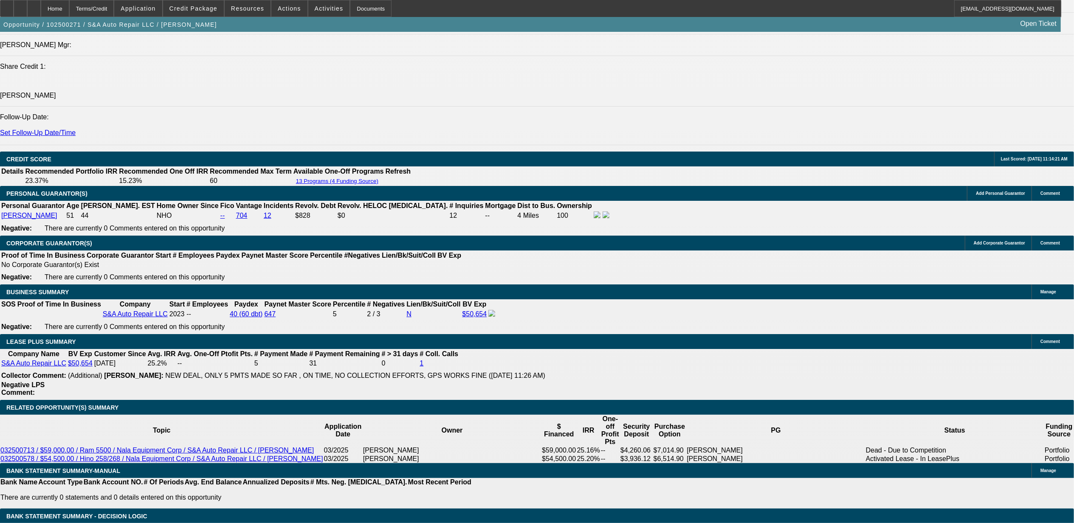
scroll to position [1158, 0]
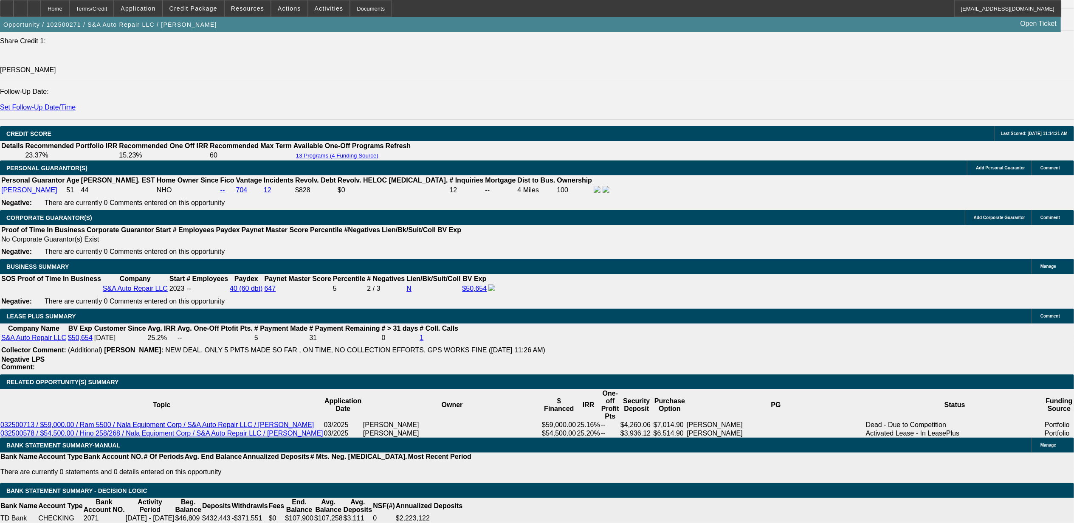
type input "UNKNOWN"
type input "11"
type input "$2,016.21"
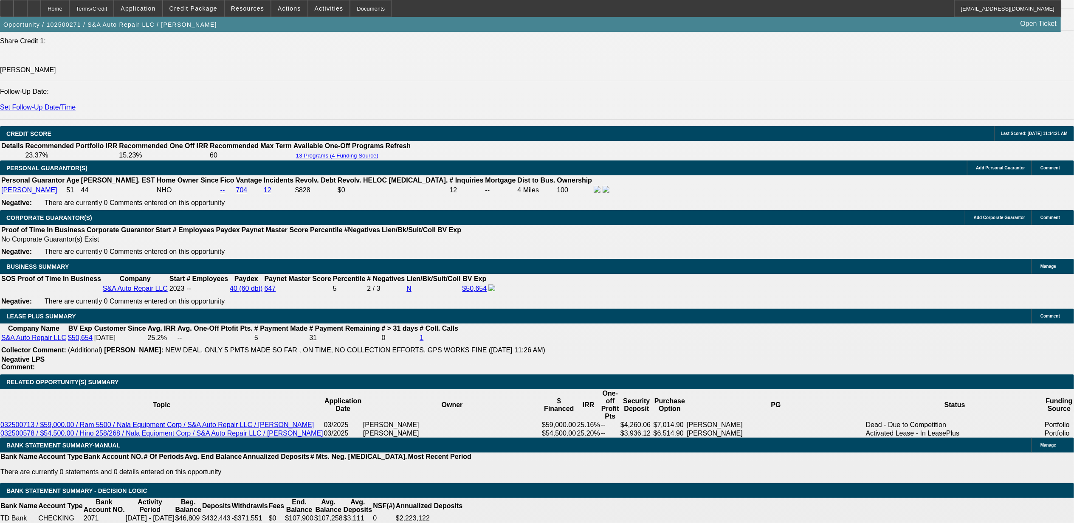
type input "11."
type input "$2,564.52"
type input "11.9"
type input "$2,617.78"
type input "11.9"
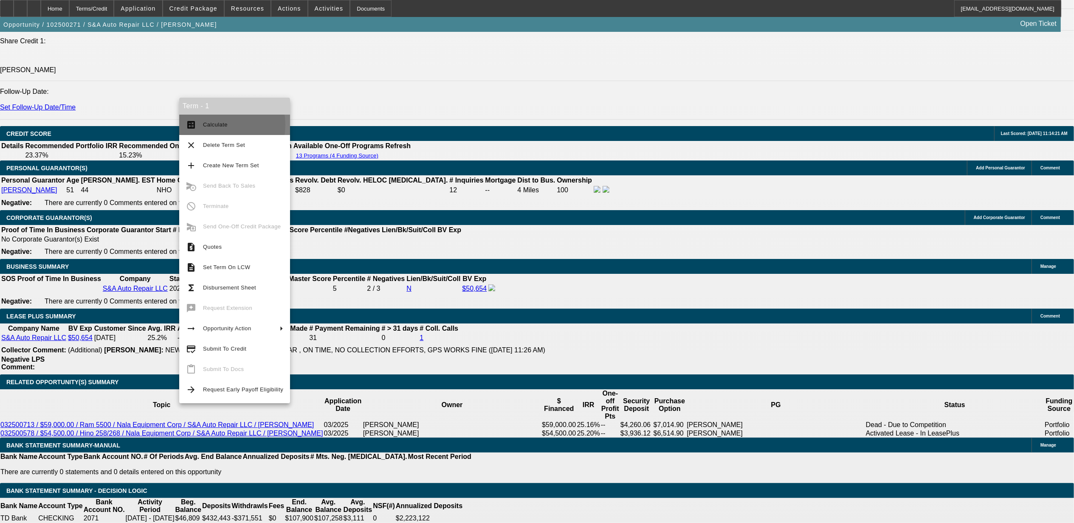
click at [212, 124] on span "Calculate" at bounding box center [215, 124] width 25 height 6
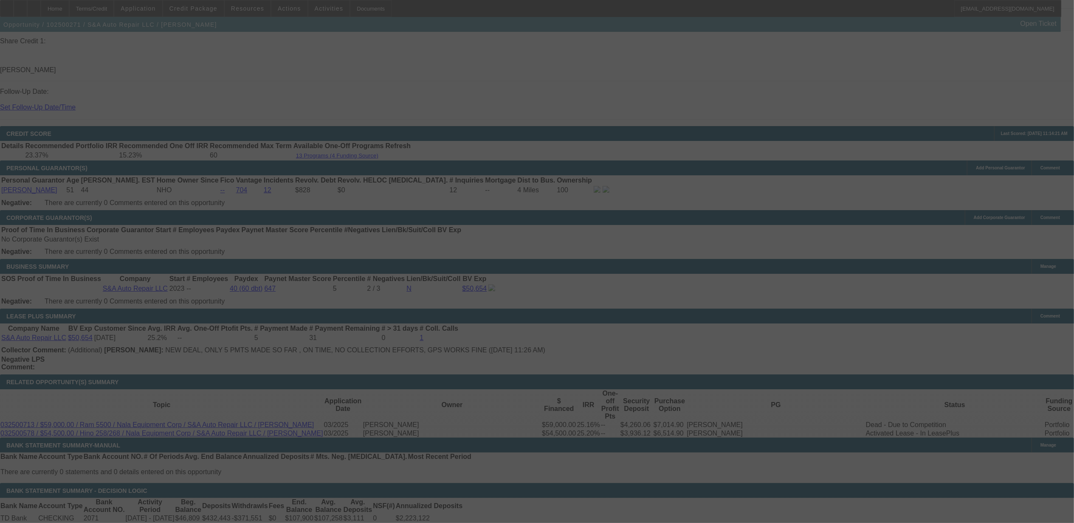
select select "0"
select select "2"
select select "0"
select select "6"
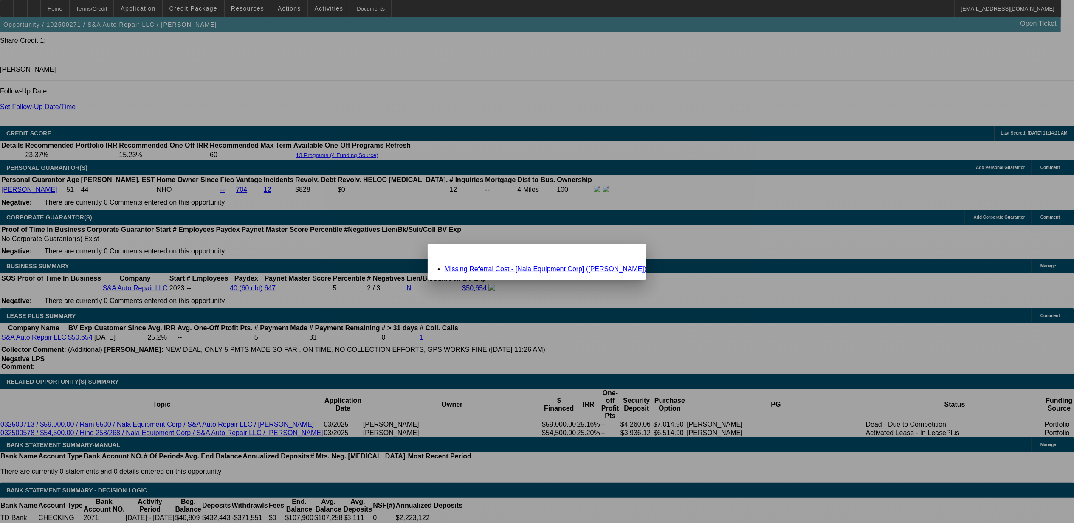
click at [529, 268] on link "Missing Referral Cost - [Nala Equipment Corp] (Davis, Derek)" at bounding box center [546, 268] width 202 height 7
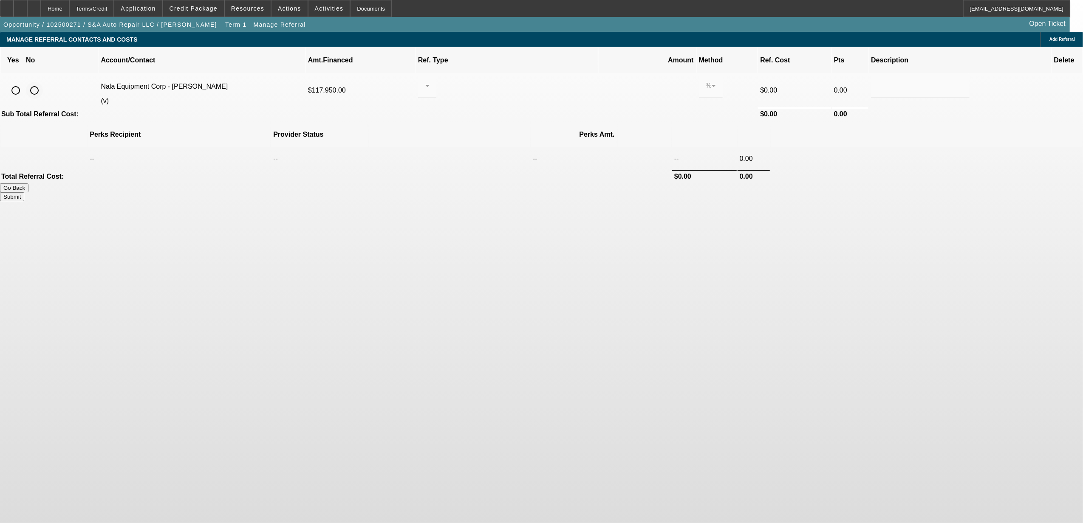
click at [43, 82] on input "radio" at bounding box center [34, 90] width 17 height 17
radio input "true"
click at [24, 192] on button "Submit" at bounding box center [12, 196] width 24 height 9
type input "0.000"
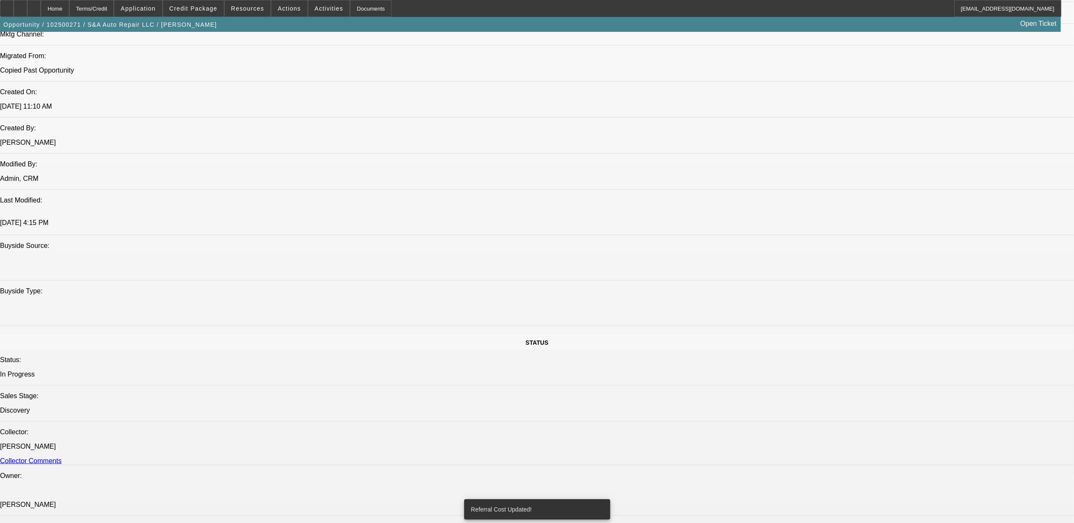
select select "0"
select select "2"
select select "0"
select select "6"
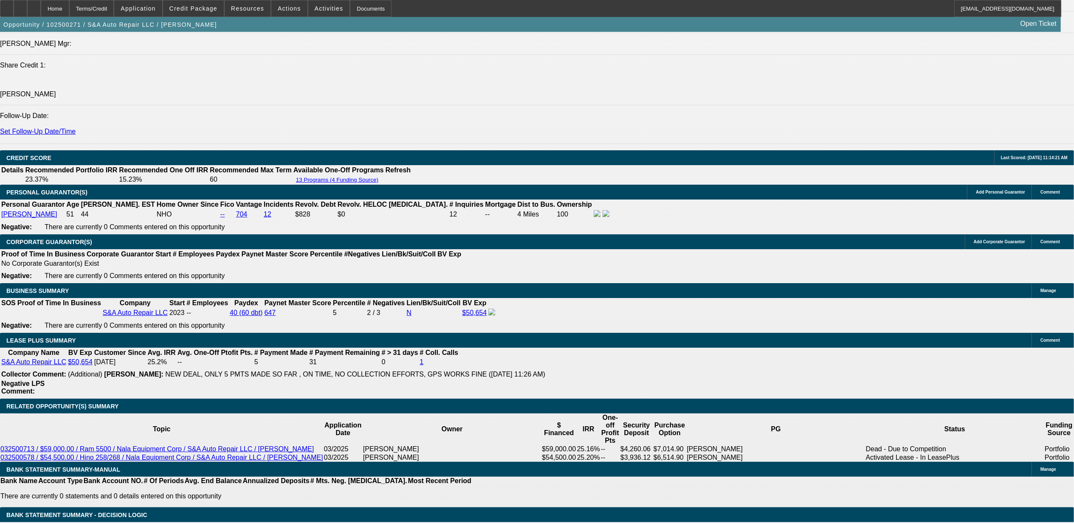
scroll to position [1130, 0]
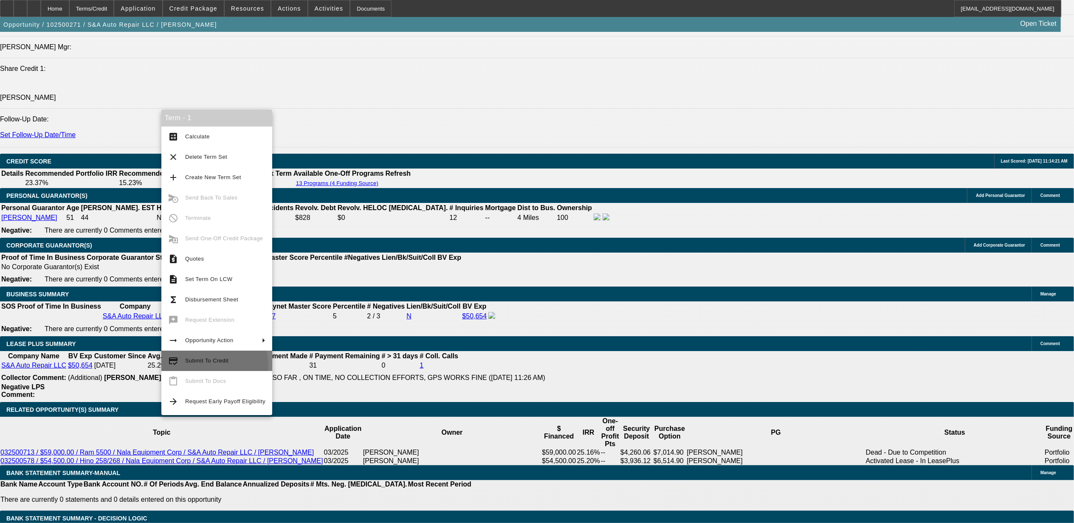
click at [193, 366] on button "credit_score Submit To Credit" at bounding box center [216, 361] width 111 height 20
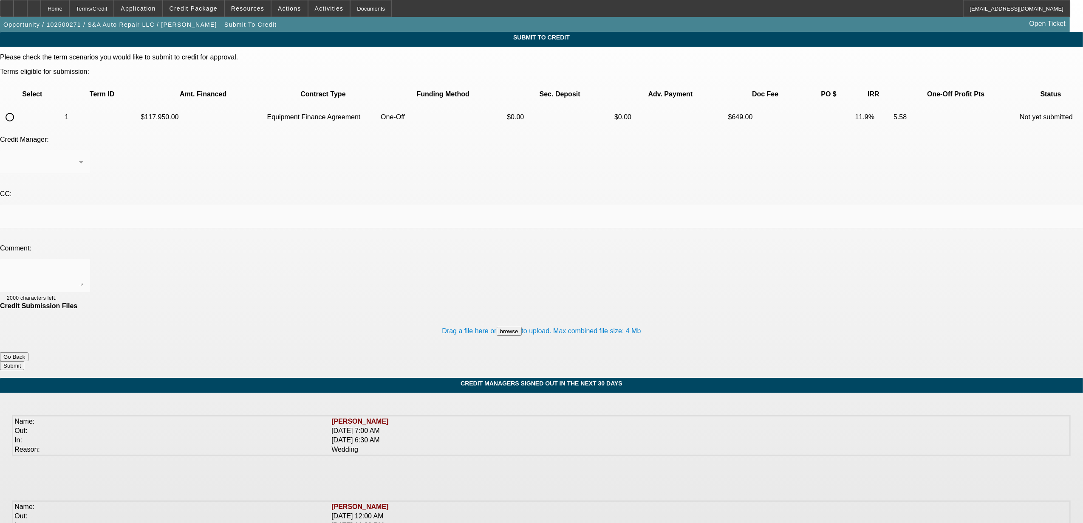
click at [18, 109] on input "radio" at bounding box center [9, 117] width 17 height 17
radio input "true"
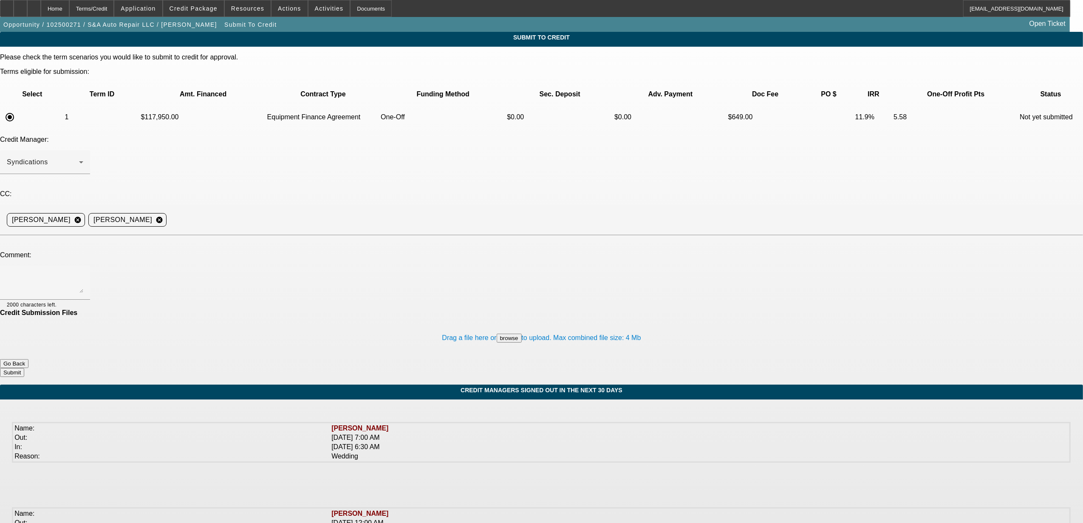
click at [83, 266] on div at bounding box center [45, 283] width 76 height 34
type textarea "please try Oakmont. Nick"
click at [24, 368] on button "Submit" at bounding box center [12, 372] width 24 height 9
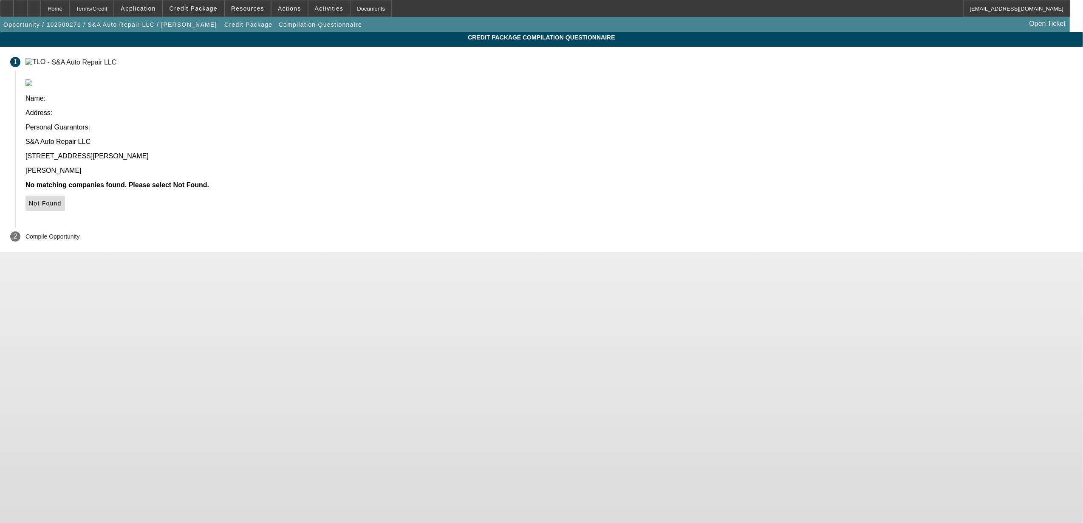
click at [62, 200] on span "Not Found" at bounding box center [45, 203] width 33 height 7
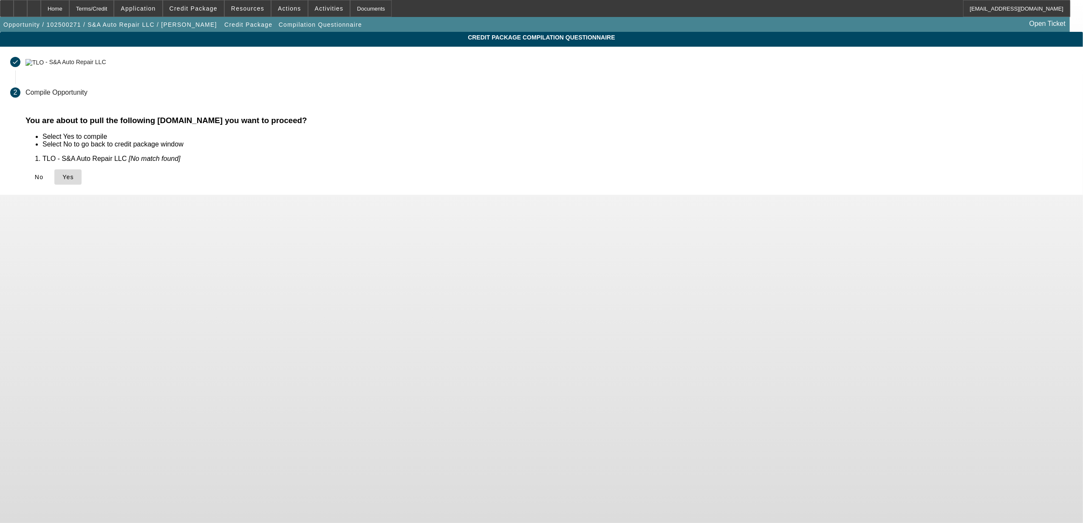
click at [74, 180] on span "Yes" at bounding box center [67, 177] width 11 height 7
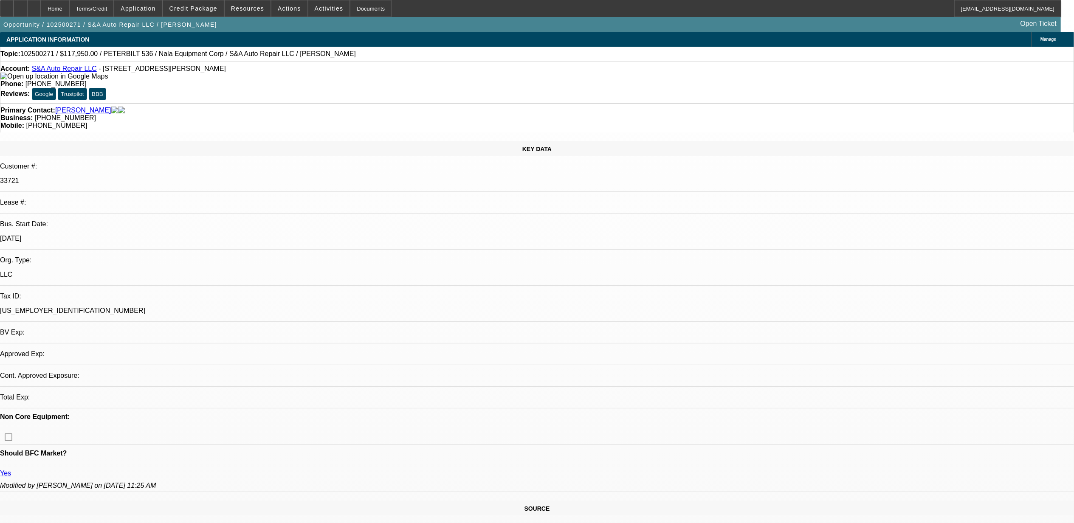
select select "0"
select select "2"
select select "0"
select select "6"
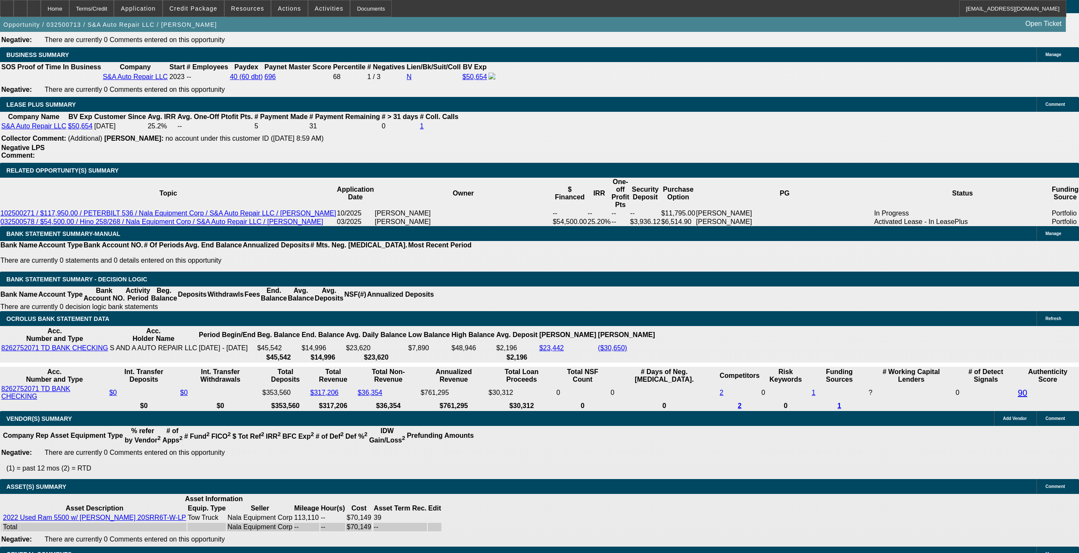
select select "0"
select select "2"
select select "0.1"
select select "0"
select select "2"
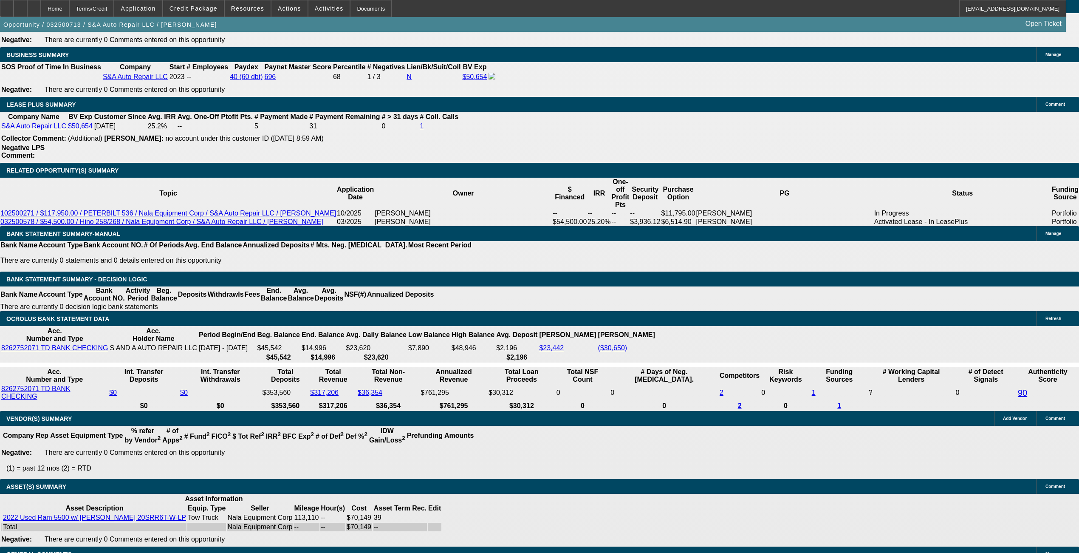
select select "0.1"
select select "0"
select select "2"
select select "0.1"
select select "0"
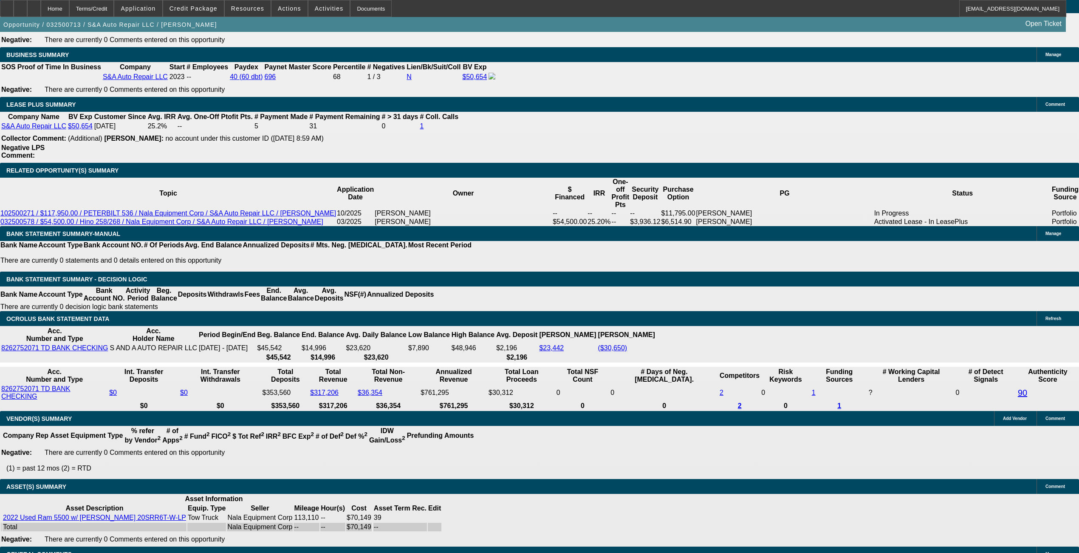
select select "0"
select select "0.1"
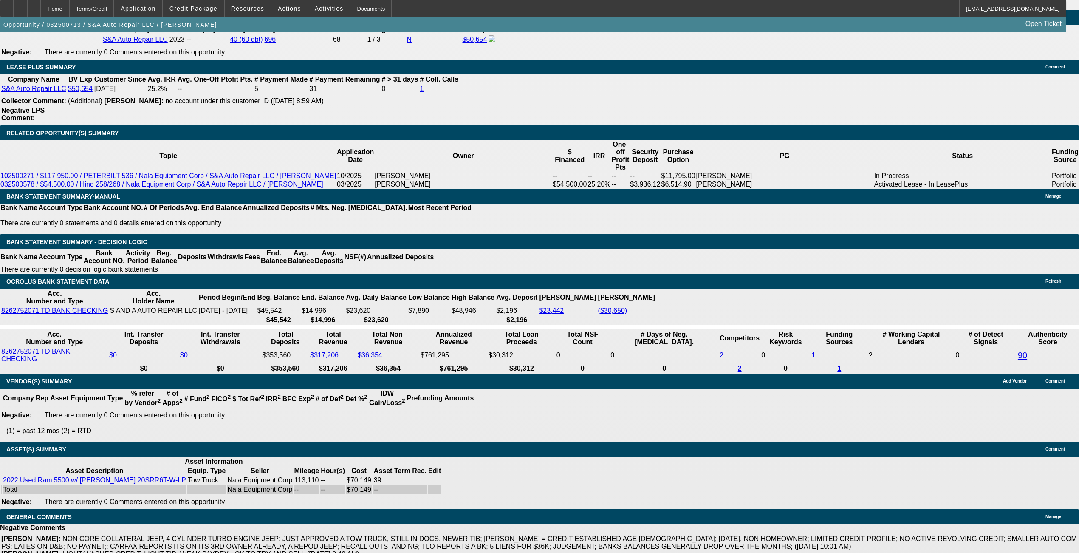
scroll to position [1441, 0]
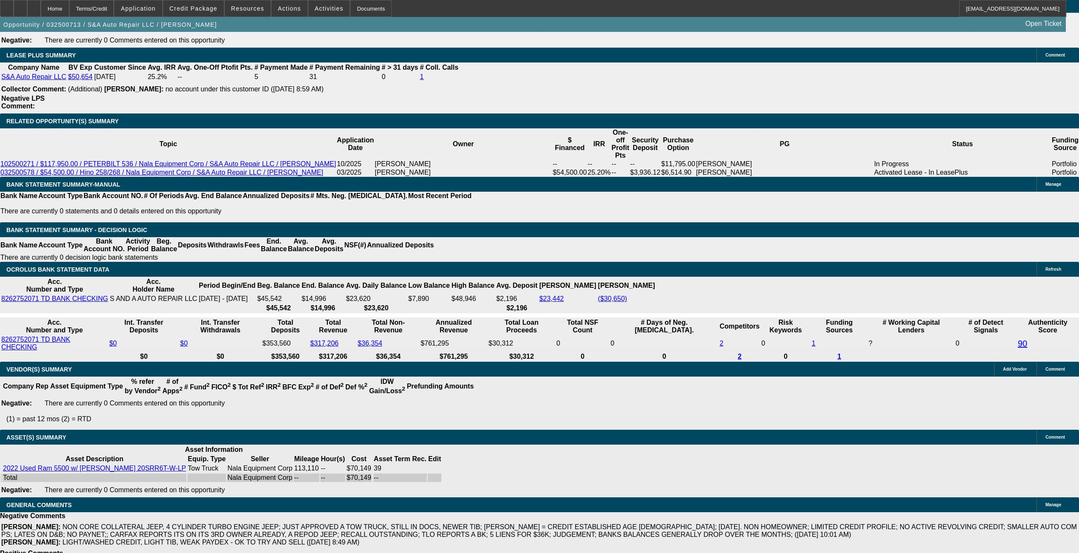
select select "2"
select select "4"
select select "2"
select select "4"
select select "2"
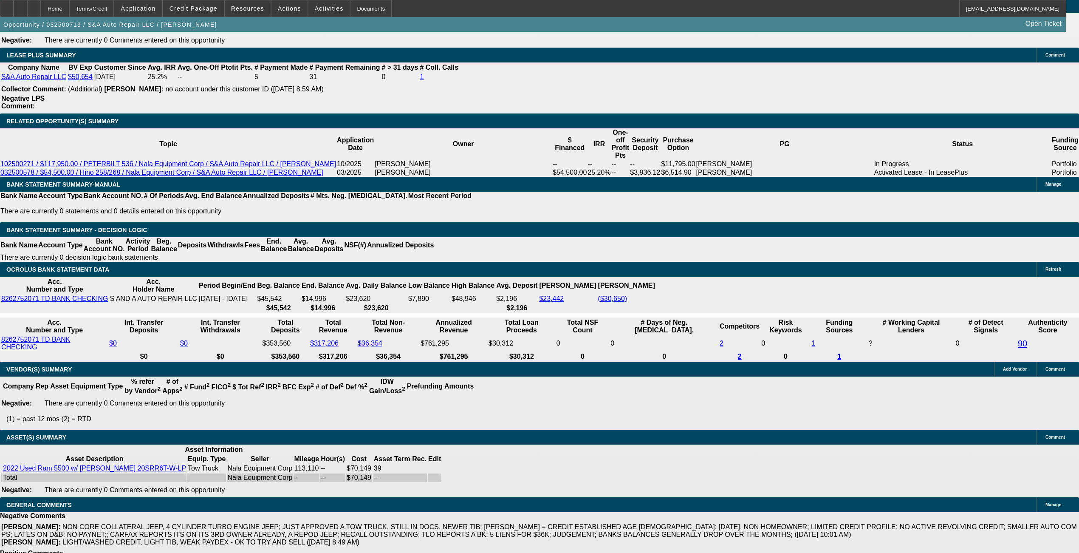
select select "4"
select select "1"
select select "4"
select select "1"
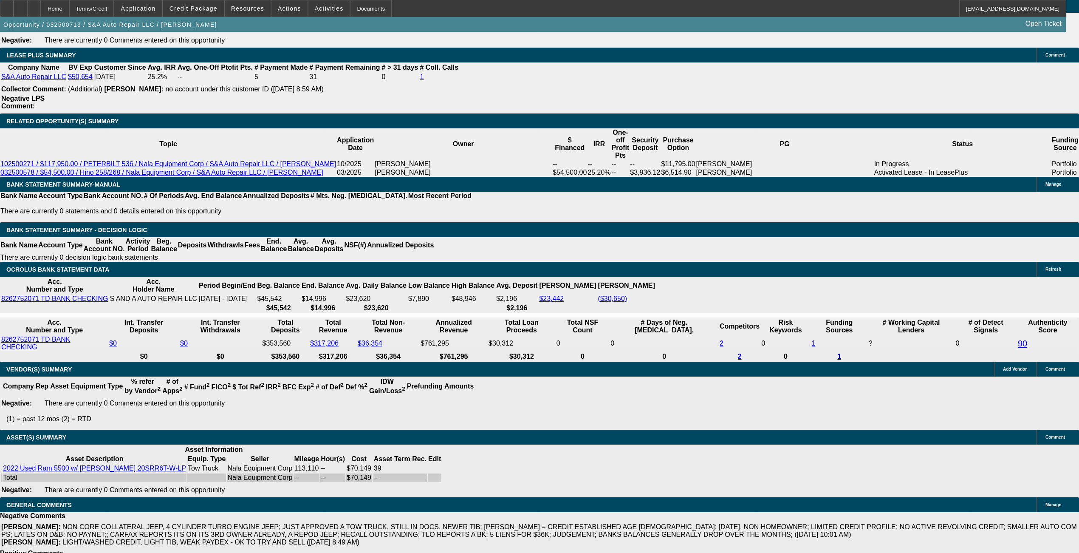
select select "1"
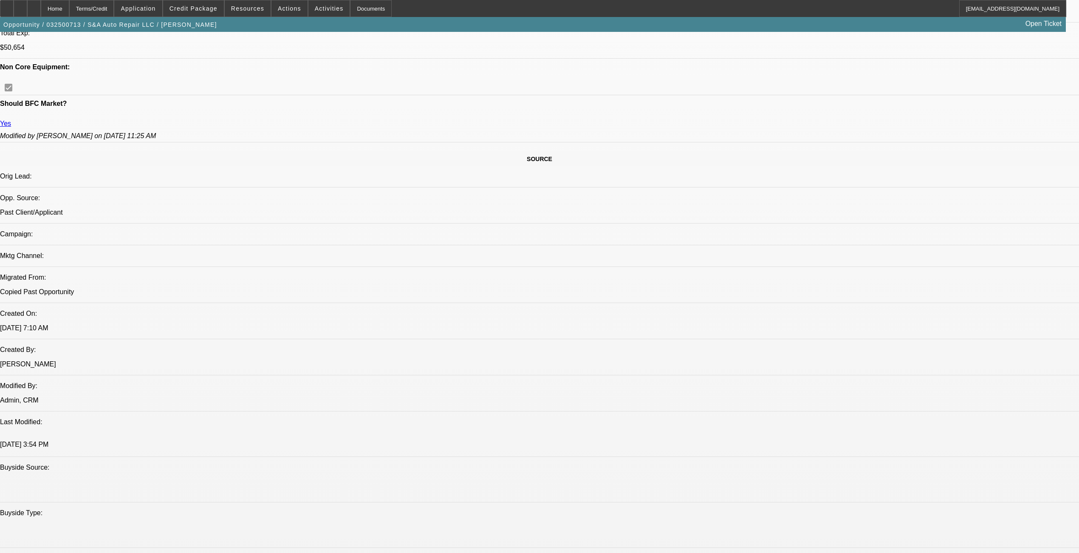
select select "0"
select select "2"
select select "0.1"
select select "0"
select select "2"
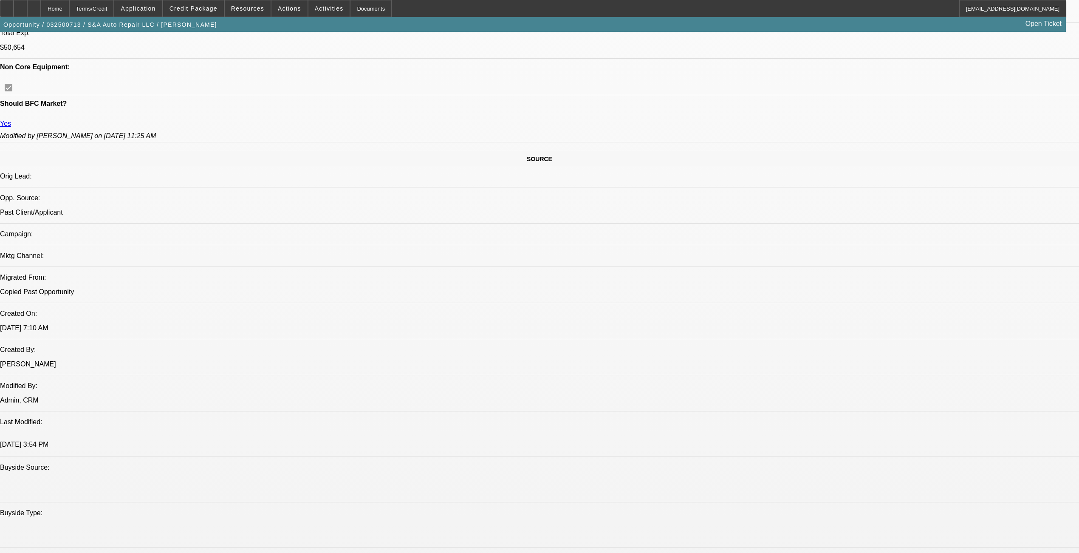
select select "0.1"
select select "0"
select select "2"
select select "0.1"
select select "0"
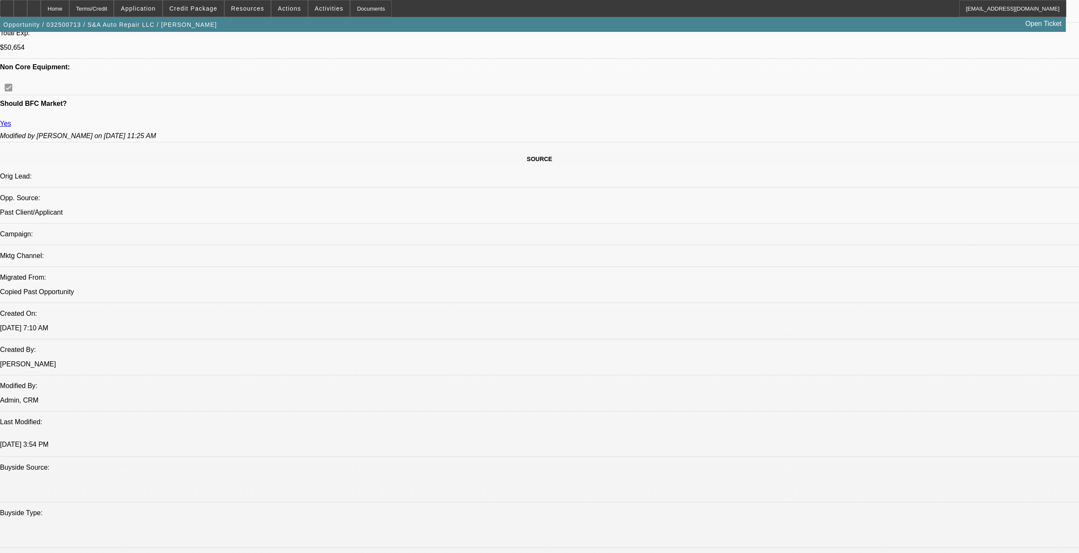
select select "0"
select select "0.1"
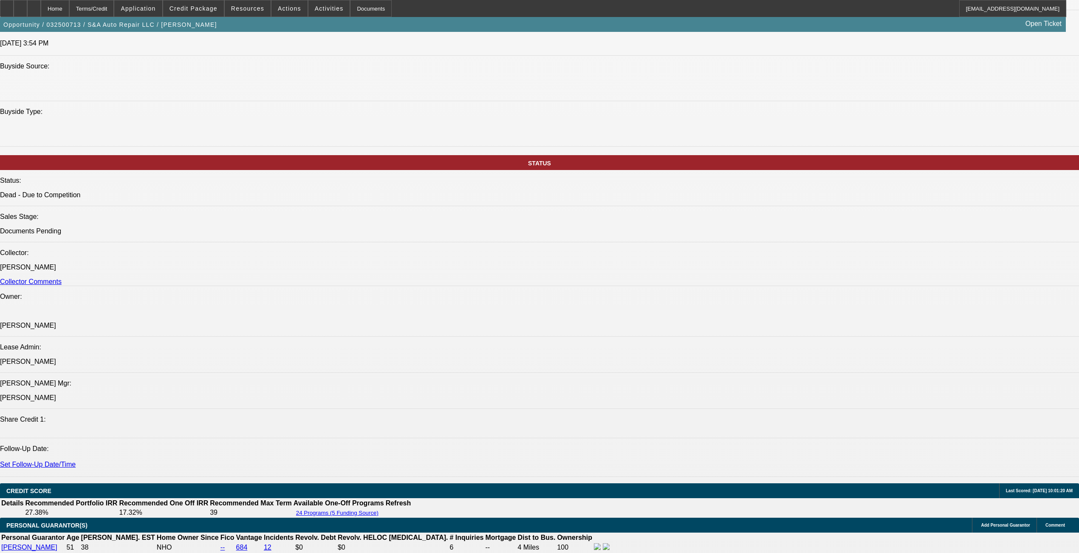
select select "1"
select select "2"
select select "4"
select select "1"
select select "2"
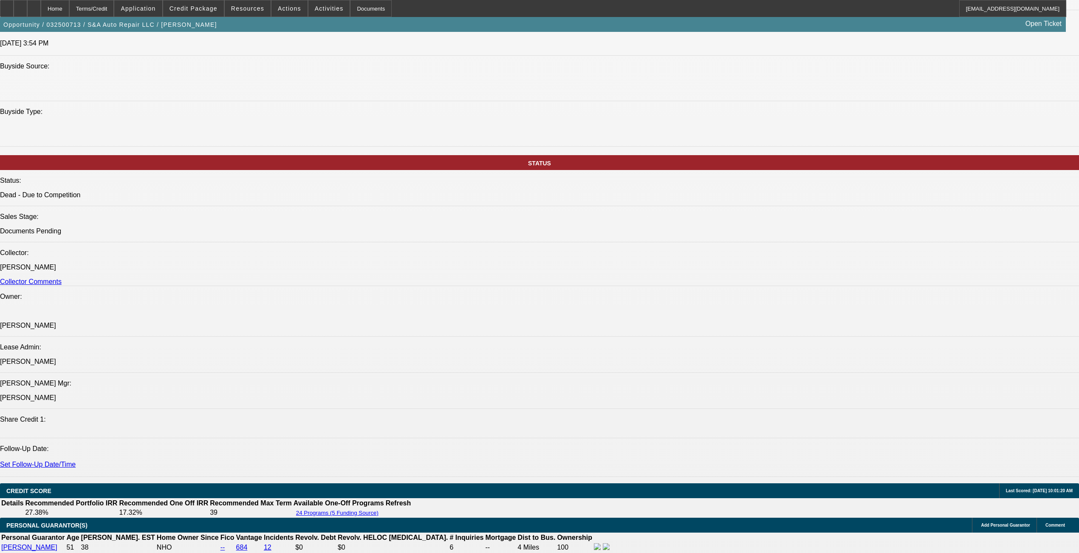
select select "4"
select select "1"
select select "2"
select select "4"
select select "1"
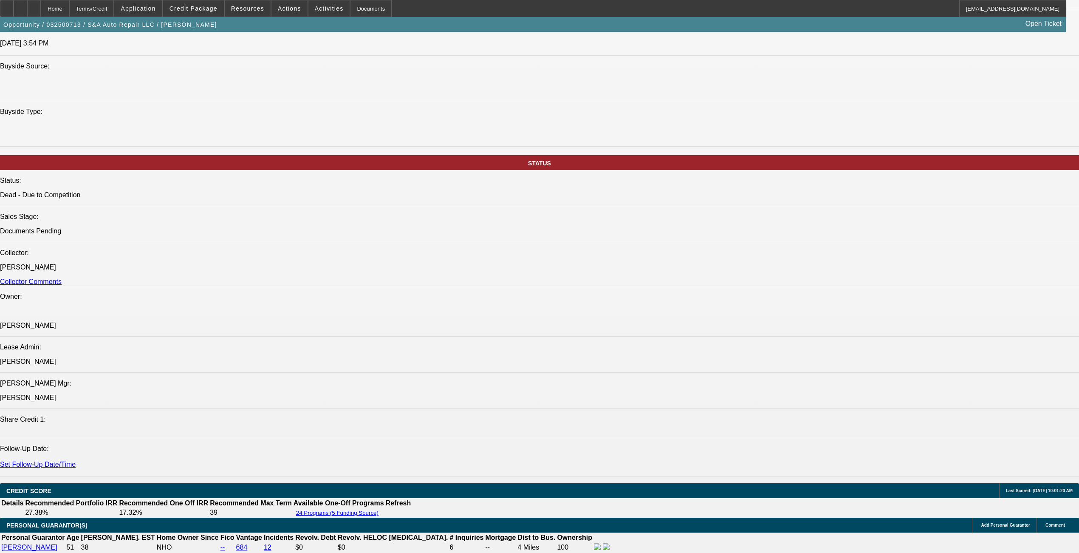
select select "1"
select select "4"
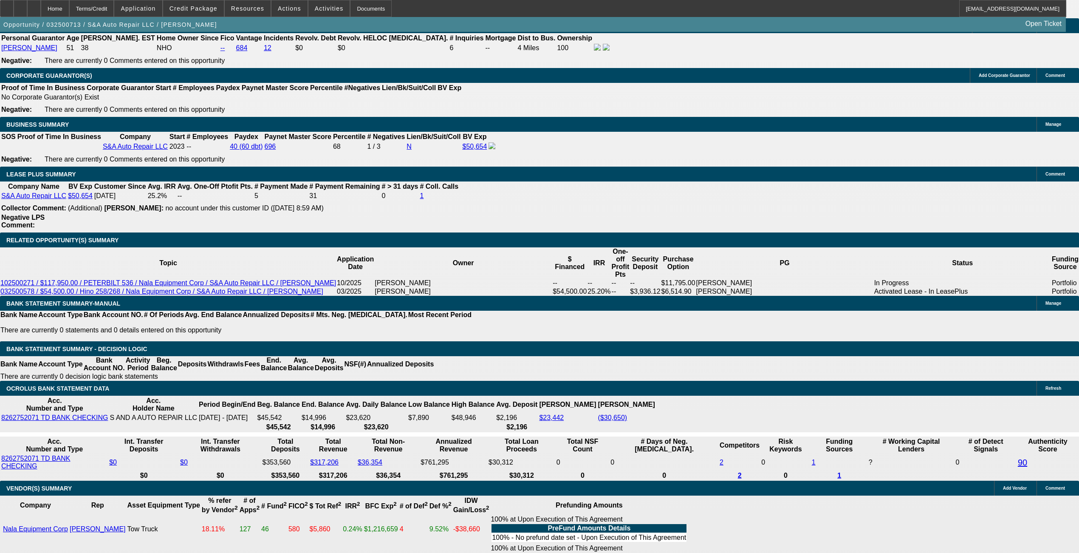
scroll to position [1297, 0]
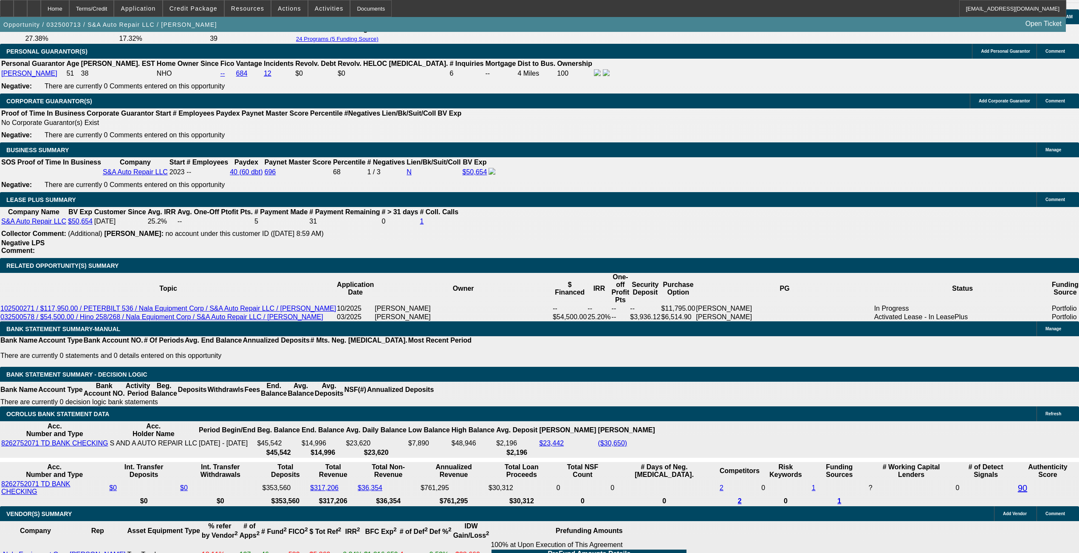
drag, startPoint x: 939, startPoint y: 362, endPoint x: 815, endPoint y: 347, distance: 125.8
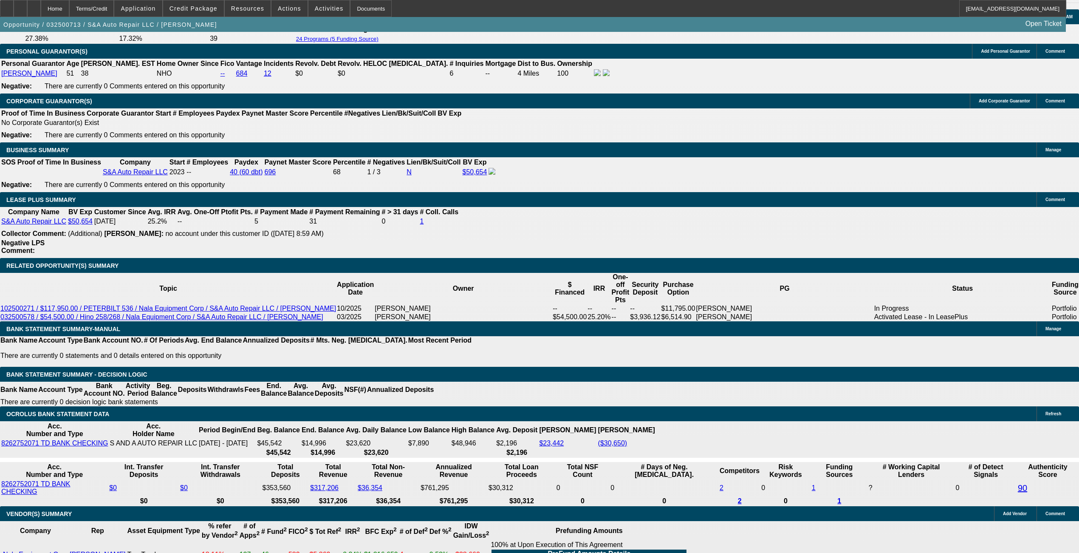
drag, startPoint x: 815, startPoint y: 347, endPoint x: 829, endPoint y: 350, distance: 14.8
copy tr "S&A Auto was established in 2023 by our PG Shawn. He is looking to add on a use…"
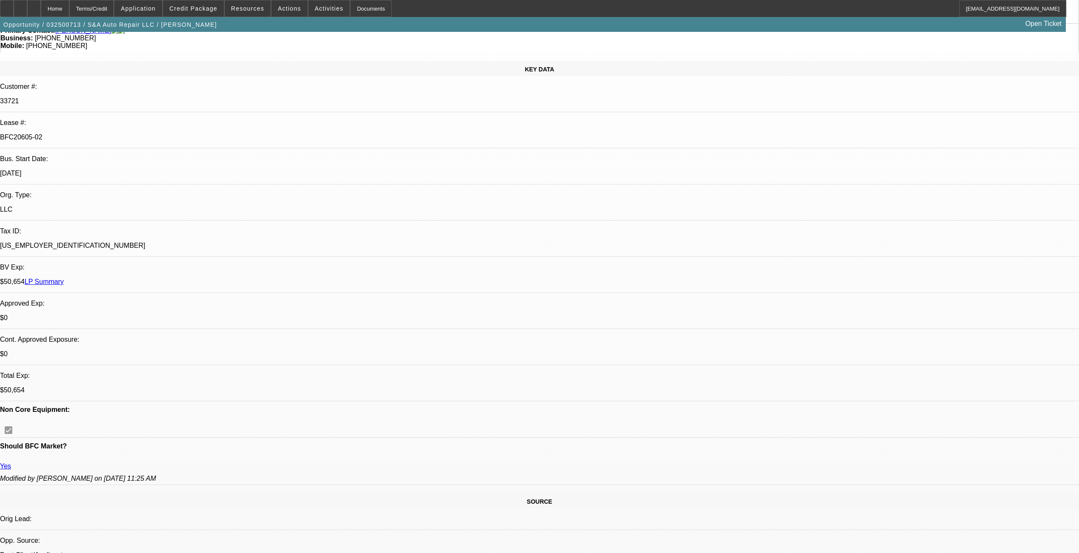
scroll to position [0, 0]
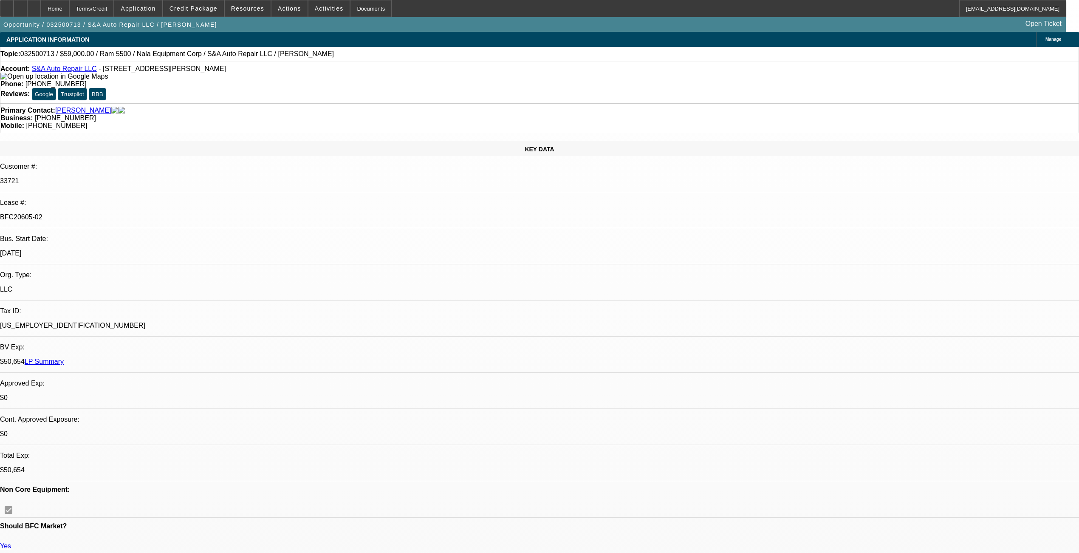
click at [64, 358] on link "LP Summary" at bounding box center [44, 361] width 39 height 7
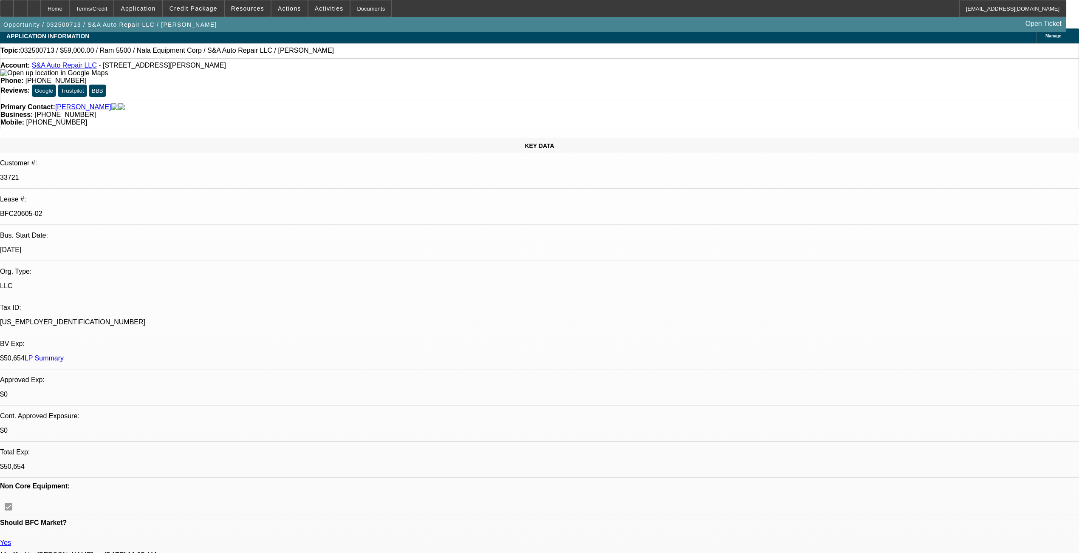
scroll to position [56, 0]
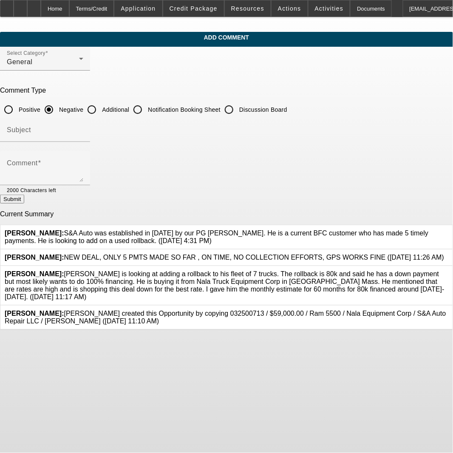
click at [100, 107] on input "Additional" at bounding box center [91, 109] width 17 height 17
radio input "true"
click at [83, 164] on textarea "Comment" at bounding box center [45, 171] width 76 height 20
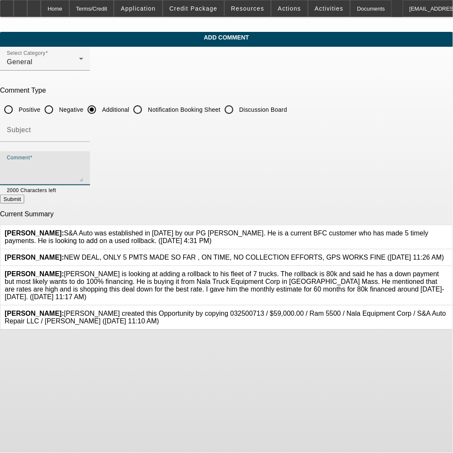
paste textarea "S&A Auto was established in [DATE] by our PG [PERSON_NAME]. He is looking to ad…"
click at [47, 165] on textarea "S&A Auto was established in [DATE] by our PG [PERSON_NAME]. He is looking to ad…" at bounding box center [45, 171] width 76 height 20
click at [83, 166] on textarea "S&A Auto was established in [DATE] by our PG [PERSON_NAME]. He is looking to ad…" at bounding box center [45, 171] width 76 height 20
click at [83, 164] on textarea "S&A Auto was established in [DATE] by our PG [PERSON_NAME]. He is looking to ad…" at bounding box center [45, 171] width 76 height 20
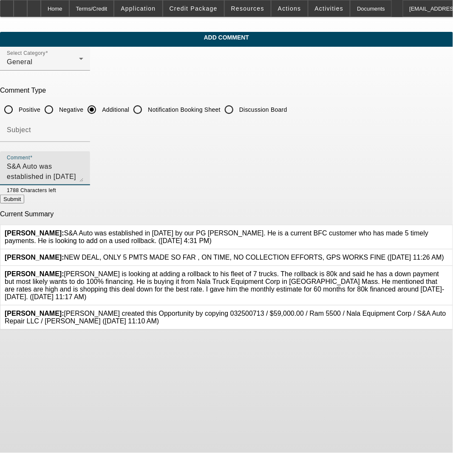
click at [83, 167] on textarea "S&A Auto was established in [DATE] by our PG [PERSON_NAME]. Current BFC who has…" at bounding box center [45, 171] width 76 height 20
type textarea "S&A Auto was established in [DATE] by our PG [PERSON_NAME]. Current BFC who has…"
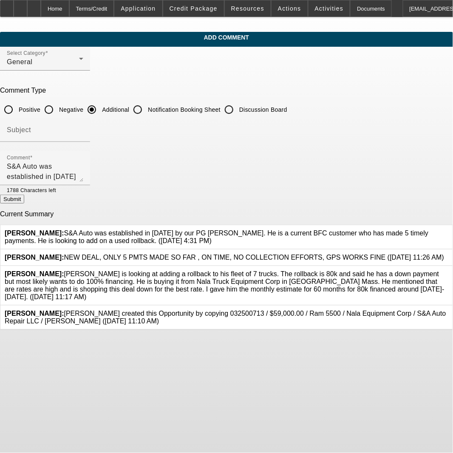
click at [24, 202] on button "Submit" at bounding box center [12, 199] width 24 height 9
radio input "true"
